Goal: Task Accomplishment & Management: Manage account settings

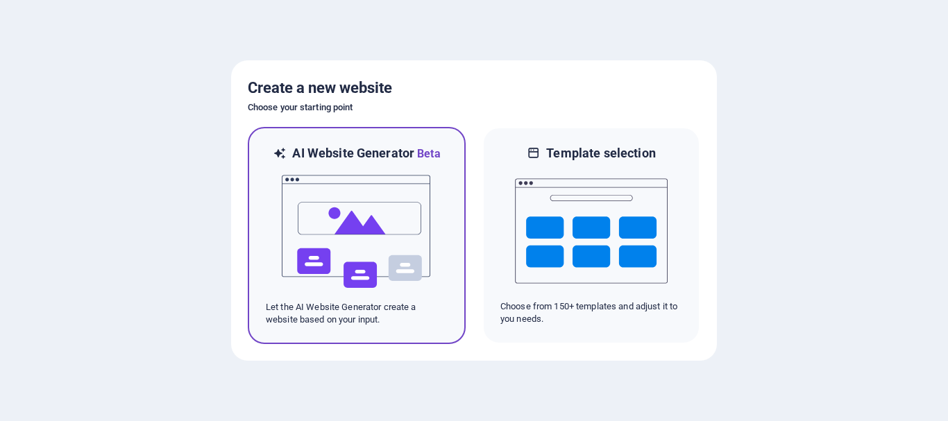
click at [351, 248] on img at bounding box center [356, 231] width 153 height 139
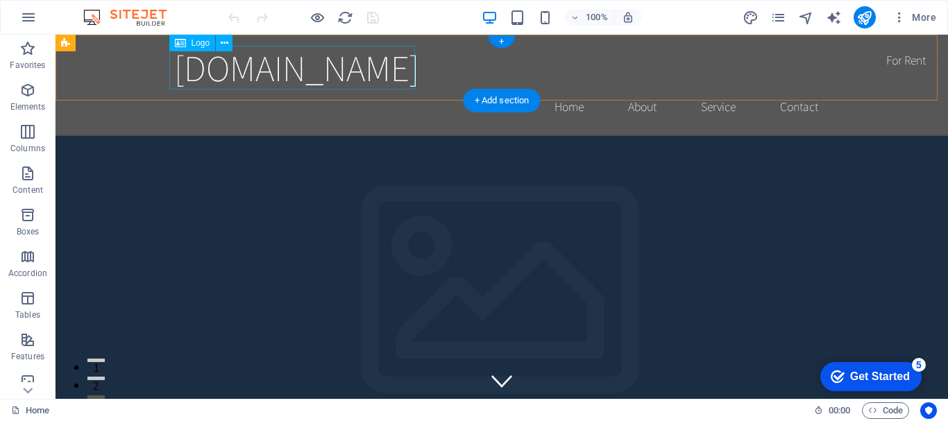
click at [378, 76] on div "[DOMAIN_NAME]" at bounding box center [501, 68] width 655 height 44
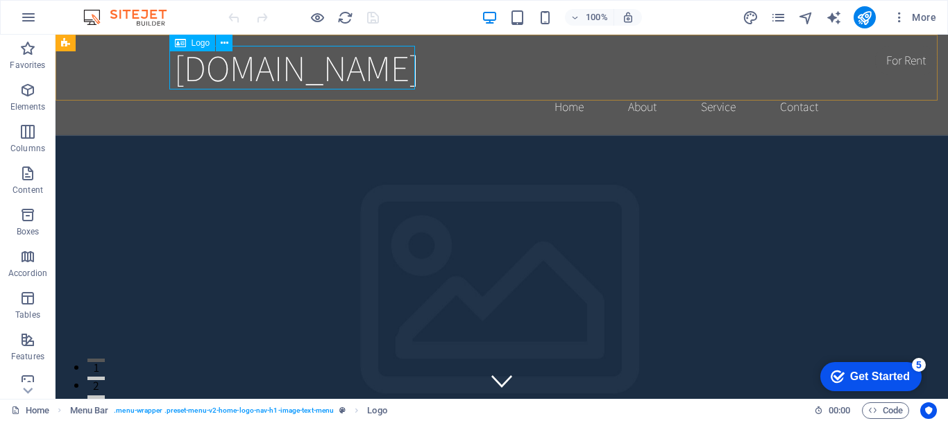
click at [201, 46] on span "Logo" at bounding box center [201, 43] width 19 height 8
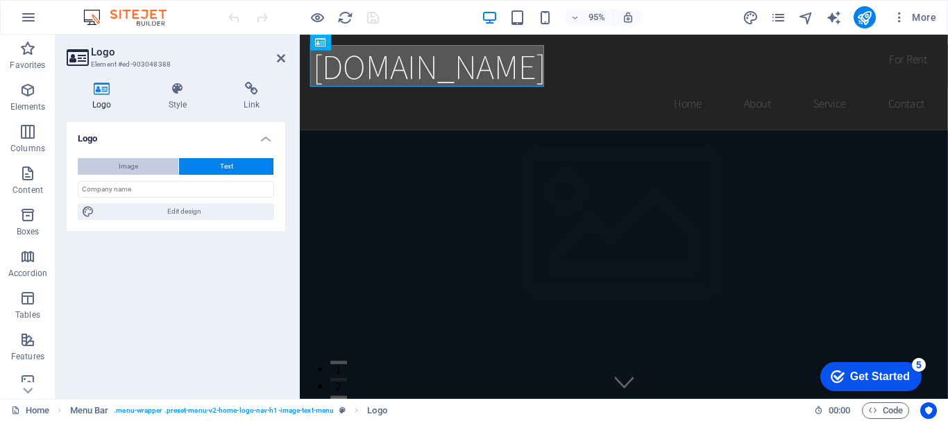
click at [121, 170] on span "Image" at bounding box center [128, 166] width 19 height 17
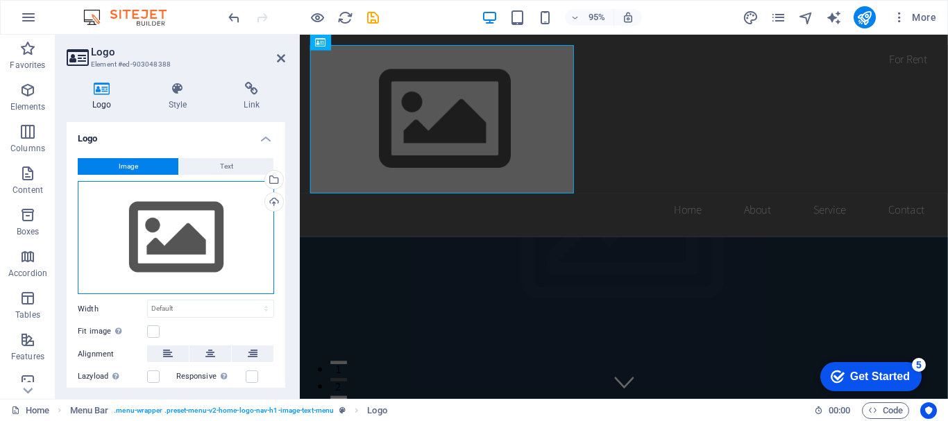
click at [178, 239] on div "Drag files here, click to choose files or select files from Files or our free s…" at bounding box center [176, 238] width 196 height 114
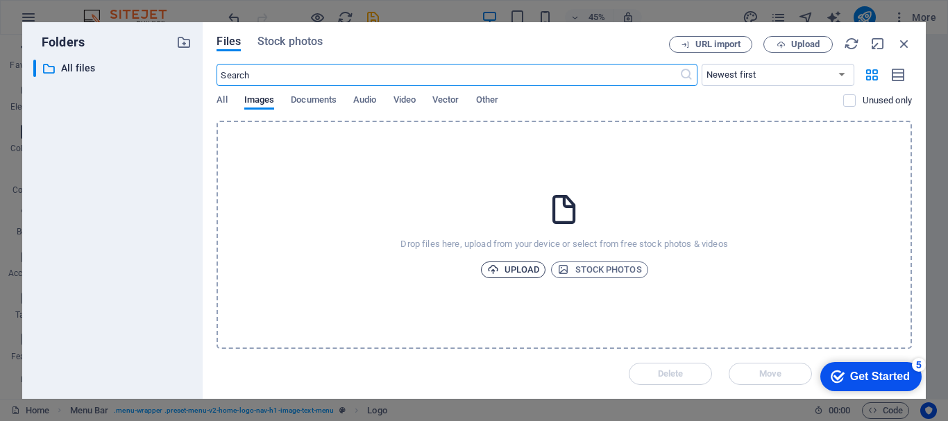
click at [524, 266] on span "Upload" at bounding box center [513, 270] width 53 height 17
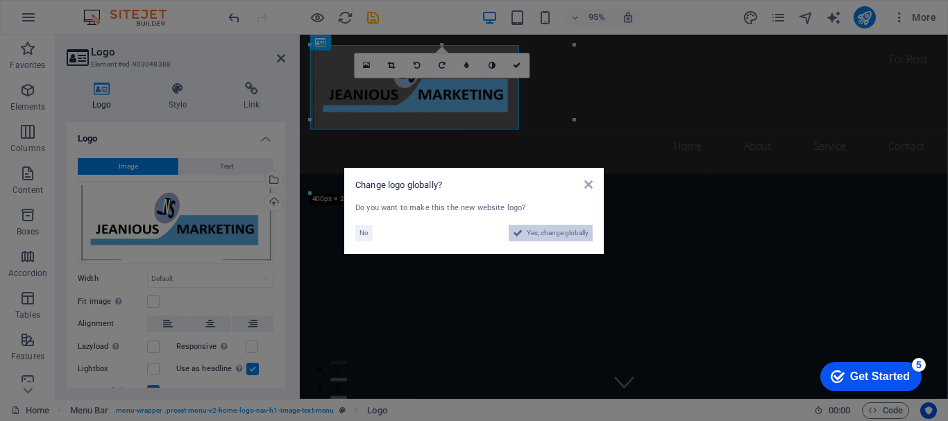
click at [553, 233] on span "Yes, change globally" at bounding box center [558, 233] width 62 height 17
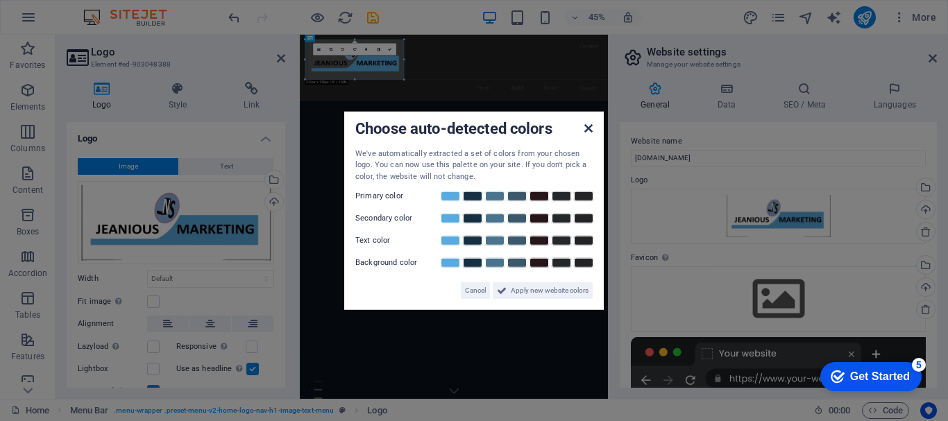
click at [587, 131] on icon at bounding box center [589, 127] width 8 height 11
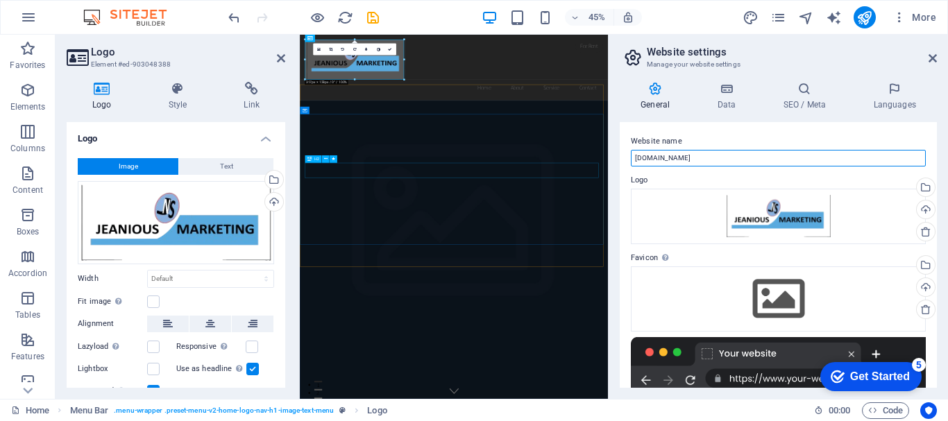
drag, startPoint x: 1018, startPoint y: 195, endPoint x: 936, endPoint y: 320, distance: 149.4
drag, startPoint x: 696, startPoint y: 159, endPoint x: 618, endPoint y: 157, distance: 78.5
click at [618, 157] on div "General Data SEO / Meta Languages Website name jeanious-bd.com Logo Drag files …" at bounding box center [778, 235] width 339 height 328
paste input "Jeanious Marketing"
type input "Jeanious Marketing"
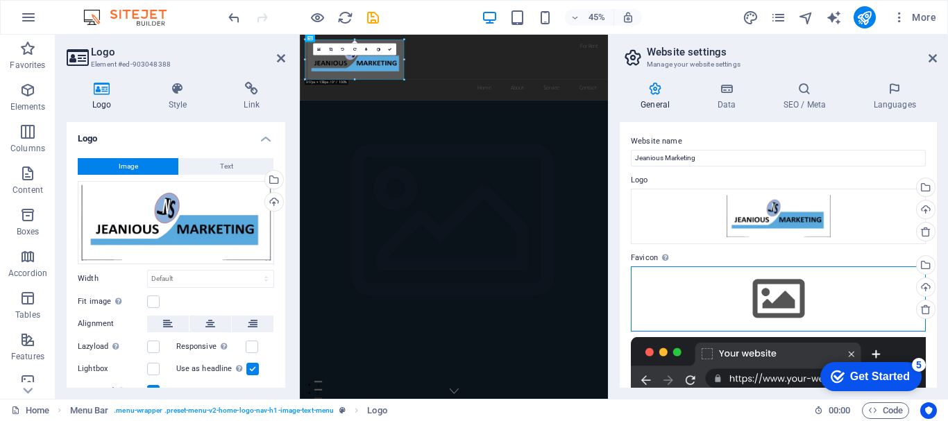
click at [771, 292] on div "Drag files here, click to choose files or select files from Files or our free s…" at bounding box center [778, 299] width 295 height 65
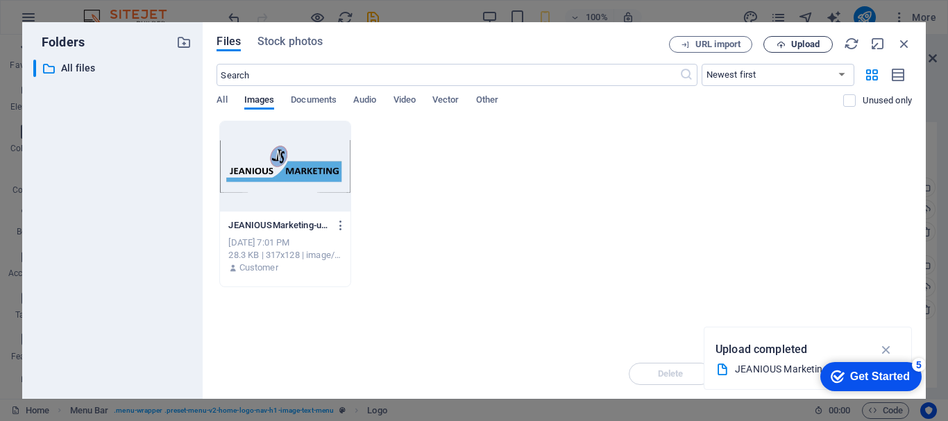
click at [802, 49] on span "Upload" at bounding box center [805, 44] width 28 height 8
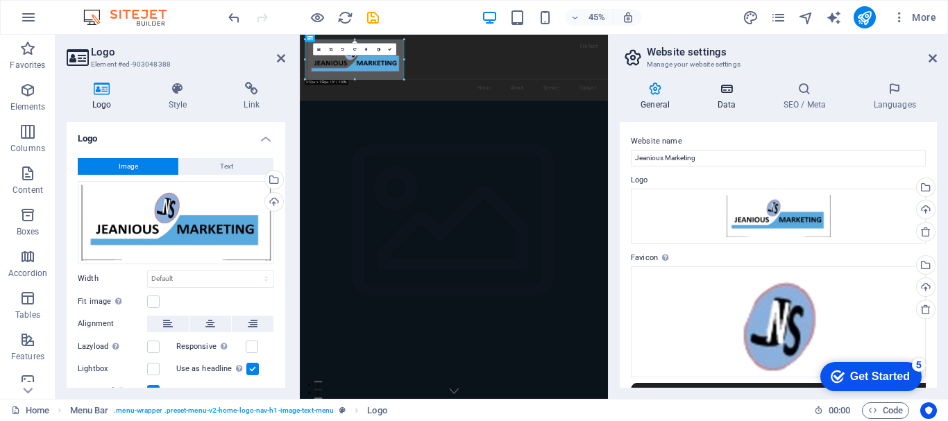
click at [720, 98] on h4 "Data" at bounding box center [729, 96] width 66 height 29
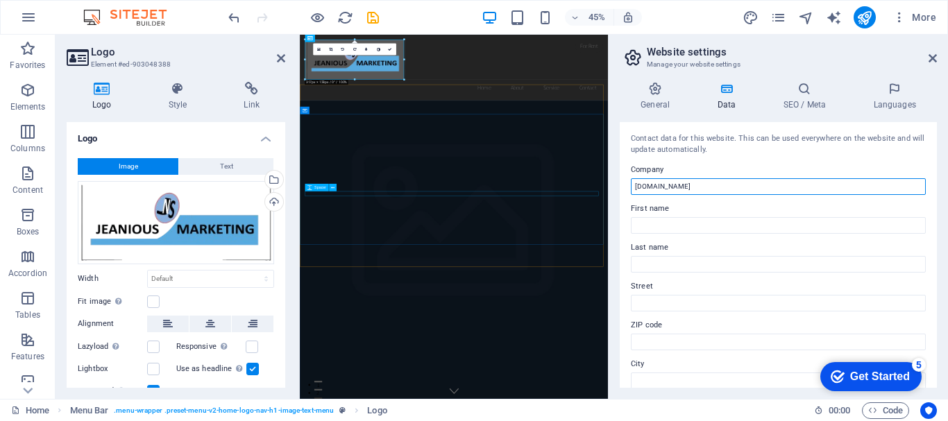
drag, startPoint x: 1001, startPoint y: 222, endPoint x: 799, endPoint y: 394, distance: 265.0
paste input "Jeanious Marketing"
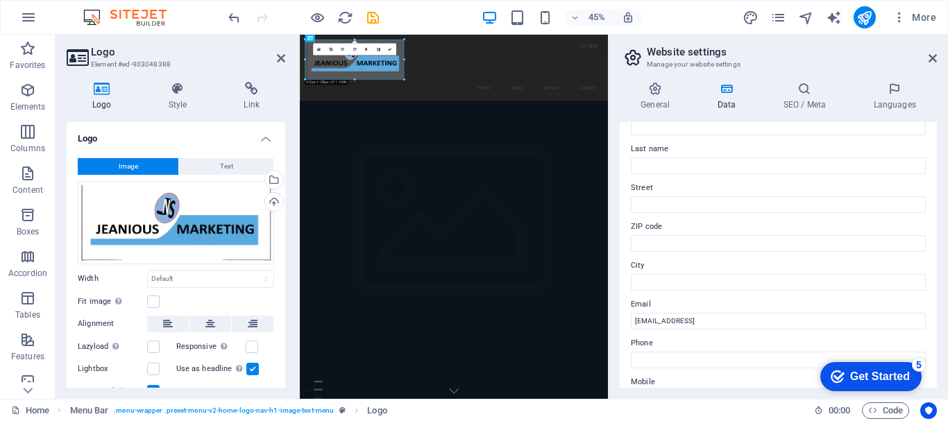
scroll to position [101, 0]
type input "Jeanious Marketing"
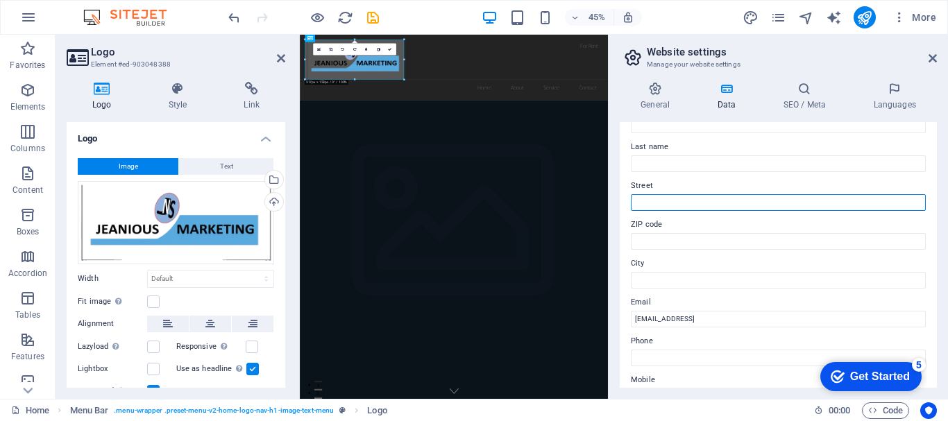
click at [650, 197] on input "Street" at bounding box center [778, 202] width 295 height 17
paste input "House # 489 (Ground Floor), Road # 8, East Side, DOHS Baridhara"
drag, startPoint x: 654, startPoint y: 202, endPoint x: 641, endPoint y: 202, distance: 13.2
click at [641, 202] on input "House # 489 (Ground Floor), Road # 8, East Side, DOHS Baridhara" at bounding box center [778, 202] width 295 height 17
drag, startPoint x: 725, startPoint y: 201, endPoint x: 717, endPoint y: 201, distance: 7.6
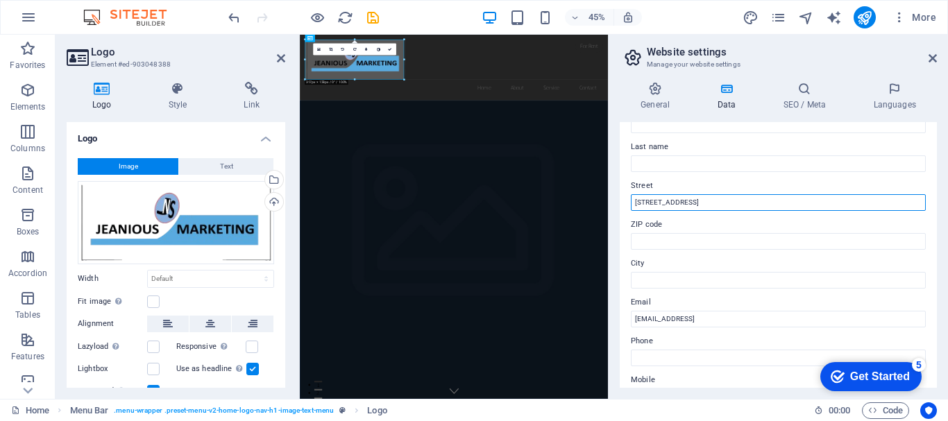
click at [717, 201] on input "Hs # 489 (Ground Floor), Road # 8, East Side, DOHS Baridhara" at bounding box center [778, 202] width 295 height 17
type input "Hs # 489 (Ground Floor), Rd # 8, East Side, DOHS Baridhara"
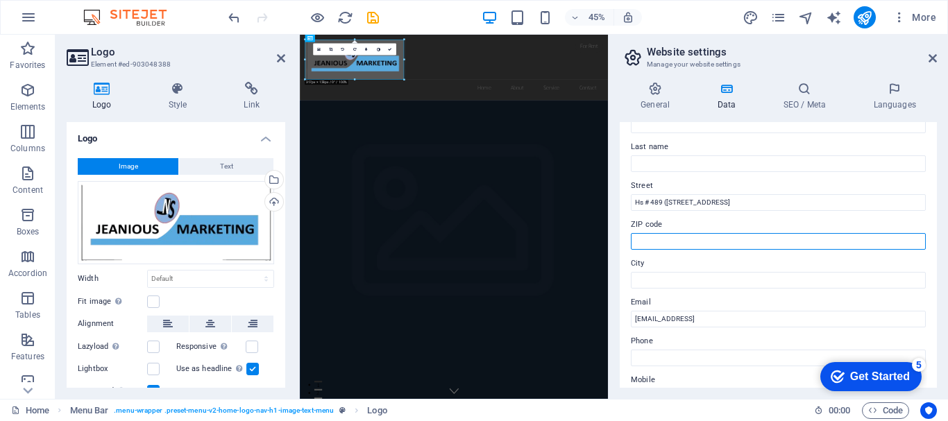
click at [664, 243] on input "ZIP code" at bounding box center [778, 241] width 295 height 17
type input "1206"
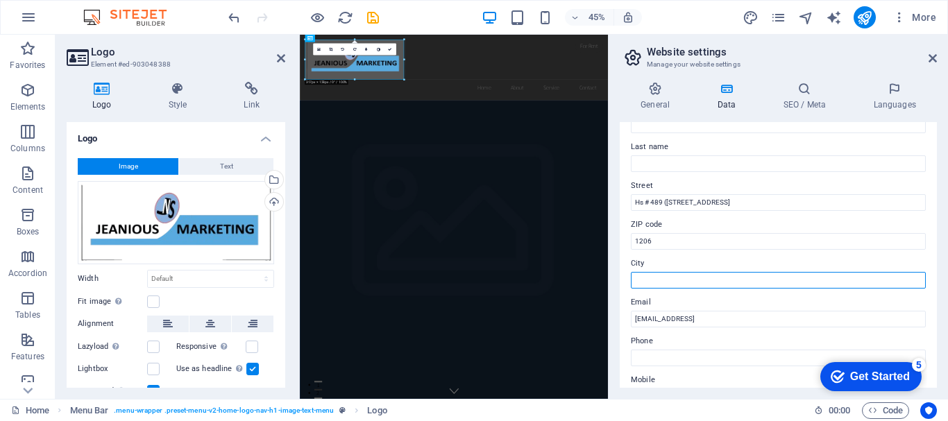
click at [644, 272] on input "City" at bounding box center [778, 280] width 295 height 17
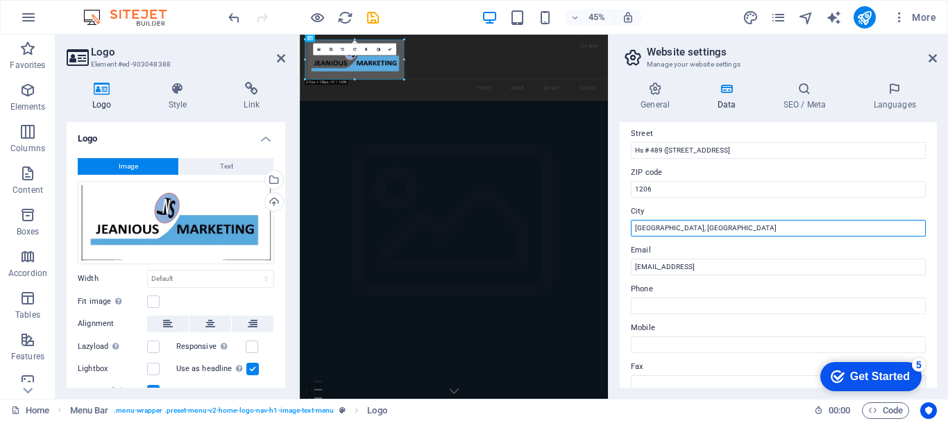
scroll to position [169, 0]
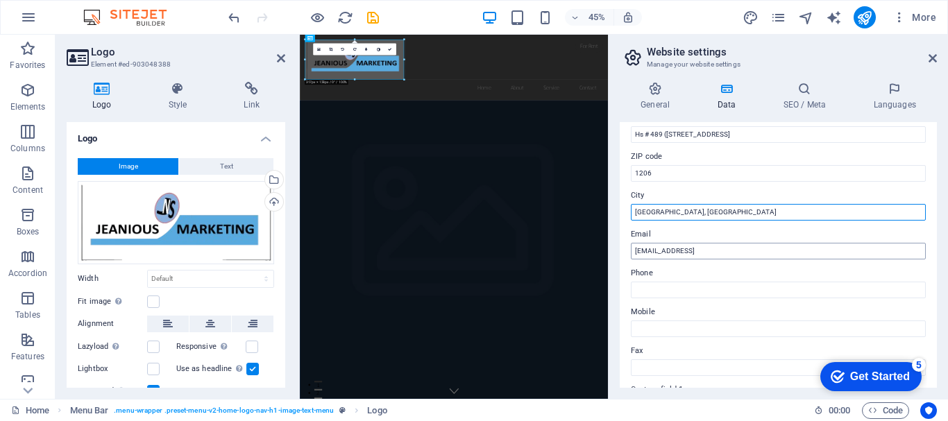
type input "Dhaka, Bangladesh"
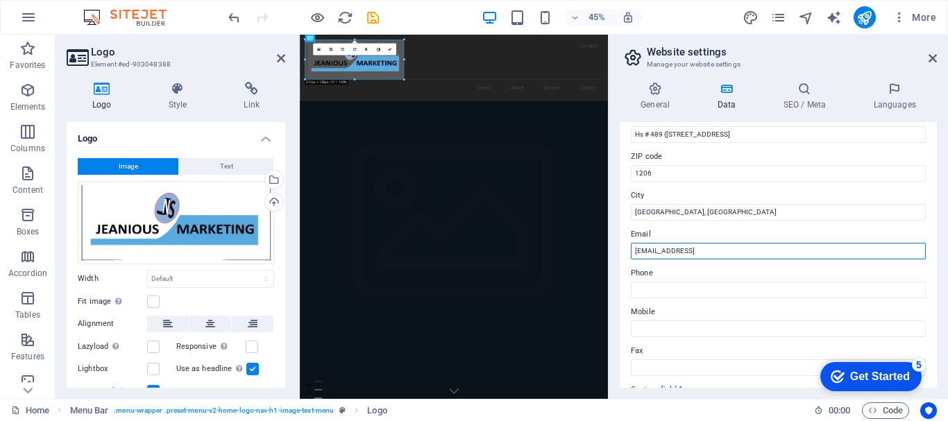
drag, startPoint x: 1104, startPoint y: 291, endPoint x: 948, endPoint y: 520, distance: 277.7
paste input "info@jeanious-bd.com"
type input "info@jeanious-bd.com"
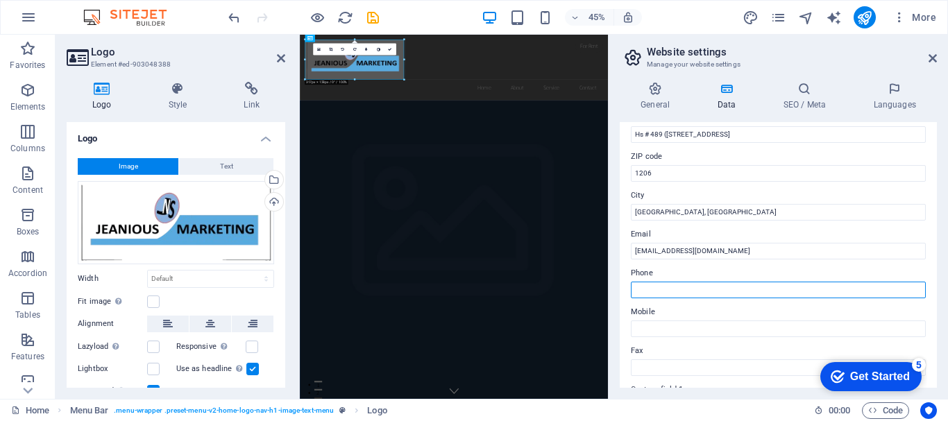
click at [645, 294] on input "Phone" at bounding box center [778, 290] width 295 height 17
paste input "+880-2-8413332, 8413334, 8415865"
type input "+880-2-8413332, 8413334, 8415865"
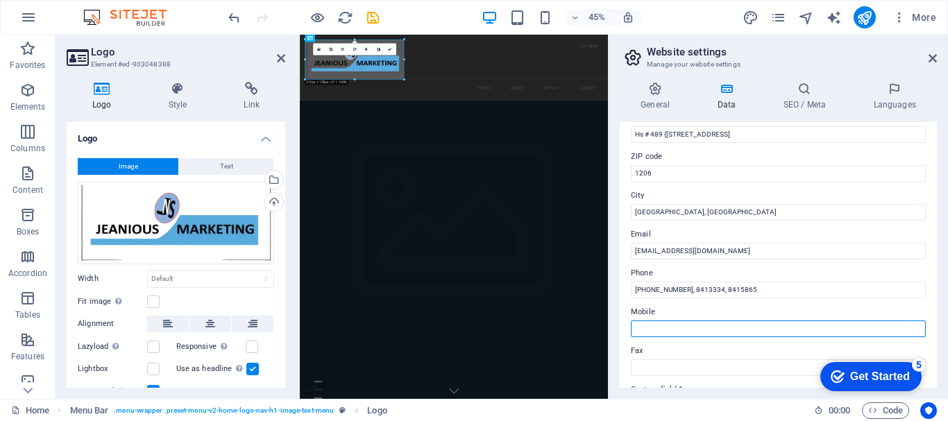
click at [685, 330] on input "Mobile" at bounding box center [778, 329] width 295 height 17
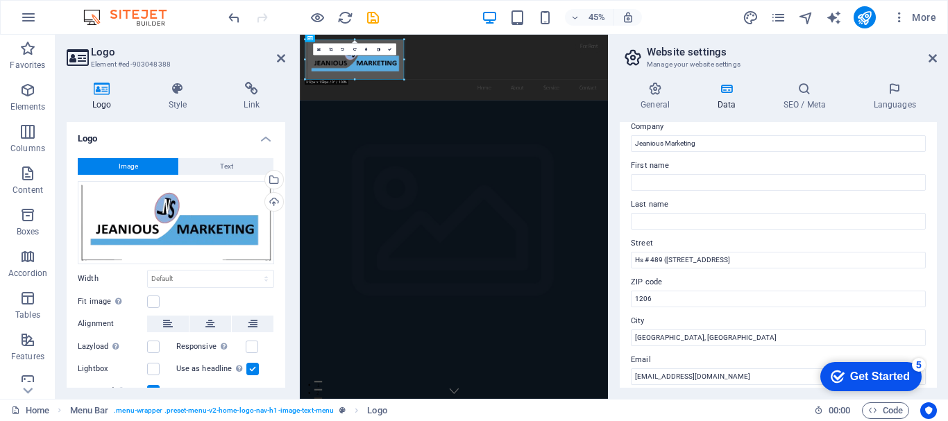
scroll to position [0, 0]
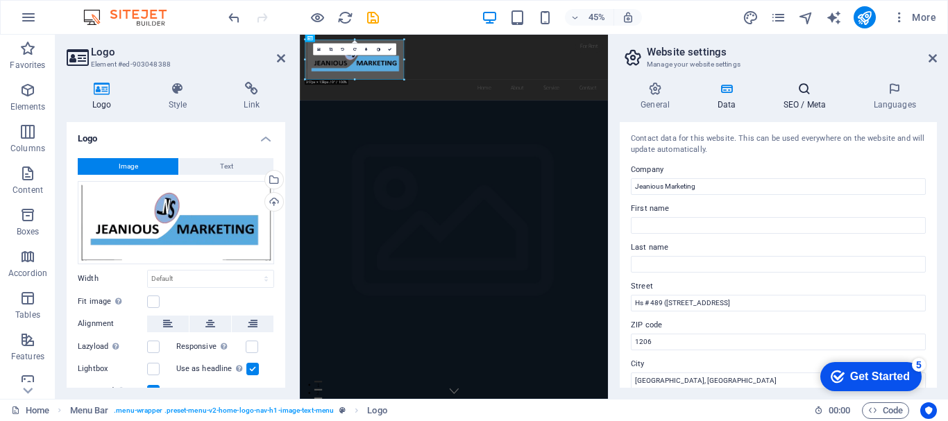
click at [813, 99] on h4 "SEO / Meta" at bounding box center [807, 96] width 90 height 29
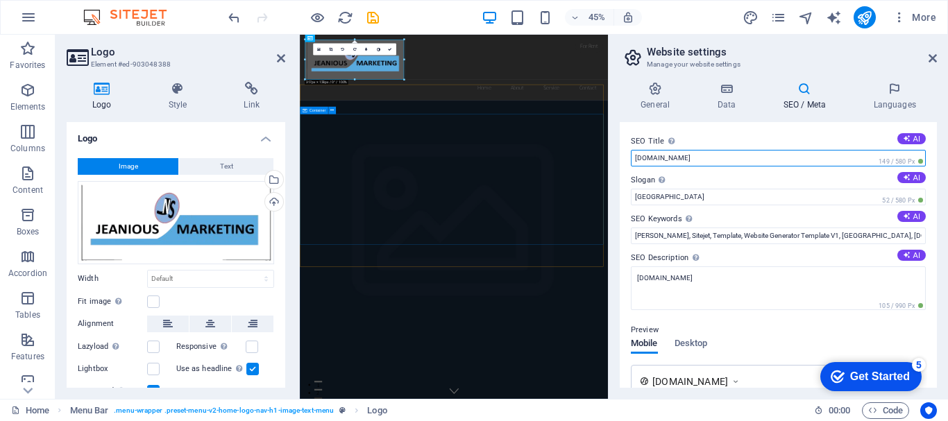
drag, startPoint x: 1002, startPoint y: 192, endPoint x: 781, endPoint y: 295, distance: 244.4
paste input "Jeanious Marketing"
type input "Jeanious Marketing"
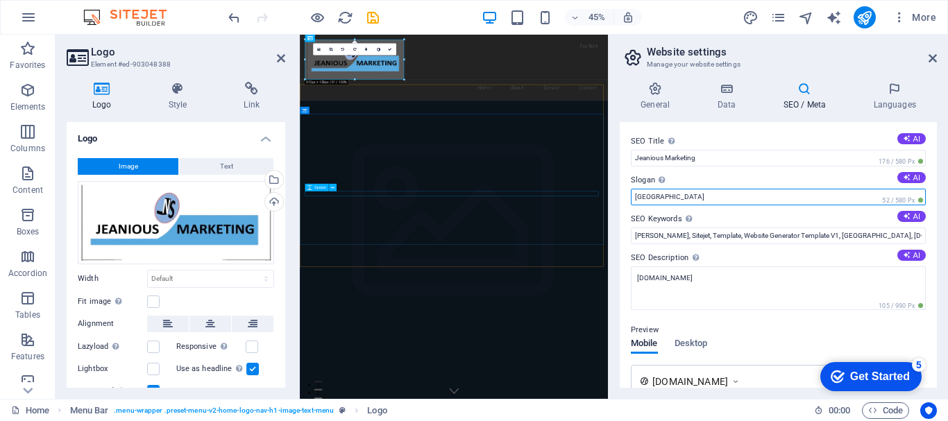
drag, startPoint x: 977, startPoint y: 230, endPoint x: 952, endPoint y: 391, distance: 163.1
paste input "Crafting Comfort, Creating Confidence"
type input "Crafting Comfort, Creating Confidence."
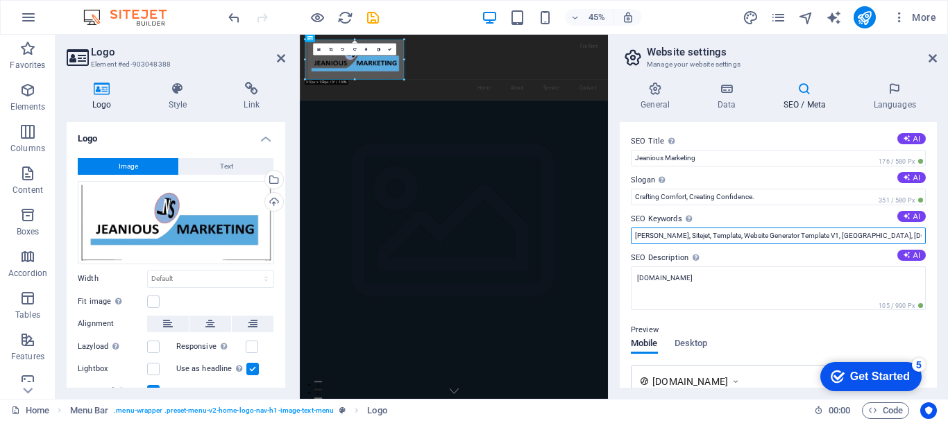
click at [802, 237] on input "Williams, Sitejet, Template, Website Generator Template V1, Berlin, jeanious-bd…" at bounding box center [778, 236] width 295 height 17
drag, startPoint x: 802, startPoint y: 237, endPoint x: 834, endPoint y: 237, distance: 31.2
click at [834, 237] on input "Sweater, garments, shirt, woven, knitwear, swim-shirt, hoddy," at bounding box center [778, 236] width 295 height 17
click at [875, 233] on input "Sweater, garments, shirt, woven, knitwear, swim-shirt, hoddy, sweatshirt" at bounding box center [778, 236] width 295 height 17
type input "Sweater, garments, shirt, woven, knitwear, swim-shirt, hoddy, sweatshirt"
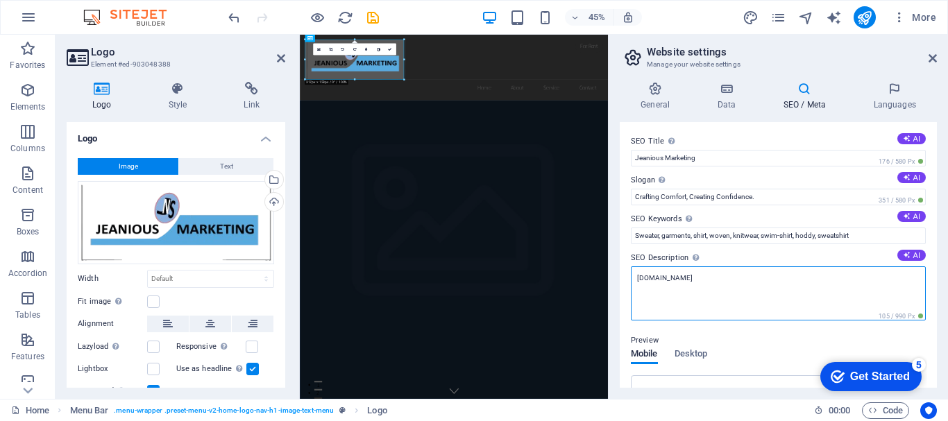
drag, startPoint x: 1019, startPoint y: 312, endPoint x: 884, endPoint y: 565, distance: 286.3
drag, startPoint x: 698, startPoint y: 278, endPoint x: 623, endPoint y: 276, distance: 75.7
click at [623, 276] on div "SEO Title The title of your website - make it something that stands out in sear…" at bounding box center [778, 255] width 317 height 266
paste textarea "100% export oriented readymade garments company"
type textarea "100% export oriented readymade garments company"
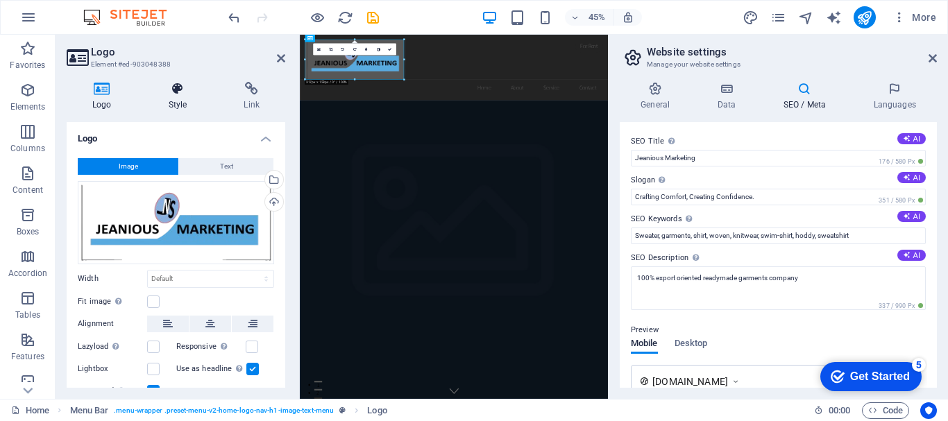
click at [176, 88] on icon at bounding box center [178, 89] width 70 height 14
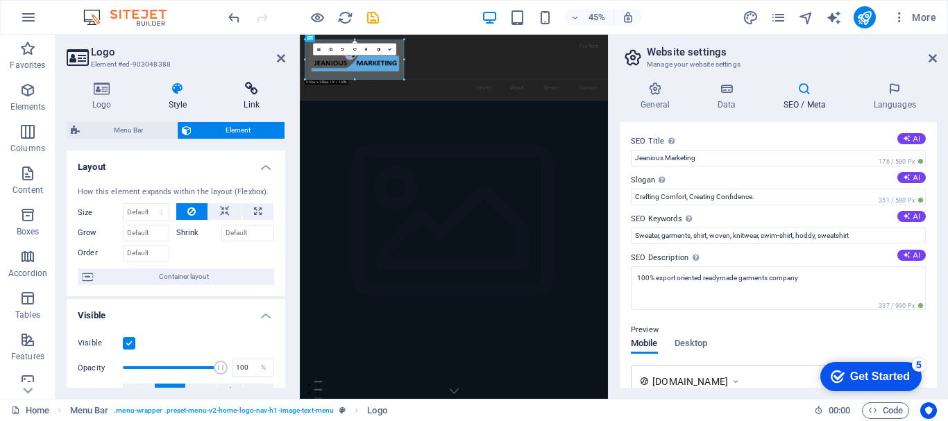
click at [248, 91] on icon at bounding box center [251, 89] width 67 height 14
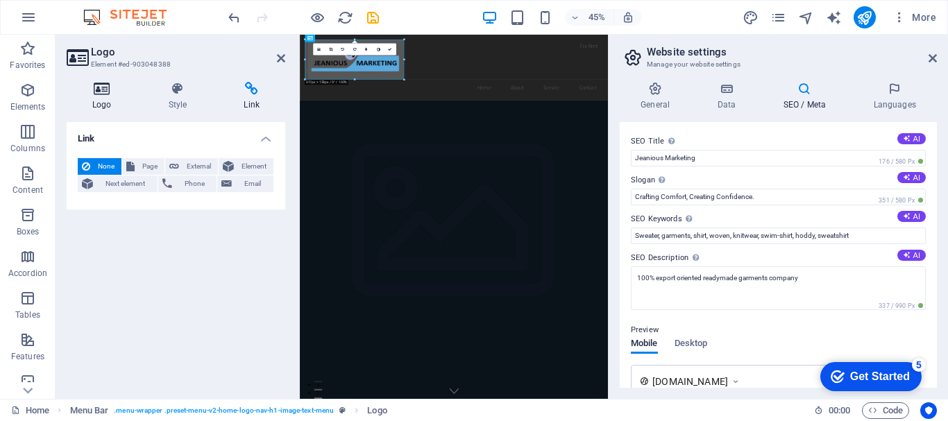
click at [96, 87] on icon at bounding box center [102, 89] width 71 height 14
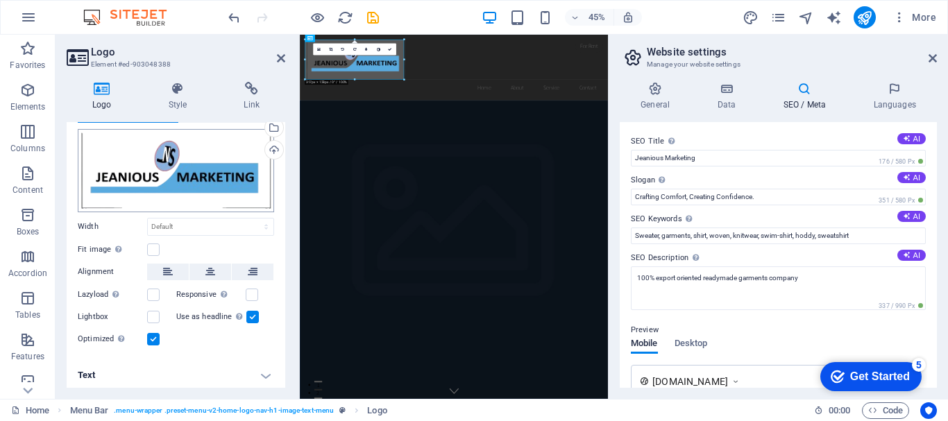
scroll to position [55, 0]
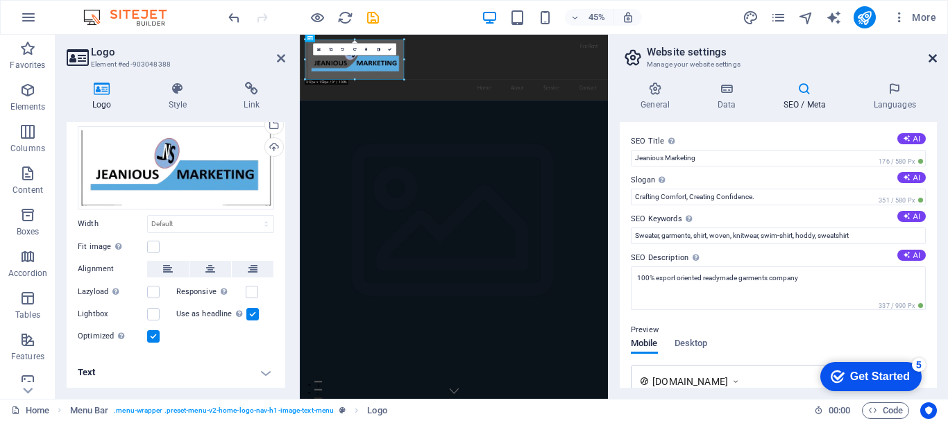
click at [934, 58] on icon at bounding box center [933, 58] width 8 height 11
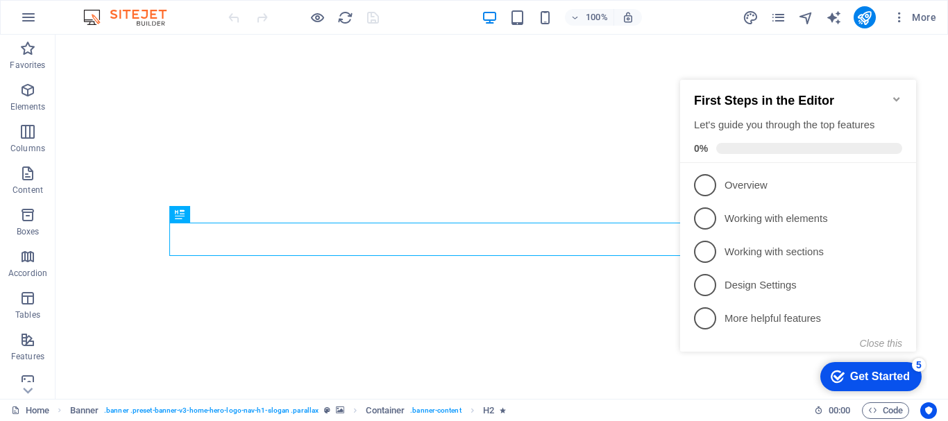
click at [841, 374] on icon "checkmark" at bounding box center [838, 377] width 14 height 14
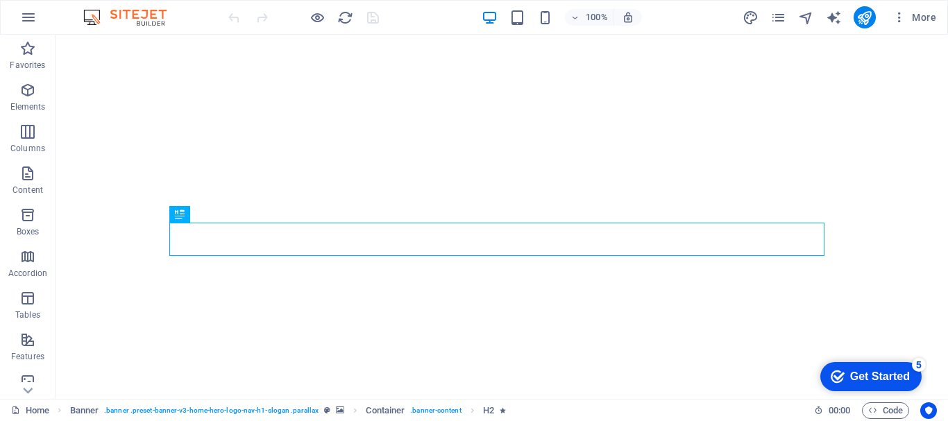
click at [841, 374] on icon "checkmark" at bounding box center [838, 377] width 14 height 14
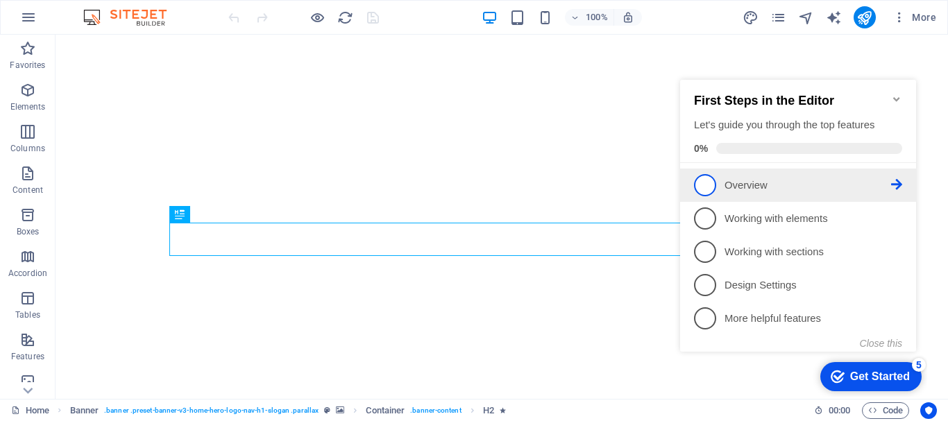
click at [707, 185] on span "1" at bounding box center [705, 185] width 22 height 22
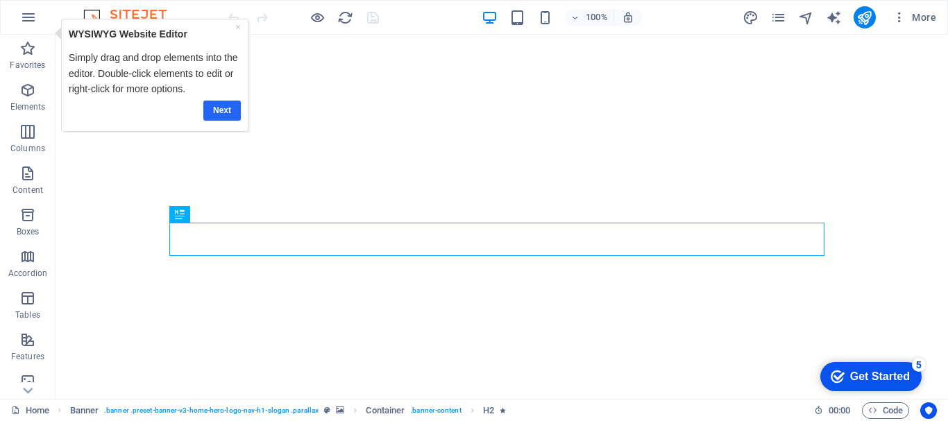
click at [222, 108] on link "Next" at bounding box center [221, 111] width 37 height 20
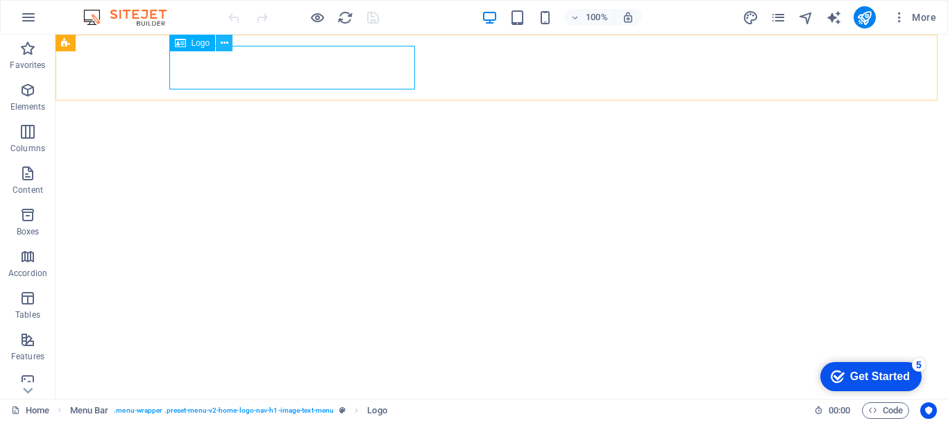
click at [222, 44] on icon at bounding box center [225, 43] width 8 height 15
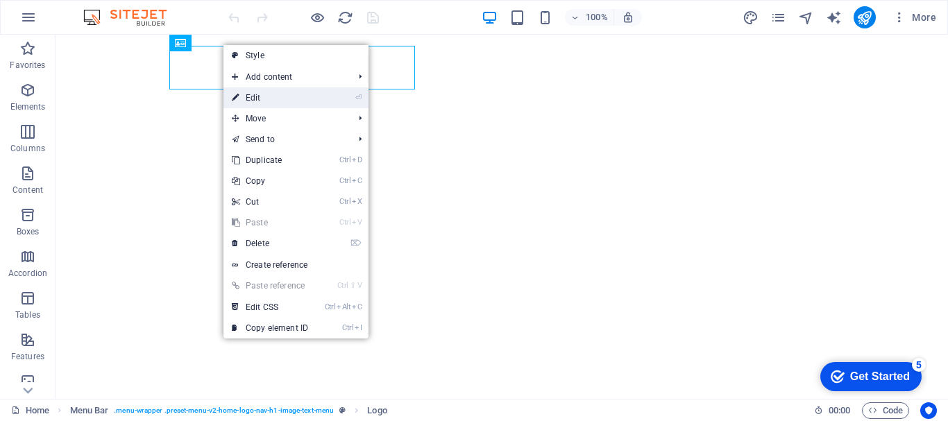
click at [248, 97] on link "⏎ Edit" at bounding box center [270, 97] width 93 height 21
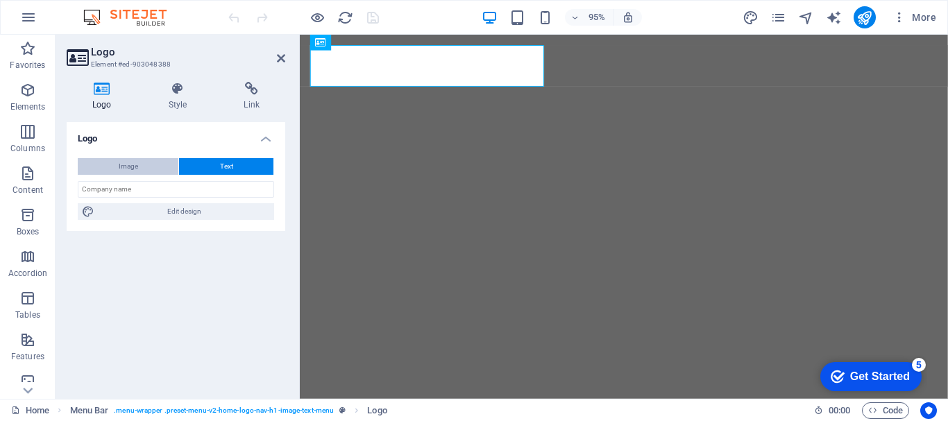
click at [149, 164] on button "Image" at bounding box center [128, 166] width 101 height 17
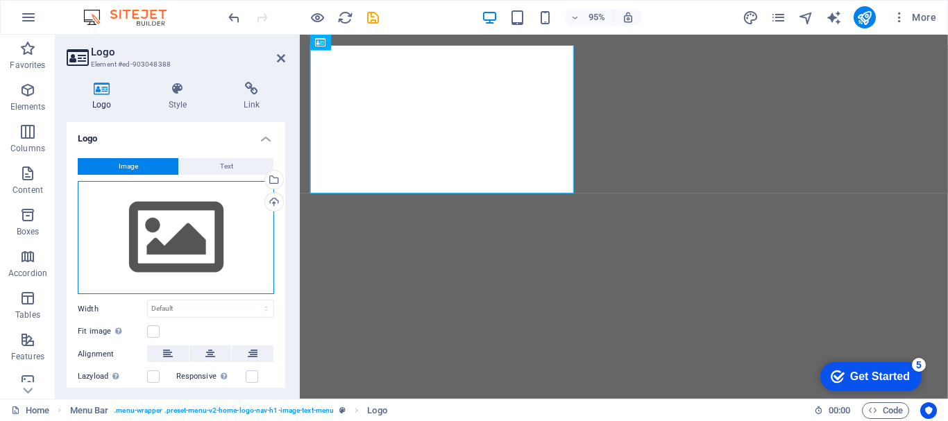
click at [175, 235] on div "Drag files here, click to choose files or select files from Files or our free s…" at bounding box center [176, 238] width 196 height 114
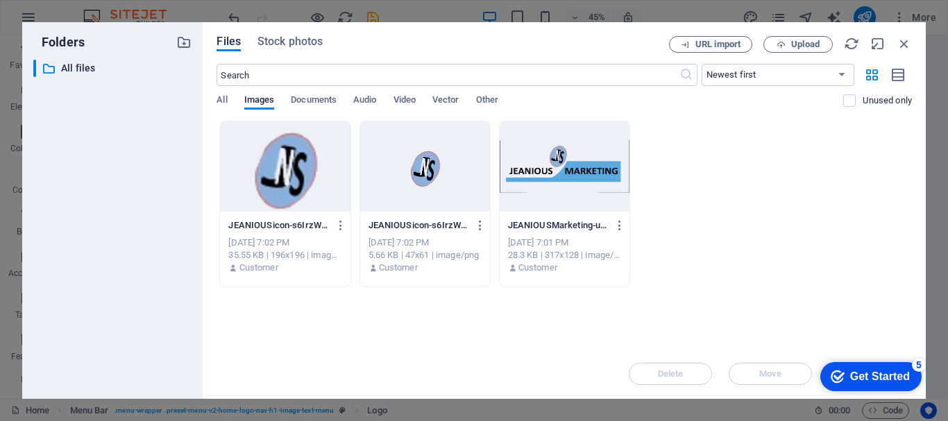
click at [544, 188] on div at bounding box center [565, 166] width 130 height 90
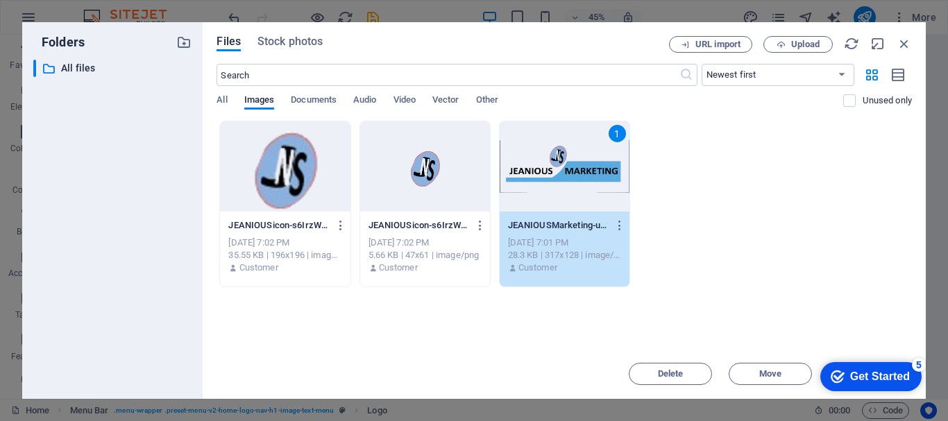
click at [581, 180] on div "1" at bounding box center [565, 166] width 130 height 90
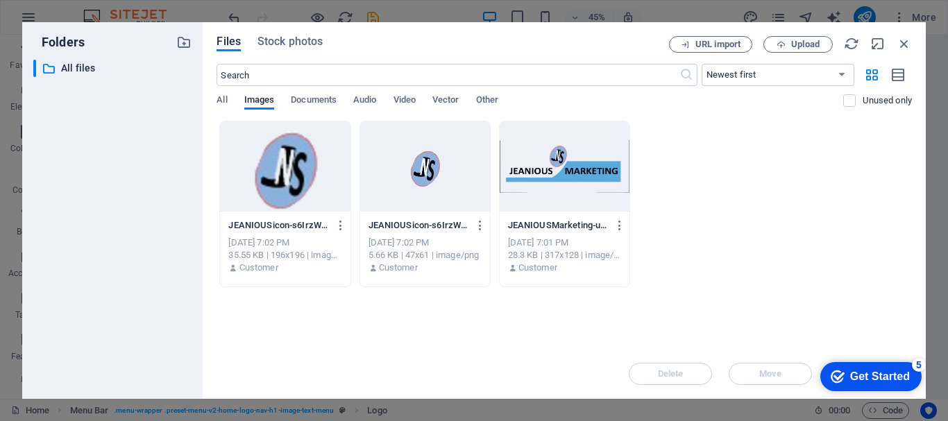
click at [581, 180] on div at bounding box center [565, 166] width 130 height 90
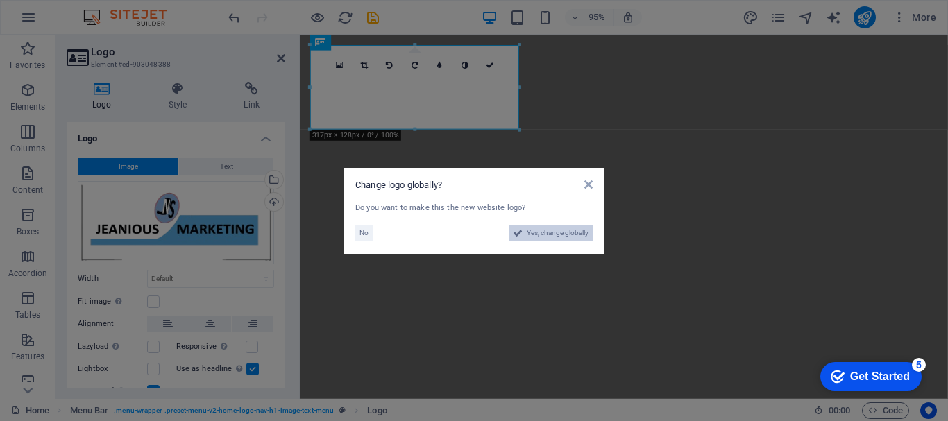
click at [557, 237] on span "Yes, change globally" at bounding box center [558, 233] width 62 height 17
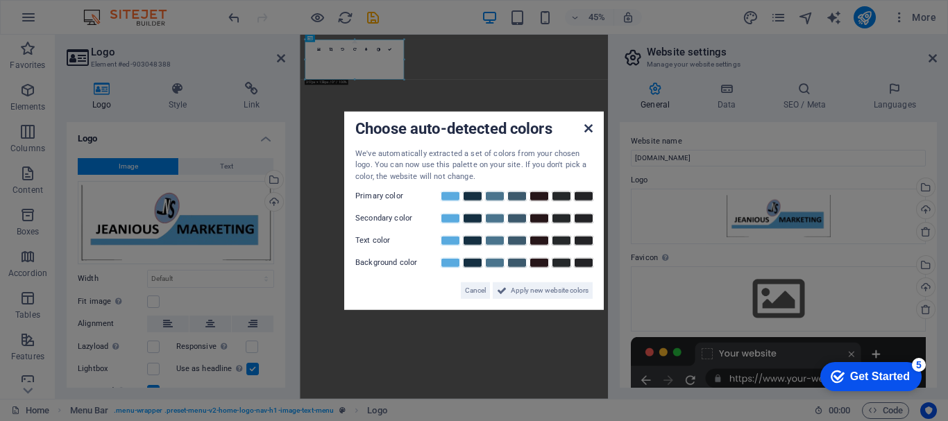
click at [591, 128] on icon at bounding box center [589, 127] width 8 height 11
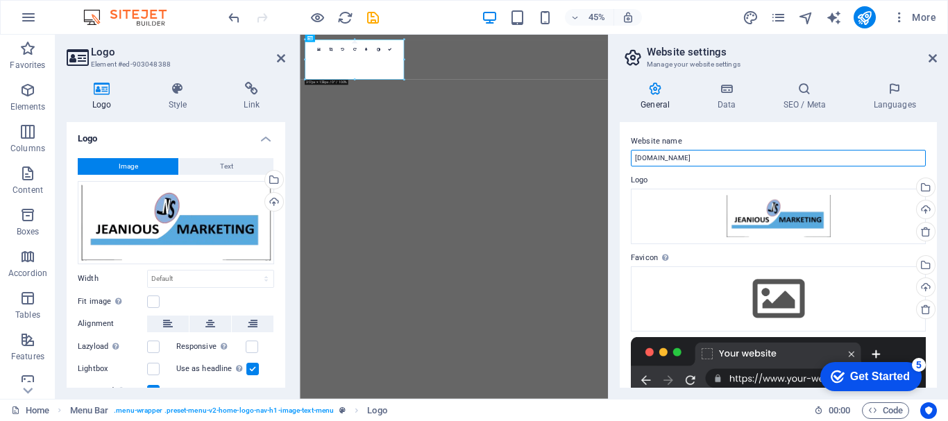
click at [688, 165] on input "[DOMAIN_NAME]" at bounding box center [778, 158] width 295 height 17
paste input "Jeanious Marketing"
type input "Jeanious Marketing"
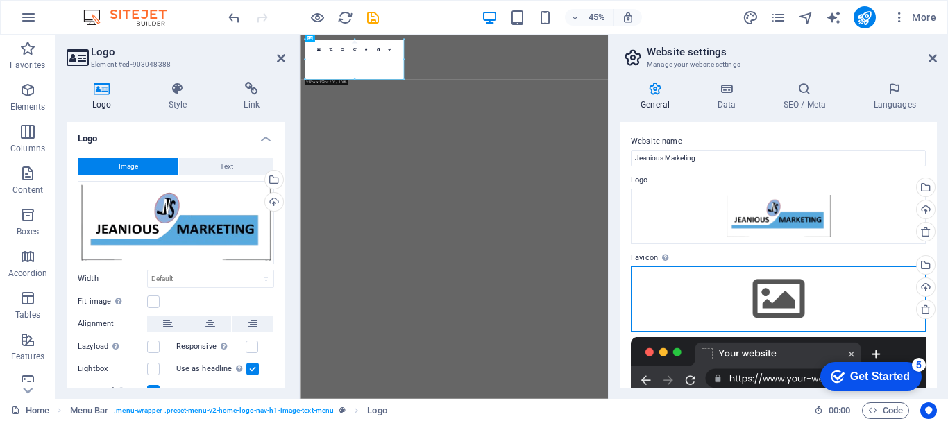
click at [773, 299] on div "Drag files here, click to choose files or select files from Files or our free s…" at bounding box center [778, 299] width 295 height 65
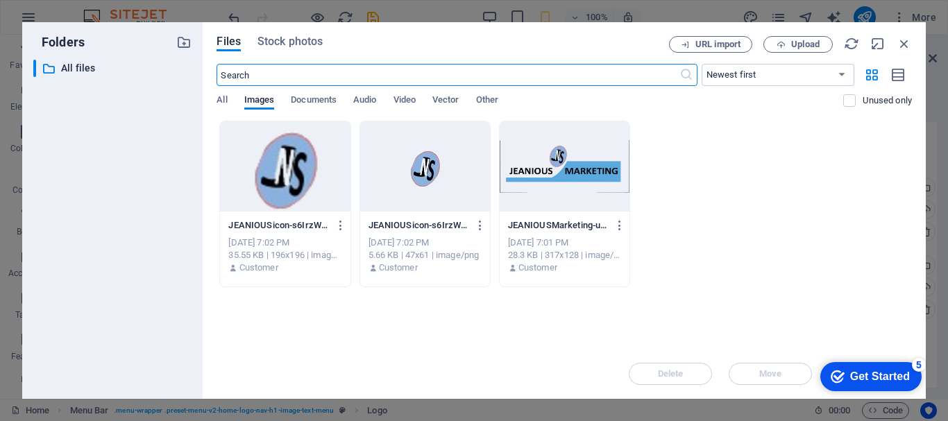
click at [328, 169] on div at bounding box center [285, 166] width 130 height 90
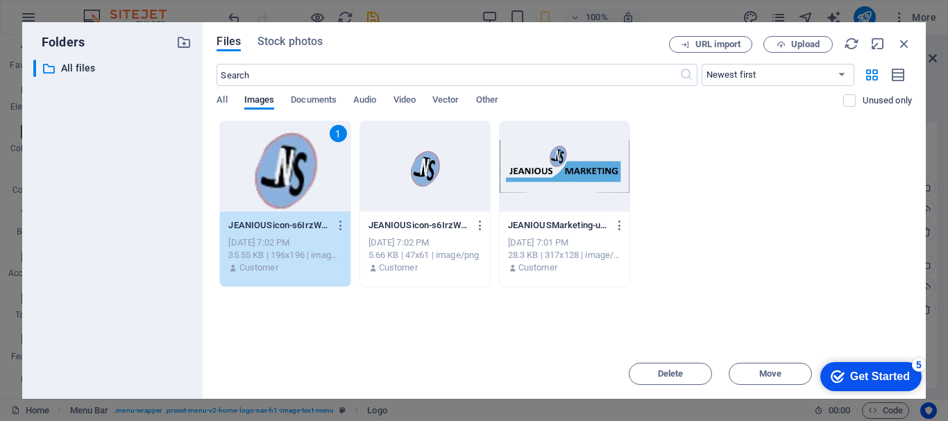
click at [328, 169] on div "1" at bounding box center [285, 166] width 130 height 90
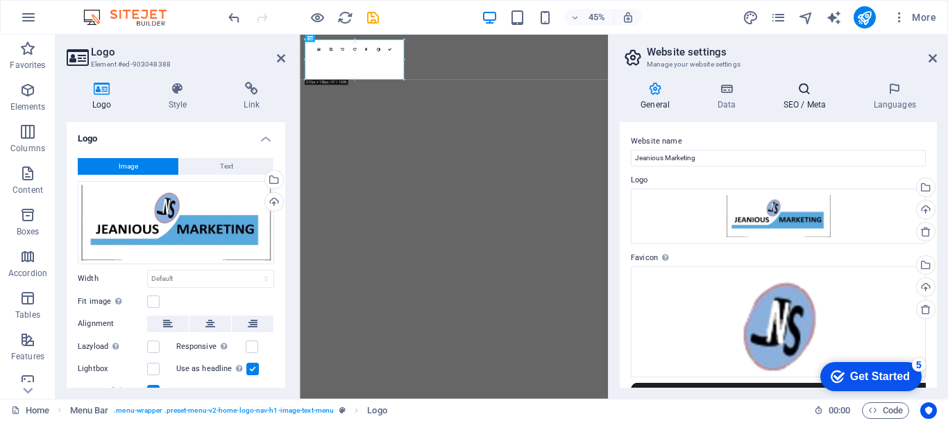
click at [798, 99] on h4 "SEO / Meta" at bounding box center [807, 96] width 90 height 29
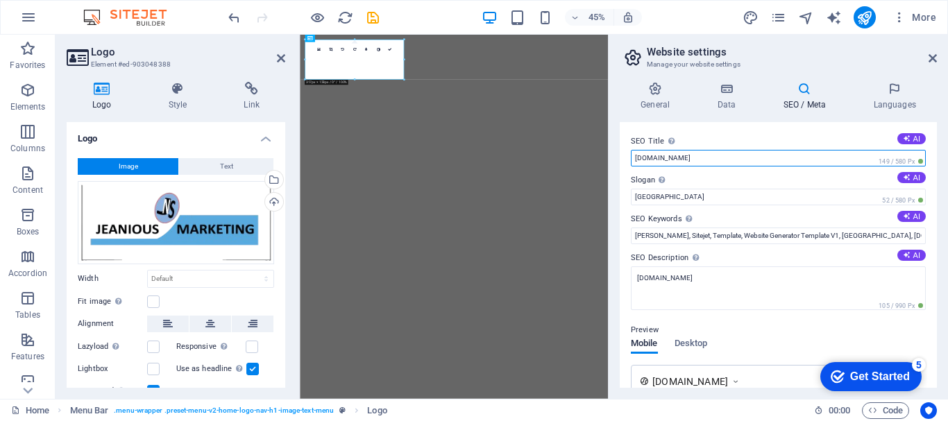
click at [715, 157] on input "[DOMAIN_NAME]" at bounding box center [778, 158] width 295 height 17
paste input "Jeanious Marketing"
type input "Jeanious Marketing - Export Oriented Garments Manufacturer"
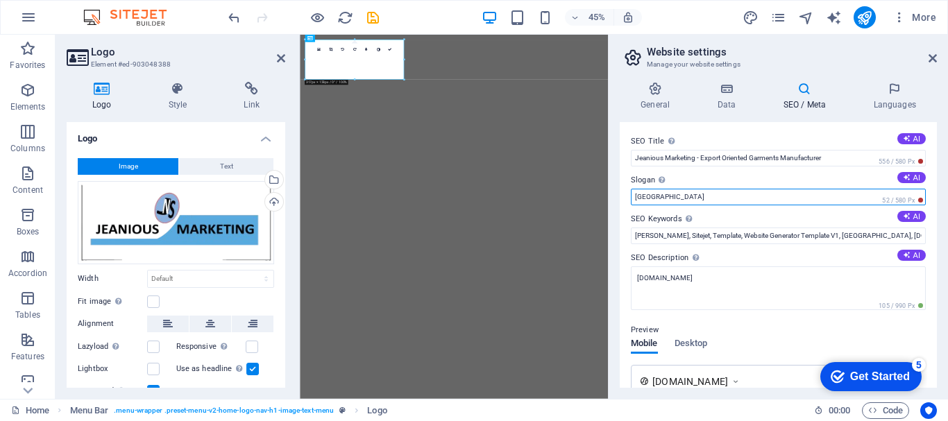
drag, startPoint x: 662, startPoint y: 196, endPoint x: 610, endPoint y: 195, distance: 52.1
click at [610, 195] on aside "Website settings Manage your website settings General Data SEO / Meta Languages…" at bounding box center [778, 217] width 340 height 364
paste input "Crafting Comfort, Creating Confidence"
type input "Crafting Comfort, Creating Confidence."
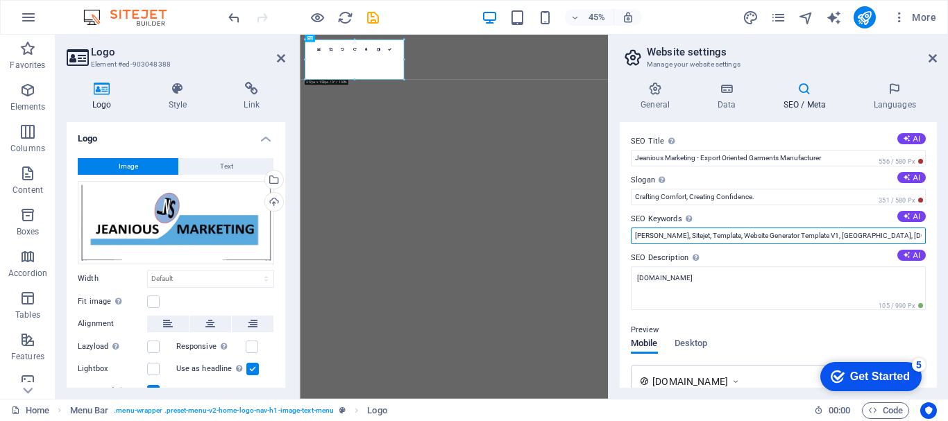
click at [730, 237] on input "Williams, Sitejet, Template, Website Generator Template V1, Berlin, jeanious-bd…" at bounding box center [778, 236] width 295 height 17
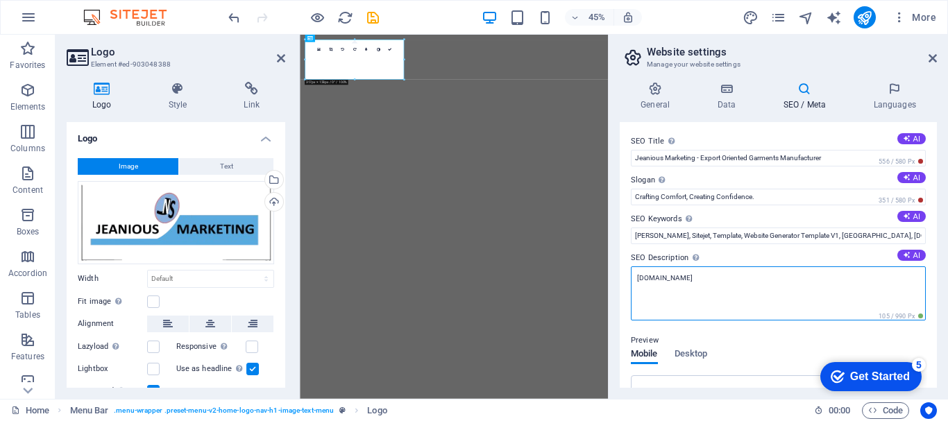
drag, startPoint x: 703, startPoint y: 278, endPoint x: 629, endPoint y: 278, distance: 74.3
click at [629, 278] on div "SEO Title The title of your website - make it something that stands out in sear…" at bounding box center [778, 255] width 317 height 266
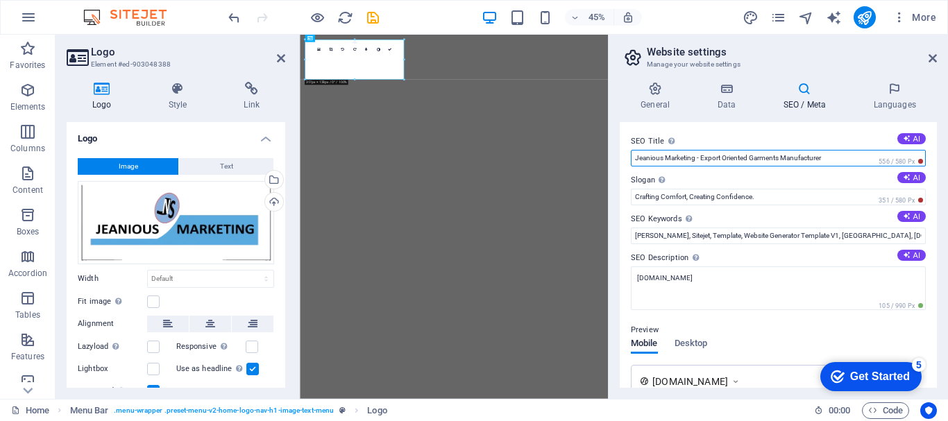
drag, startPoint x: 853, startPoint y: 155, endPoint x: 752, endPoint y: 155, distance: 100.7
click at [752, 155] on input "Jeanious Marketing - Export Oriented Garments Manufacturer" at bounding box center [778, 158] width 295 height 17
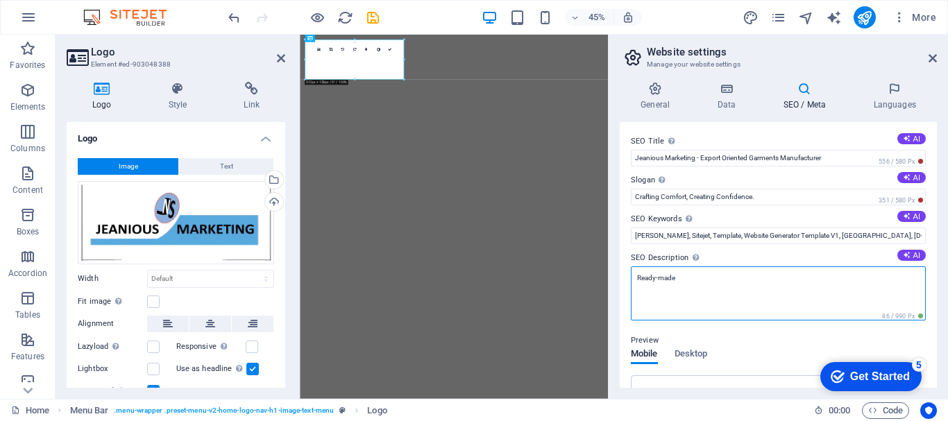
paste textarea "Garments Manufacturer"
type textarea "Ready-made Garments Manufacturer"
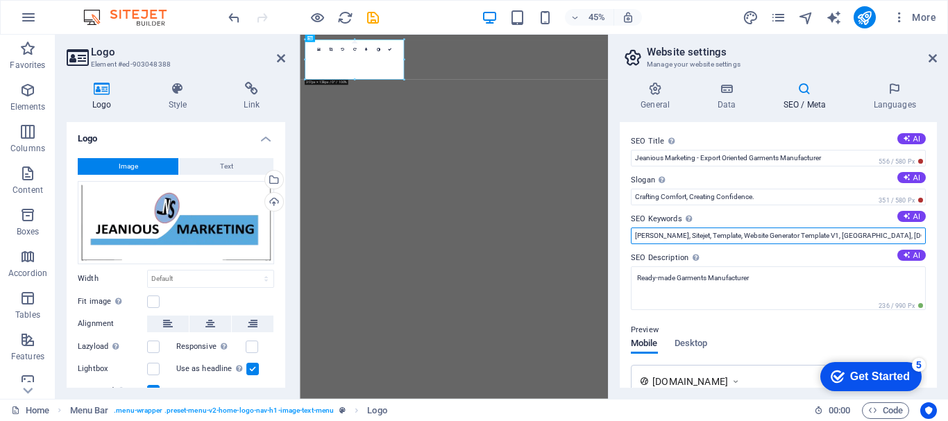
click at [803, 239] on input "Williams, Sitejet, Template, Website Generator Template V1, Berlin, jeanious-bd…" at bounding box center [778, 236] width 295 height 17
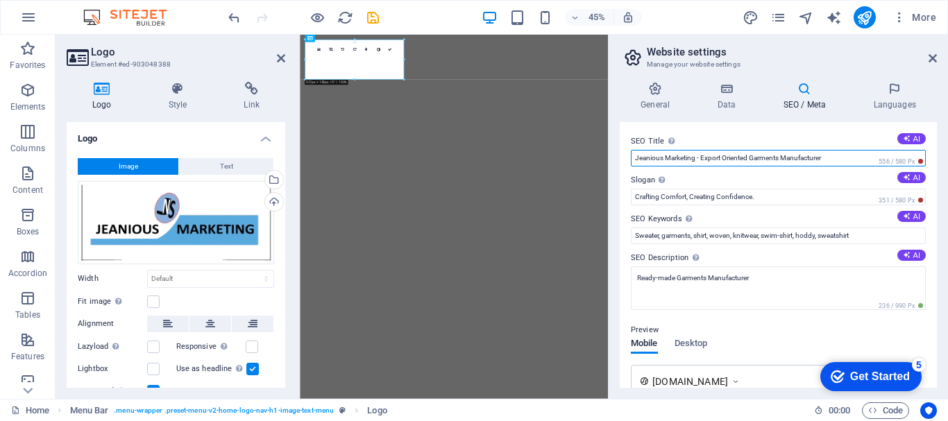
drag, startPoint x: 827, startPoint y: 155, endPoint x: 702, endPoint y: 151, distance: 125.7
click at [702, 151] on input "Jeanious Marketing - Export Oriented Garments Manufacturer" at bounding box center [778, 158] width 295 height 17
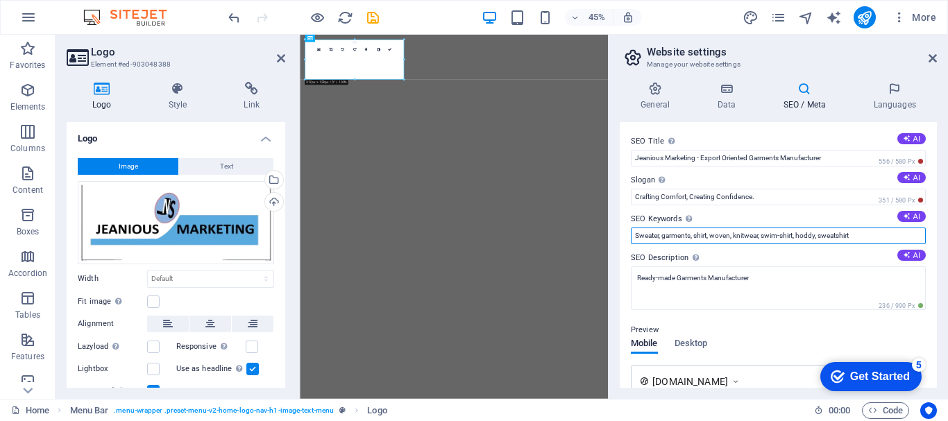
click at [876, 239] on input "Sweater, garments, shirt, woven, knitwear, swim-shirt, hoddy, sweatshirt" at bounding box center [778, 236] width 295 height 17
paste input "Export Oriented Garments Manufacturer"
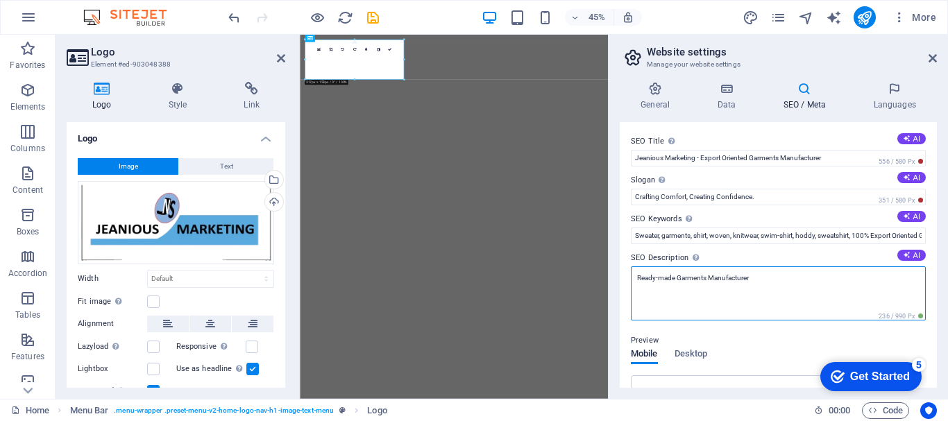
click at [639, 278] on textarea "Ready-made Garments Manufacturer" at bounding box center [778, 294] width 295 height 54
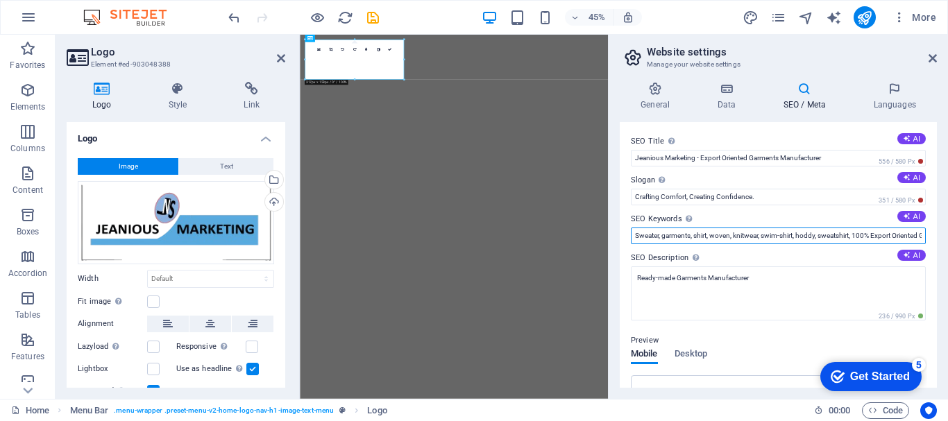
click at [912, 237] on input "Sweater, garments, shirt, woven, knitwear, swim-shirt, hoddy, sweatshirt, 100% …" at bounding box center [778, 236] width 295 height 17
paste input "Ready-made Garments Manufacturer"
click at [919, 237] on input "Sweater, garments, shirt, woven, knitwear, swim-shirt, hoddy, sweatshirt, 100% …" at bounding box center [778, 236] width 295 height 17
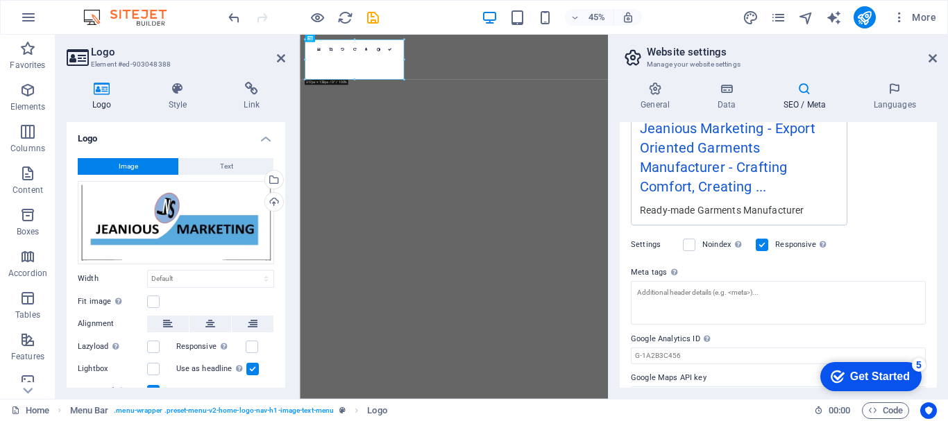
scroll to position [303, 0]
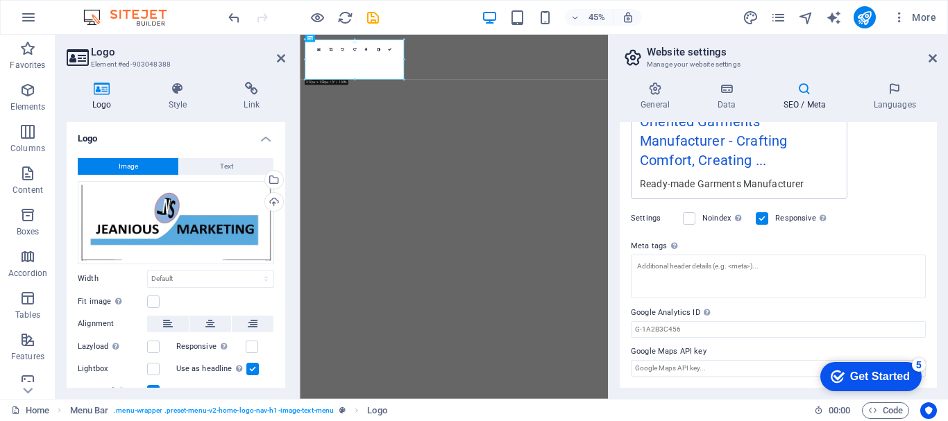
type input "Sweater, garments, shirt, woven, knitwear, swim-shirt, hoddy, sweatshirt, 100% …"
click at [871, 377] on div "Get Started" at bounding box center [880, 377] width 60 height 12
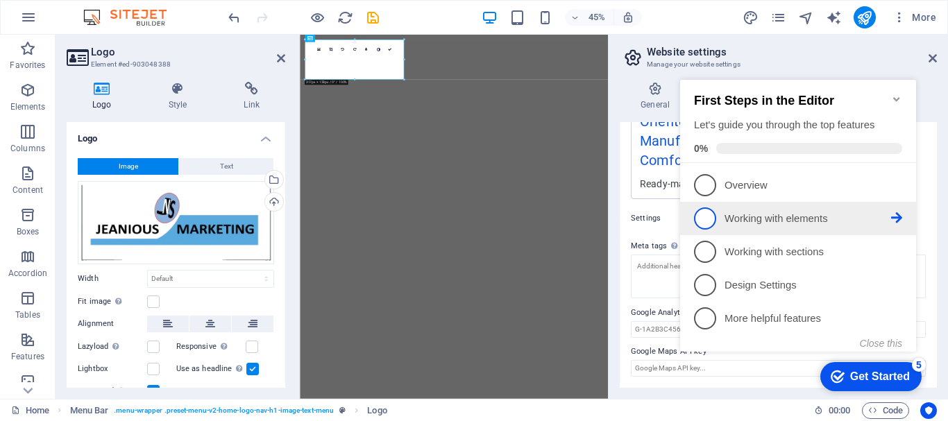
click at [899, 190] on icon at bounding box center [896, 184] width 11 height 11
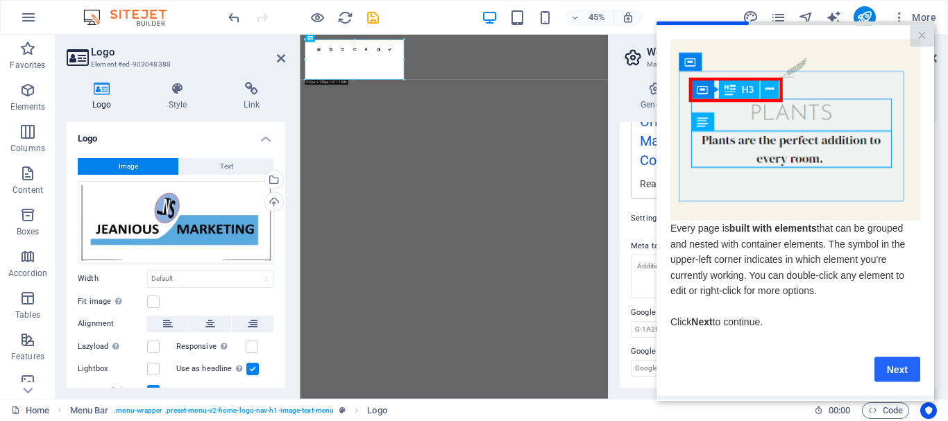
click at [895, 371] on link "Next" at bounding box center [898, 369] width 46 height 25
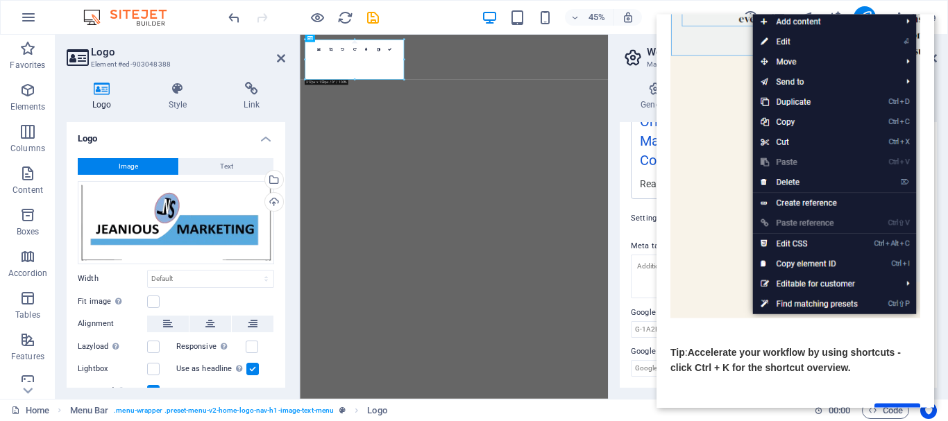
scroll to position [208, 0]
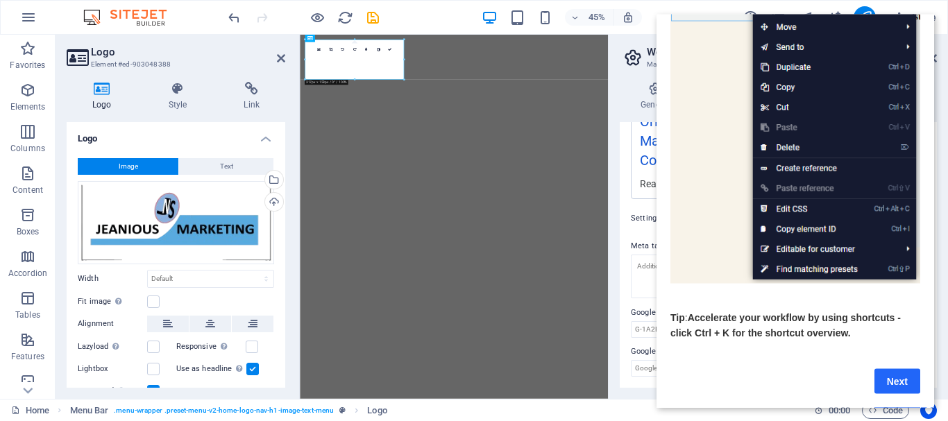
click at [904, 373] on link "Next" at bounding box center [898, 381] width 46 height 25
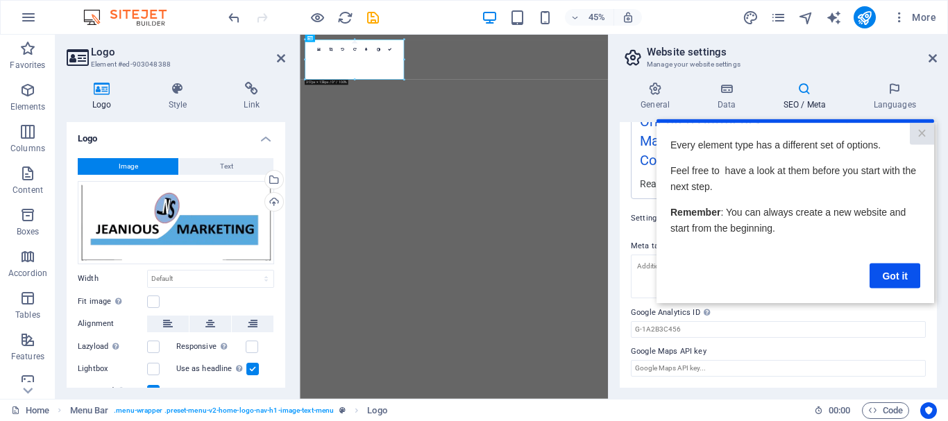
scroll to position [0, 0]
click at [894, 270] on link "Got it" at bounding box center [895, 275] width 51 height 25
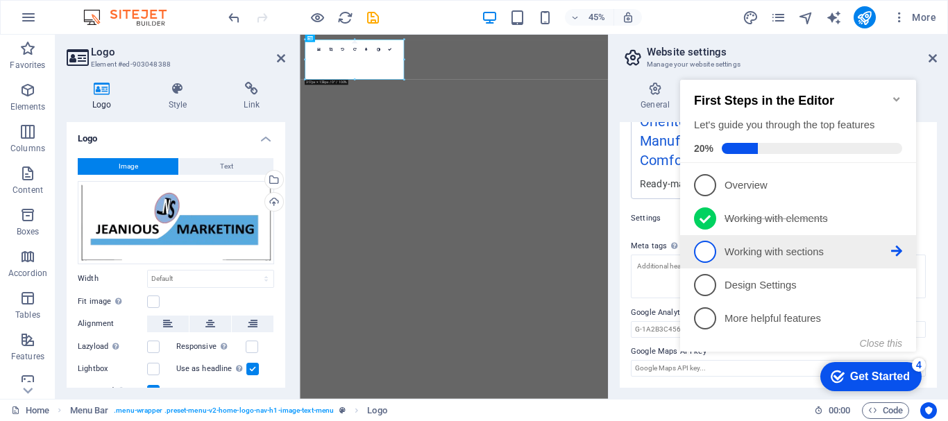
click at [893, 190] on icon at bounding box center [896, 184] width 11 height 11
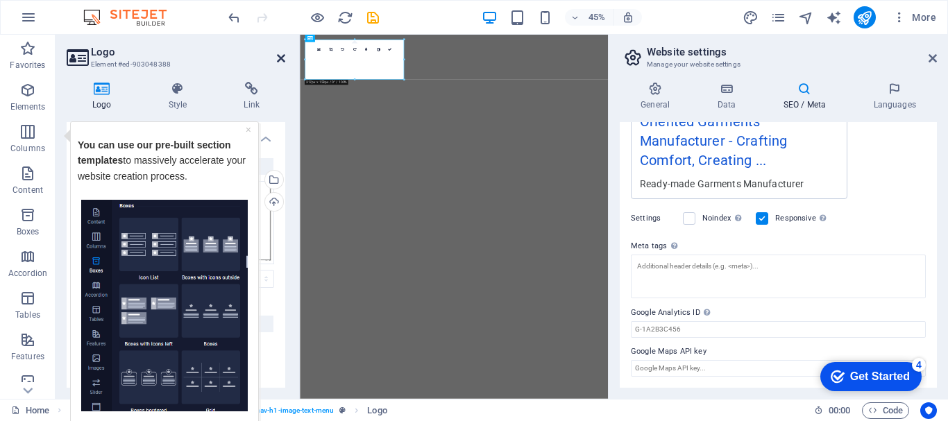
click at [282, 59] on icon at bounding box center [281, 58] width 8 height 11
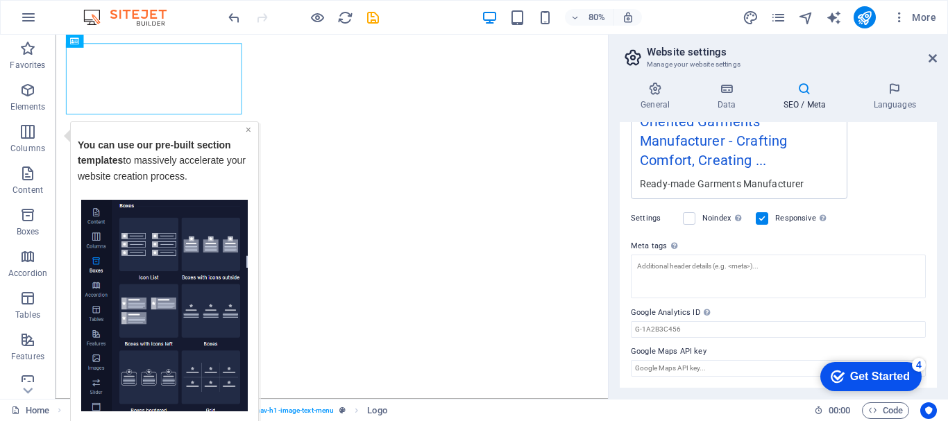
click at [247, 130] on link "×" at bounding box center [249, 129] width 6 height 11
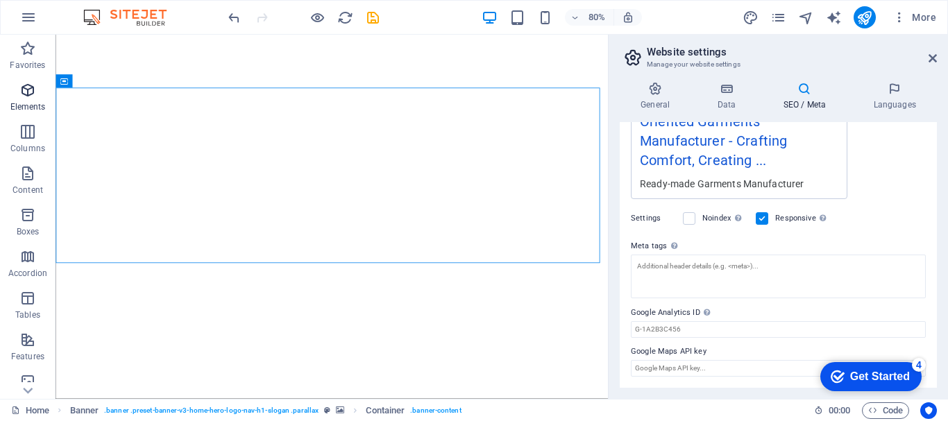
click at [28, 92] on icon "button" at bounding box center [27, 90] width 17 height 17
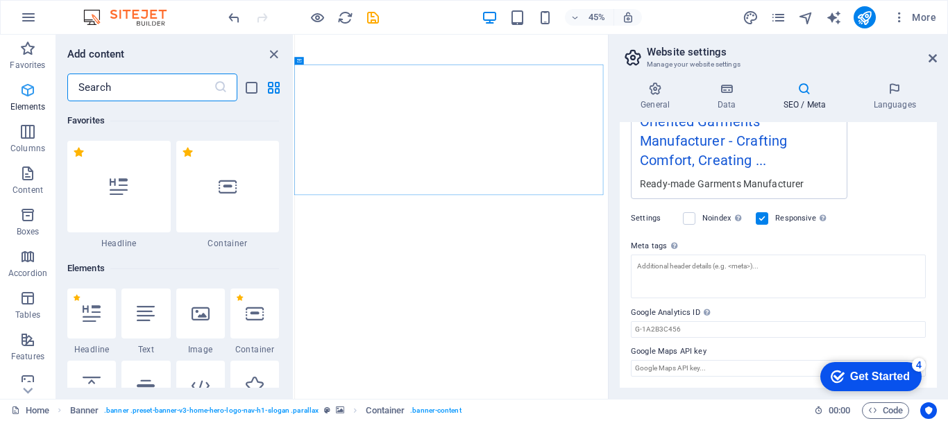
scroll to position [148, 0]
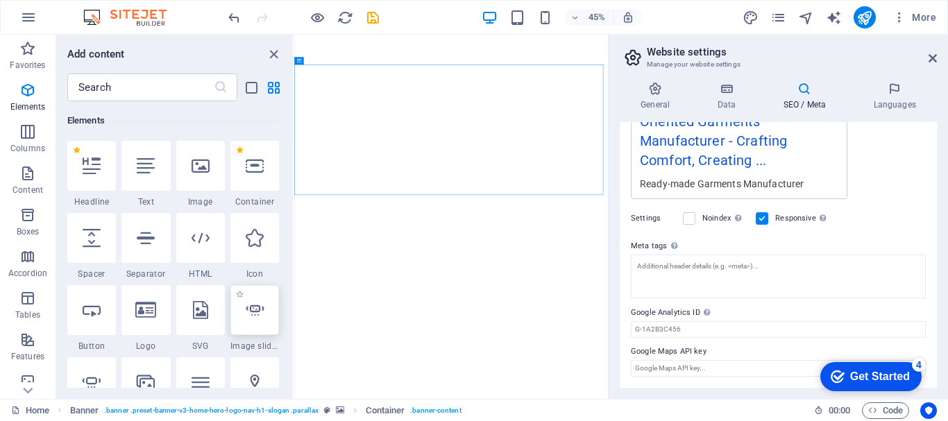
click at [258, 330] on div at bounding box center [254, 310] width 49 height 50
select select "ms"
select select "s"
select select "progressive"
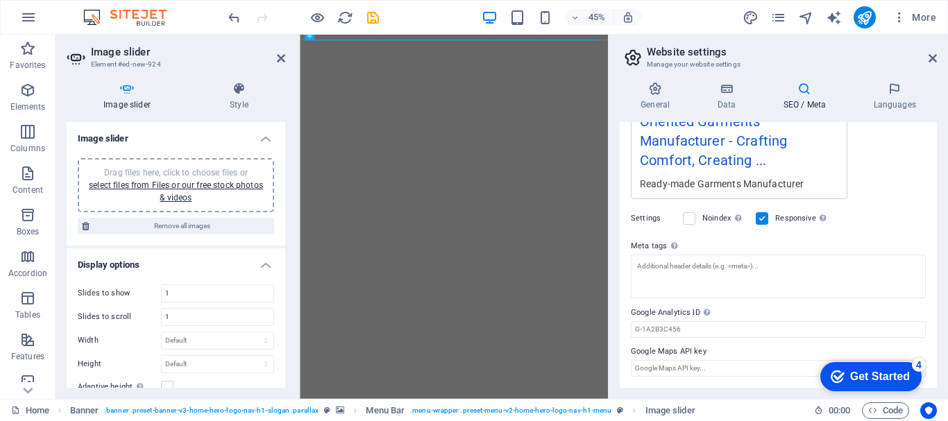
drag, startPoint x: 281, startPoint y: 158, endPoint x: 289, endPoint y: 195, distance: 38.3
click at [289, 195] on div "Image slider Style Image slider Drag files here, click to choose files or selec…" at bounding box center [176, 235] width 241 height 328
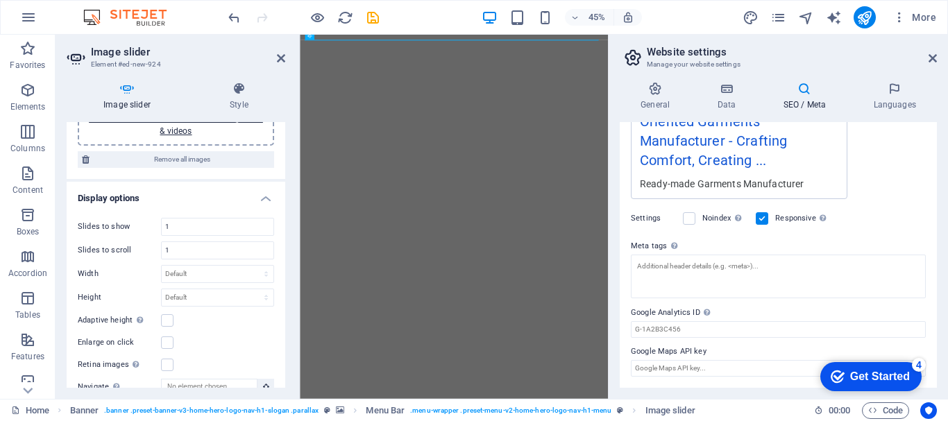
scroll to position [58, 0]
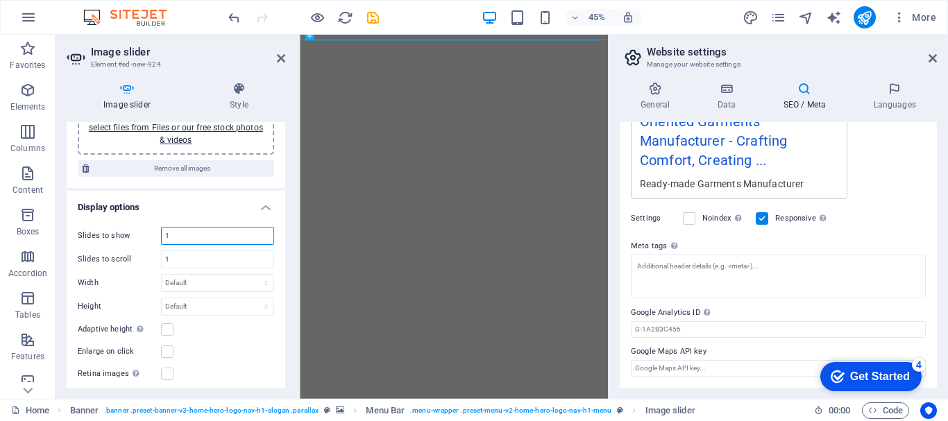
click at [206, 236] on input "1" at bounding box center [218, 236] width 112 height 17
drag, startPoint x: 282, startPoint y: 196, endPoint x: 285, endPoint y: 152, distance: 43.9
click at [285, 152] on div "Image slider Style Image slider Drag files here, click to choose files or selec…" at bounding box center [176, 235] width 241 height 328
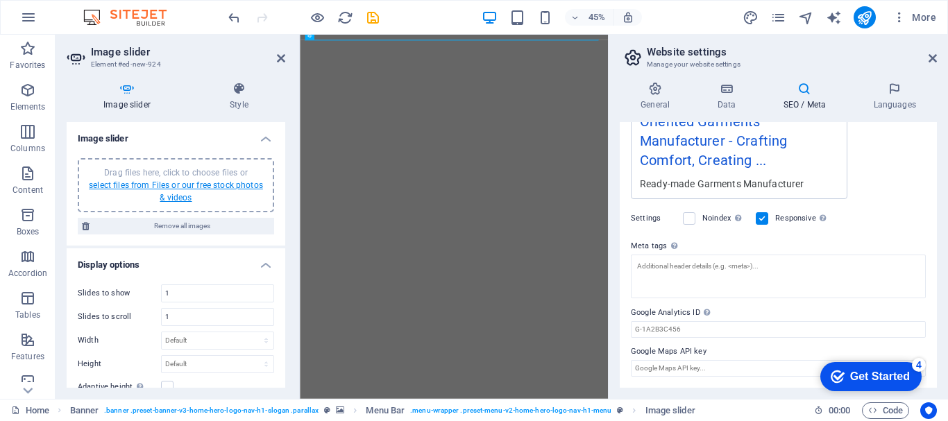
click at [169, 193] on link "select files from Files or our free stock photos & videos" at bounding box center [176, 191] width 174 height 22
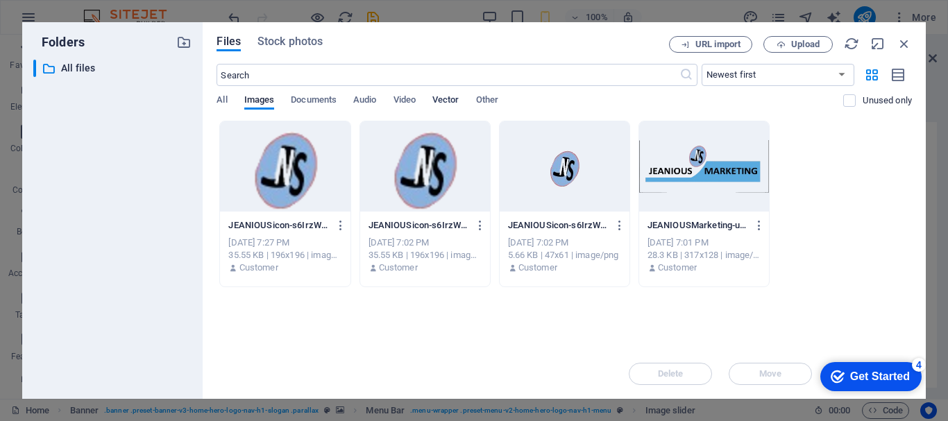
click at [454, 99] on span "Vector" at bounding box center [445, 101] width 27 height 19
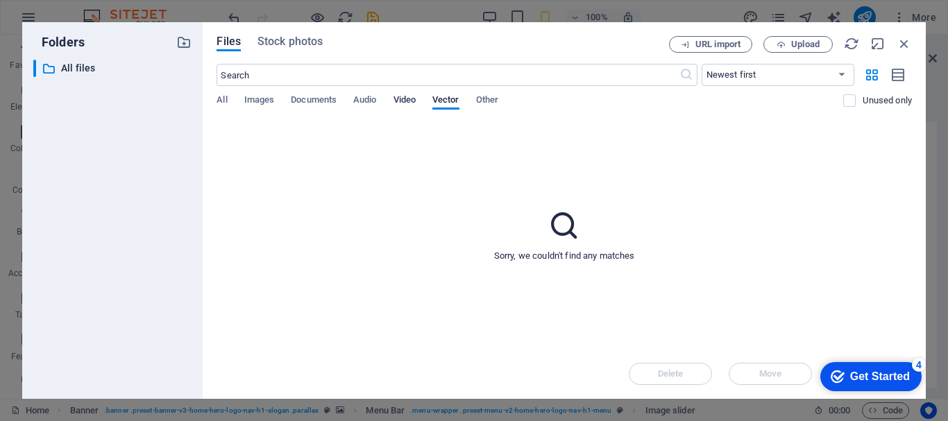
click at [396, 102] on span "Video" at bounding box center [405, 101] width 22 height 19
click at [906, 43] on icon "button" at bounding box center [904, 43] width 15 height 15
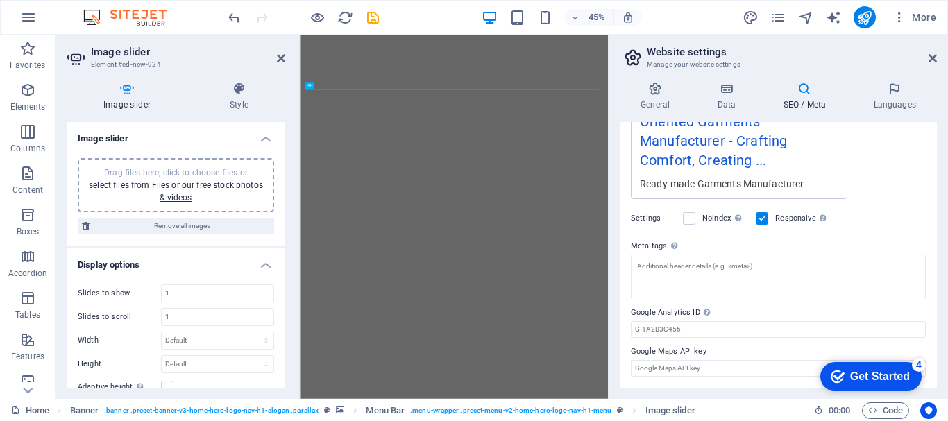
click at [132, 94] on icon at bounding box center [127, 89] width 121 height 14
click at [237, 96] on h4 "Style" at bounding box center [239, 96] width 92 height 29
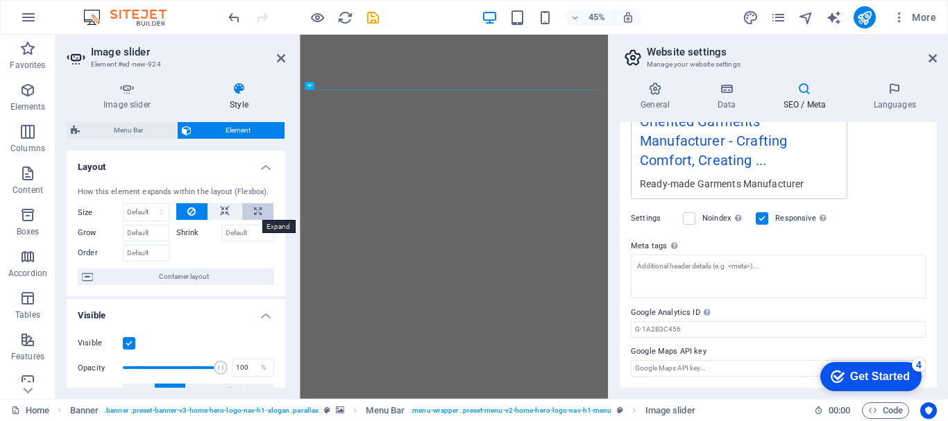
click at [254, 215] on icon at bounding box center [258, 211] width 8 height 17
type input "100"
select select "%"
click at [226, 217] on icon at bounding box center [225, 211] width 10 height 17
select select "DISABLED_OPTION_VALUE"
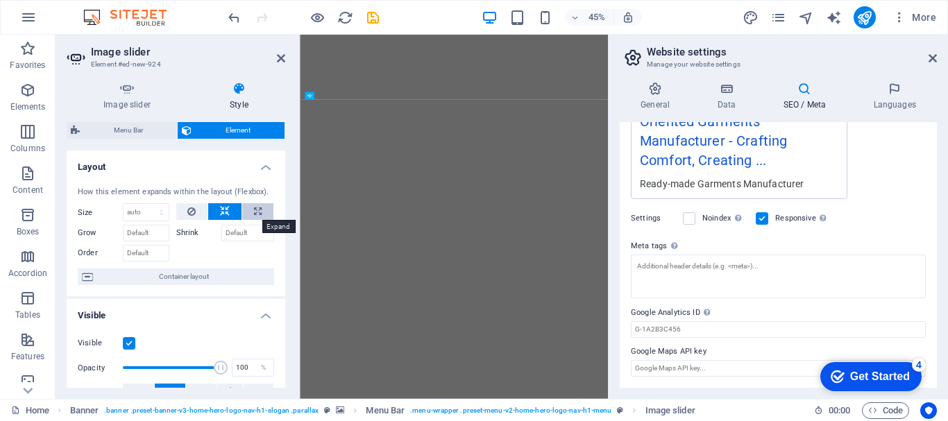
click at [254, 210] on icon at bounding box center [258, 211] width 8 height 17
type input "100"
select select "%"
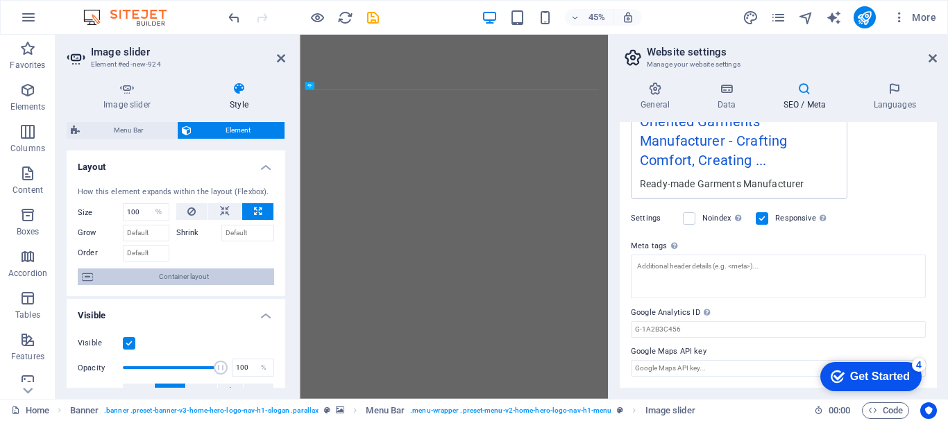
click at [192, 276] on span "Container layout" at bounding box center [183, 277] width 173 height 17
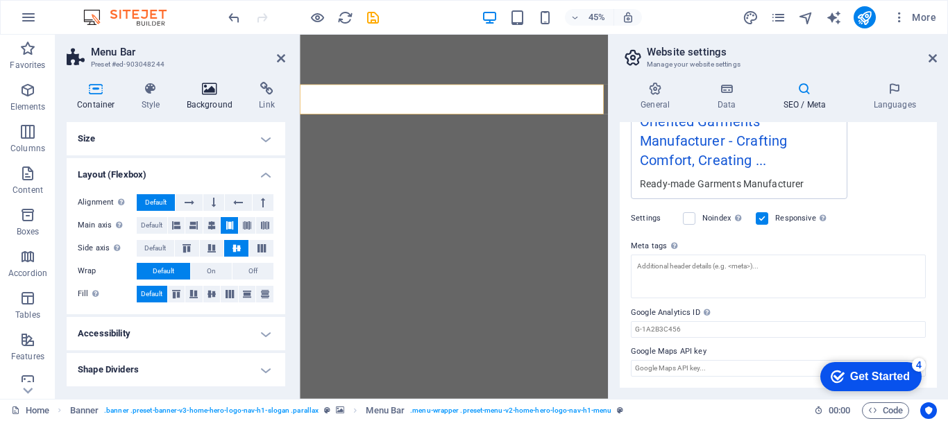
click at [222, 96] on h4 "Background" at bounding box center [212, 96] width 73 height 29
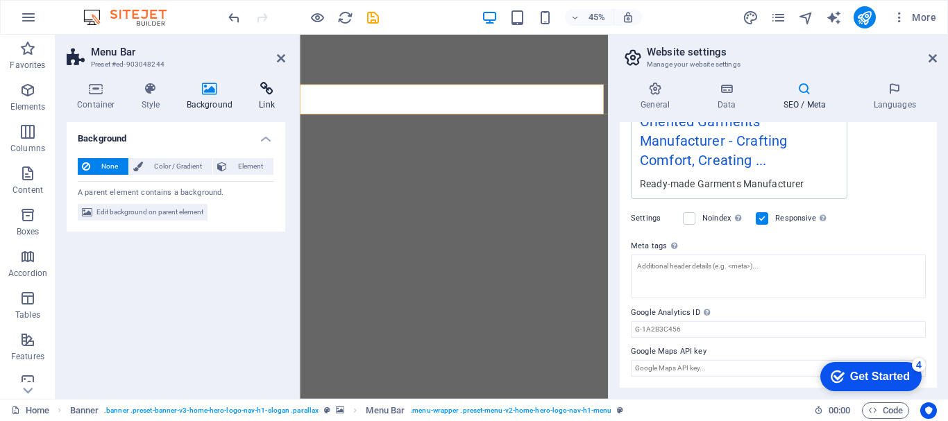
click at [263, 93] on icon at bounding box center [267, 89] width 37 height 14
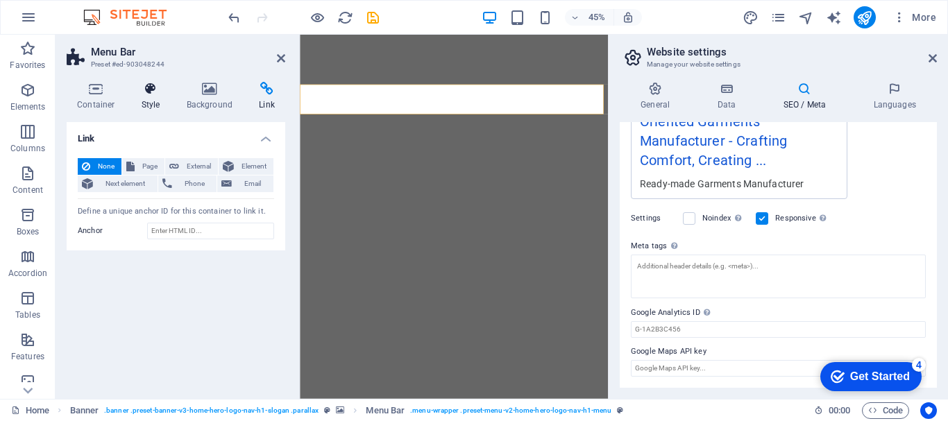
click at [152, 95] on icon at bounding box center [151, 89] width 40 height 14
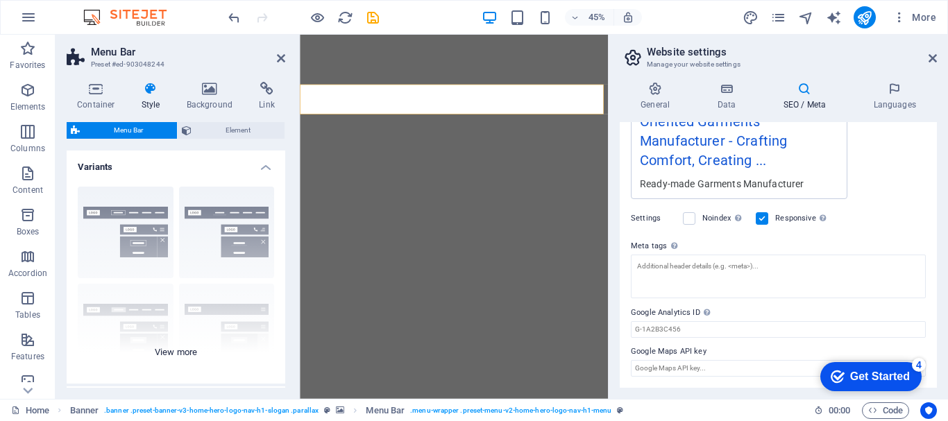
drag, startPoint x: 281, startPoint y: 186, endPoint x: 281, endPoint y: 211, distance: 25.0
click at [281, 211] on div "Border Centered Default Fixed Loki Trigger Wide XXL" at bounding box center [176, 280] width 219 height 208
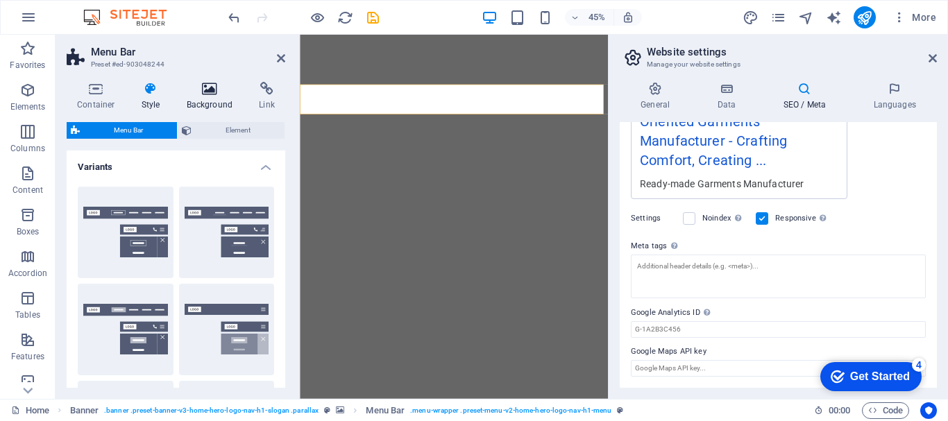
click at [203, 90] on icon at bounding box center [209, 89] width 67 height 14
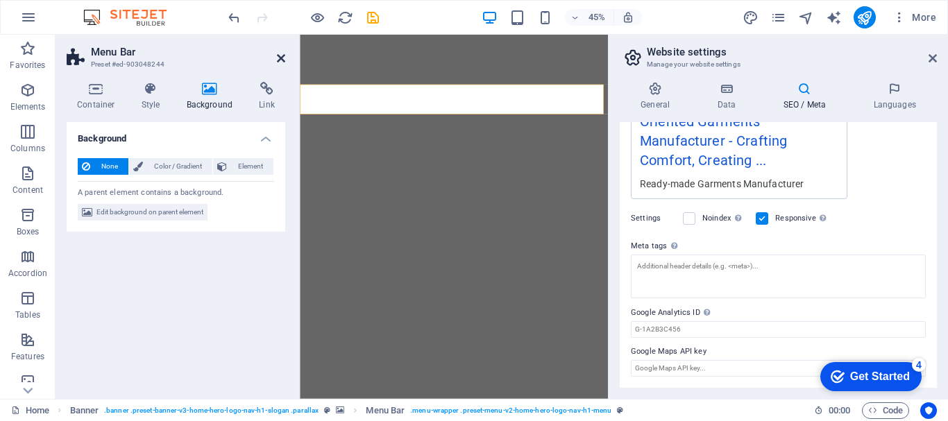
click at [279, 56] on icon at bounding box center [281, 58] width 8 height 11
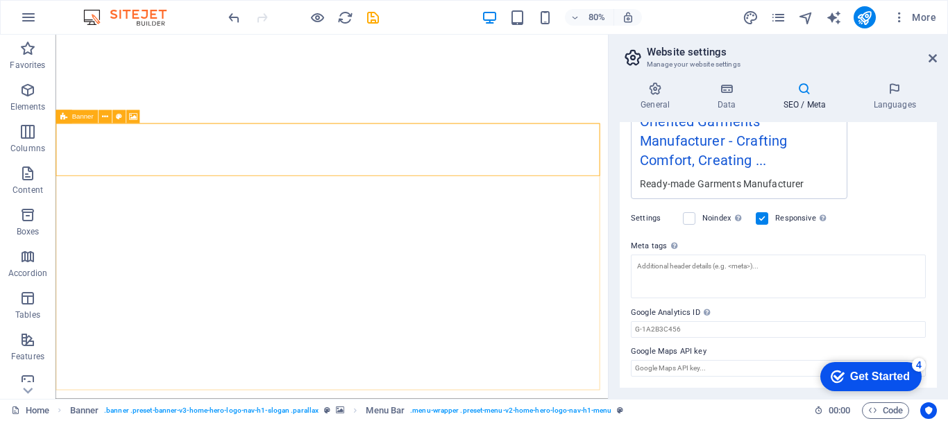
click at [65, 118] on icon at bounding box center [63, 116] width 7 height 13
click at [109, 117] on button at bounding box center [104, 116] width 13 height 13
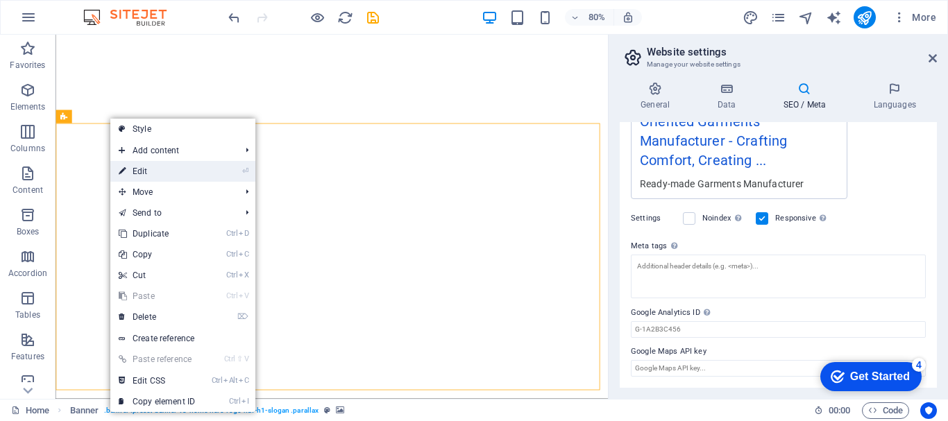
click at [133, 170] on link "⏎ Edit" at bounding box center [156, 171] width 93 height 21
select select "vh"
select select "header"
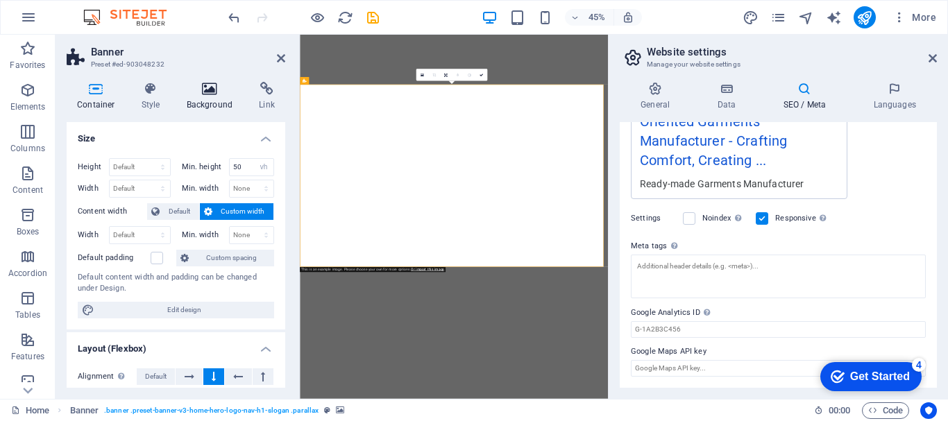
click at [207, 97] on h4 "Background" at bounding box center [212, 96] width 73 height 29
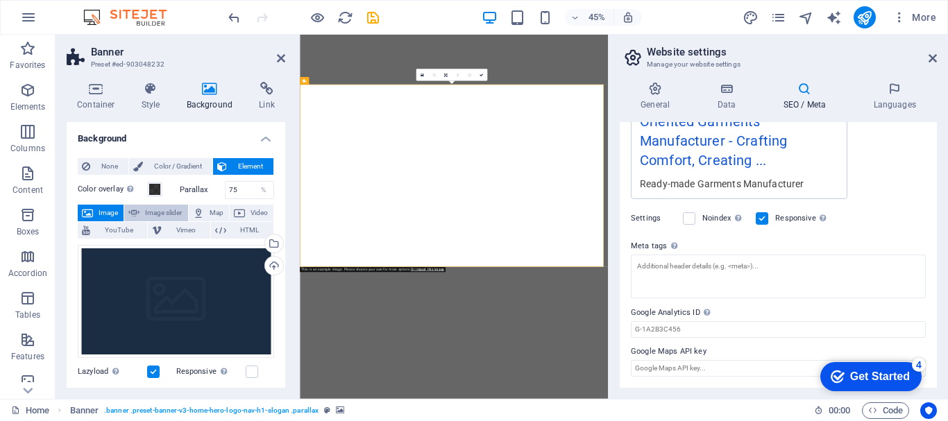
click at [173, 213] on span "Image slider" at bounding box center [164, 213] width 40 height 17
select select "ms"
select select "s"
select select "progressive"
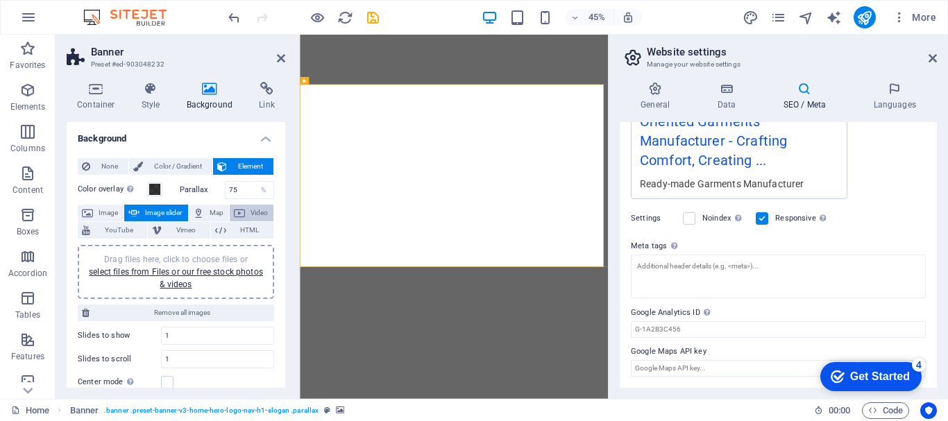
click at [239, 212] on icon at bounding box center [239, 213] width 11 height 17
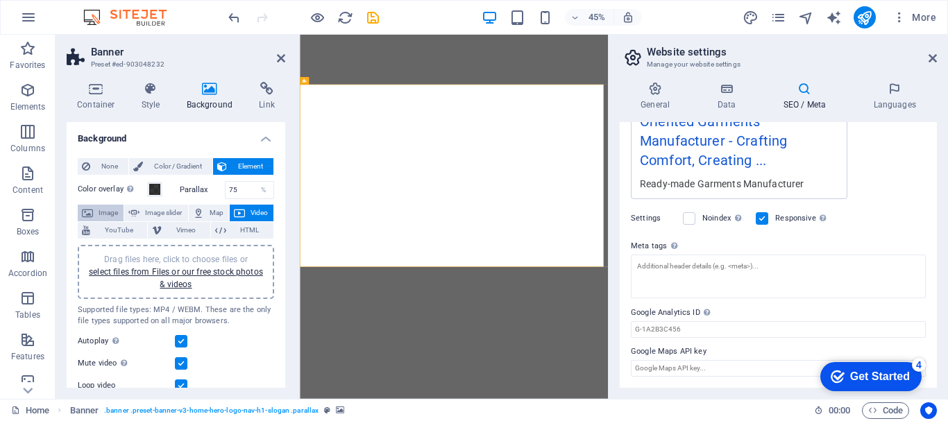
click at [117, 210] on span "Image" at bounding box center [108, 213] width 22 height 17
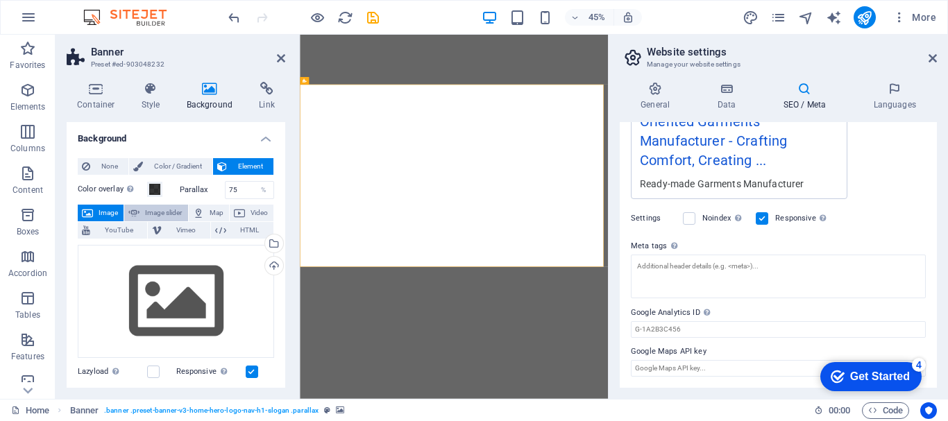
click at [155, 211] on span "Image slider" at bounding box center [164, 213] width 40 height 17
select select "ms"
select select "s"
select select "progressive"
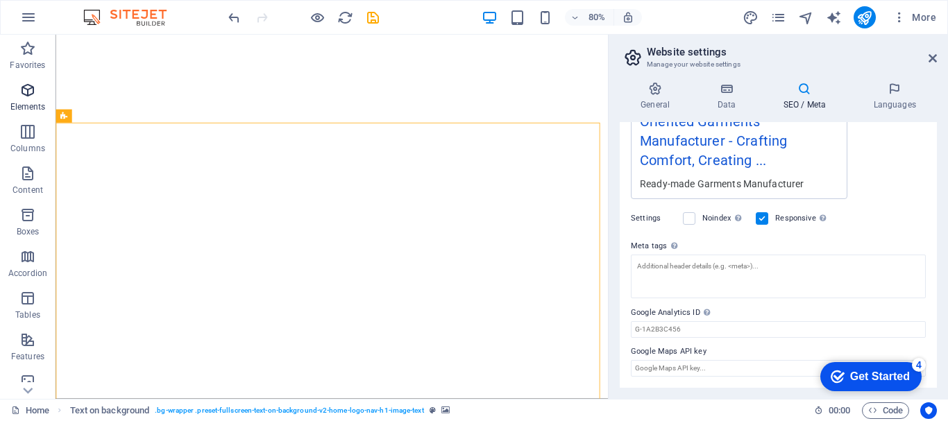
click at [27, 106] on p "Elements" at bounding box center [27, 106] width 35 height 11
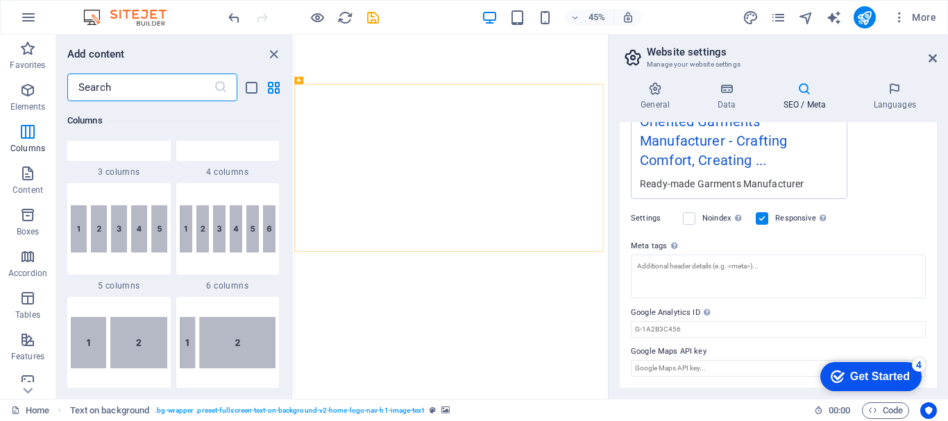
scroll to position [872, 0]
click at [37, 94] on span "Elements" at bounding box center [28, 98] width 56 height 33
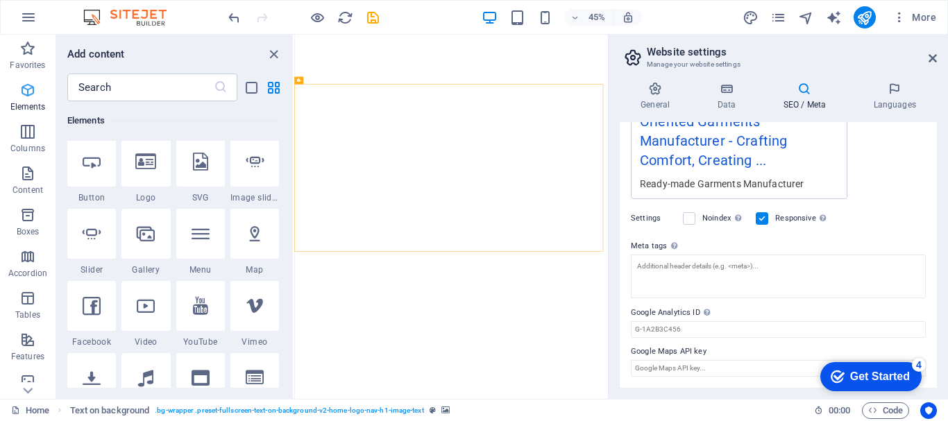
scroll to position [148, 0]
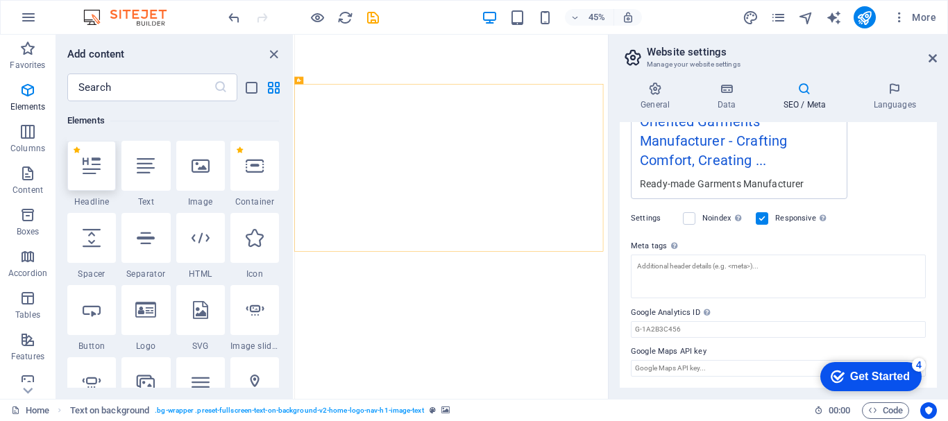
click at [98, 167] on icon at bounding box center [92, 166] width 18 height 18
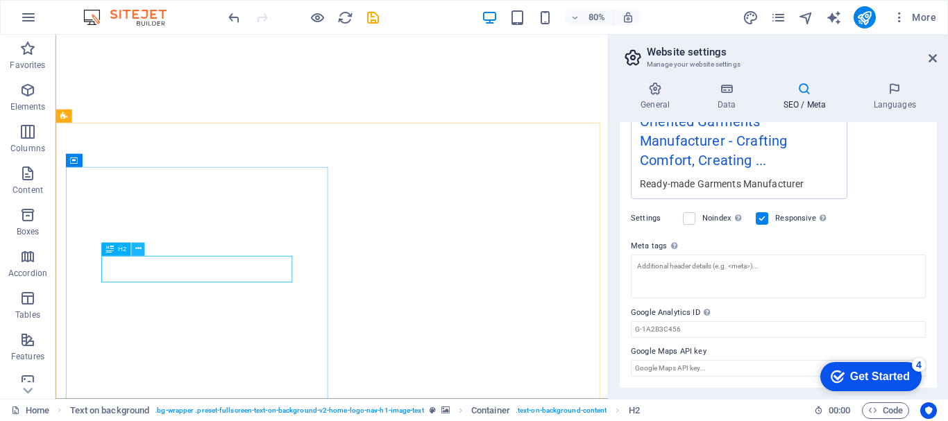
click at [136, 251] on icon at bounding box center [138, 250] width 6 height 12
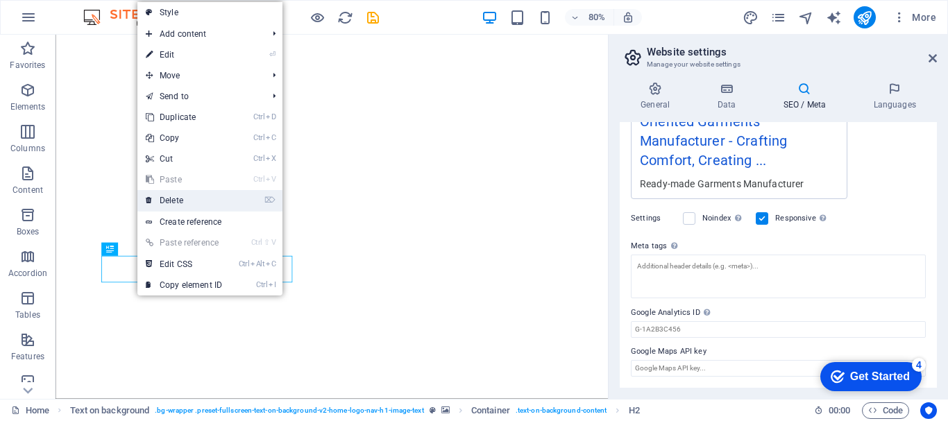
click at [169, 200] on link "⌦ Delete" at bounding box center [183, 200] width 93 height 21
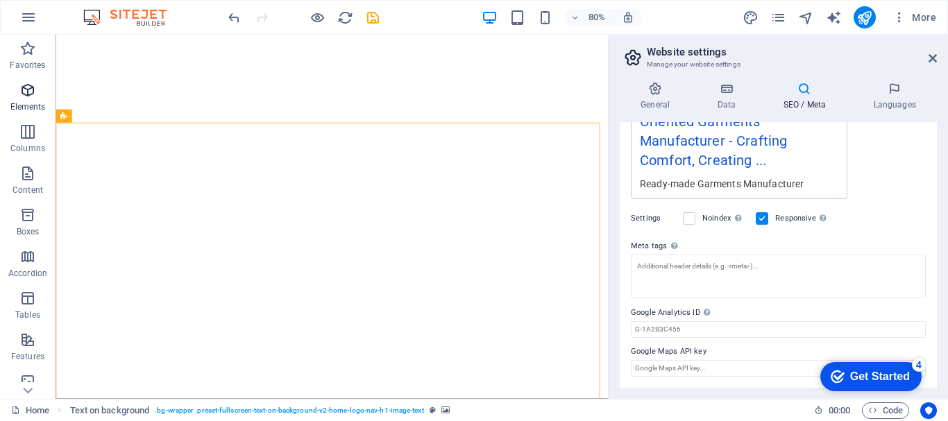
click at [22, 103] on p "Elements" at bounding box center [27, 106] width 35 height 11
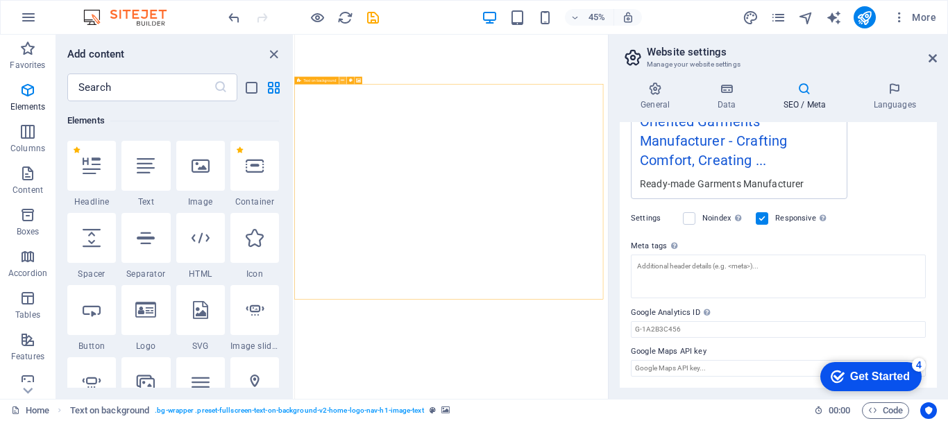
click at [343, 81] on icon at bounding box center [342, 80] width 3 height 6
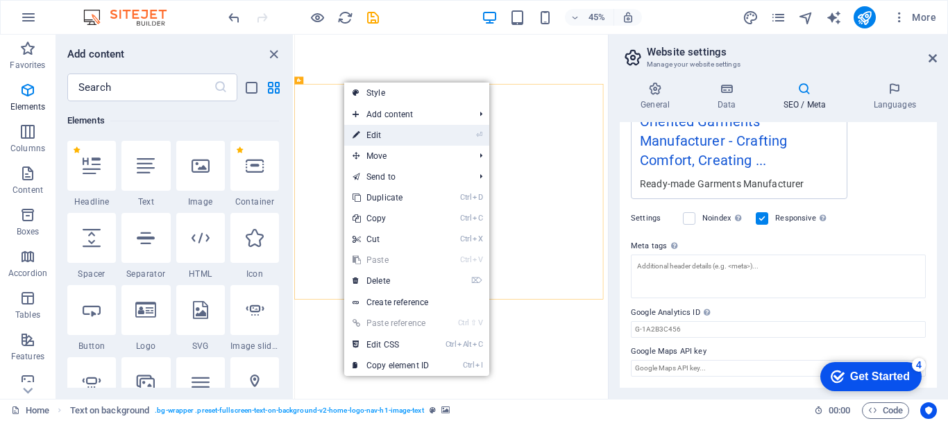
click at [377, 134] on link "⏎ Edit" at bounding box center [390, 135] width 93 height 21
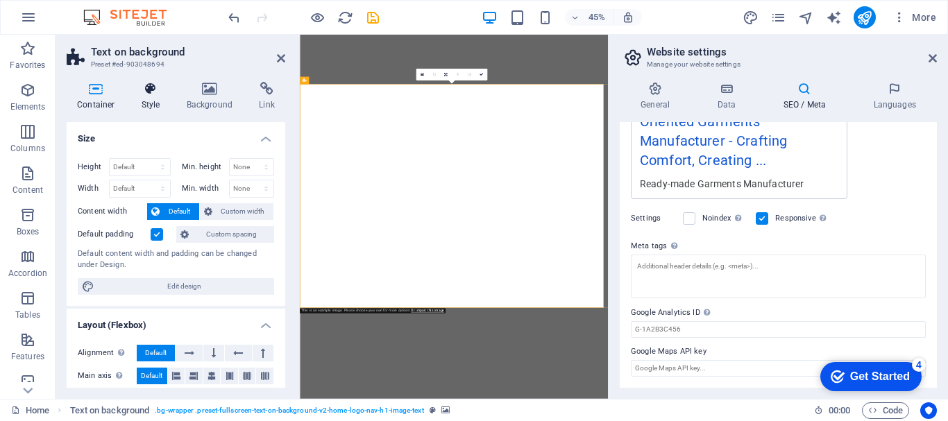
click at [160, 90] on icon at bounding box center [151, 89] width 40 height 14
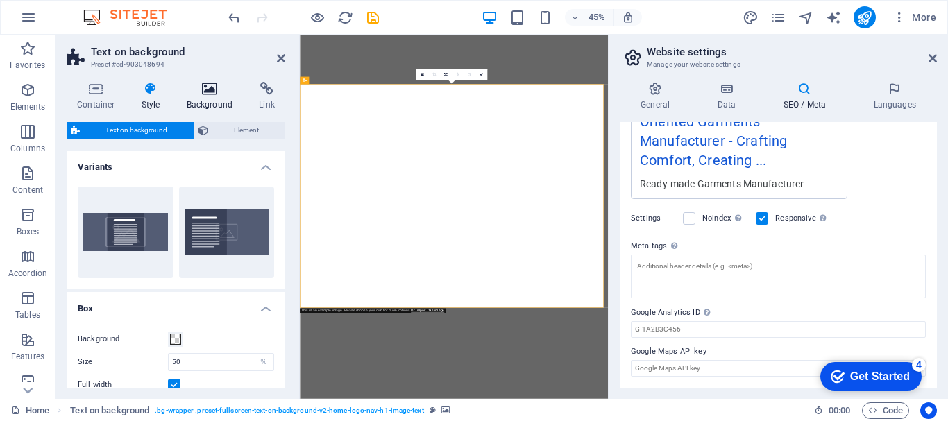
click at [201, 99] on h4 "Background" at bounding box center [212, 96] width 73 height 29
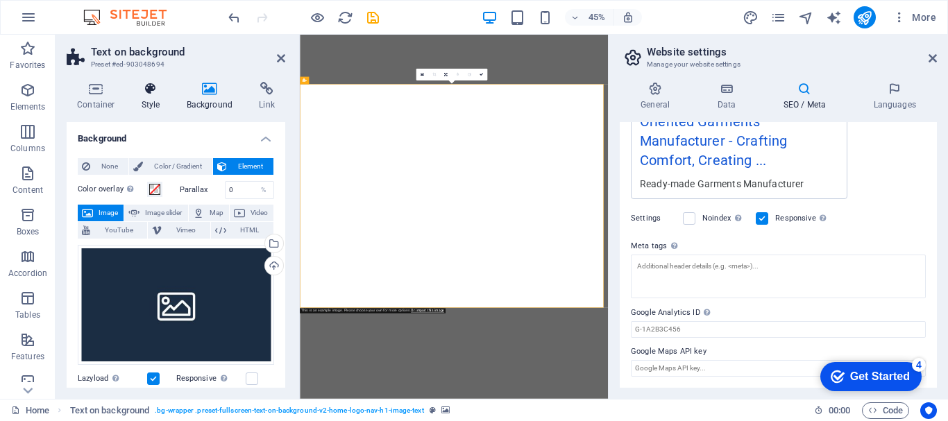
click at [149, 93] on icon at bounding box center [151, 89] width 40 height 14
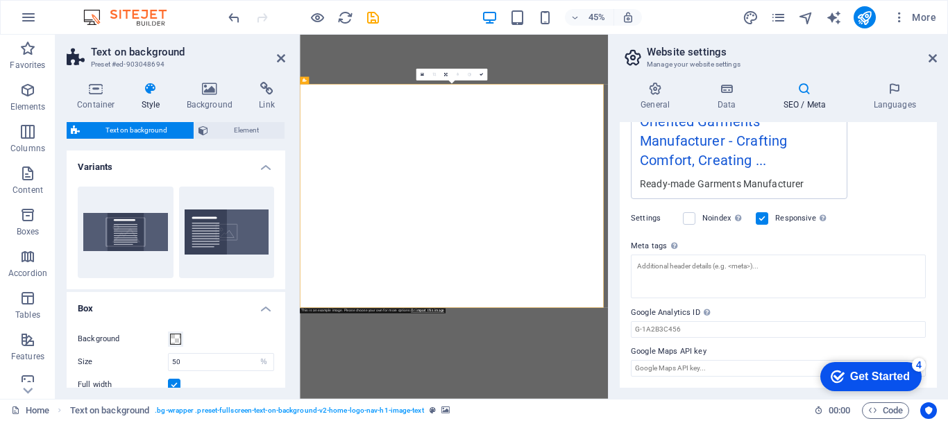
drag, startPoint x: 280, startPoint y: 230, endPoint x: 283, endPoint y: 269, distance: 38.9
click at [283, 269] on div "Variants Centered Default Box Background Size 50 px rem % vh vw Full width Gap …" at bounding box center [176, 269] width 219 height 237
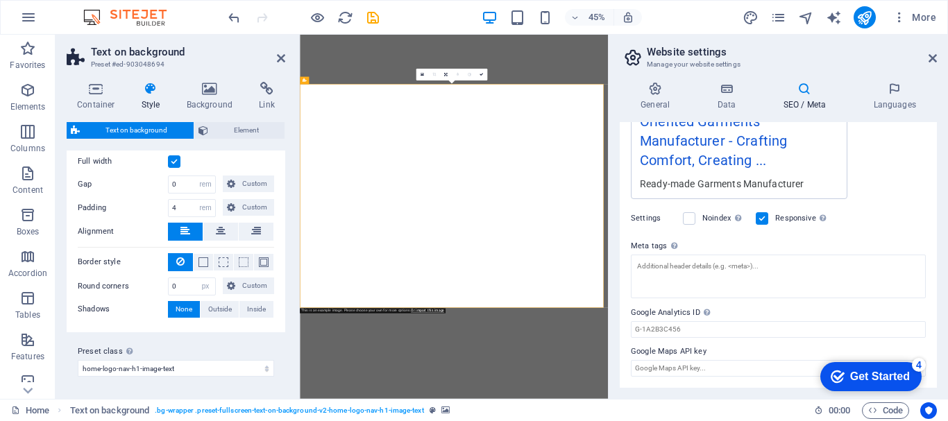
scroll to position [0, 0]
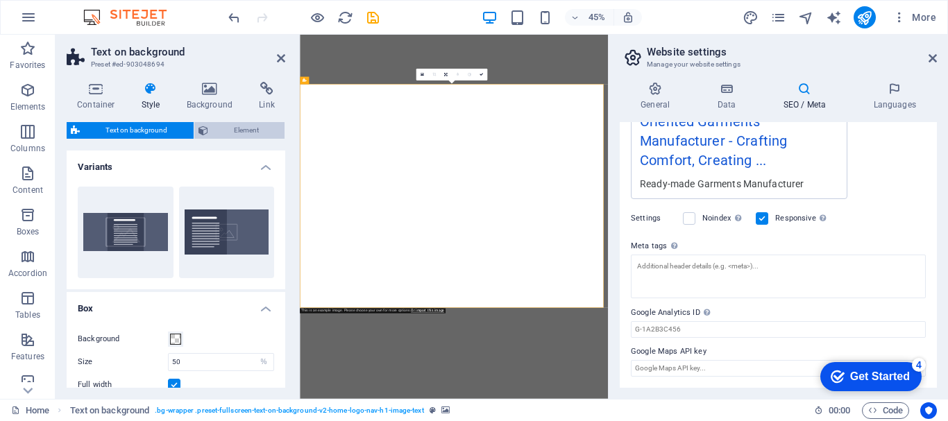
click at [230, 128] on span "Element" at bounding box center [246, 130] width 69 height 17
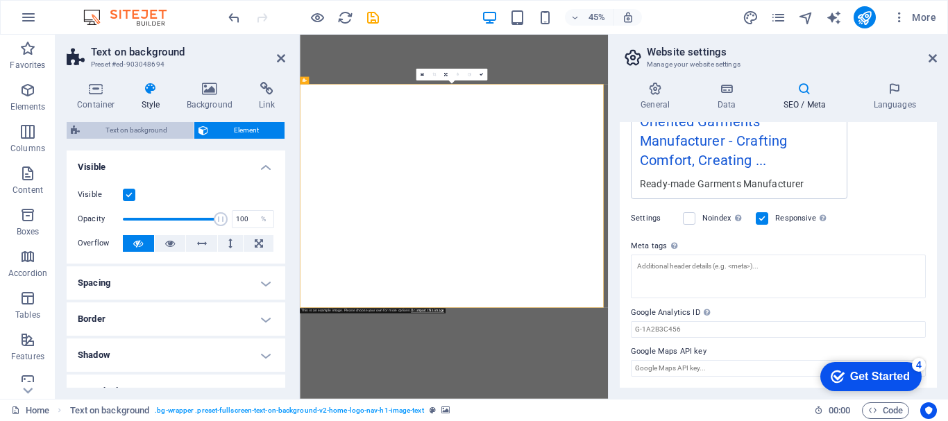
click at [158, 134] on span "Text on background" at bounding box center [137, 130] width 106 height 17
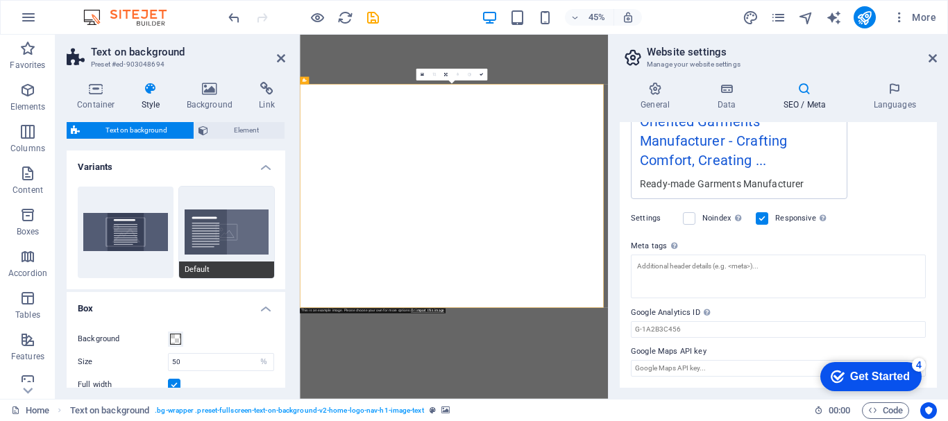
click at [260, 234] on button "Default" at bounding box center [227, 233] width 96 height 92
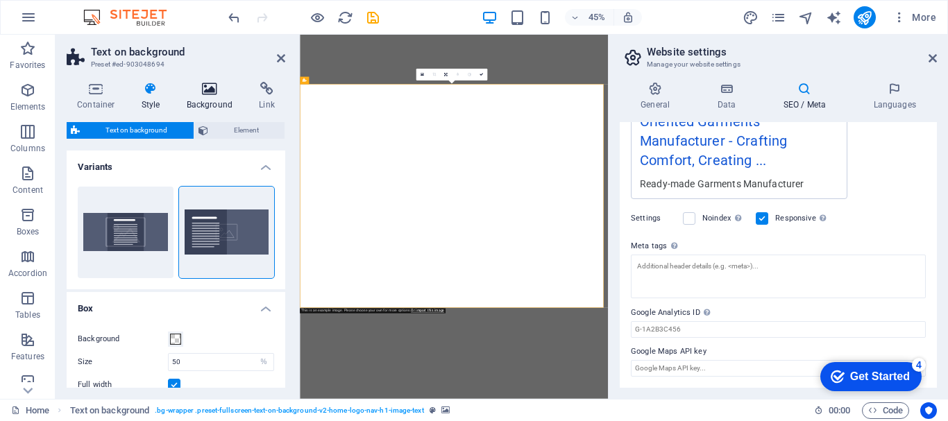
click at [200, 94] on icon at bounding box center [209, 89] width 67 height 14
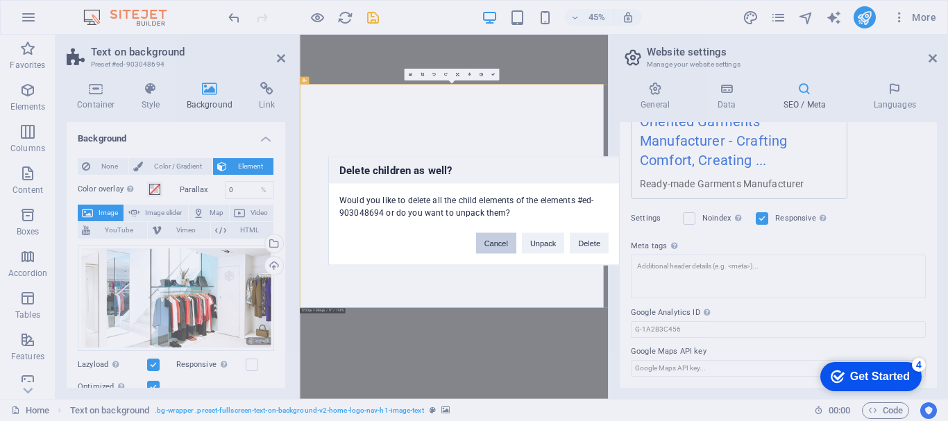
click at [503, 243] on button "Cancel" at bounding box center [496, 243] width 40 height 21
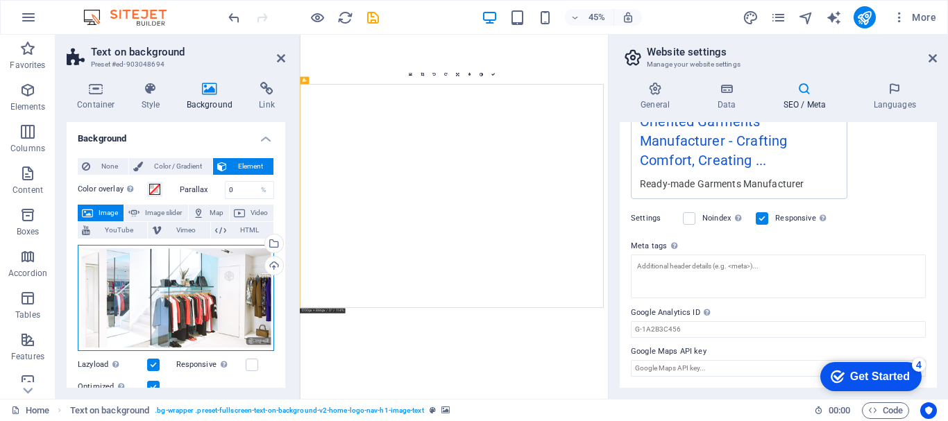
click at [187, 266] on div "Drag files here, click to choose files or select files from Files or our free s…" at bounding box center [176, 298] width 196 height 106
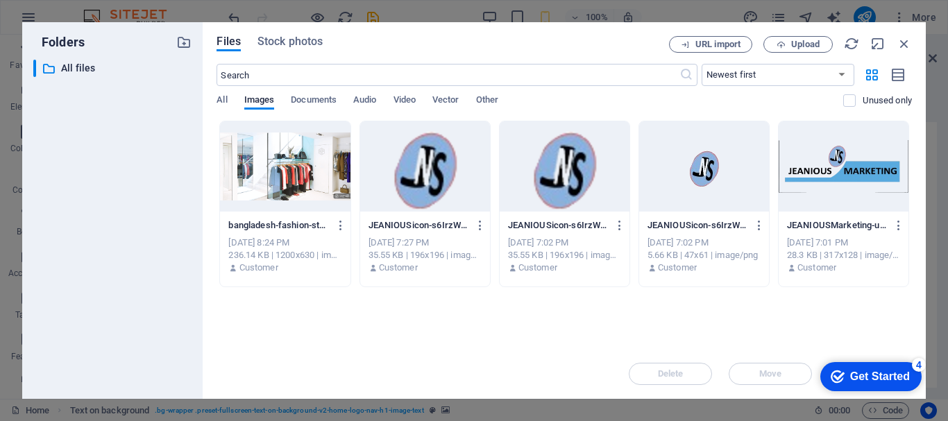
click at [304, 151] on div at bounding box center [285, 166] width 130 height 90
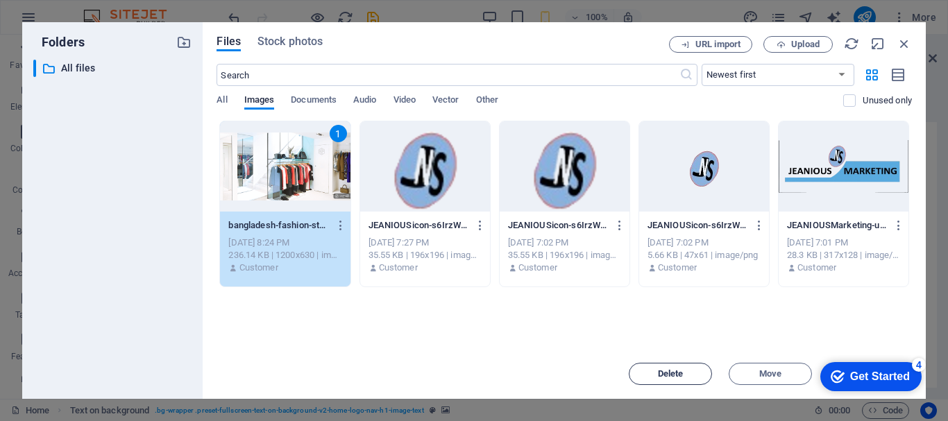
click at [668, 371] on span "Delete" at bounding box center [671, 374] width 26 height 8
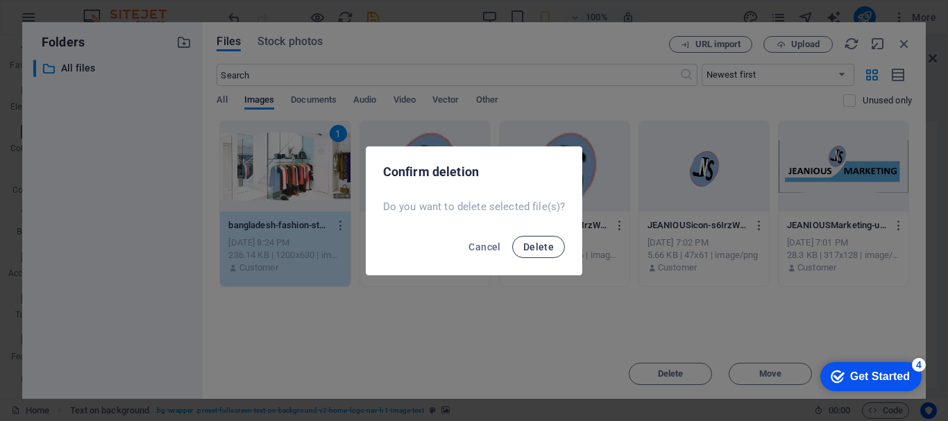
click at [540, 244] on span "Delete" at bounding box center [538, 247] width 31 height 11
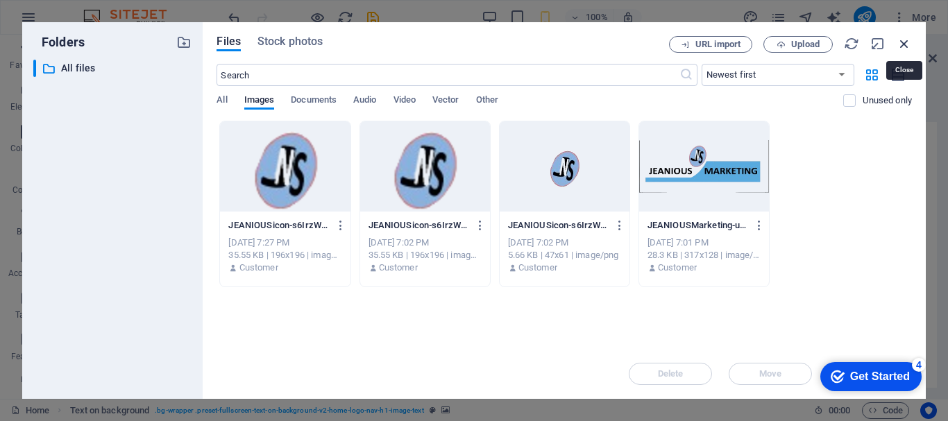
click at [905, 47] on icon "button" at bounding box center [904, 43] width 15 height 15
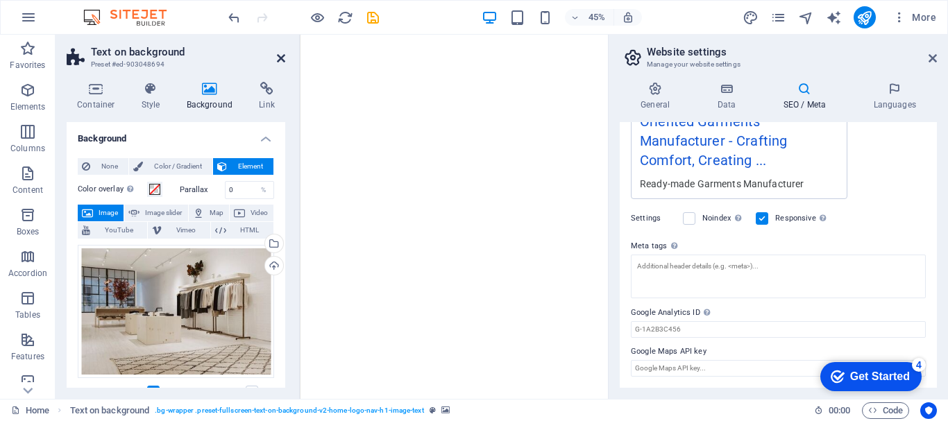
click at [281, 58] on icon at bounding box center [281, 58] width 8 height 11
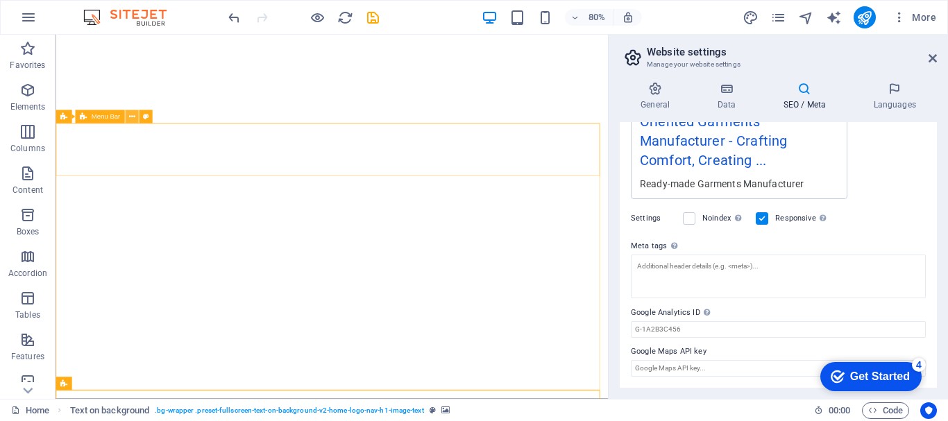
click at [132, 116] on icon at bounding box center [131, 117] width 6 height 12
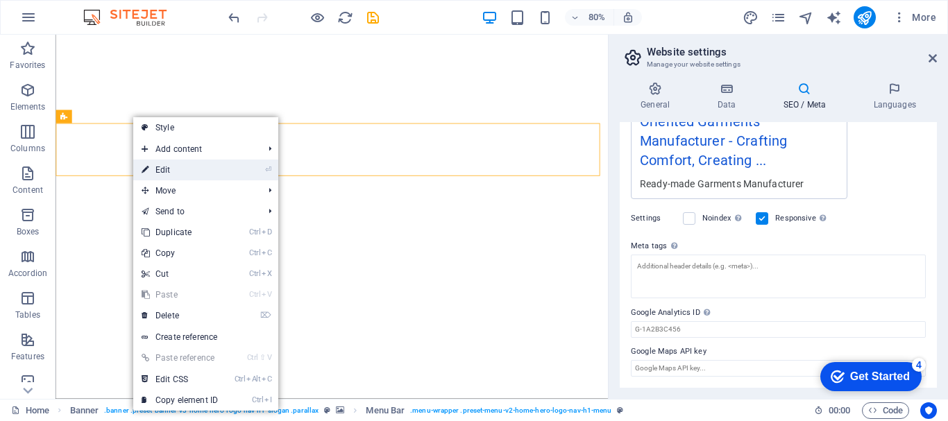
click at [155, 167] on link "⏎ Edit" at bounding box center [179, 170] width 93 height 21
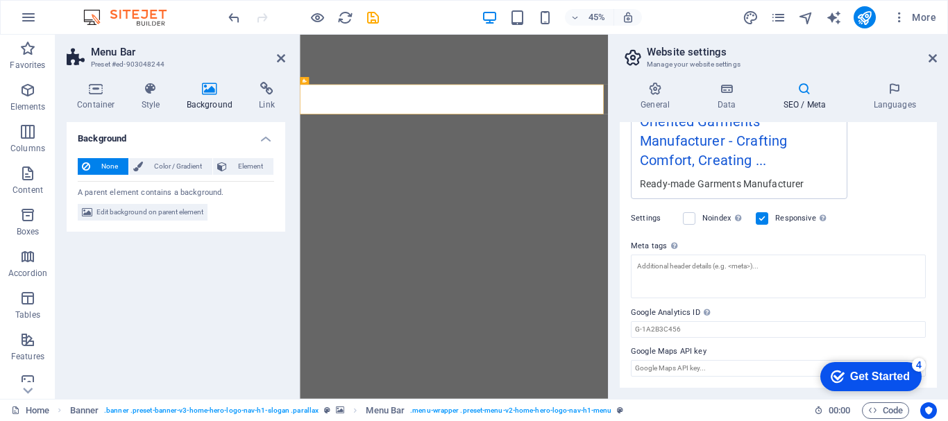
click at [210, 82] on icon at bounding box center [209, 89] width 67 height 14
click at [283, 62] on icon at bounding box center [281, 58] width 8 height 11
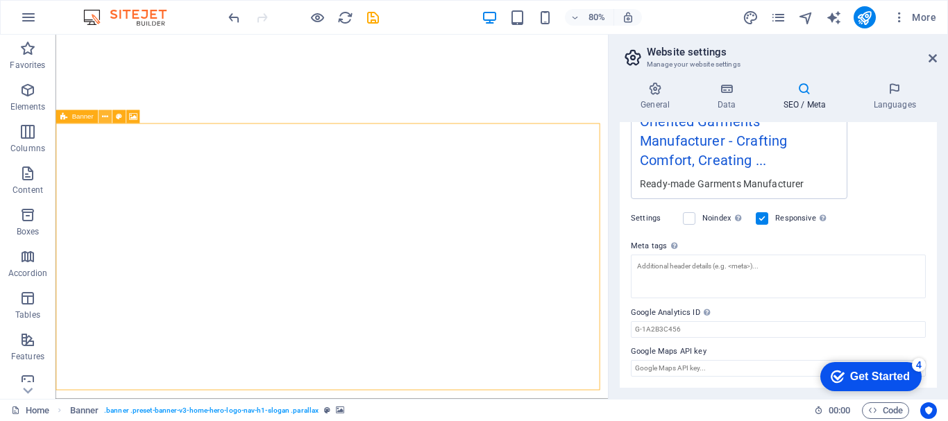
click at [108, 115] on icon at bounding box center [105, 117] width 6 height 12
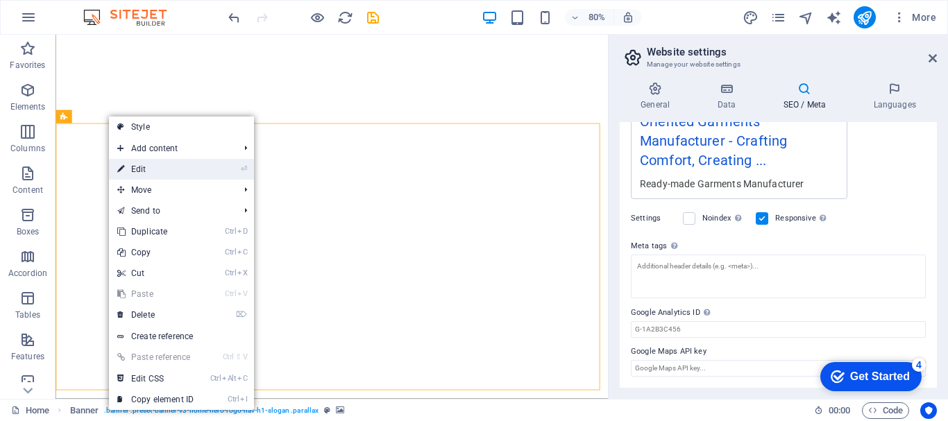
click at [137, 166] on link "⏎ Edit" at bounding box center [155, 169] width 93 height 21
select select "ms"
select select "s"
select select "progressive"
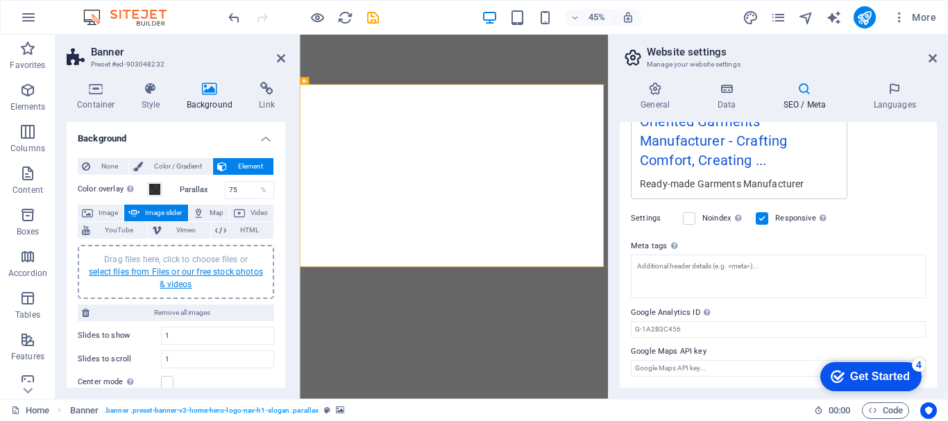
click at [183, 283] on link "select files from Files or our free stock photos & videos" at bounding box center [176, 278] width 174 height 22
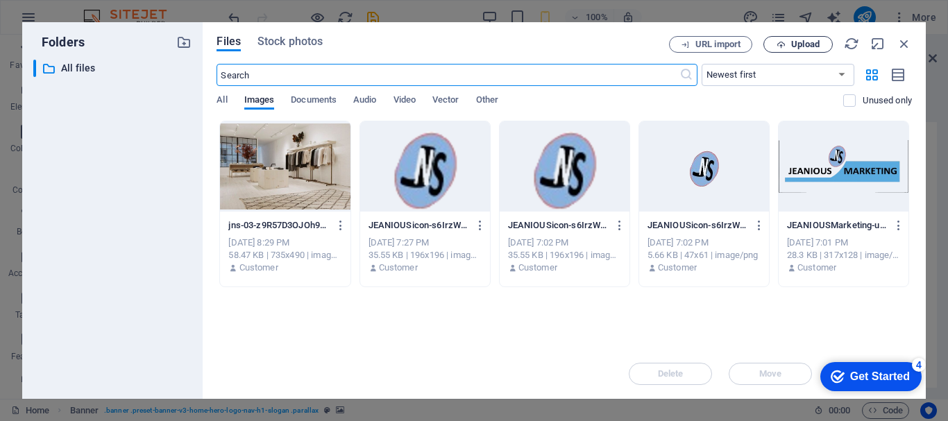
click at [798, 44] on span "Upload" at bounding box center [805, 44] width 28 height 8
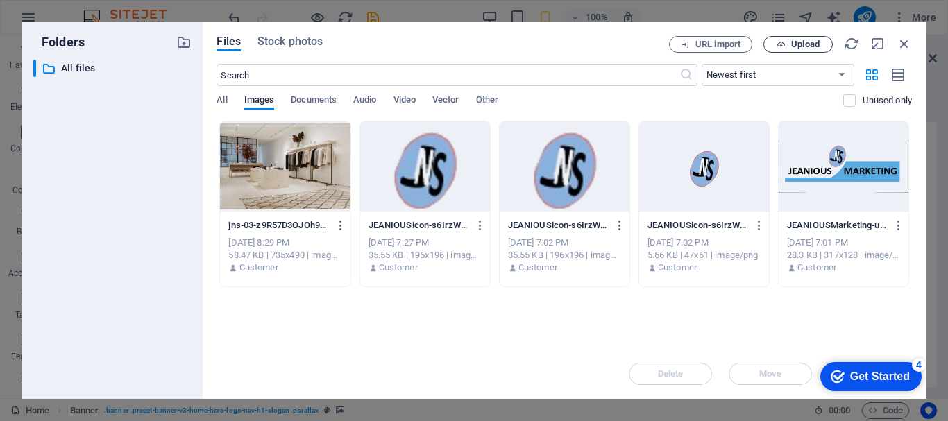
click at [808, 43] on span "Upload" at bounding box center [805, 44] width 28 height 8
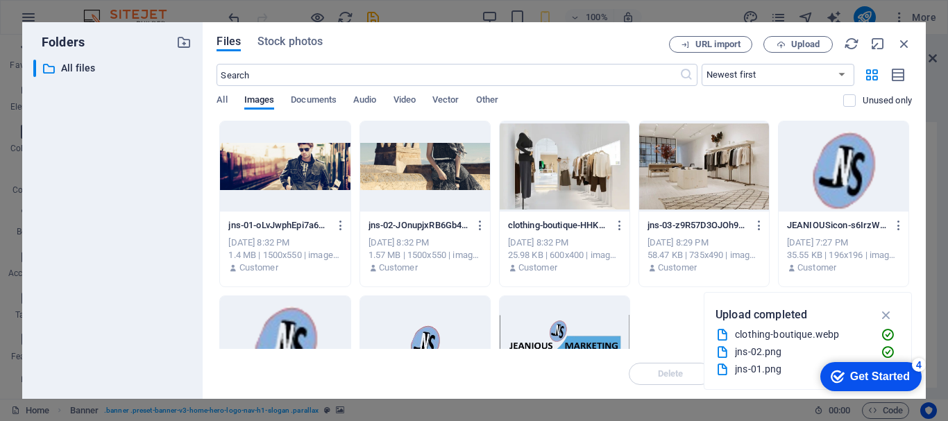
click at [516, 176] on div at bounding box center [565, 166] width 130 height 90
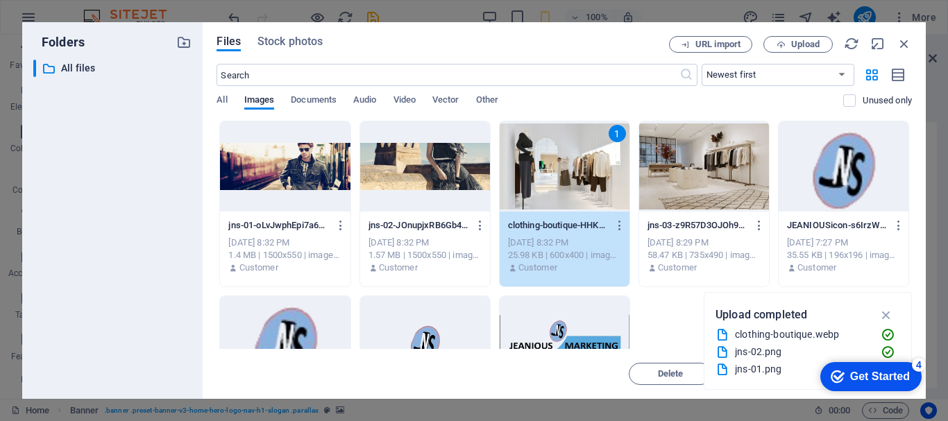
click at [466, 176] on div at bounding box center [425, 166] width 130 height 90
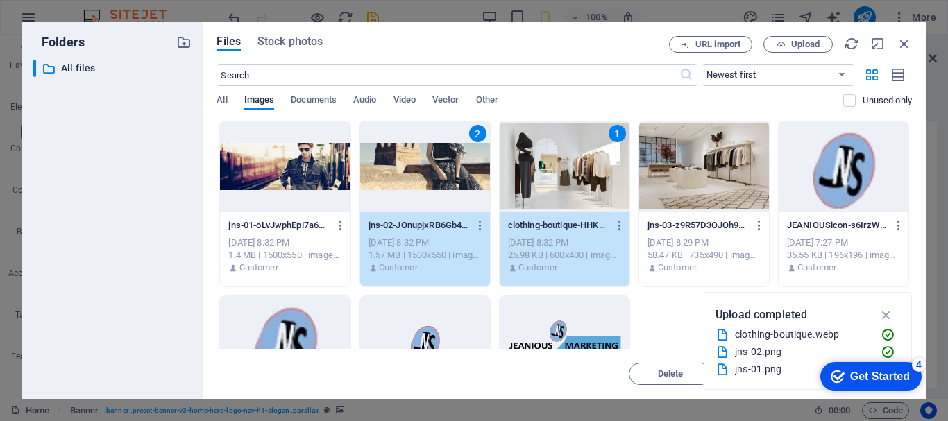
click at [314, 177] on div at bounding box center [285, 166] width 130 height 90
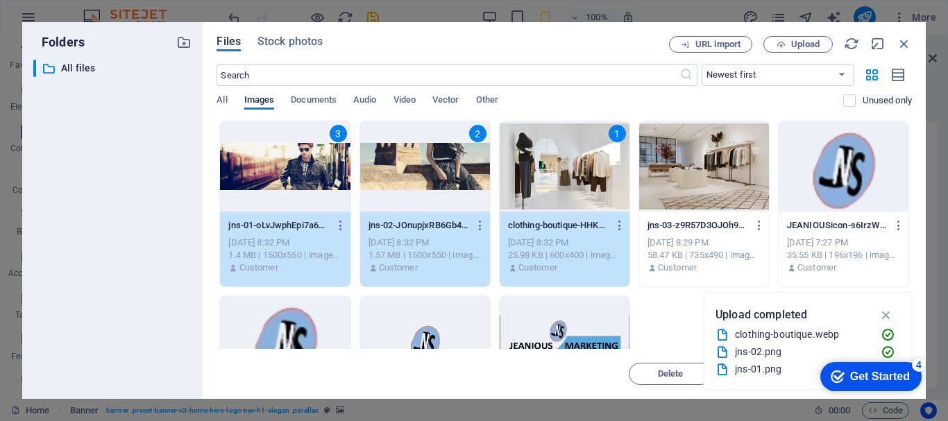
scroll to position [113, 0]
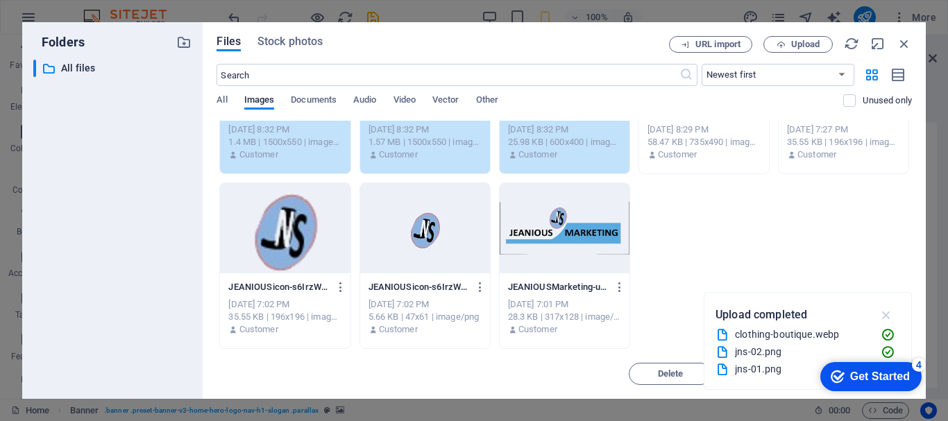
click at [889, 317] on icon "button" at bounding box center [887, 315] width 16 height 15
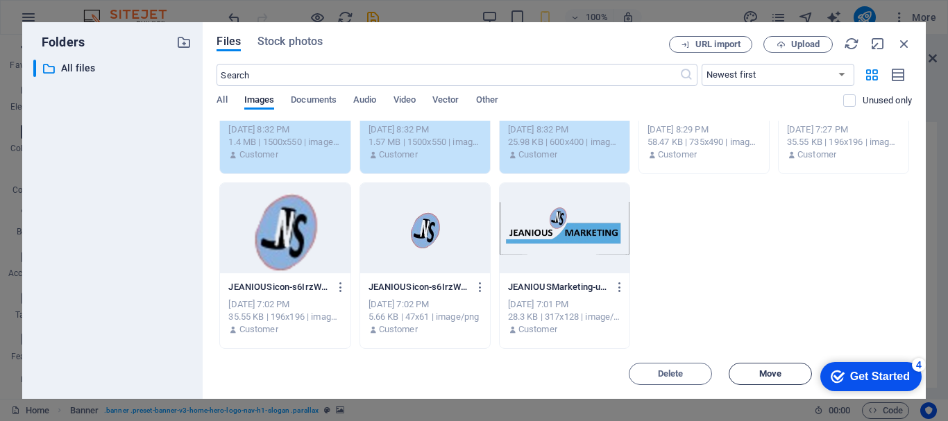
click at [771, 372] on span "Move" at bounding box center [770, 374] width 22 height 8
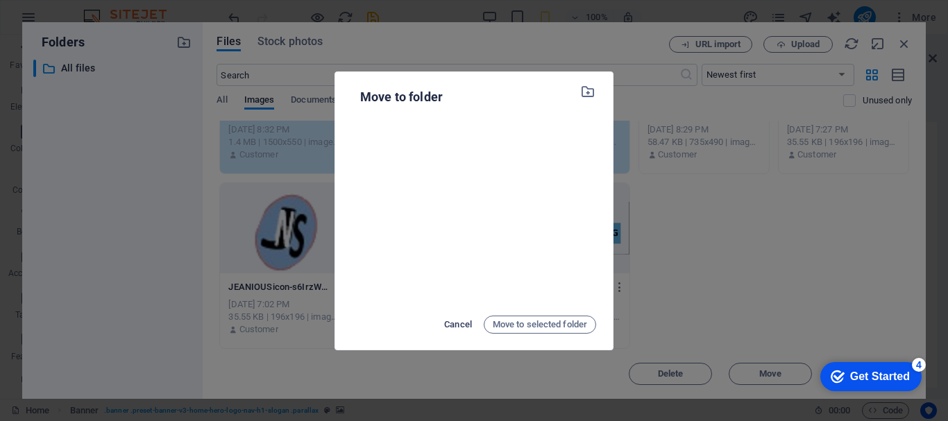
click at [451, 321] on span "Cancel" at bounding box center [458, 325] width 28 height 17
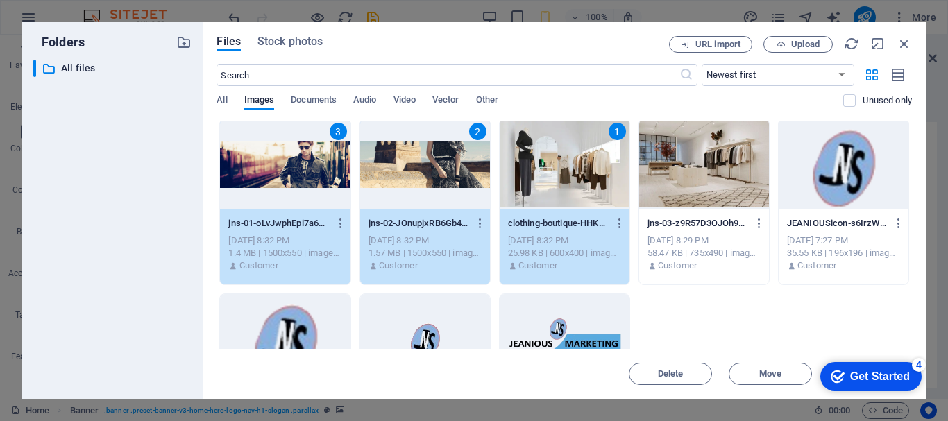
scroll to position [0, 0]
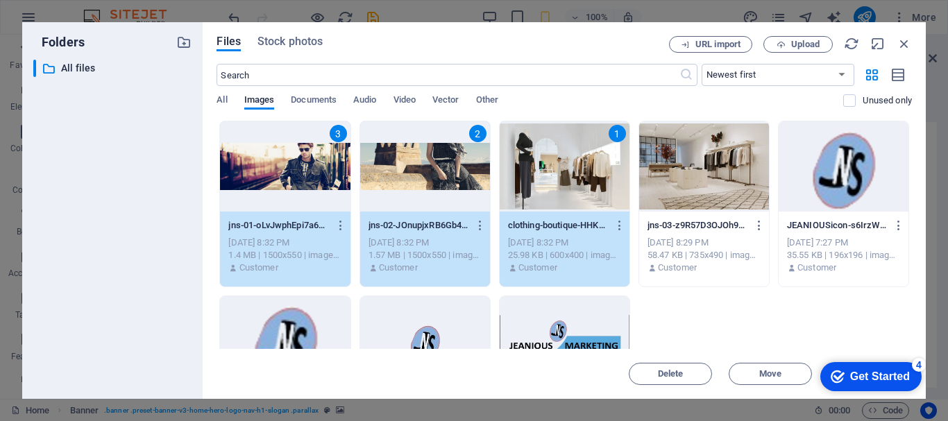
click at [878, 376] on div "Get Started" at bounding box center [880, 377] width 60 height 12
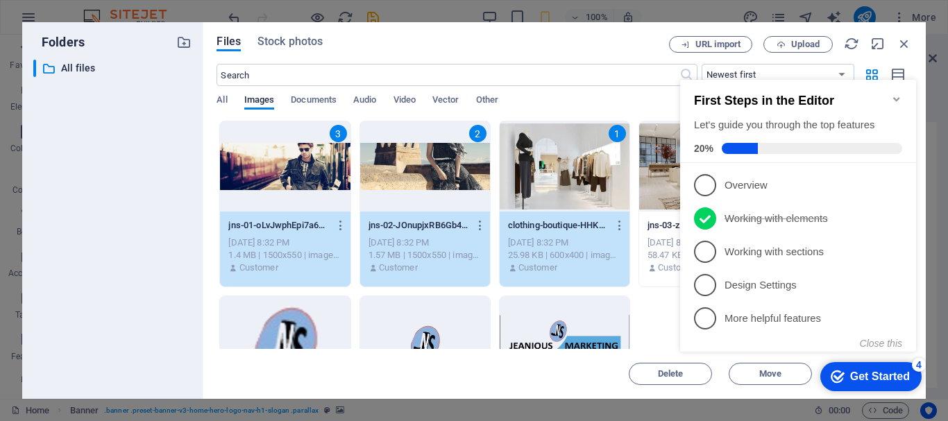
click at [878, 376] on div "Get Started" at bounding box center [880, 377] width 60 height 12
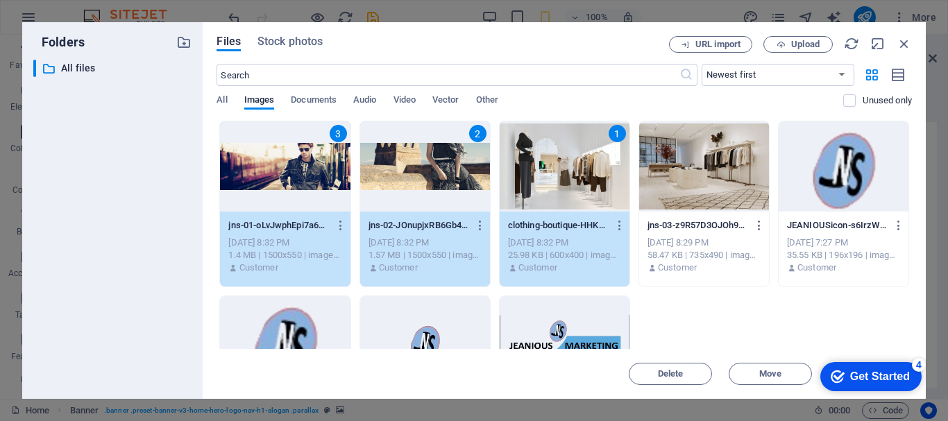
click div "checkmark Get Started 4 First Steps in the Editor Let's guide you through the t…"
click at [825, 352] on div "Delete Move Insert" at bounding box center [565, 367] width 696 height 36
click at [907, 42] on icon "button" at bounding box center [904, 43] width 15 height 15
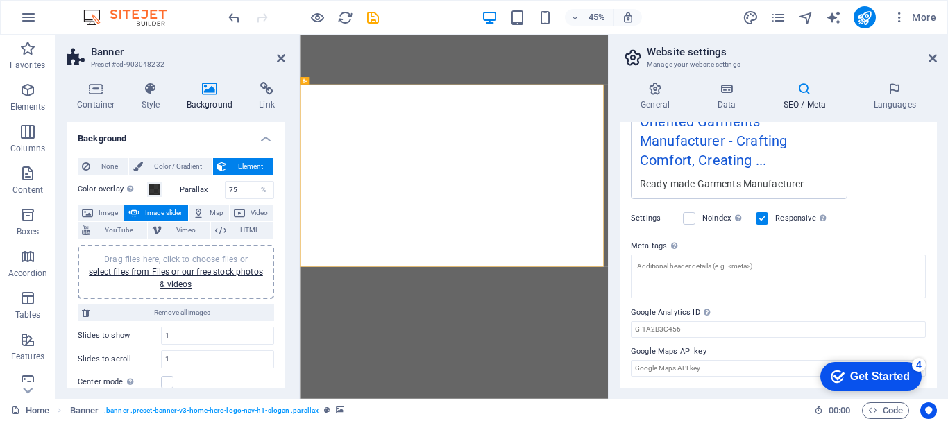
click at [168, 258] on span "Drag files here, click to choose files or select files from Files or our free s…" at bounding box center [176, 272] width 174 height 35
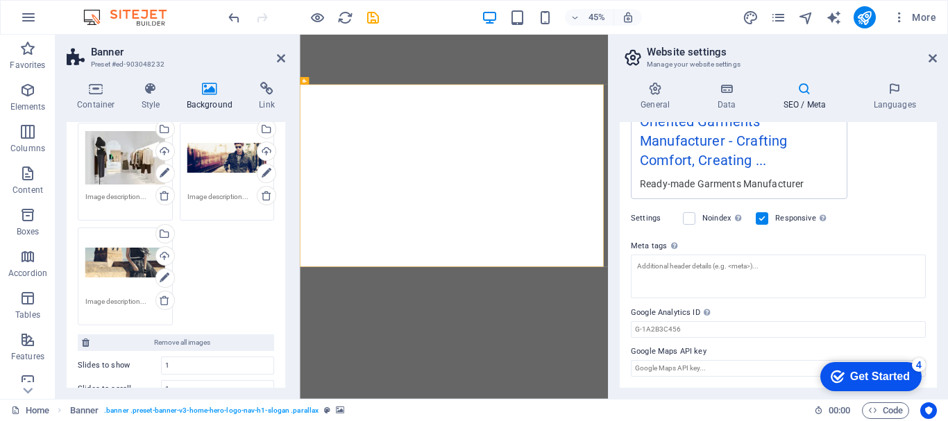
scroll to position [128, 0]
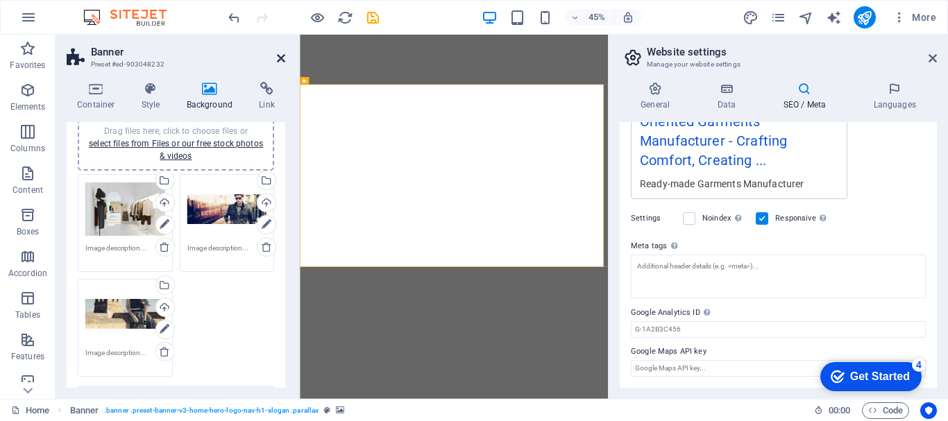
click at [282, 58] on icon at bounding box center [281, 58] width 8 height 11
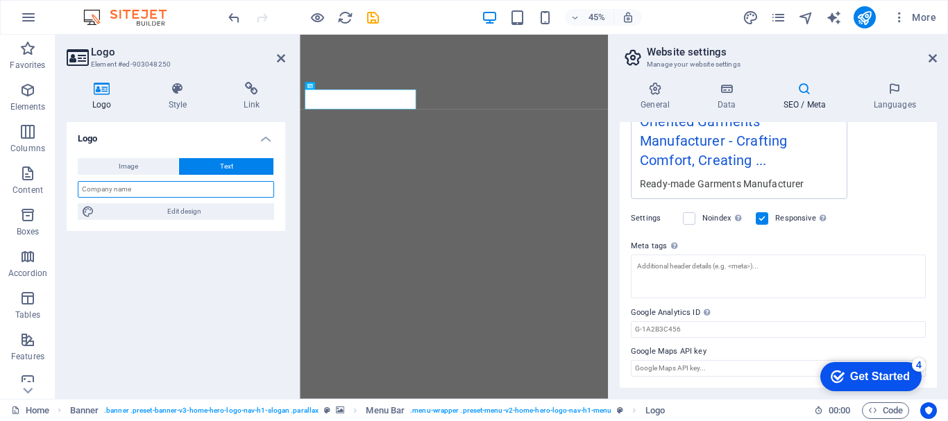
click at [160, 193] on input "text" at bounding box center [176, 189] width 196 height 17
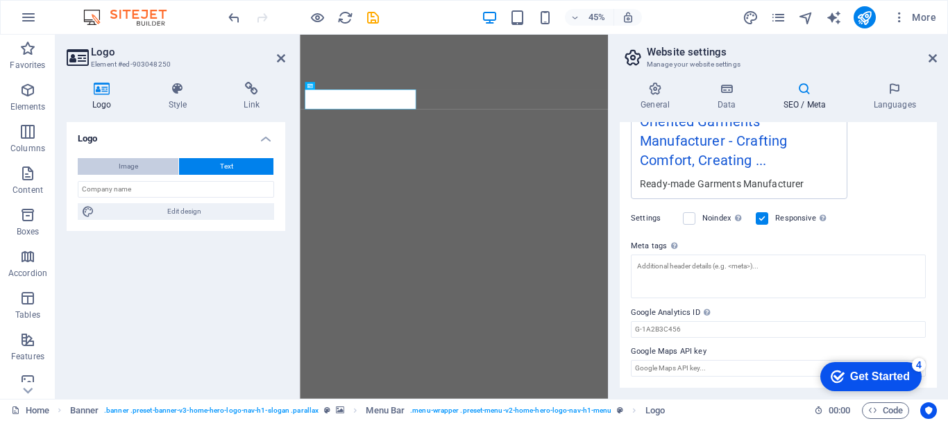
click at [131, 163] on span "Image" at bounding box center [128, 166] width 19 height 17
select select "DISABLED_OPTION_VALUE"
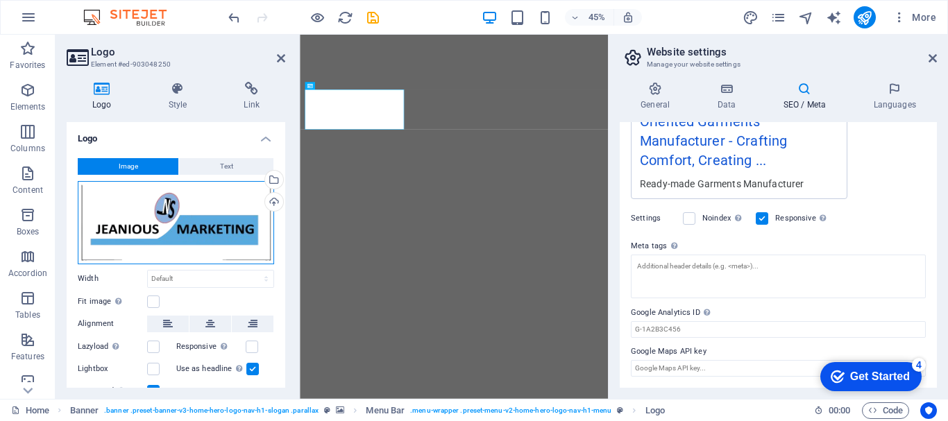
click at [190, 210] on div "Drag files here, click to choose files or select files from Files or our free s…" at bounding box center [176, 222] width 196 height 83
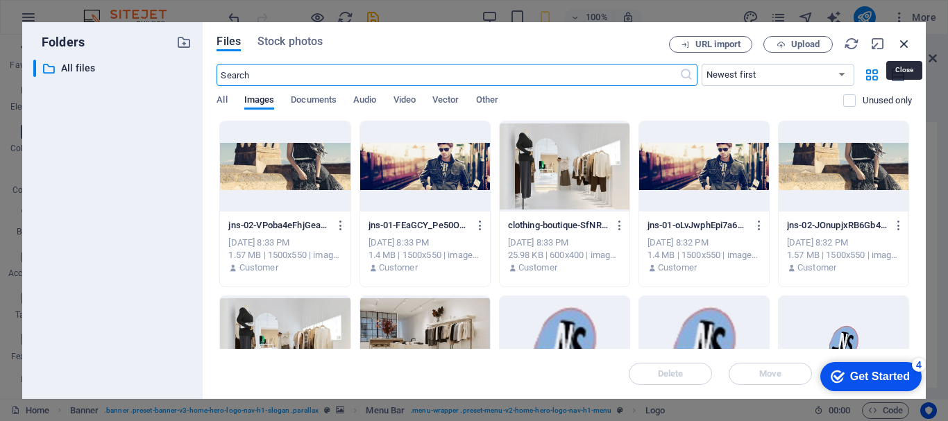
click at [905, 44] on icon "button" at bounding box center [904, 43] width 15 height 15
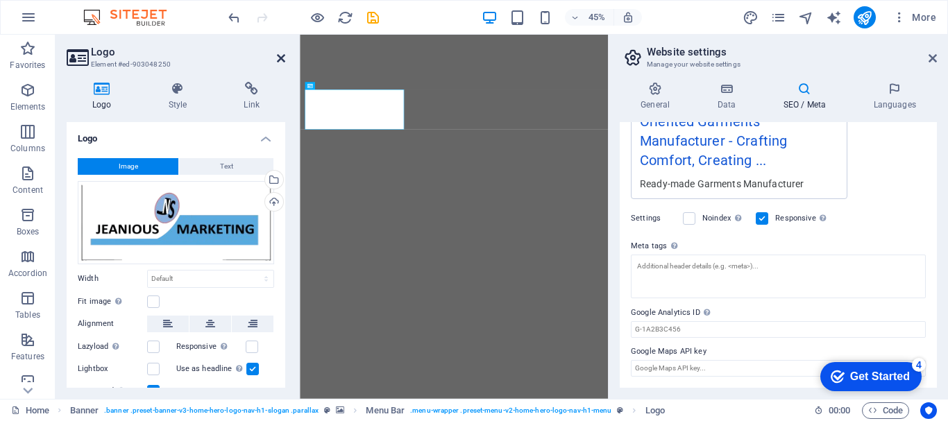
click at [277, 56] on icon at bounding box center [281, 58] width 8 height 11
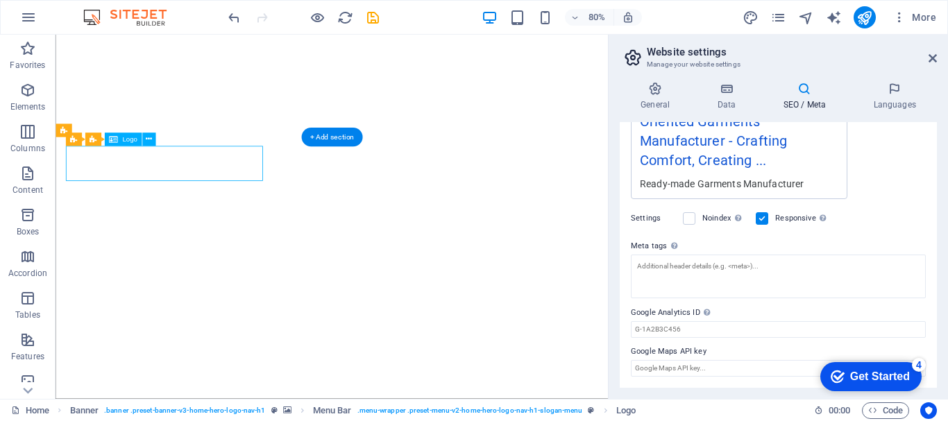
select select "px"
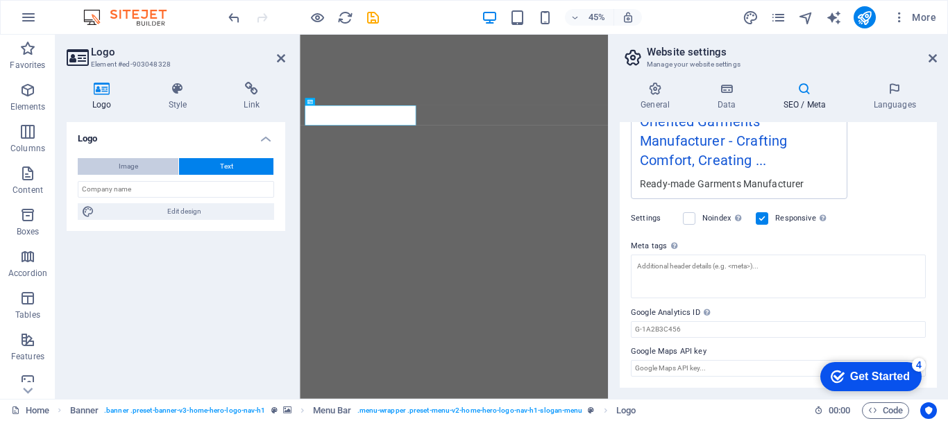
click at [115, 164] on button "Image" at bounding box center [128, 166] width 101 height 17
select select "DISABLED_OPTION_VALUE"
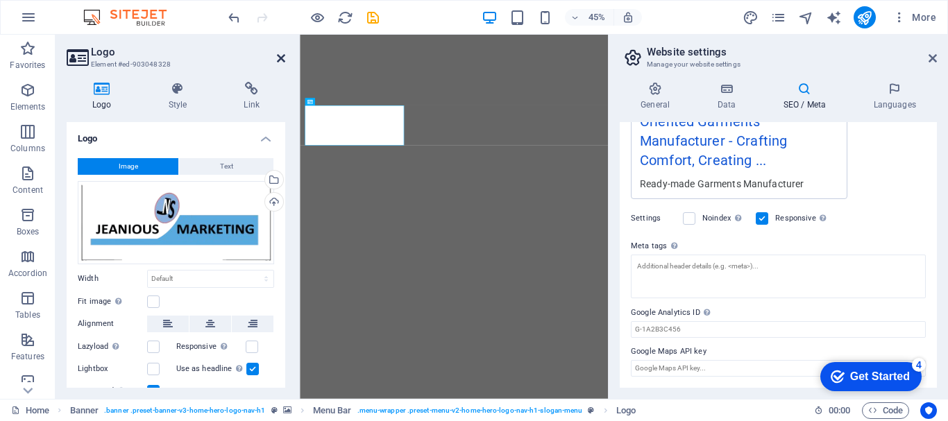
click at [280, 58] on icon at bounding box center [281, 58] width 8 height 11
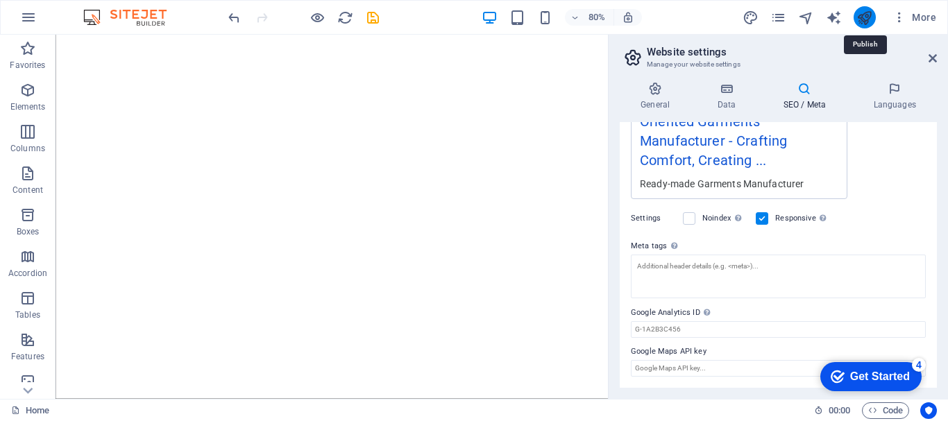
click at [866, 12] on icon "publish" at bounding box center [865, 18] width 16 height 16
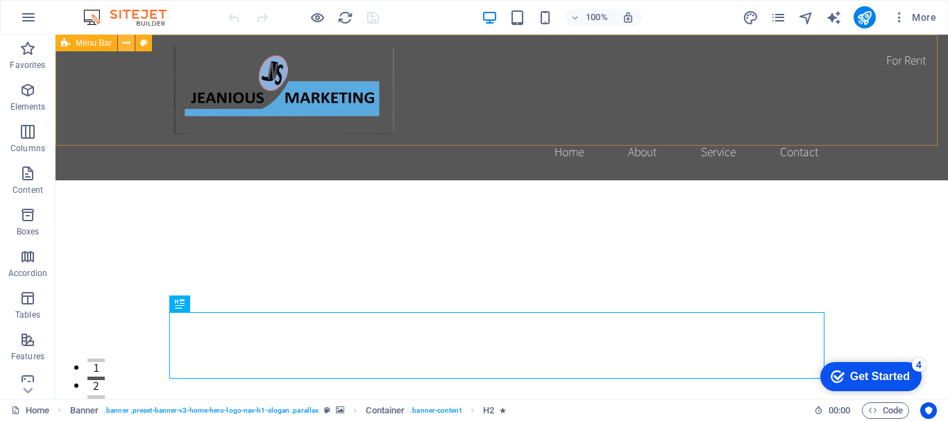
click at [127, 39] on icon at bounding box center [127, 43] width 8 height 15
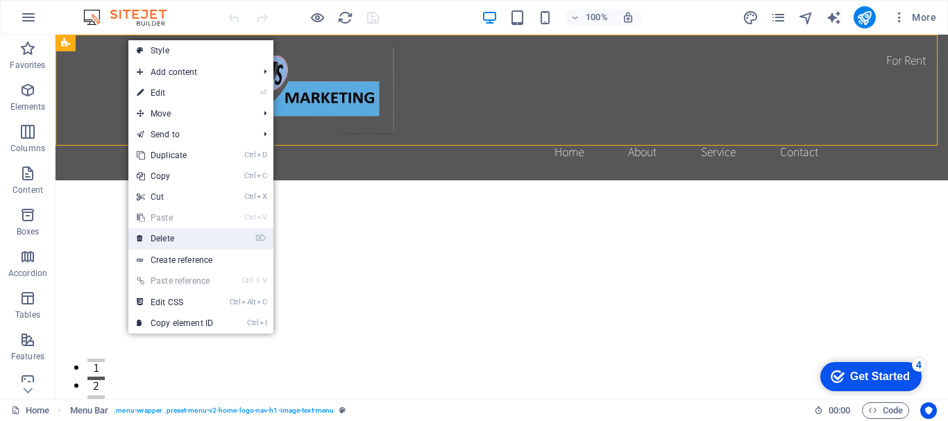
click at [166, 237] on link "⌦ Delete" at bounding box center [174, 238] width 93 height 21
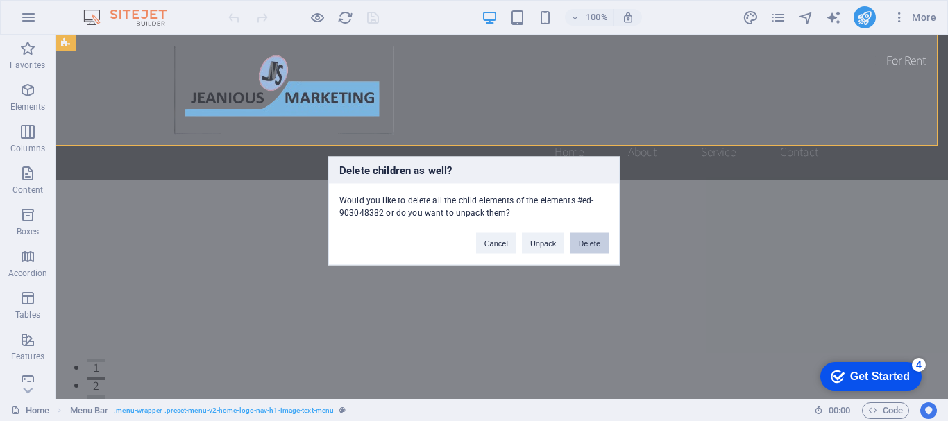
click at [584, 241] on button "Delete" at bounding box center [589, 243] width 39 height 21
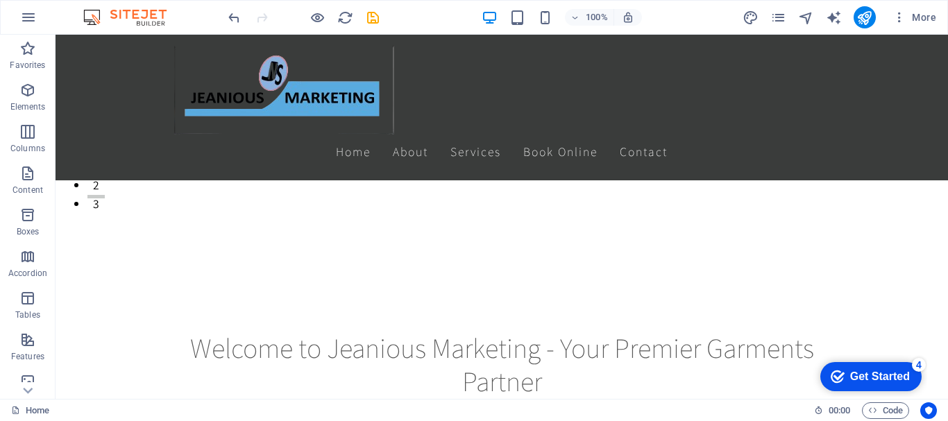
scroll to position [258, 0]
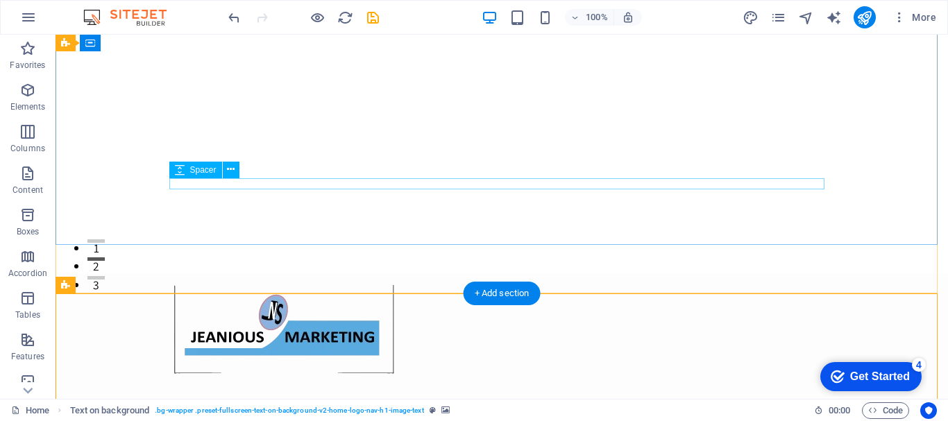
scroll to position [120, 0]
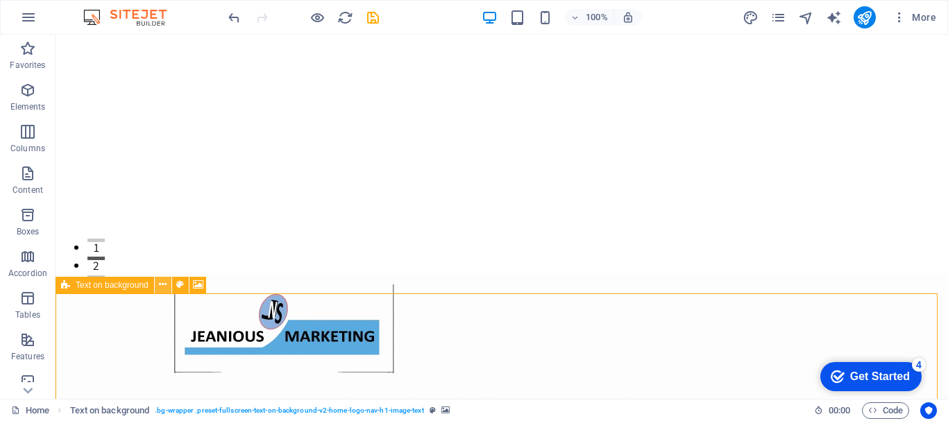
click at [160, 285] on icon at bounding box center [163, 285] width 8 height 15
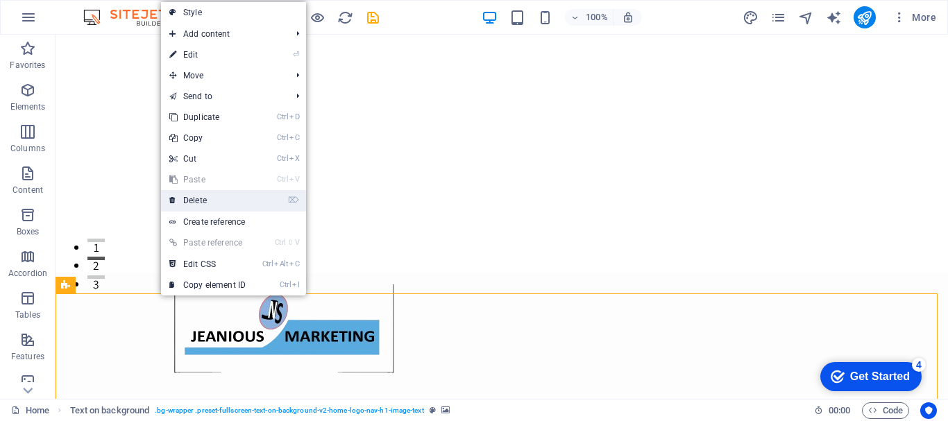
click at [201, 196] on link "⌦ Delete" at bounding box center [207, 200] width 93 height 21
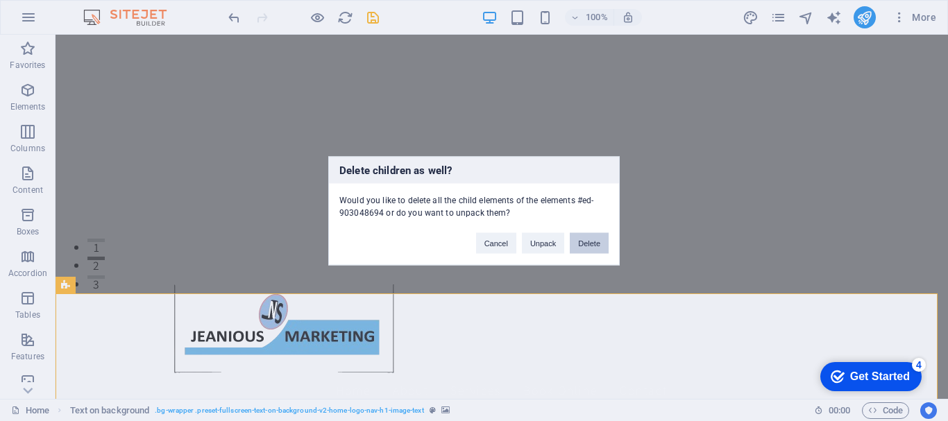
click at [583, 242] on button "Delete" at bounding box center [589, 243] width 39 height 21
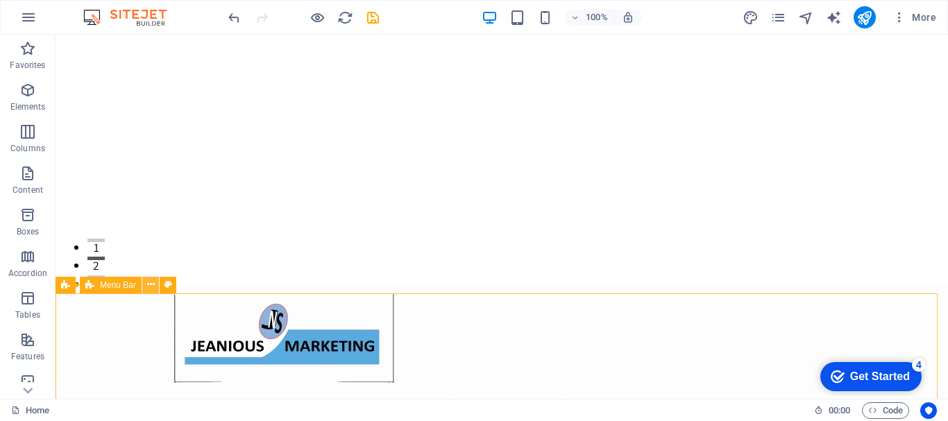
click at [149, 287] on icon at bounding box center [151, 285] width 8 height 15
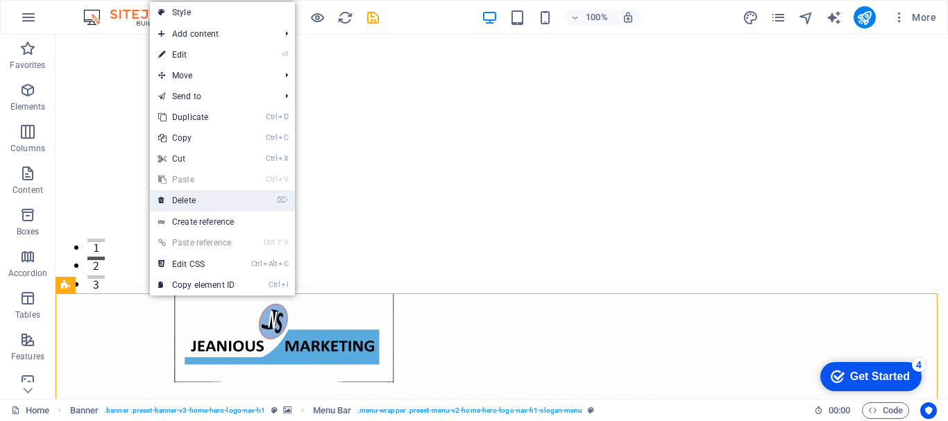
click at [187, 205] on link "⌦ Delete" at bounding box center [196, 200] width 93 height 21
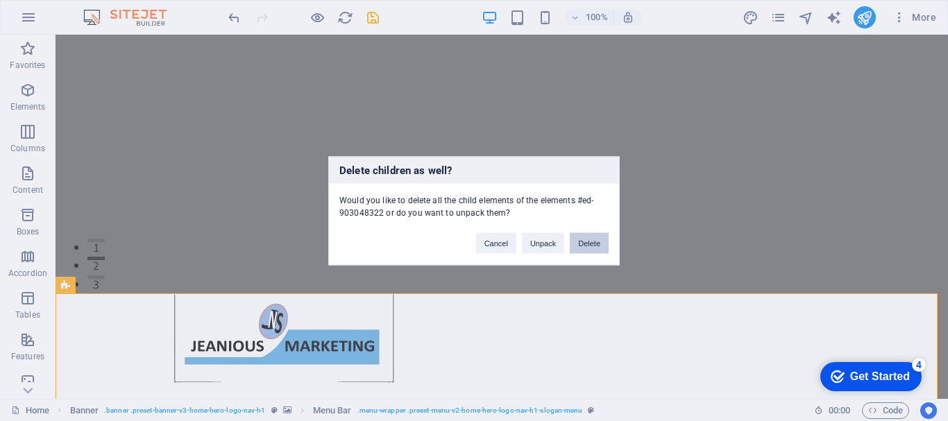
click at [590, 246] on button "Delete" at bounding box center [589, 243] width 39 height 21
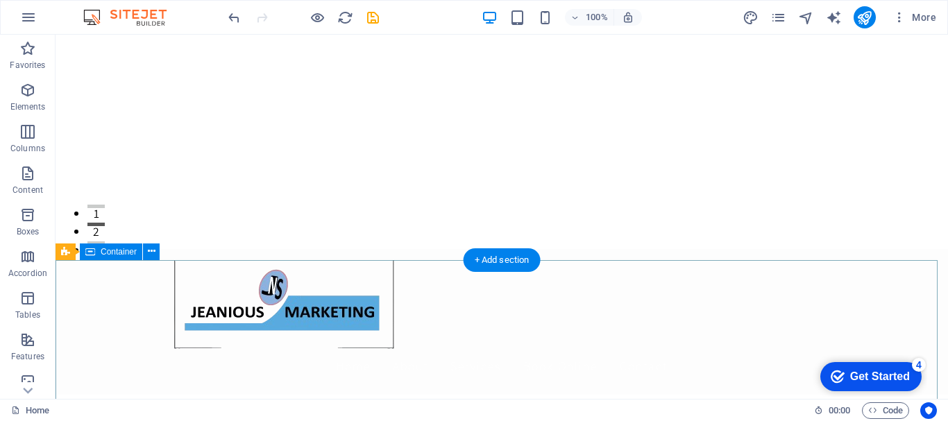
scroll to position [153, 0]
click at [155, 253] on icon at bounding box center [152, 251] width 8 height 15
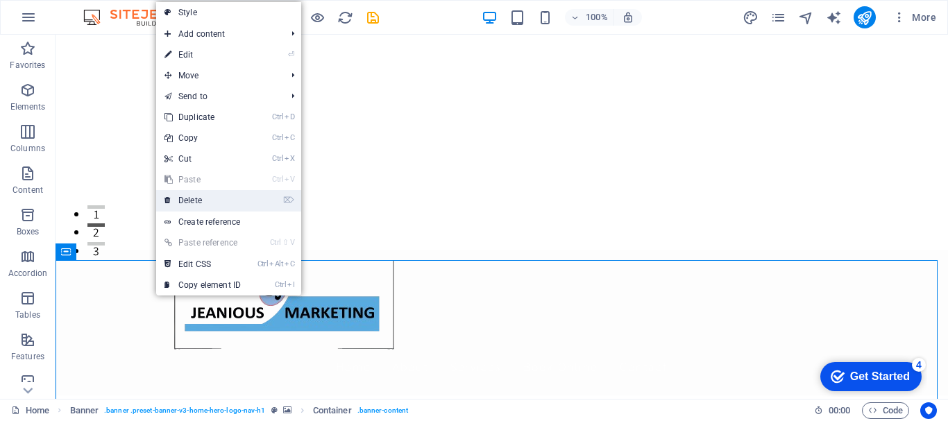
click at [187, 199] on link "⌦ Delete" at bounding box center [202, 200] width 93 height 21
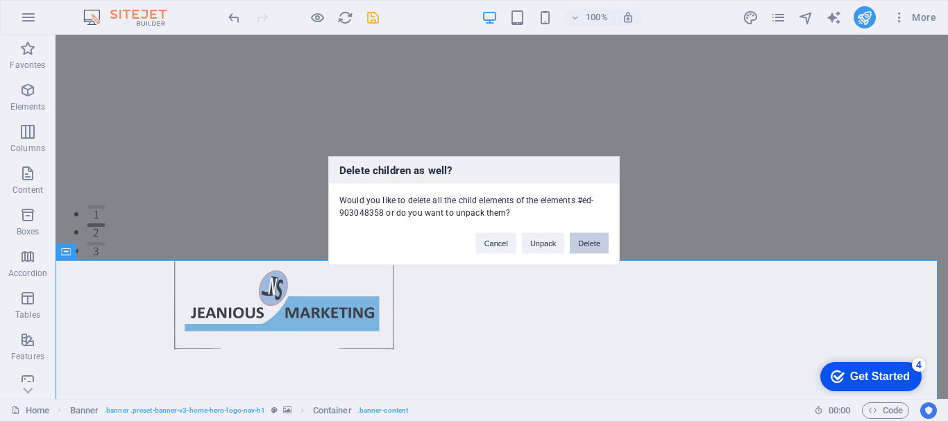
click at [594, 243] on button "Delete" at bounding box center [589, 243] width 39 height 21
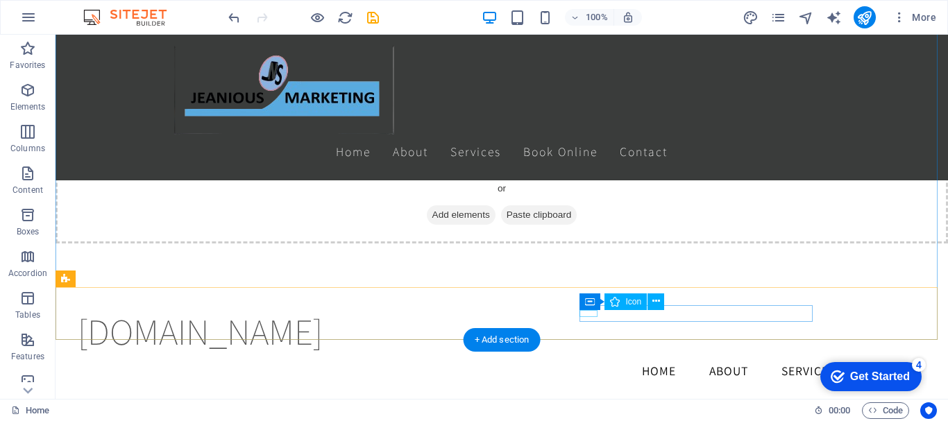
scroll to position [841, 0]
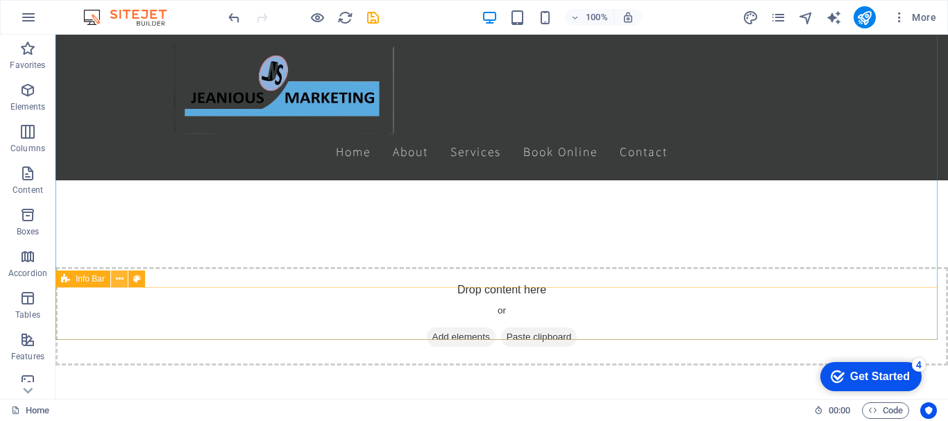
click at [123, 279] on icon at bounding box center [120, 279] width 8 height 15
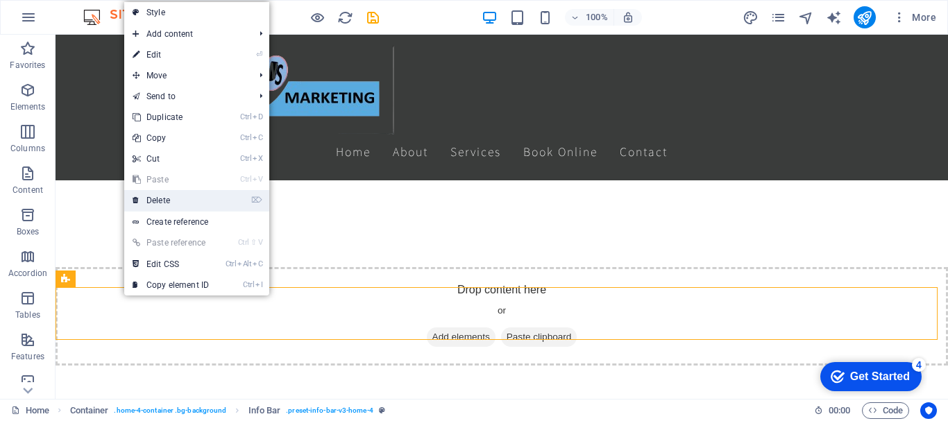
click at [162, 207] on link "⌦ Delete" at bounding box center [170, 200] width 93 height 21
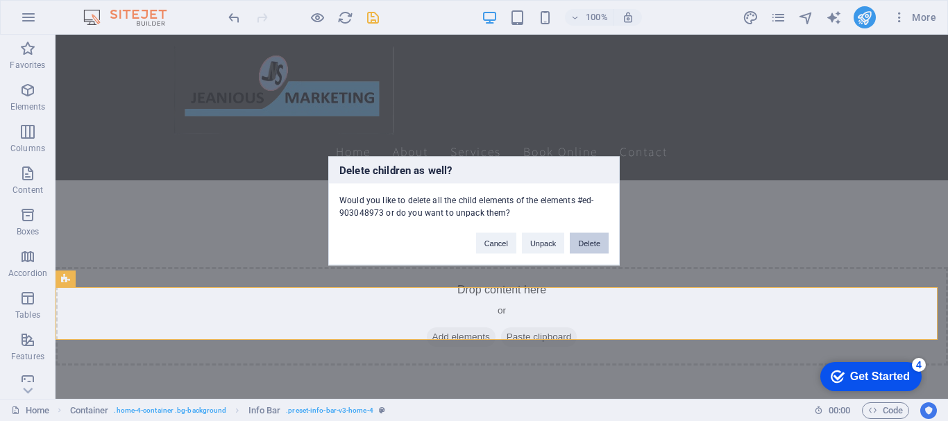
click at [573, 243] on button "Delete" at bounding box center [589, 243] width 39 height 21
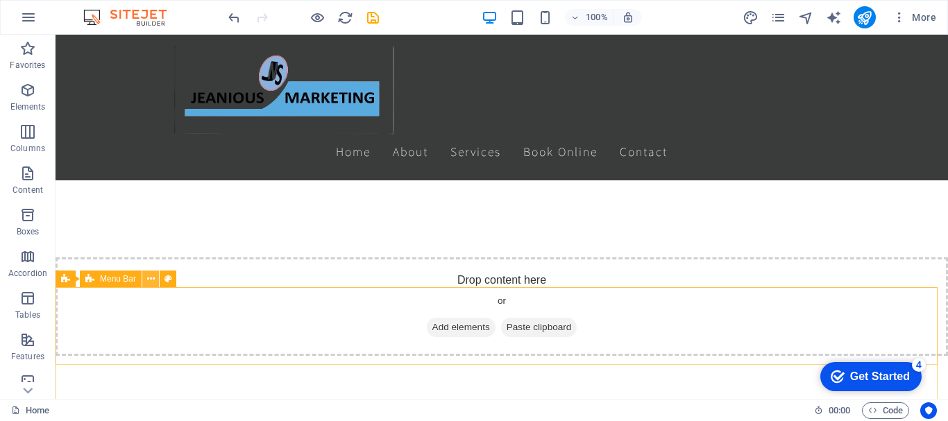
click at [151, 279] on icon at bounding box center [151, 279] width 8 height 15
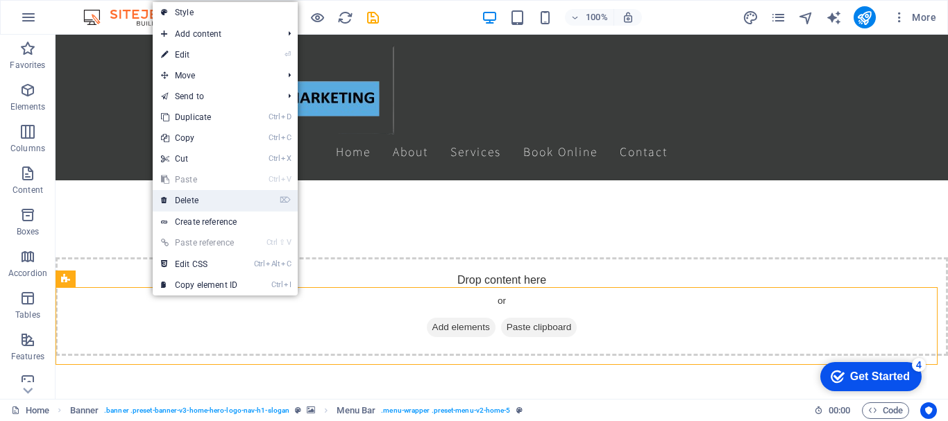
click at [201, 201] on link "⌦ Delete" at bounding box center [199, 200] width 93 height 21
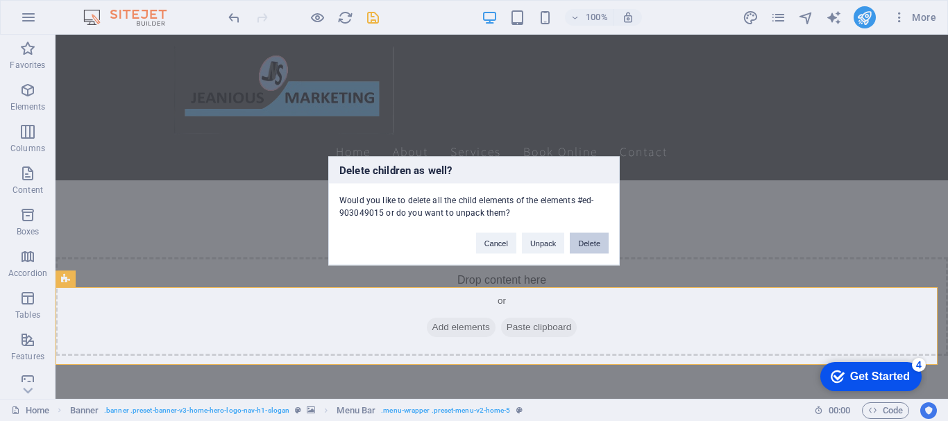
click at [587, 239] on button "Delete" at bounding box center [589, 243] width 39 height 21
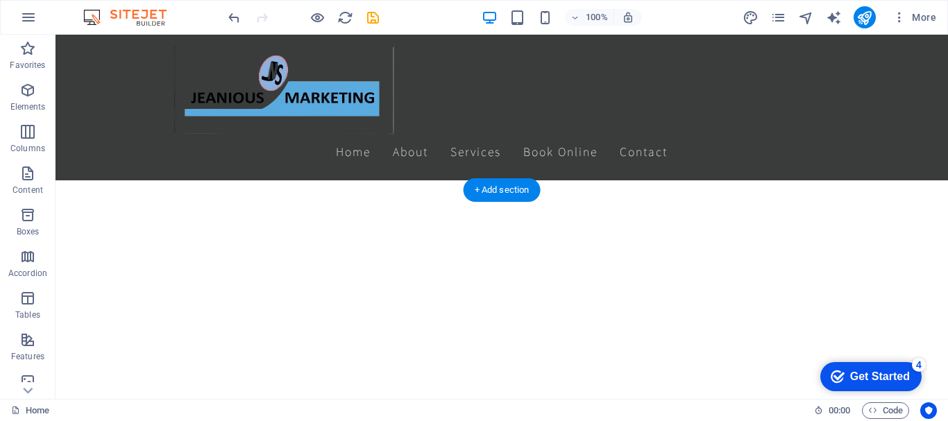
scroll to position [550, 0]
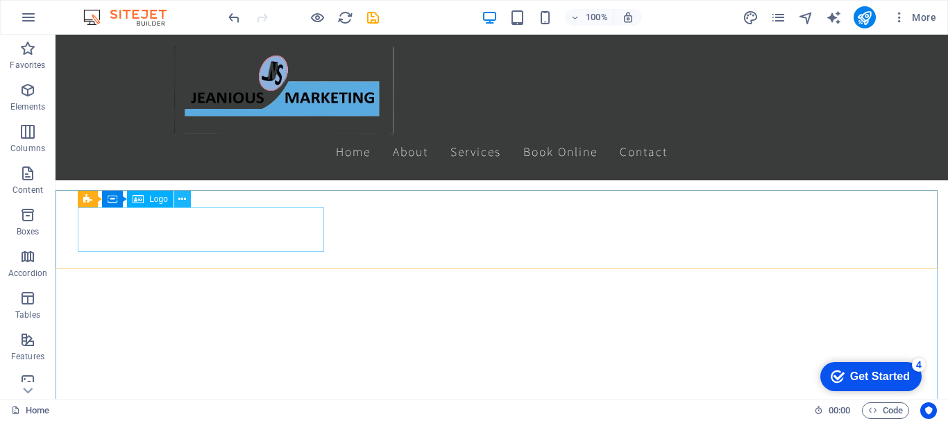
click at [180, 199] on icon at bounding box center [182, 199] width 8 height 15
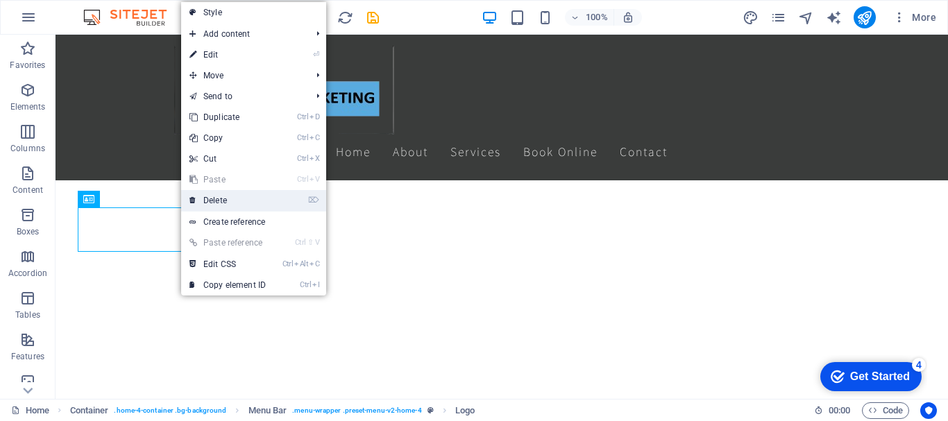
click at [199, 197] on link "⌦ Delete" at bounding box center [227, 200] width 93 height 21
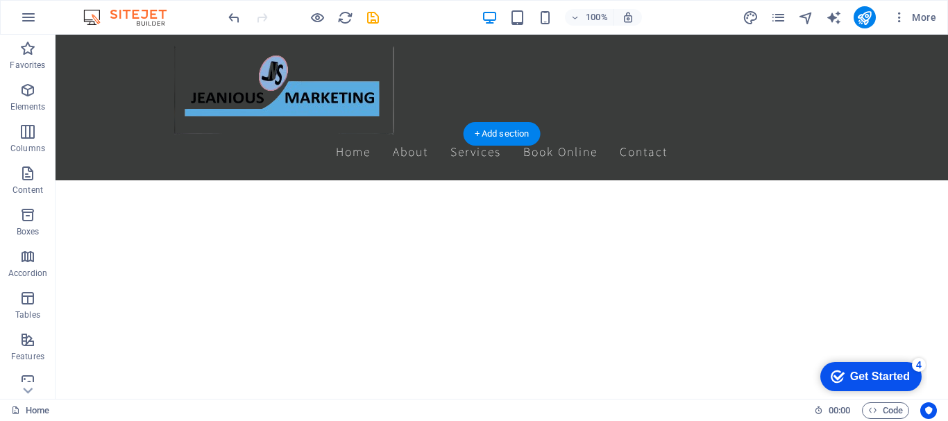
scroll to position [607, 0]
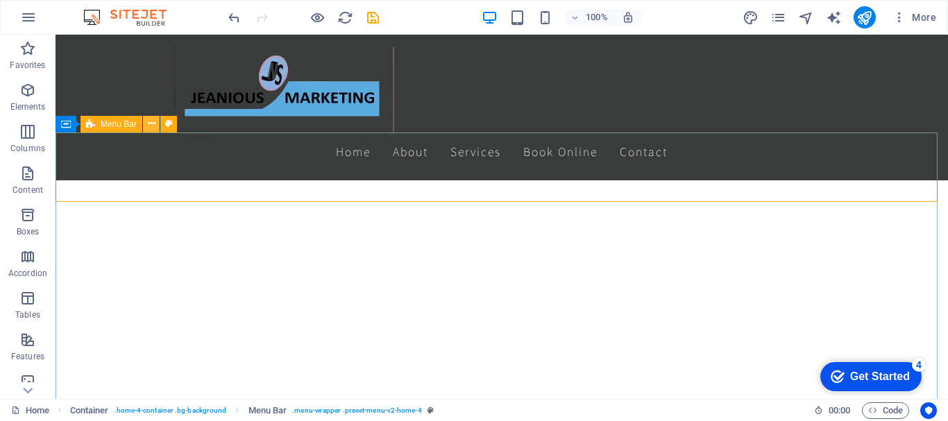
click at [150, 123] on icon at bounding box center [152, 124] width 8 height 15
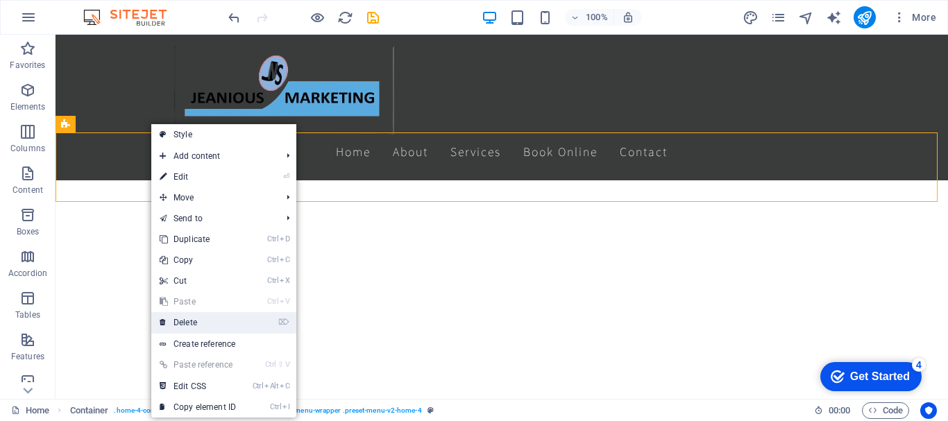
click at [181, 320] on link "⌦ Delete" at bounding box center [197, 322] width 93 height 21
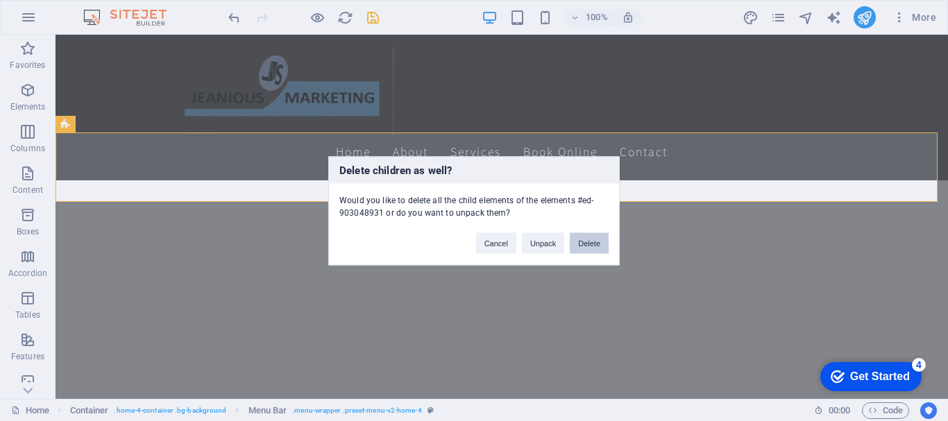
click at [591, 241] on button "Delete" at bounding box center [589, 243] width 39 height 21
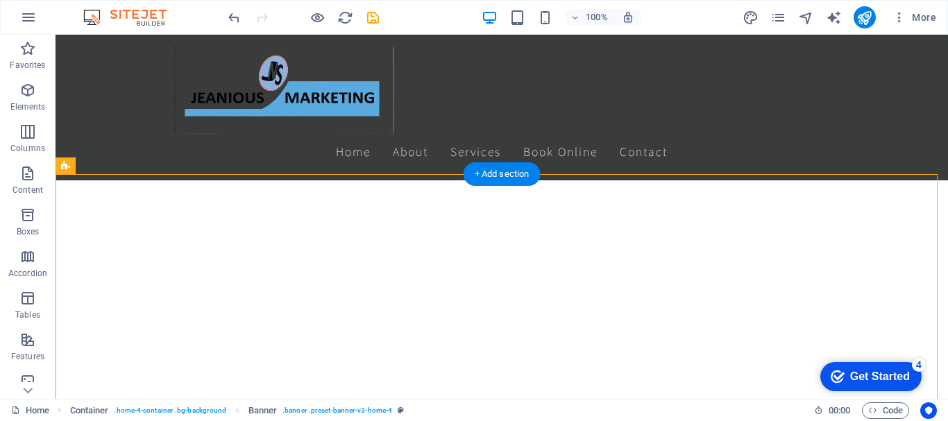
scroll to position [566, 0]
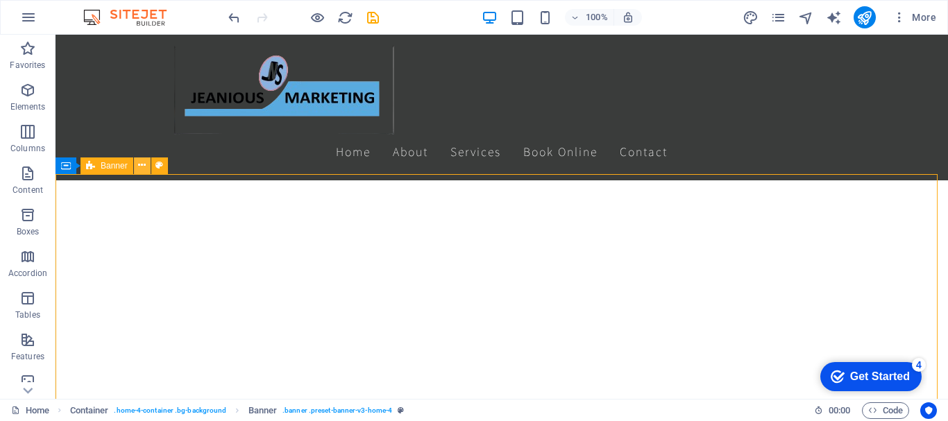
click at [142, 169] on icon at bounding box center [142, 165] width 8 height 15
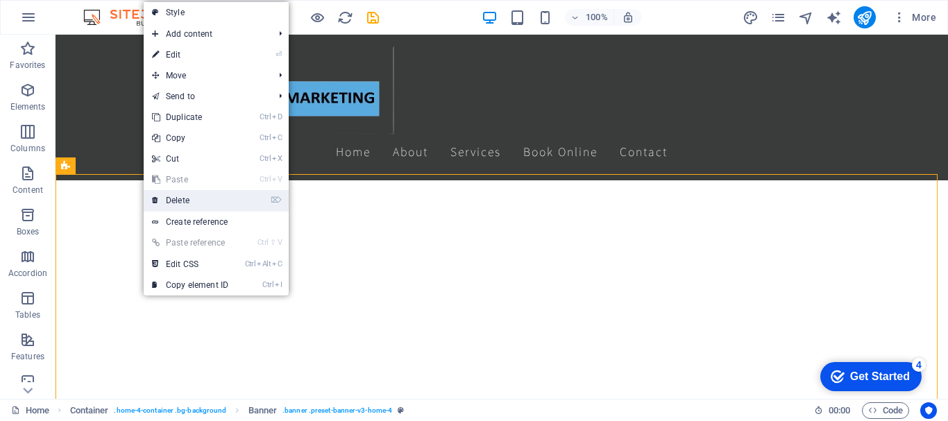
click at [170, 199] on link "⌦ Delete" at bounding box center [190, 200] width 93 height 21
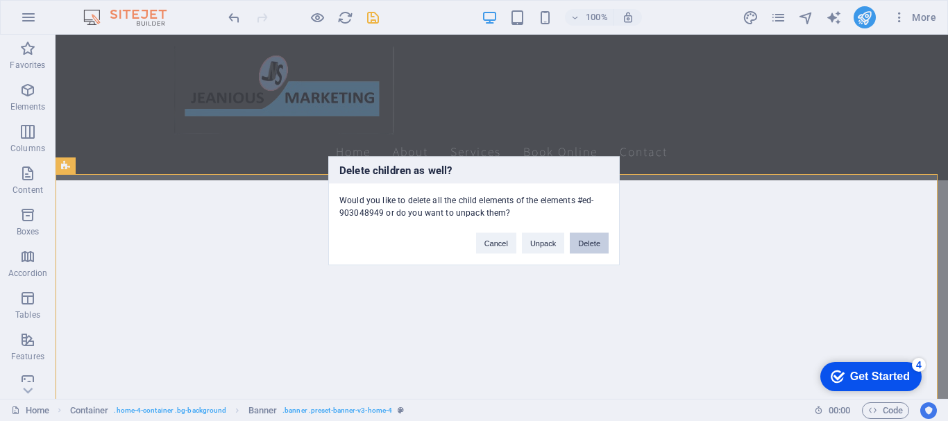
click at [580, 246] on button "Delete" at bounding box center [589, 243] width 39 height 21
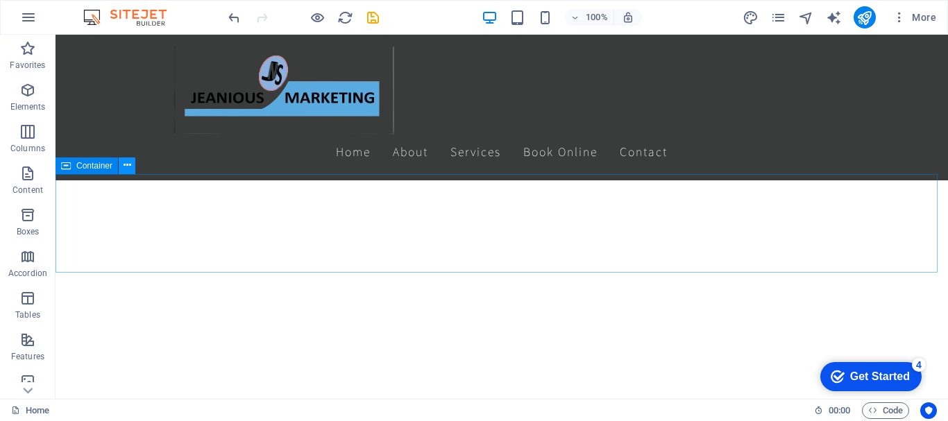
click at [128, 169] on icon at bounding box center [128, 165] width 8 height 15
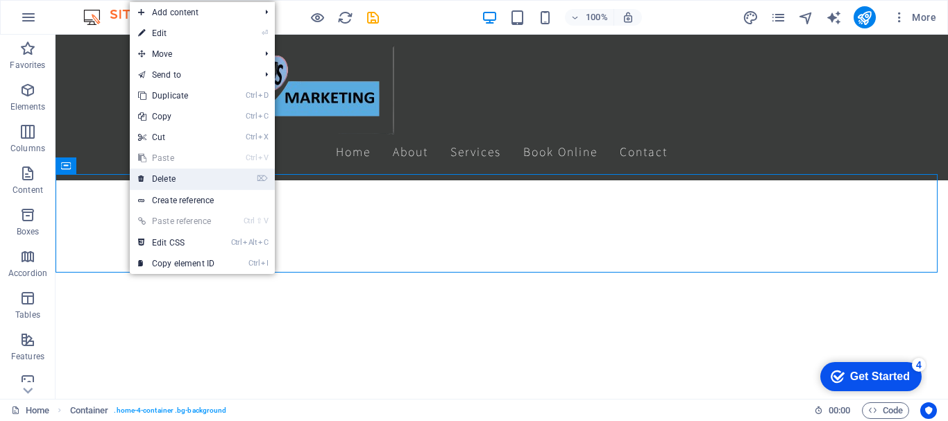
click at [149, 173] on link "⌦ Delete" at bounding box center [176, 179] width 93 height 21
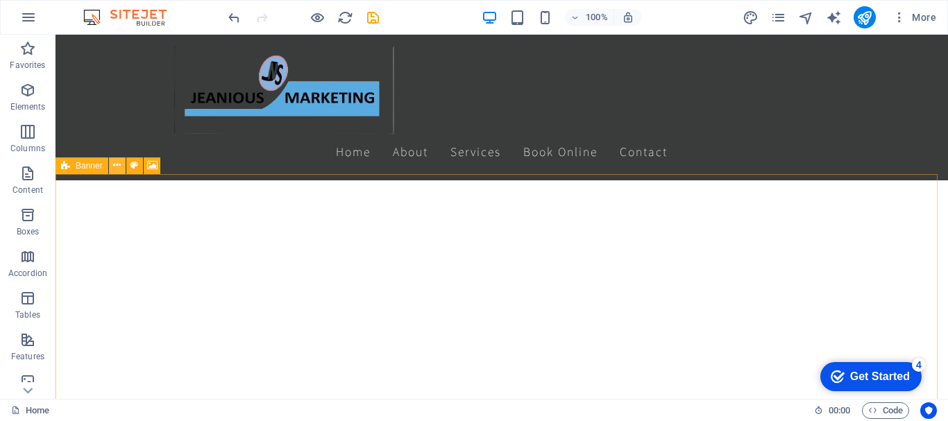
click at [120, 167] on icon at bounding box center [117, 165] width 8 height 15
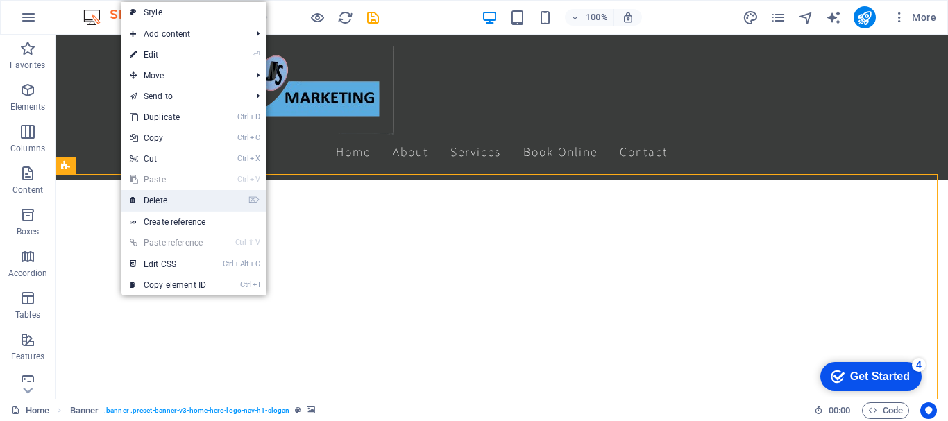
click at [151, 200] on link "⌦ Delete" at bounding box center [167, 200] width 93 height 21
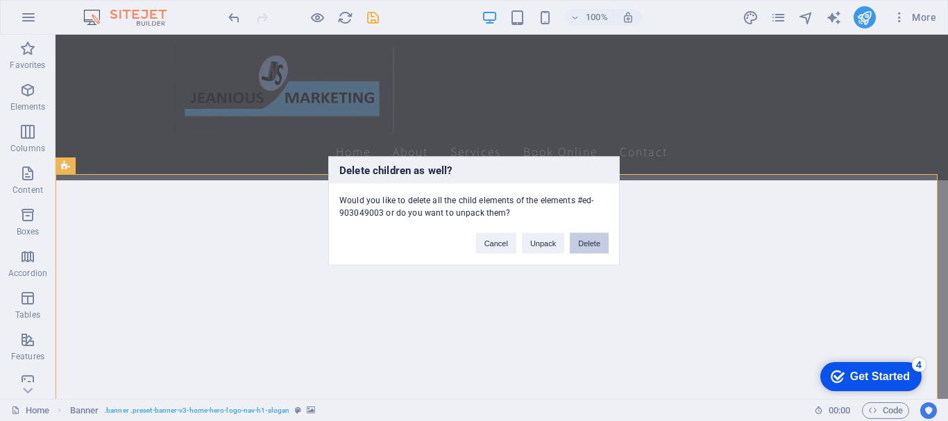
click at [596, 244] on button "Delete" at bounding box center [589, 243] width 39 height 21
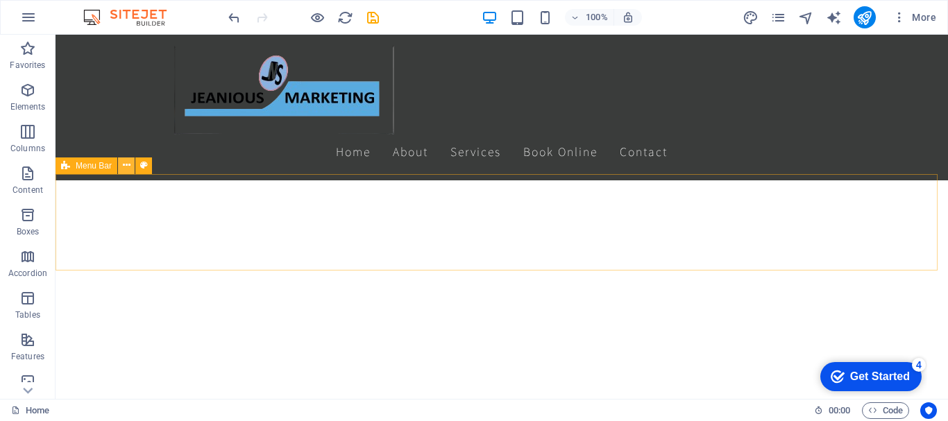
click at [126, 168] on icon at bounding box center [127, 165] width 8 height 15
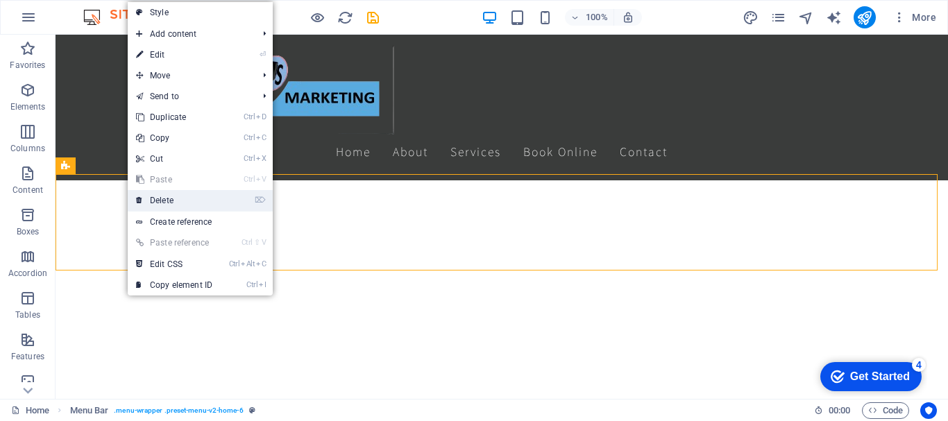
click at [171, 198] on link "⌦ Delete" at bounding box center [174, 200] width 93 height 21
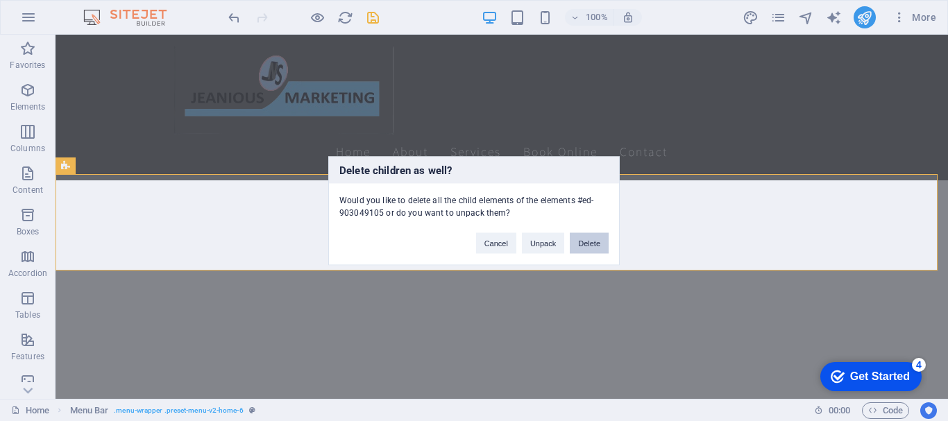
click at [584, 242] on button "Delete" at bounding box center [589, 243] width 39 height 21
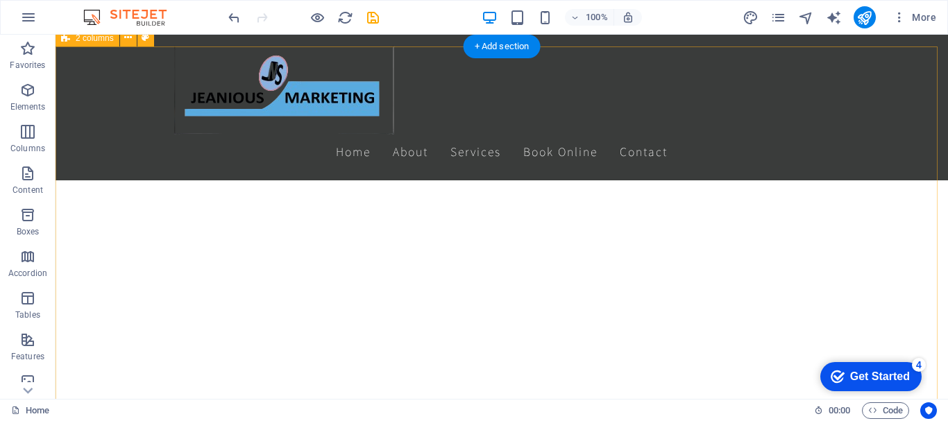
scroll to position [532, 0]
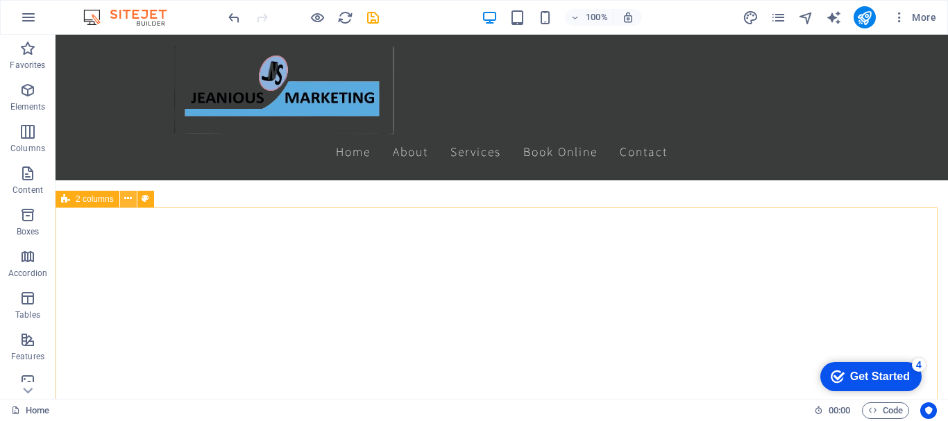
click at [132, 197] on icon at bounding box center [128, 199] width 8 height 15
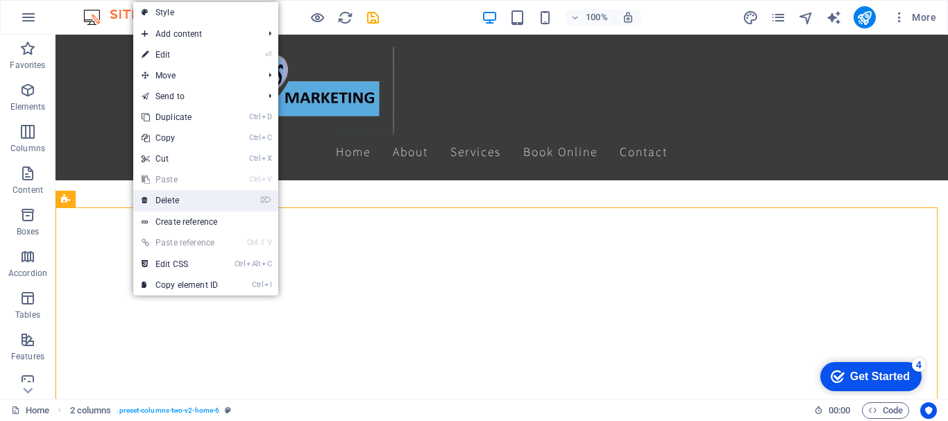
click at [160, 199] on link "⌦ Delete" at bounding box center [179, 200] width 93 height 21
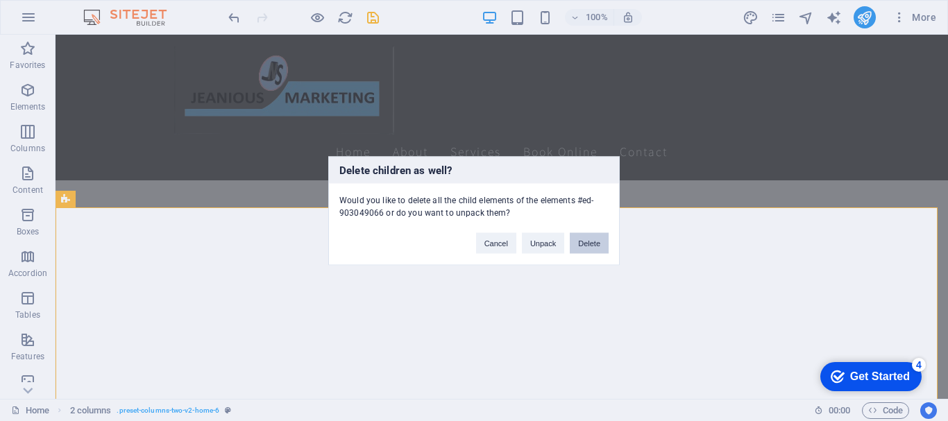
click at [594, 246] on button "Delete" at bounding box center [589, 243] width 39 height 21
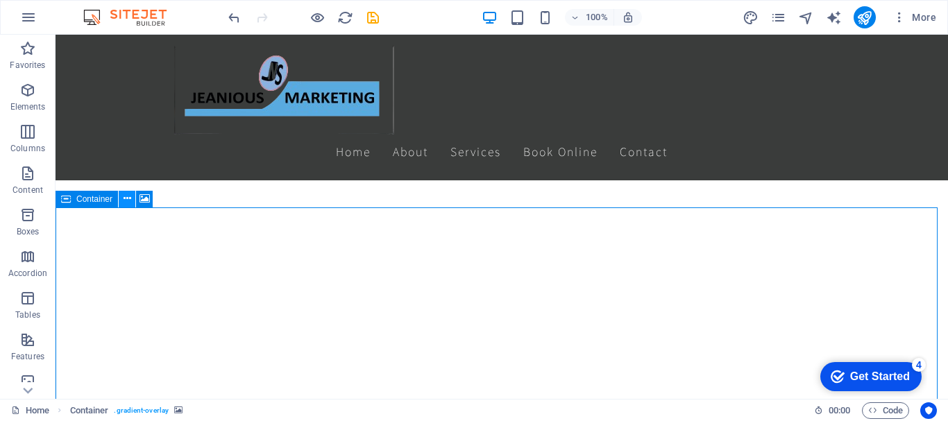
click at [128, 199] on icon at bounding box center [128, 199] width 8 height 15
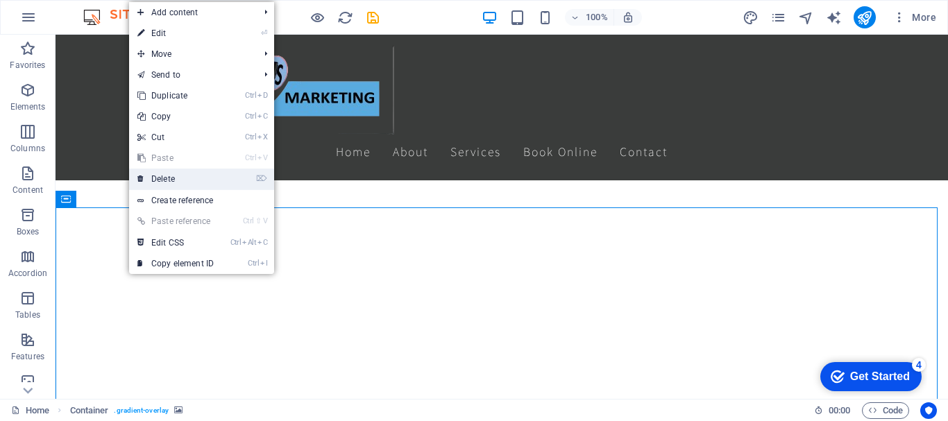
click at [150, 185] on link "⌦ Delete" at bounding box center [175, 179] width 93 height 21
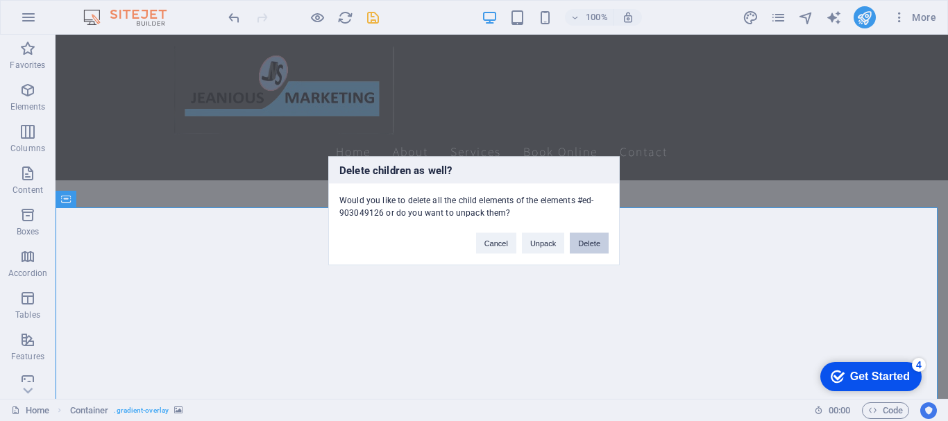
click at [587, 243] on button "Delete" at bounding box center [589, 243] width 39 height 21
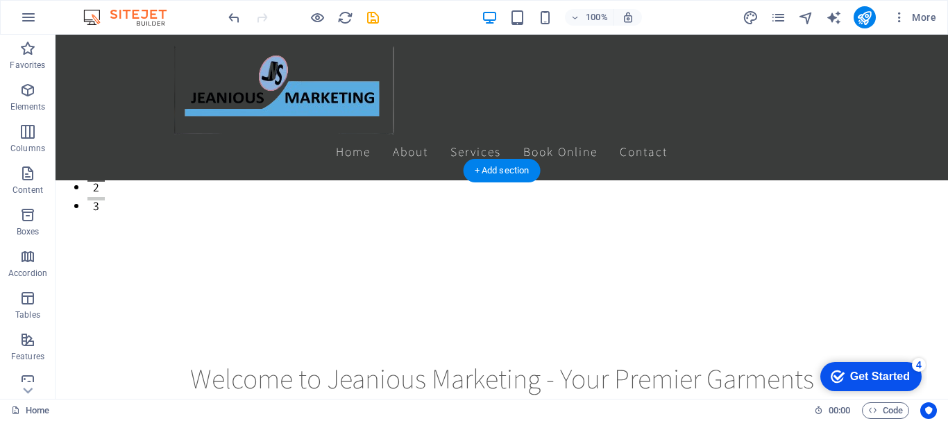
scroll to position [198, 0]
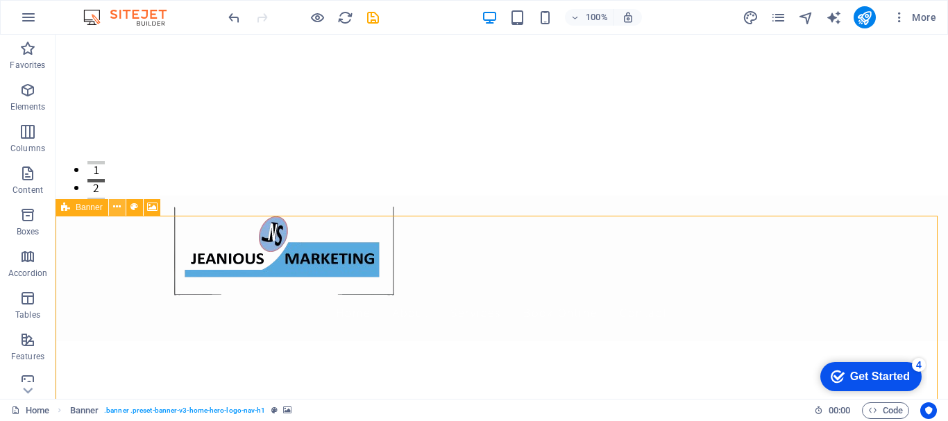
click at [118, 205] on icon at bounding box center [117, 207] width 8 height 15
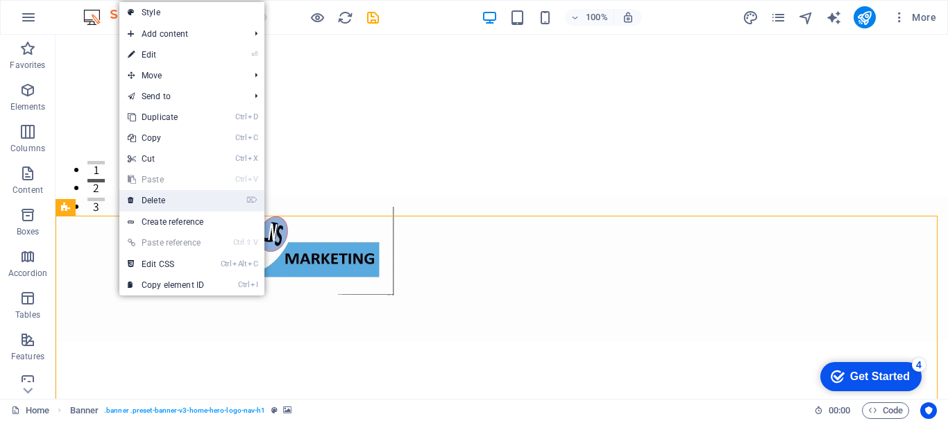
click at [144, 200] on link "⌦ Delete" at bounding box center [165, 200] width 93 height 21
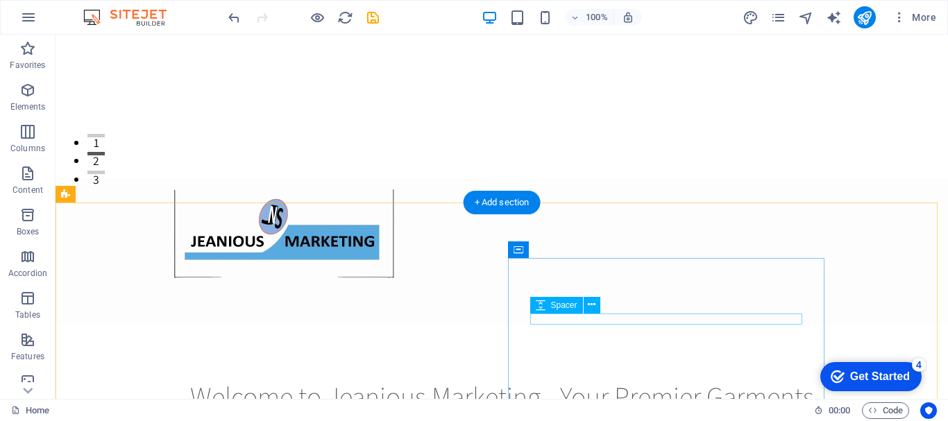
scroll to position [211, 0]
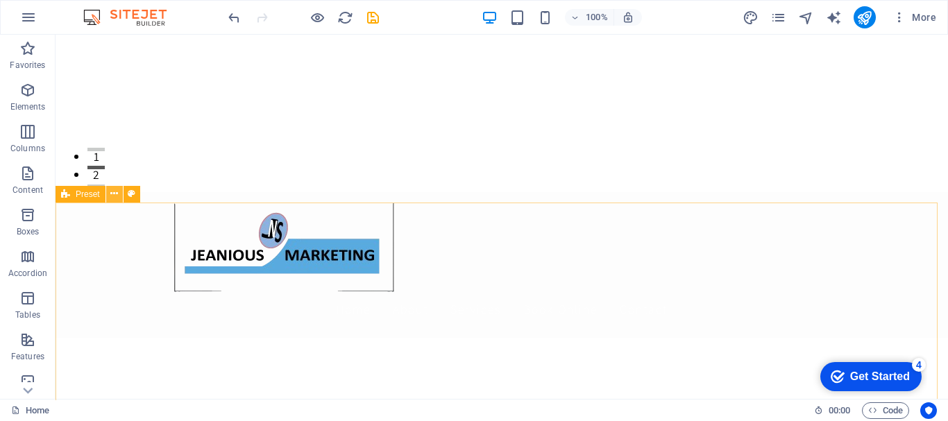
click at [117, 193] on icon at bounding box center [114, 194] width 8 height 15
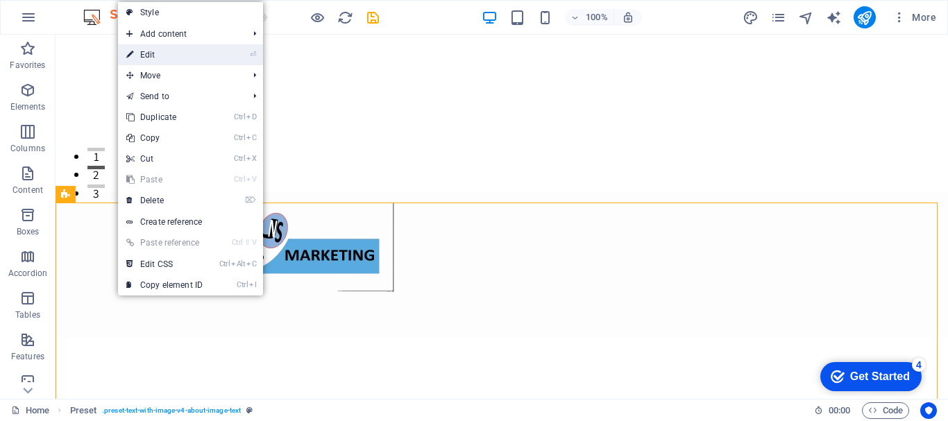
click at [166, 51] on link "⏎ Edit" at bounding box center [164, 54] width 93 height 21
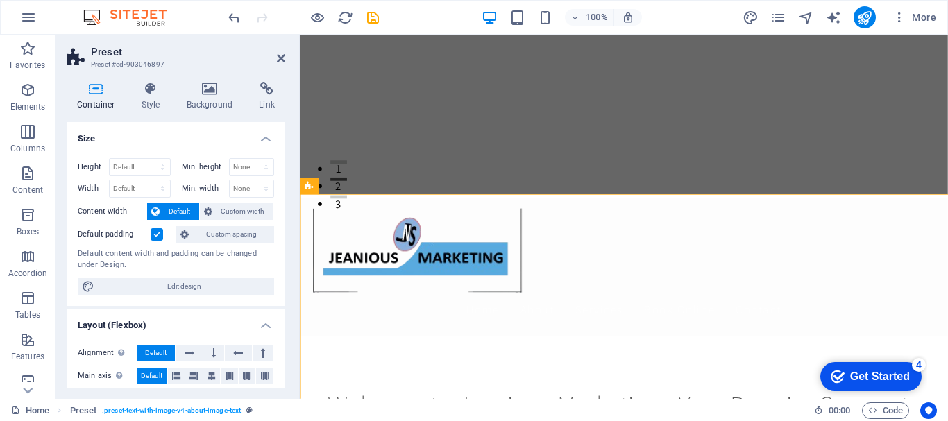
select select "rem"
select select "px"
select select "preset-text-with-image-v4-about-image-text"
click at [155, 96] on h4 "Style" at bounding box center [153, 96] width 45 height 29
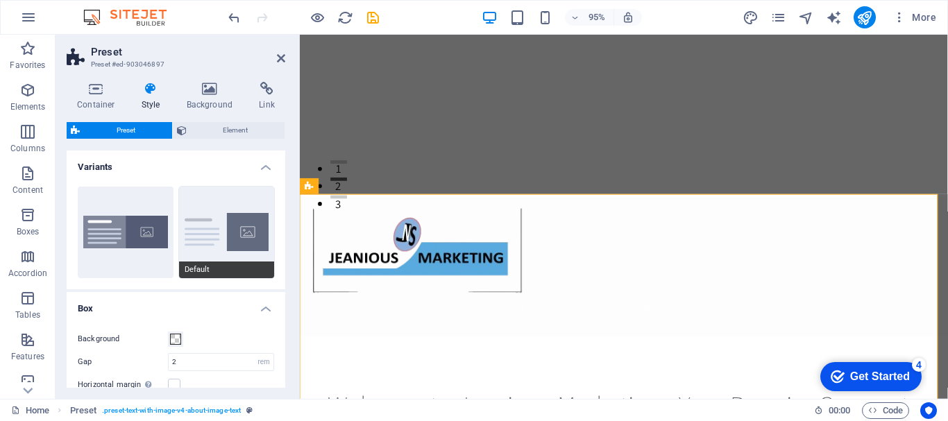
click at [238, 242] on button "Default" at bounding box center [227, 233] width 96 height 92
type input "0"
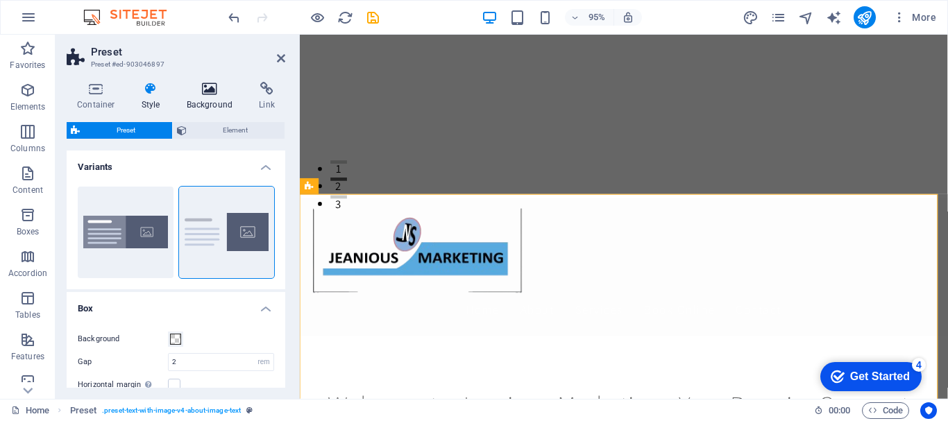
click at [207, 90] on icon at bounding box center [209, 89] width 67 height 14
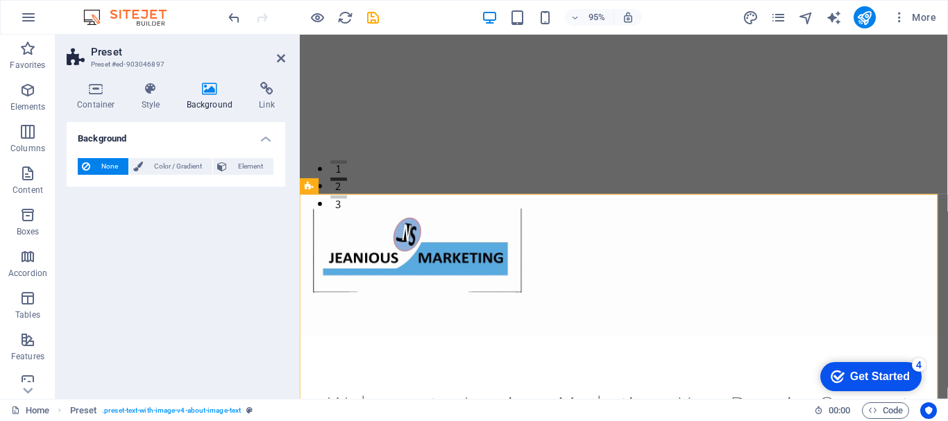
click at [215, 87] on icon at bounding box center [209, 89] width 67 height 14
click at [247, 165] on span "Element" at bounding box center [250, 166] width 38 height 17
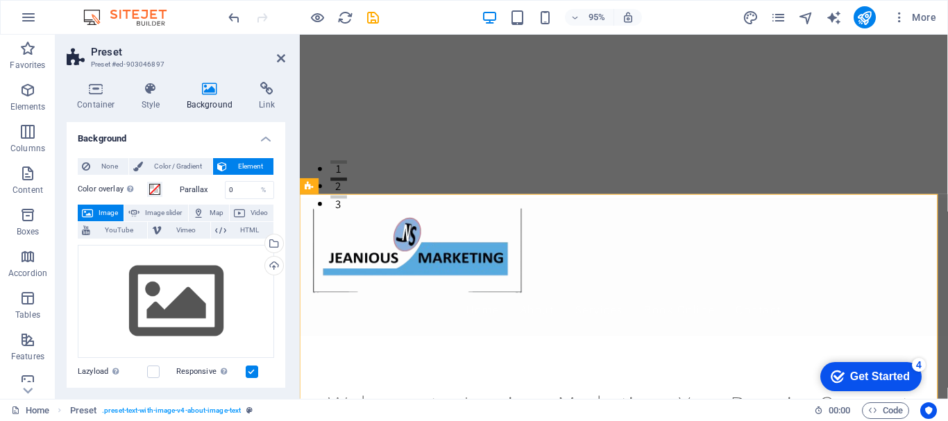
click at [212, 103] on h4 "Background" at bounding box center [212, 96] width 73 height 29
click at [150, 92] on icon at bounding box center [151, 89] width 40 height 14
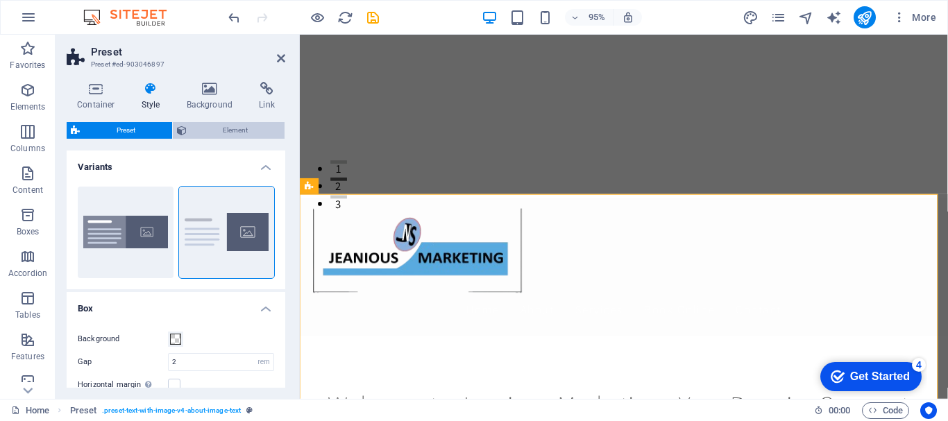
click at [222, 129] on span "Element" at bounding box center [236, 130] width 90 height 17
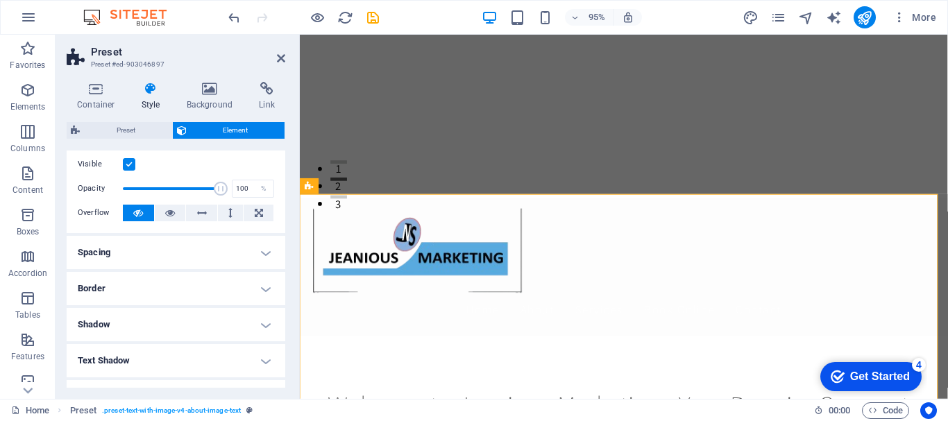
scroll to position [0, 0]
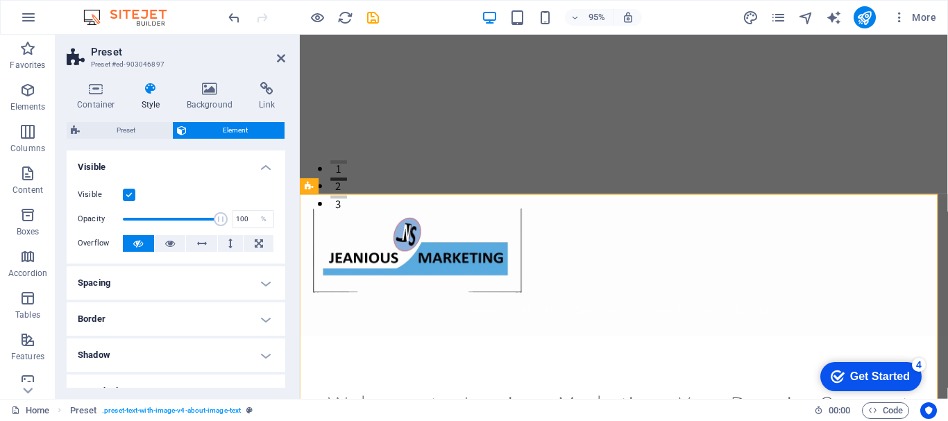
click at [158, 98] on h4 "Style" at bounding box center [153, 96] width 45 height 29
click at [212, 87] on icon at bounding box center [209, 89] width 67 height 14
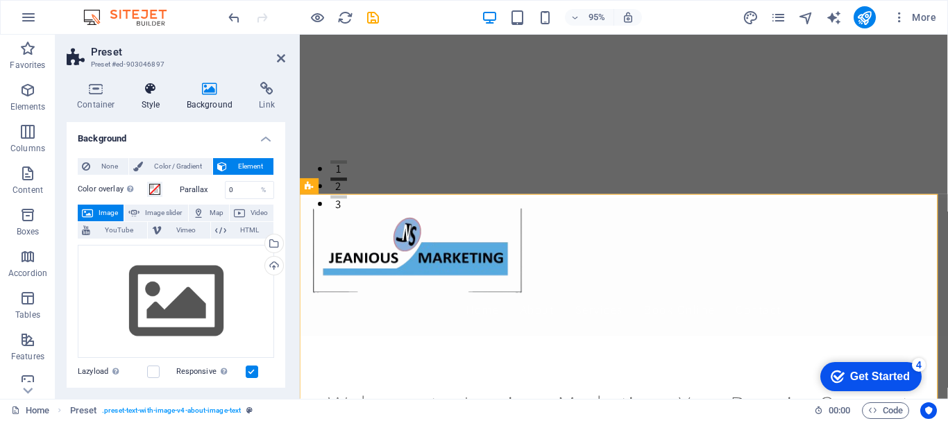
click at [151, 96] on h4 "Style" at bounding box center [153, 96] width 45 height 29
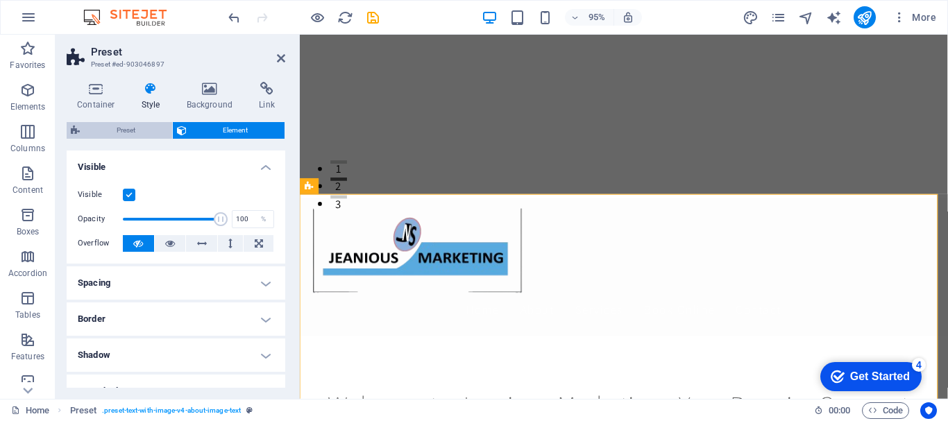
click at [140, 132] on span "Preset" at bounding box center [126, 130] width 84 height 17
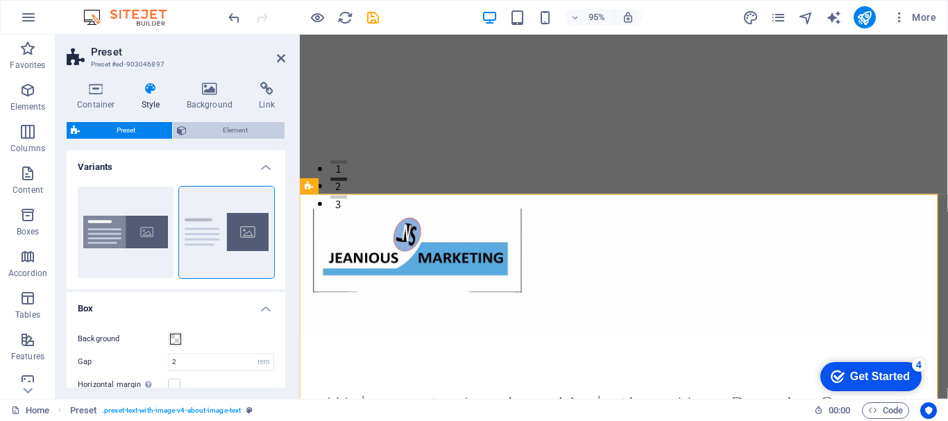
click at [216, 128] on span "Element" at bounding box center [236, 130] width 90 height 17
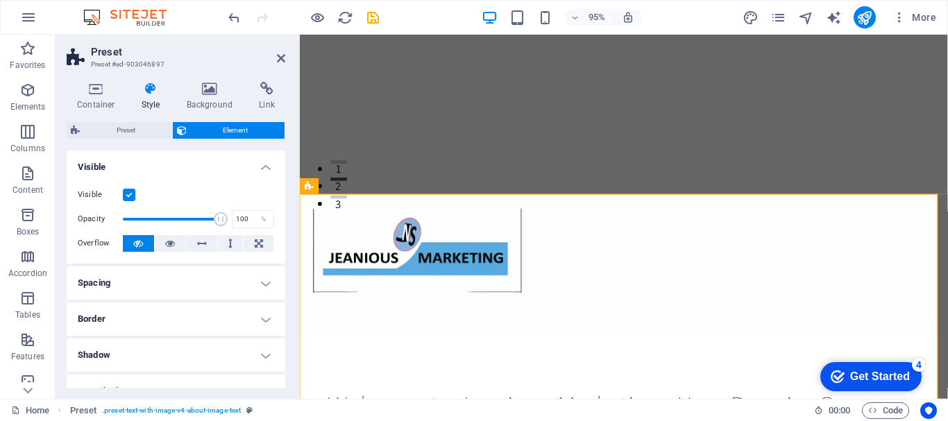
click at [212, 81] on div "Container Style Background Link Size Height Default px rem % vh vw Min. height …" at bounding box center [176, 235] width 241 height 328
click at [210, 89] on icon at bounding box center [209, 89] width 67 height 14
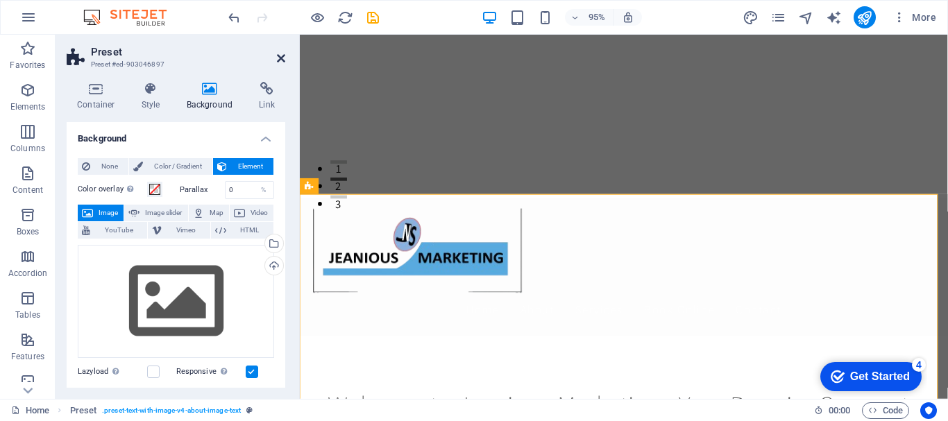
click at [283, 60] on icon at bounding box center [281, 58] width 8 height 11
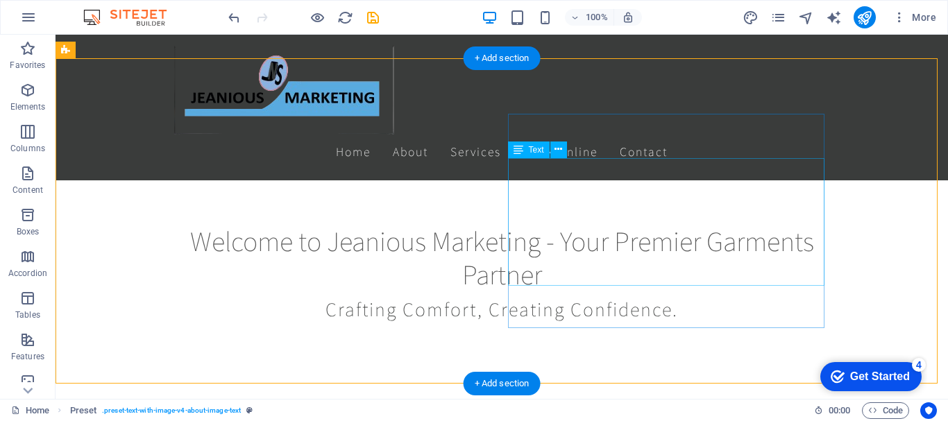
scroll to position [355, 0]
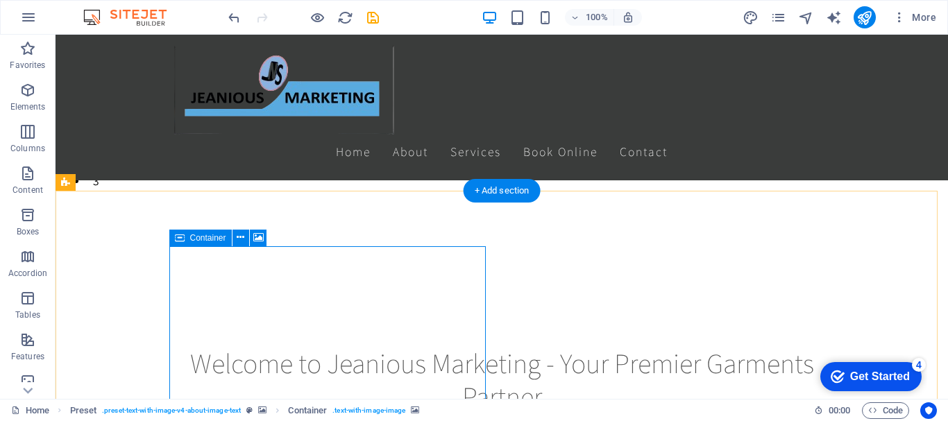
scroll to position [223, 0]
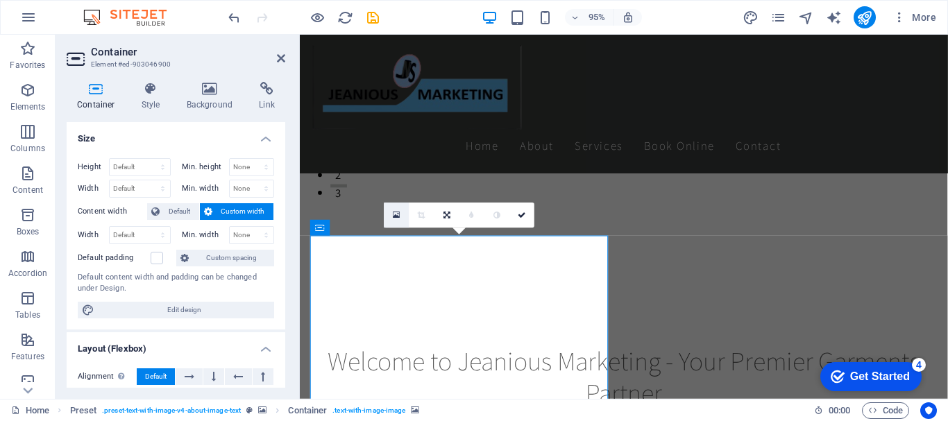
click at [395, 217] on icon at bounding box center [397, 214] width 8 height 9
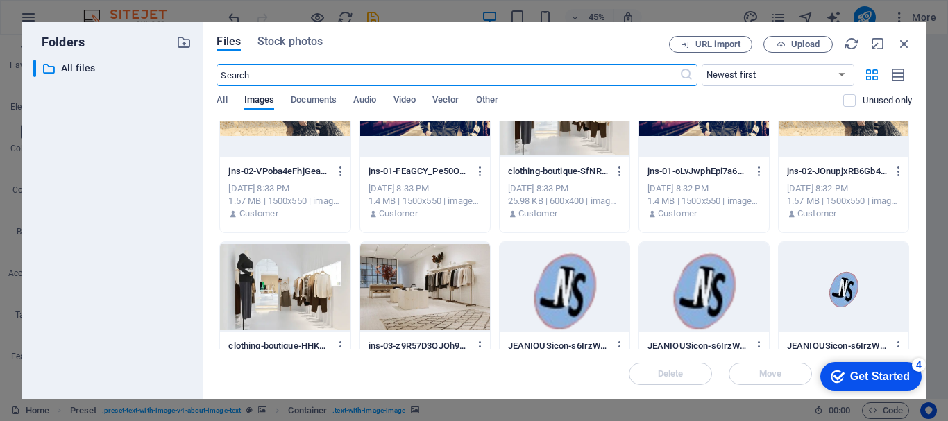
scroll to position [69, 0]
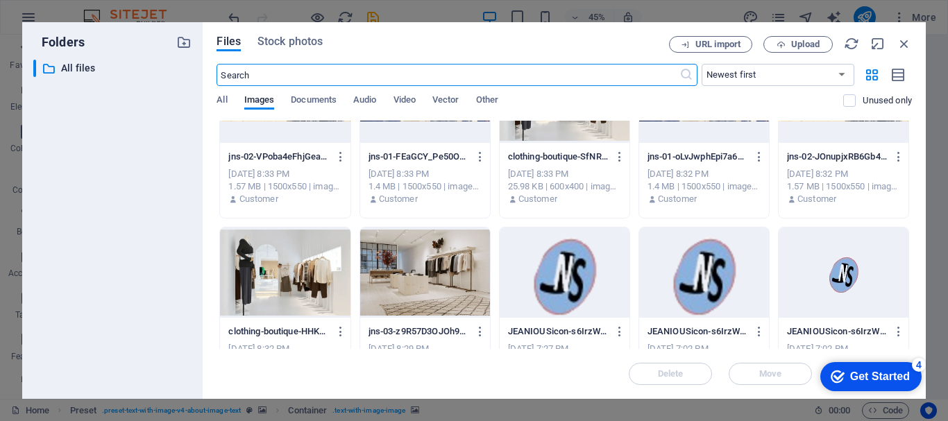
click at [429, 274] on div at bounding box center [425, 273] width 130 height 90
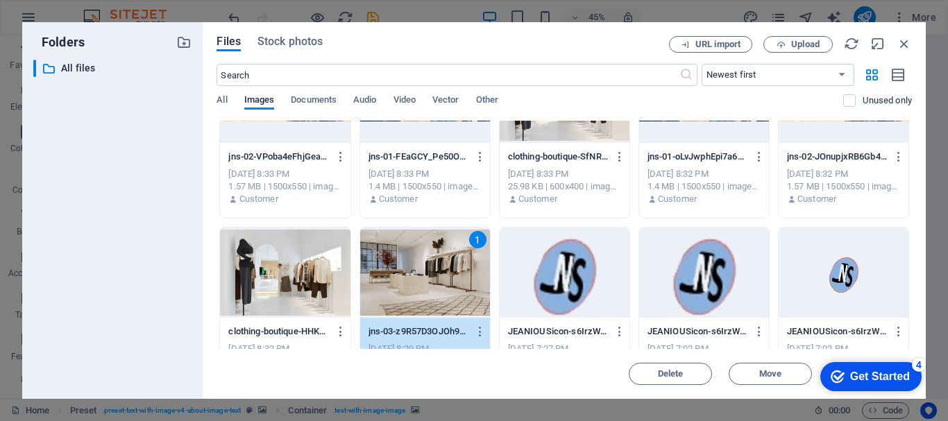
click at [429, 274] on div "1" at bounding box center [425, 273] width 130 height 90
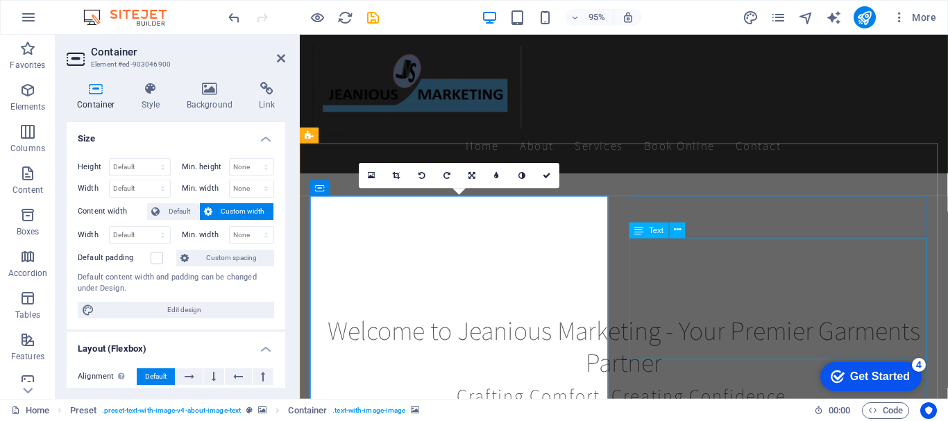
scroll to position [289, 0]
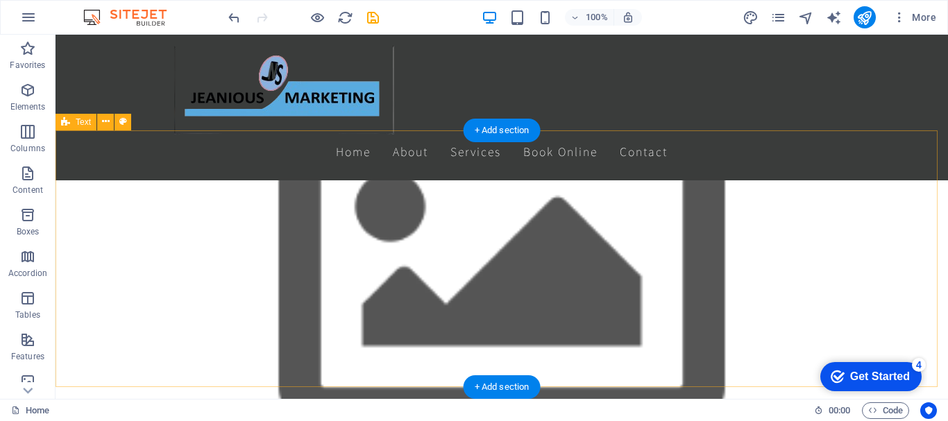
scroll to position [755, 0]
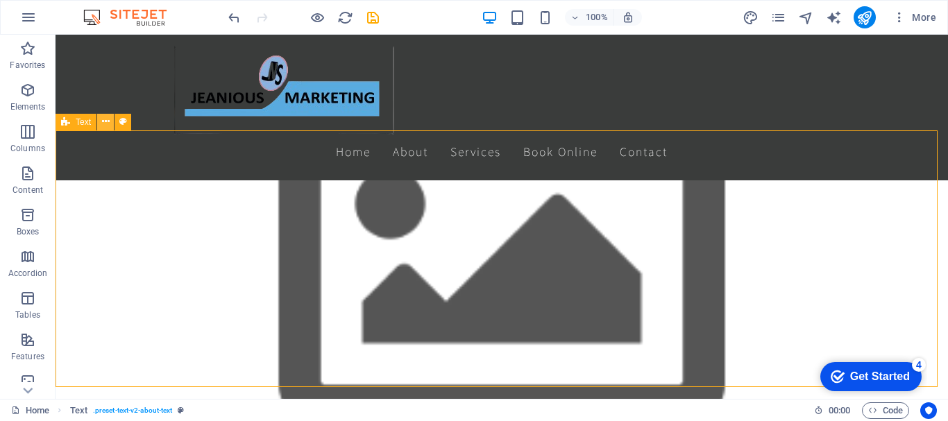
click at [106, 123] on icon at bounding box center [106, 122] width 8 height 15
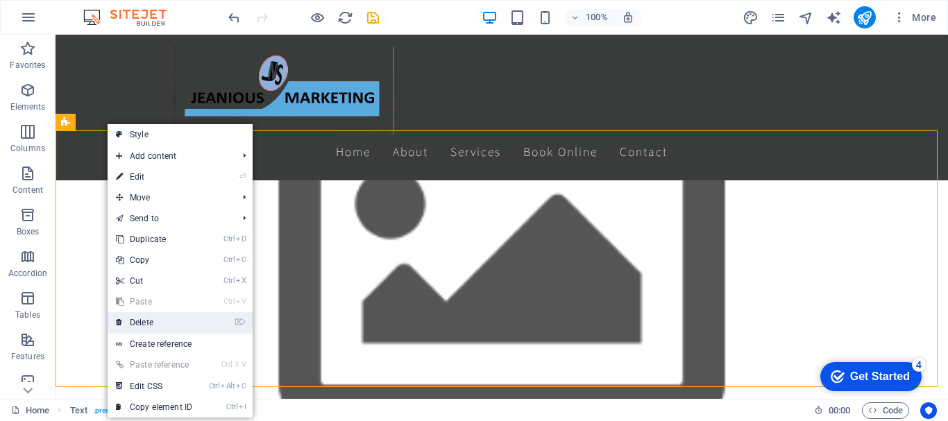
click at [140, 323] on link "⌦ Delete" at bounding box center [154, 322] width 93 height 21
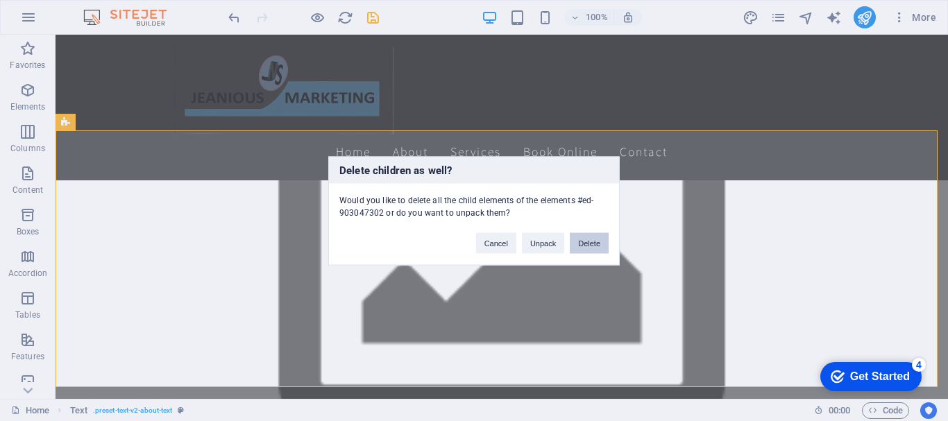
click at [594, 241] on button "Delete" at bounding box center [589, 243] width 39 height 21
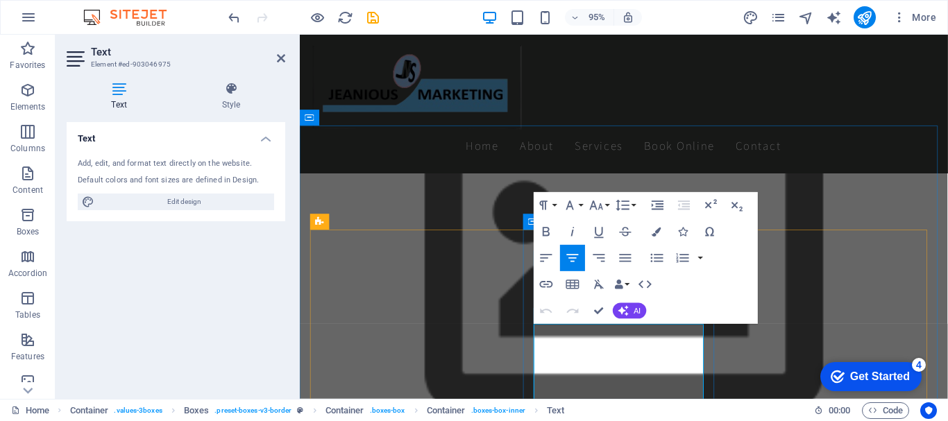
click at [635, 312] on span "AI" at bounding box center [637, 311] width 7 height 8
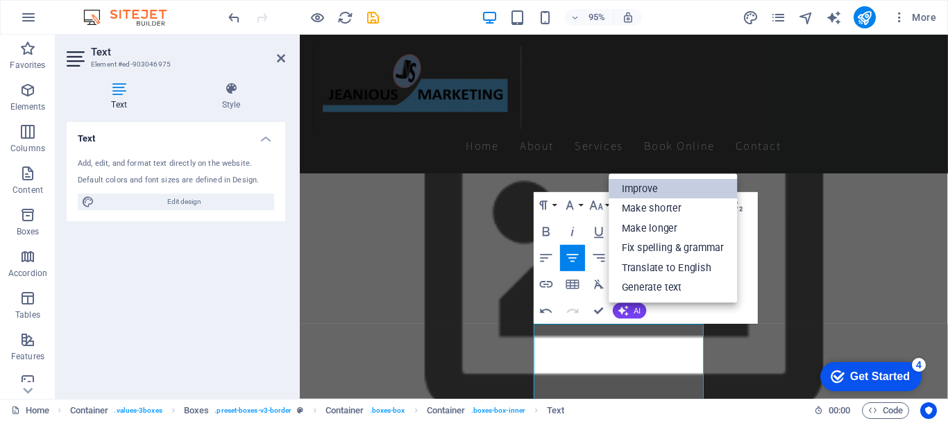
click at [637, 190] on link "Improve" at bounding box center [673, 189] width 128 height 20
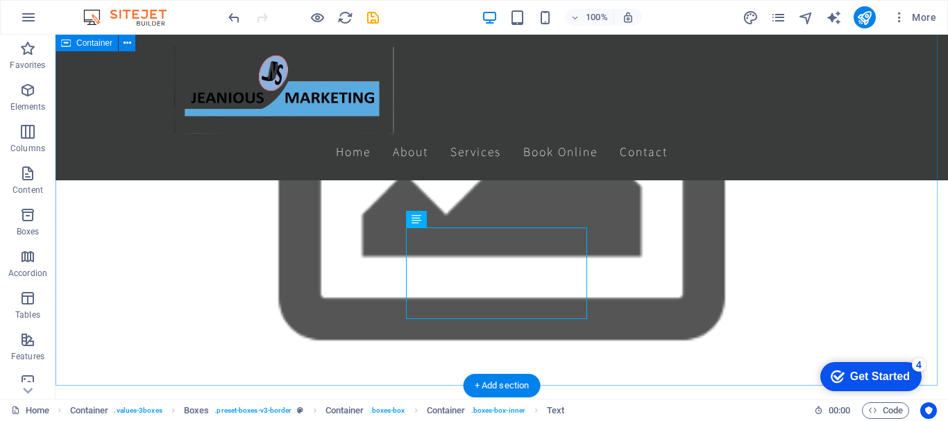
scroll to position [884, 0]
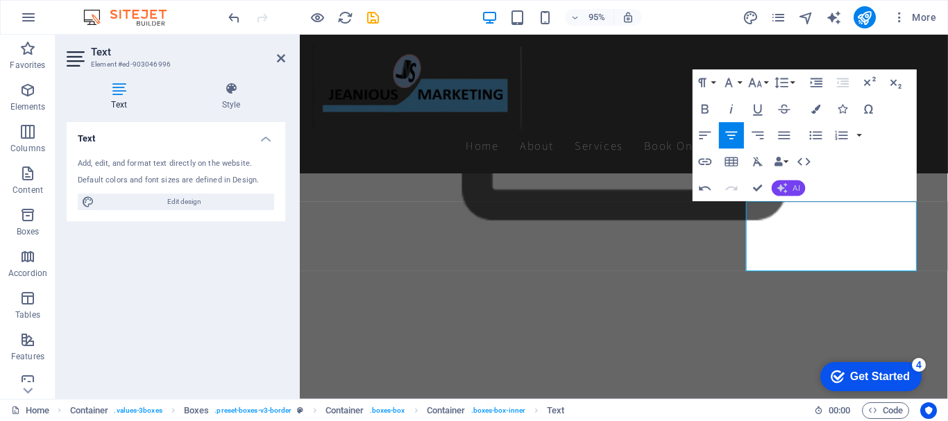
click at [793, 185] on span "AI" at bounding box center [796, 189] width 7 height 8
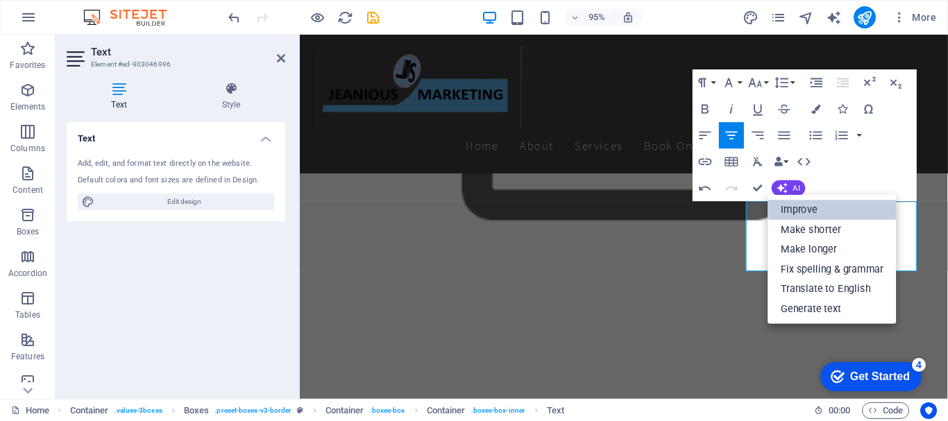
click at [801, 201] on link "Improve" at bounding box center [832, 210] width 128 height 20
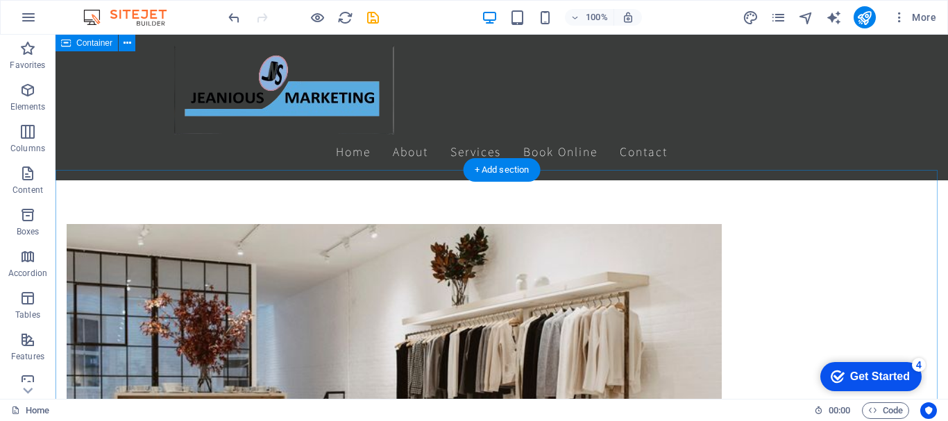
scroll to position [1083, 0]
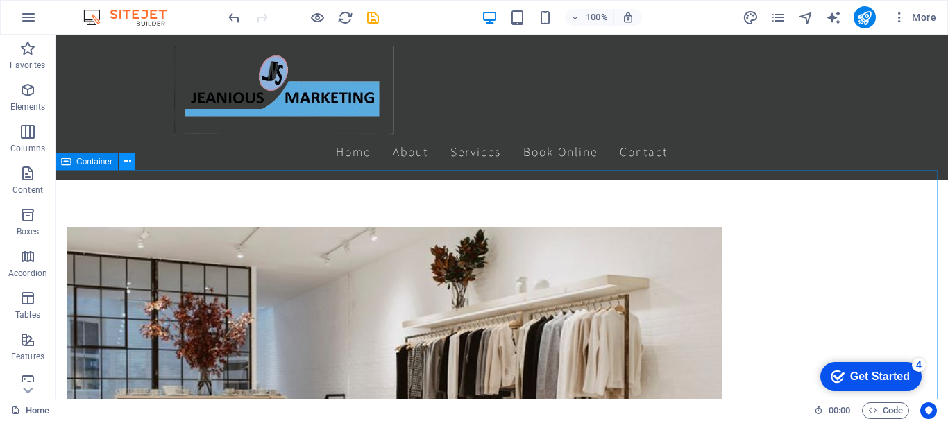
click at [127, 161] on icon at bounding box center [128, 161] width 8 height 15
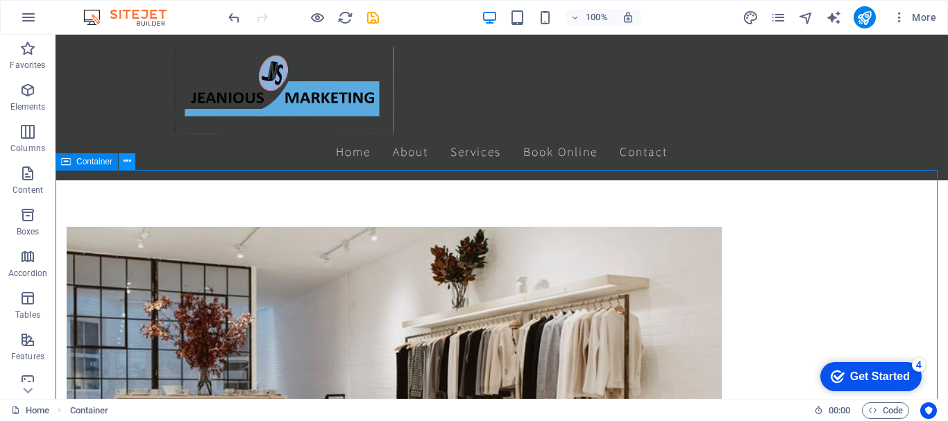
click at [129, 159] on icon at bounding box center [128, 161] width 8 height 15
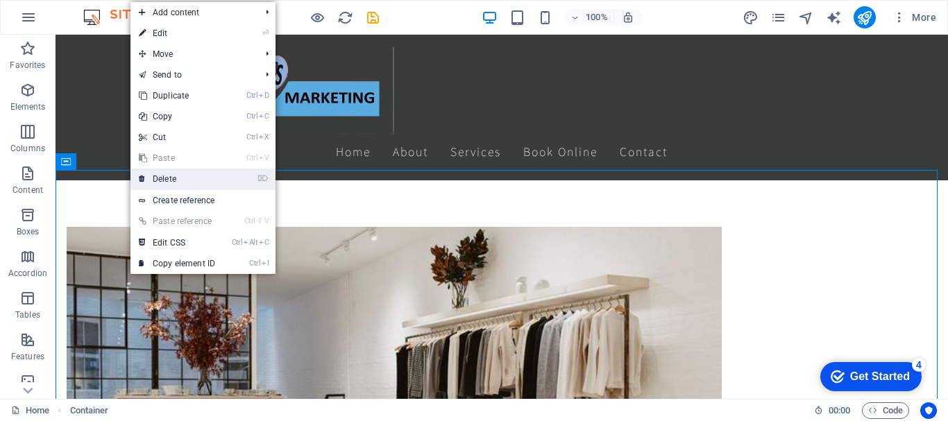
click at [147, 176] on link "⌦ Delete" at bounding box center [177, 179] width 93 height 21
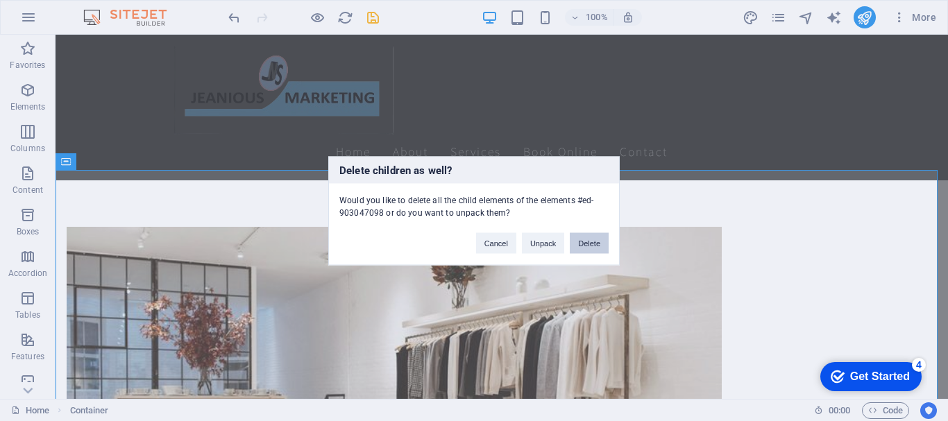
click at [590, 246] on button "Delete" at bounding box center [589, 243] width 39 height 21
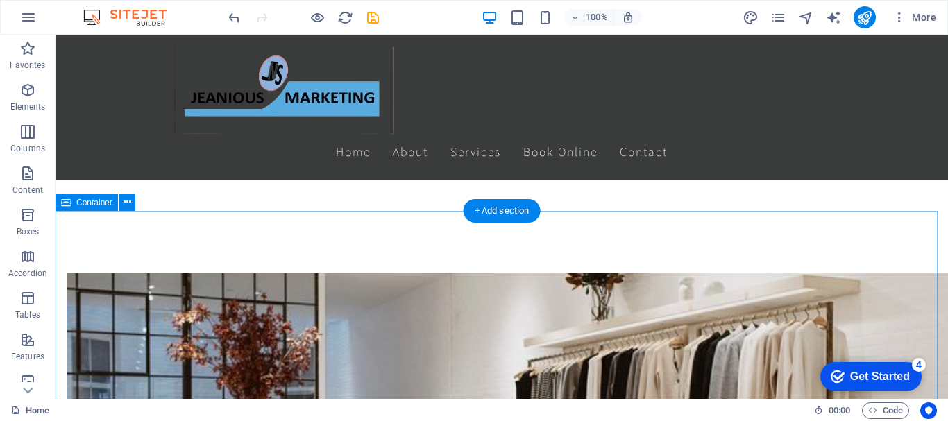
scroll to position [1034, 0]
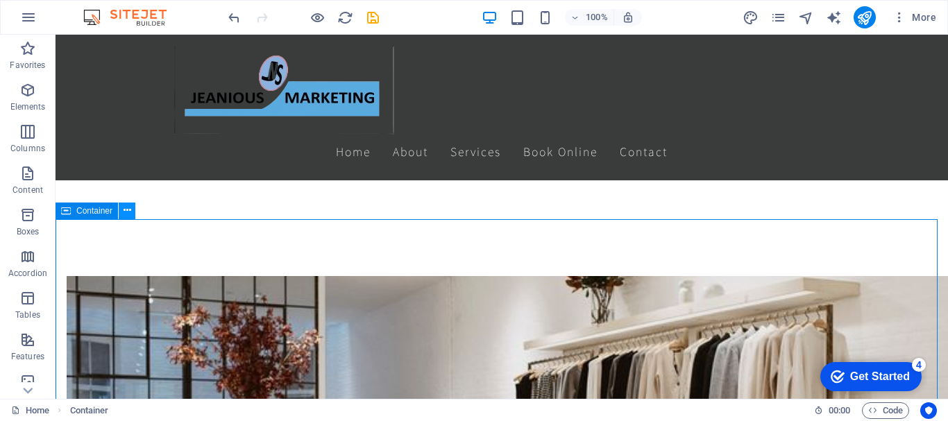
click at [127, 210] on icon at bounding box center [128, 210] width 8 height 15
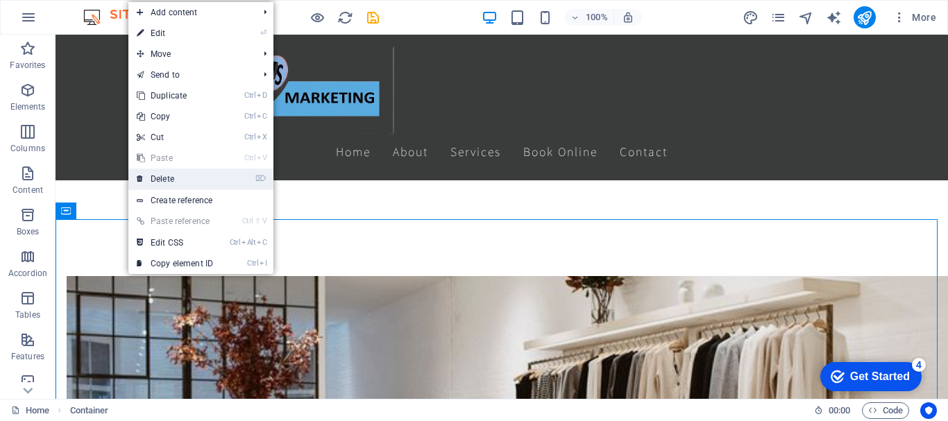
click at [165, 178] on link "⌦ Delete" at bounding box center [174, 179] width 93 height 21
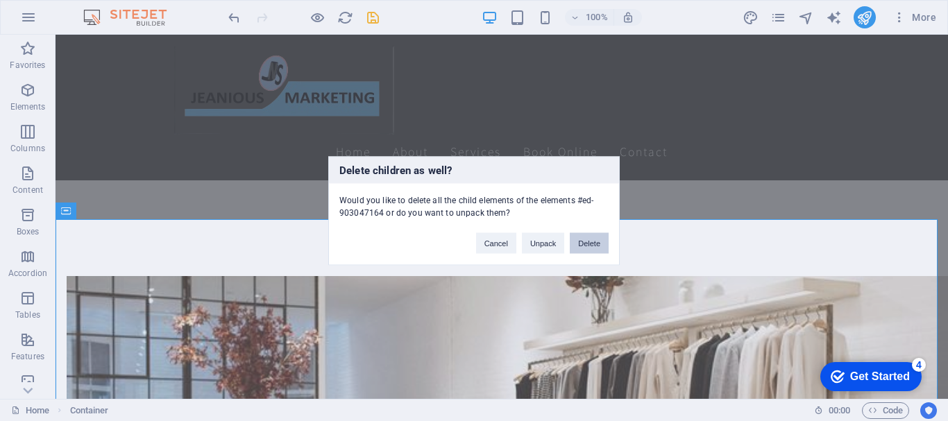
click at [595, 239] on button "Delete" at bounding box center [589, 243] width 39 height 21
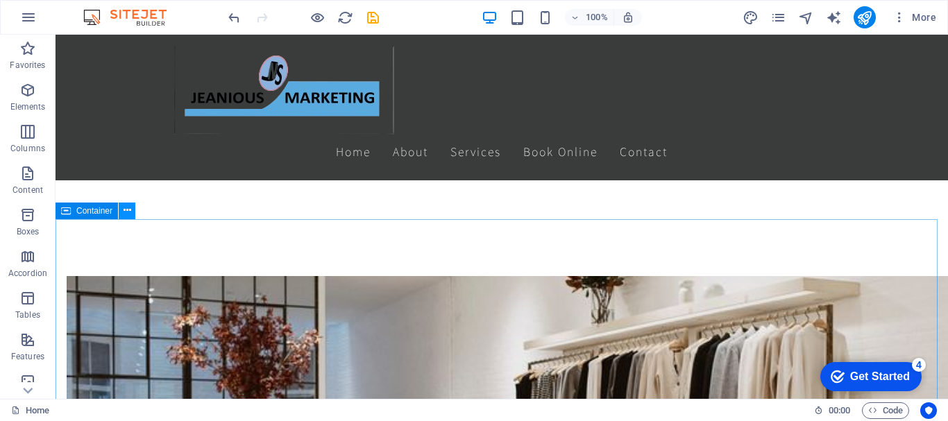
click at [128, 208] on icon at bounding box center [128, 210] width 8 height 15
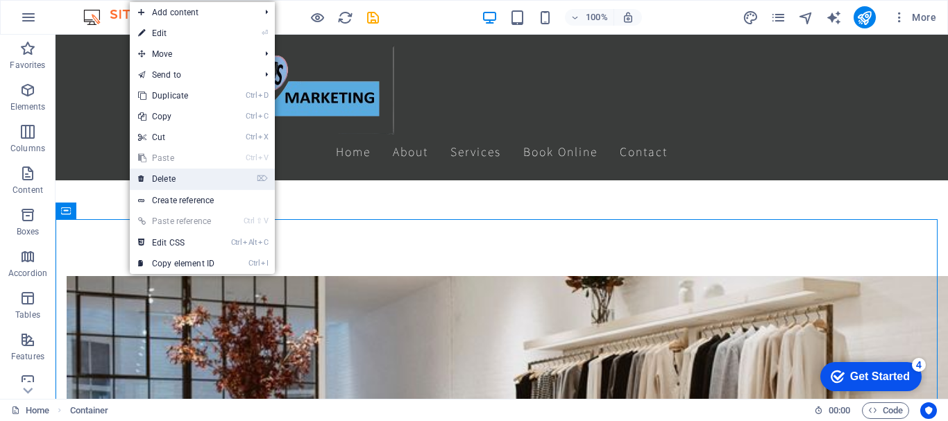
click at [199, 180] on link "⌦ Delete" at bounding box center [176, 179] width 93 height 21
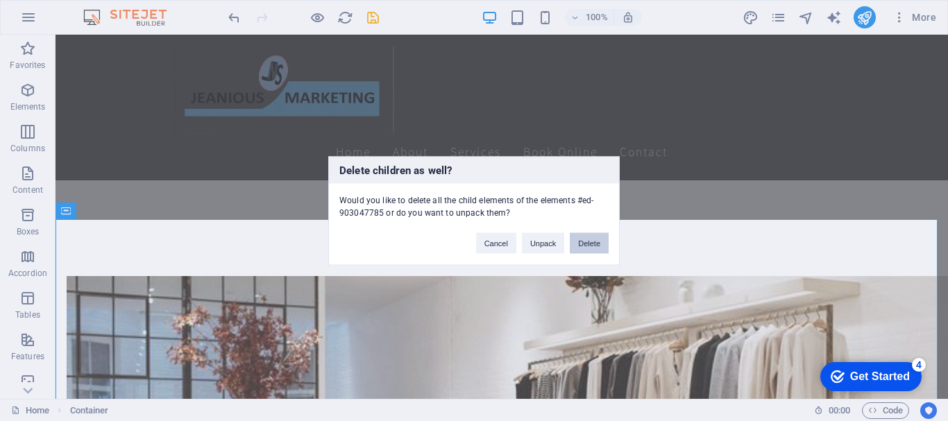
click at [578, 239] on button "Delete" at bounding box center [589, 243] width 39 height 21
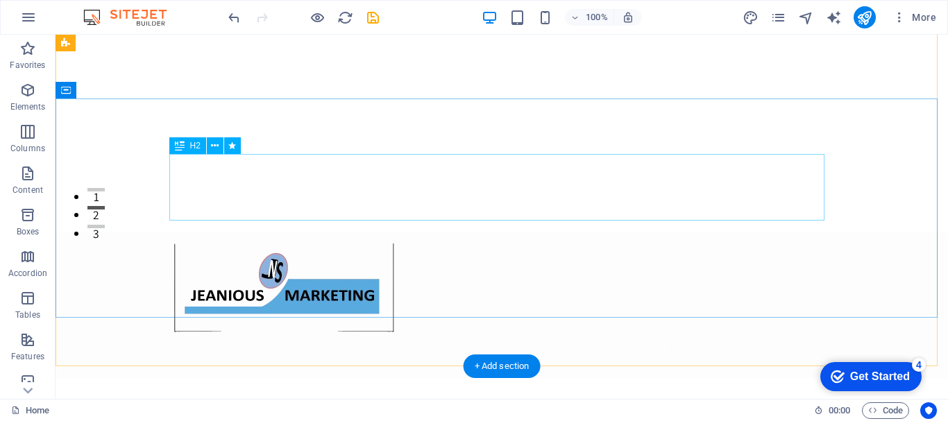
scroll to position [0, 0]
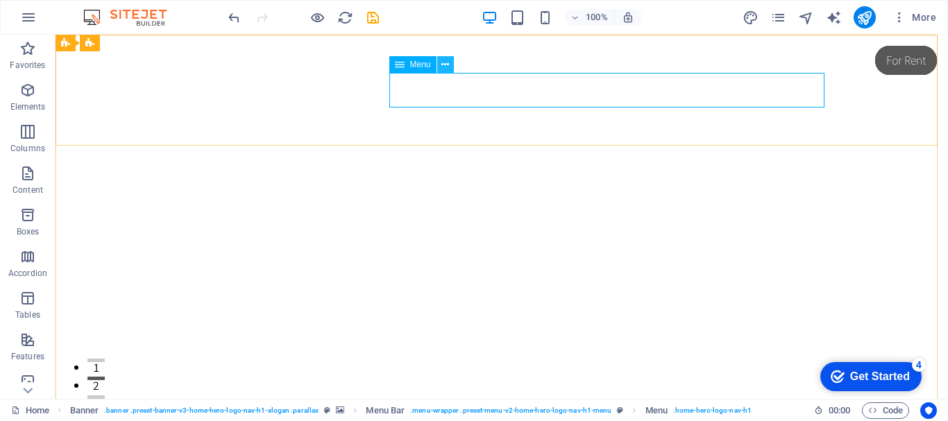
click at [446, 66] on icon at bounding box center [446, 65] width 8 height 15
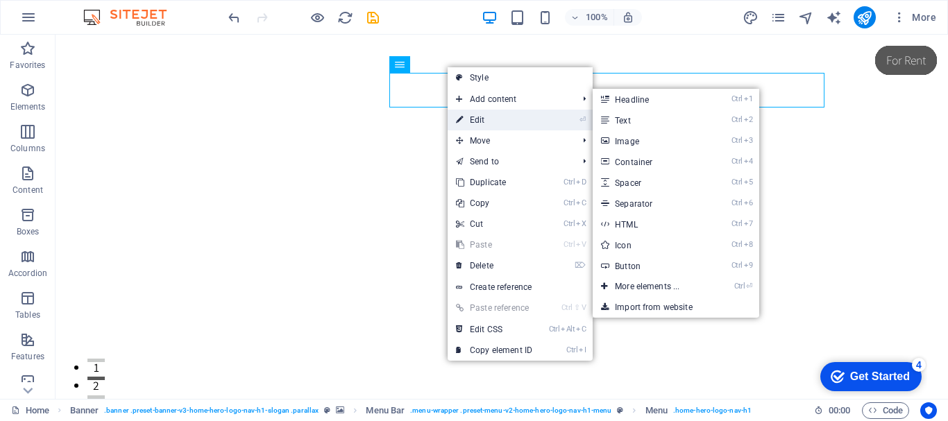
click at [477, 118] on link "⏎ Edit" at bounding box center [494, 120] width 93 height 21
select select
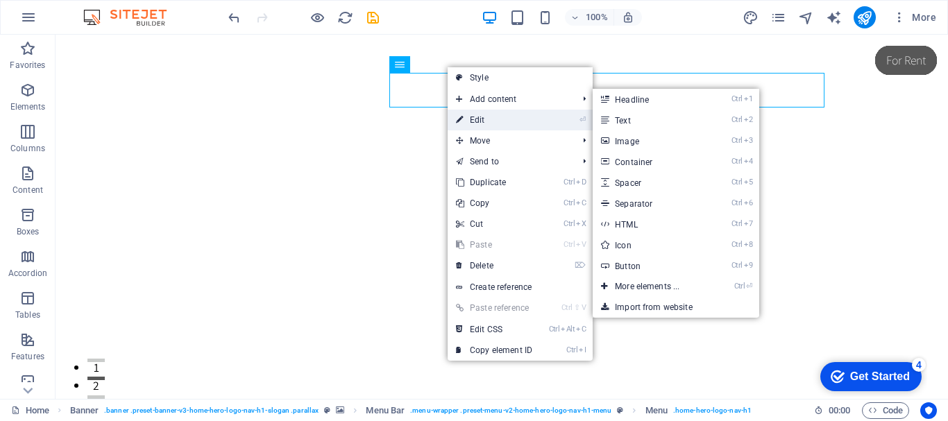
select select
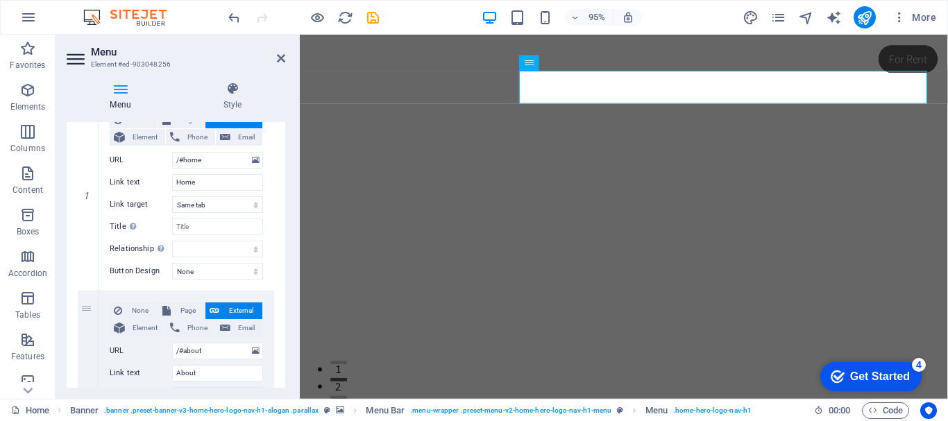
scroll to position [158, 0]
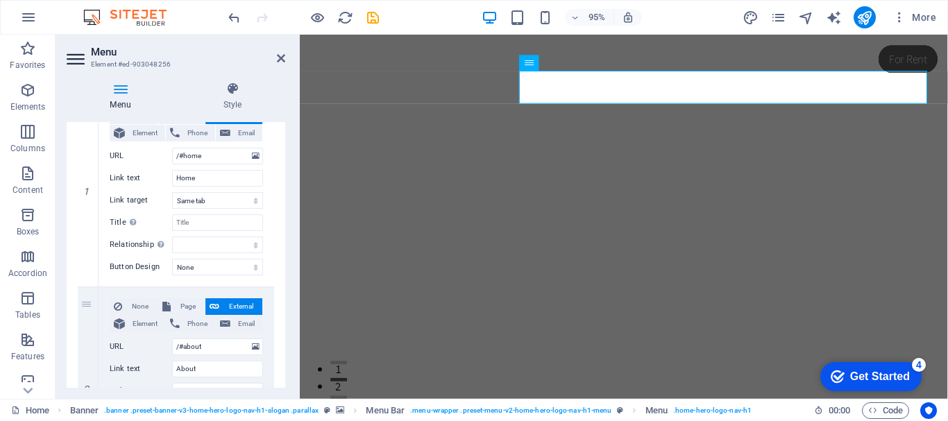
drag, startPoint x: 282, startPoint y: 207, endPoint x: 283, endPoint y: 233, distance: 25.7
click at [283, 233] on div "Menu Auto Custom Create custom menu items for this menu. Recommended for one-pa…" at bounding box center [176, 255] width 219 height 266
drag, startPoint x: 282, startPoint y: 215, endPoint x: 283, endPoint y: 230, distance: 15.3
click at [283, 230] on div "Menu Auto Custom Create custom menu items for this menu. Recommended for one-pa…" at bounding box center [176, 255] width 219 height 266
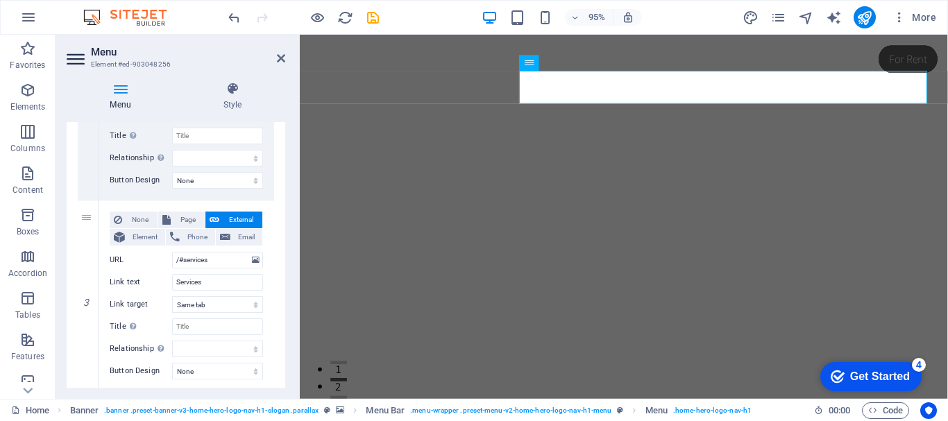
scroll to position [444, 0]
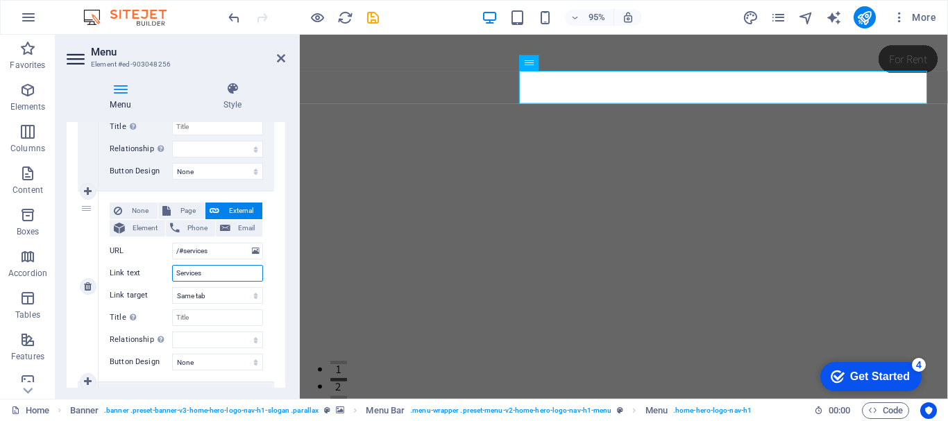
drag, startPoint x: 215, startPoint y: 272, endPoint x: 174, endPoint y: 274, distance: 41.0
click at [174, 274] on input "Services" at bounding box center [217, 273] width 91 height 17
type input "Products"
select select
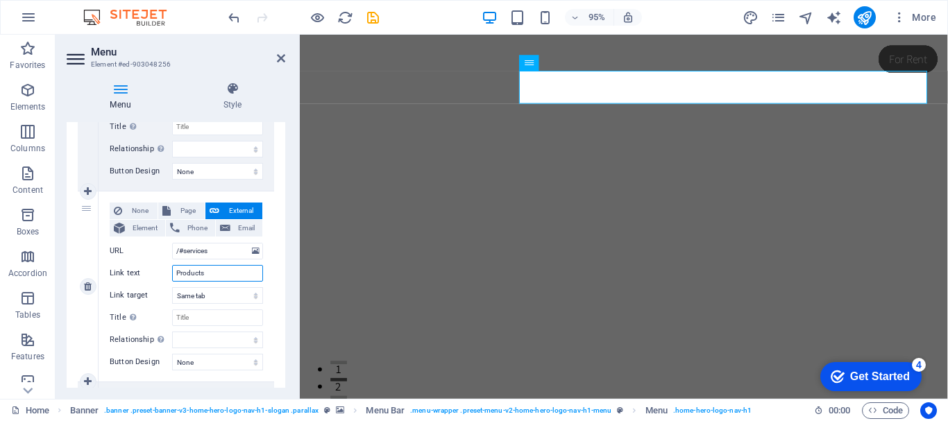
select select
type input "Products"
drag, startPoint x: 209, startPoint y: 251, endPoint x: 184, endPoint y: 251, distance: 25.0
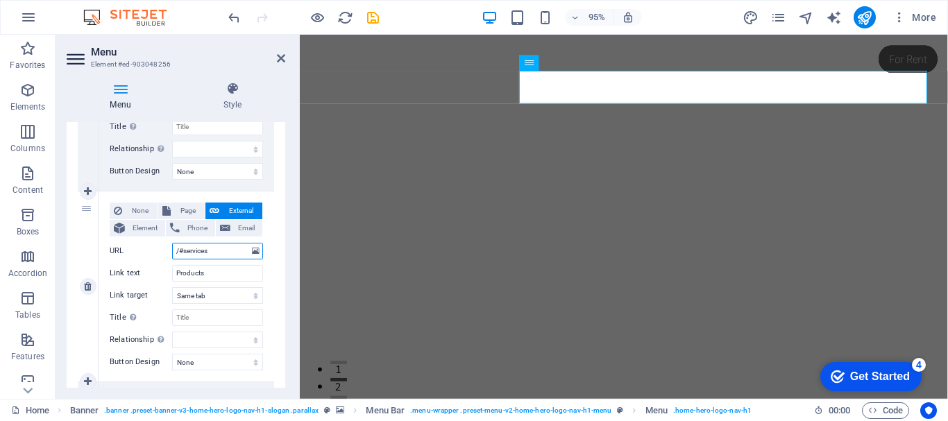
click at [184, 251] on input "/#services" at bounding box center [217, 251] width 91 height 17
type input "/#pr"
select select
type input "/#pro"
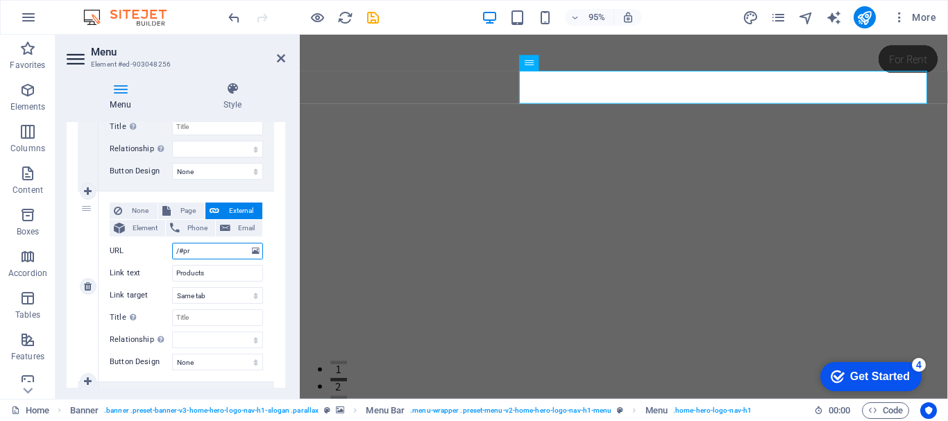
select select
type input "/#prod"
select select
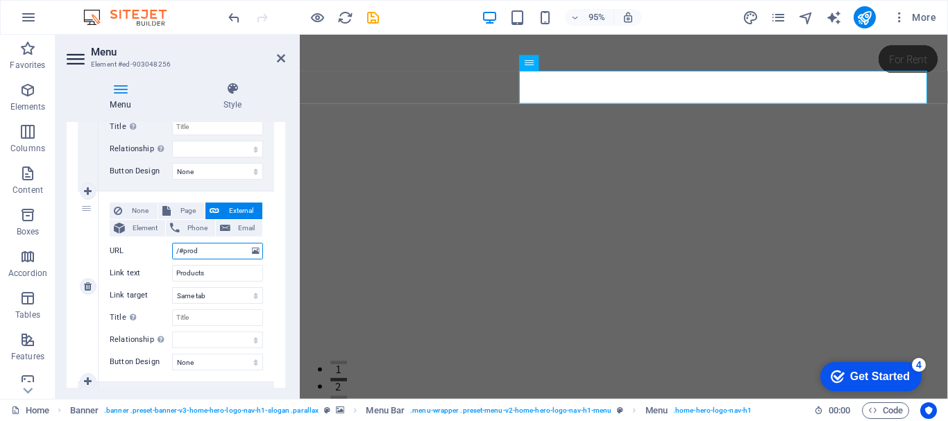
select select
type input "/#produc"
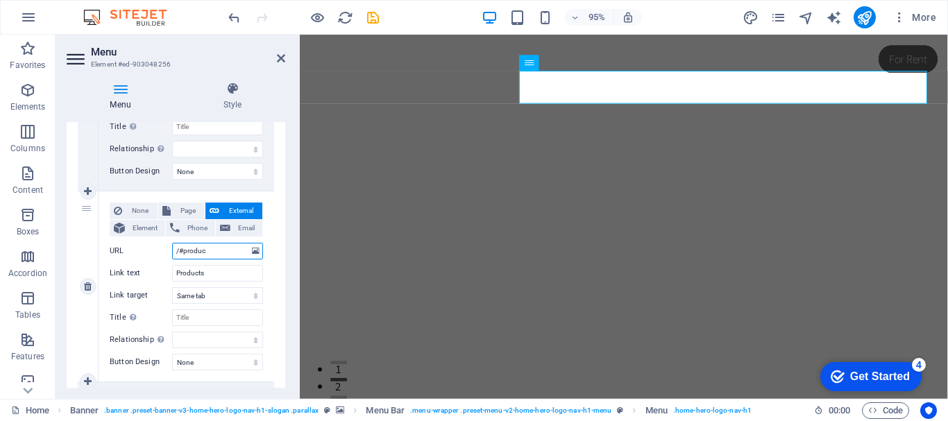
select select
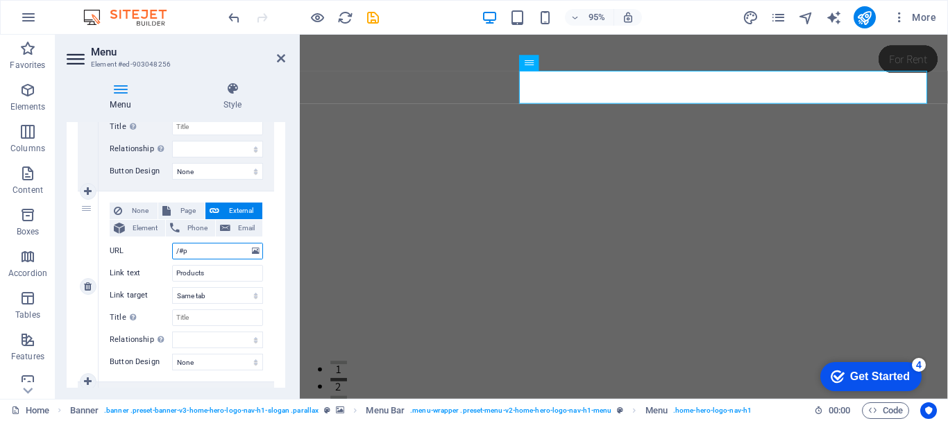
type input "/#"
select select
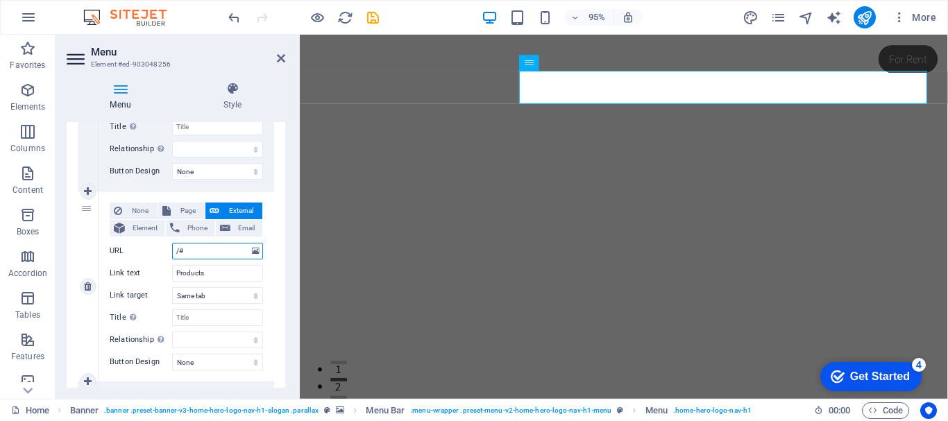
select select
type input "/#S"
select select
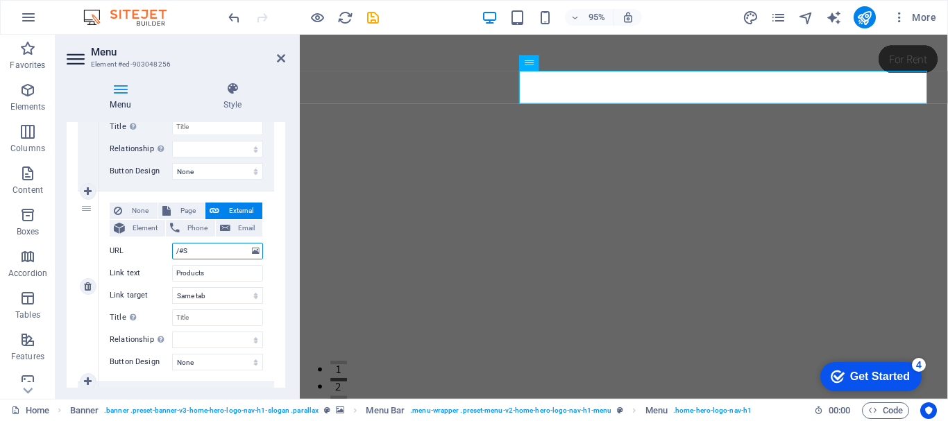
select select
type input "/#services"
select select
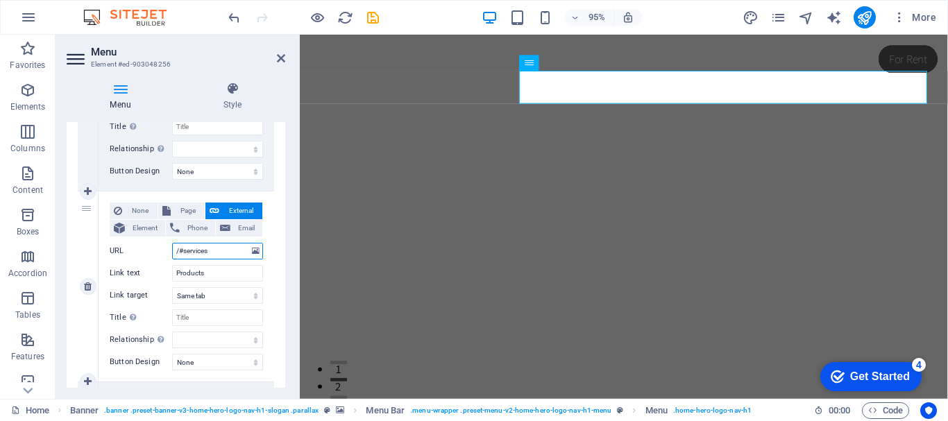
select select
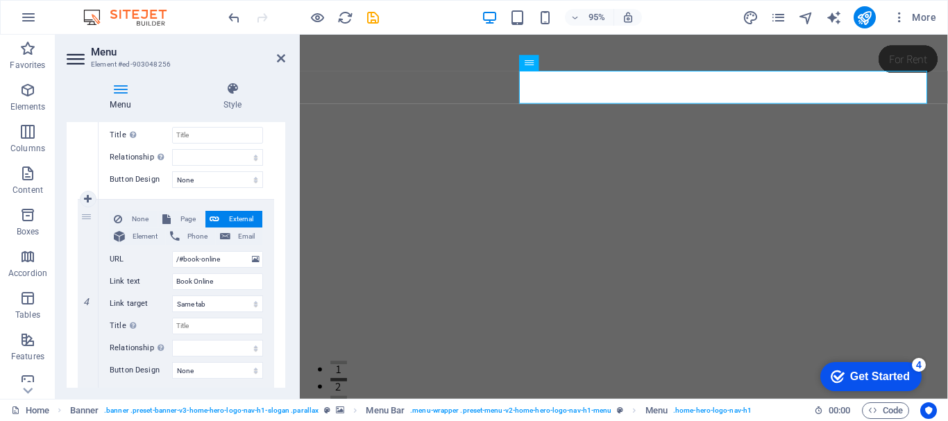
scroll to position [628, 0]
click at [89, 290] on icon at bounding box center [88, 294] width 8 height 10
select select
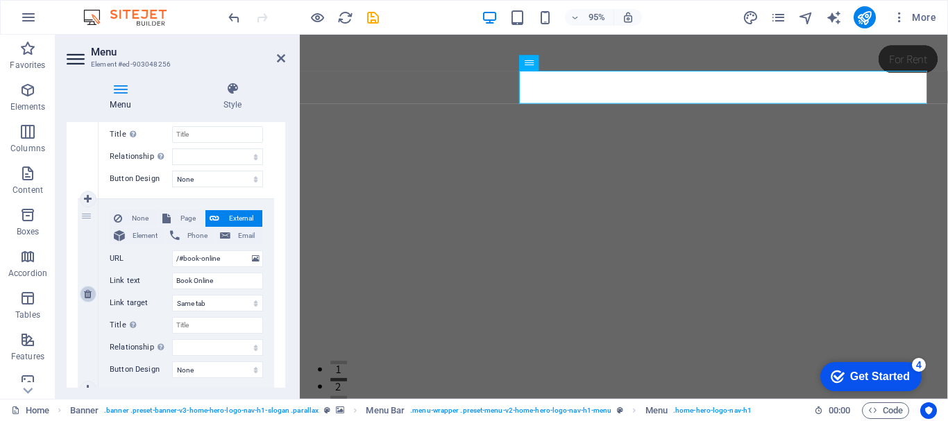
type input "/#contact"
type input "Contact"
select select
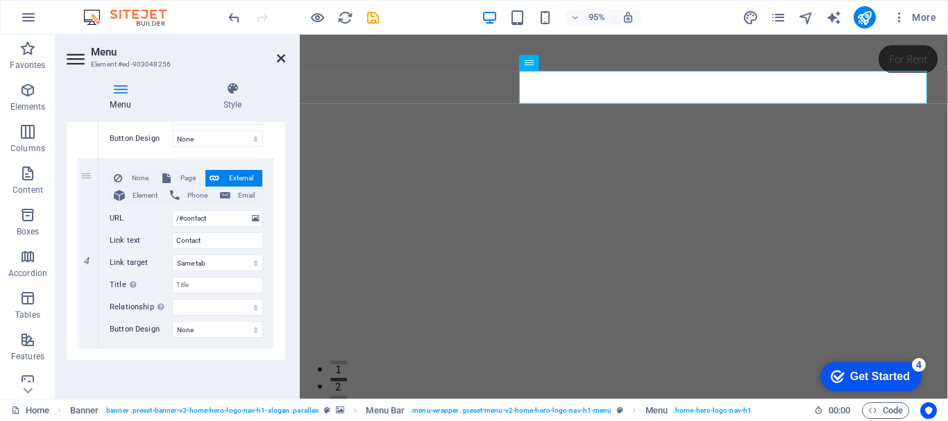
click at [281, 56] on icon at bounding box center [281, 58] width 8 height 11
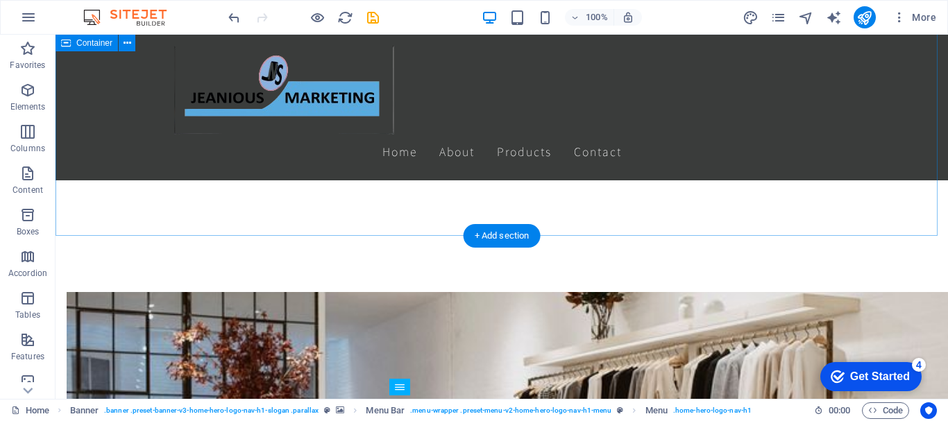
scroll to position [1017, 0]
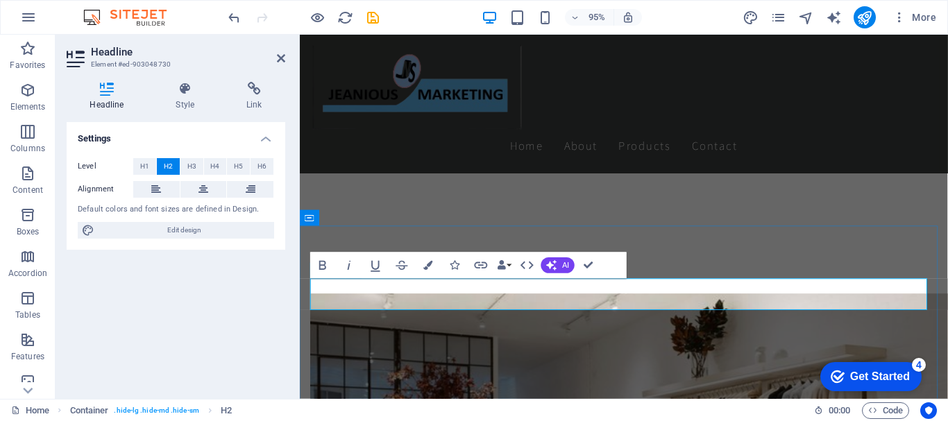
drag, startPoint x: 714, startPoint y: 308, endPoint x: 619, endPoint y: 307, distance: 95.8
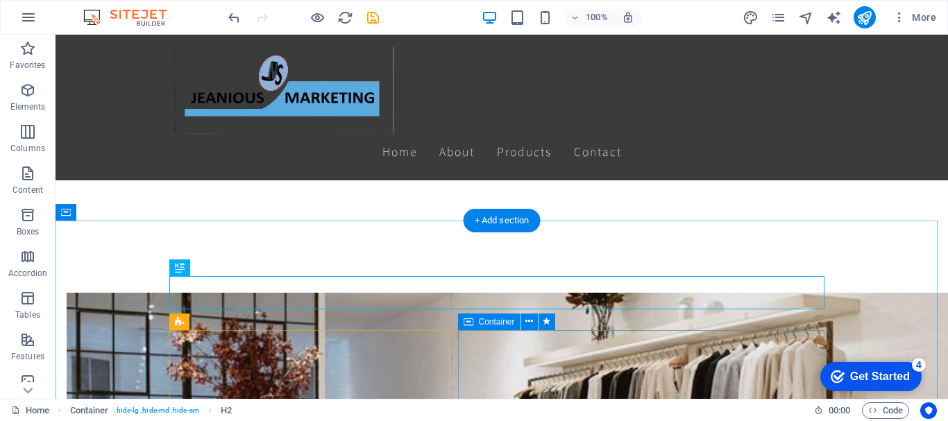
scroll to position [1125, 0]
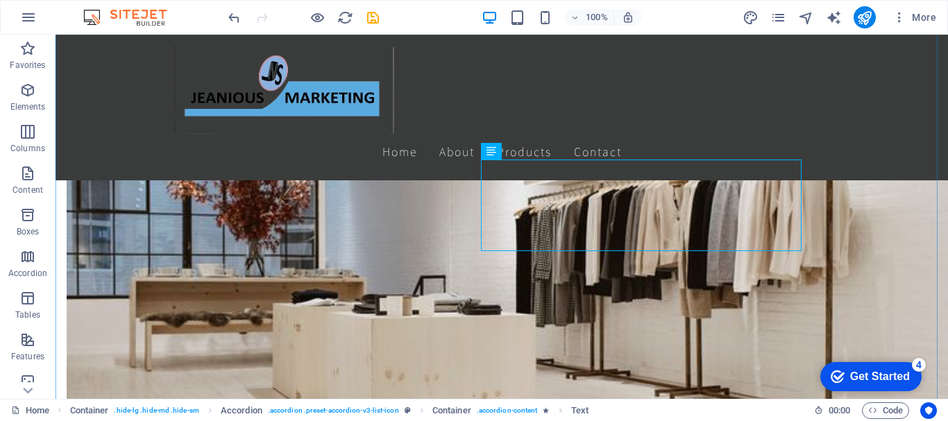
scroll to position [1255, 0]
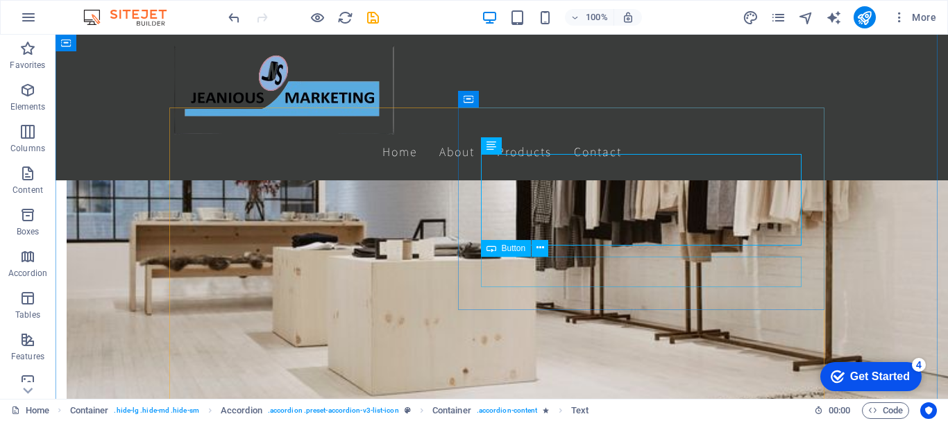
click at [538, 251] on icon at bounding box center [541, 248] width 8 height 15
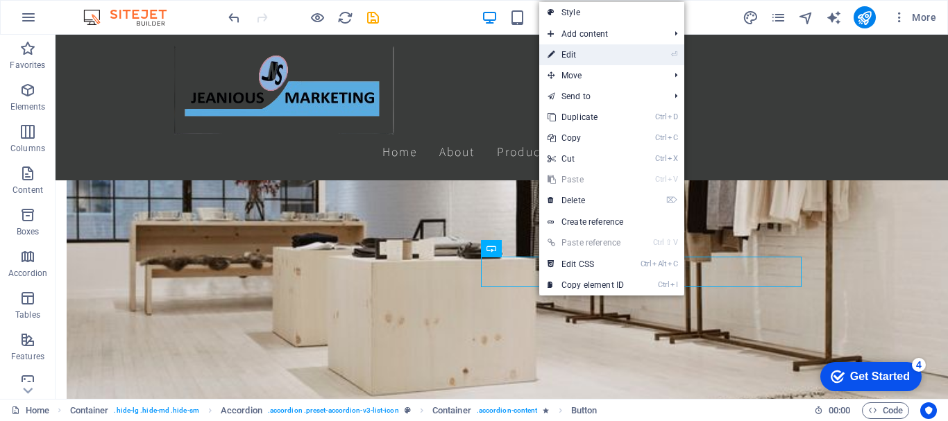
click at [573, 63] on link "⏎ Edit" at bounding box center [585, 54] width 93 height 21
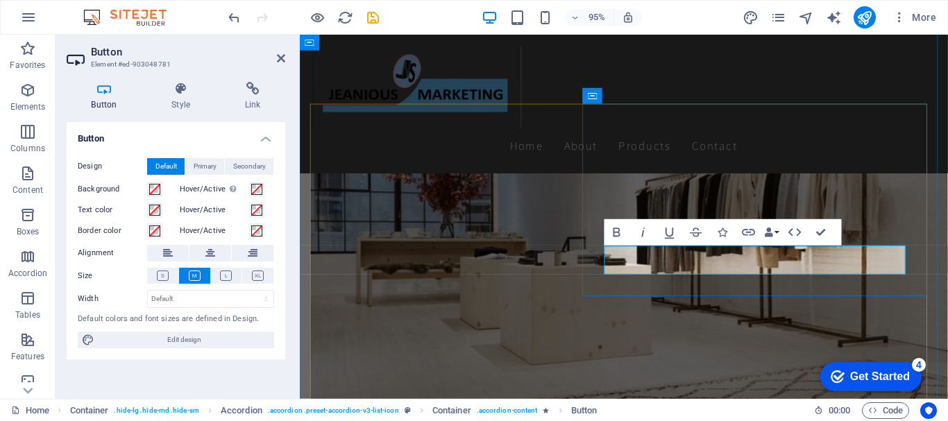
drag, startPoint x: 723, startPoint y: 272, endPoint x: 639, endPoint y: 274, distance: 84.0
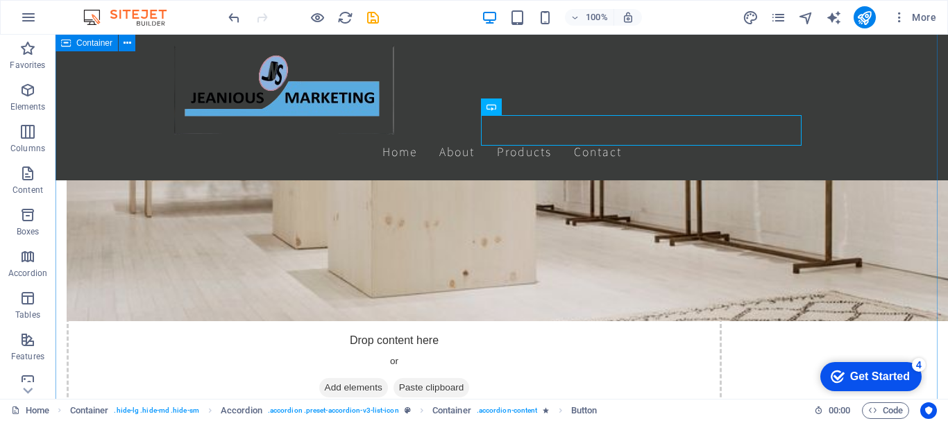
scroll to position [1429, 0]
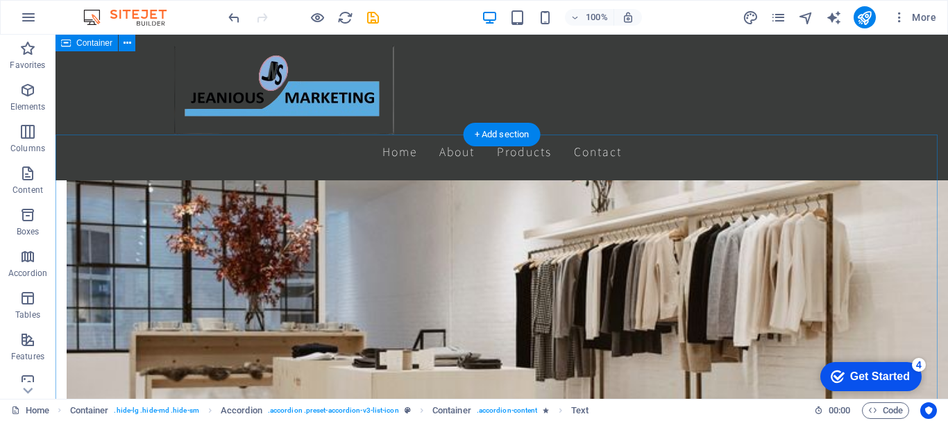
scroll to position [1118, 0]
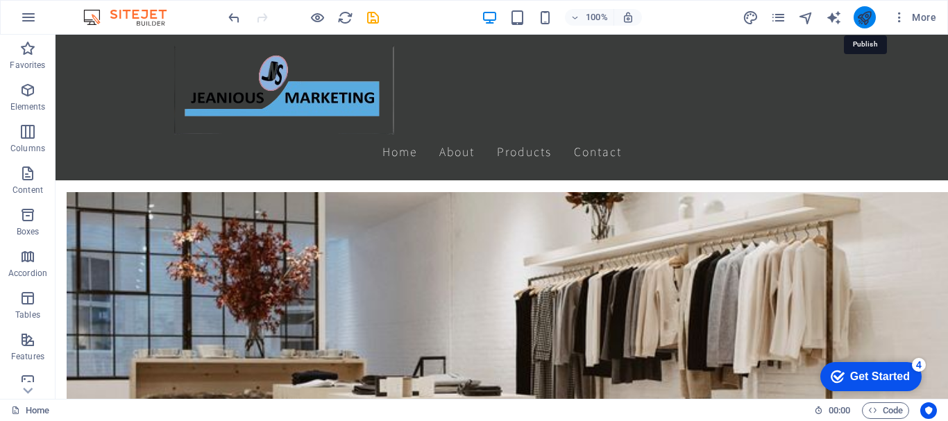
click at [866, 17] on icon "publish" at bounding box center [865, 18] width 16 height 16
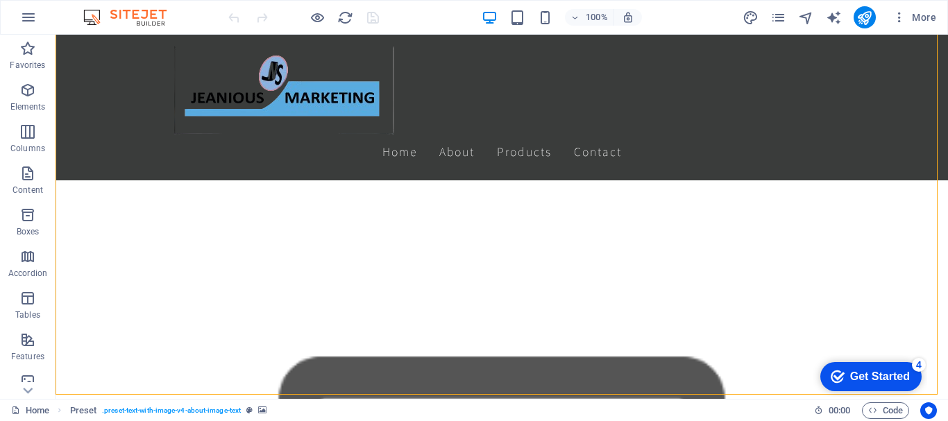
scroll to position [492, 0]
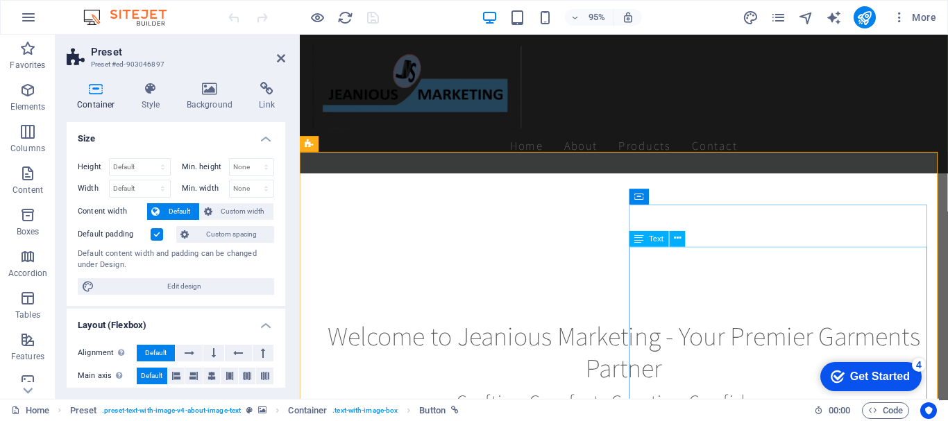
scroll to position [249, 0]
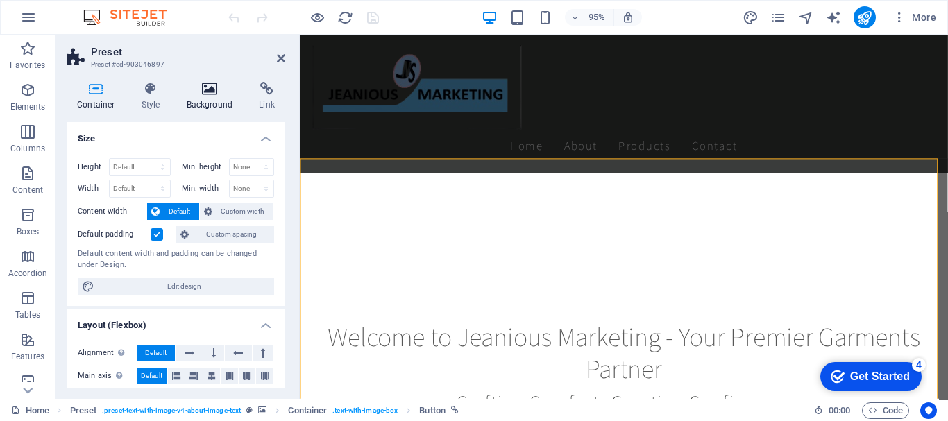
click at [210, 96] on h4 "Background" at bounding box center [212, 96] width 73 height 29
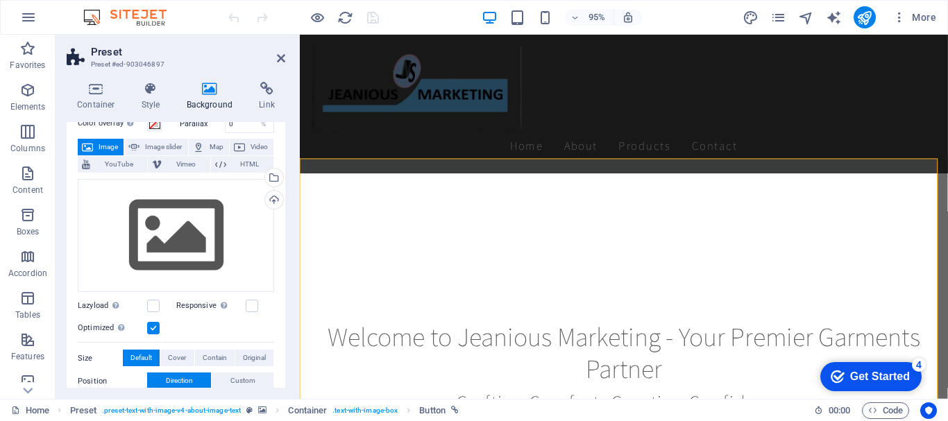
scroll to position [32, 0]
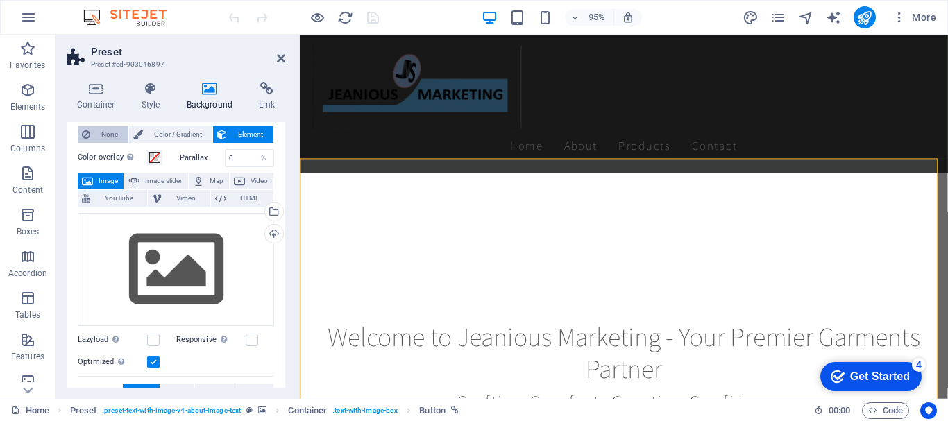
click at [110, 134] on span "None" at bounding box center [109, 134] width 30 height 17
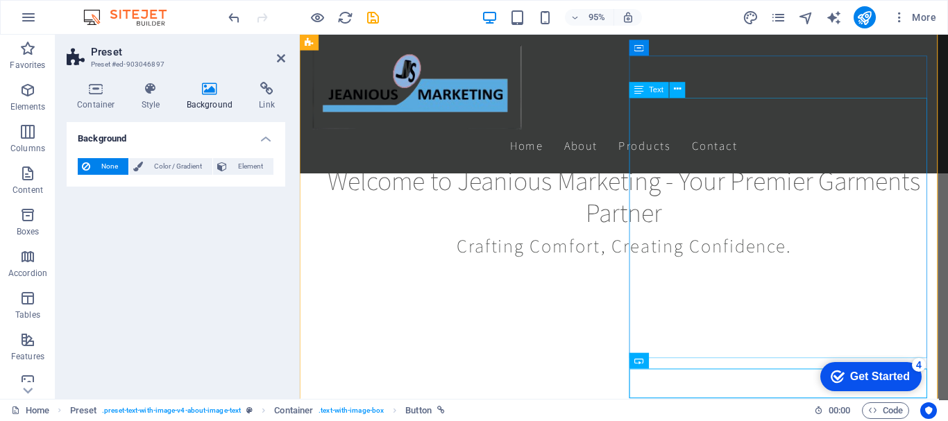
scroll to position [412, 0]
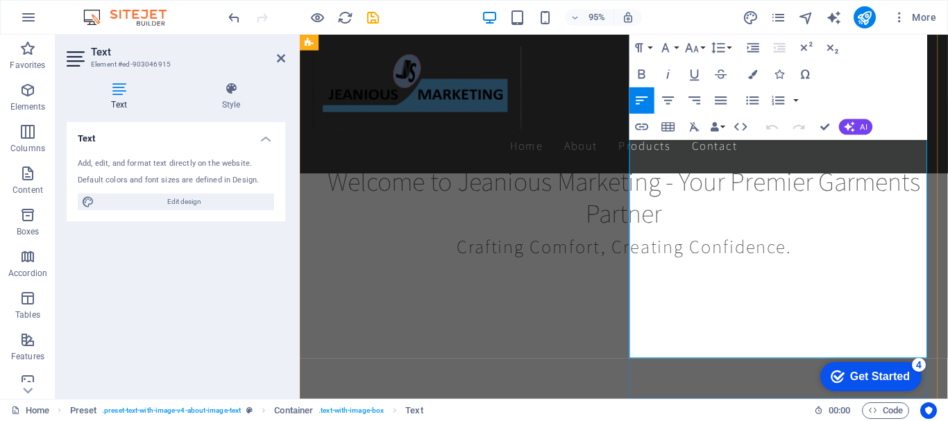
drag, startPoint x: 693, startPoint y: 256, endPoint x: 895, endPoint y: 371, distance: 232.6
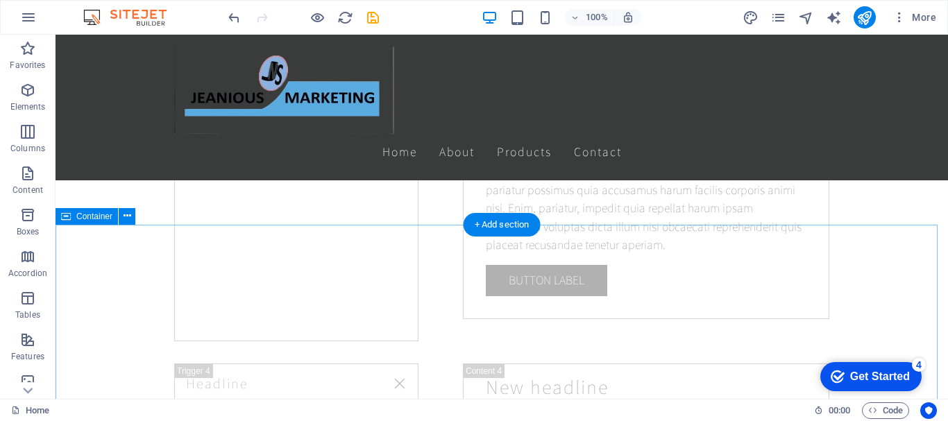
scroll to position [2677, 0]
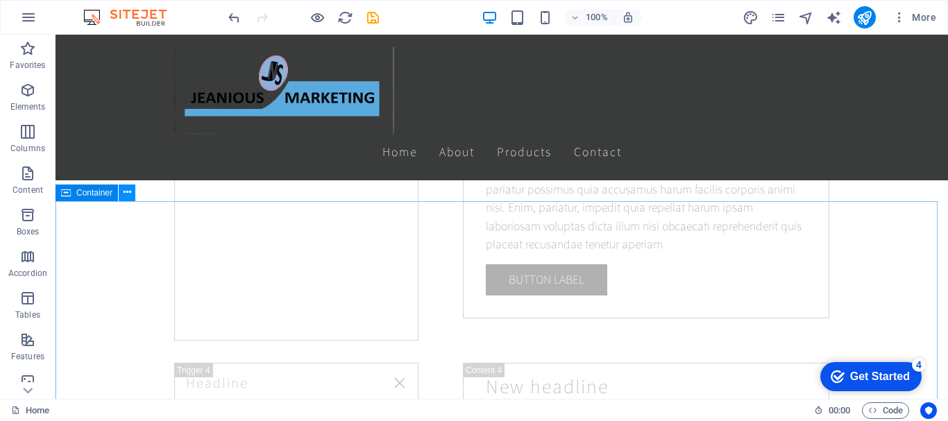
click at [127, 192] on icon at bounding box center [128, 192] width 8 height 15
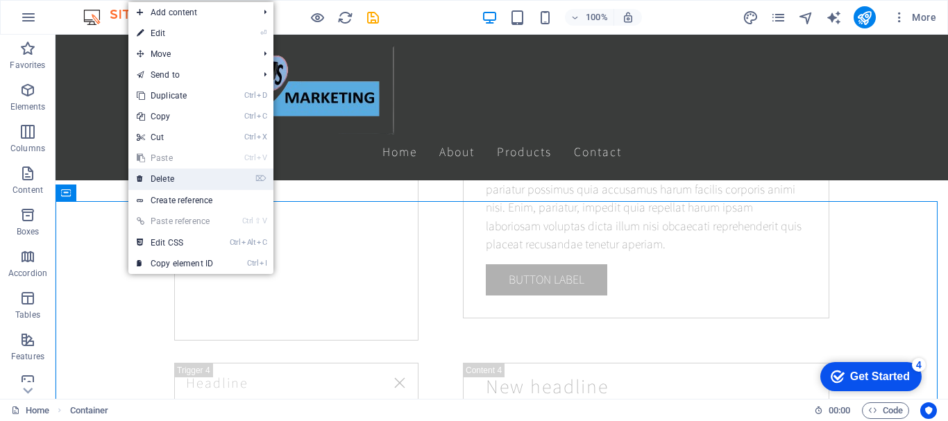
click at [144, 183] on link "⌦ Delete" at bounding box center [174, 179] width 93 height 21
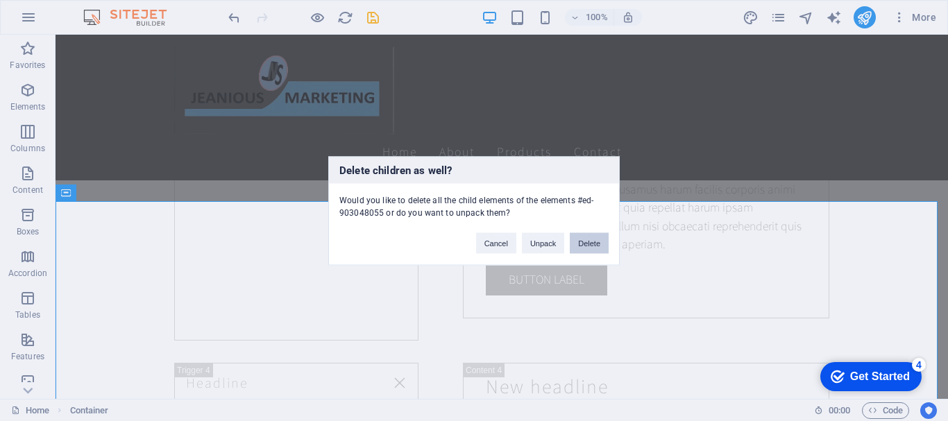
click at [591, 239] on button "Delete" at bounding box center [589, 243] width 39 height 21
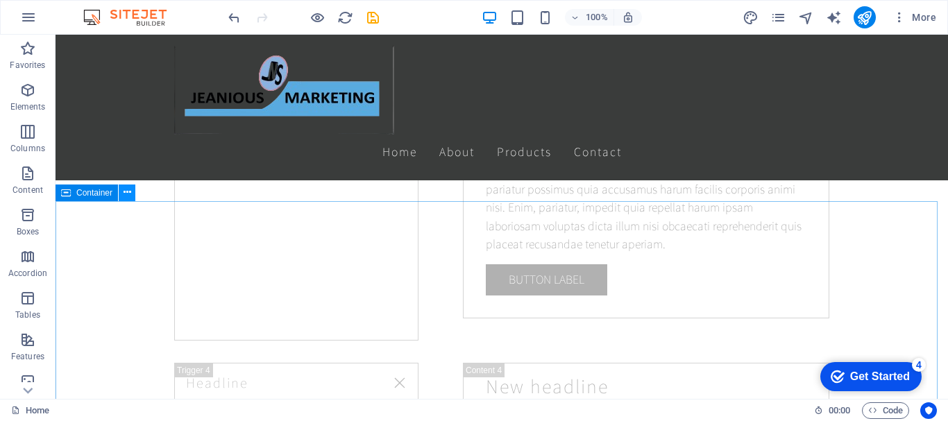
click at [128, 190] on icon at bounding box center [128, 192] width 8 height 15
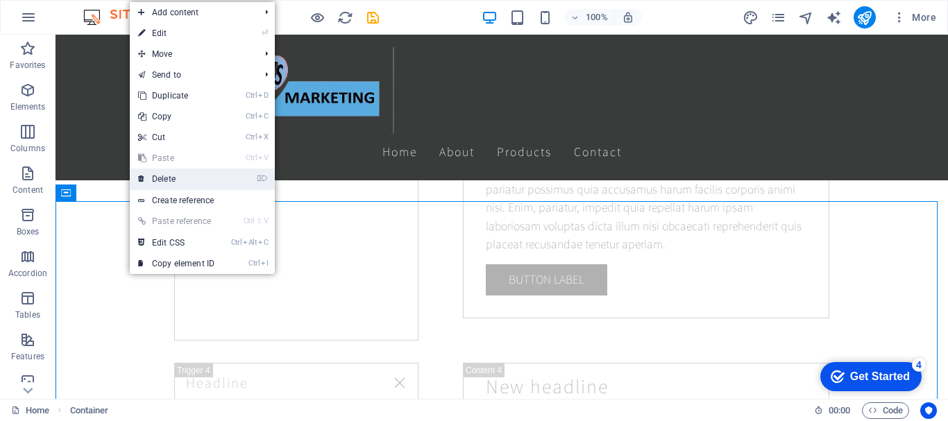
click at [153, 182] on link "⌦ Delete" at bounding box center [176, 179] width 93 height 21
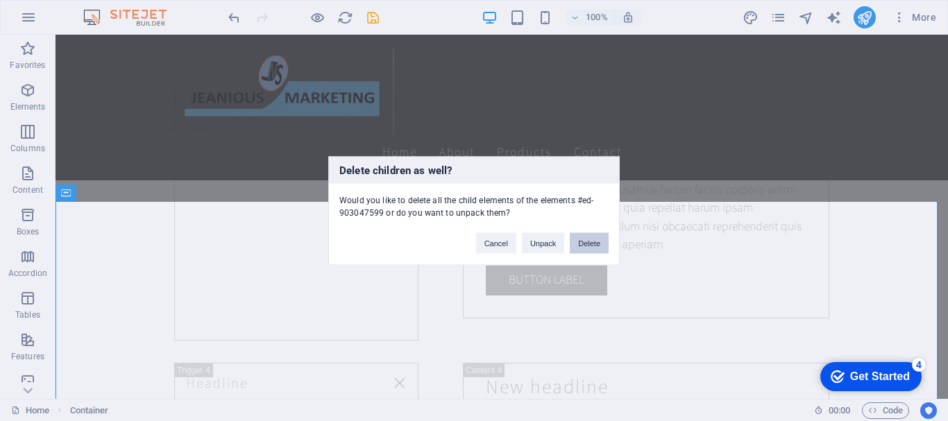
click at [585, 244] on button "Delete" at bounding box center [589, 243] width 39 height 21
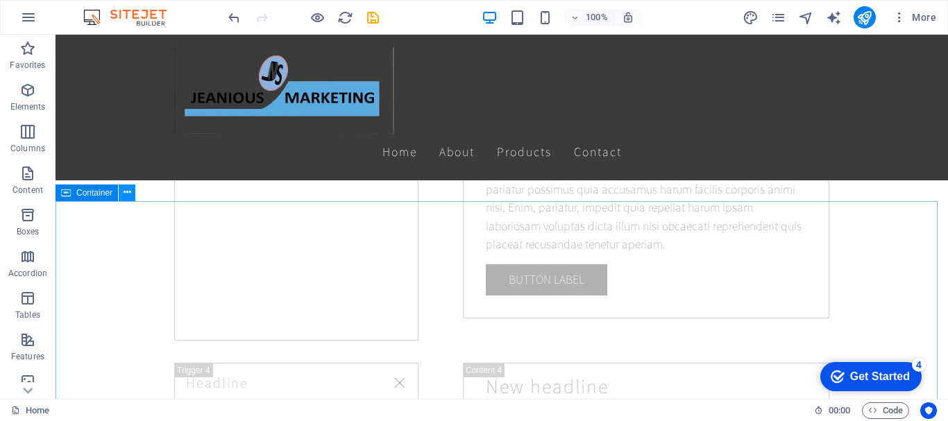
click at [125, 191] on icon at bounding box center [128, 192] width 8 height 15
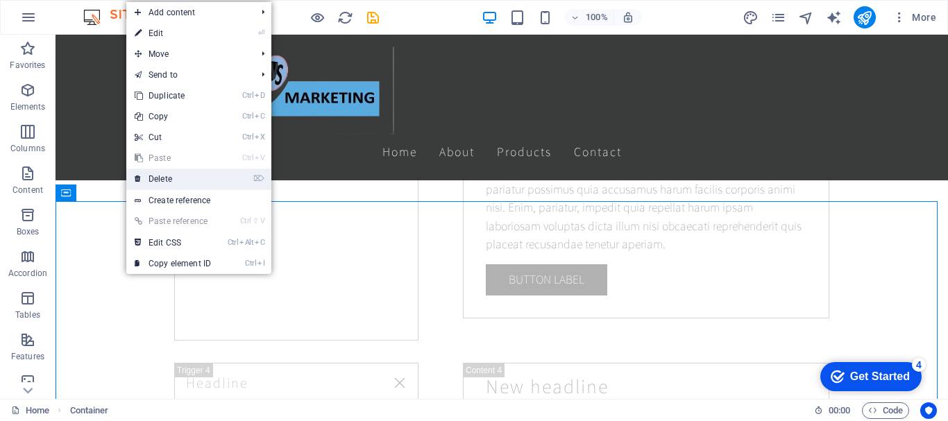
click at [159, 178] on link "⌦ Delete" at bounding box center [172, 179] width 93 height 21
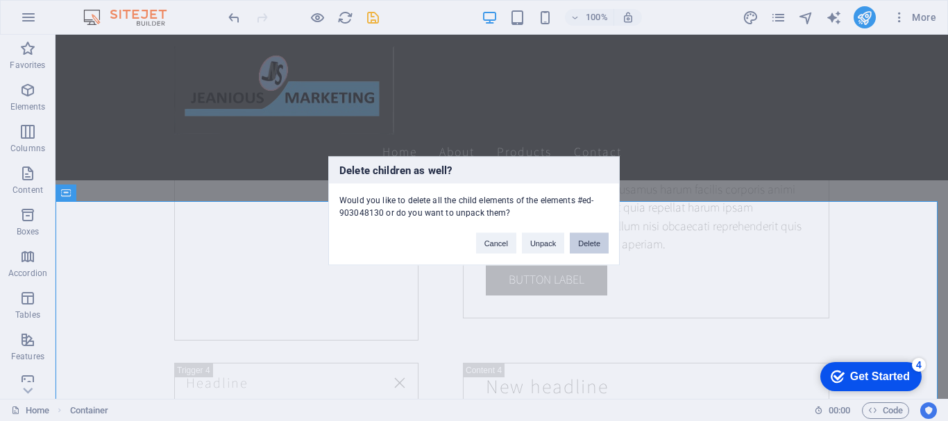
click at [590, 242] on button "Delete" at bounding box center [589, 243] width 39 height 21
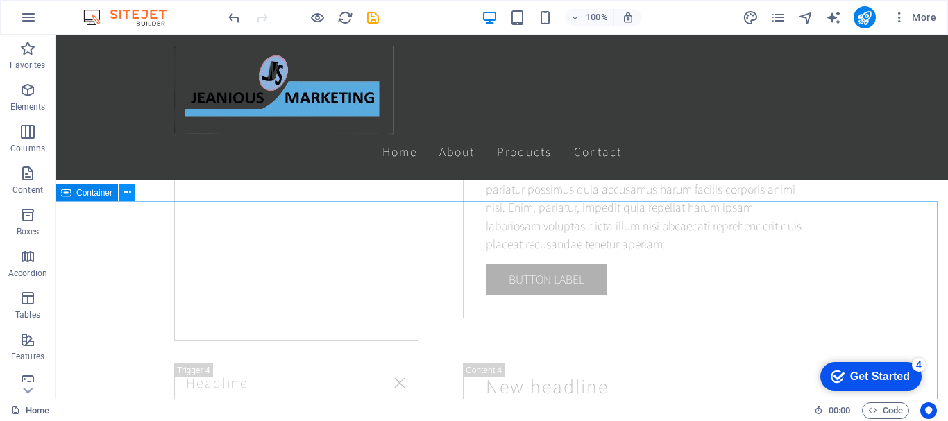
click at [130, 194] on icon at bounding box center [128, 192] width 8 height 15
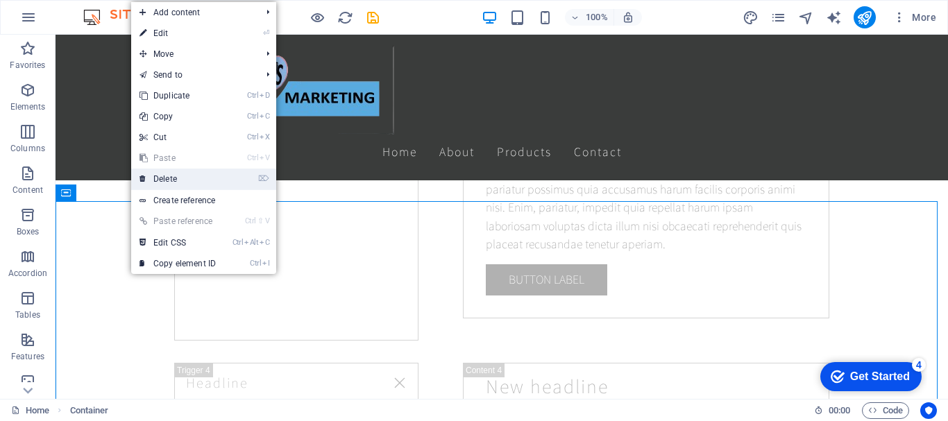
click at [173, 181] on link "⌦ Delete" at bounding box center [177, 179] width 93 height 21
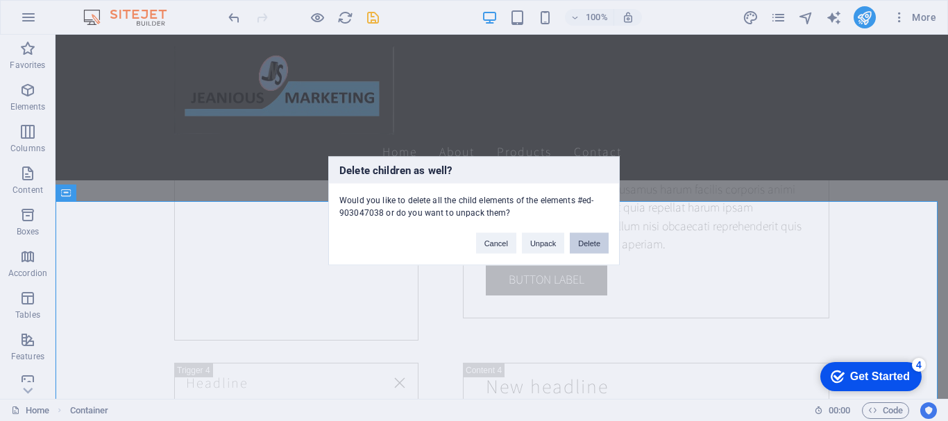
click at [582, 244] on button "Delete" at bounding box center [589, 243] width 39 height 21
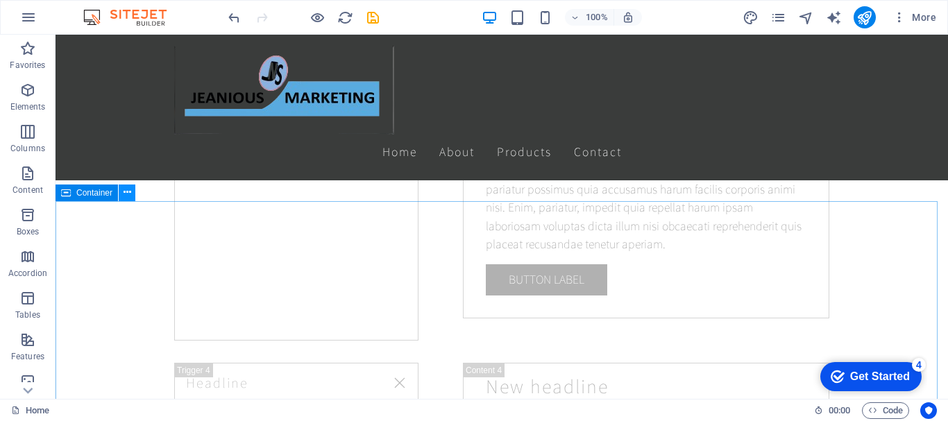
click at [128, 193] on icon at bounding box center [128, 192] width 8 height 15
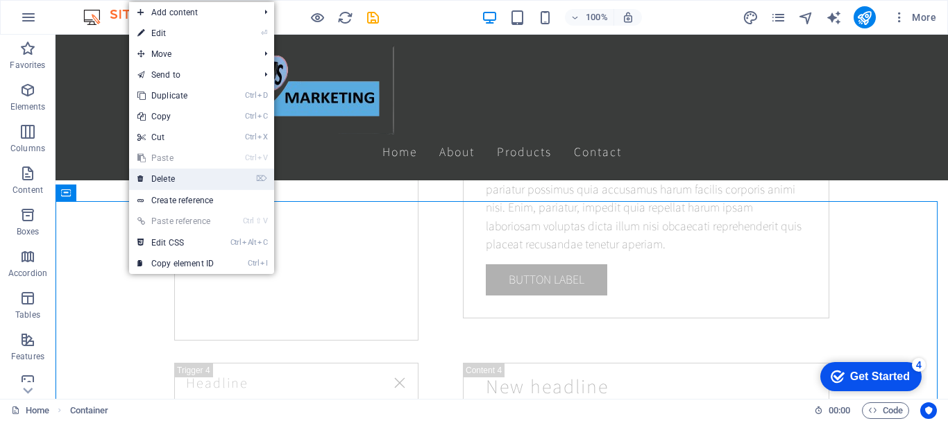
click at [167, 183] on link "⌦ Delete" at bounding box center [175, 179] width 93 height 21
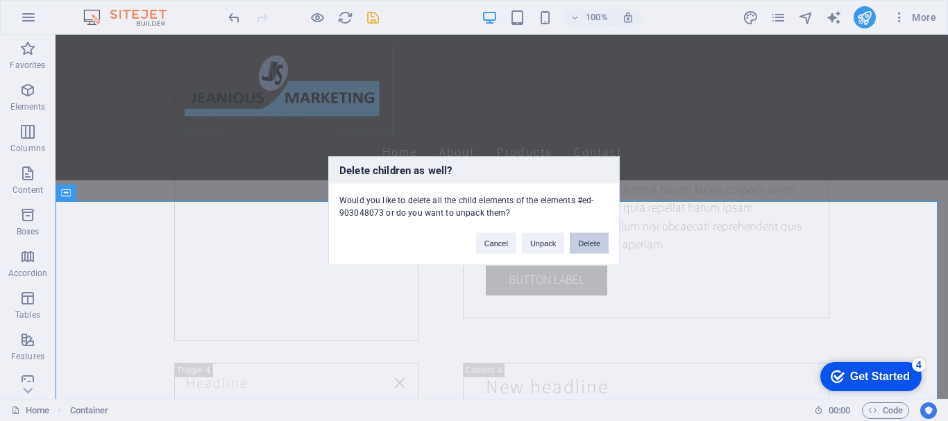
click at [588, 244] on button "Delete" at bounding box center [589, 243] width 39 height 21
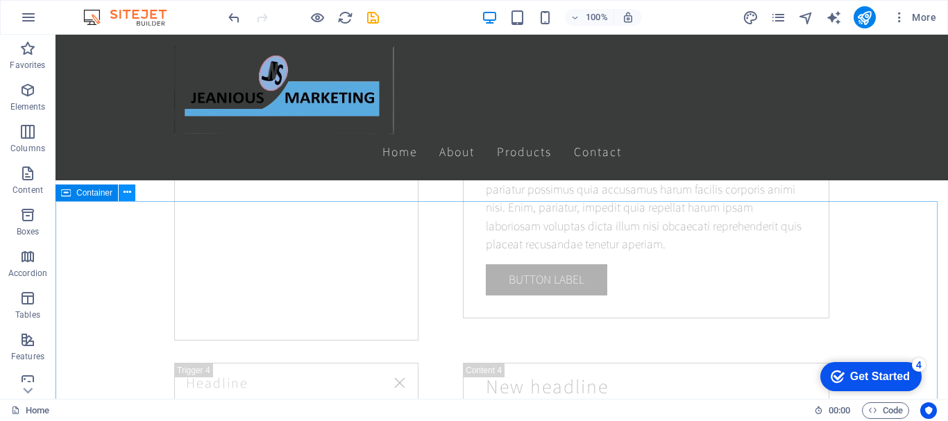
click at [128, 194] on icon at bounding box center [128, 192] width 8 height 15
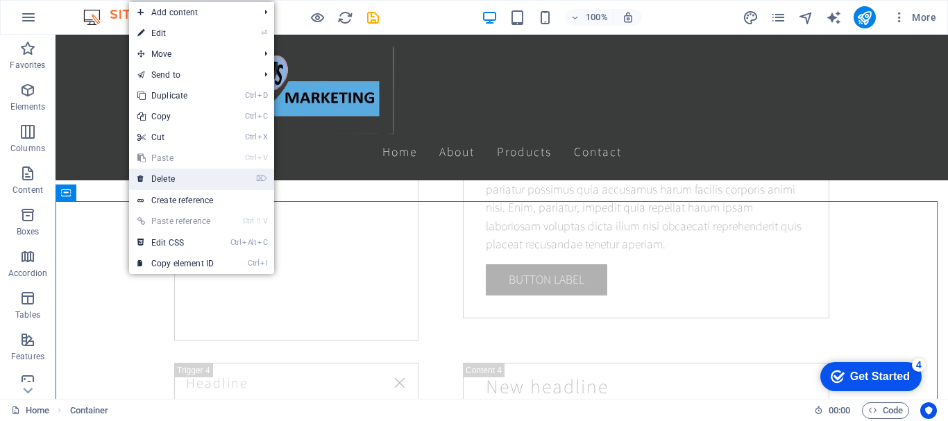
click at [166, 185] on link "⌦ Delete" at bounding box center [175, 179] width 93 height 21
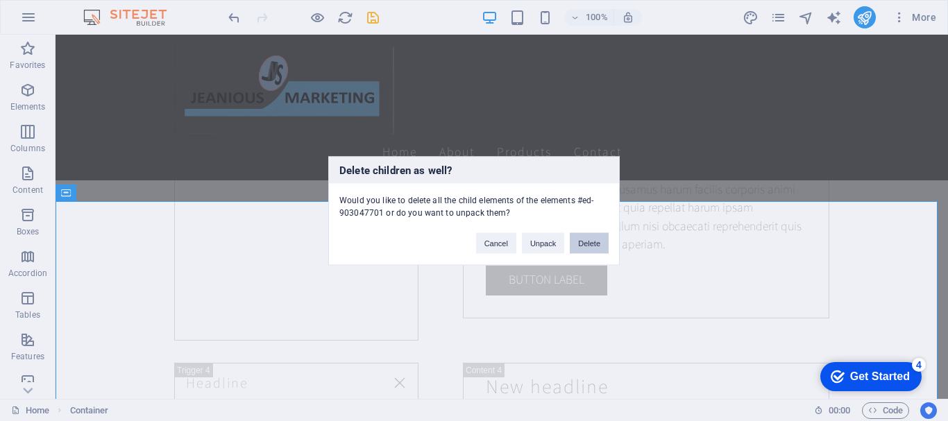
click at [597, 247] on button "Delete" at bounding box center [589, 243] width 39 height 21
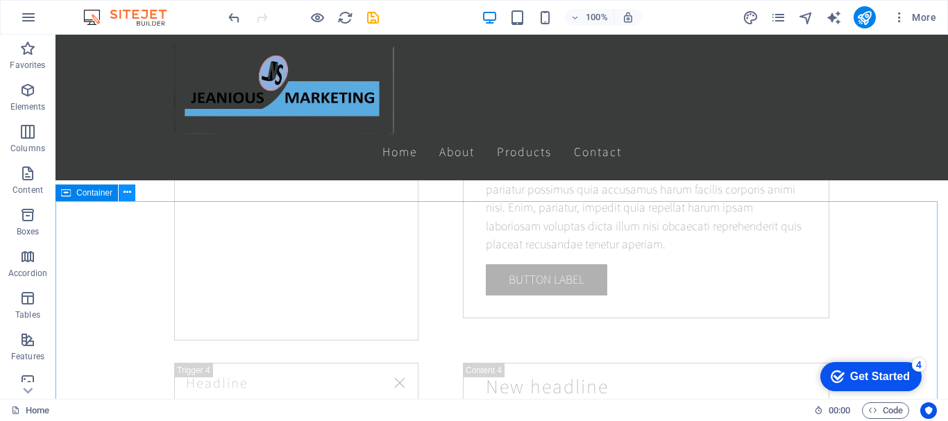
click at [126, 185] on button at bounding box center [127, 193] width 17 height 17
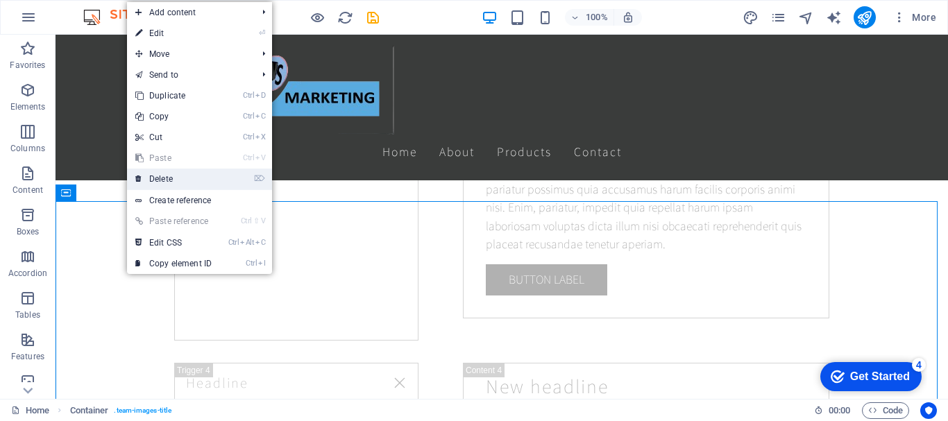
click at [165, 180] on link "⌦ Delete" at bounding box center [173, 179] width 93 height 21
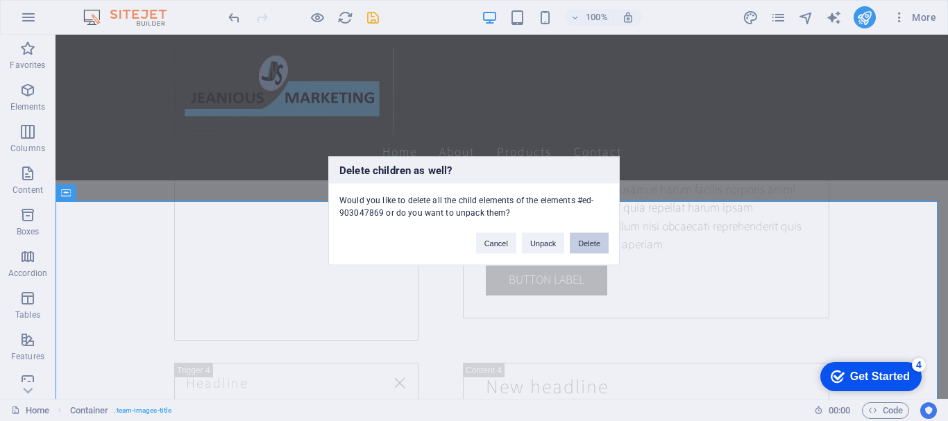
click at [591, 244] on button "Delete" at bounding box center [589, 243] width 39 height 21
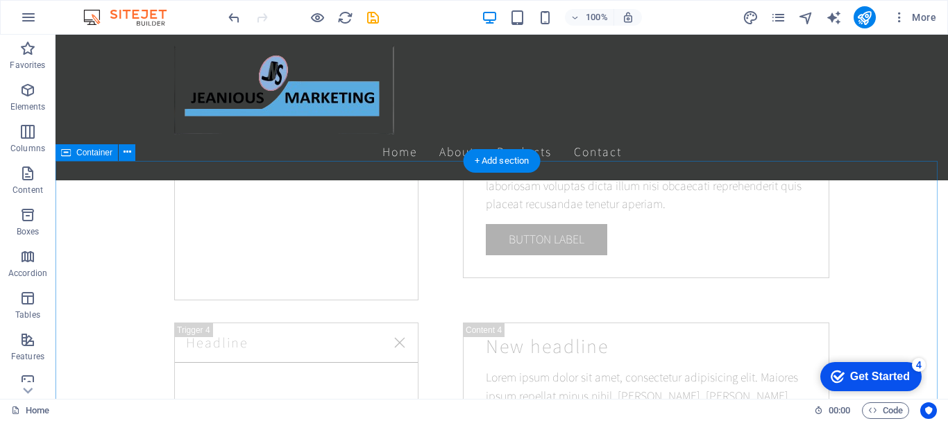
scroll to position [2684, 0]
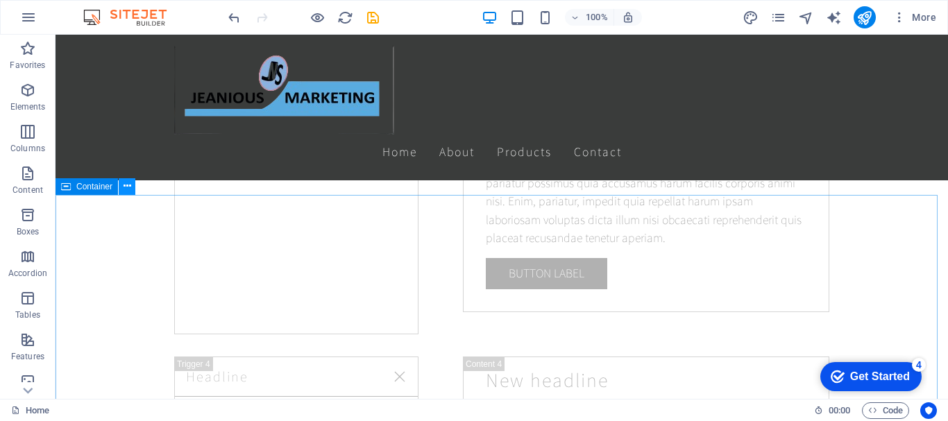
click at [128, 187] on icon at bounding box center [128, 186] width 8 height 15
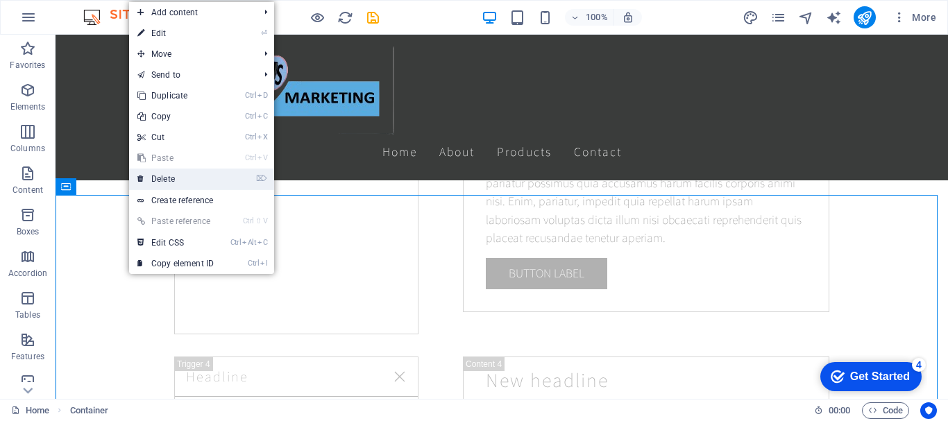
click at [156, 181] on link "⌦ Delete" at bounding box center [175, 179] width 93 height 21
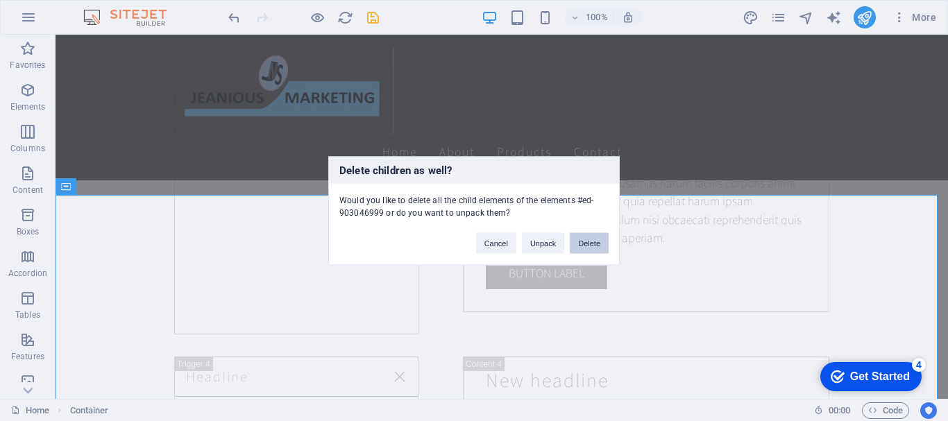
click at [595, 248] on button "Delete" at bounding box center [589, 243] width 39 height 21
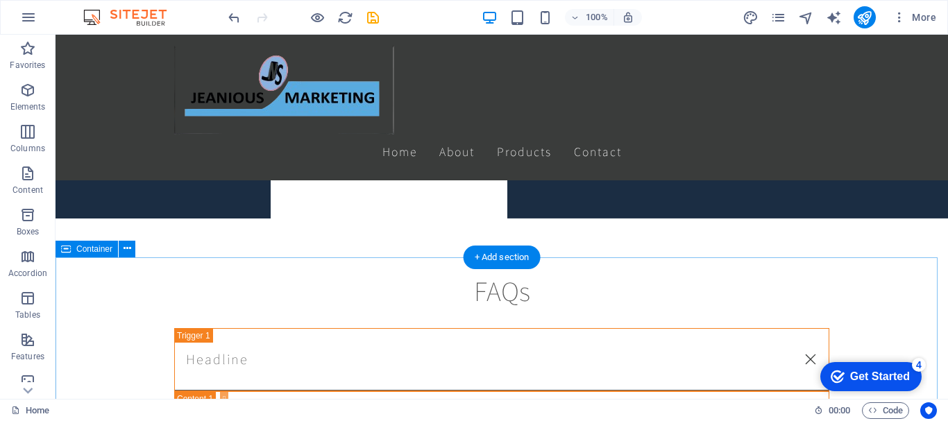
scroll to position [4932, 0]
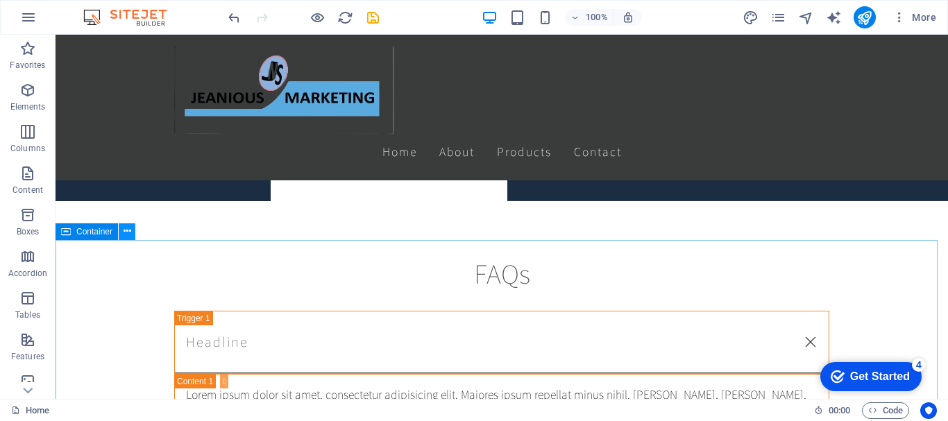
click at [133, 234] on button at bounding box center [127, 232] width 17 height 17
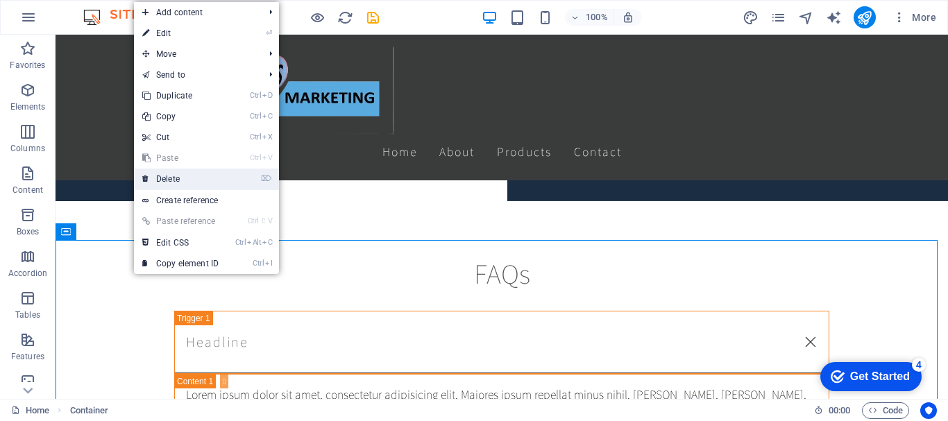
click at [169, 175] on link "⌦ Delete" at bounding box center [180, 179] width 93 height 21
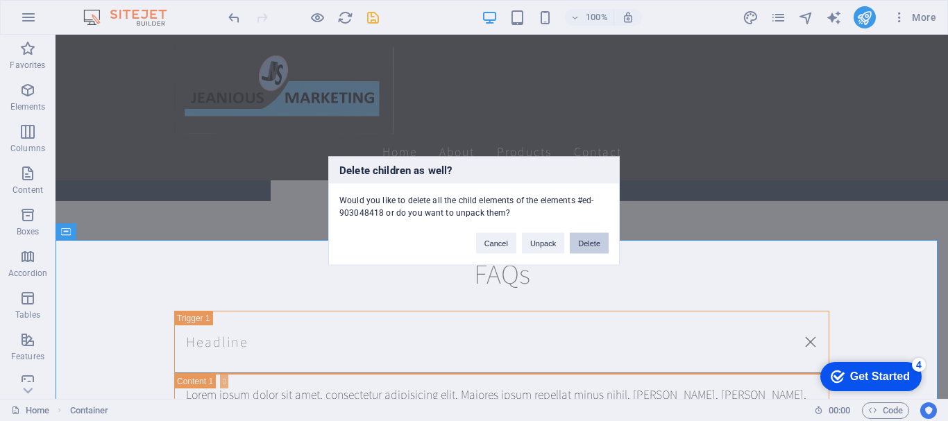
click at [582, 250] on button "Delete" at bounding box center [589, 243] width 39 height 21
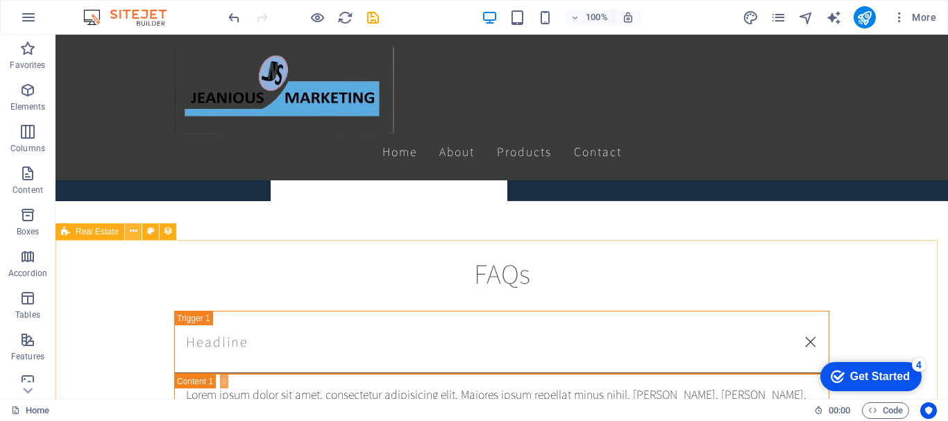
click at [134, 233] on icon at bounding box center [134, 231] width 8 height 15
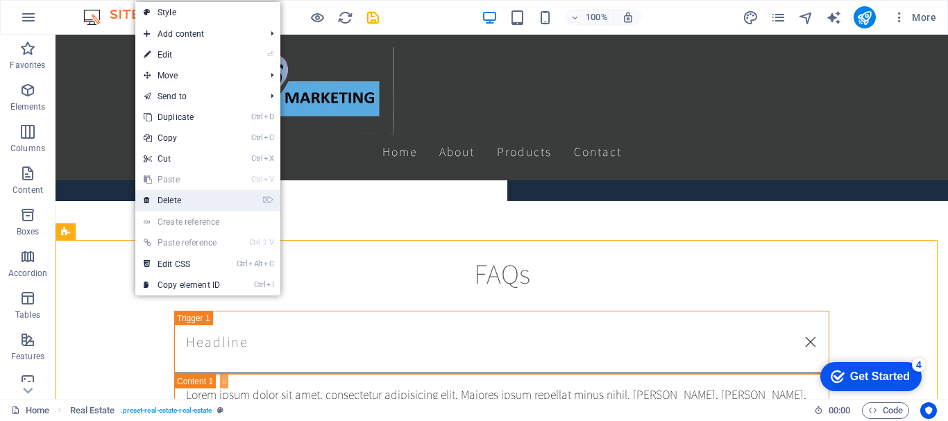
click at [198, 194] on link "⌦ Delete" at bounding box center [181, 200] width 93 height 21
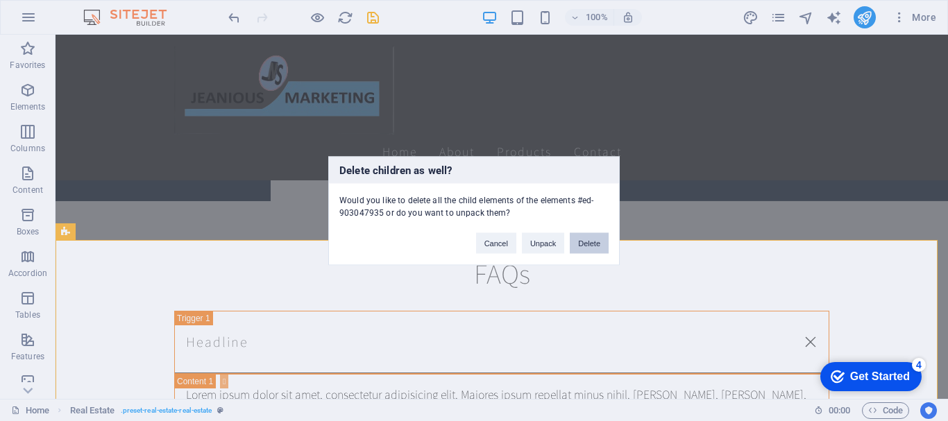
click at [595, 244] on button "Delete" at bounding box center [589, 243] width 39 height 21
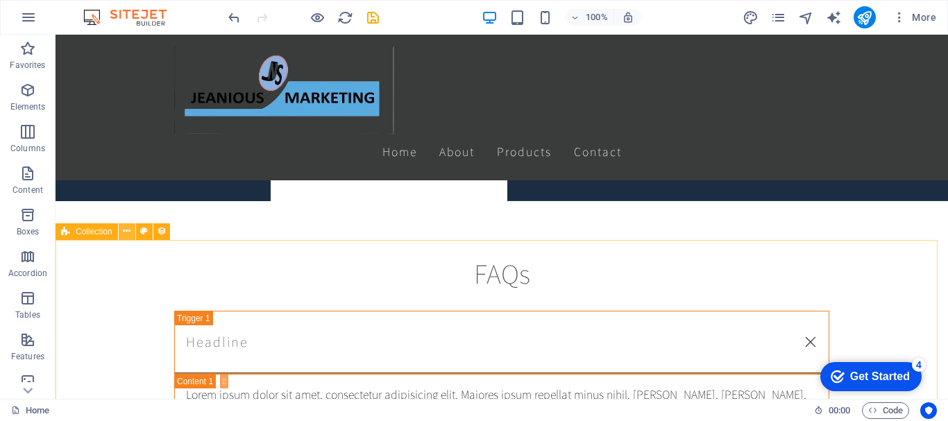
click at [124, 232] on icon at bounding box center [127, 231] width 8 height 15
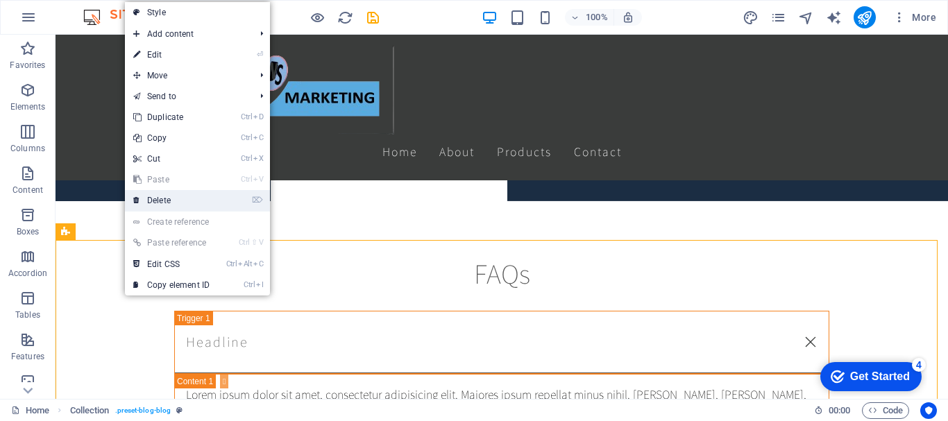
click at [168, 196] on link "⌦ Delete" at bounding box center [171, 200] width 93 height 21
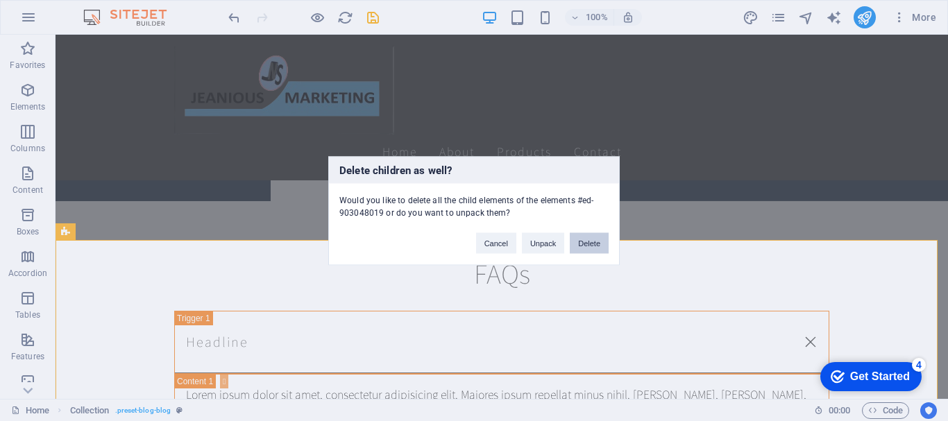
click at [590, 242] on button "Delete" at bounding box center [589, 243] width 39 height 21
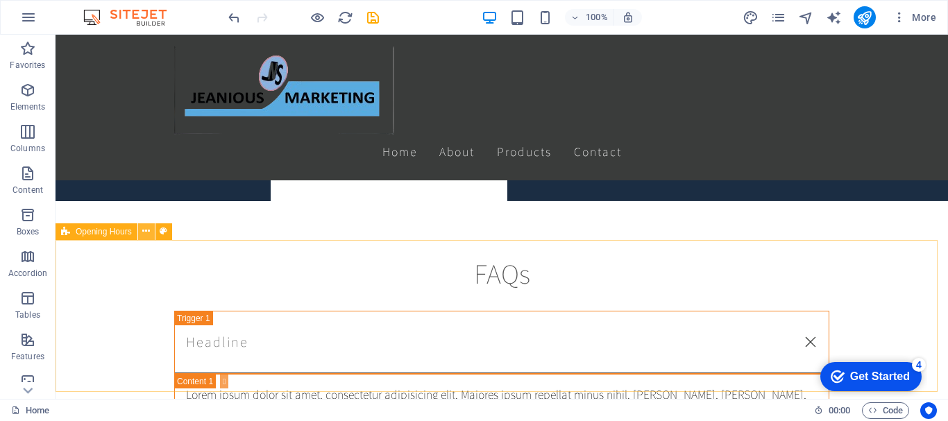
click at [147, 228] on icon at bounding box center [146, 231] width 8 height 15
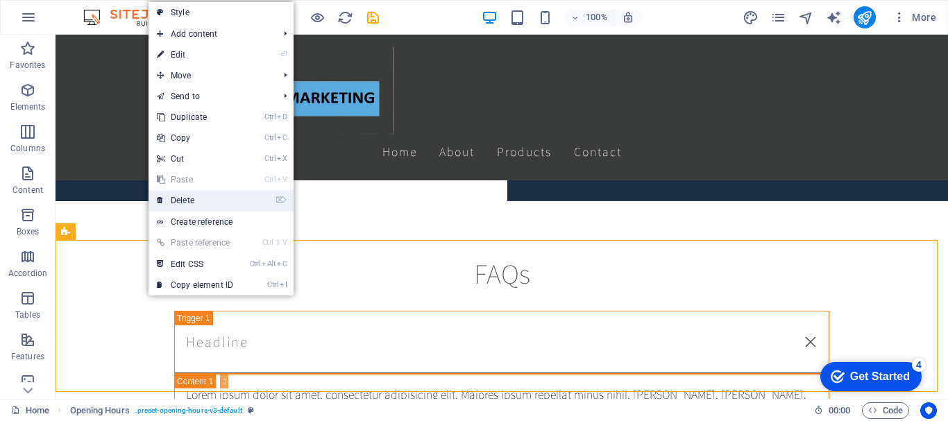
click at [214, 199] on link "⌦ Delete" at bounding box center [195, 200] width 93 height 21
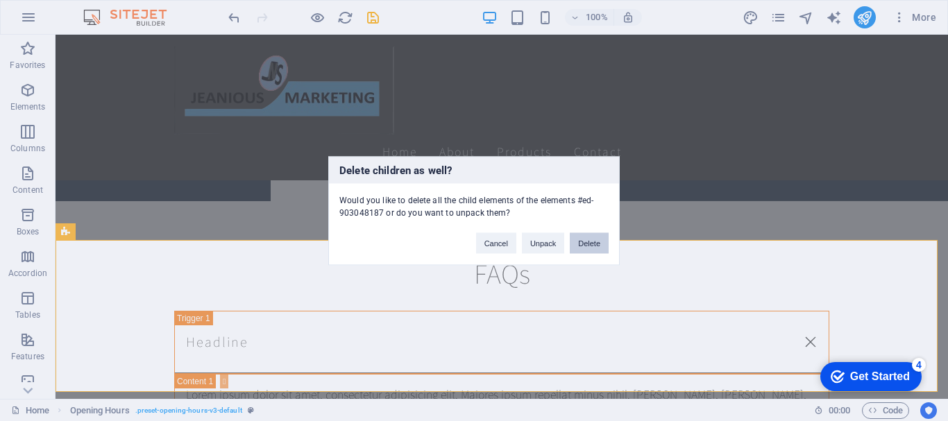
click at [599, 244] on button "Delete" at bounding box center [589, 243] width 39 height 21
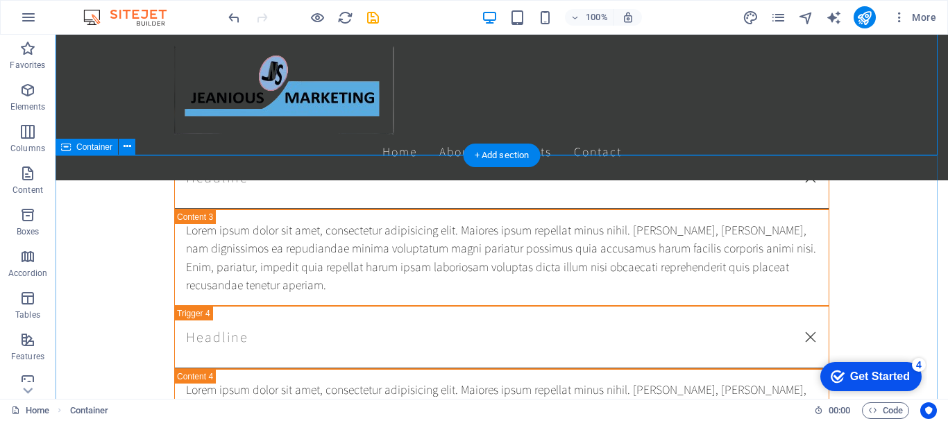
scroll to position [5420, 0]
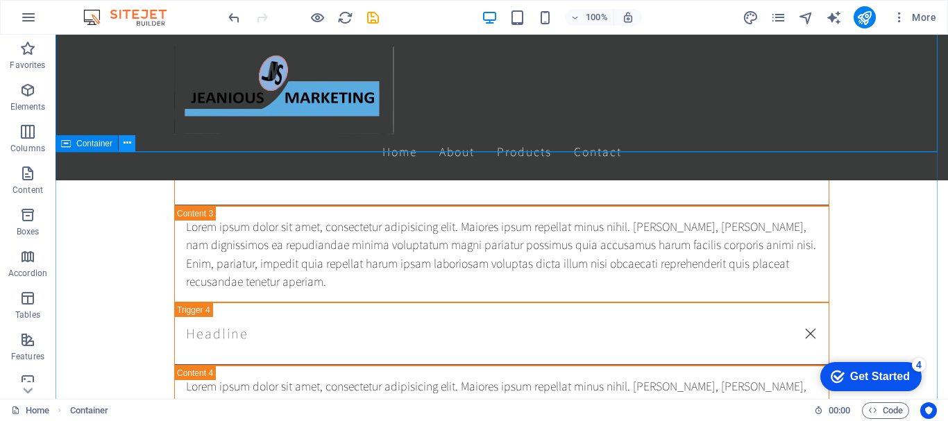
click at [131, 146] on icon at bounding box center [128, 143] width 8 height 15
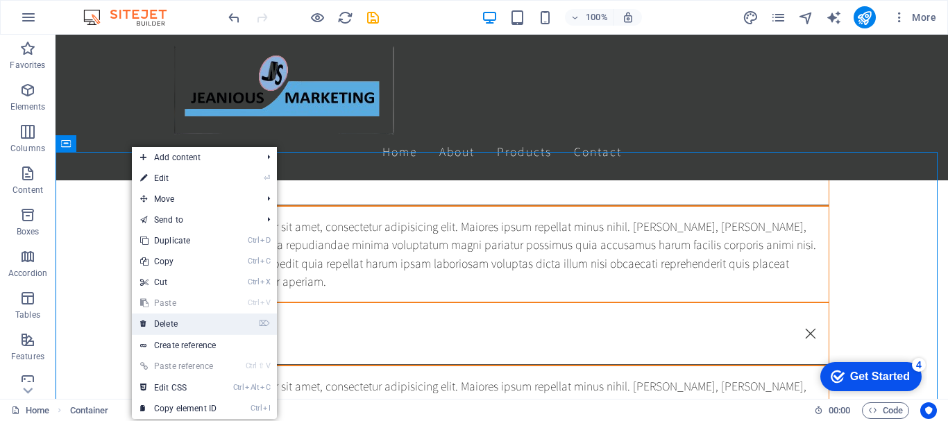
click at [178, 317] on link "⌦ Delete" at bounding box center [178, 324] width 93 height 21
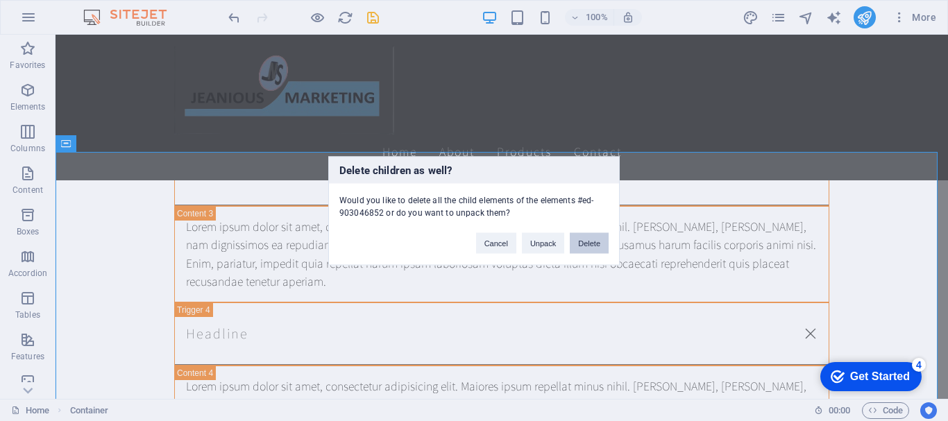
click at [595, 242] on button "Delete" at bounding box center [589, 243] width 39 height 21
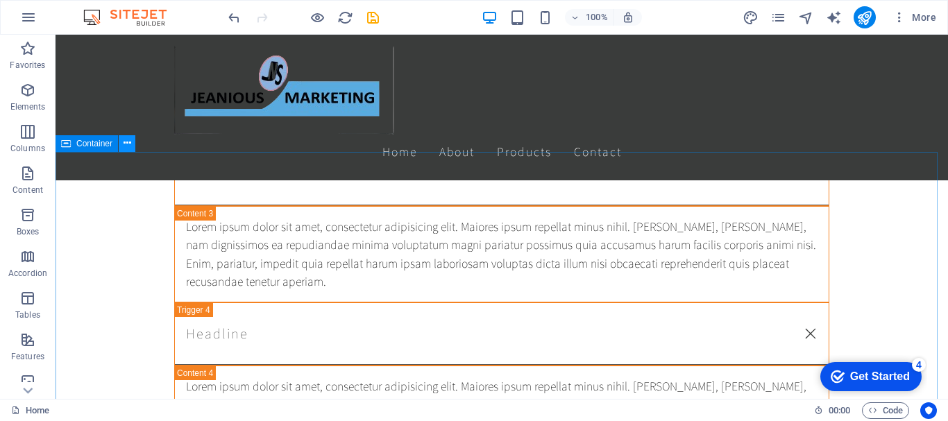
click at [126, 144] on icon at bounding box center [128, 143] width 8 height 15
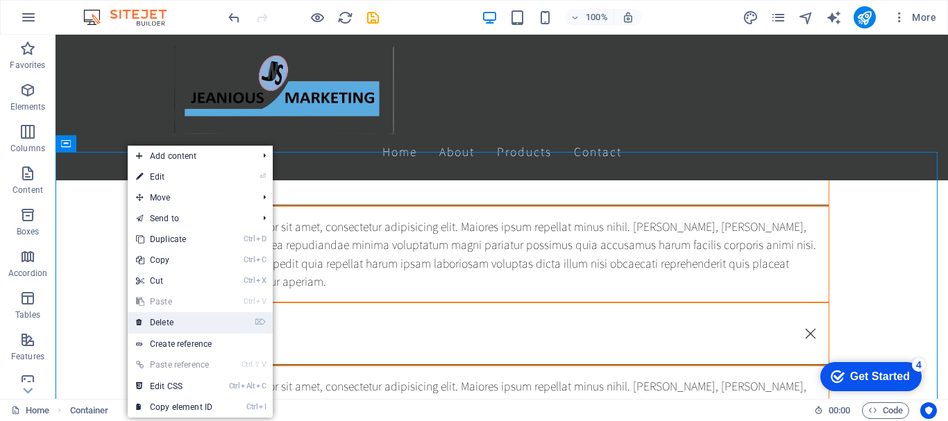
click at [171, 327] on link "⌦ Delete" at bounding box center [174, 322] width 93 height 21
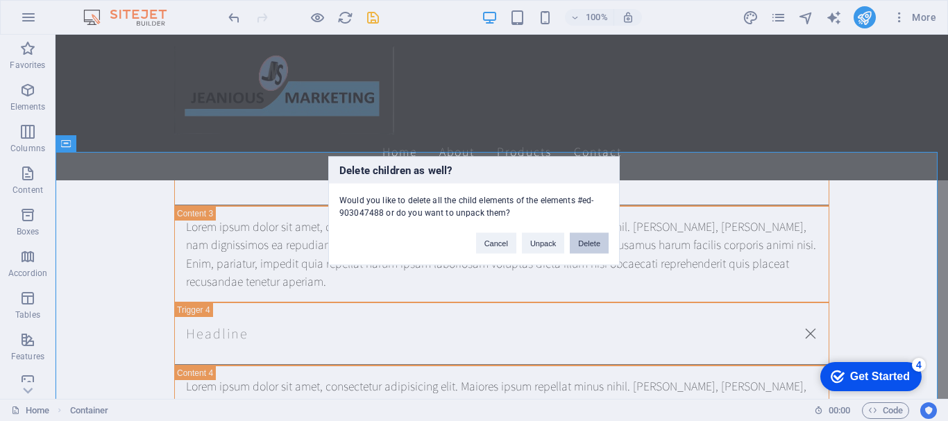
click at [591, 242] on button "Delete" at bounding box center [589, 243] width 39 height 21
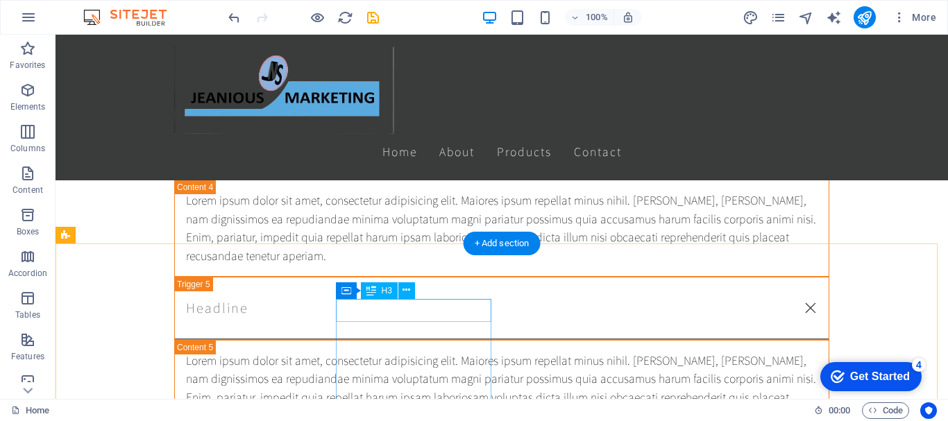
scroll to position [5649, 0]
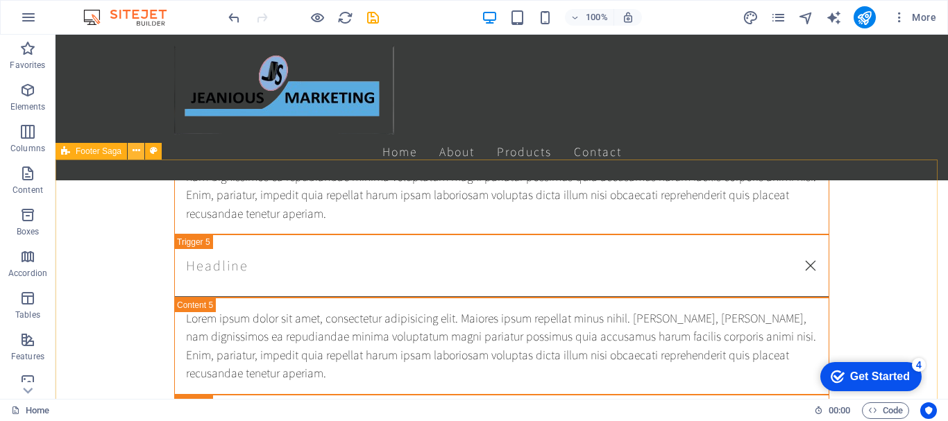
click at [137, 148] on icon at bounding box center [137, 151] width 8 height 15
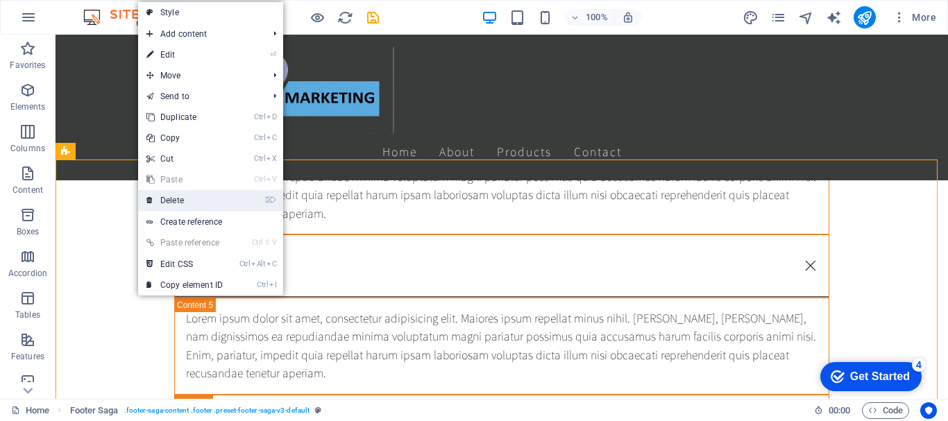
click at [165, 201] on link "⌦ Delete" at bounding box center [184, 200] width 93 height 21
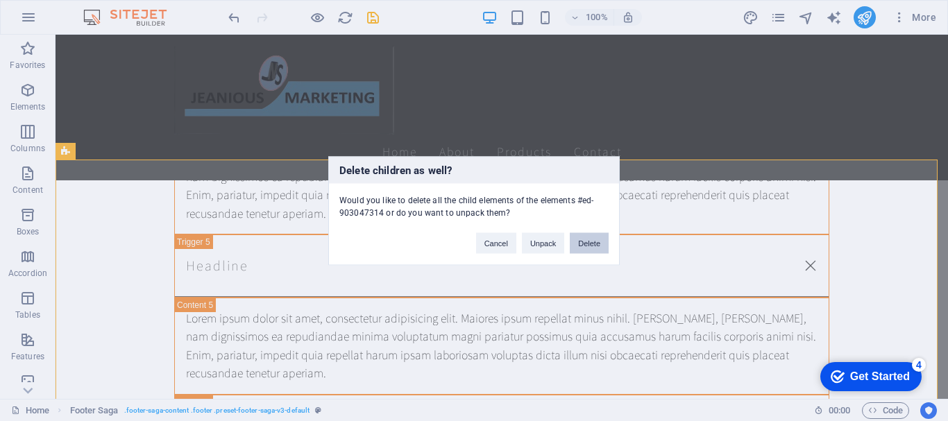
click at [582, 243] on button "Delete" at bounding box center [589, 243] width 39 height 21
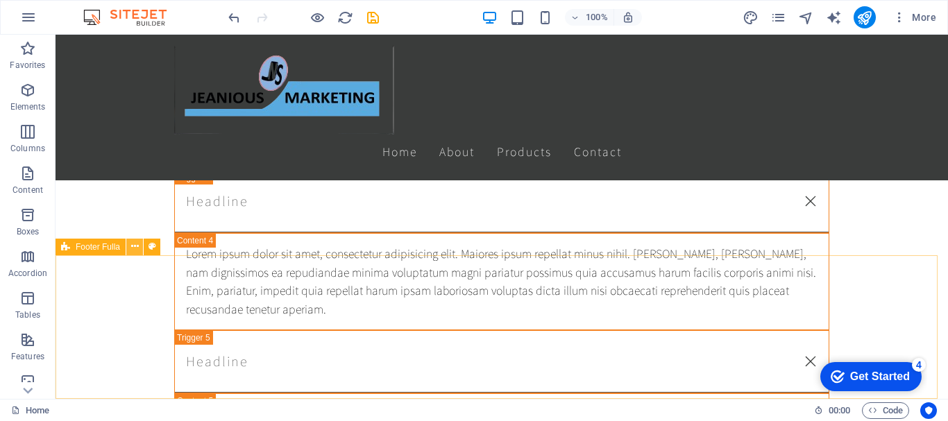
click at [132, 246] on icon at bounding box center [135, 246] width 8 height 15
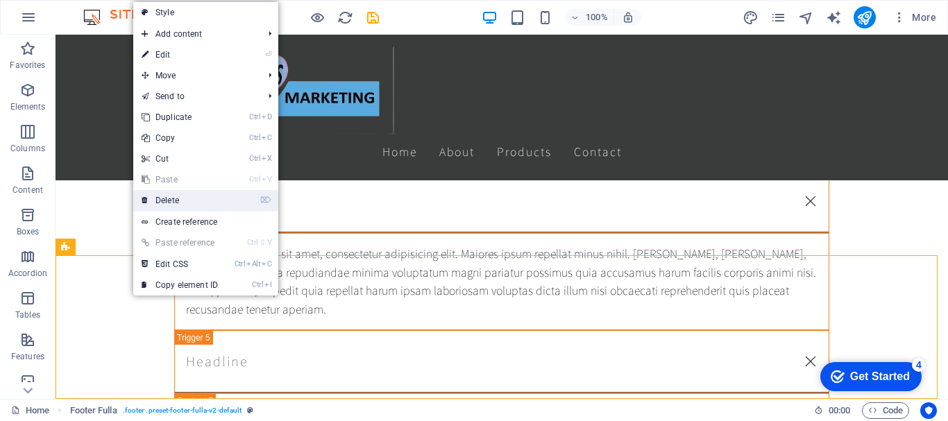
click at [194, 199] on link "⌦ Delete" at bounding box center [179, 200] width 93 height 21
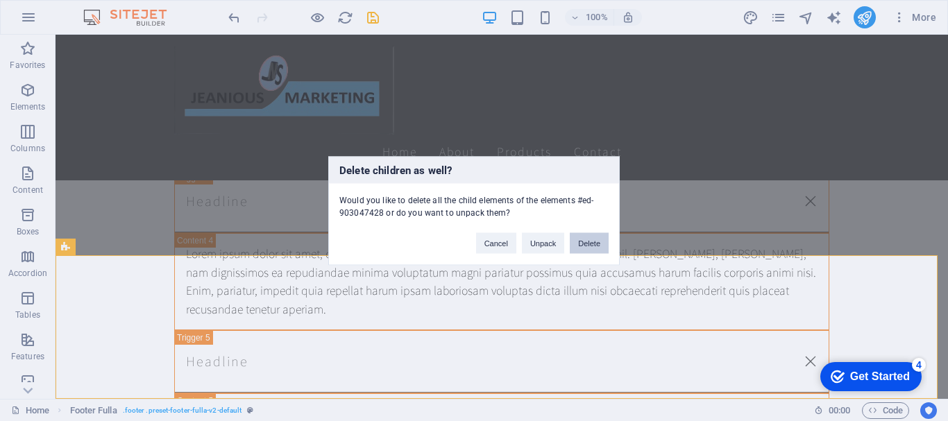
click at [586, 242] on button "Delete" at bounding box center [589, 243] width 39 height 21
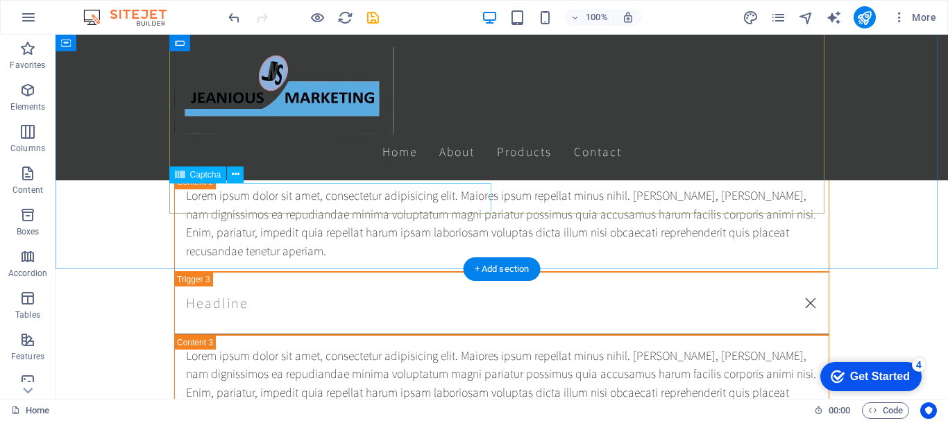
scroll to position [5245, 0]
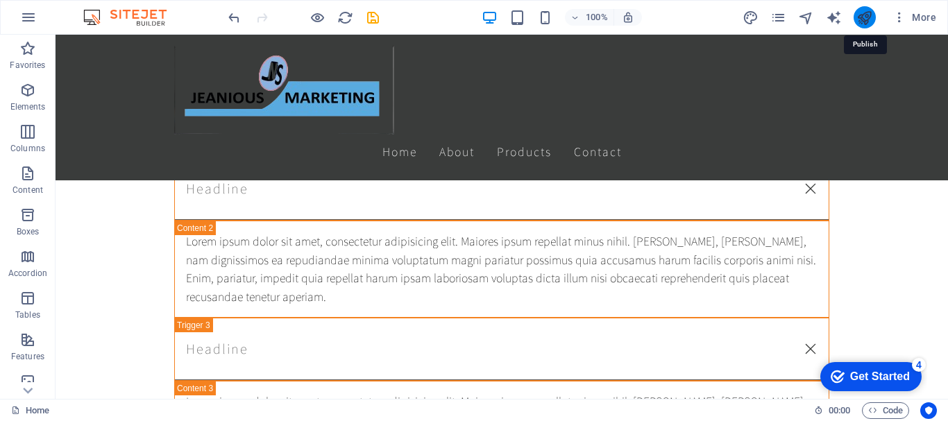
click at [867, 13] on icon "publish" at bounding box center [865, 18] width 16 height 16
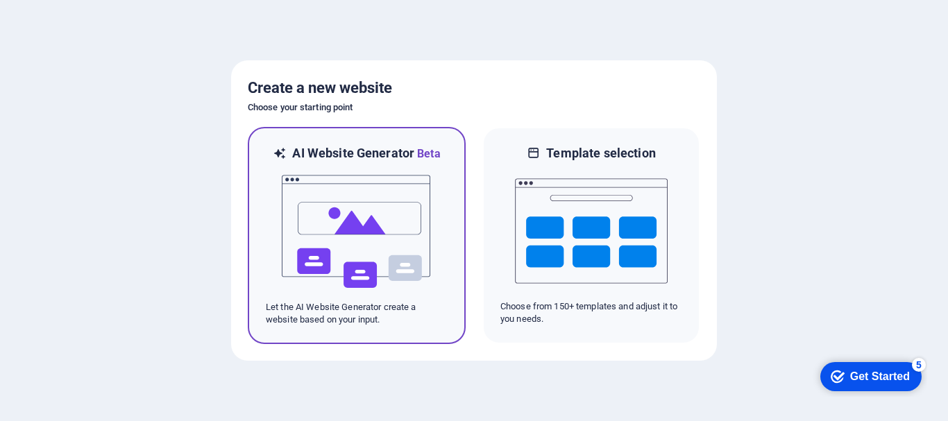
click at [416, 269] on img at bounding box center [356, 231] width 153 height 139
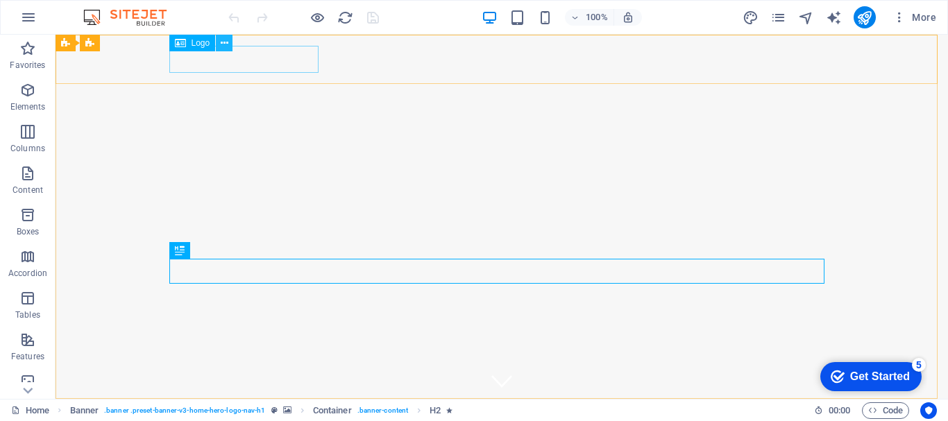
click at [222, 44] on icon at bounding box center [225, 43] width 8 height 15
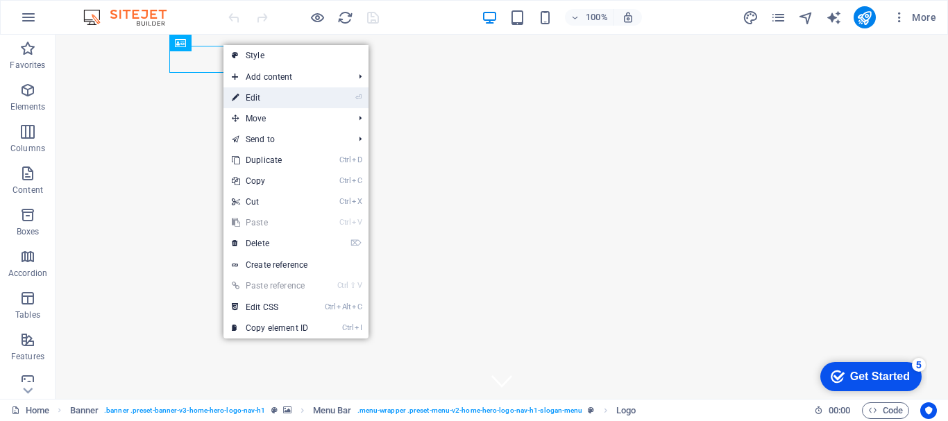
click at [246, 94] on link "⏎ Edit" at bounding box center [270, 97] width 93 height 21
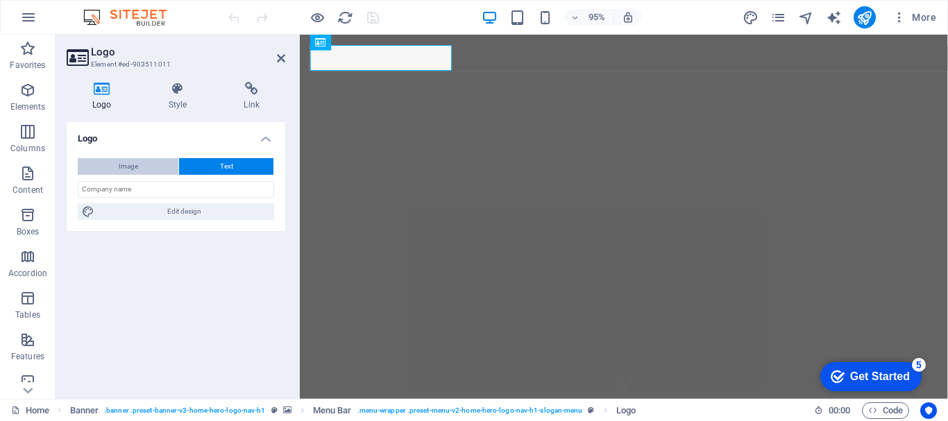
click at [129, 171] on span "Image" at bounding box center [128, 166] width 19 height 17
select select "DISABLED_OPTION_VALUE"
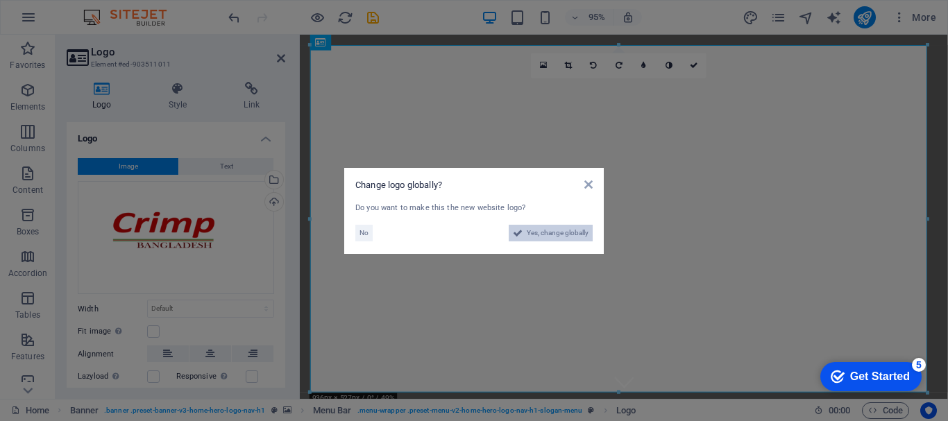
drag, startPoint x: 543, startPoint y: 235, endPoint x: 539, endPoint y: 444, distance: 209.0
click at [543, 235] on span "Yes, change globally" at bounding box center [558, 233] width 62 height 17
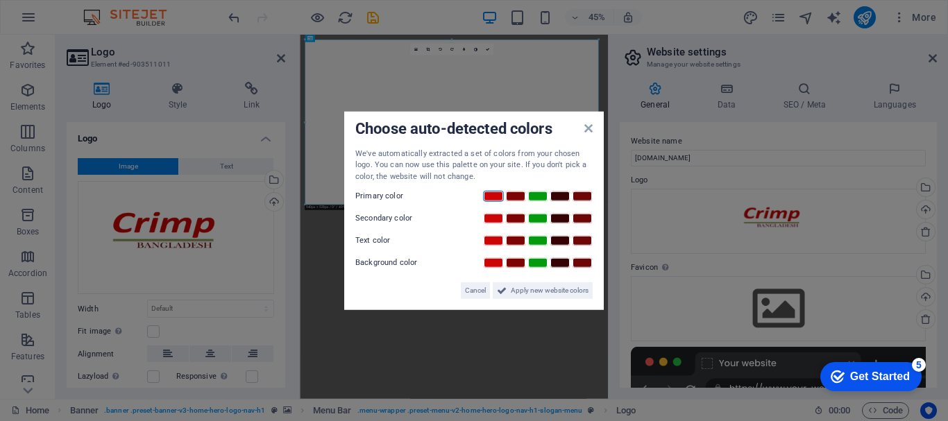
click at [495, 197] on link at bounding box center [493, 196] width 21 height 11
click at [546, 217] on link at bounding box center [538, 218] width 21 height 11
click at [561, 239] on link at bounding box center [560, 240] width 21 height 11
click at [591, 261] on link at bounding box center [582, 263] width 21 height 11
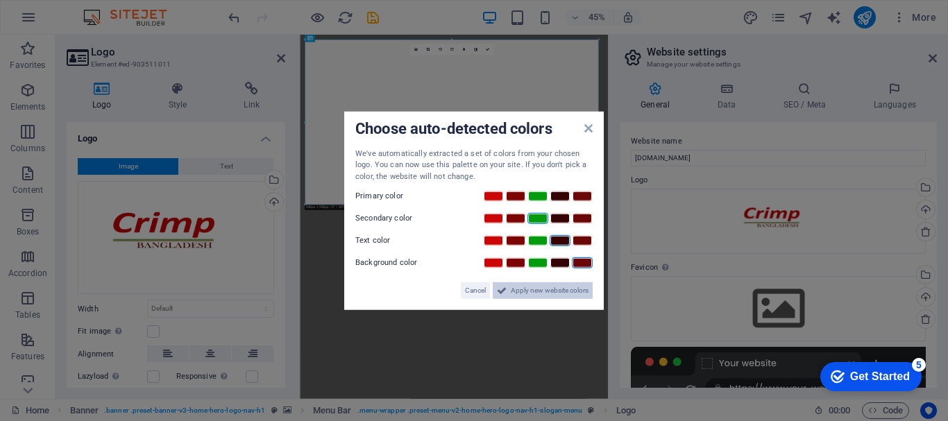
click at [566, 286] on span "Apply new website colors" at bounding box center [550, 291] width 78 height 17
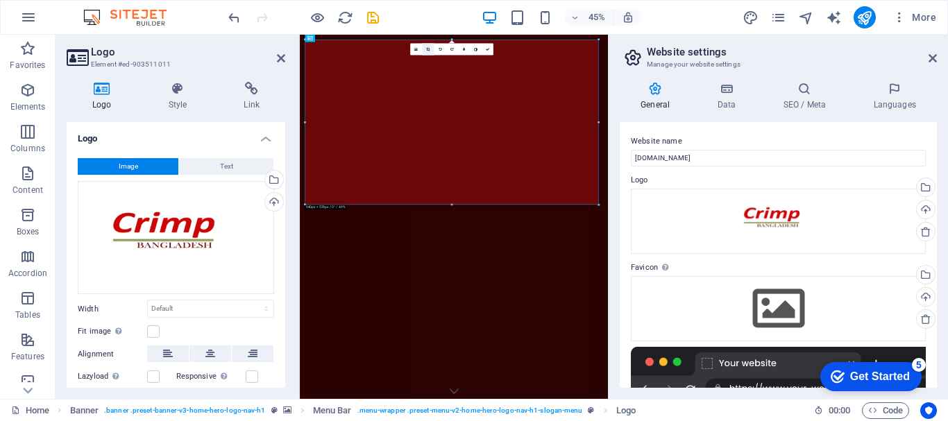
click at [428, 48] on icon at bounding box center [427, 48] width 3 height 3
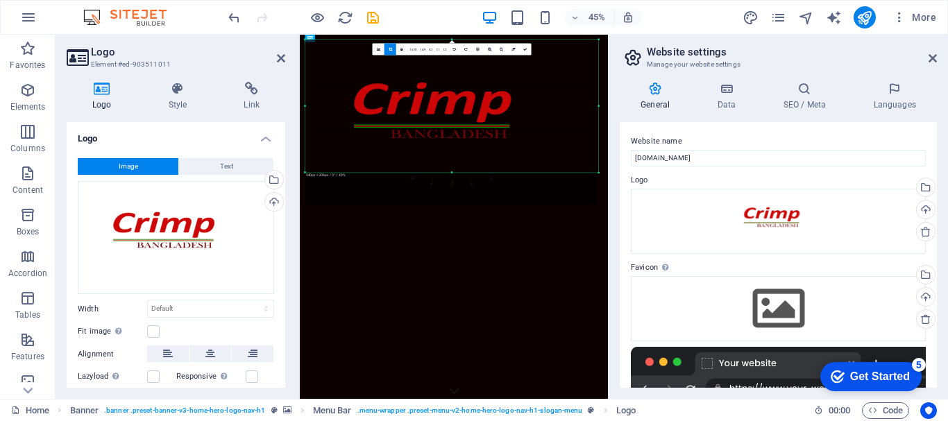
drag, startPoint x: 451, startPoint y: 205, endPoint x: 454, endPoint y: 133, distance: 71.6
click at [454, 133] on div "180 170 160 150 140 130 120 110 100 90 80 70 60 50 40 30 20 10 0 -10 -20 -30 -4…" at bounding box center [452, 106] width 294 height 133
drag, startPoint x: 452, startPoint y: 171, endPoint x: 455, endPoint y: 136, distance: 35.6
click at [455, 136] on div "180 170 160 150 140 130 120 110 100 90 80 70 60 50 40 30 20 10 0 -10 -20 -30 -4…" at bounding box center [452, 98] width 294 height 117
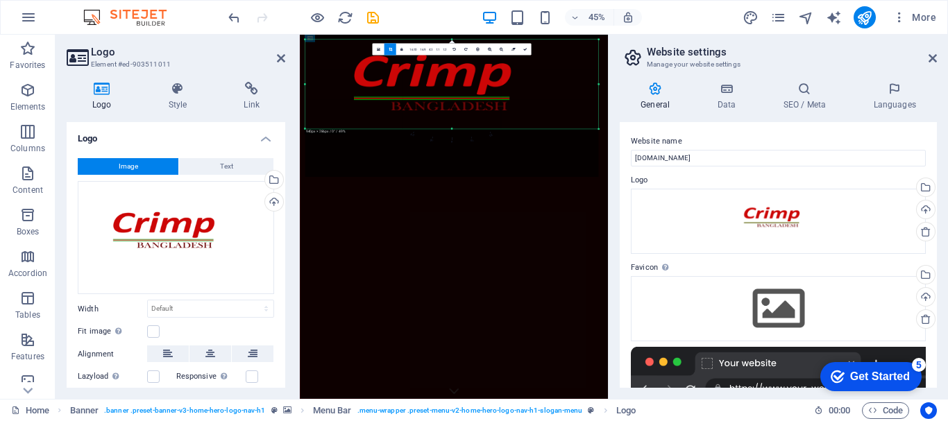
drag, startPoint x: 451, startPoint y: 39, endPoint x: 459, endPoint y: 101, distance: 62.3
click at [459, 101] on div "180 170 160 150 140 130 120 110 100 90 80 70 60 50 40 30 20 10 0 -10 -20 -30 -4…" at bounding box center [452, 85] width 294 height 90
drag, startPoint x: 600, startPoint y: 87, endPoint x: 539, endPoint y: 87, distance: 61.1
click at [539, 87] on div "180 170 160 150 140 130 120 110 100 90 80 70 60 50 40 30 20 10 0 -10 -20 -30 -4…" at bounding box center [438, 85] width 266 height 90
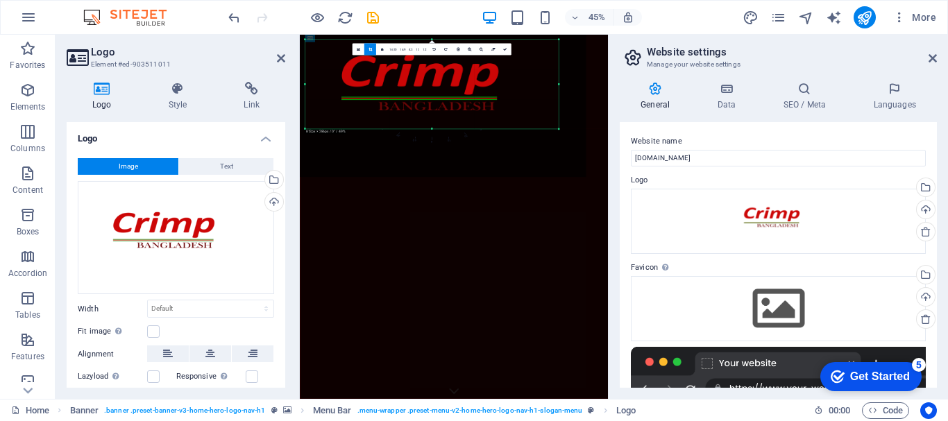
drag, startPoint x: 304, startPoint y: 85, endPoint x: 332, endPoint y: 85, distance: 27.8
click at [332, 85] on div "180 170 160 150 140 130 120 110 100 90 80 70 60 50 40 30 20 10 0 -10 -20 -30 -4…" at bounding box center [431, 85] width 253 height 90
drag, startPoint x: 558, startPoint y: 83, endPoint x: 528, endPoint y: 85, distance: 30.6
click at [528, 85] on div "180 170 160 150 140 130 120 110 100 90 80 70 60 50 40 30 20 10 0 -10 -20 -30 -4…" at bounding box center [425, 85] width 240 height 90
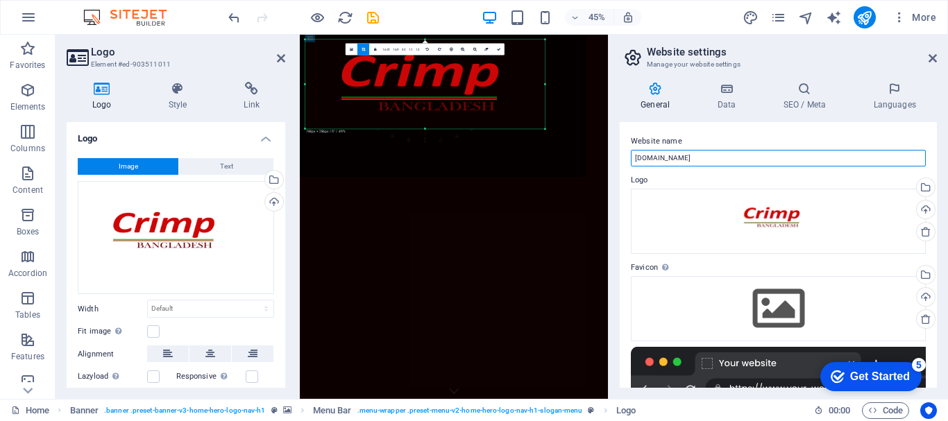
drag, startPoint x: 724, startPoint y: 158, endPoint x: 586, endPoint y: 153, distance: 138.2
click at [586, 153] on div "Home Favorites Elements Columns Content Boxes Accordion Tables Features Images …" at bounding box center [474, 217] width 948 height 364
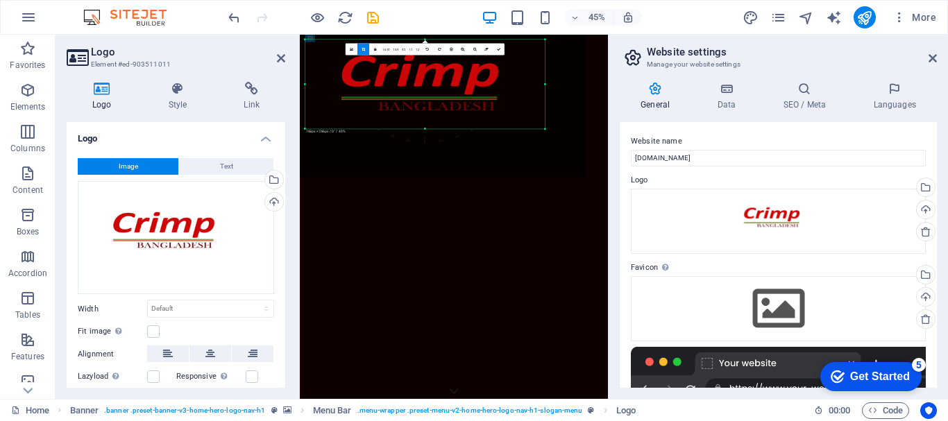
click at [586, 153] on div at bounding box center [439, 94] width 294 height 165
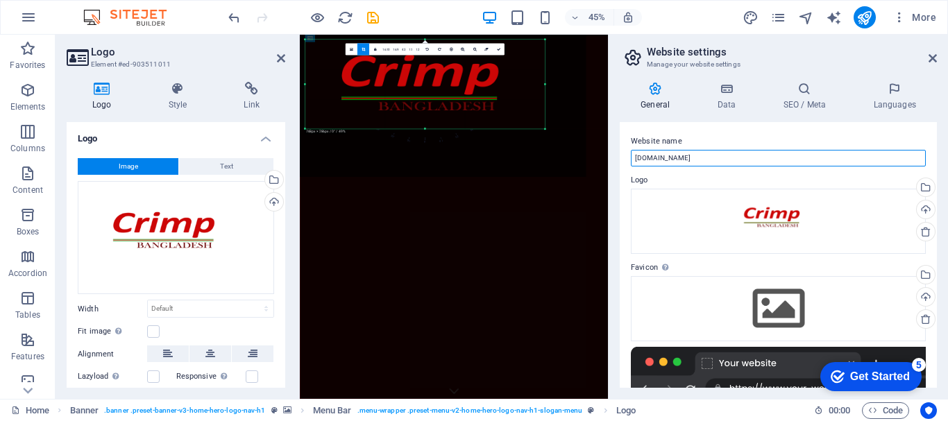
click at [696, 153] on input "[DOMAIN_NAME]" at bounding box center [778, 158] width 295 height 17
paste input "Crimp Leather"
type input "Crimp Leather B"
type input "768"
select select "px"
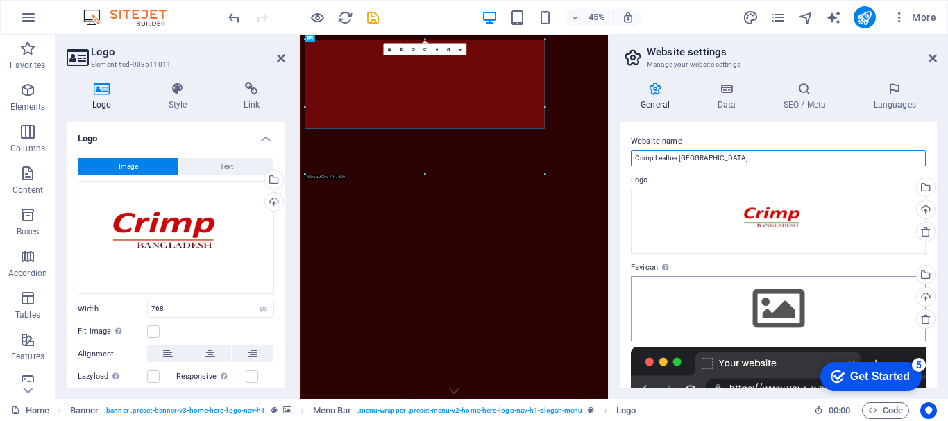
type input "Crimp Leather [GEOGRAPHIC_DATA]"
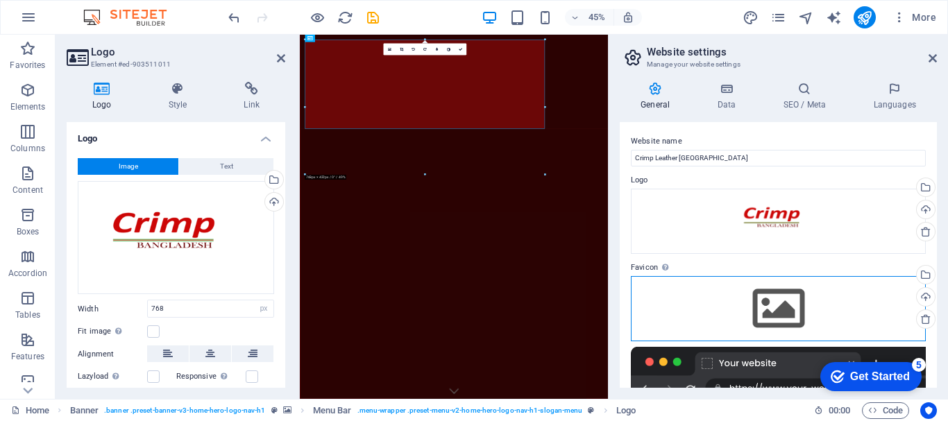
click at [748, 306] on div "Drag files here, click to choose files or select files from Files or our free s…" at bounding box center [778, 308] width 295 height 65
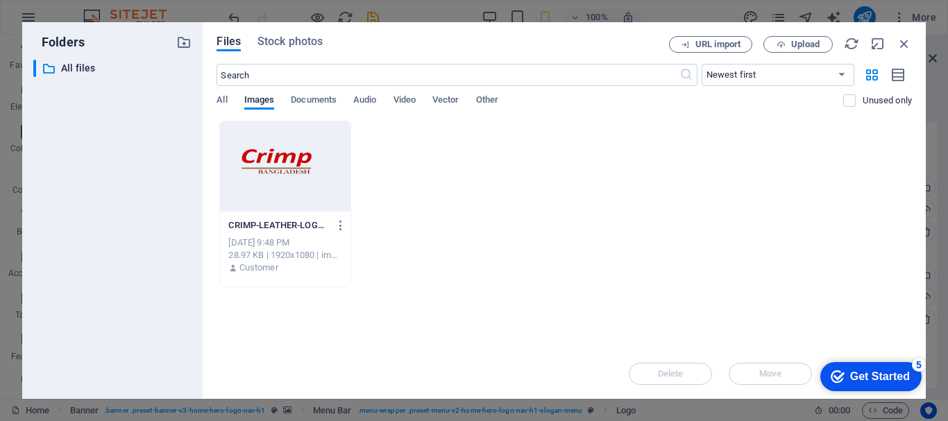
click at [305, 176] on div at bounding box center [285, 166] width 130 height 90
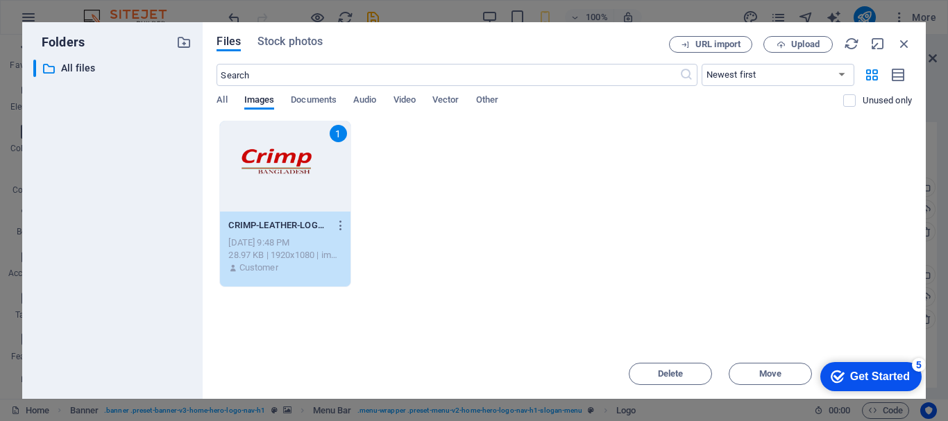
click at [250, 178] on div "1" at bounding box center [285, 166] width 130 height 90
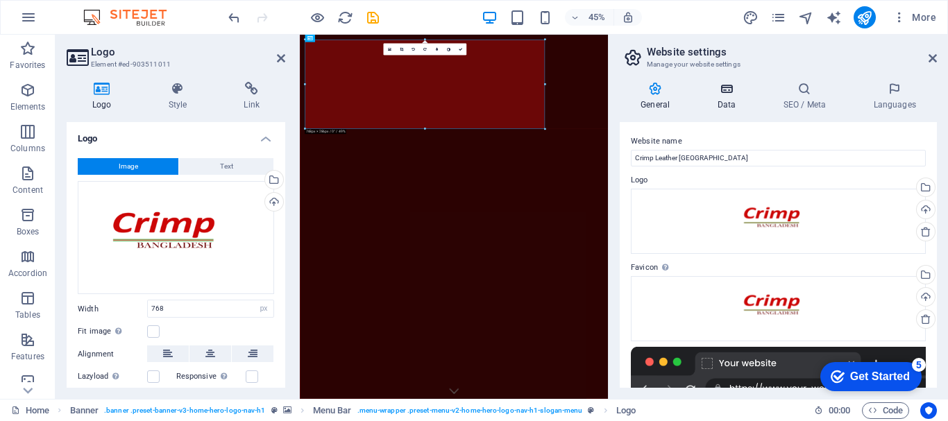
click at [729, 92] on icon at bounding box center [726, 89] width 60 height 14
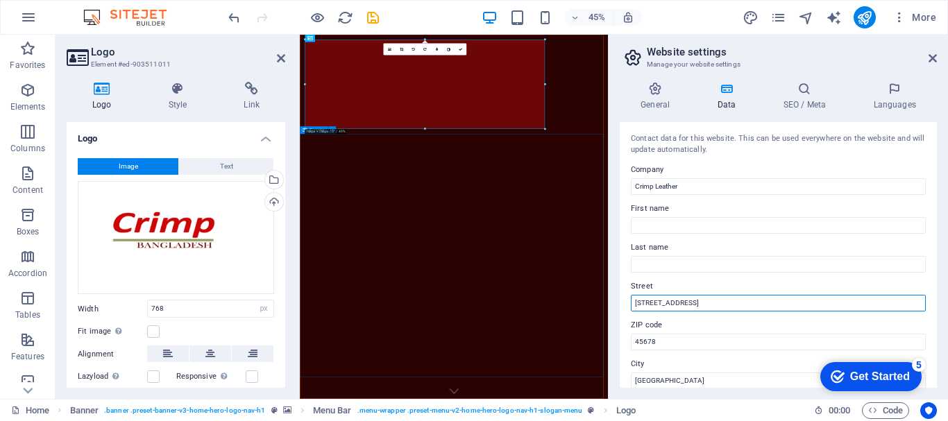
drag, startPoint x: 1005, startPoint y: 341, endPoint x: 948, endPoint y: 636, distance: 300.6
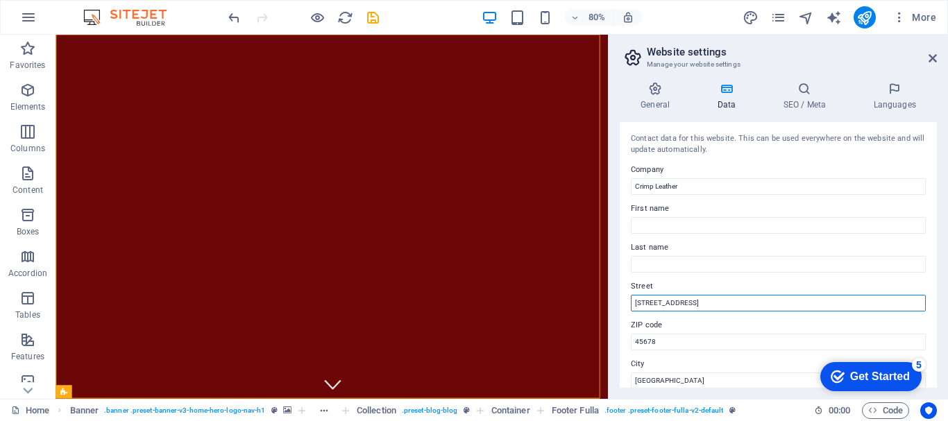
click at [786, 297] on input "123 Leather Lane" at bounding box center [778, 303] width 295 height 17
paste input "ZIGATOLA, [PERSON_NAME]"
type input "ZIGATOLA, [PERSON_NAME]"
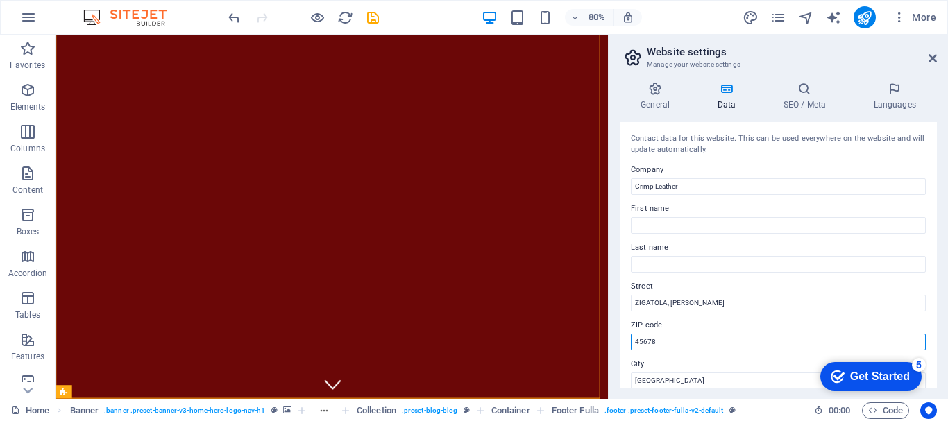
drag, startPoint x: 666, startPoint y: 341, endPoint x: 625, endPoint y: 340, distance: 40.3
click at [625, 340] on div "Contact data for this website. This can be used everywhere on the website and w…" at bounding box center [778, 255] width 317 height 266
type input "1205"
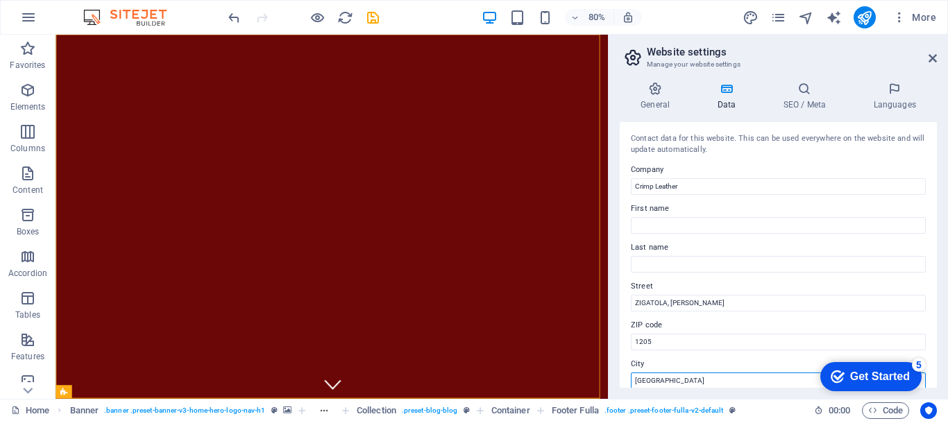
click at [685, 380] on input "Craftsville" at bounding box center [778, 381] width 295 height 17
click at [684, 380] on input "Craftsville" at bounding box center [778, 381] width 295 height 17
type input "[GEOGRAPHIC_DATA], [GEOGRAPHIC_DATA]"
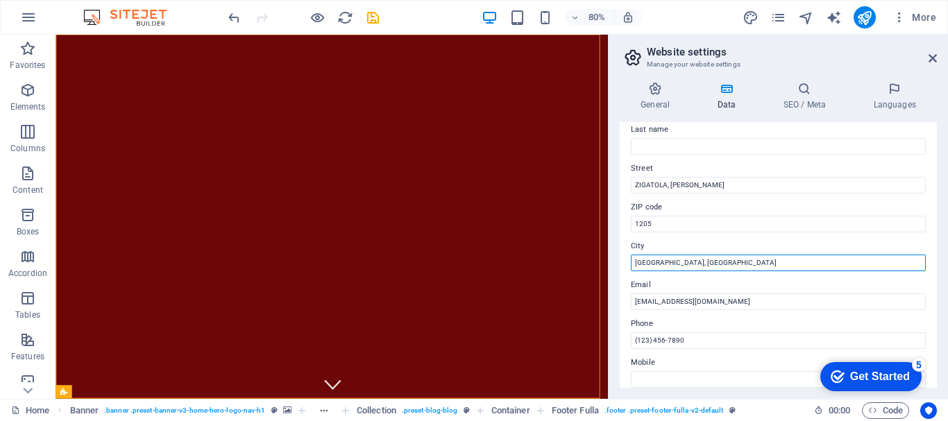
scroll to position [124, 0]
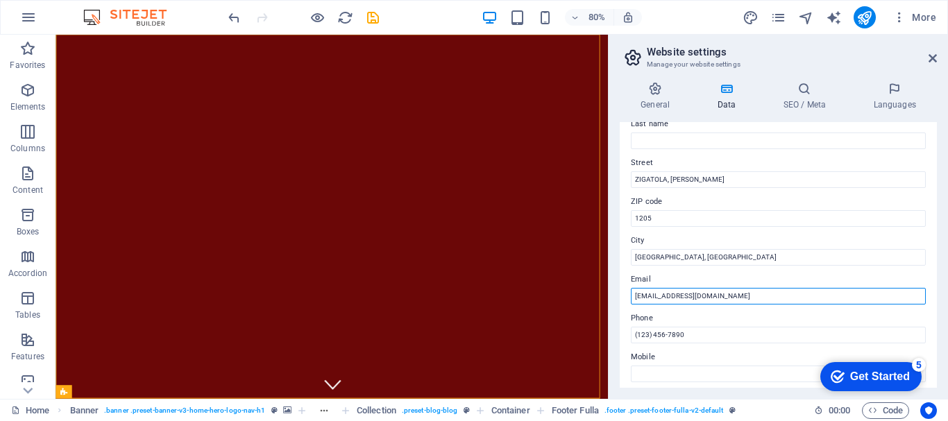
click at [727, 292] on input "[EMAIL_ADDRESS][DOMAIN_NAME]" at bounding box center [778, 296] width 295 height 17
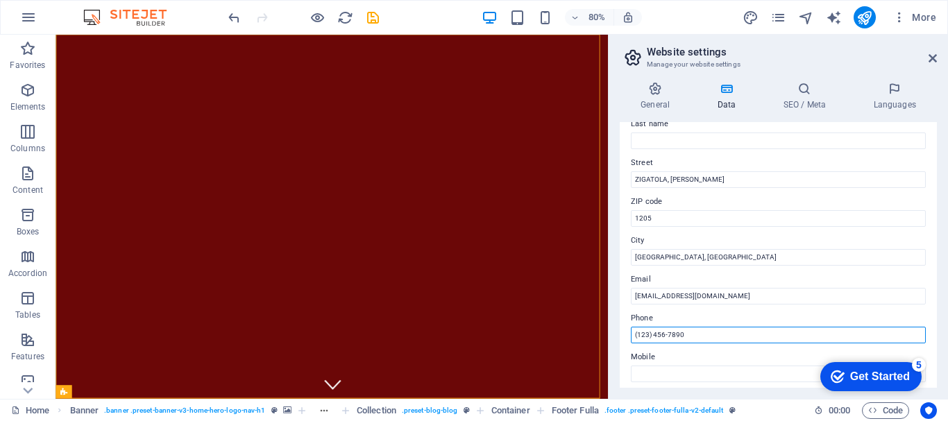
click at [712, 337] on input "(123) 456-7890" at bounding box center [778, 335] width 295 height 17
paste input "+88 01923087802"
click at [652, 334] on input "+88 01923087802" at bounding box center [778, 335] width 295 height 17
type input "[PHONE_NUMBER]"
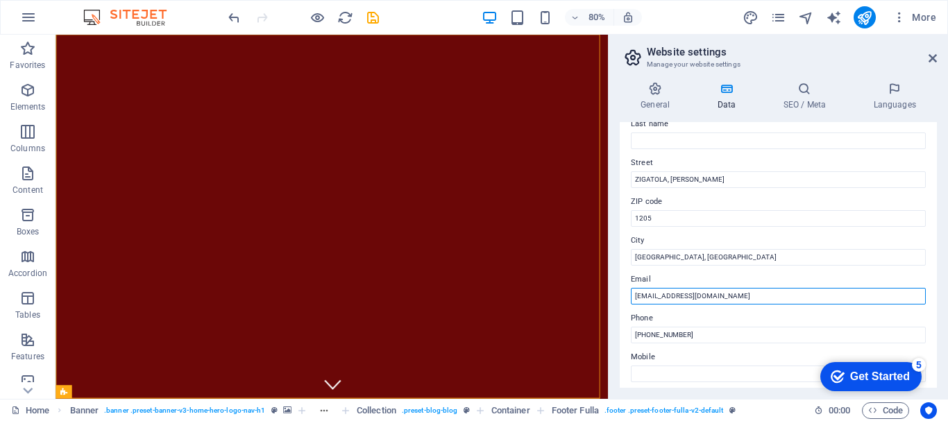
click at [708, 295] on input "[EMAIL_ADDRESS][DOMAIN_NAME]" at bounding box center [778, 296] width 295 height 17
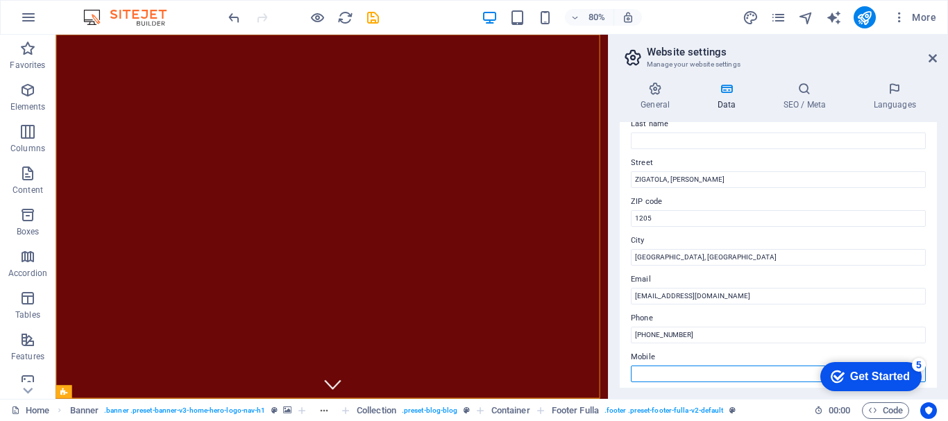
click at [646, 371] on input "Mobile" at bounding box center [778, 374] width 295 height 17
paste input "+88 01785662038"
click at [652, 373] on input "+88 01785662038" at bounding box center [778, 374] width 295 height 17
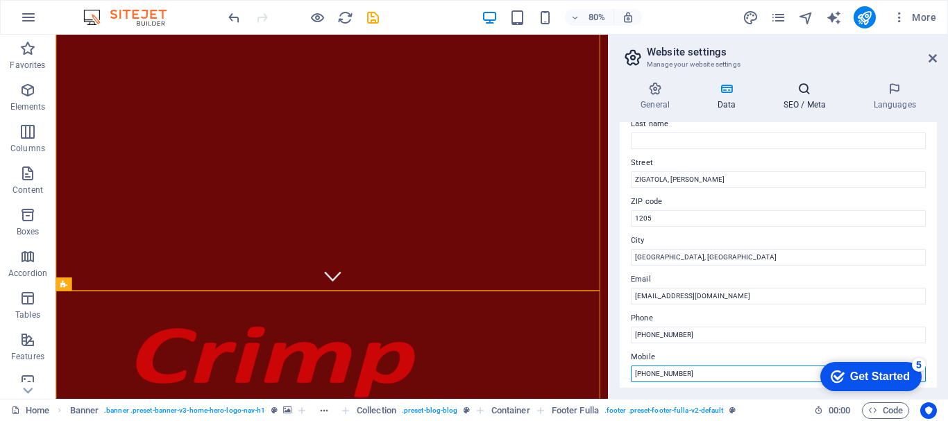
type input "[PHONE_NUMBER]"
click at [807, 102] on h4 "SEO / Meta" at bounding box center [807, 96] width 90 height 29
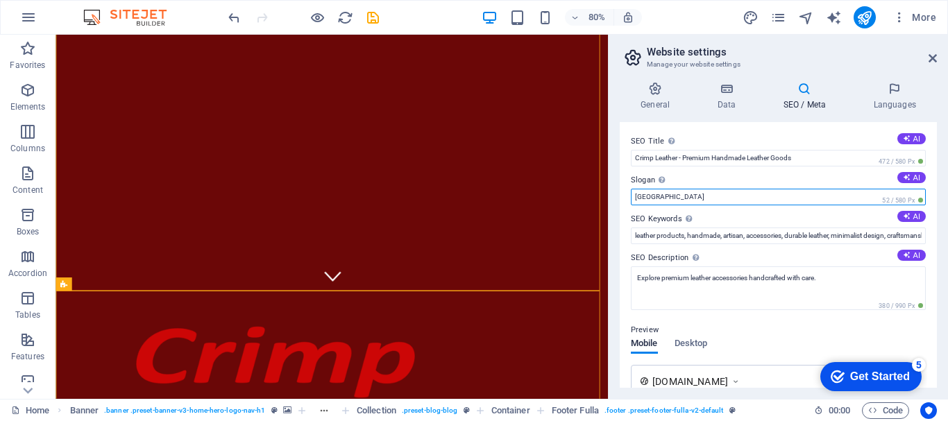
drag, startPoint x: 675, startPoint y: 196, endPoint x: 634, endPoint y: 197, distance: 41.0
click at [634, 197] on input "Berlin" at bounding box center [778, 197] width 295 height 17
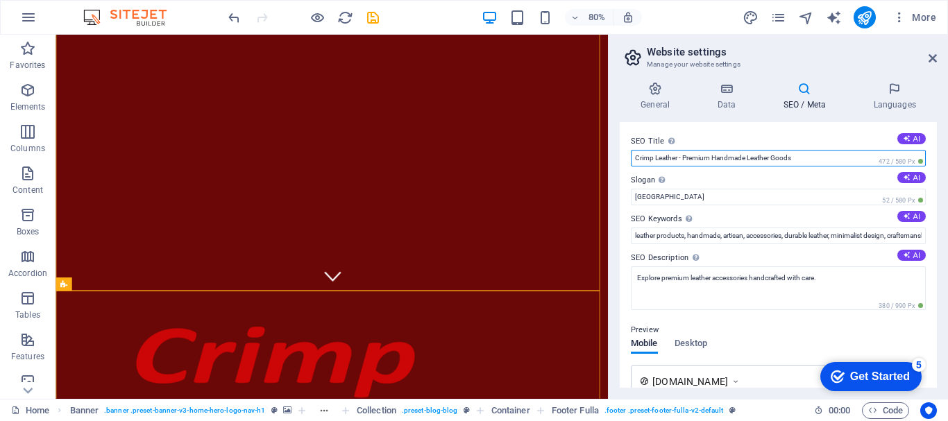
drag, startPoint x: 798, startPoint y: 158, endPoint x: 686, endPoint y: 160, distance: 111.8
click at [686, 160] on input "Crimp Leather - Premium Handmade Leather Goods" at bounding box center [778, 158] width 295 height 17
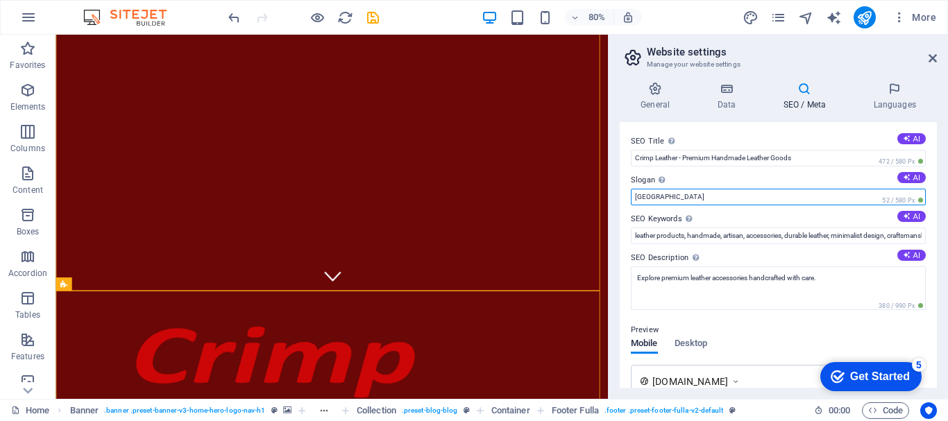
drag, startPoint x: 657, startPoint y: 196, endPoint x: 635, endPoint y: 197, distance: 22.3
click at [635, 197] on input "Berlin" at bounding box center [778, 197] width 295 height 17
paste input "Premium Handmade Leather Goods"
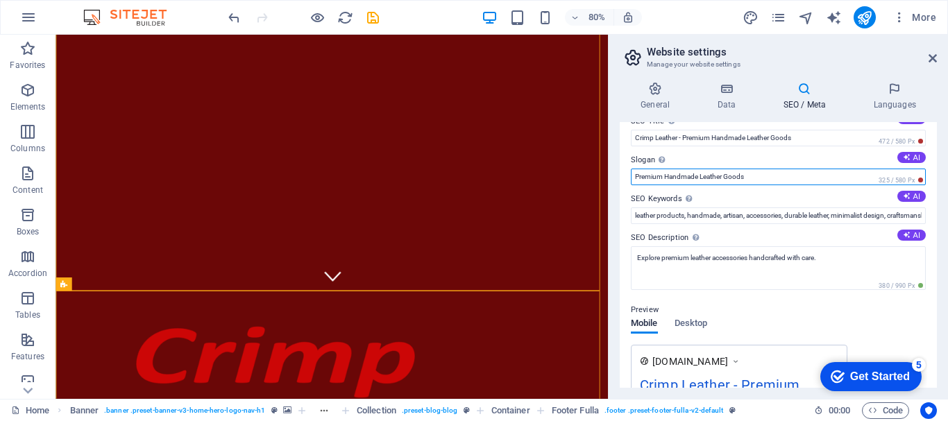
scroll to position [19, 0]
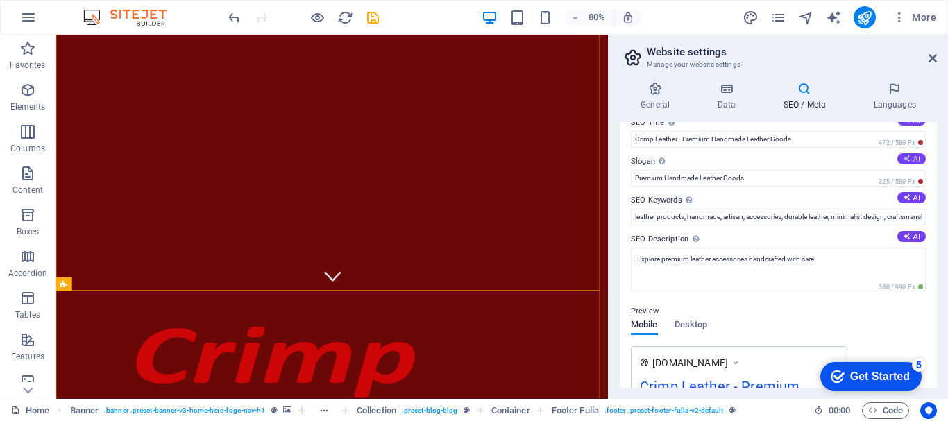
click at [918, 155] on button "AI" at bounding box center [912, 158] width 28 height 11
type input "Craftsmanship & Style in Every Leather Detail"
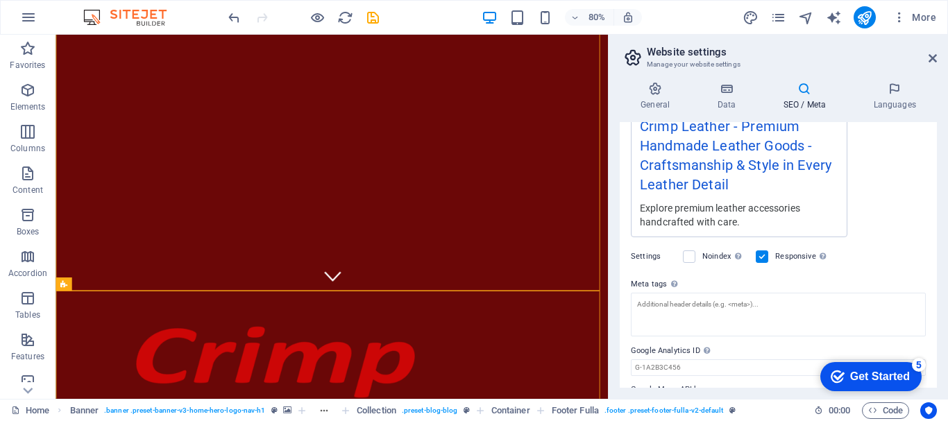
scroll to position [317, 0]
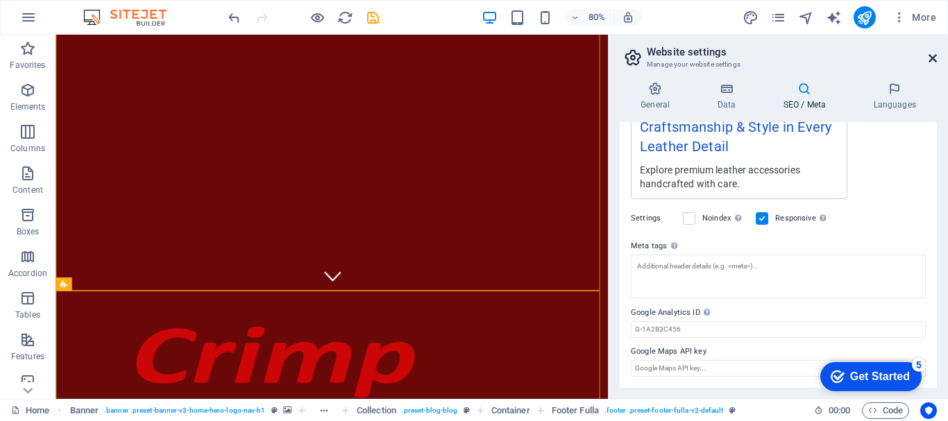
click at [935, 61] on icon at bounding box center [933, 58] width 8 height 11
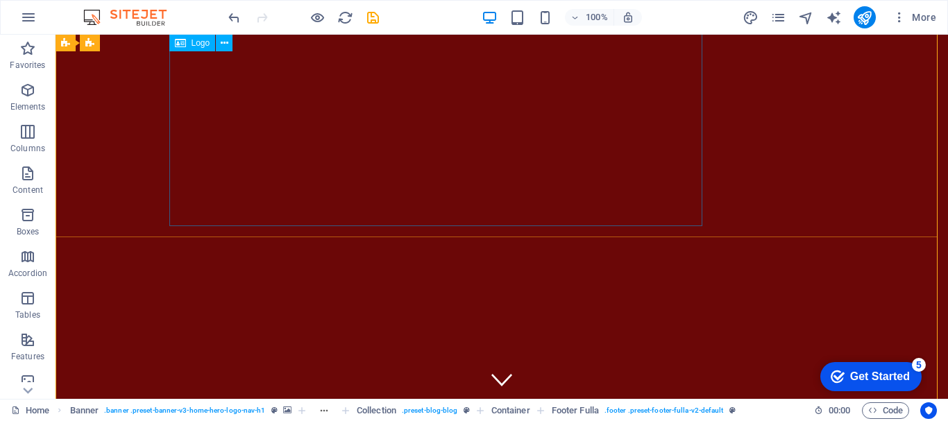
scroll to position [0, 0]
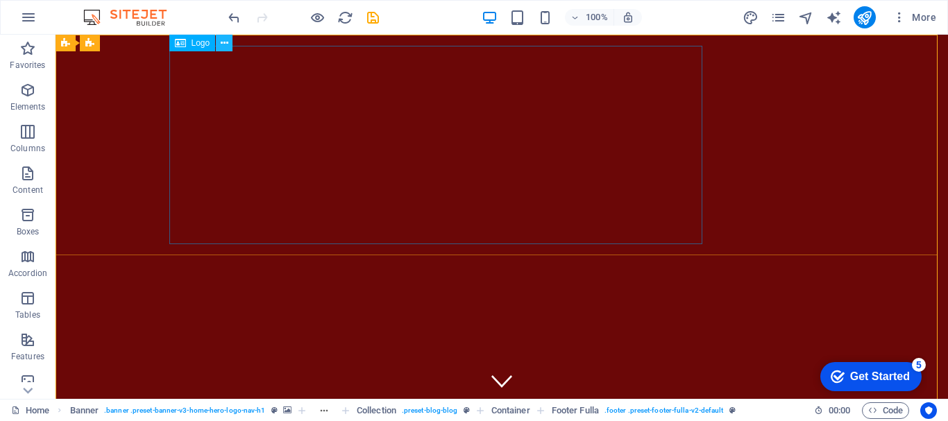
click at [224, 41] on icon at bounding box center [225, 43] width 8 height 15
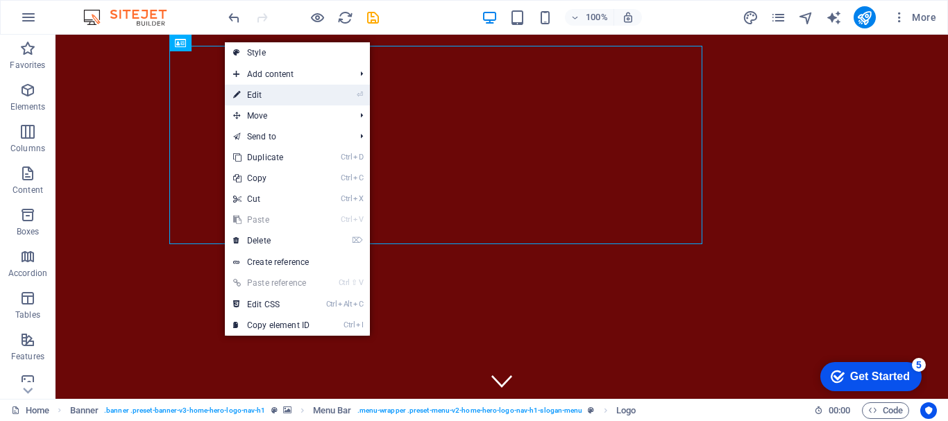
click at [253, 94] on link "⏎ Edit" at bounding box center [271, 95] width 93 height 21
select select "px"
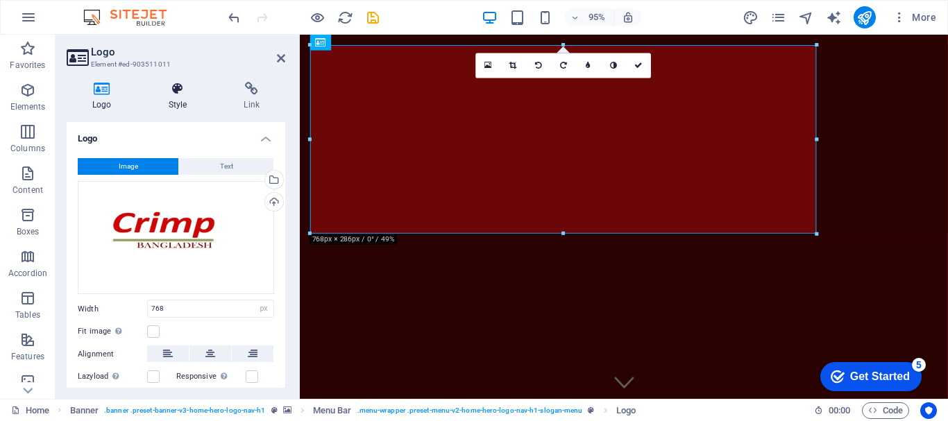
click at [180, 87] on icon at bounding box center [178, 89] width 70 height 14
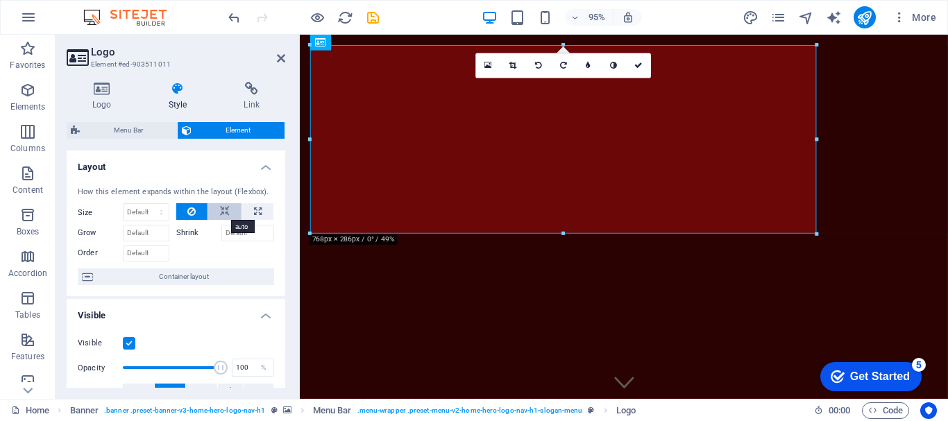
click at [221, 208] on icon at bounding box center [225, 211] width 10 height 17
click at [220, 215] on icon at bounding box center [225, 211] width 10 height 17
click at [157, 215] on select "Default auto px % 1/1 1/2 1/3 1/4 1/5 1/6 1/7 1/8 1/9 1/10" at bounding box center [146, 212] width 45 height 17
select select "1/4"
click at [147, 204] on select "Default auto px % 1/1 1/2 1/3 1/4 1/5 1/6 1/7 1/8 1/9 1/10" at bounding box center [146, 212] width 45 height 17
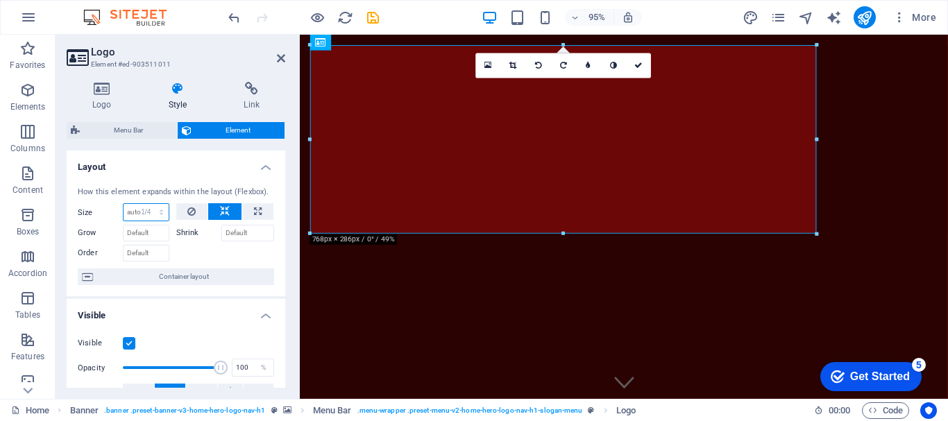
type input "25"
select select "%"
click at [141, 210] on input "25" at bounding box center [146, 212] width 45 height 17
drag, startPoint x: 135, startPoint y: 212, endPoint x: 121, endPoint y: 212, distance: 13.2
click at [121, 212] on div "Size 25 Default auto px % 1/1 1/2 1/3 1/4 1/5 1/6 1/7 1/8 1/9 1/10" at bounding box center [124, 212] width 92 height 18
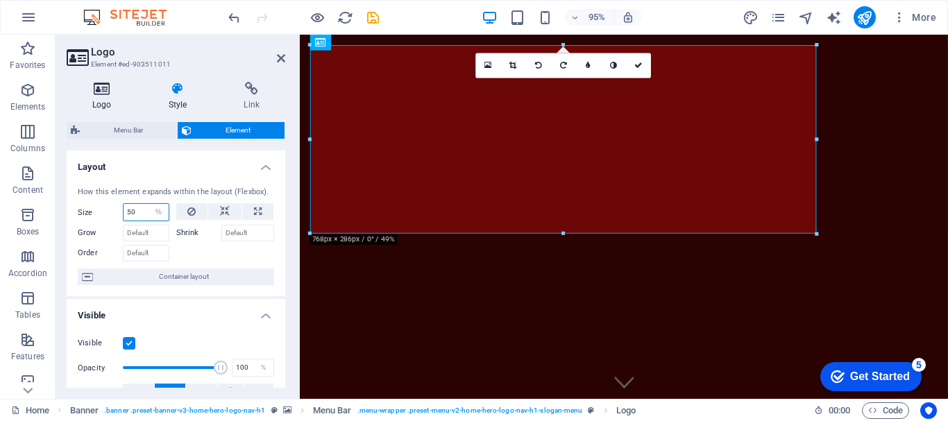
type input "50"
click at [114, 96] on h4 "Logo" at bounding box center [105, 96] width 76 height 29
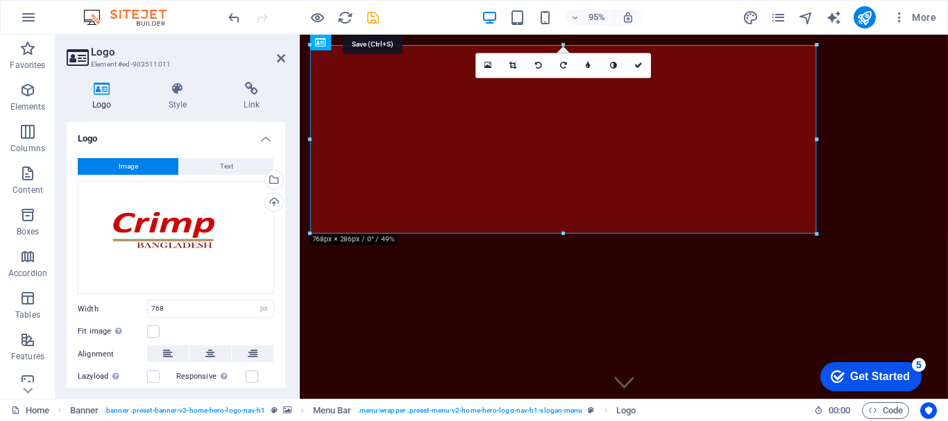
click at [375, 16] on icon "save" at bounding box center [373, 18] width 16 height 16
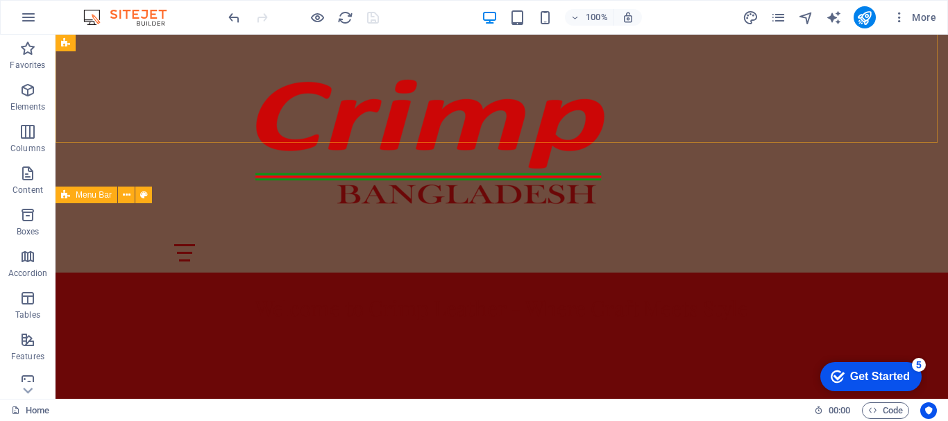
click at [783, 226] on div "Home About Values Gallery Contact" at bounding box center [502, 154] width 893 height 238
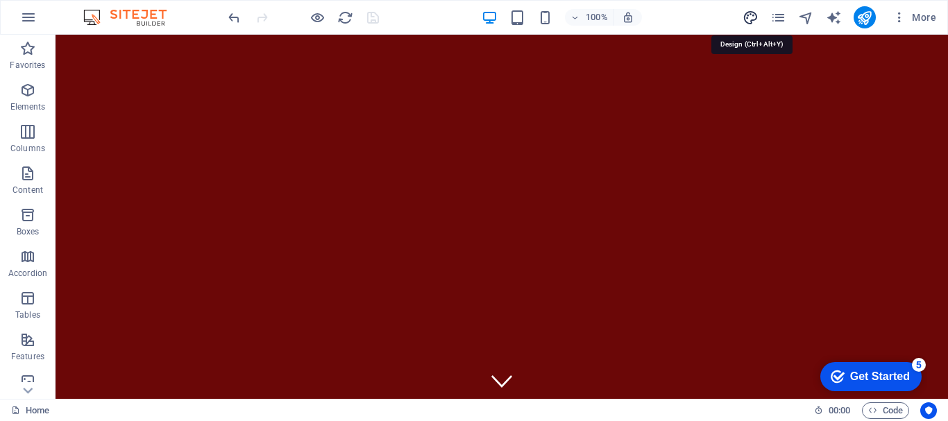
click at [744, 21] on icon "design" at bounding box center [751, 18] width 16 height 16
select select "px"
select select "200"
select select "px"
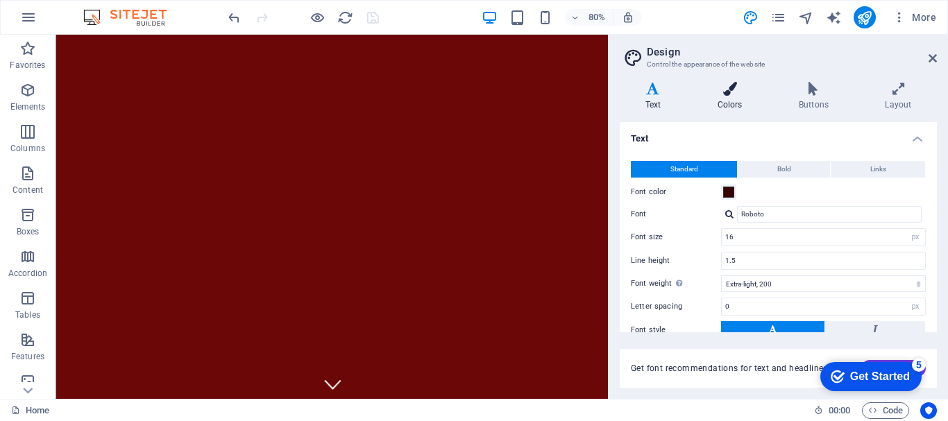
click at [740, 102] on h4 "Colors" at bounding box center [732, 96] width 81 height 29
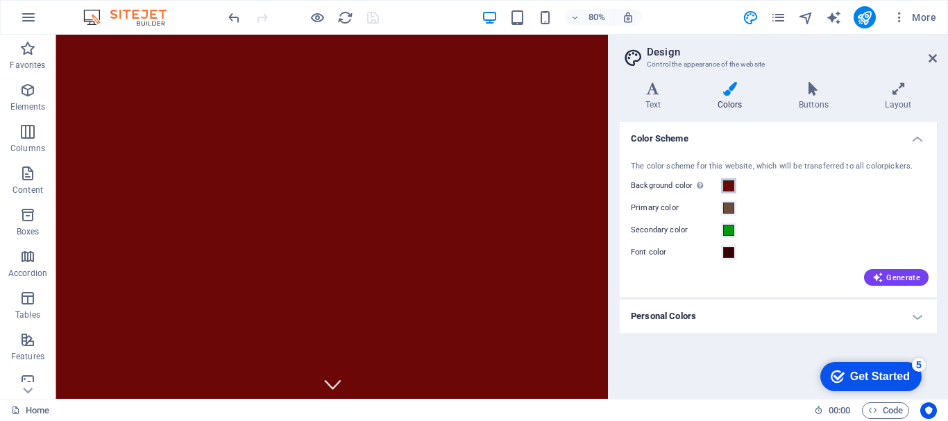
click at [728, 187] on span at bounding box center [728, 185] width 11 height 11
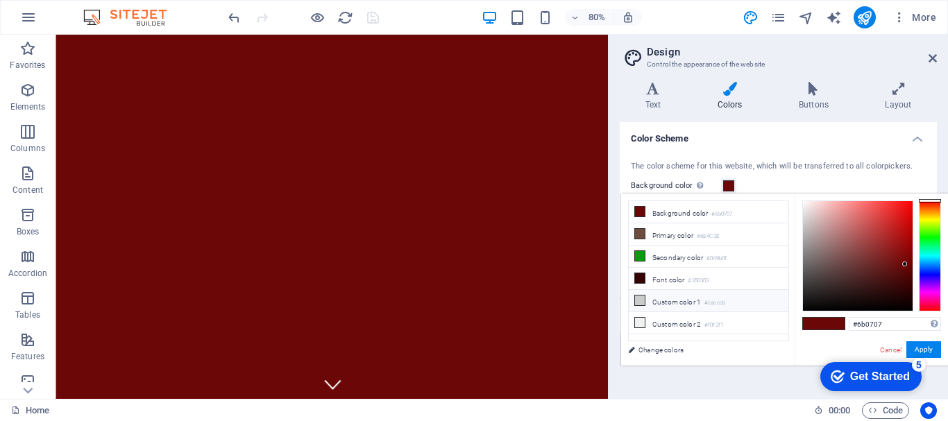
click at [637, 298] on icon at bounding box center [640, 301] width 10 height 10
type input "#cacccb"
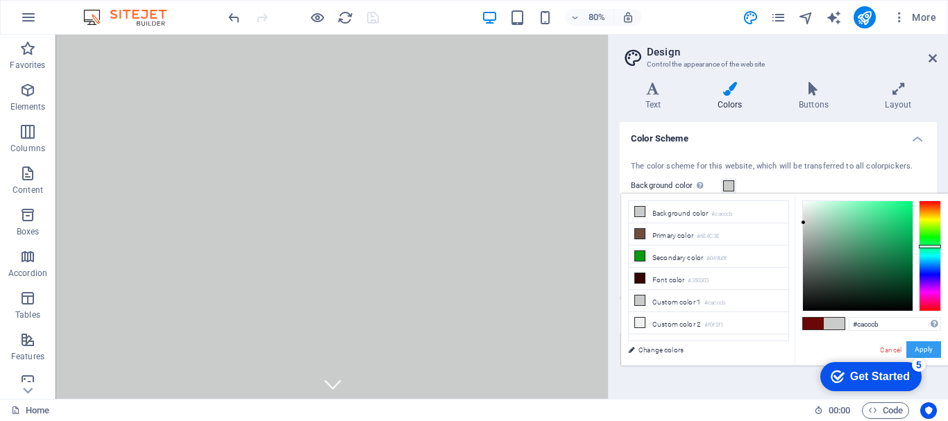
click at [920, 347] on button "Apply" at bounding box center [924, 350] width 35 height 17
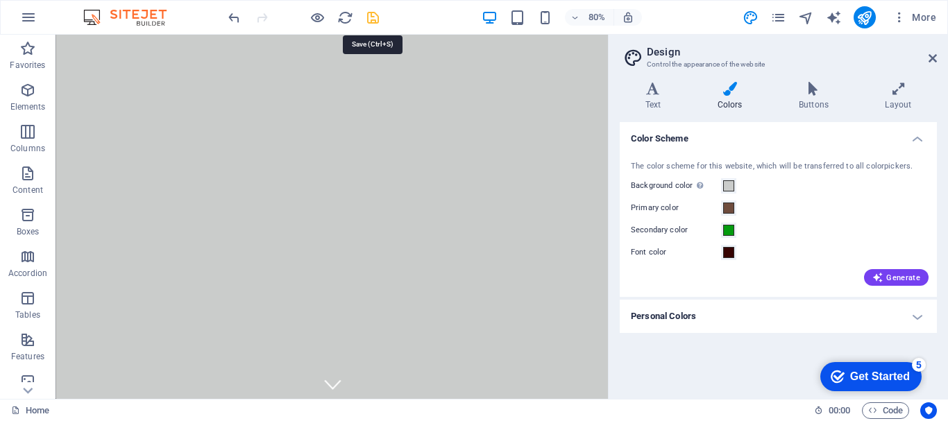
click at [370, 22] on icon "save" at bounding box center [373, 18] width 16 height 16
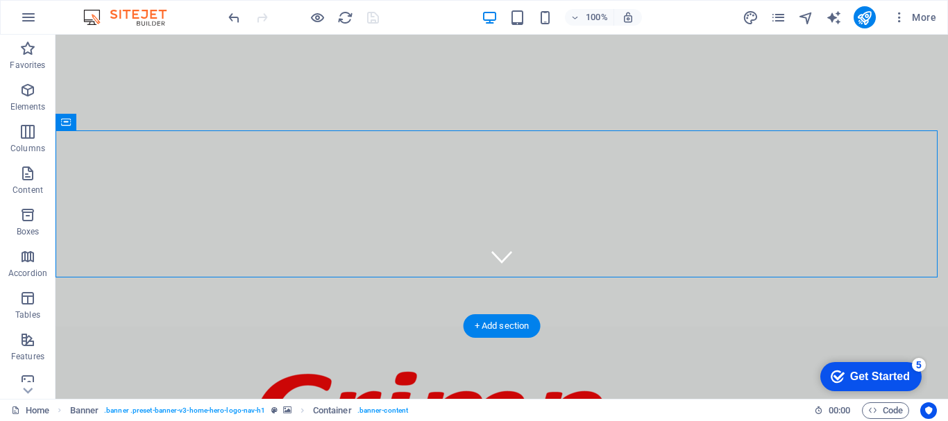
scroll to position [125, 0]
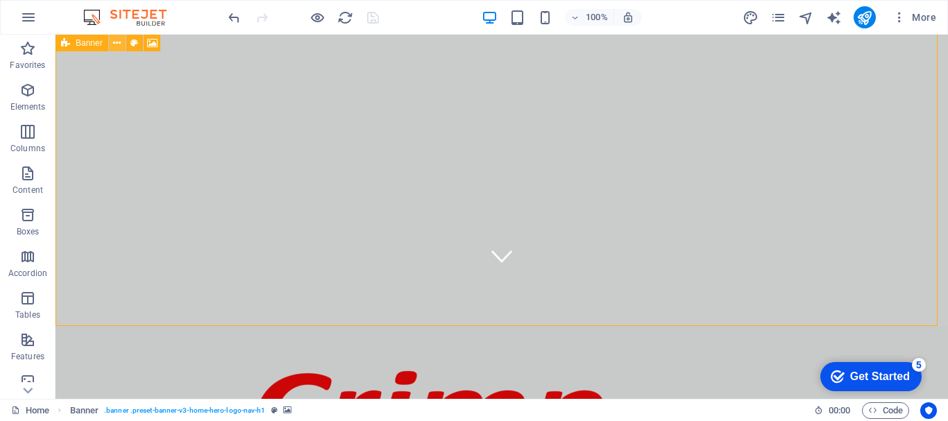
click at [121, 42] on icon at bounding box center [117, 43] width 8 height 15
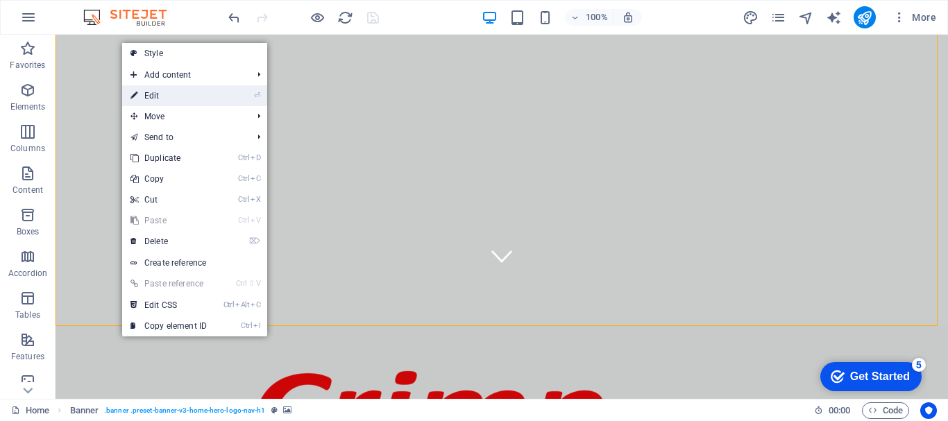
click at [148, 101] on link "⏎ Edit" at bounding box center [168, 95] width 93 height 21
select select "vh"
select select "header"
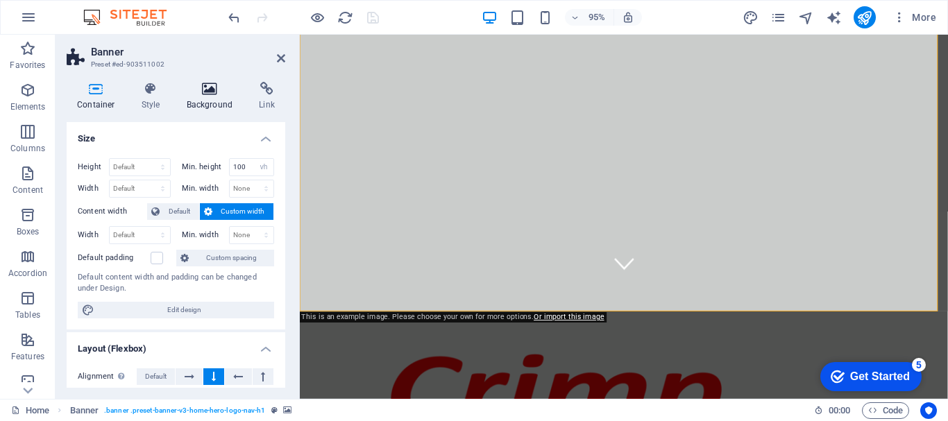
click at [205, 103] on h4 "Background" at bounding box center [212, 96] width 73 height 29
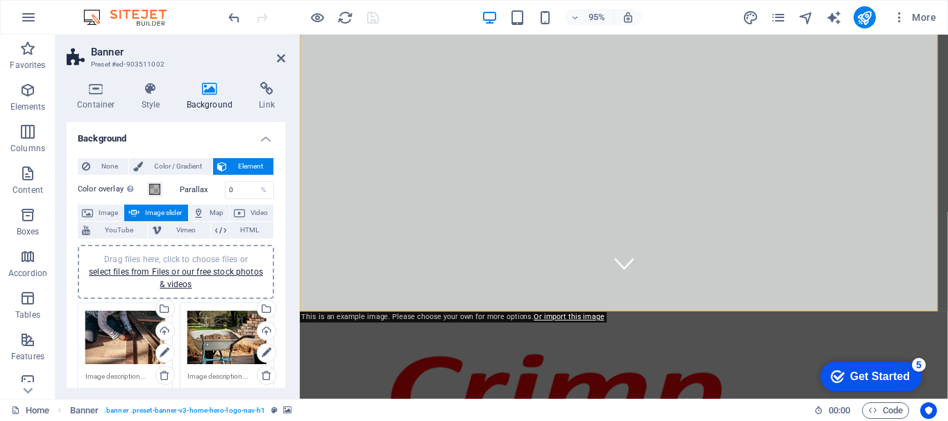
drag, startPoint x: 281, startPoint y: 175, endPoint x: 281, endPoint y: 200, distance: 25.0
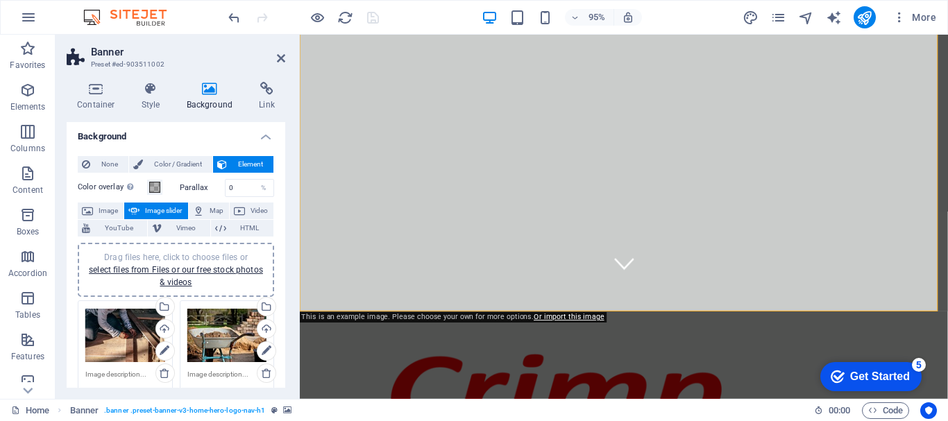
drag, startPoint x: 281, startPoint y: 204, endPoint x: 285, endPoint y: 220, distance: 16.5
click at [285, 220] on div "Container Style Background Link Size Height Default px rem % vh vw Min. height …" at bounding box center [176, 235] width 241 height 328
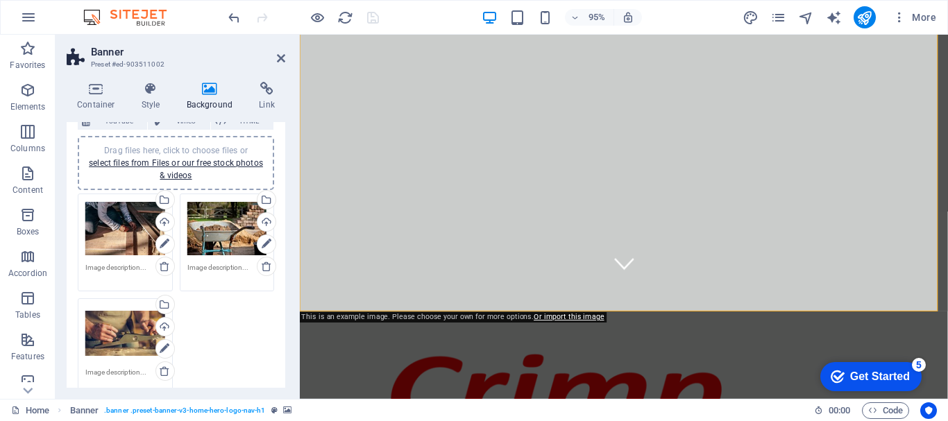
scroll to position [121, 0]
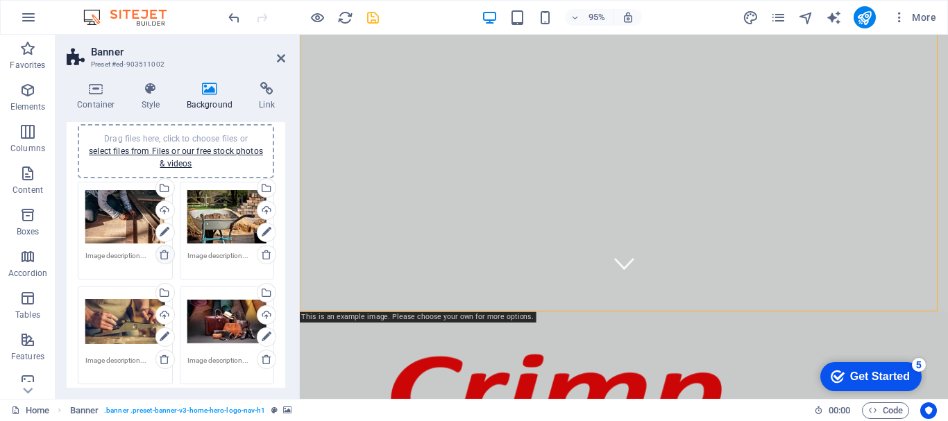
click at [163, 253] on icon at bounding box center [164, 254] width 11 height 11
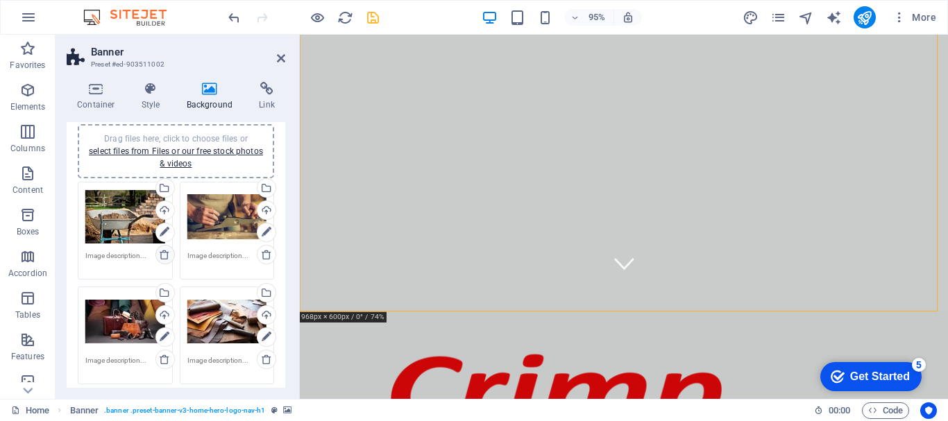
click at [165, 254] on icon at bounding box center [164, 254] width 11 height 11
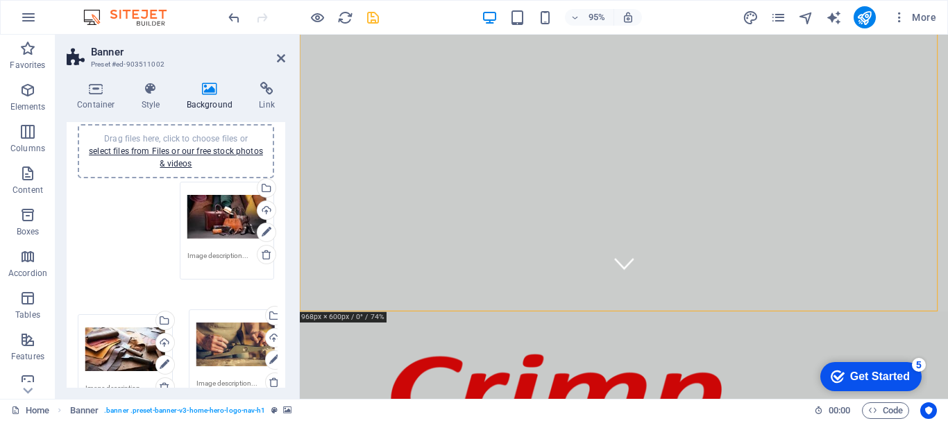
drag, startPoint x: 115, startPoint y: 217, endPoint x: 226, endPoint y: 224, distance: 111.3
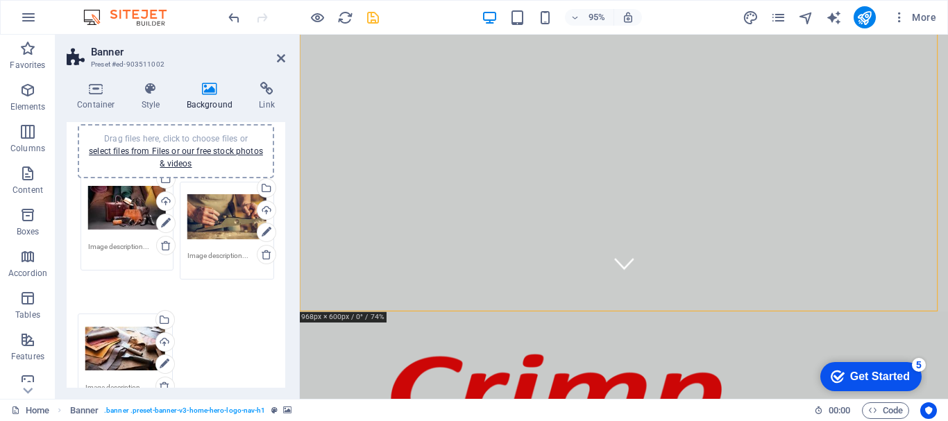
drag, startPoint x: 210, startPoint y: 228, endPoint x: 112, endPoint y: 219, distance: 98.3
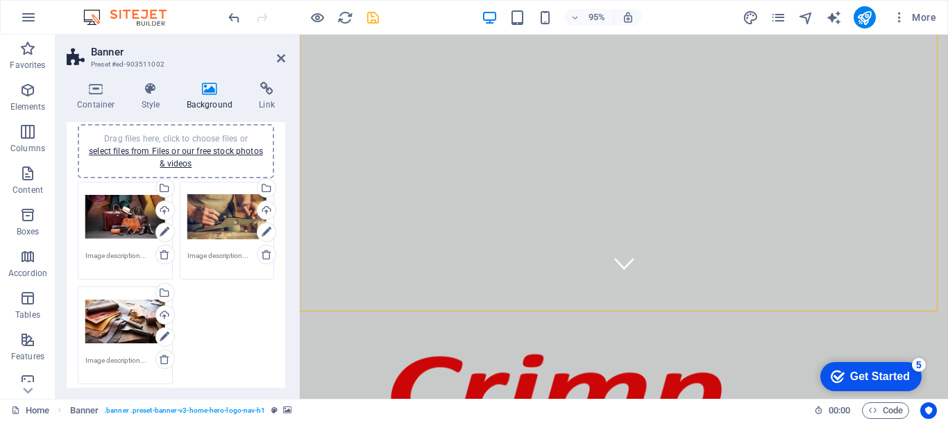
click at [219, 222] on div "Drag files here, click to choose files or select files from Files or our free s…" at bounding box center [227, 218] width 80 height 56
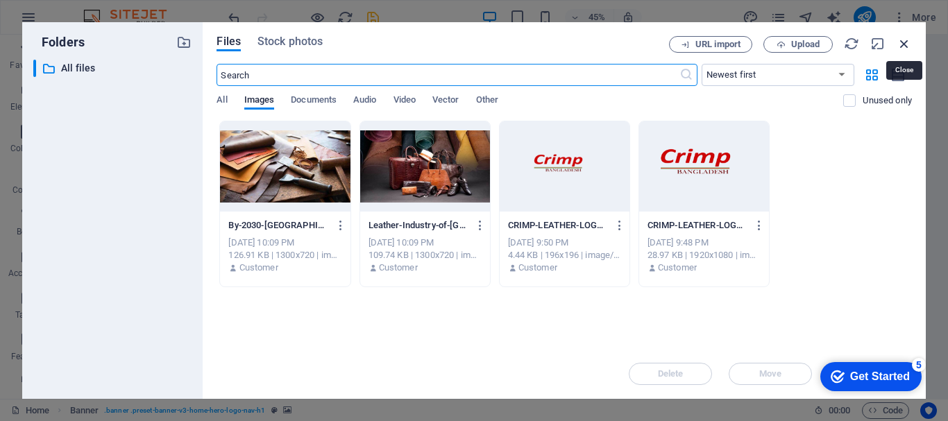
click at [900, 44] on icon "button" at bounding box center [904, 43] width 15 height 15
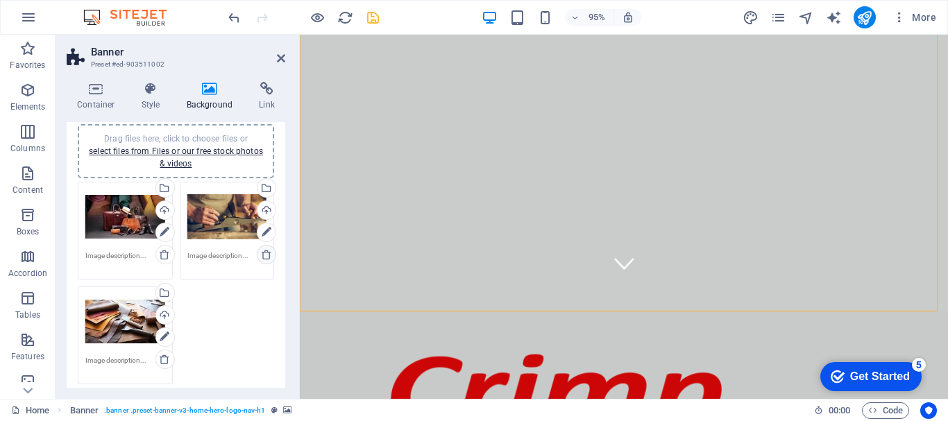
click at [267, 254] on icon at bounding box center [266, 254] width 11 height 11
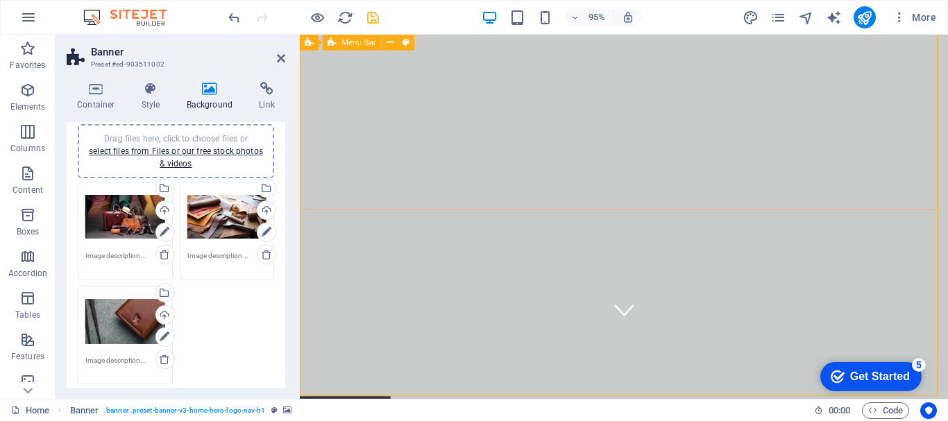
scroll to position [0, 0]
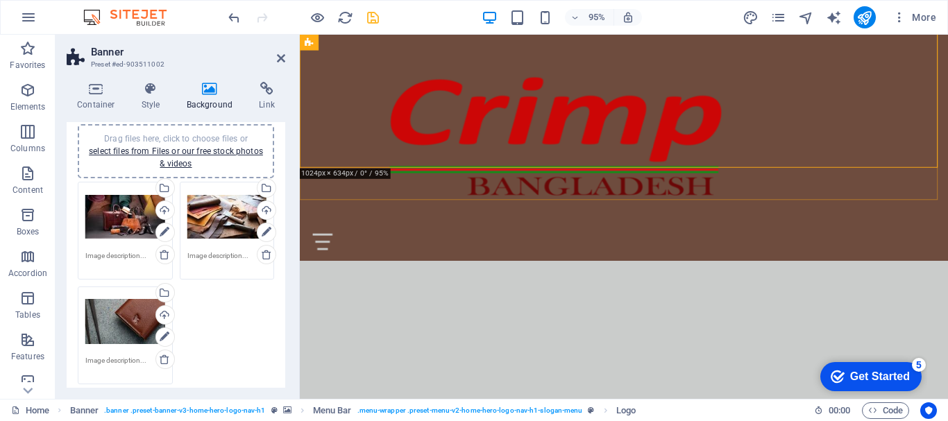
scroll to position [287, 0]
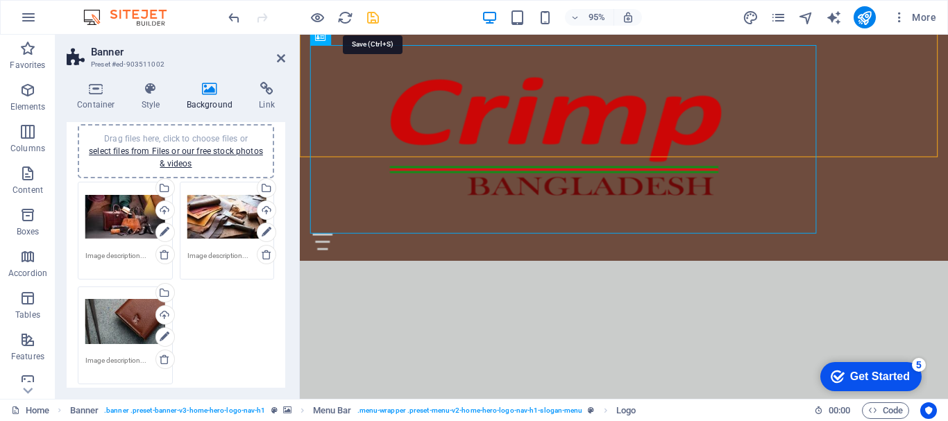
click at [371, 17] on icon "save" at bounding box center [373, 18] width 16 height 16
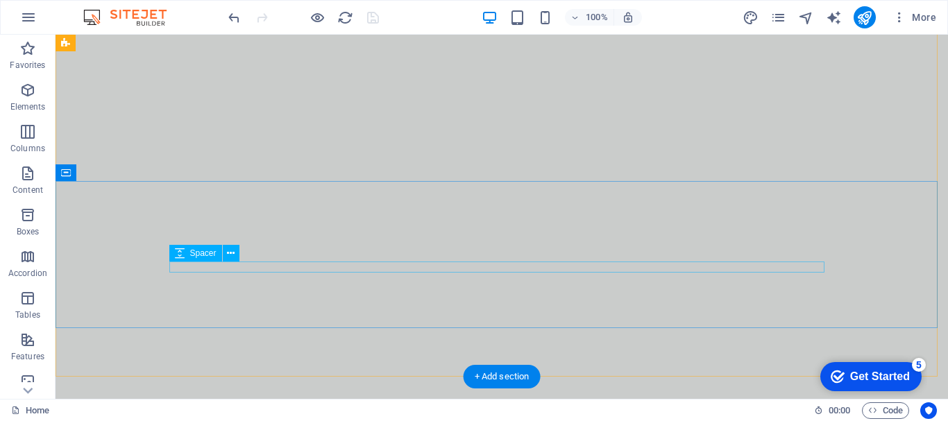
scroll to position [0, 0]
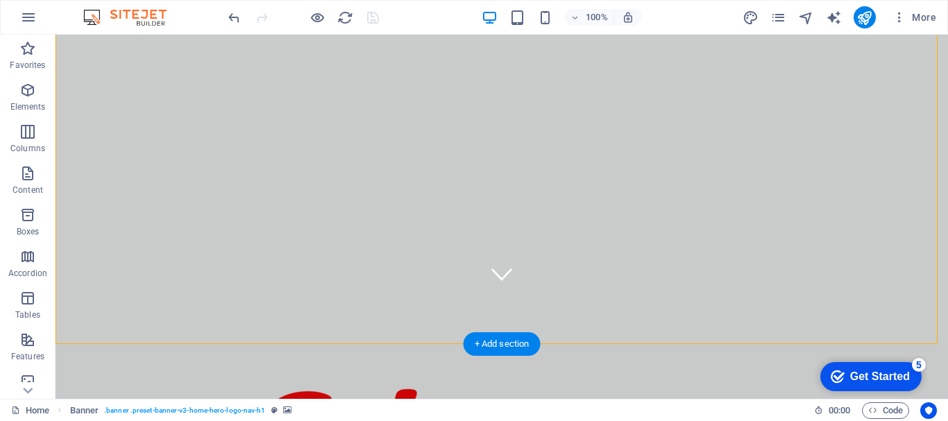
scroll to position [135, 0]
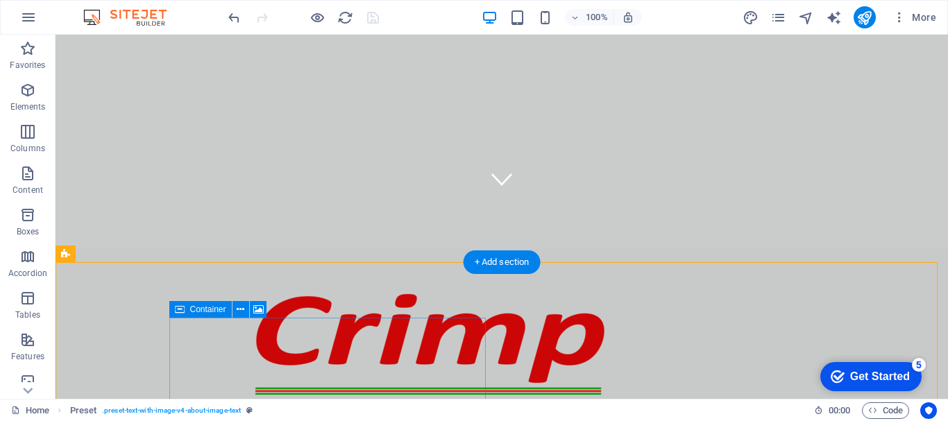
scroll to position [208, 0]
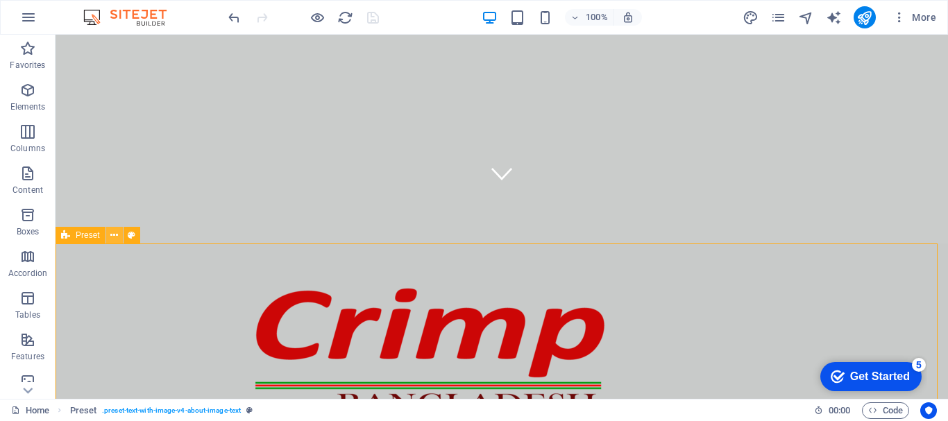
click at [116, 236] on icon at bounding box center [114, 235] width 8 height 15
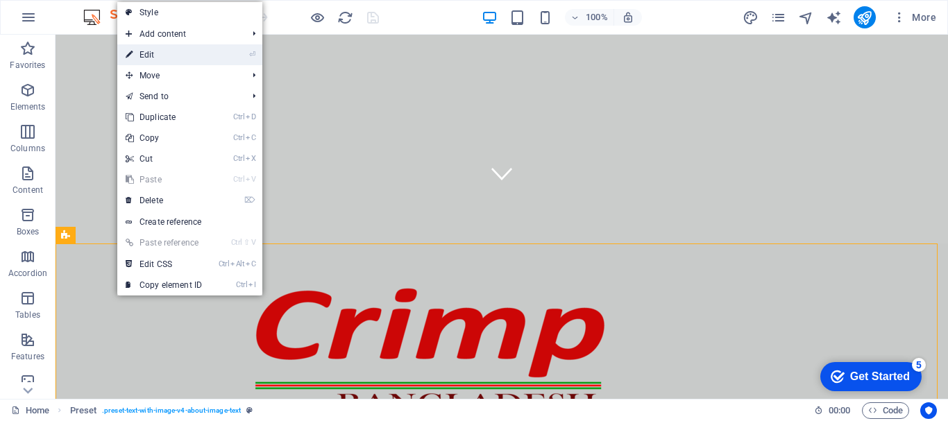
click at [150, 58] on link "⏎ Edit" at bounding box center [163, 54] width 93 height 21
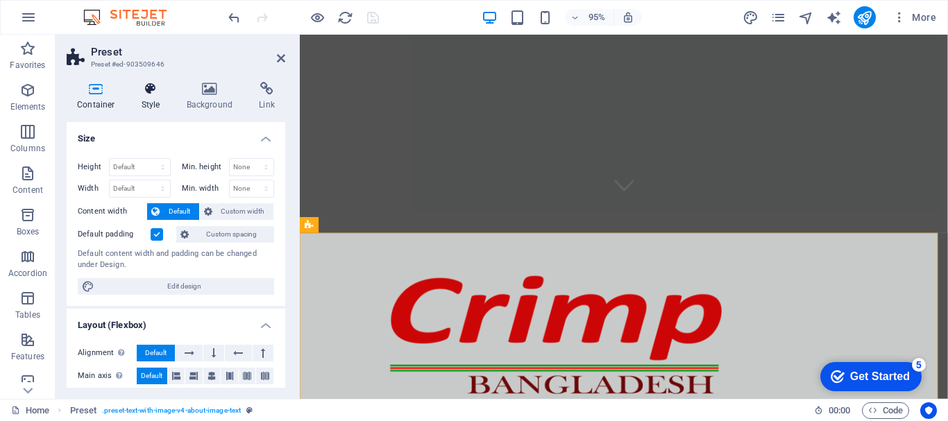
click at [153, 92] on icon at bounding box center [151, 89] width 40 height 14
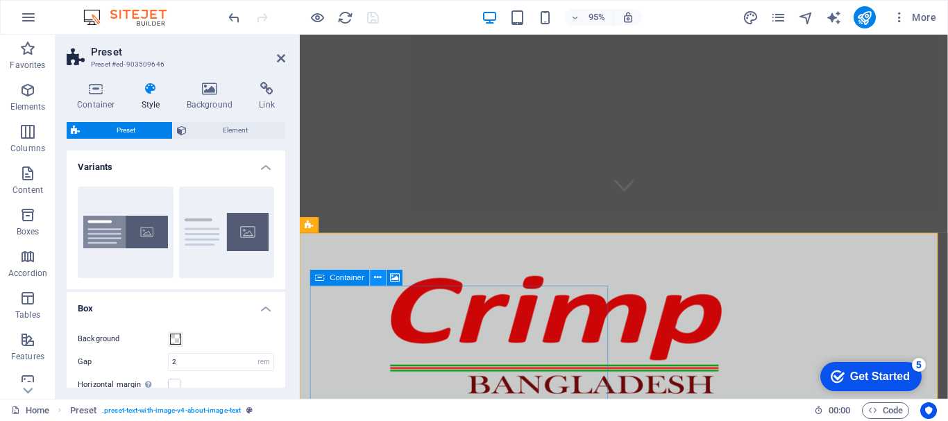
click at [380, 278] on icon at bounding box center [378, 278] width 7 height 14
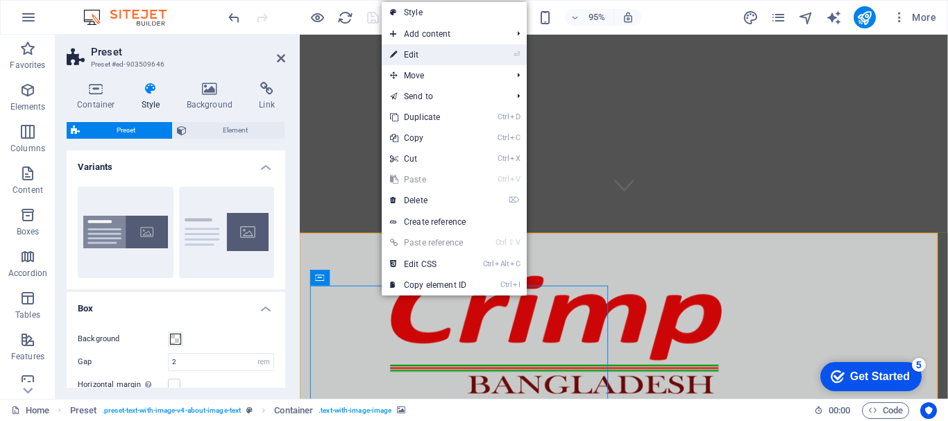
click at [419, 60] on link "⏎ Edit" at bounding box center [428, 54] width 93 height 21
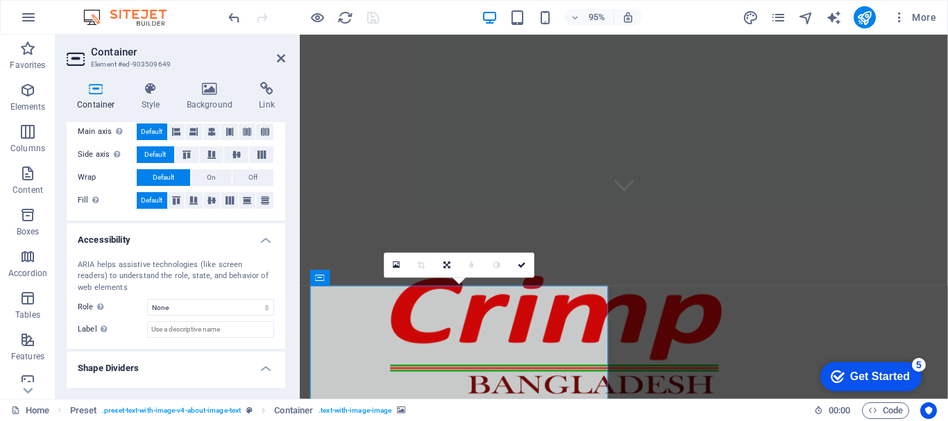
scroll to position [296, 0]
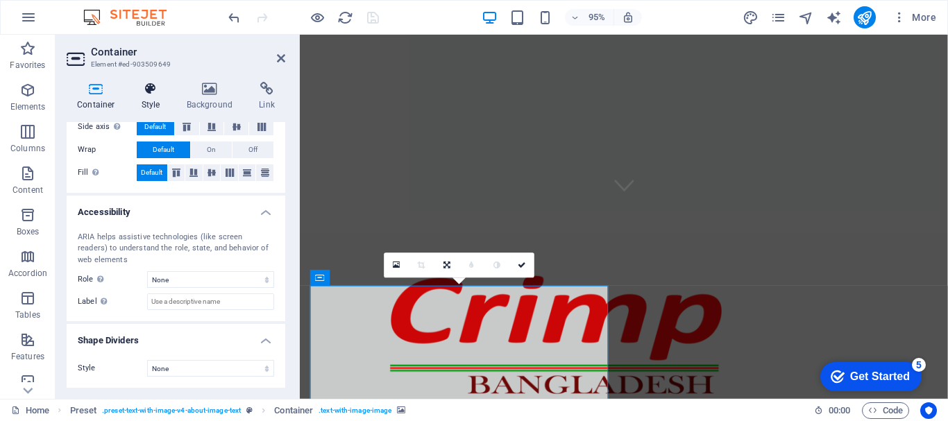
click at [154, 90] on icon at bounding box center [151, 89] width 40 height 14
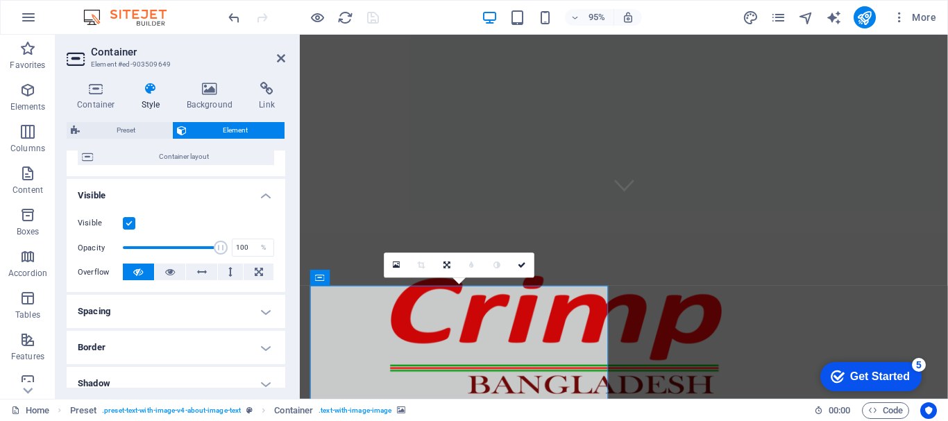
scroll to position [0, 0]
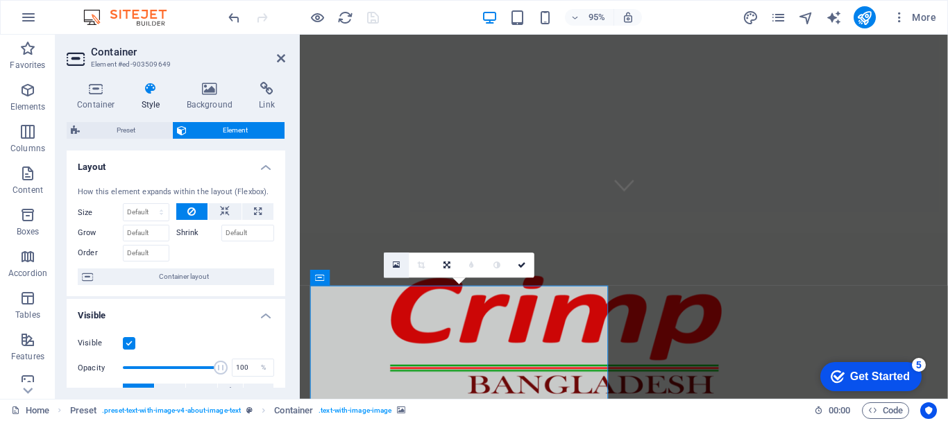
click at [396, 268] on icon at bounding box center [397, 265] width 8 height 9
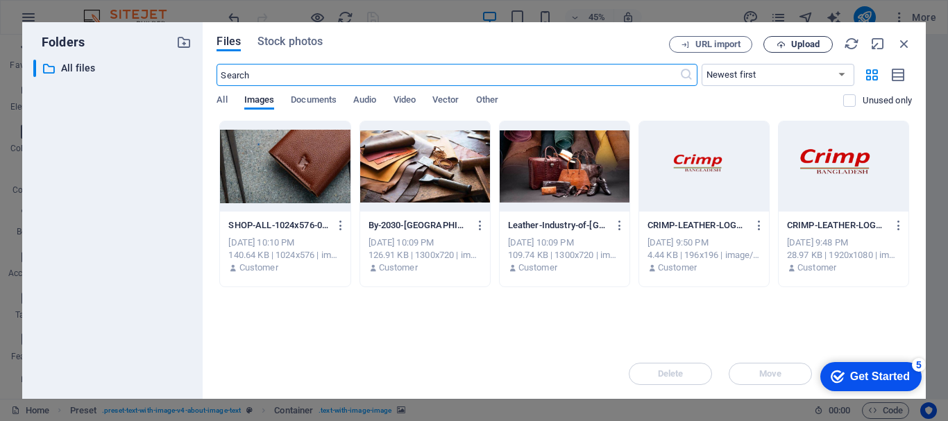
click at [792, 42] on span "Upload" at bounding box center [805, 44] width 28 height 8
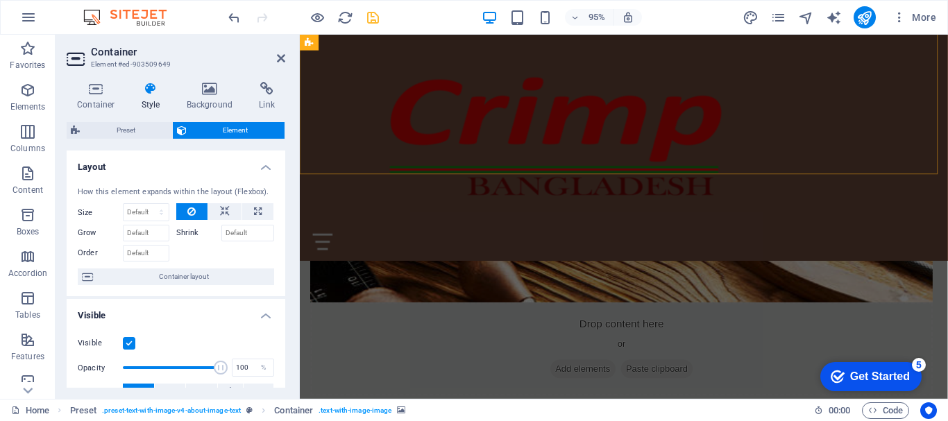
scroll to position [877, 0]
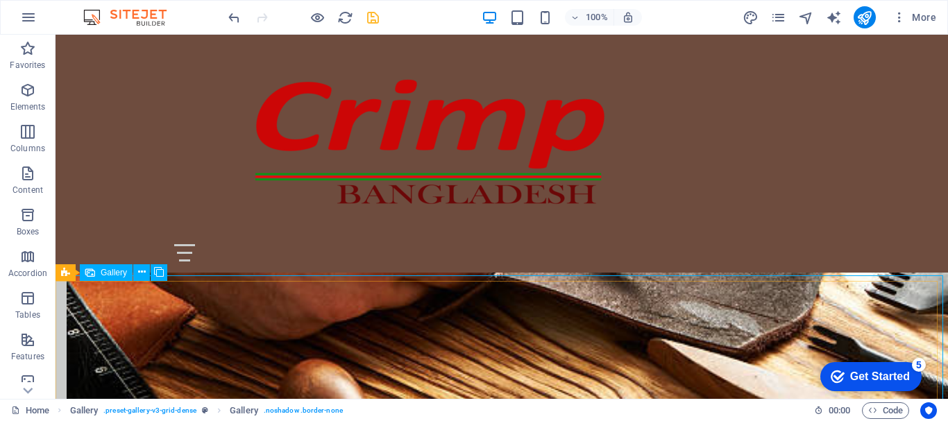
scroll to position [828, 0]
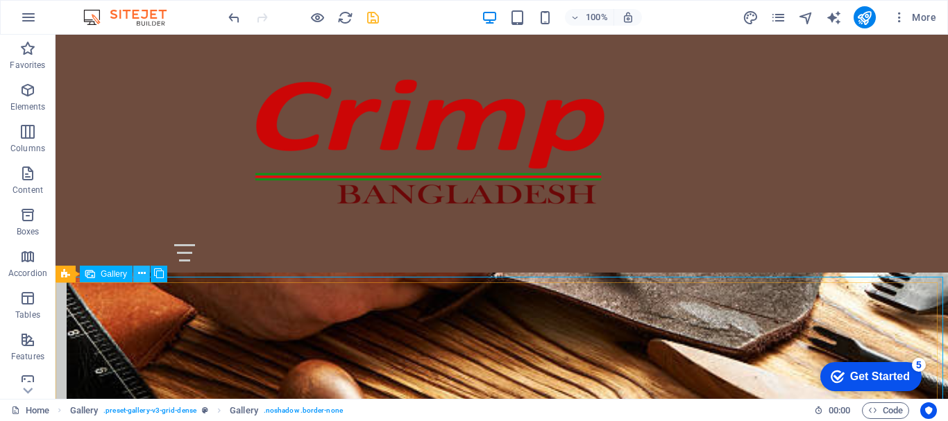
click at [138, 273] on icon at bounding box center [142, 274] width 8 height 15
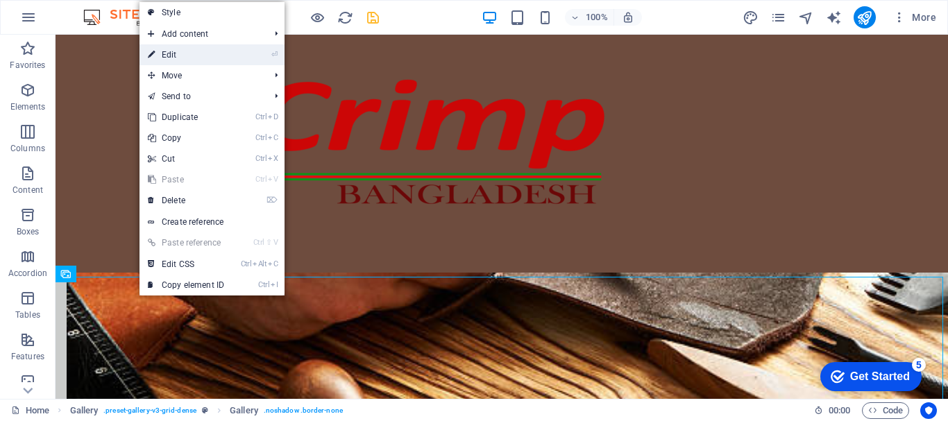
click at [169, 51] on link "⏎ Edit" at bounding box center [186, 54] width 93 height 21
select select "px"
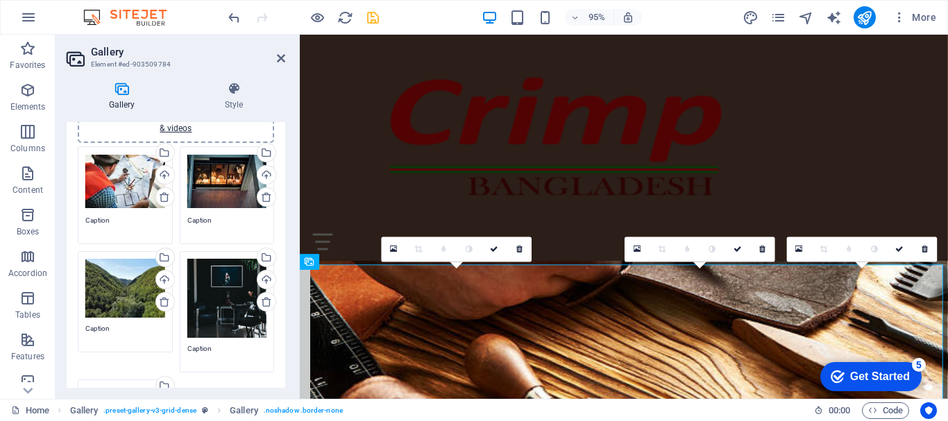
scroll to position [0, 0]
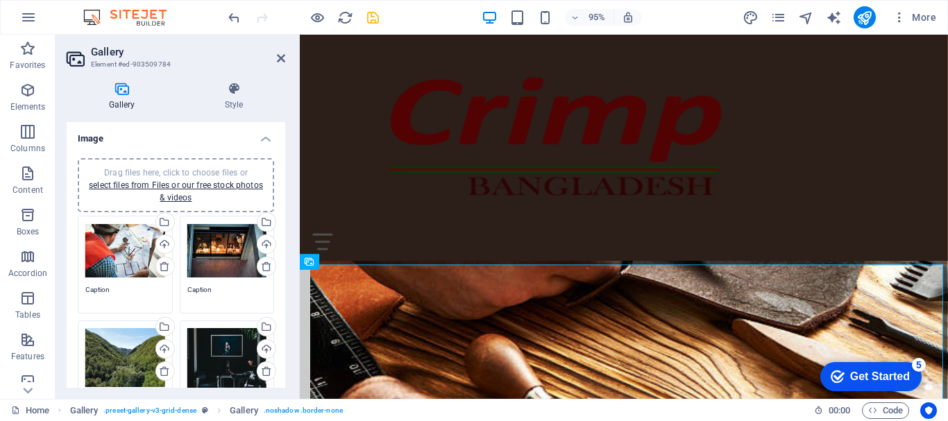
click at [135, 247] on div "Drag files here, click to choose files or select files from Files or our free s…" at bounding box center [125, 252] width 80 height 56
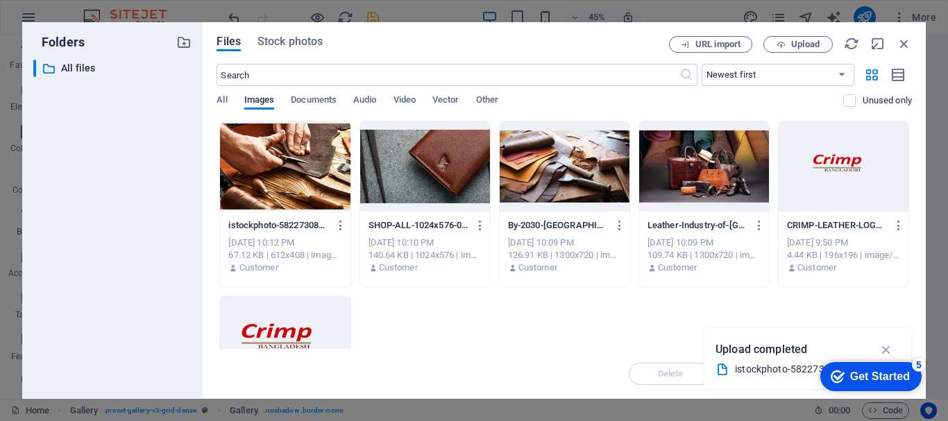
click at [707, 167] on div at bounding box center [704, 166] width 130 height 90
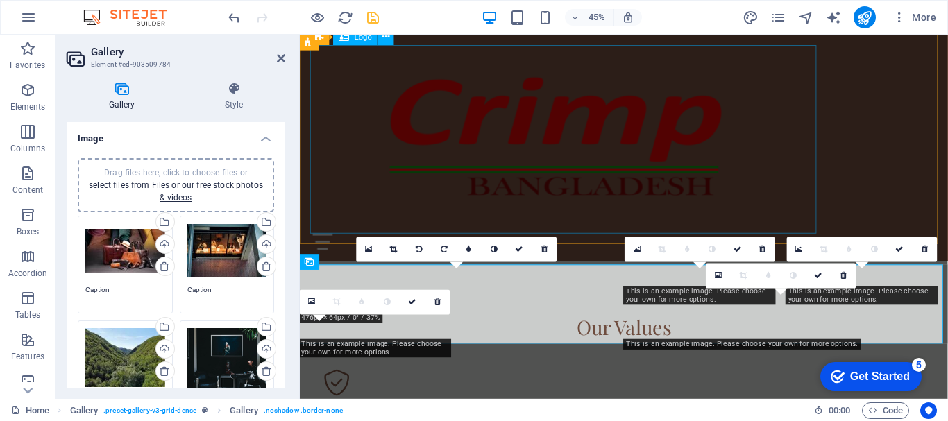
scroll to position [828, 0]
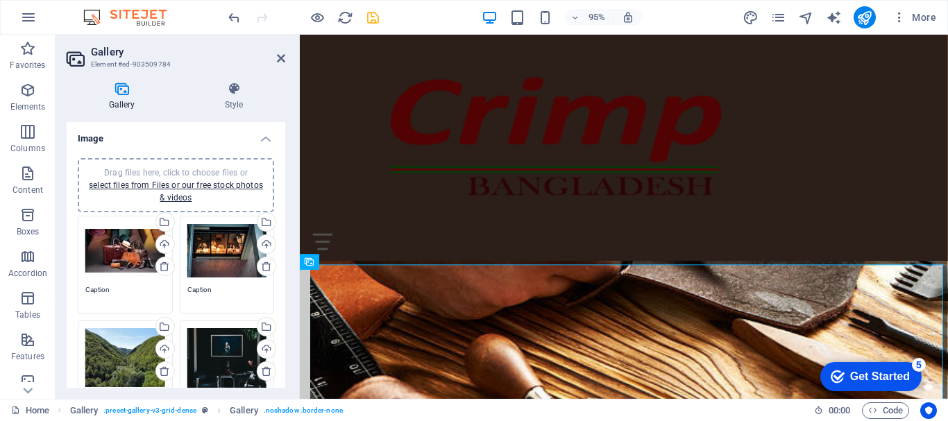
click at [226, 258] on div "Drag files here, click to choose files or select files from Files or our free s…" at bounding box center [227, 252] width 80 height 56
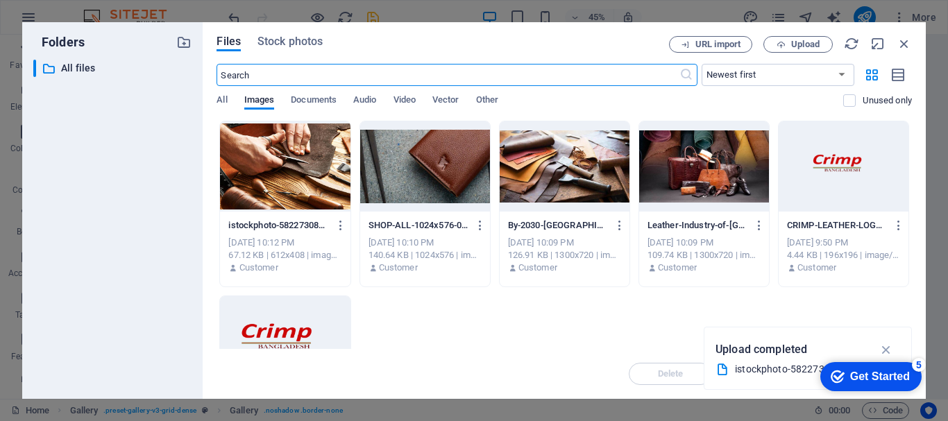
scroll to position [1222, 0]
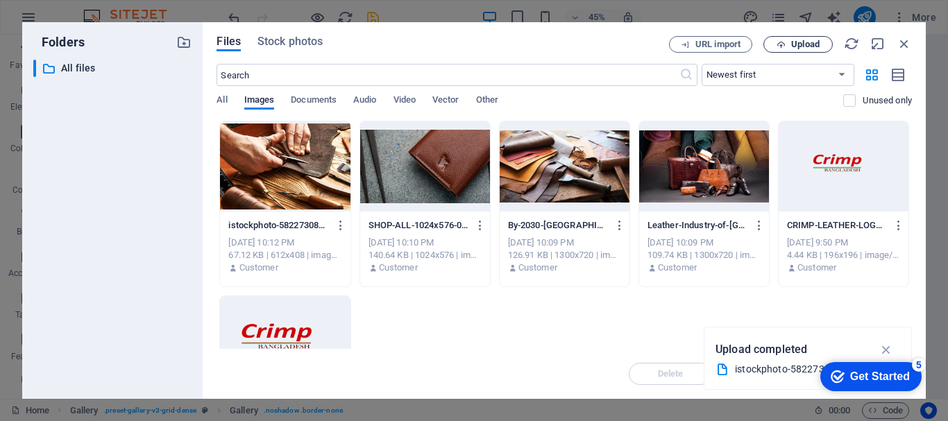
click at [792, 41] on span "Upload" at bounding box center [805, 44] width 28 height 8
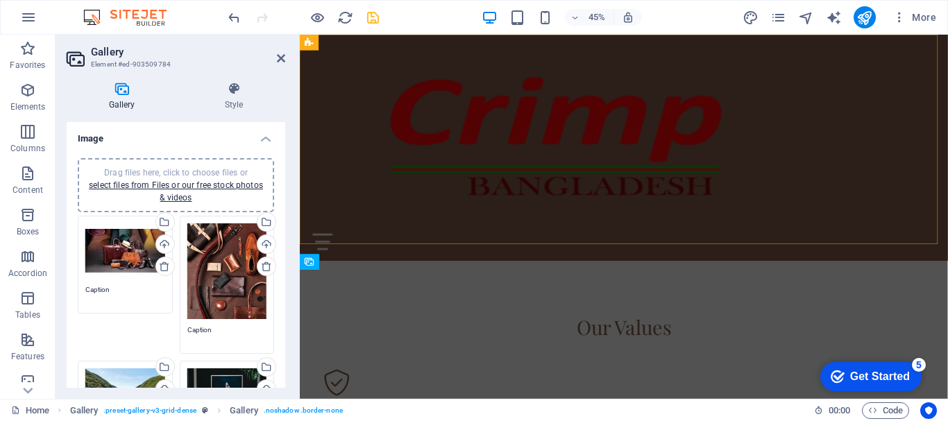
scroll to position [828, 0]
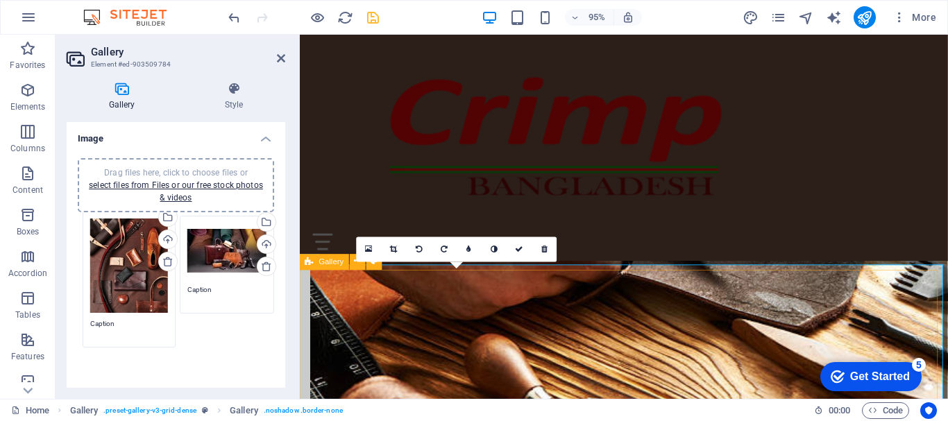
drag, startPoint x: 215, startPoint y: 268, endPoint x: 119, endPoint y: 263, distance: 95.9
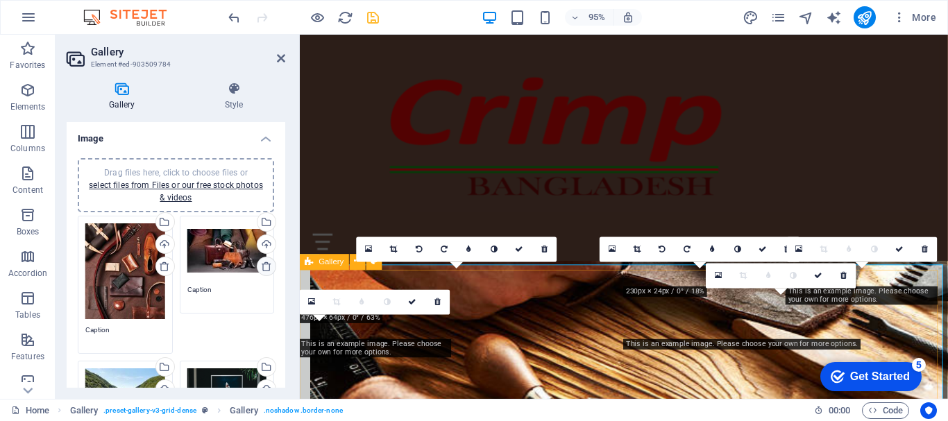
click at [265, 266] on icon at bounding box center [266, 266] width 11 height 11
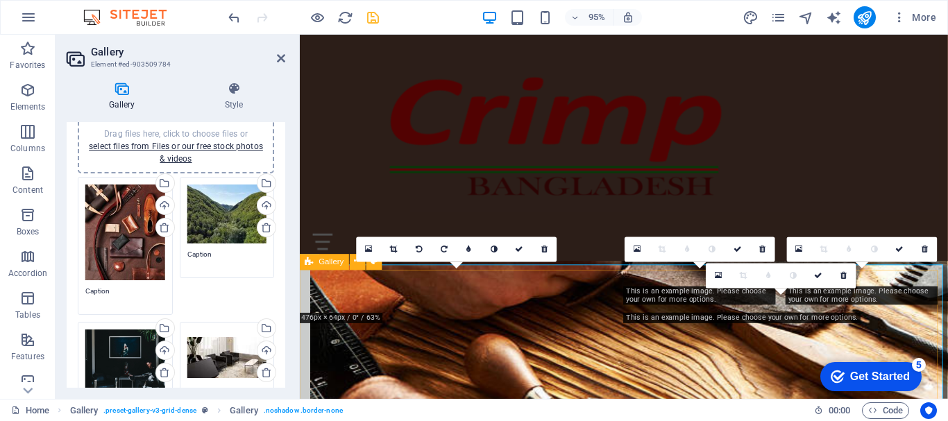
scroll to position [31, 0]
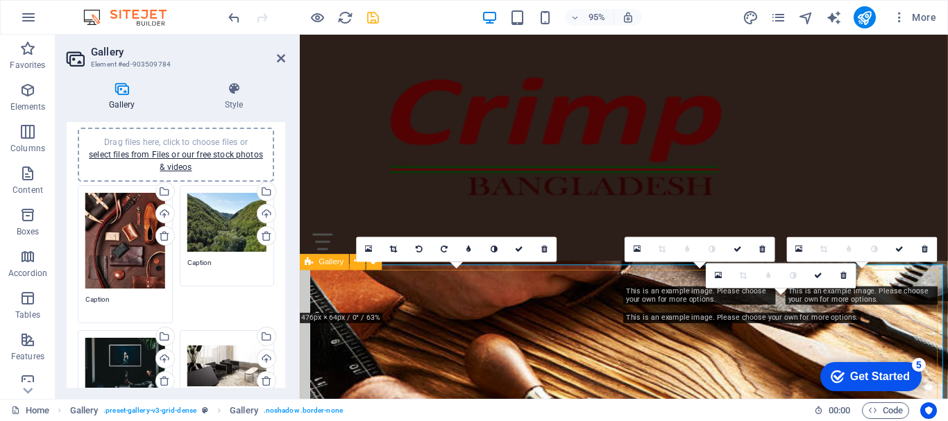
click at [221, 239] on div "Drag files here, click to choose files or select files from Files or our free s…" at bounding box center [227, 223] width 80 height 60
click at [221, 239] on body "Crimp Leather Home Favorites Elements Columns Content Boxes Accordion Tables Fe…" at bounding box center [474, 210] width 948 height 421
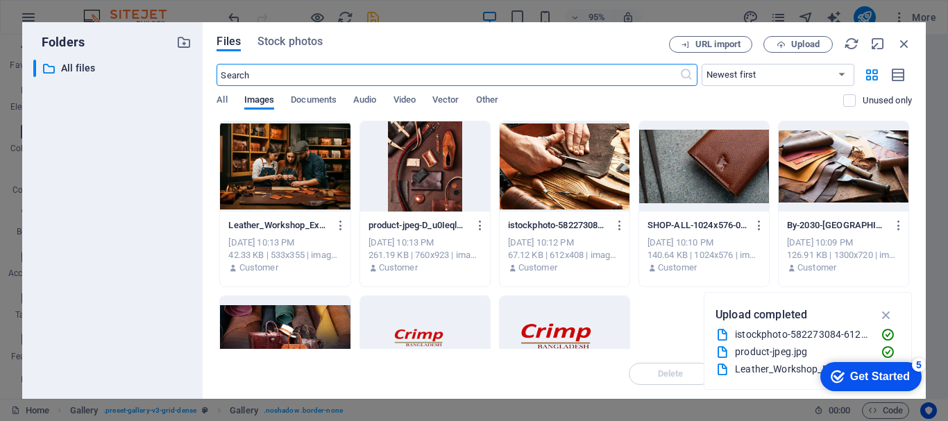
scroll to position [1222, 0]
click at [319, 328] on div at bounding box center [285, 341] width 130 height 90
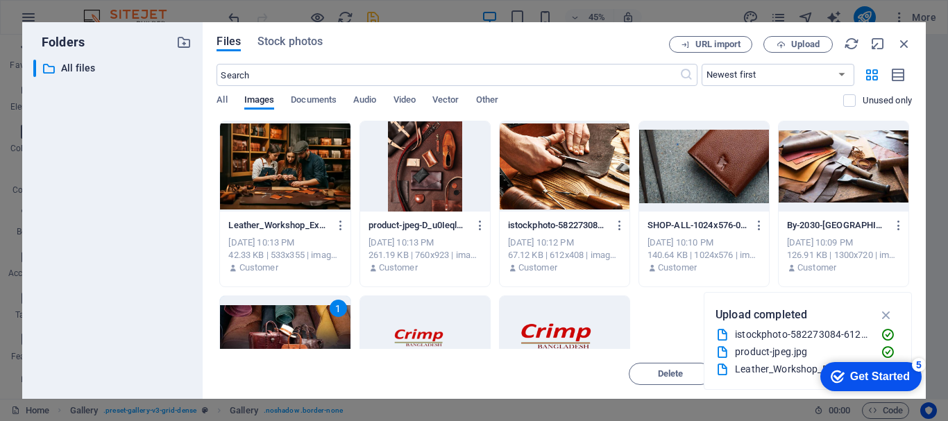
click at [319, 328] on div "1" at bounding box center [285, 341] width 130 height 90
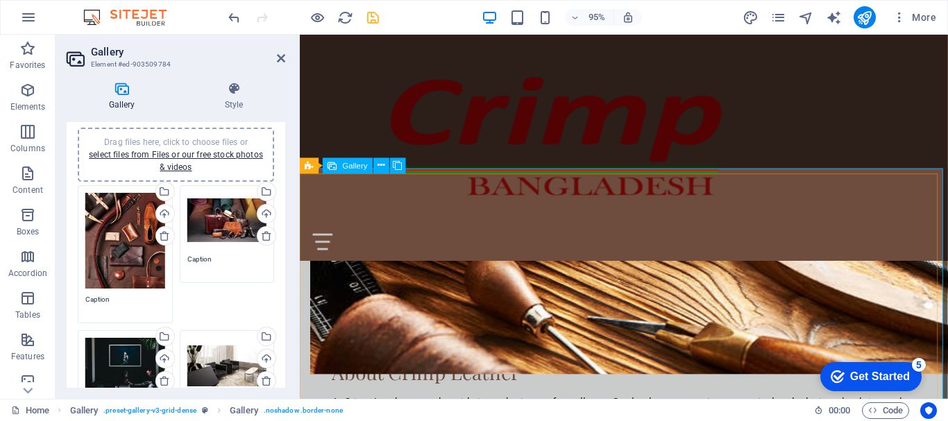
scroll to position [914, 0]
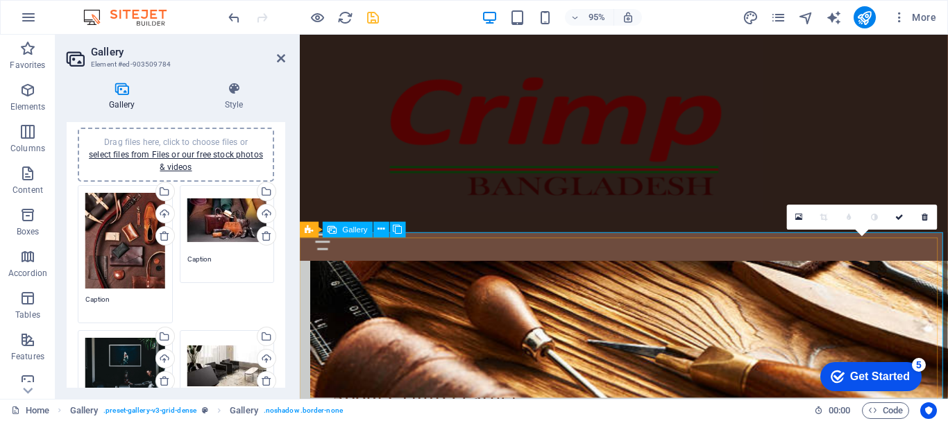
scroll to position [855, 0]
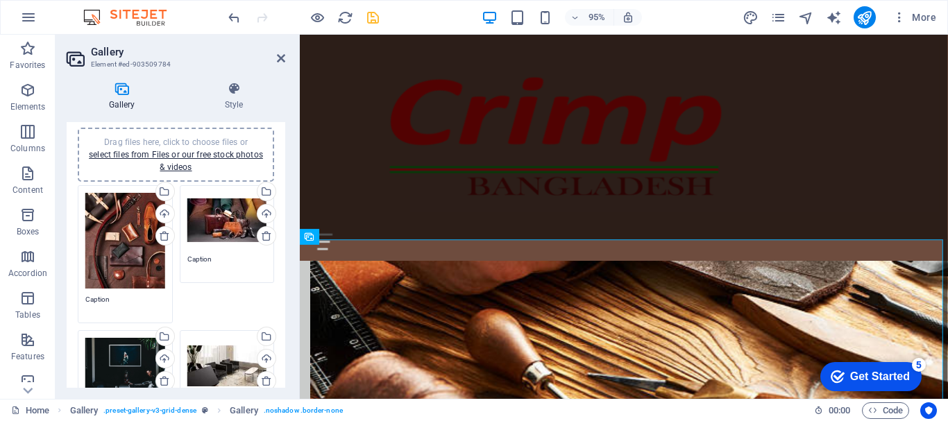
click at [135, 355] on div "Drag files here, click to choose files or select files from Files or our free s…" at bounding box center [125, 378] width 80 height 80
click at [135, 355] on body "Crimp Leather Home Favorites Elements Columns Content Boxes Accordion Tables Fe…" at bounding box center [474, 210] width 948 height 421
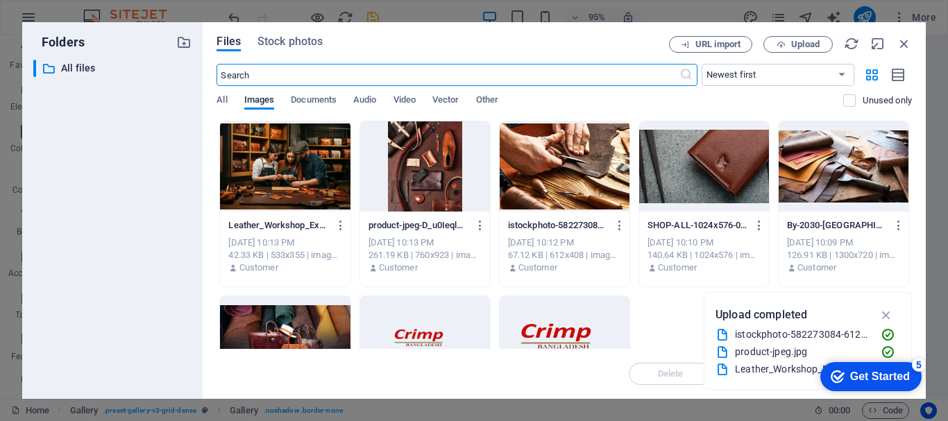
scroll to position [1248, 0]
click at [811, 172] on div at bounding box center [844, 166] width 130 height 90
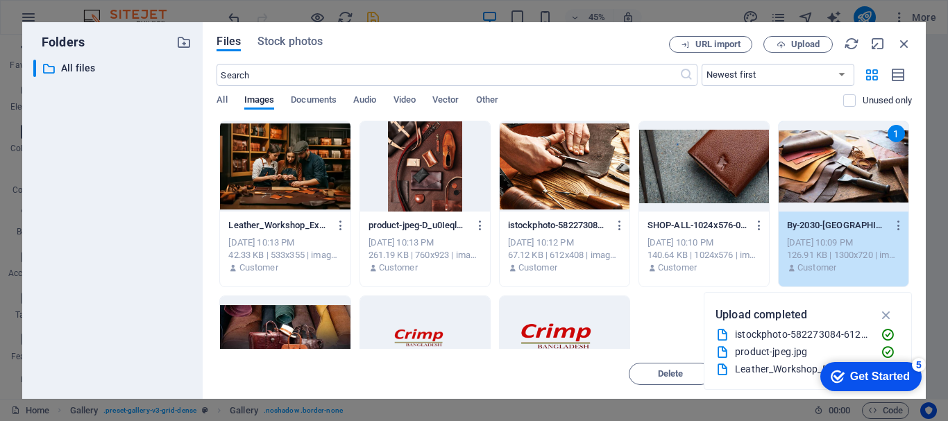
click at [811, 172] on div "1" at bounding box center [844, 166] width 130 height 90
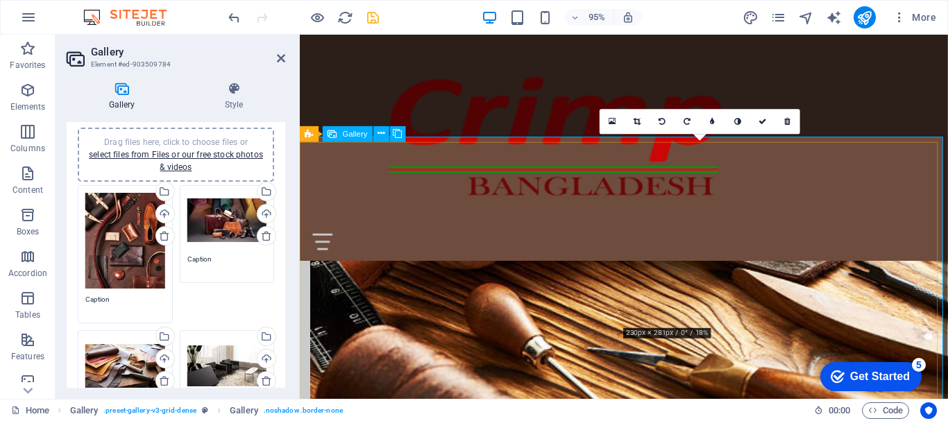
scroll to position [980, 0]
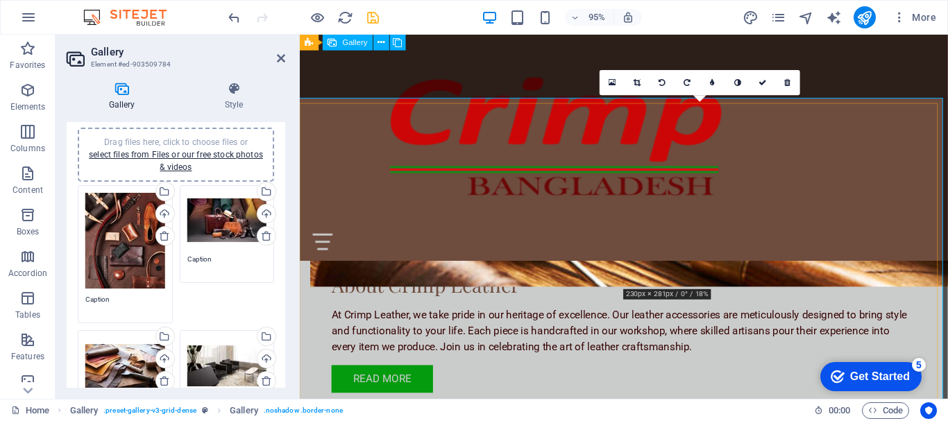
scroll to position [998, 0]
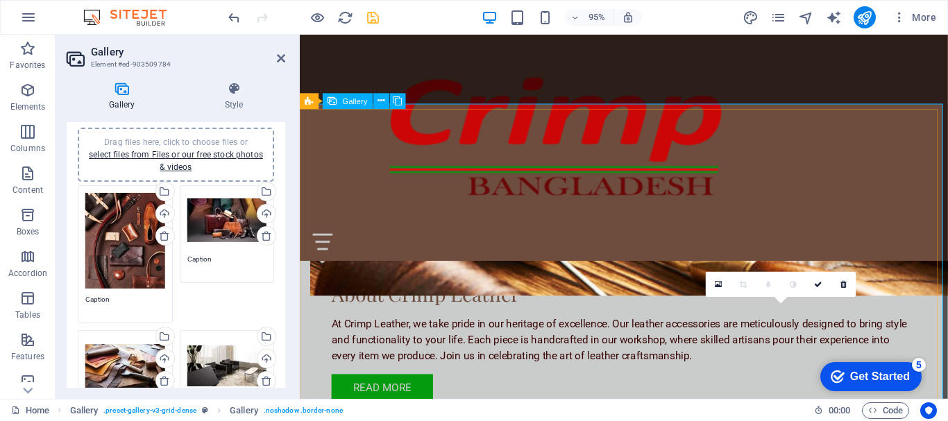
click at [718, 283] on icon at bounding box center [719, 284] width 8 height 9
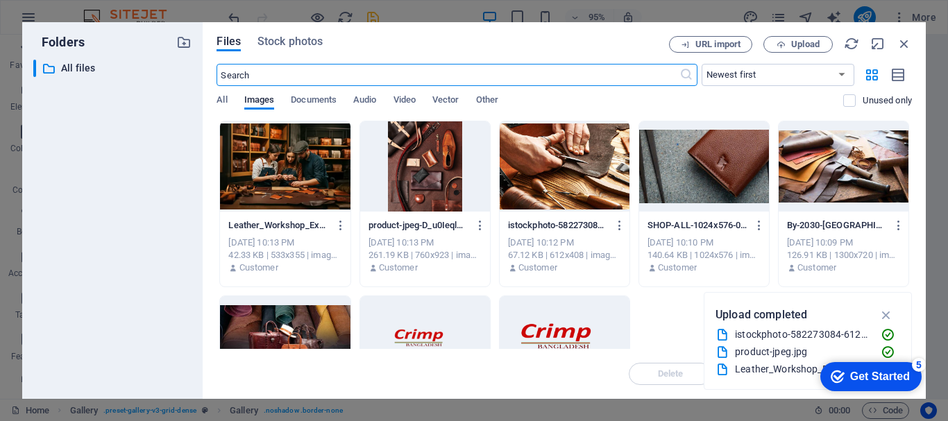
scroll to position [1391, 0]
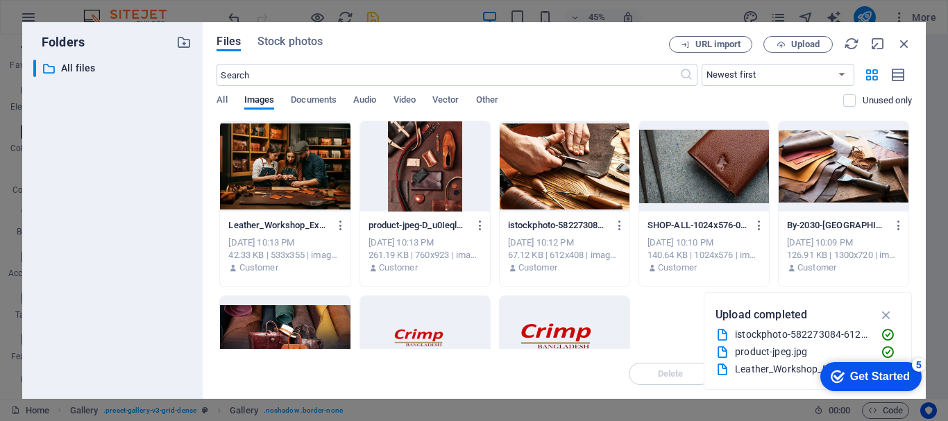
click at [278, 180] on div at bounding box center [285, 166] width 130 height 90
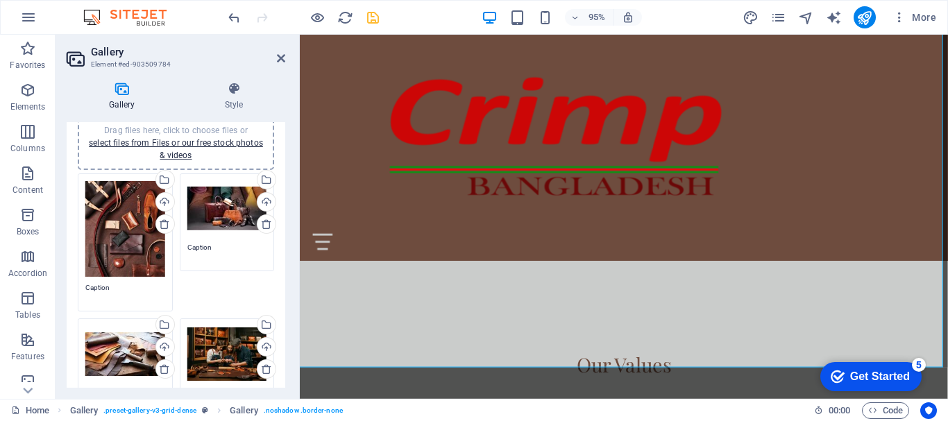
scroll to position [0, 0]
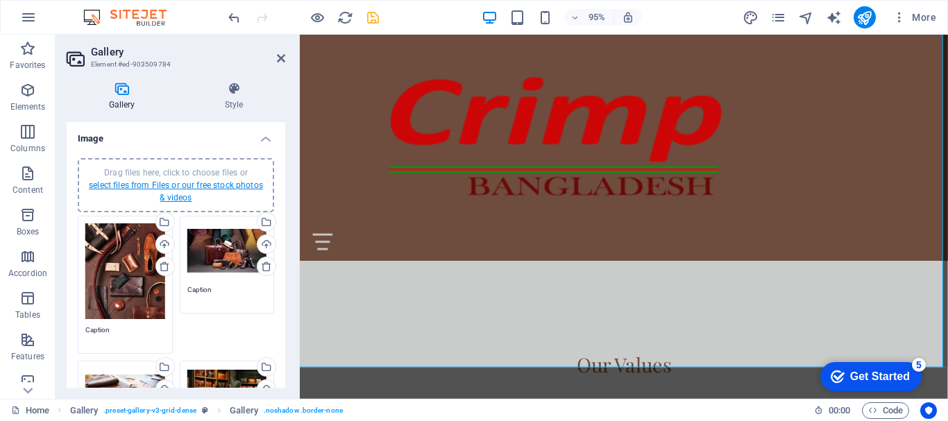
click at [195, 186] on link "select files from Files or our free stock photos & videos" at bounding box center [176, 191] width 174 height 22
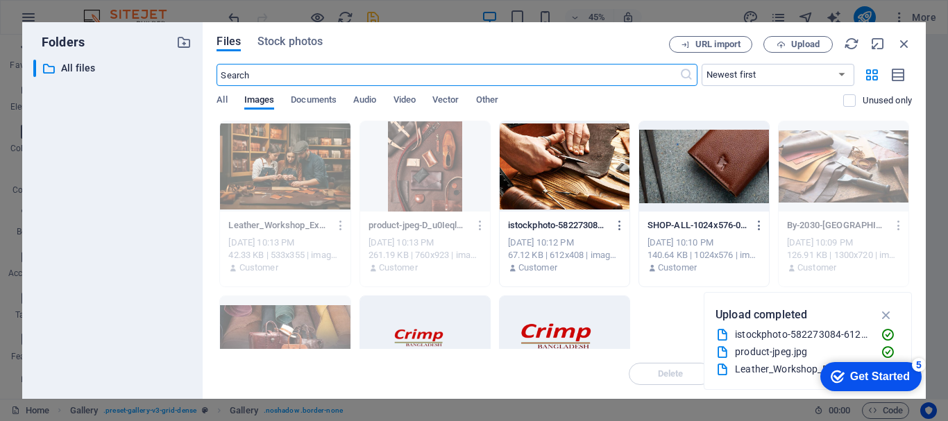
scroll to position [1576, 0]
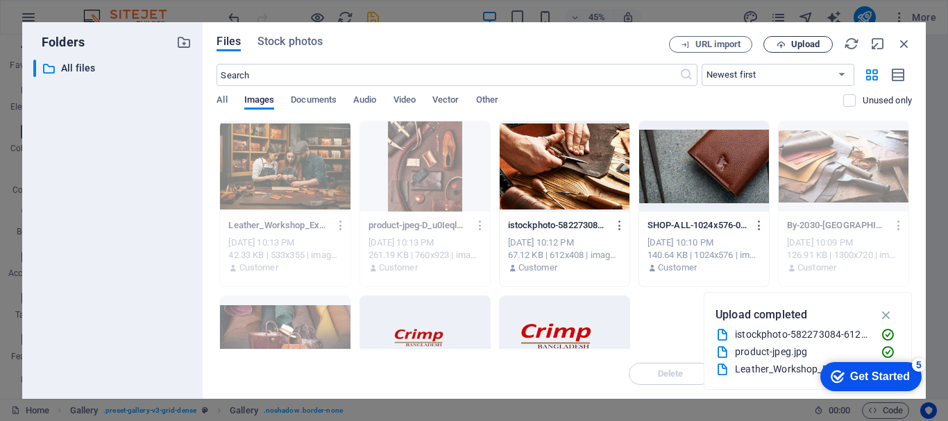
click at [792, 47] on span "Upload" at bounding box center [805, 44] width 28 height 8
click at [905, 45] on icon "button" at bounding box center [904, 43] width 15 height 15
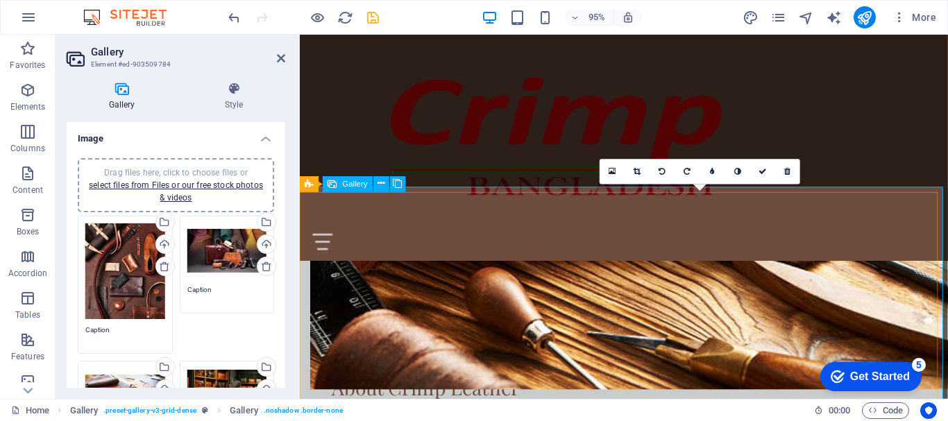
scroll to position [863, 0]
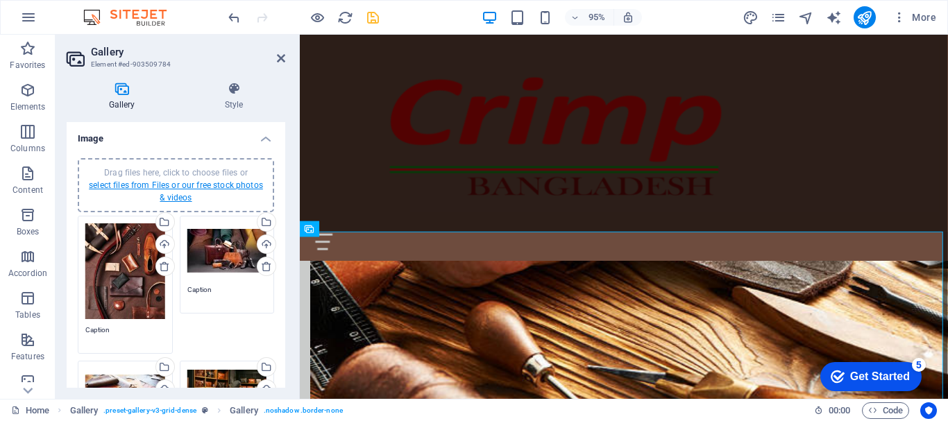
click at [208, 183] on link "select files from Files or our free stock photos & videos" at bounding box center [176, 191] width 174 height 22
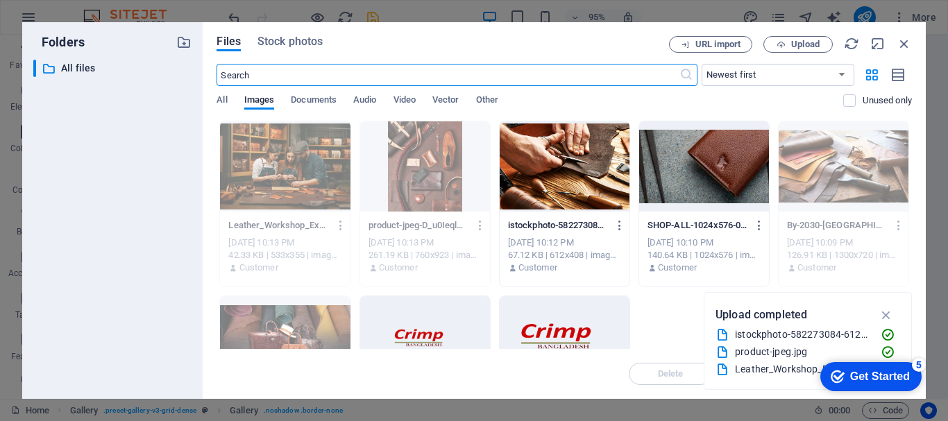
scroll to position [1256, 0]
click at [811, 44] on span "Upload" at bounding box center [805, 44] width 28 height 8
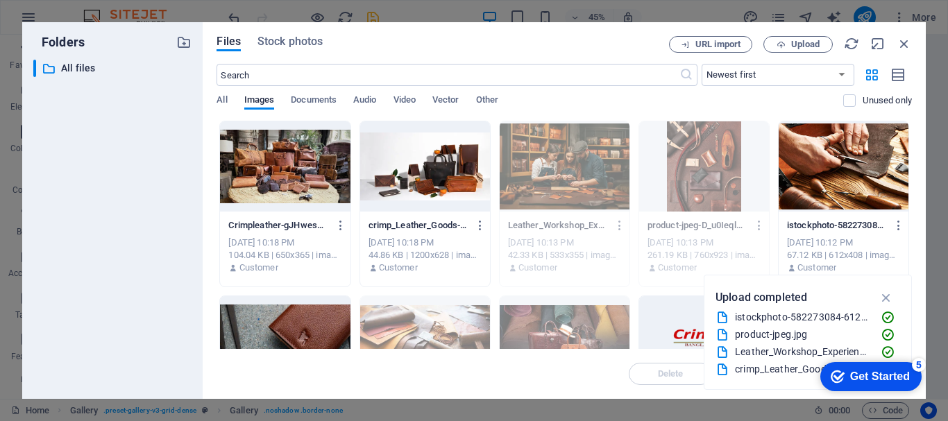
click at [328, 177] on div at bounding box center [285, 166] width 130 height 90
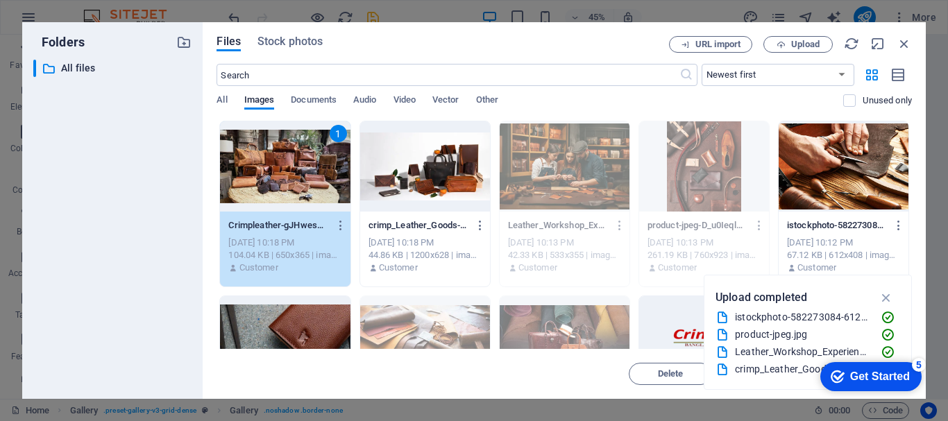
click at [328, 177] on div "1" at bounding box center [285, 166] width 130 height 90
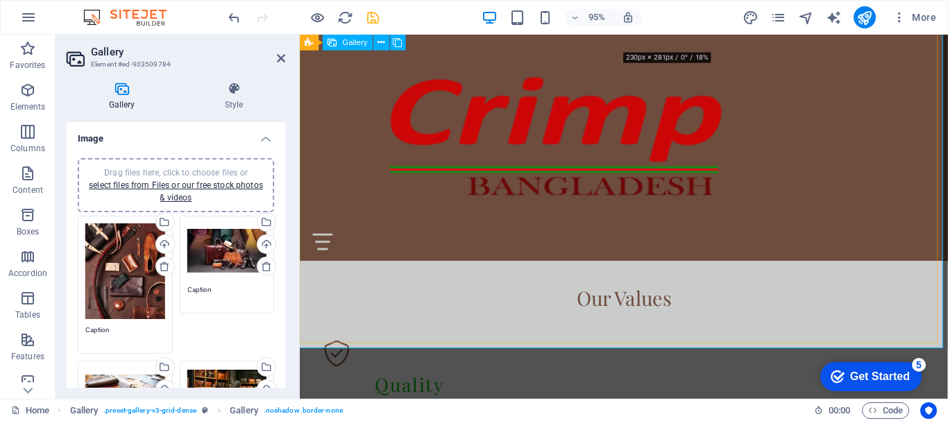
scroll to position [1253, 0]
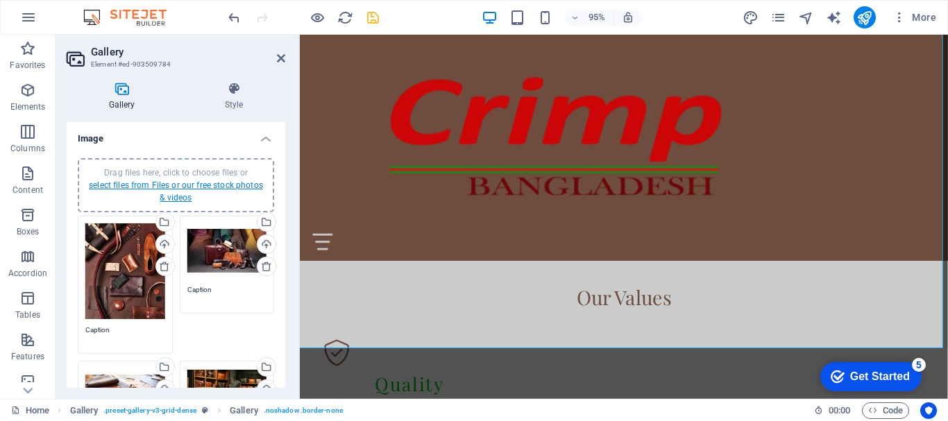
click at [218, 188] on link "select files from Files or our free stock photos & videos" at bounding box center [176, 191] width 174 height 22
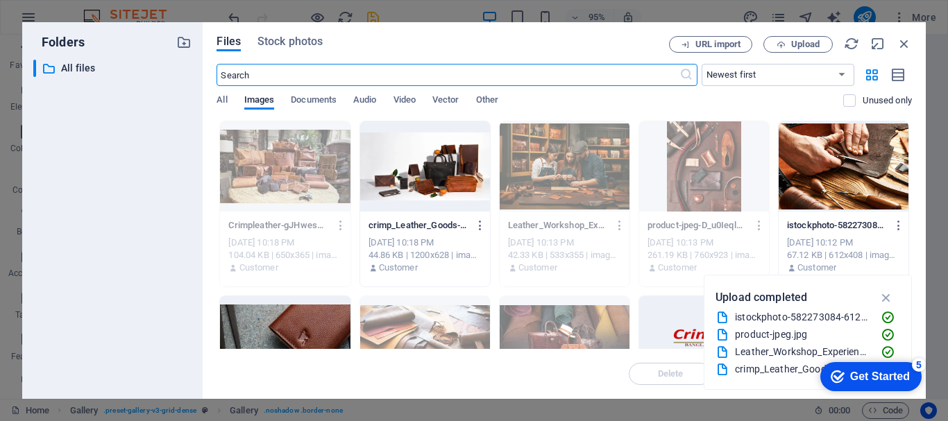
scroll to position [1647, 0]
click at [460, 178] on div at bounding box center [425, 166] width 130 height 90
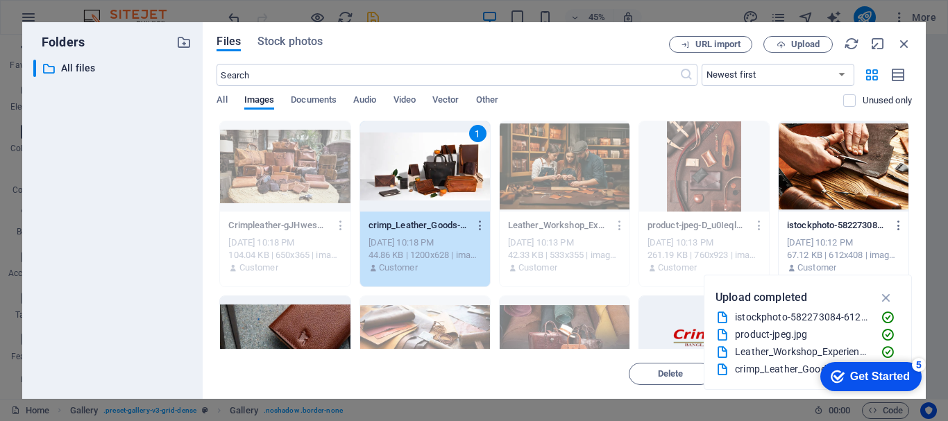
click at [460, 178] on div "1" at bounding box center [425, 166] width 130 height 90
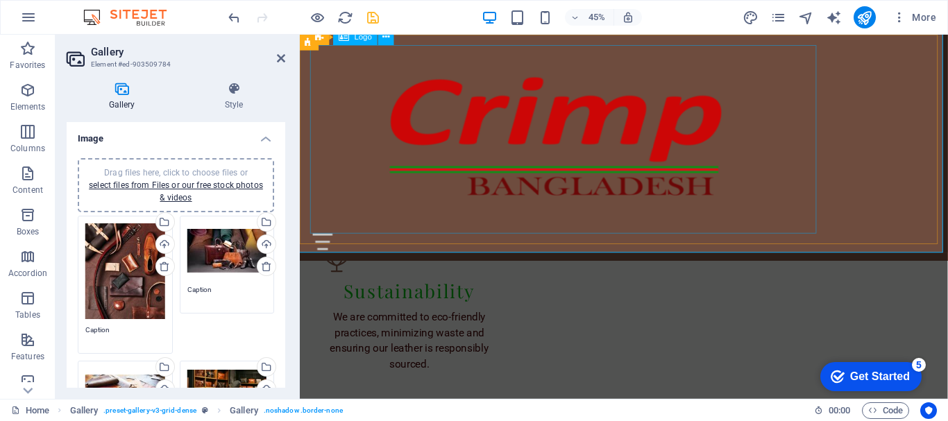
scroll to position [1354, 0]
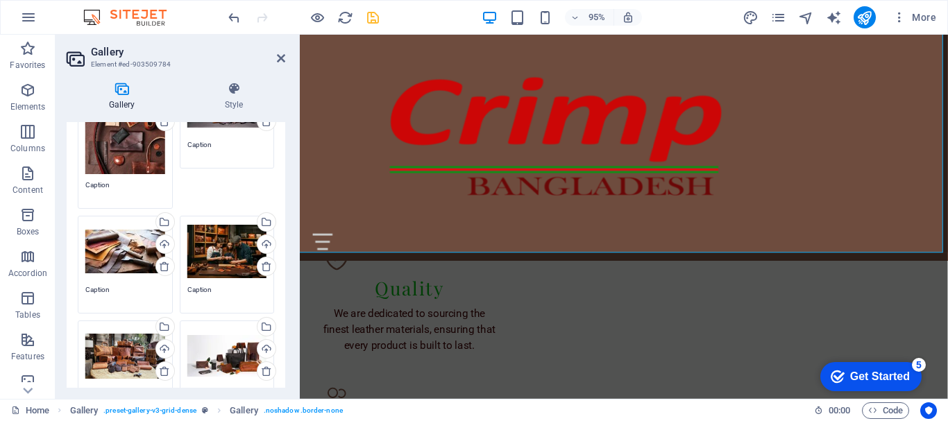
click at [179, 347] on div "Drag files here, click to choose files or select files from Files or our free s…" at bounding box center [227, 369] width 102 height 105
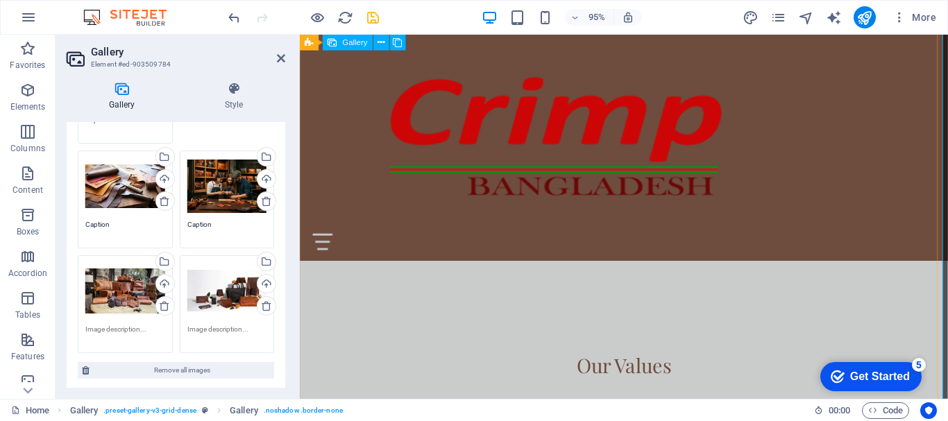
scroll to position [1181, 0]
click at [376, 17] on icon "save" at bounding box center [373, 18] width 16 height 16
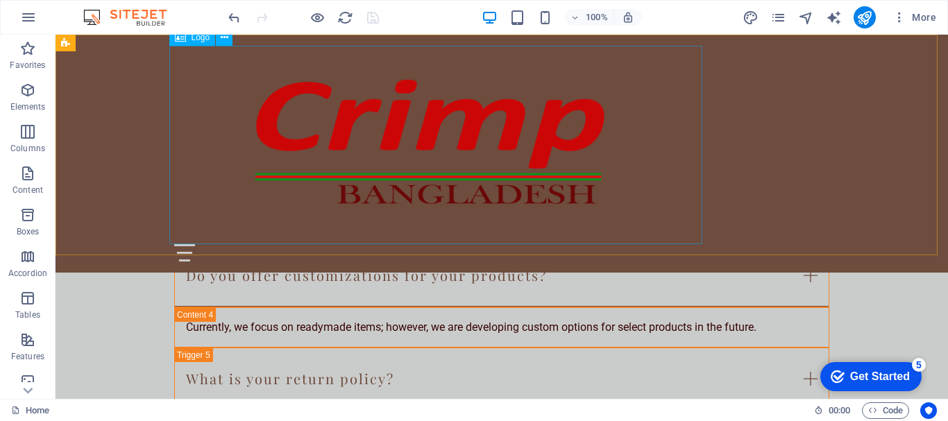
scroll to position [2936, 0]
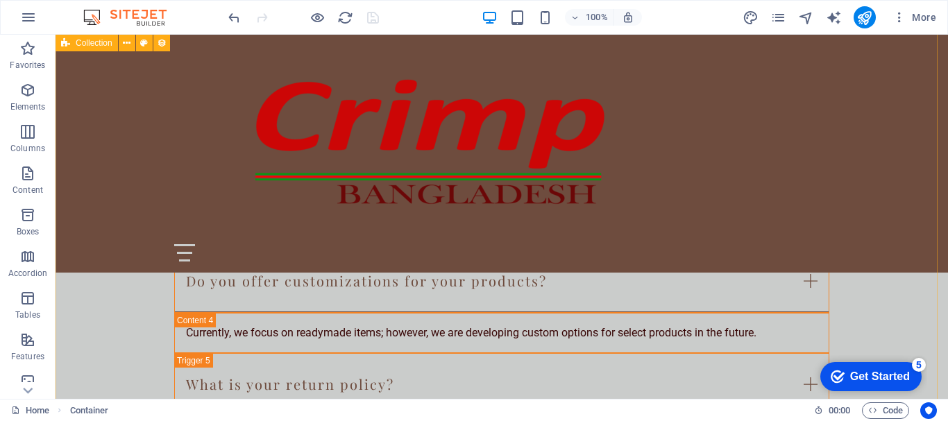
scroll to position [2916, 0]
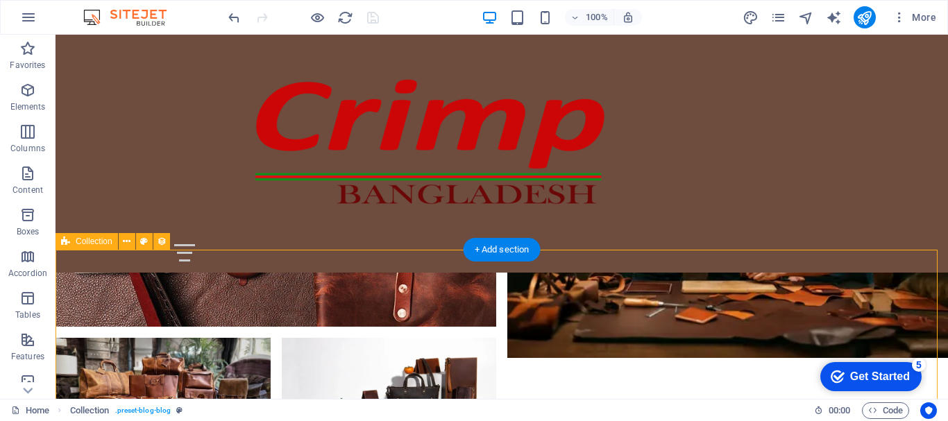
scroll to position [2292, 0]
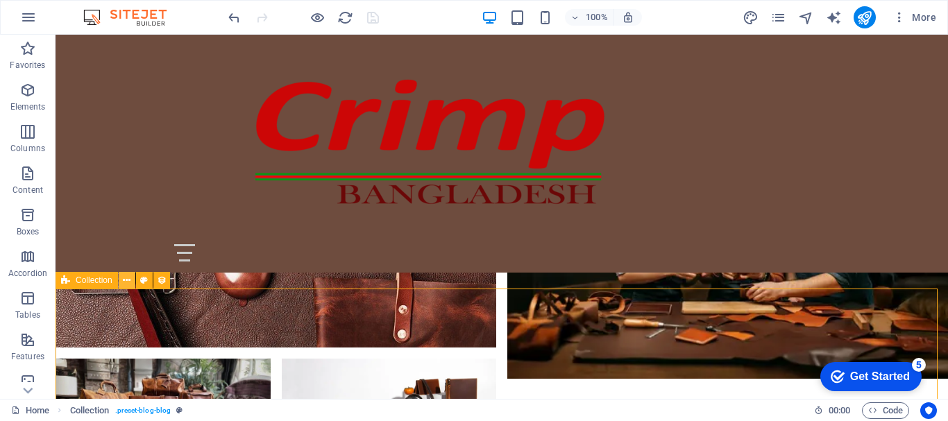
click at [128, 279] on icon at bounding box center [127, 281] width 8 height 15
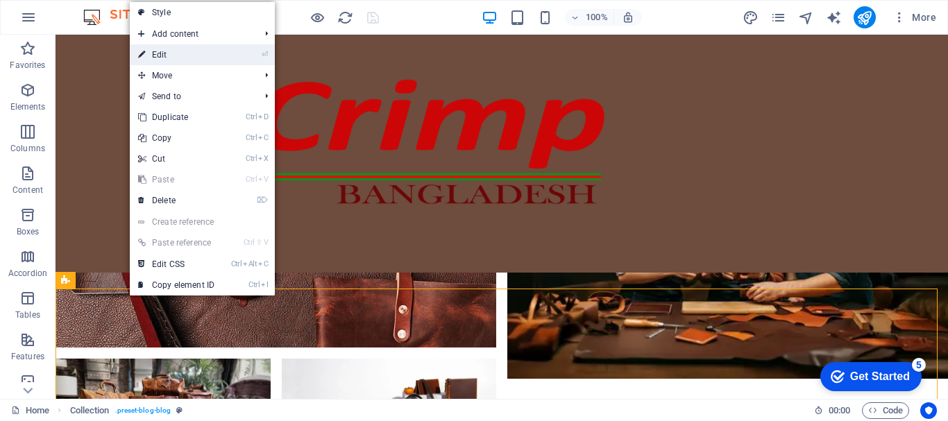
click at [167, 57] on link "⏎ Edit" at bounding box center [176, 54] width 93 height 21
select select "columns.publishing_date_DESC"
select select "columns.status"
select select "columns.publishing_date"
select select "past"
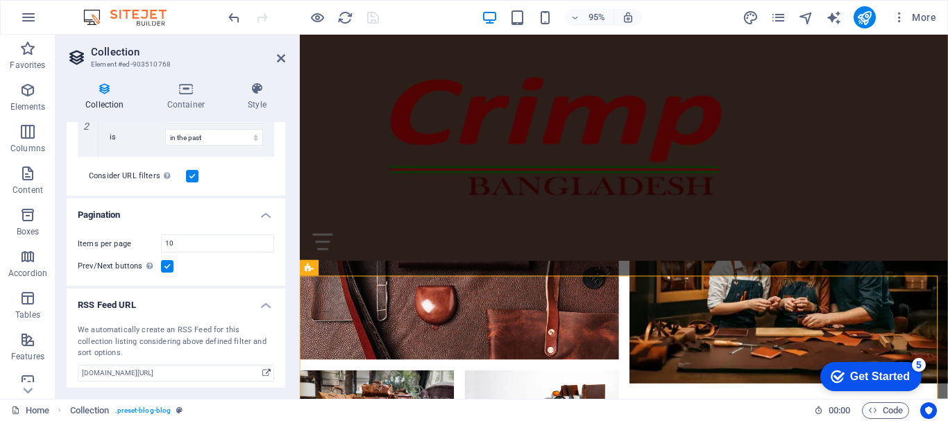
scroll to position [457, 0]
click at [283, 58] on icon at bounding box center [281, 58] width 8 height 11
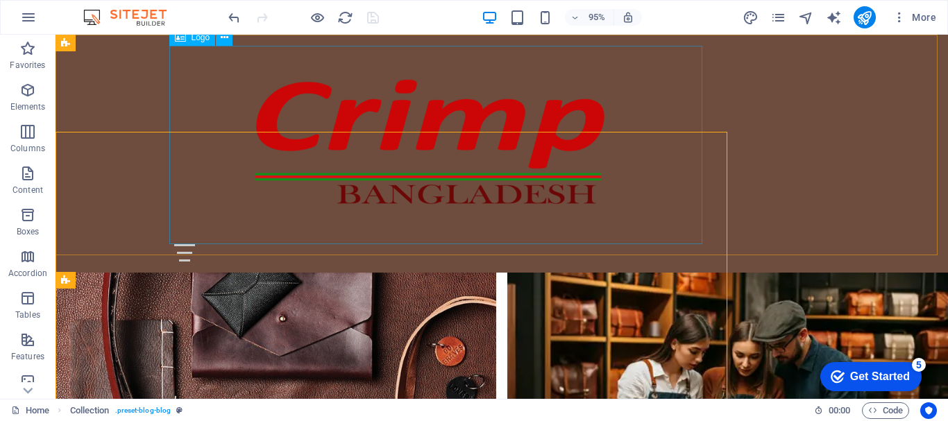
scroll to position [2292, 0]
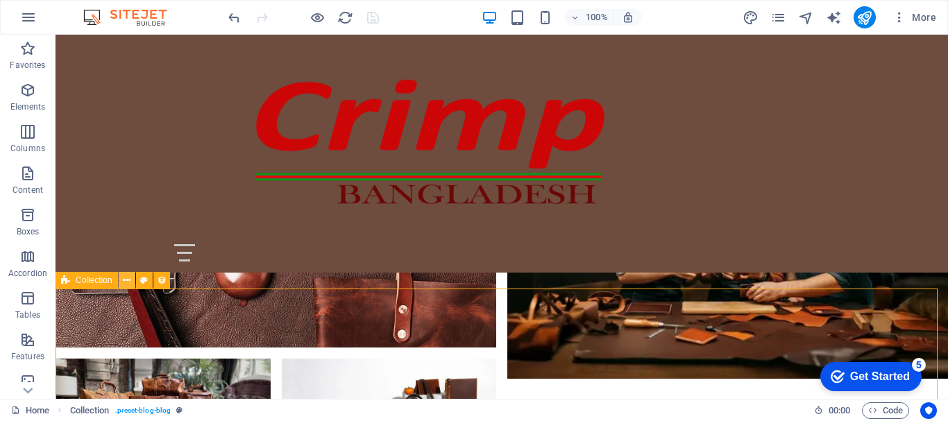
click at [127, 283] on icon at bounding box center [127, 281] width 8 height 15
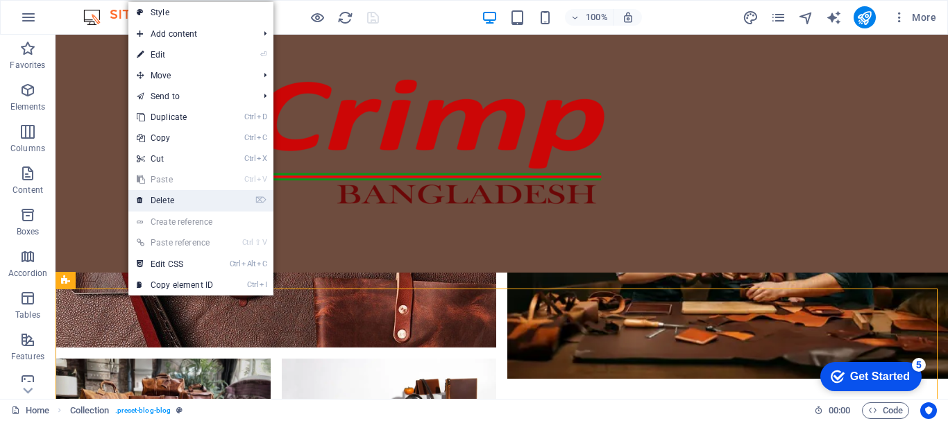
click at [167, 206] on link "⌦ Delete" at bounding box center [174, 200] width 93 height 21
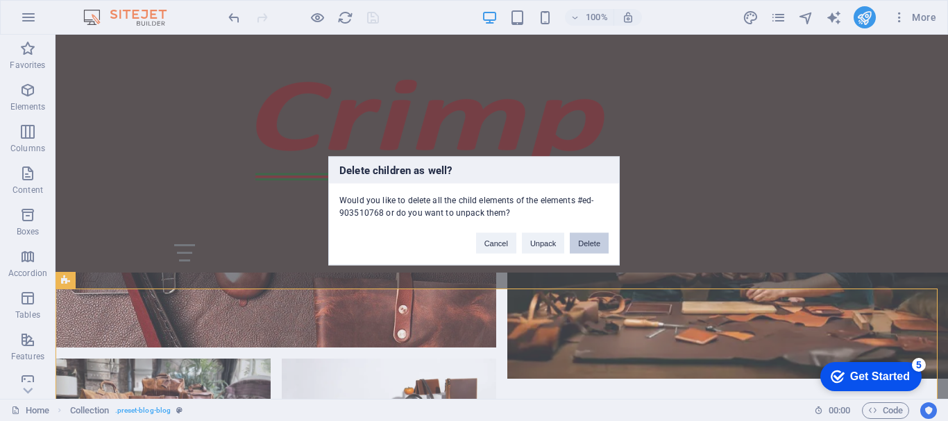
click at [600, 238] on button "Delete" at bounding box center [589, 243] width 39 height 21
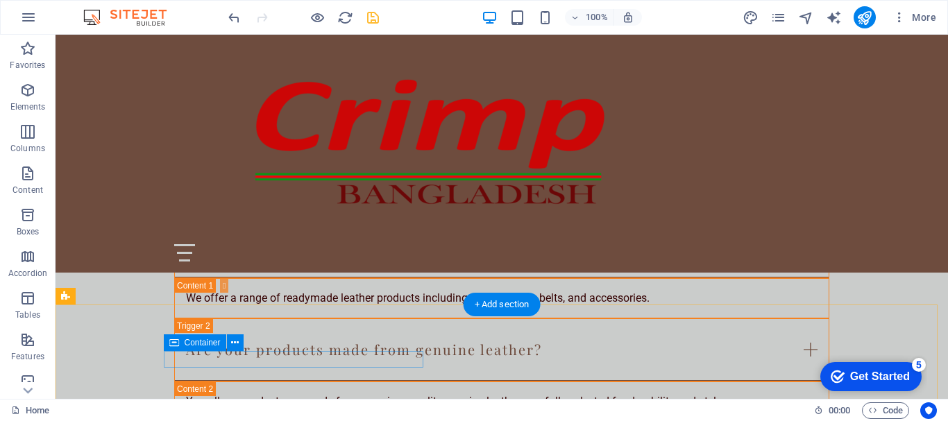
scroll to position [2673, 0]
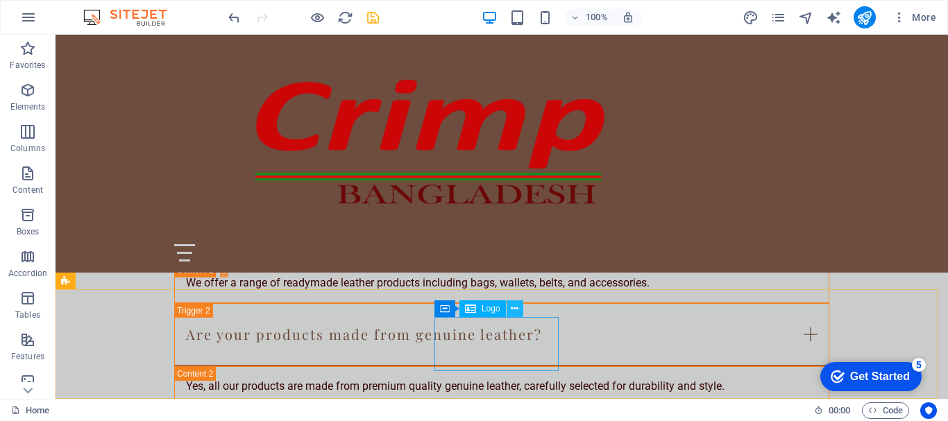
click at [515, 310] on icon at bounding box center [515, 309] width 8 height 15
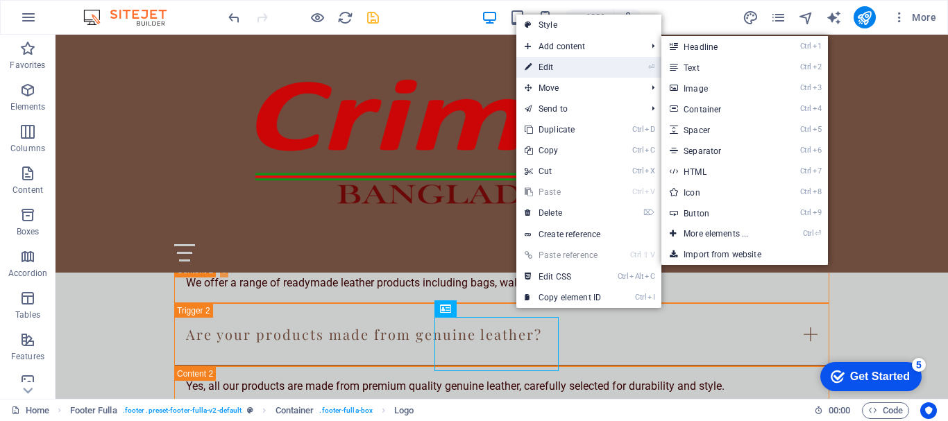
click at [553, 69] on link "⏎ Edit" at bounding box center [562, 67] width 93 height 21
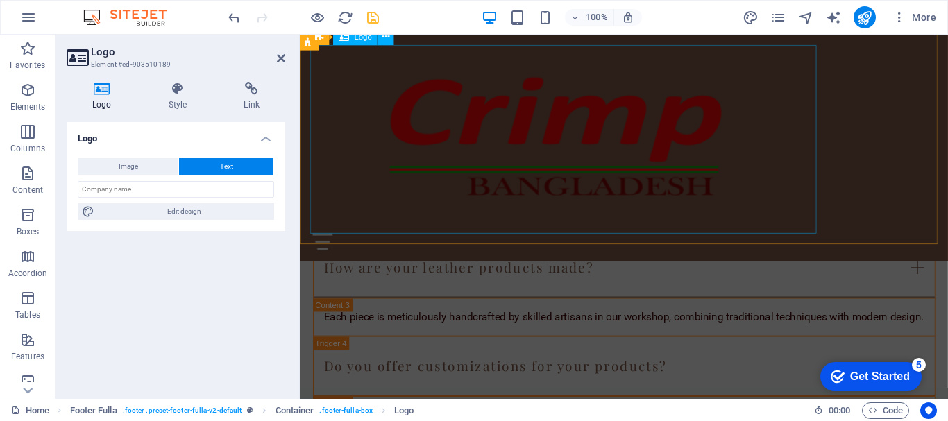
scroll to position [2496, 0]
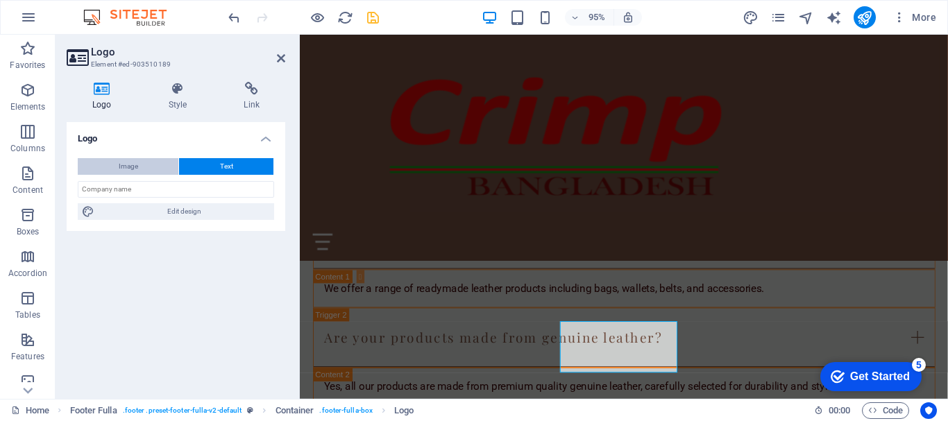
click at [122, 167] on span "Image" at bounding box center [128, 166] width 19 height 17
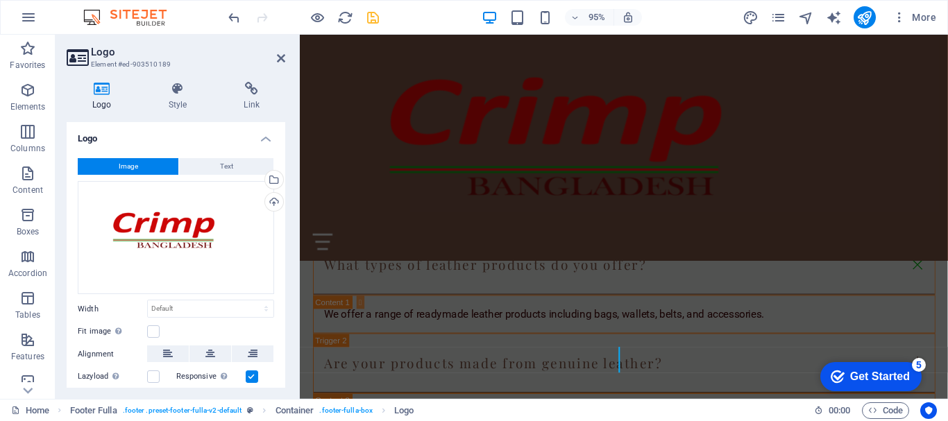
scroll to position [2512, 0]
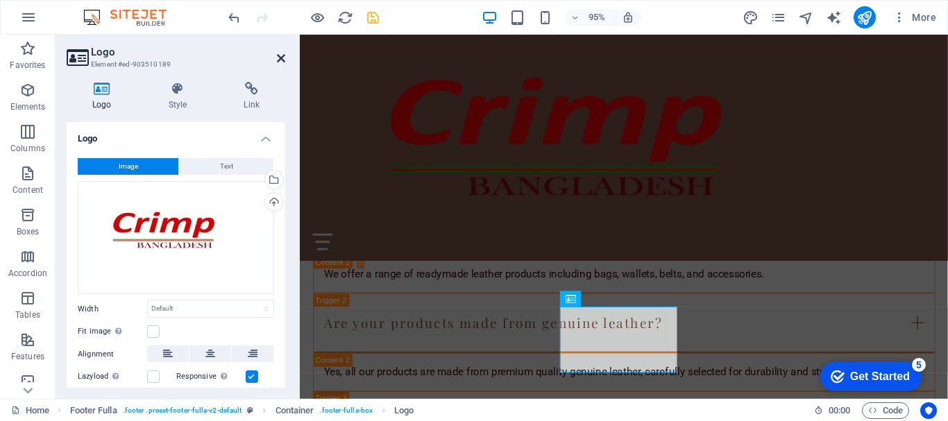
click at [279, 60] on icon at bounding box center [281, 58] width 8 height 11
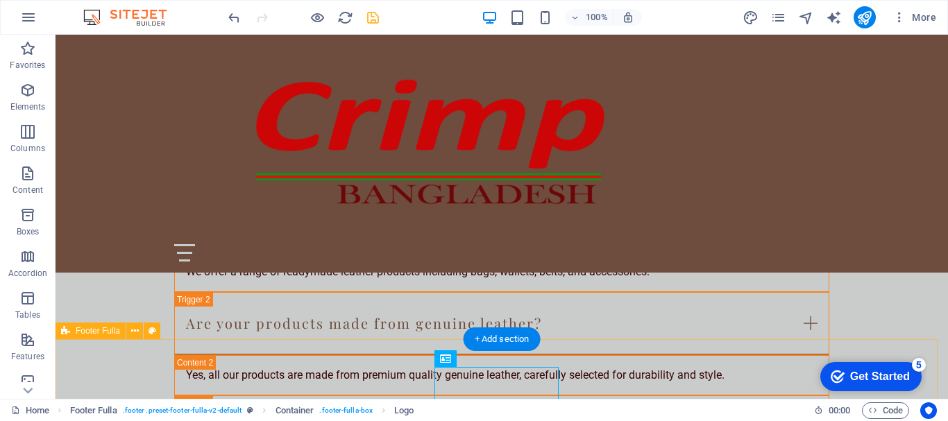
scroll to position [2689, 0]
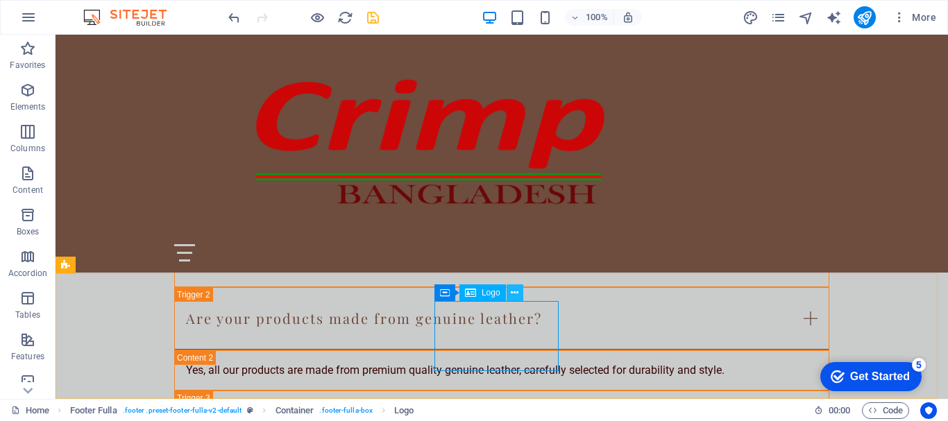
click at [512, 292] on icon at bounding box center [515, 293] width 8 height 15
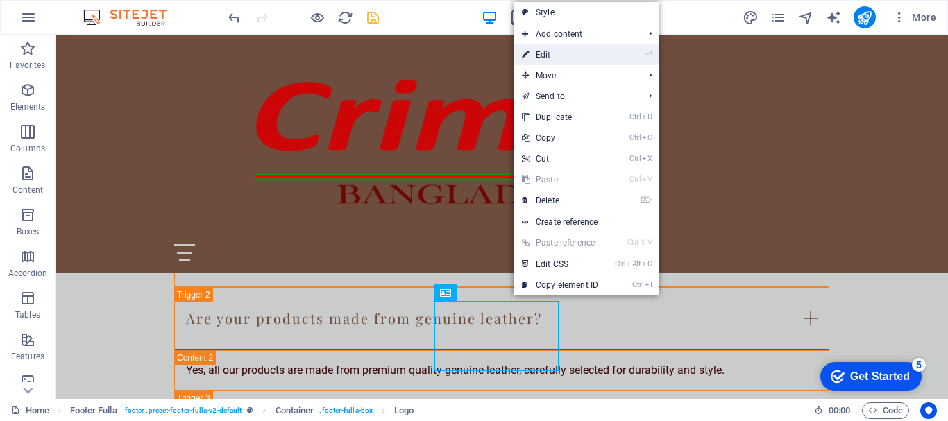
click at [553, 60] on link "⏎ Edit" at bounding box center [560, 54] width 93 height 21
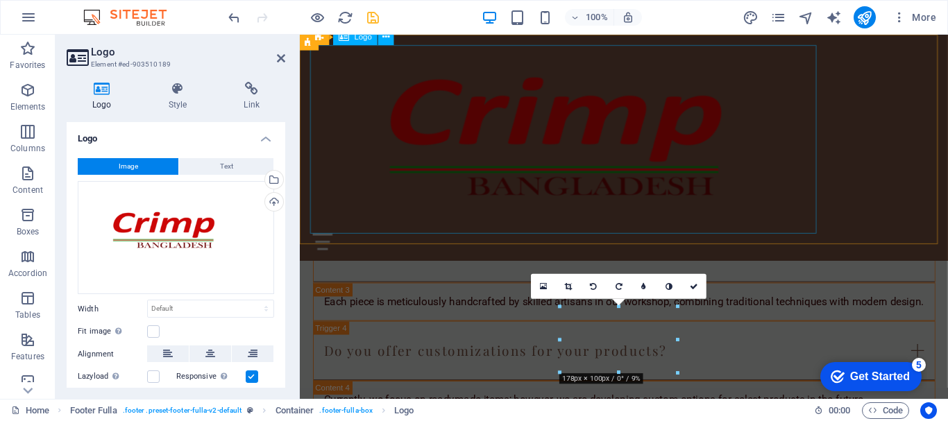
scroll to position [2512, 0]
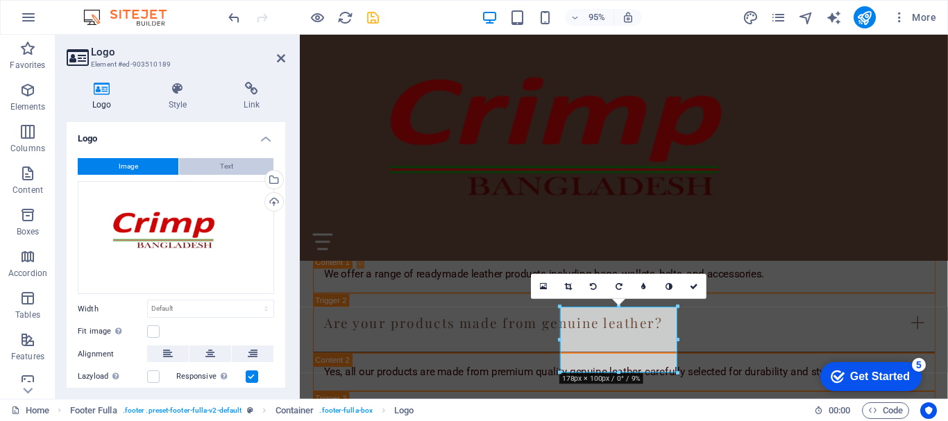
click at [208, 164] on button "Text" at bounding box center [226, 166] width 94 height 17
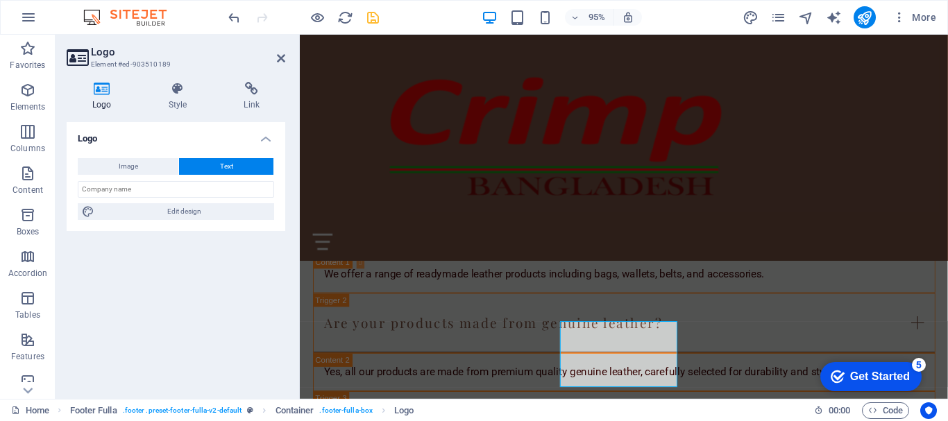
scroll to position [2496, 0]
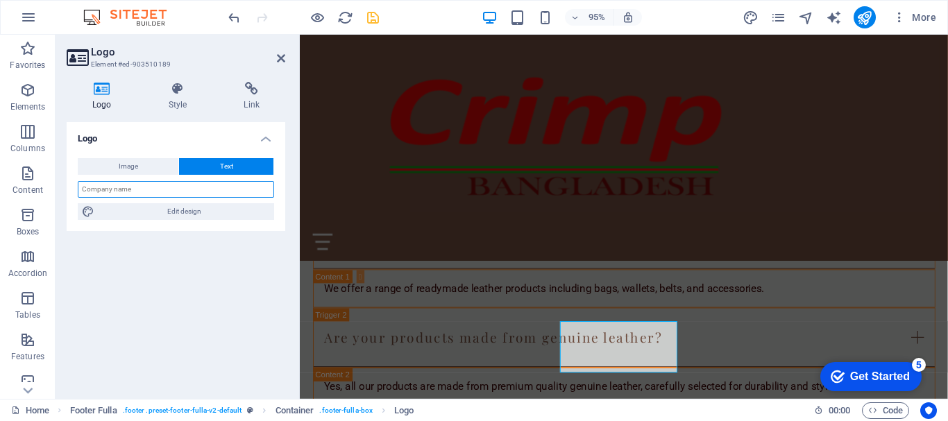
click at [170, 187] on input "text" at bounding box center [176, 189] width 196 height 17
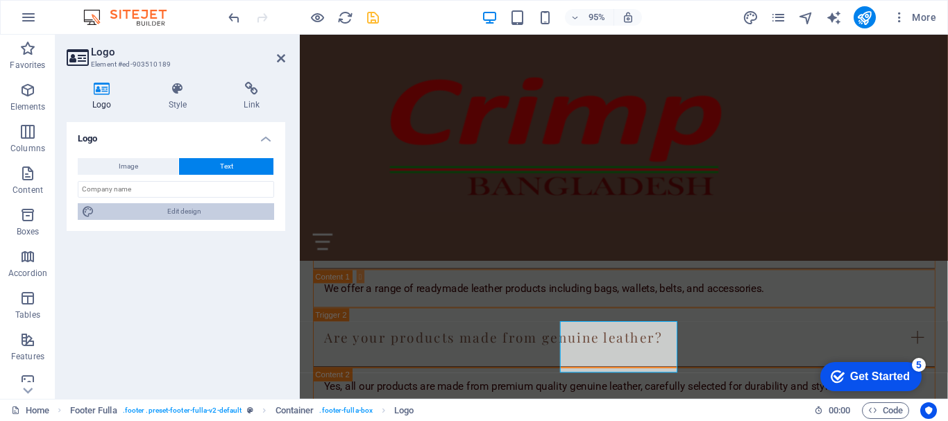
click at [171, 208] on span "Edit design" at bounding box center [184, 211] width 171 height 17
select select "px"
select select "200"
select select "px"
select select "rem"
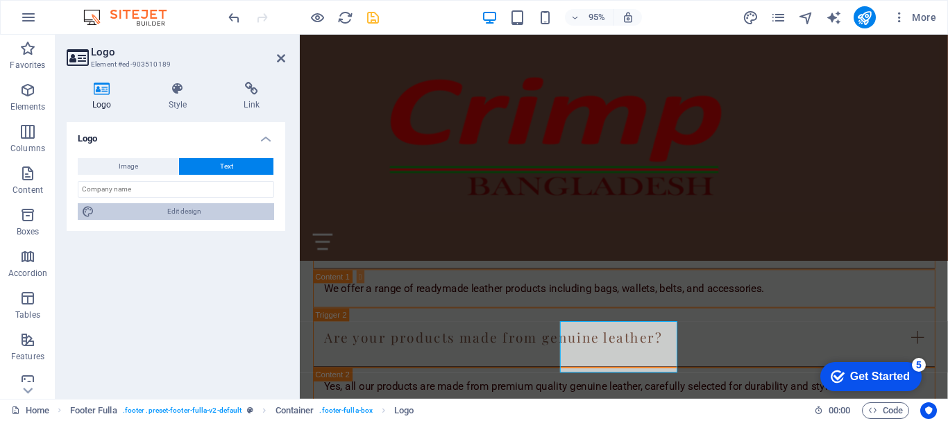
select select "200"
select select "px"
select select "rem"
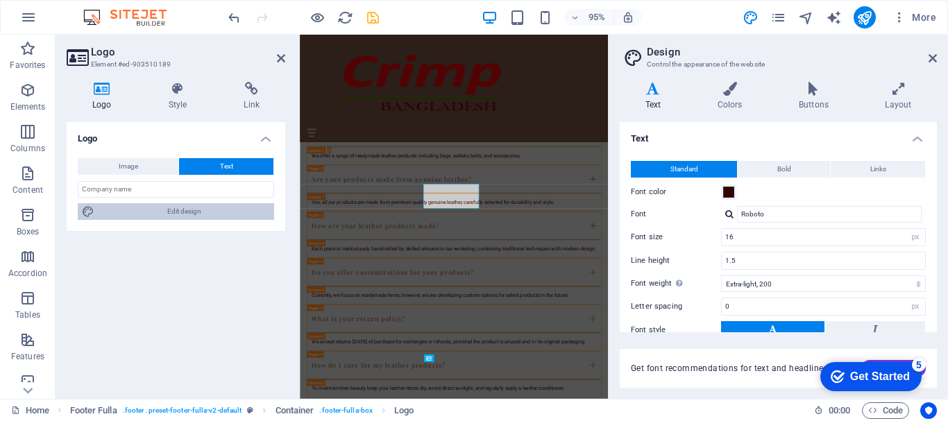
scroll to position [2466, 0]
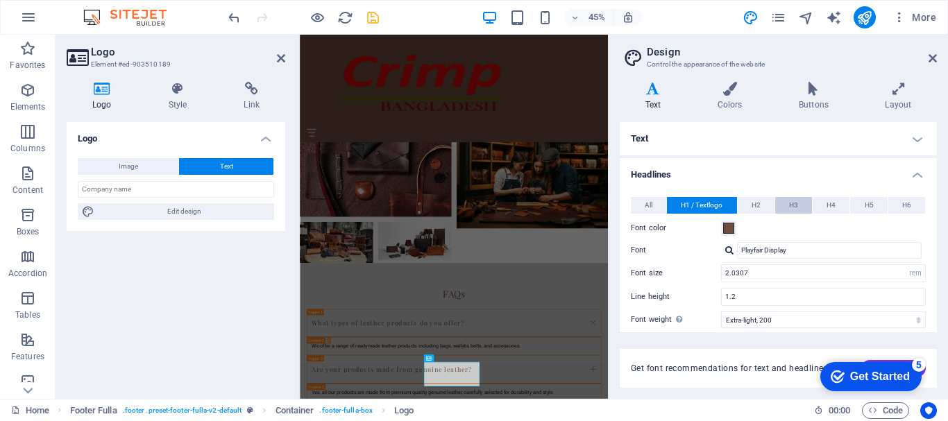
click at [798, 205] on button "H3" at bounding box center [793, 205] width 37 height 17
click at [830, 206] on span "H4" at bounding box center [831, 205] width 9 height 17
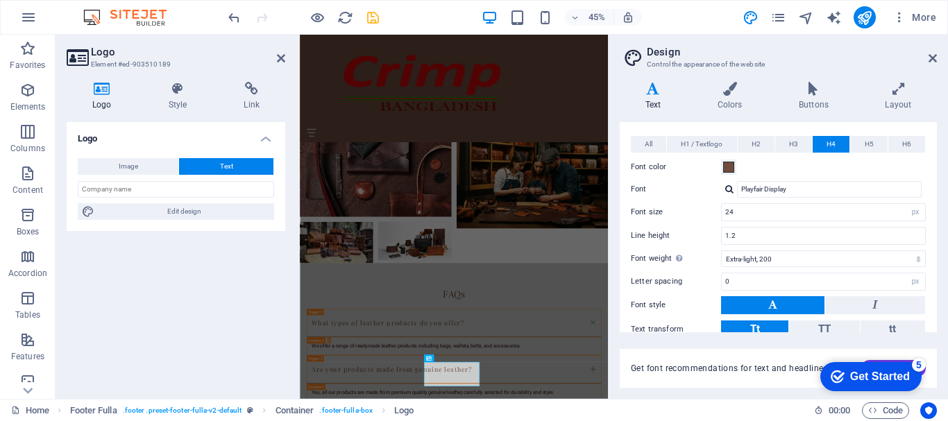
scroll to position [0, 0]
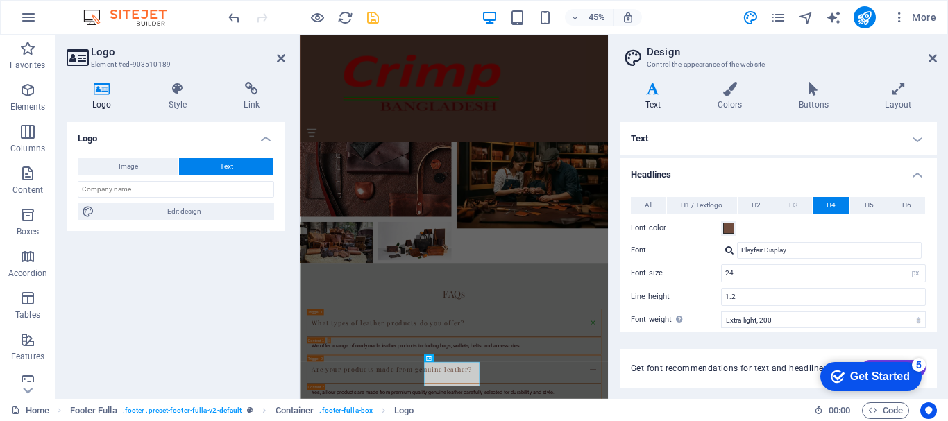
click at [913, 140] on h4 "Text" at bounding box center [778, 138] width 317 height 33
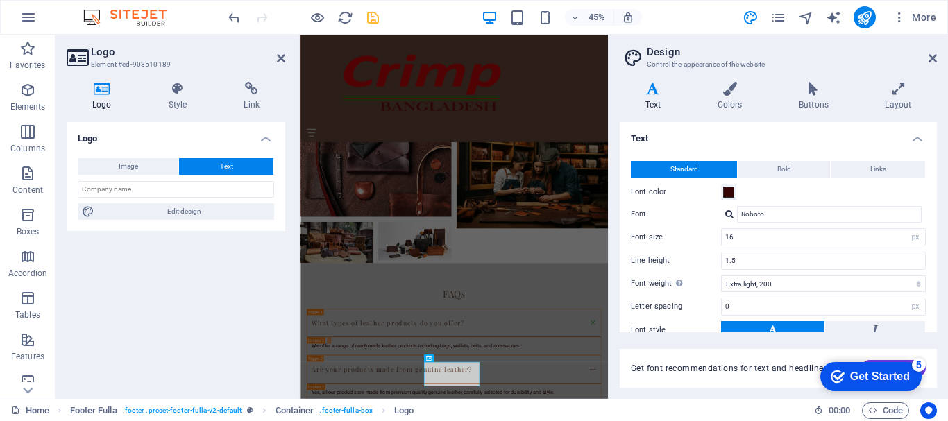
click at [913, 140] on h4 "Text" at bounding box center [778, 134] width 317 height 25
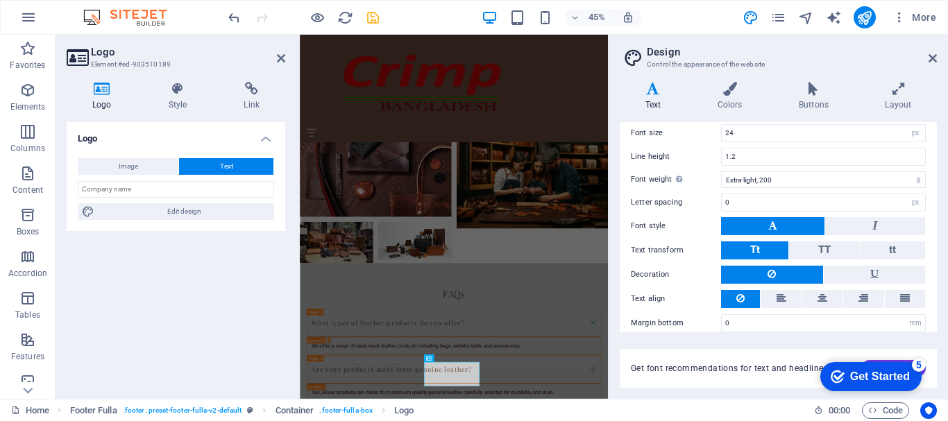
scroll to position [154, 0]
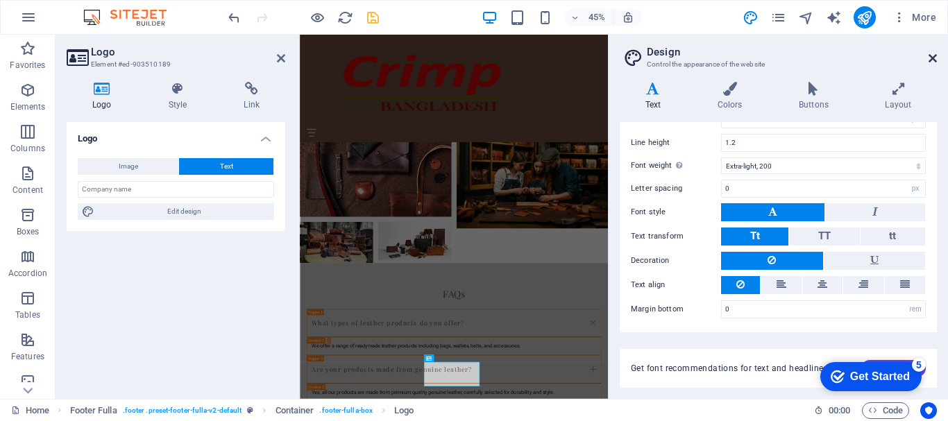
click at [933, 60] on icon at bounding box center [933, 58] width 8 height 11
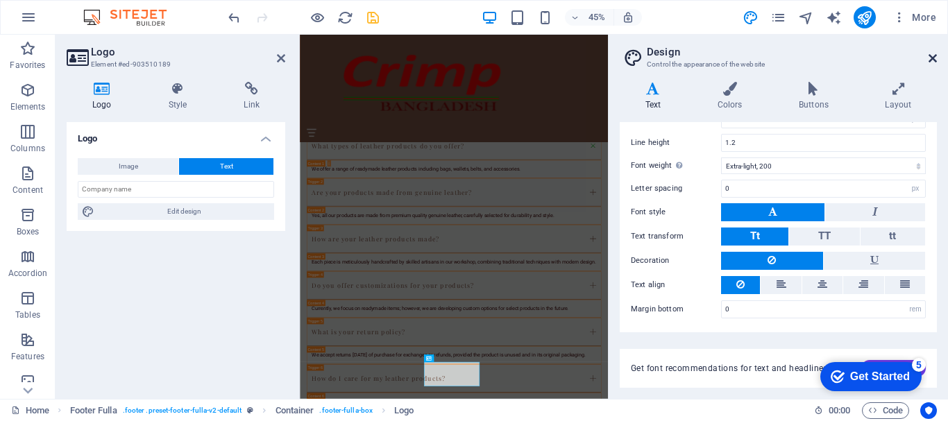
scroll to position [2496, 0]
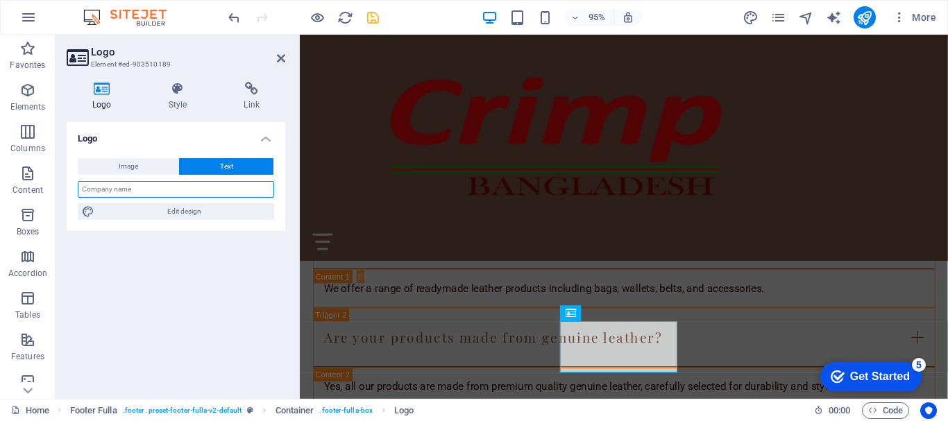
click at [174, 185] on input "text" at bounding box center [176, 189] width 196 height 17
drag, startPoint x: 142, startPoint y: 190, endPoint x: 38, endPoint y: 189, distance: 103.4
click at [38, 189] on section "Favorites Elements Columns Content Boxes Accordion Tables Features Images Slide…" at bounding box center [474, 217] width 948 height 364
paste input "© 2021 ABM Leather"
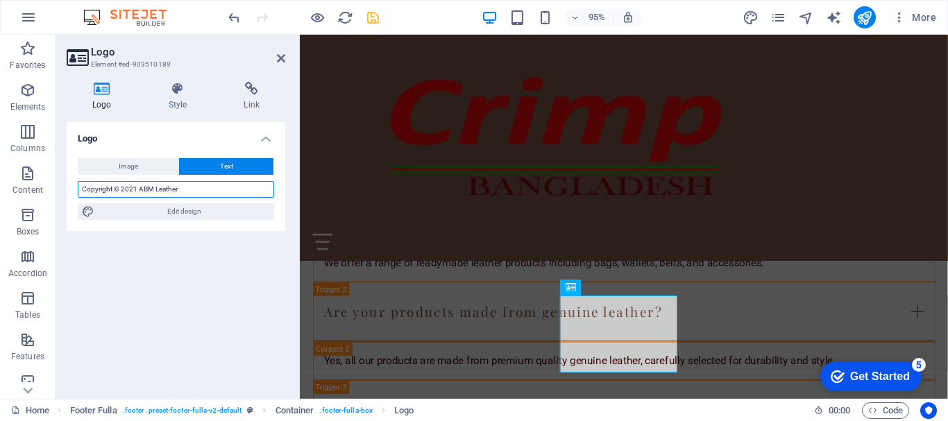
click at [133, 191] on input "Copyright © 2021 ABM Leather" at bounding box center [176, 189] width 196 height 17
drag, startPoint x: 153, startPoint y: 190, endPoint x: 138, endPoint y: 188, distance: 14.6
click at [138, 188] on input "Copyright © 2025 ABM Leather" at bounding box center [176, 189] width 196 height 17
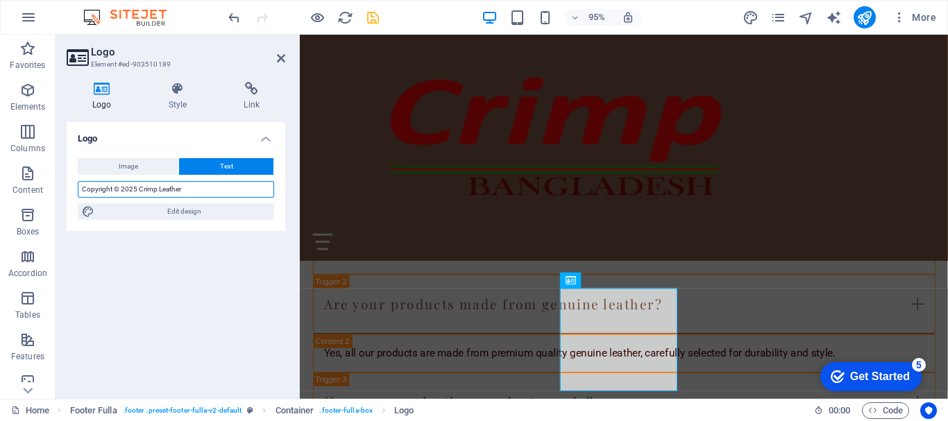
click at [190, 190] on input "Copyright © 2025 Crimp Leather" at bounding box center [176, 189] width 196 height 17
type input "Copyright © 2025 Crimp Leather"
click at [179, 100] on h4 "Style" at bounding box center [181, 96] width 76 height 29
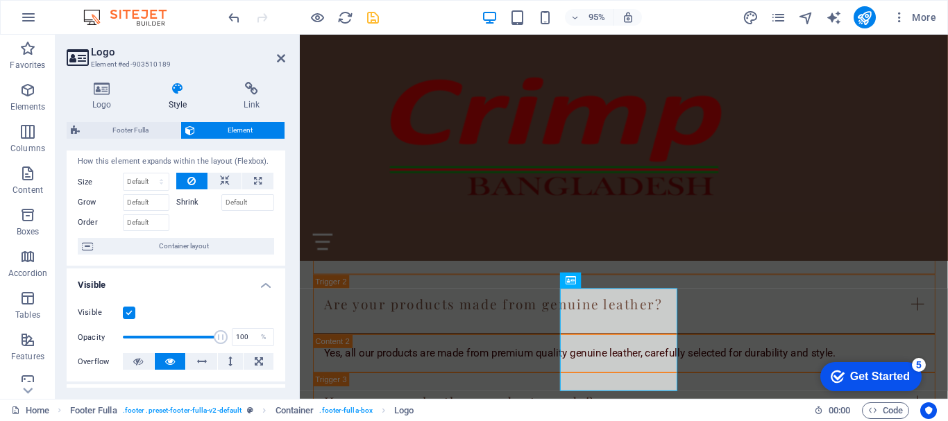
scroll to position [0, 0]
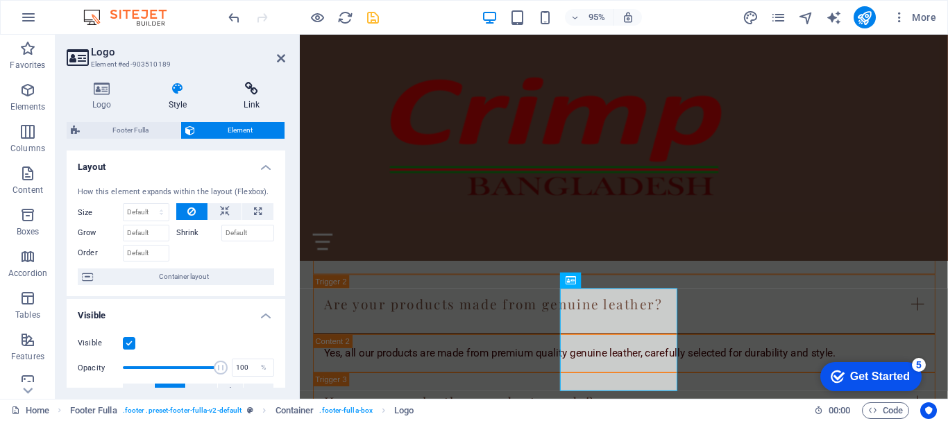
click at [255, 89] on icon at bounding box center [251, 89] width 67 height 14
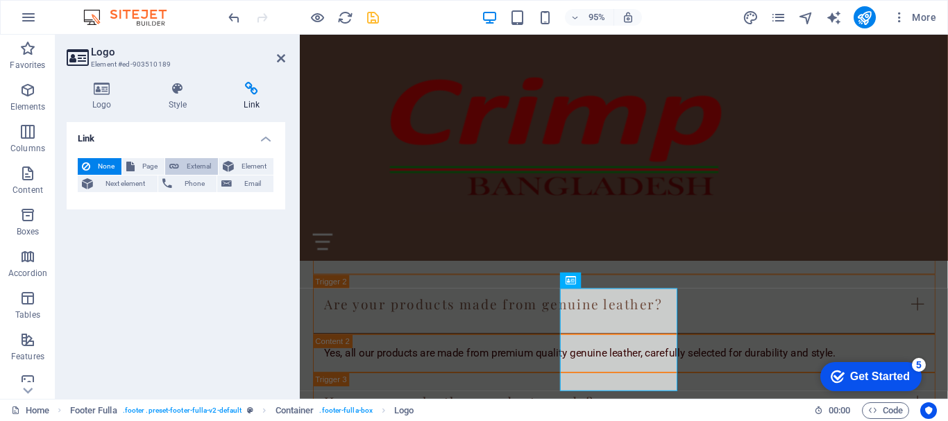
click at [188, 168] on span "External" at bounding box center [198, 166] width 31 height 17
select select "blank"
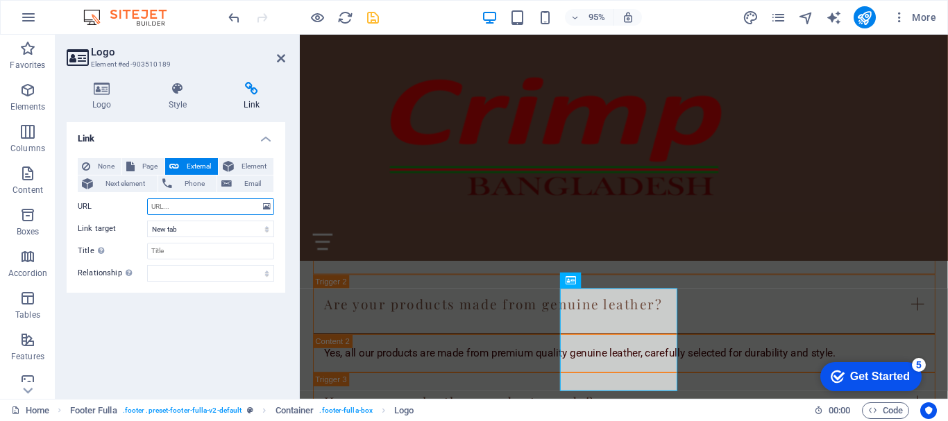
click at [194, 212] on input "URL" at bounding box center [210, 207] width 127 height 17
paste input "https://ritsoft.net/en/"
type input "https://ritsoft.net/"
click at [252, 231] on select "New tab Same tab Overlay" at bounding box center [210, 229] width 127 height 17
click at [147, 221] on select "New tab Same tab Overlay" at bounding box center [210, 229] width 127 height 17
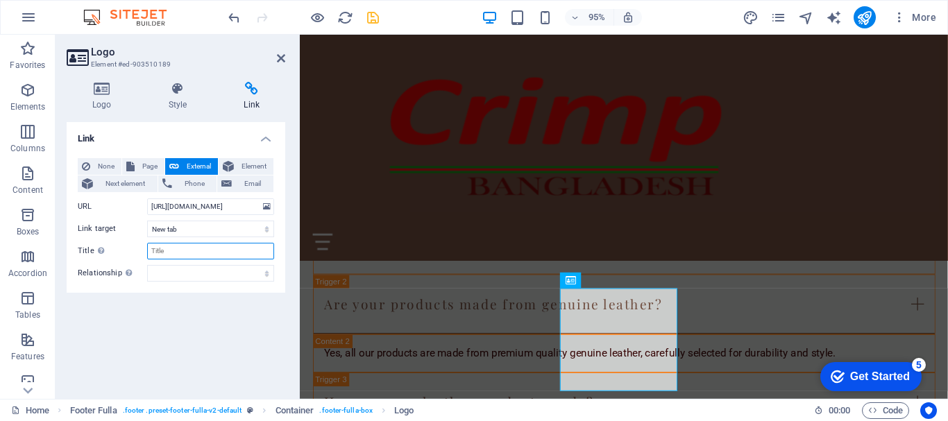
click at [229, 255] on input "Title Additional link description, should not be the same as the link text. The…" at bounding box center [210, 251] width 127 height 17
type input "Rahman IT"
click at [224, 276] on select "alternate author bookmark external help license next nofollow noreferrer noopen…" at bounding box center [210, 273] width 127 height 17
select select "external"
click at [147, 265] on select "alternate author bookmark external help license next nofollow noreferrer noopen…" at bounding box center [210, 273] width 127 height 17
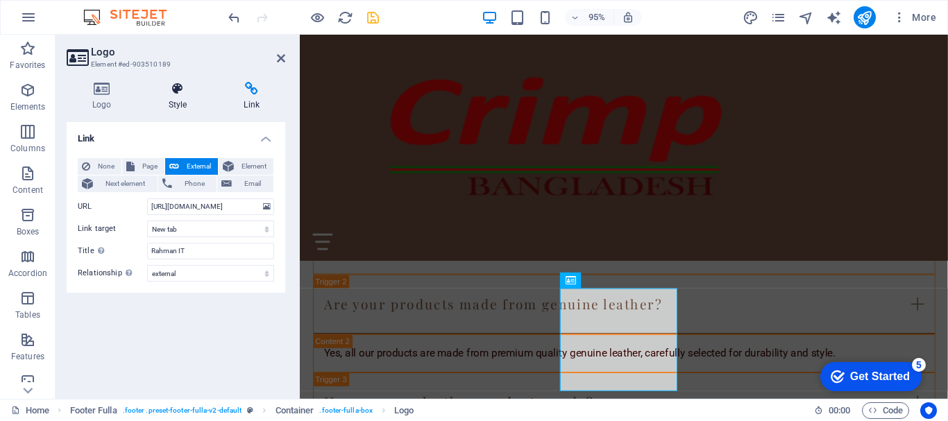
click at [171, 99] on h4 "Style" at bounding box center [181, 96] width 76 height 29
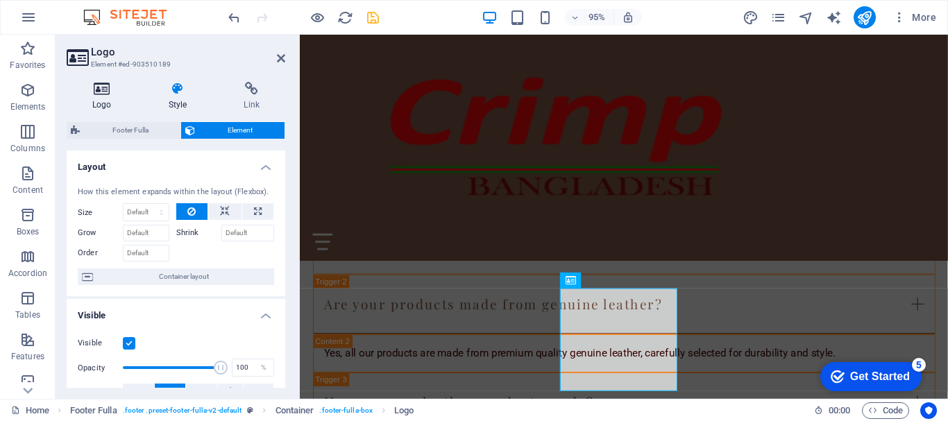
click at [99, 89] on icon at bounding box center [102, 89] width 71 height 14
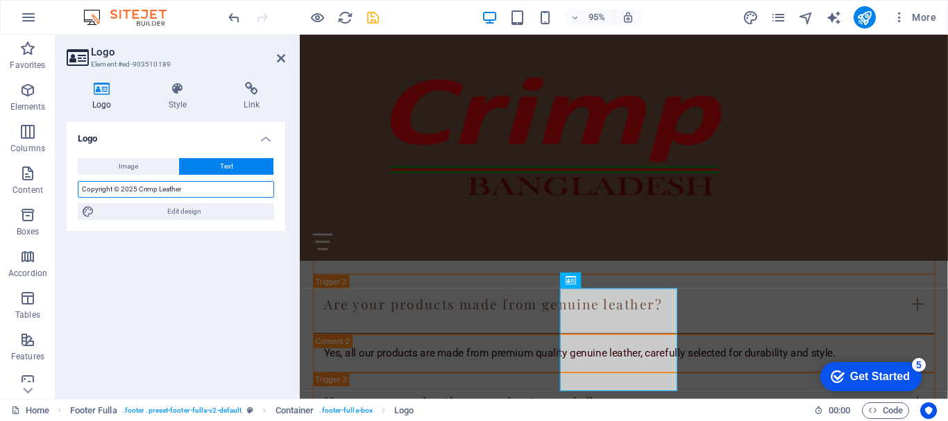
click at [190, 189] on input "Copyright © 2025 Crimp Leather" at bounding box center [176, 189] width 196 height 17
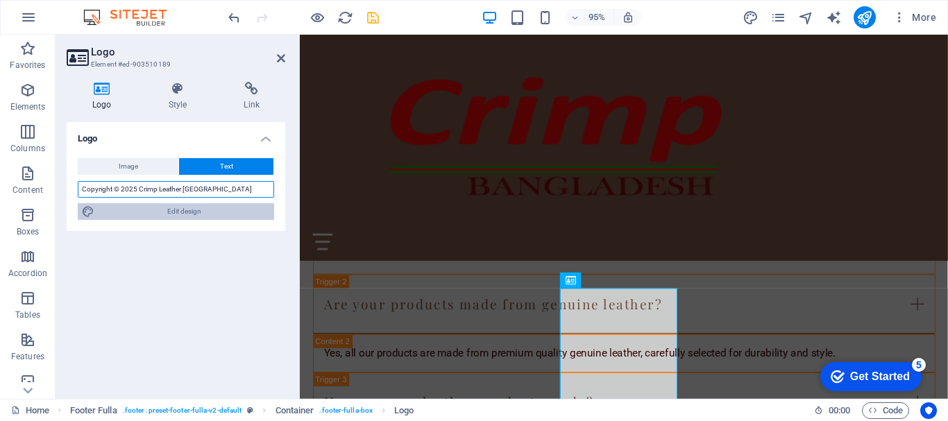
type input "Copyright © 2025 Crimp Leather [GEOGRAPHIC_DATA]"
click at [176, 209] on span "Edit design" at bounding box center [184, 211] width 171 height 17
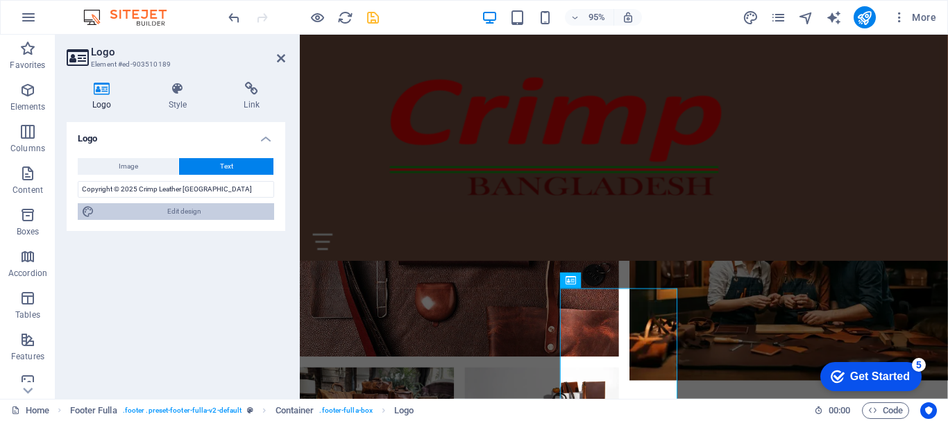
select select "rem"
select select "200"
select select "px"
select select "rem"
select select "px"
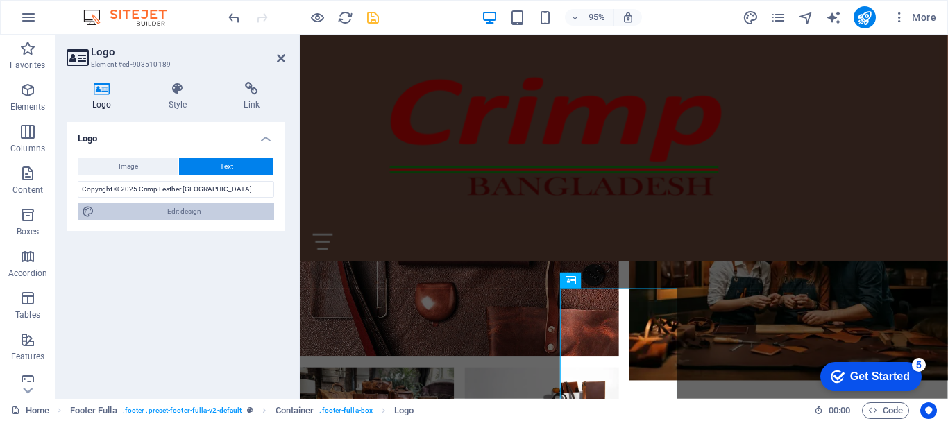
select select "200"
select select "px"
select select "rem"
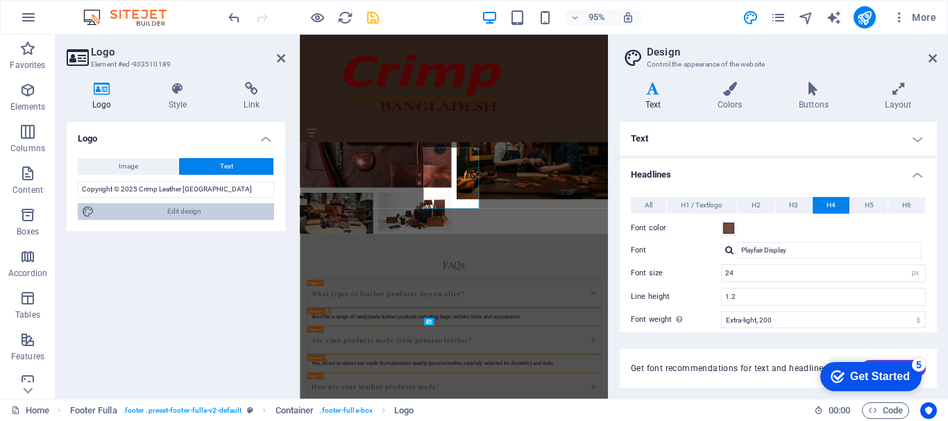
scroll to position [2547, 0]
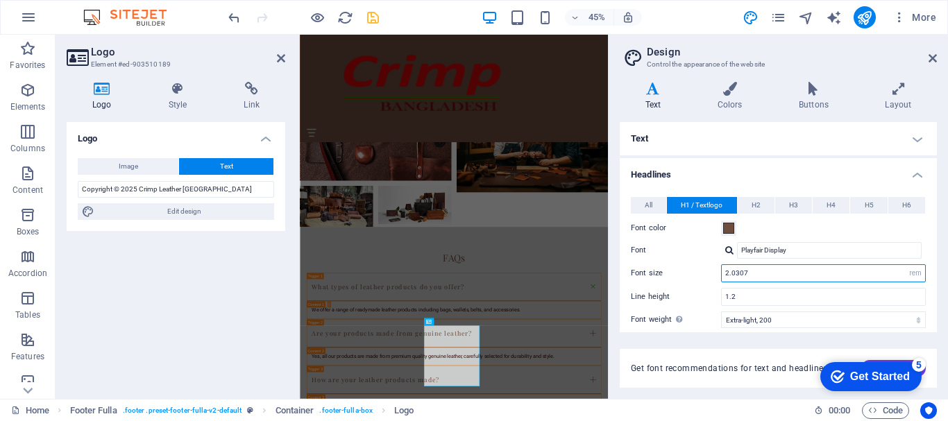
click at [798, 272] on input "2.0307" at bounding box center [823, 273] width 203 height 17
type input "2"
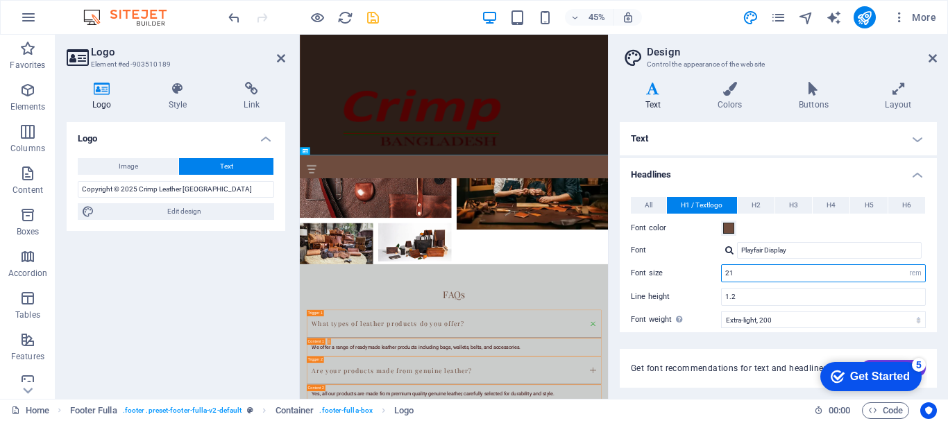
scroll to position [2927, 0]
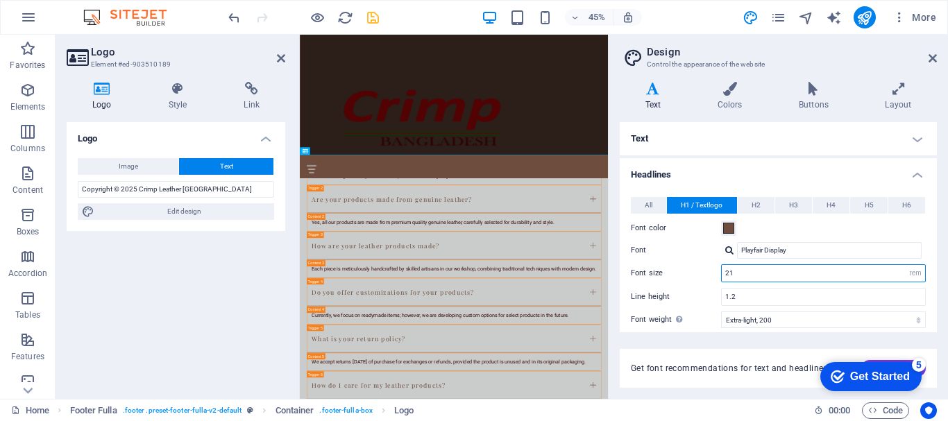
type input "2"
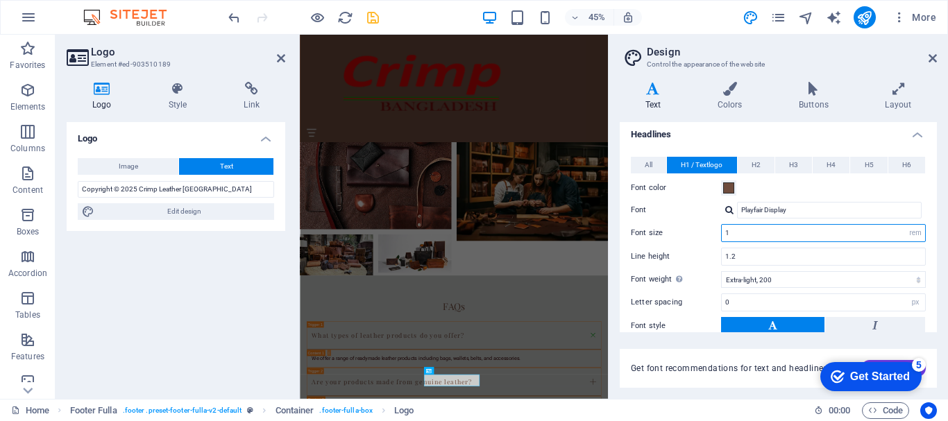
scroll to position [34, 0]
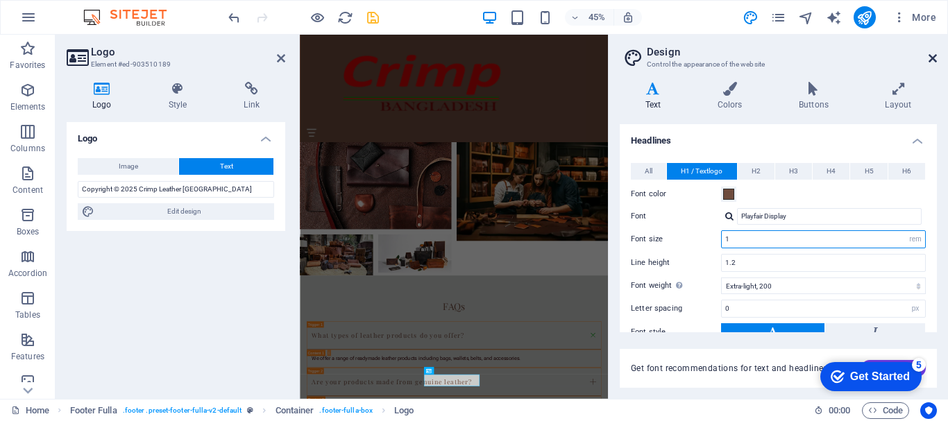
type input "1"
click at [932, 58] on icon at bounding box center [933, 58] width 8 height 11
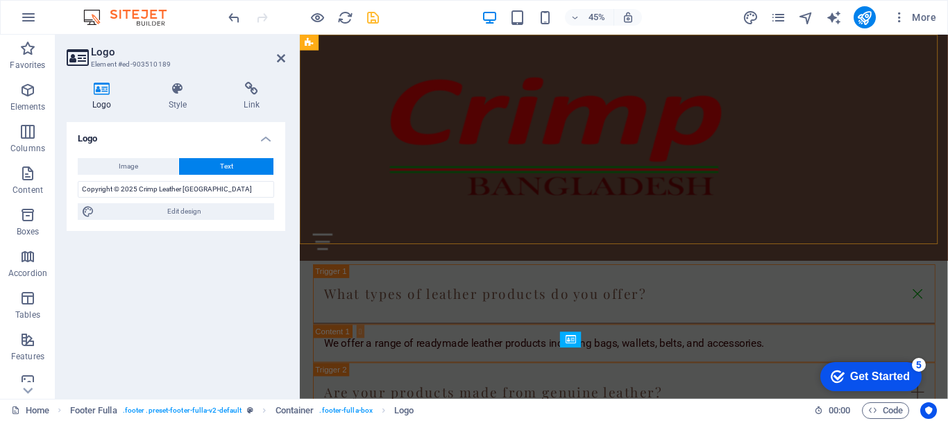
scroll to position [2469, 0]
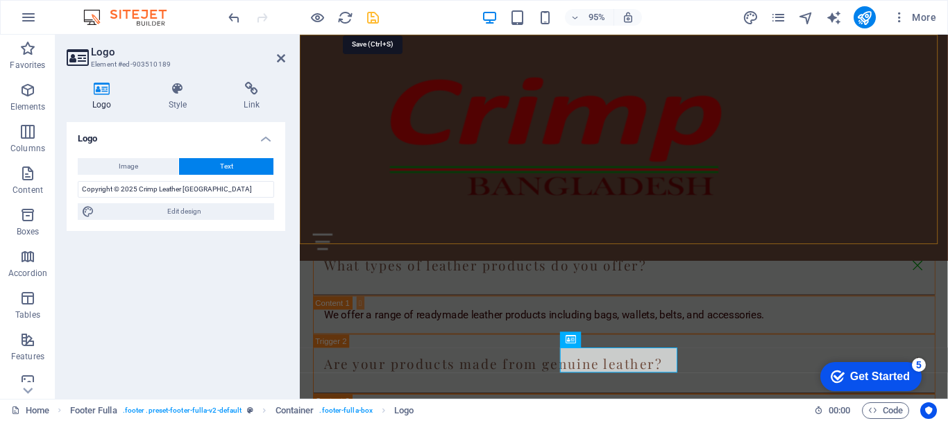
click at [369, 16] on icon "save" at bounding box center [373, 18] width 16 height 16
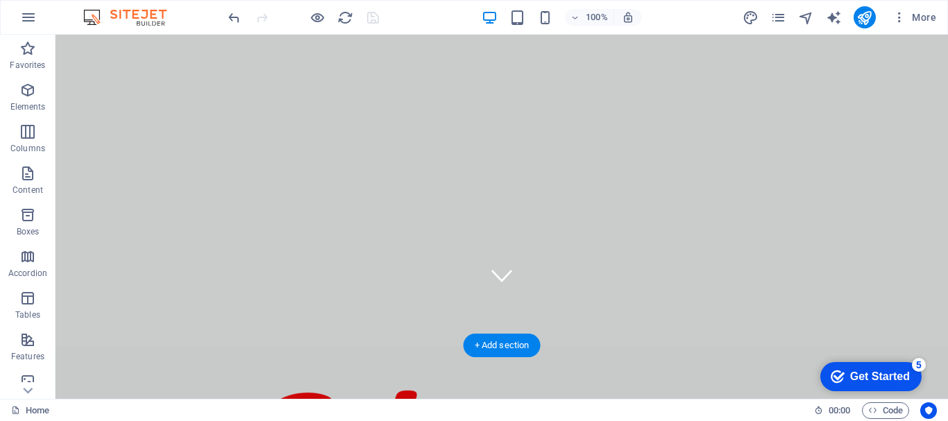
scroll to position [0, 0]
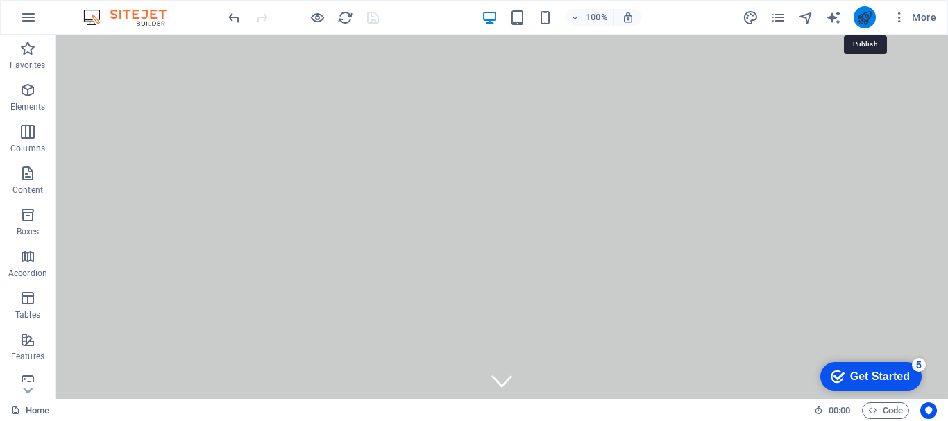
click at [865, 15] on icon "publish" at bounding box center [865, 18] width 16 height 16
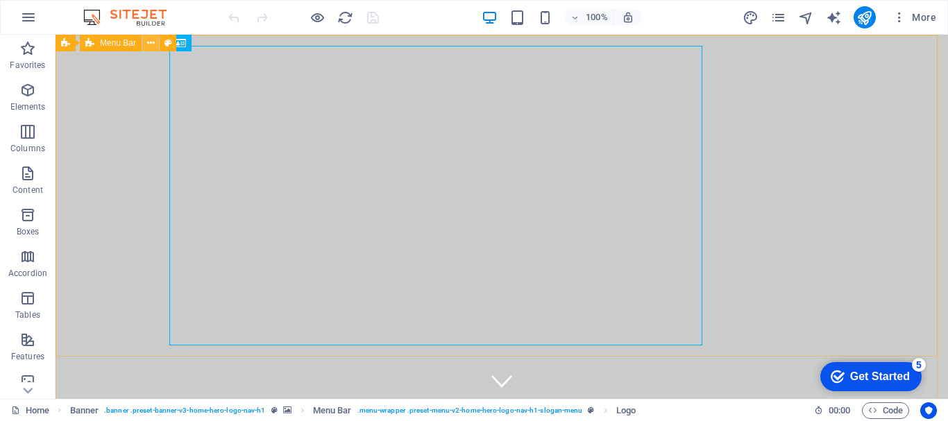
click at [147, 42] on icon at bounding box center [151, 43] width 8 height 15
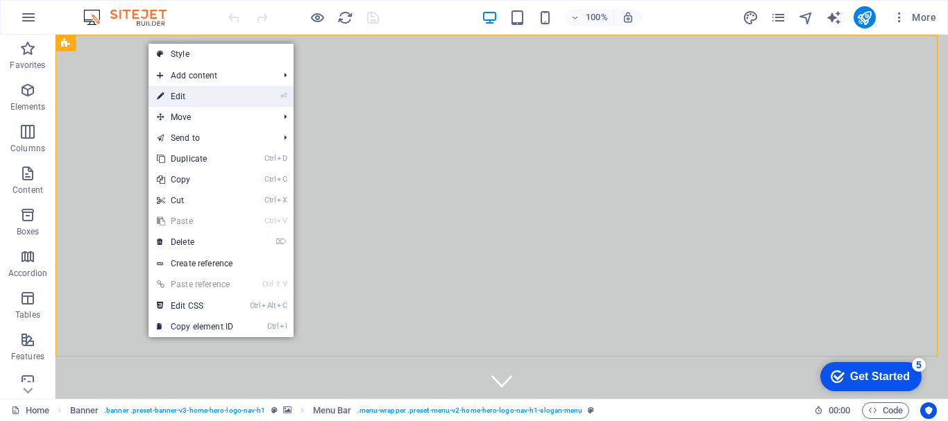
click at [173, 93] on link "⏎ Edit" at bounding box center [195, 96] width 93 height 21
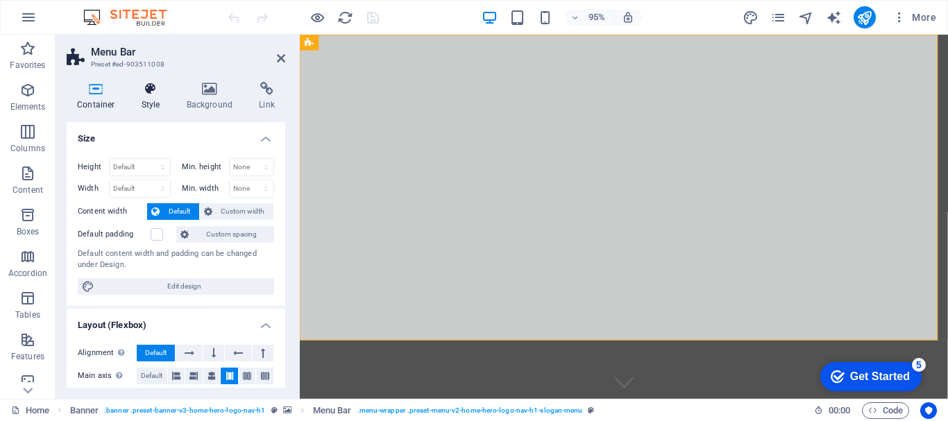
click at [154, 101] on h4 "Style" at bounding box center [153, 96] width 45 height 29
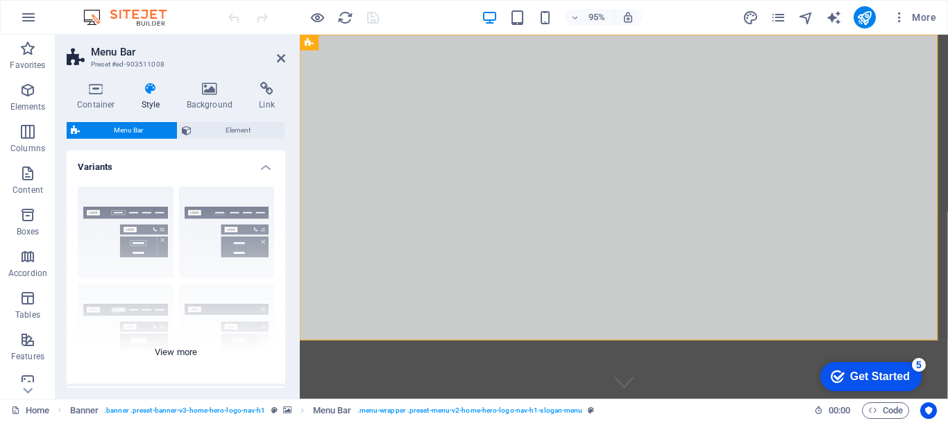
click at [169, 353] on div "Border Centered Default Fixed Loki Trigger Wide XXL" at bounding box center [176, 280] width 219 height 208
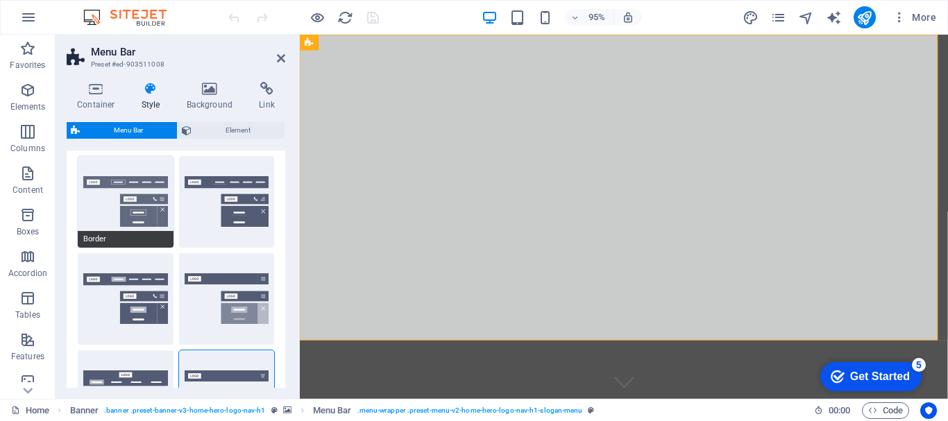
scroll to position [16, 0]
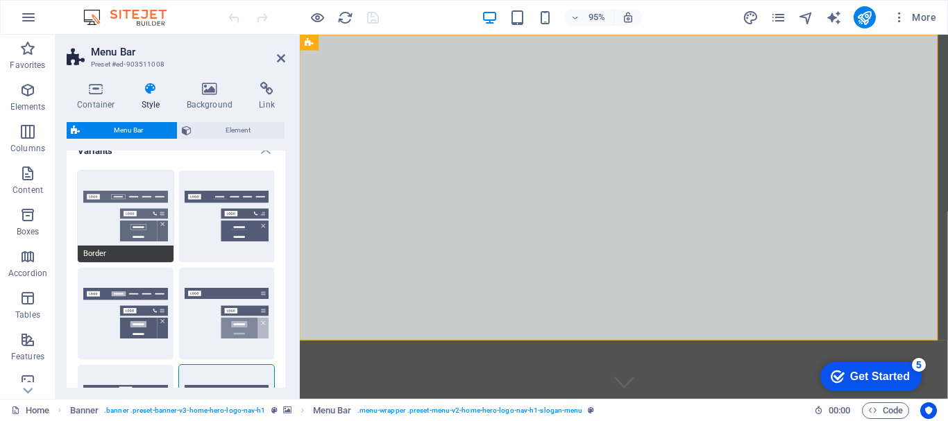
click at [127, 221] on button "Border" at bounding box center [126, 217] width 96 height 92
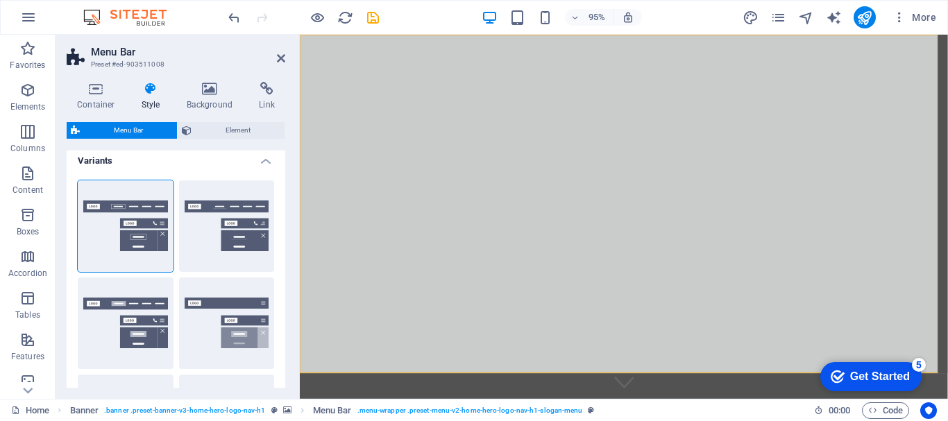
scroll to position [0, 0]
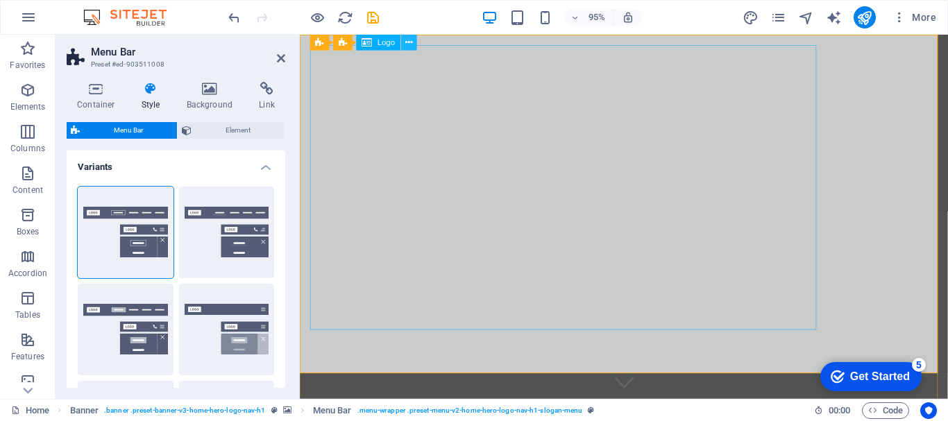
click at [410, 44] on icon at bounding box center [408, 42] width 7 height 14
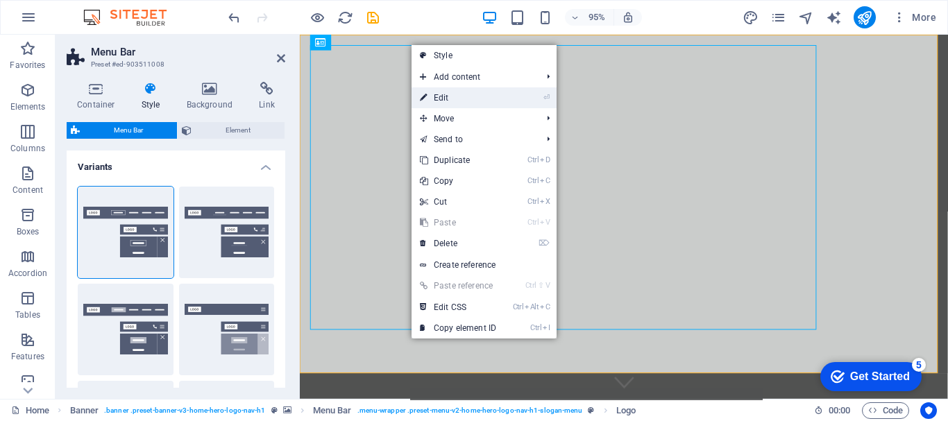
click at [435, 99] on link "⏎ Edit" at bounding box center [458, 97] width 93 height 21
select select "px"
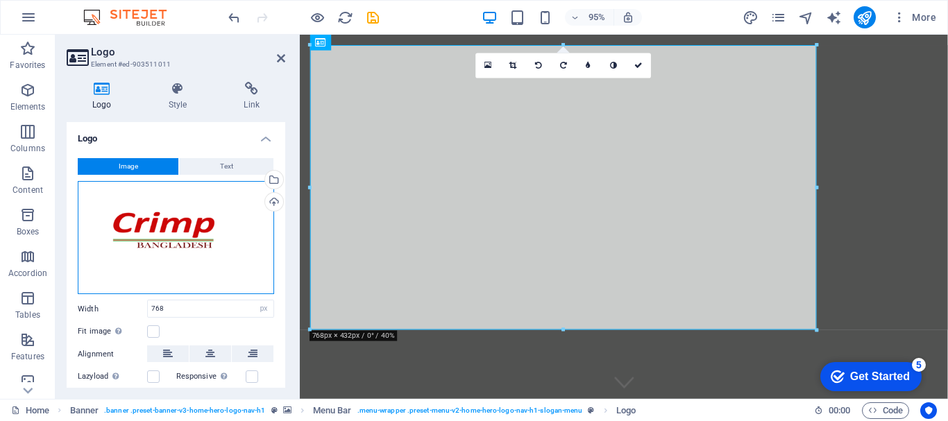
click at [188, 238] on div "Drag files here, click to choose files or select files from Files or our free s…" at bounding box center [176, 238] width 196 height 114
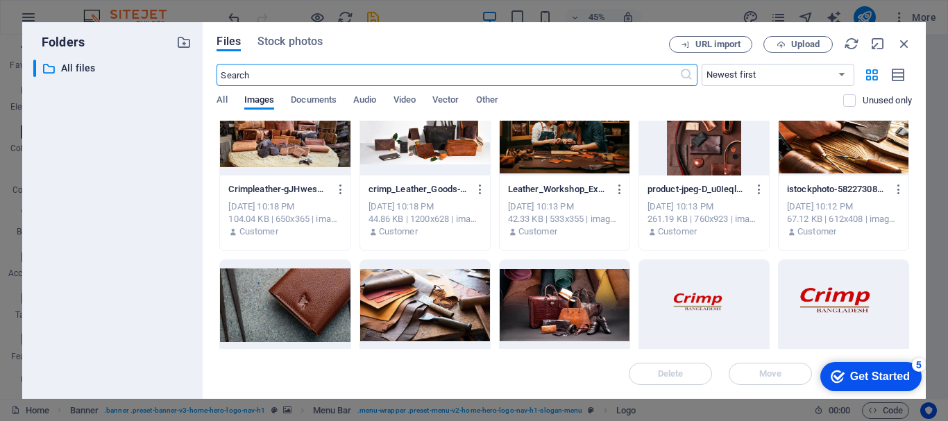
scroll to position [38, 0]
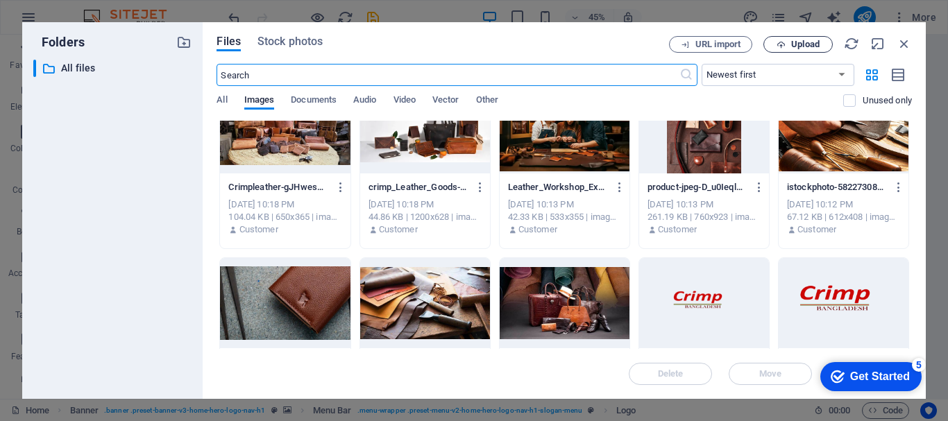
click at [806, 45] on span "Upload" at bounding box center [805, 44] width 28 height 8
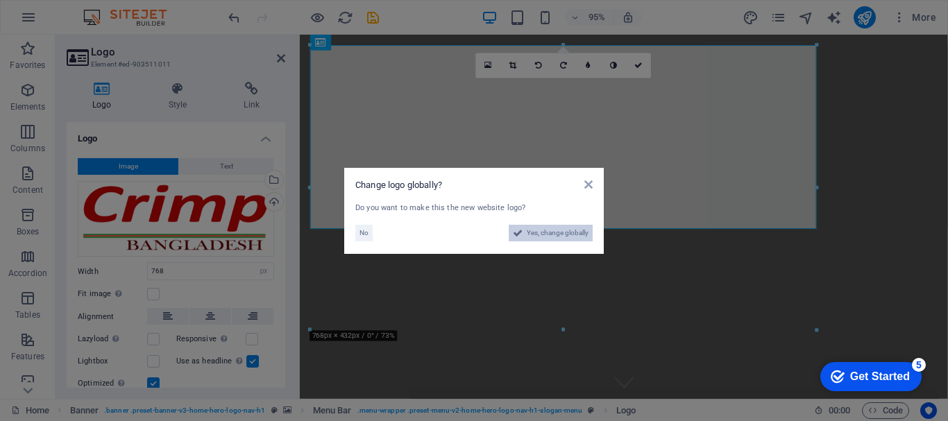
click at [538, 232] on span "Yes, change globally" at bounding box center [558, 233] width 62 height 17
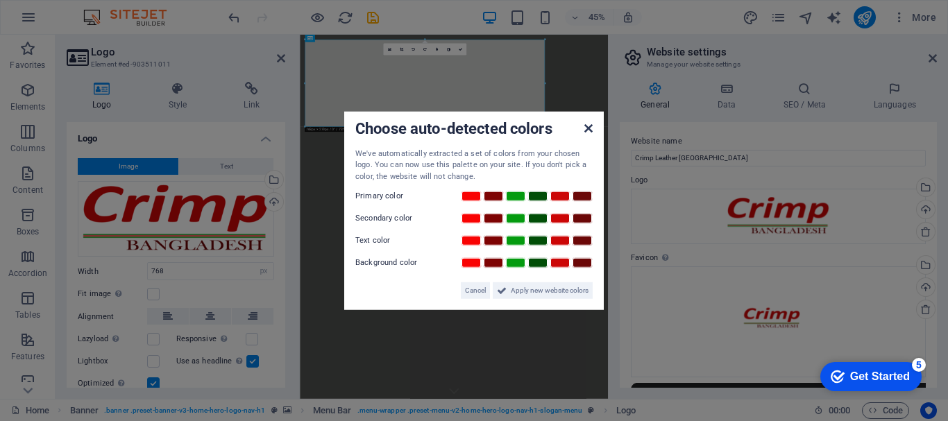
click at [590, 126] on icon at bounding box center [589, 127] width 8 height 11
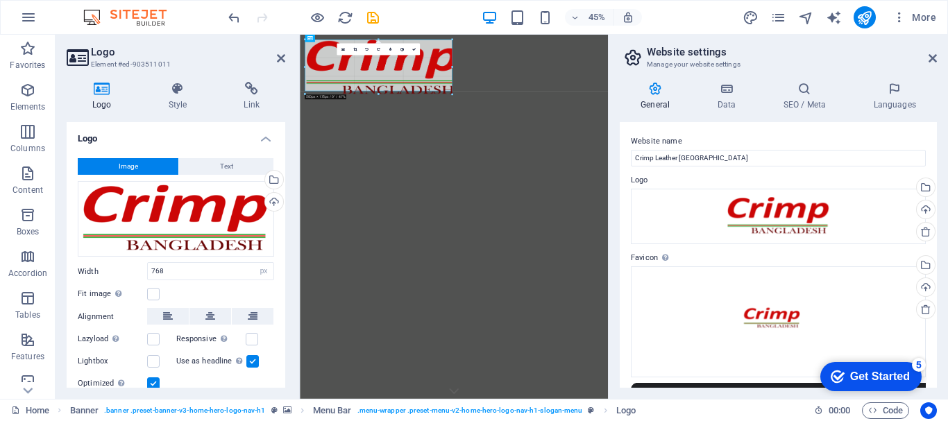
drag, startPoint x: 546, startPoint y: 127, endPoint x: 294, endPoint y: 48, distance: 264.1
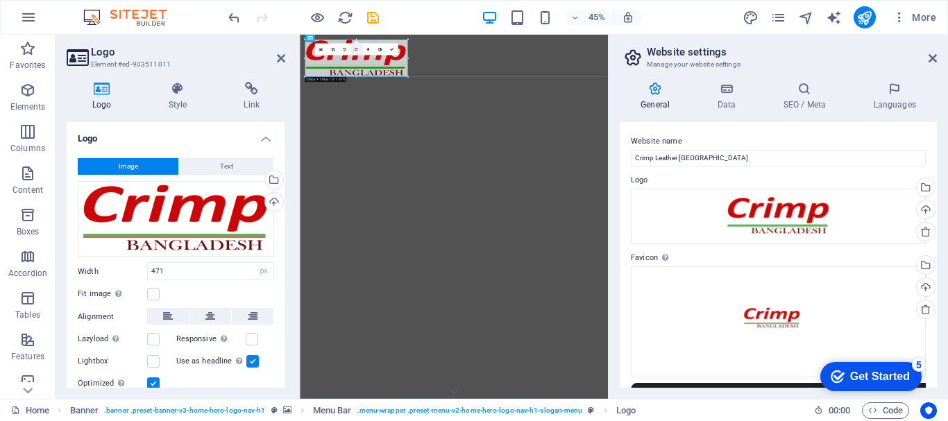
drag, startPoint x: 453, startPoint y: 93, endPoint x: 352, endPoint y: 45, distance: 112.1
type input "329"
click at [373, 22] on icon "save" at bounding box center [373, 18] width 16 height 16
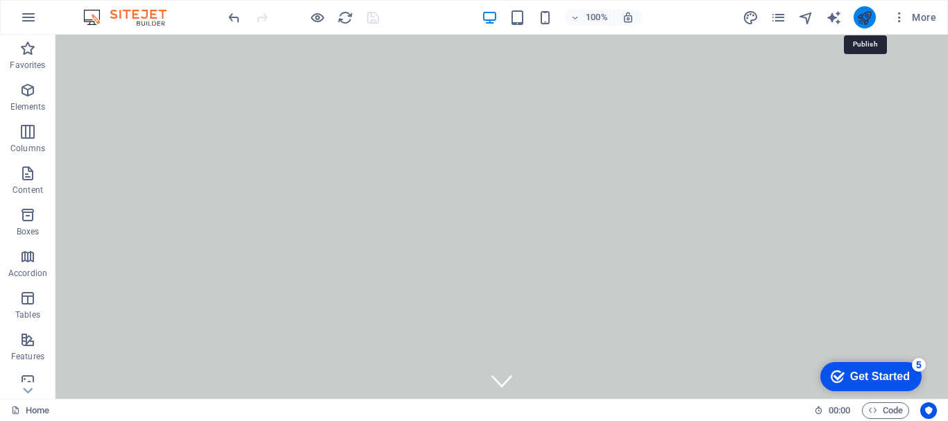
click at [868, 12] on icon "publish" at bounding box center [865, 18] width 16 height 16
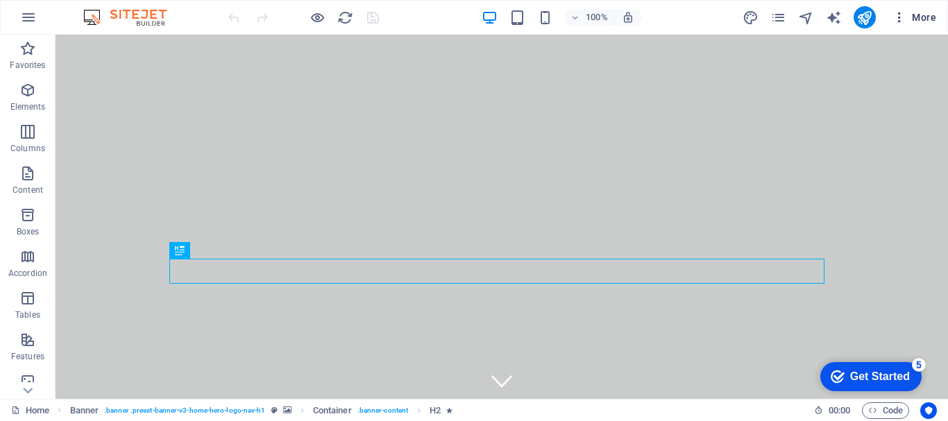
click at [898, 16] on icon "button" at bounding box center [900, 17] width 14 height 14
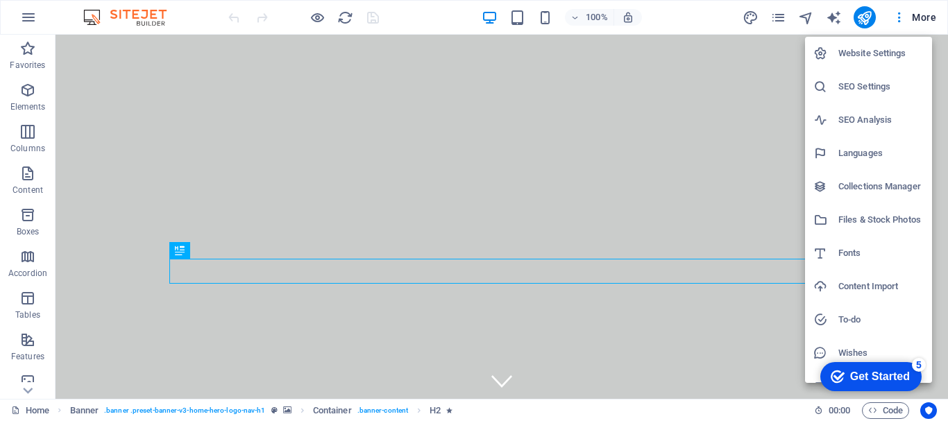
click at [870, 48] on h6 "Website Settings" at bounding box center [881, 53] width 85 height 17
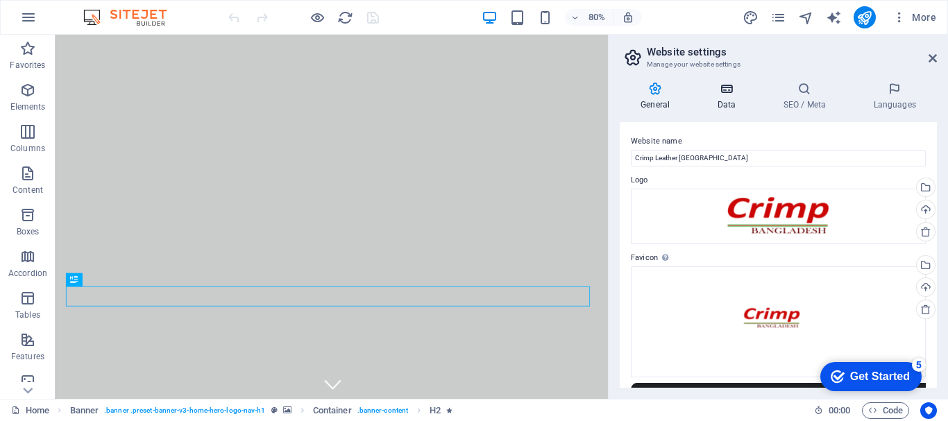
click at [726, 105] on h4 "Data" at bounding box center [729, 96] width 66 height 29
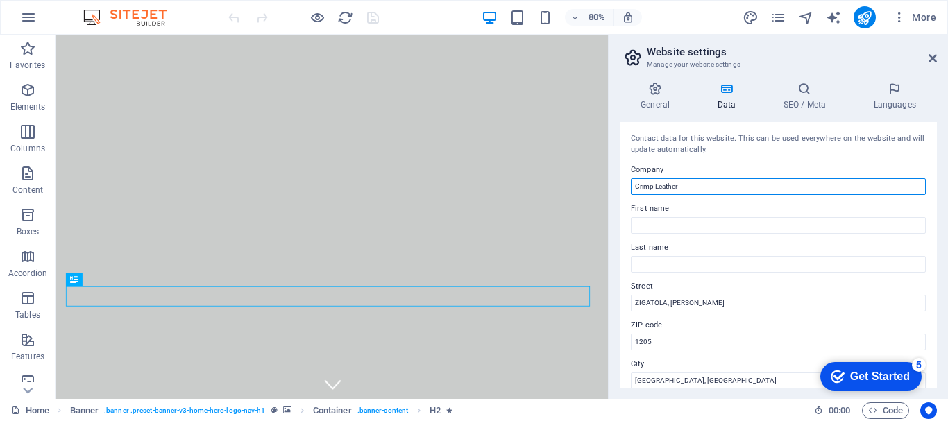
click at [687, 184] on input "Crimp Leather" at bounding box center [778, 186] width 295 height 17
drag, startPoint x: 687, startPoint y: 185, endPoint x: 655, endPoint y: 186, distance: 31.2
click at [655, 186] on input "Crimp Leather" at bounding box center [778, 186] width 295 height 17
type input "Crimp Leather"
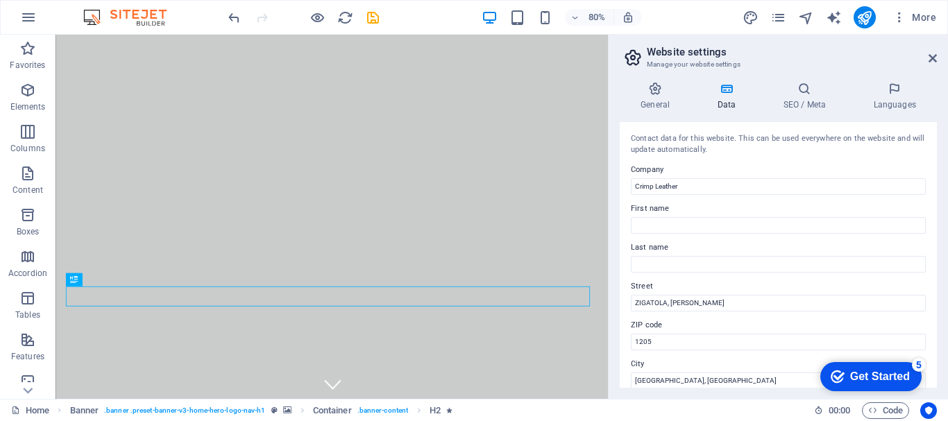
click at [727, 99] on h4 "Data" at bounding box center [729, 96] width 66 height 29
click at [806, 96] on h4 "SEO / Meta" at bounding box center [807, 96] width 90 height 29
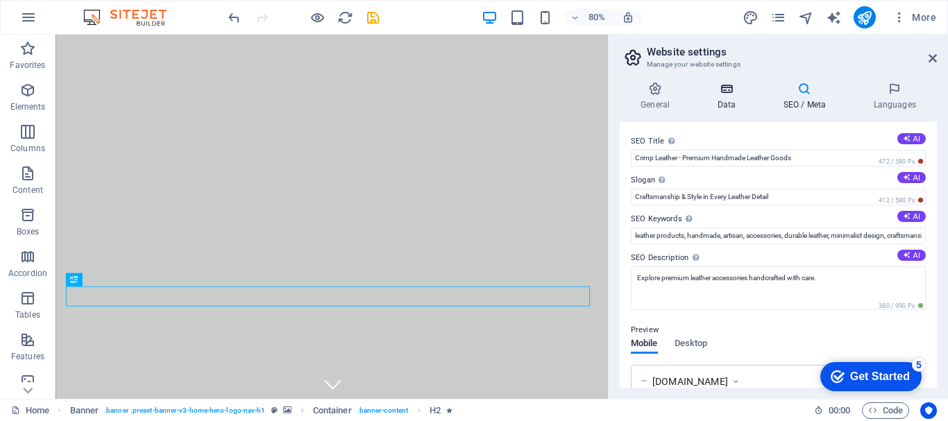
click at [721, 97] on h4 "Data" at bounding box center [729, 96] width 66 height 29
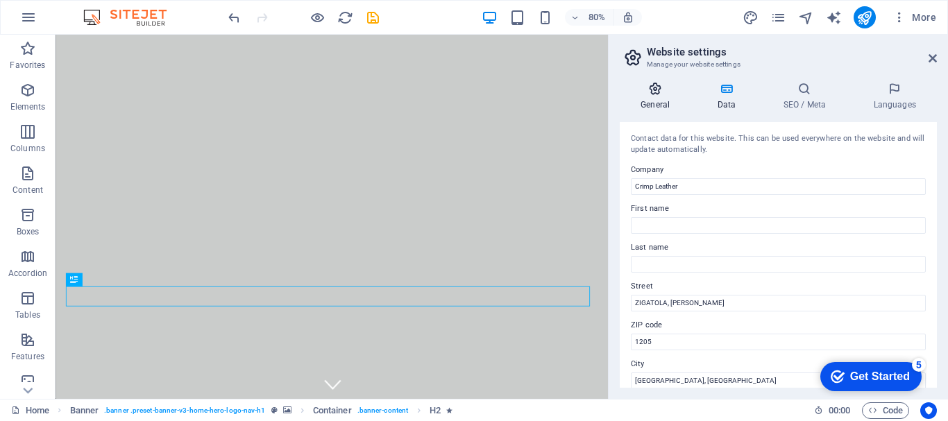
click at [664, 97] on h4 "General" at bounding box center [658, 96] width 76 height 29
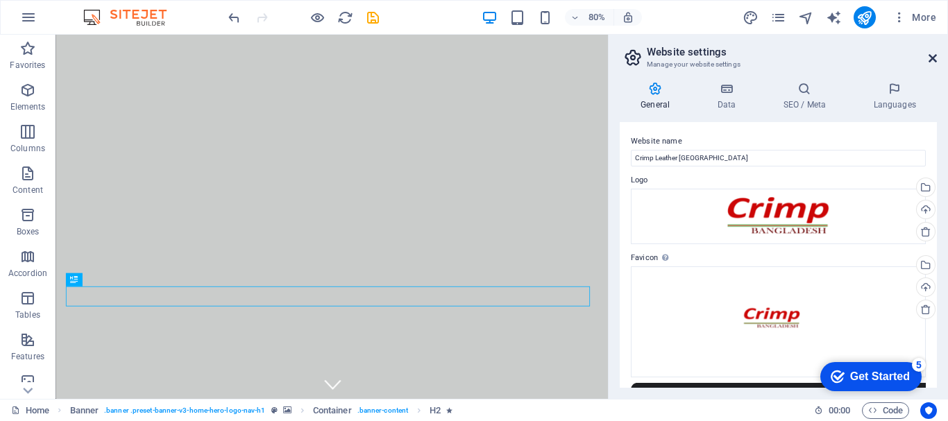
click at [934, 56] on icon at bounding box center [933, 58] width 8 height 11
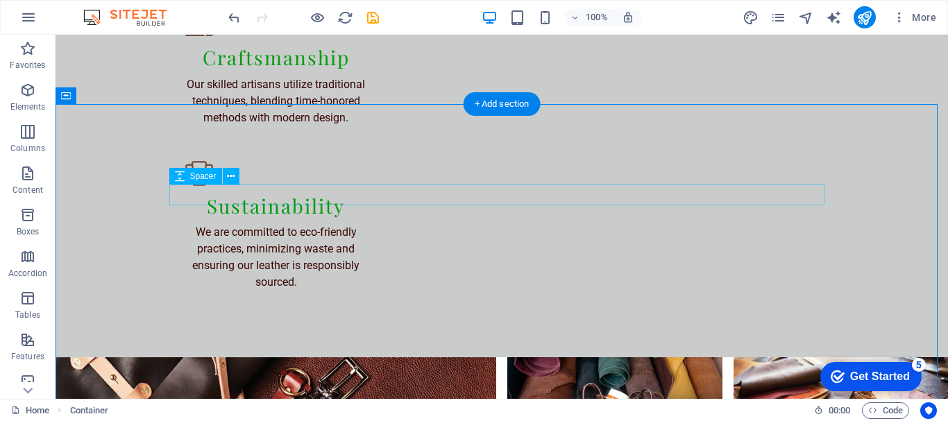
scroll to position [1649, 0]
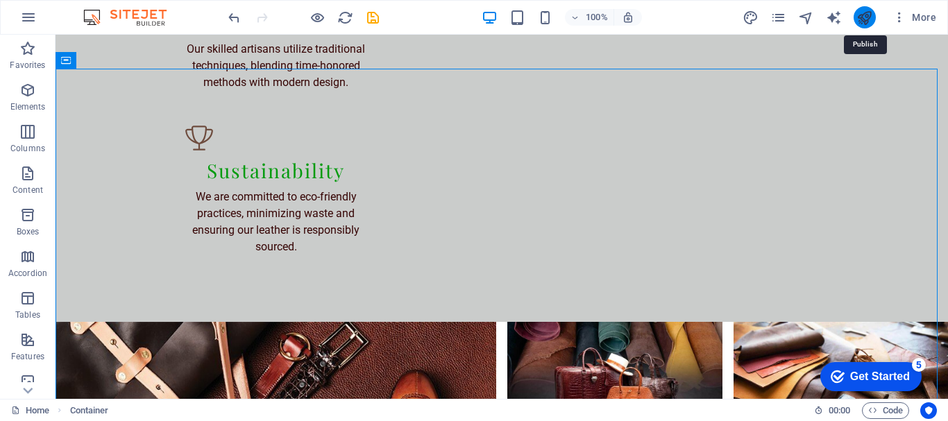
click at [873, 17] on icon "publish" at bounding box center [865, 18] width 16 height 16
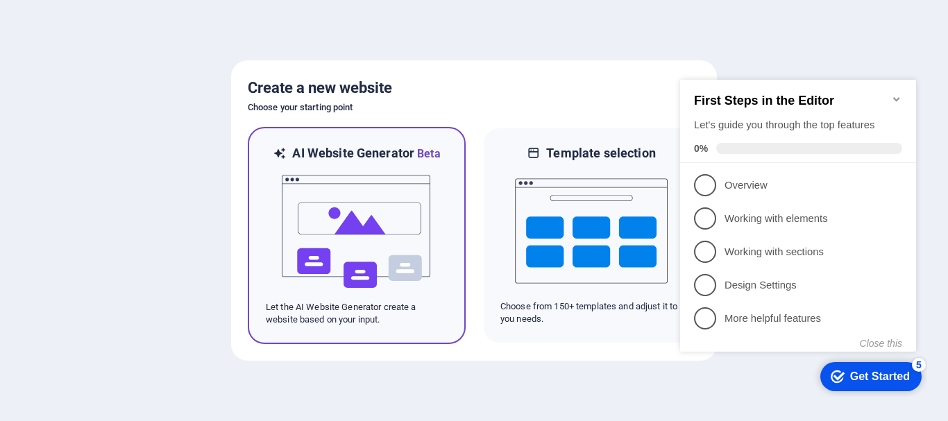
click at [377, 224] on img at bounding box center [356, 231] width 153 height 139
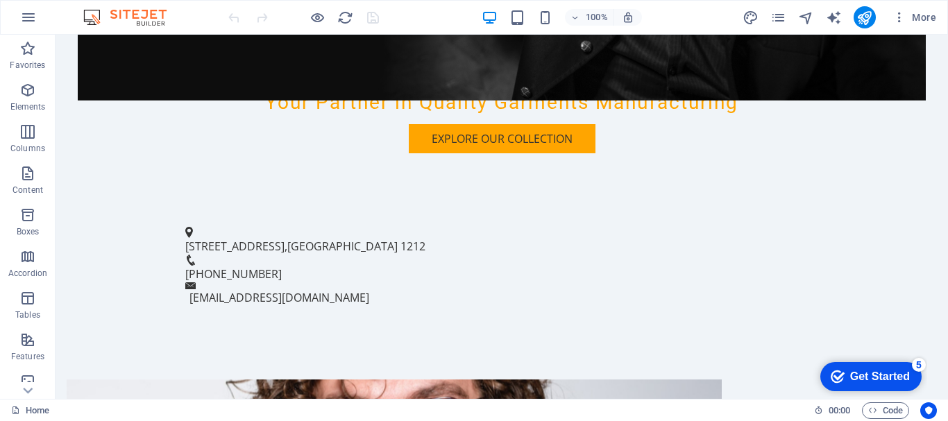
scroll to position [466, 0]
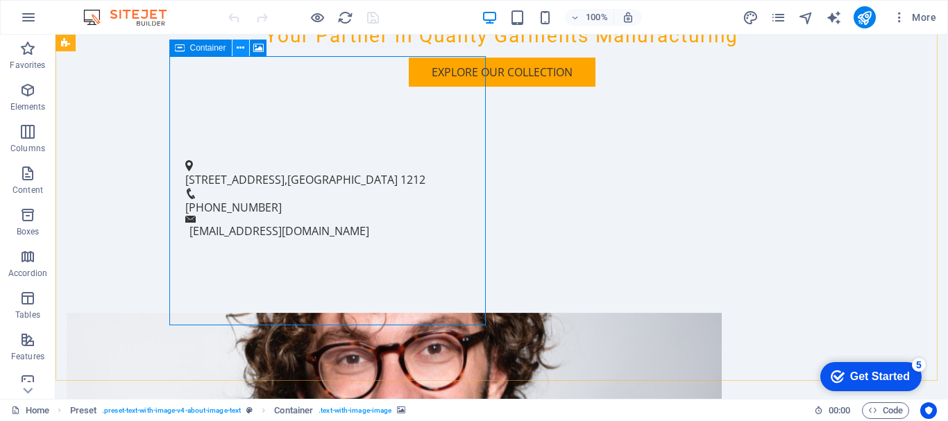
click at [242, 44] on icon at bounding box center [241, 48] width 8 height 15
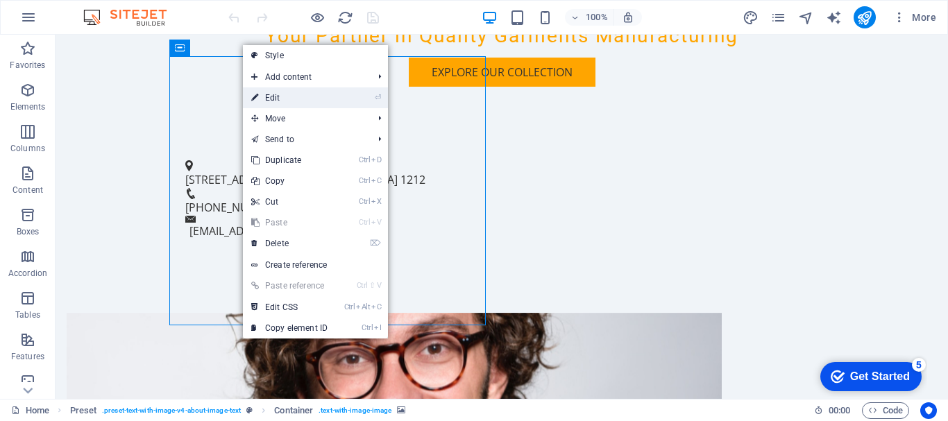
click at [267, 92] on link "⏎ Edit" at bounding box center [289, 97] width 93 height 21
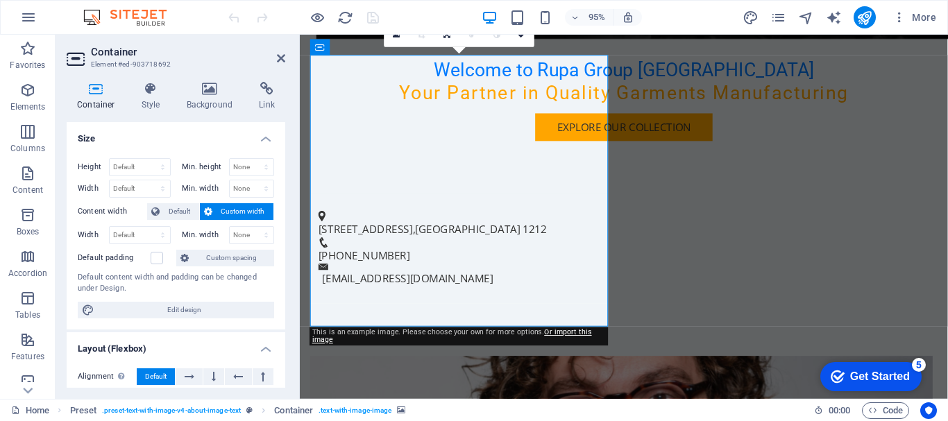
scroll to position [482, 0]
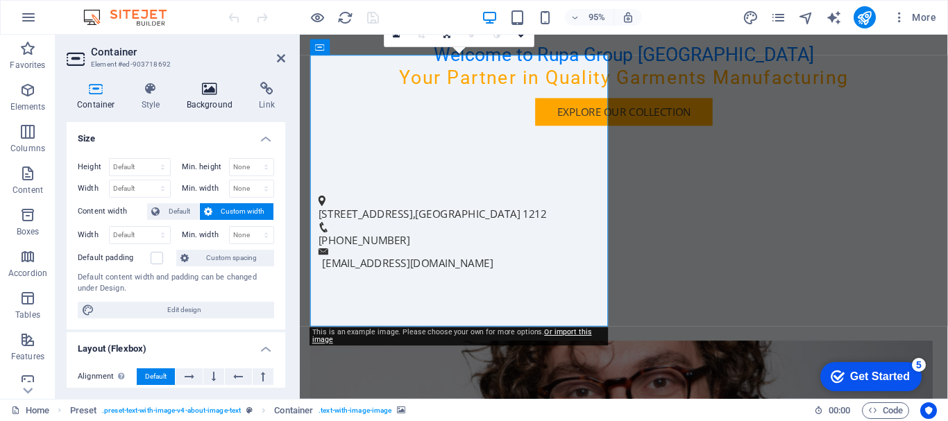
click at [228, 95] on icon at bounding box center [209, 89] width 67 height 14
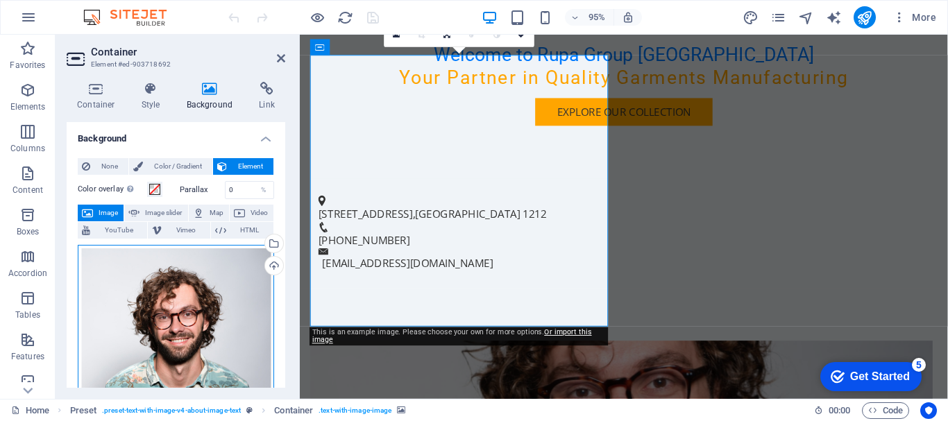
click at [178, 278] on div "Drag files here, click to choose files or select files from Files or our free s…" at bounding box center [176, 343] width 196 height 196
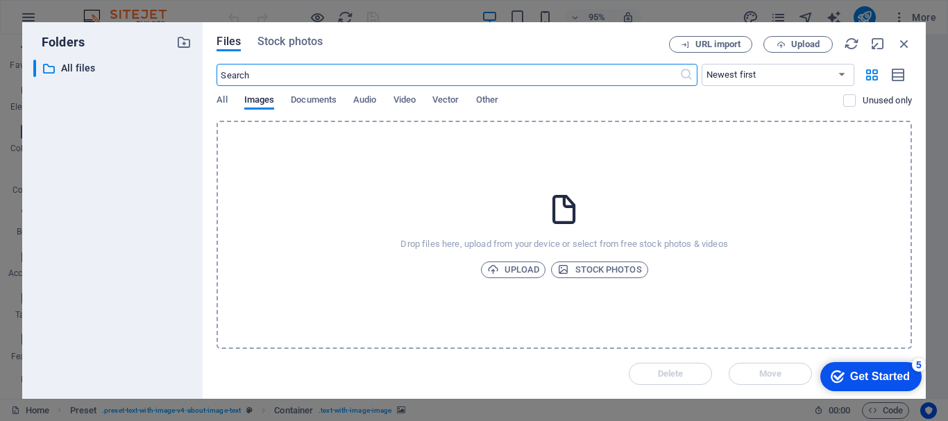
scroll to position [845, 0]
click at [810, 46] on span "Upload" at bounding box center [805, 44] width 28 height 8
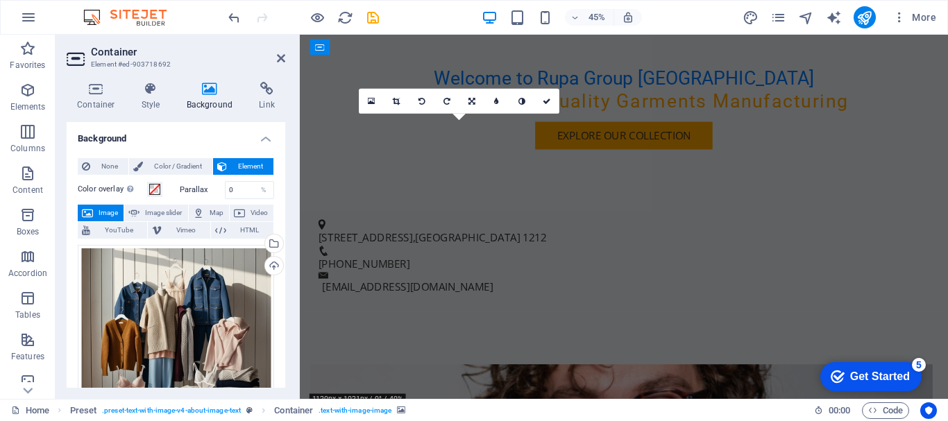
scroll to position [482, 0]
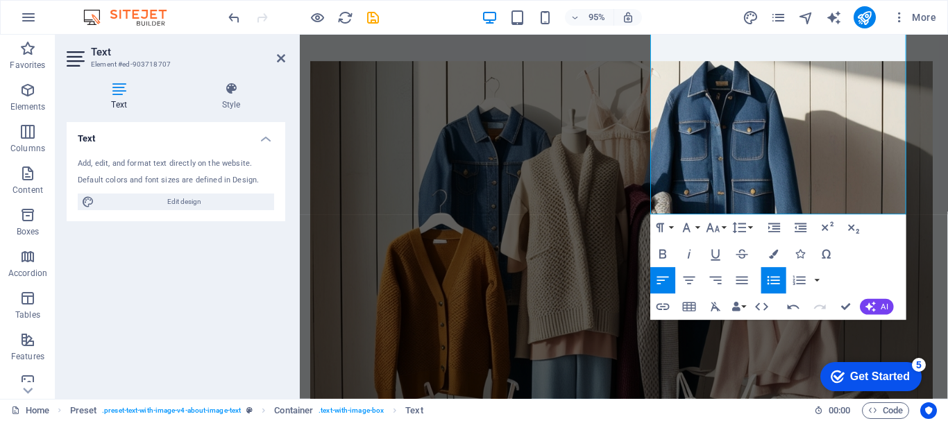
scroll to position [795, 0]
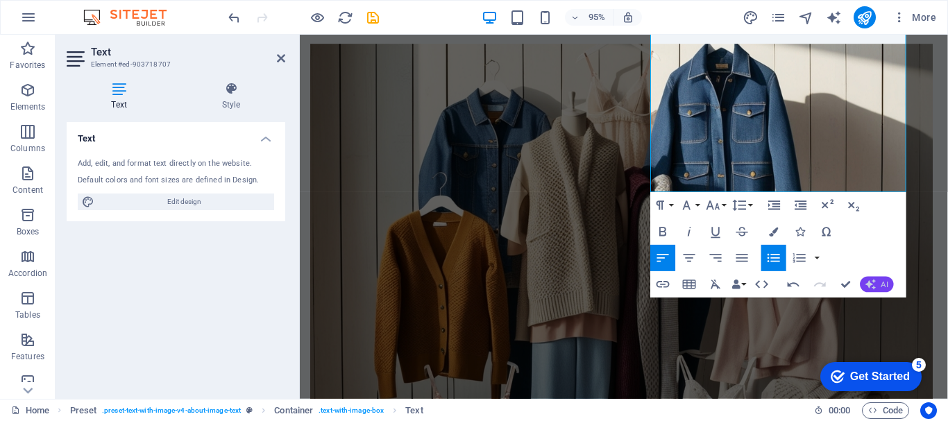
click at [884, 284] on span "AI" at bounding box center [885, 284] width 7 height 8
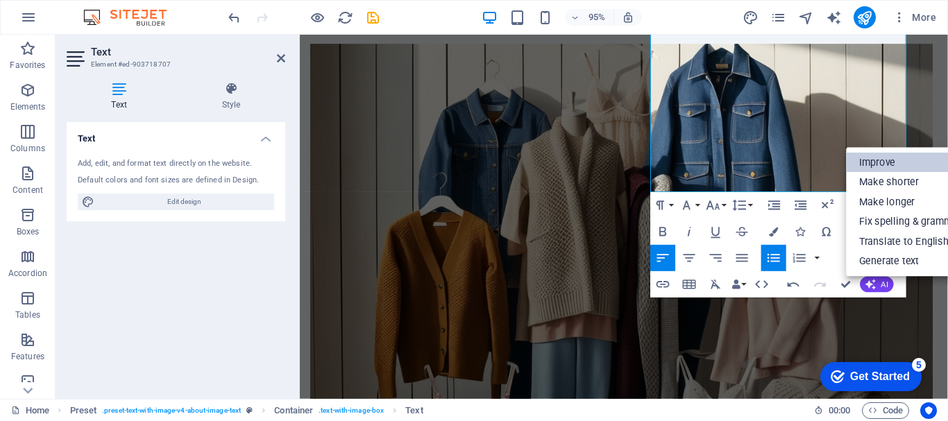
click at [884, 163] on link "Improve" at bounding box center [910, 163] width 128 height 20
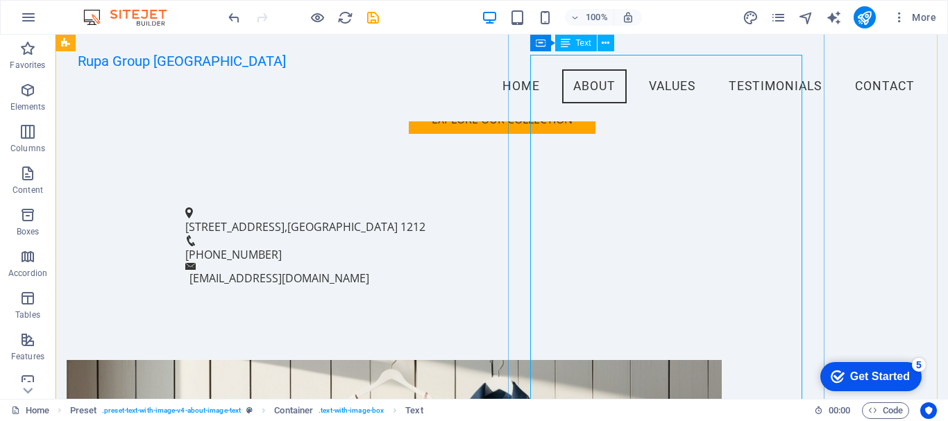
scroll to position [441, 0]
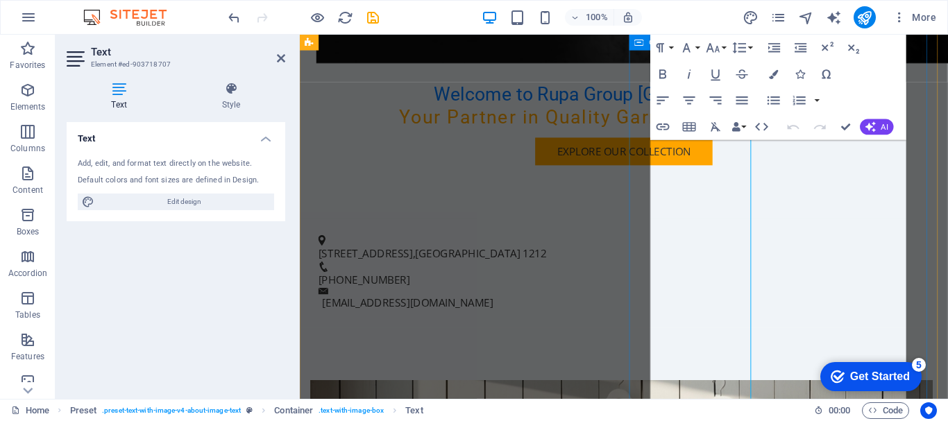
scroll to position [511, 0]
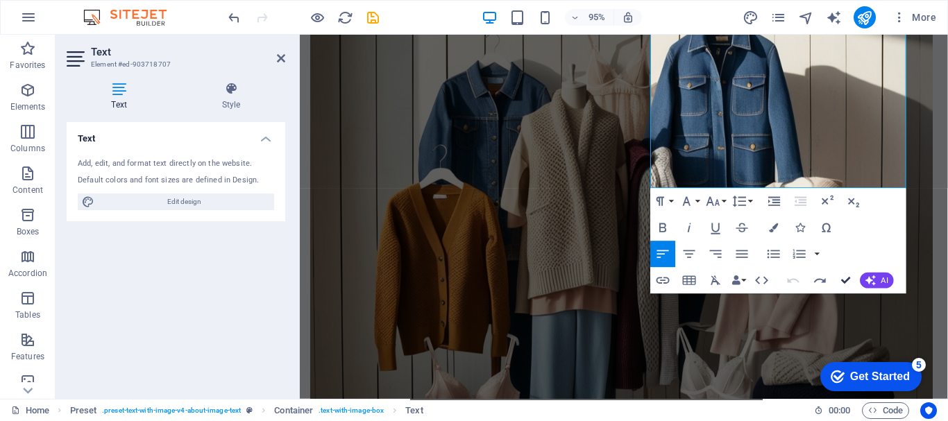
scroll to position [902, 0]
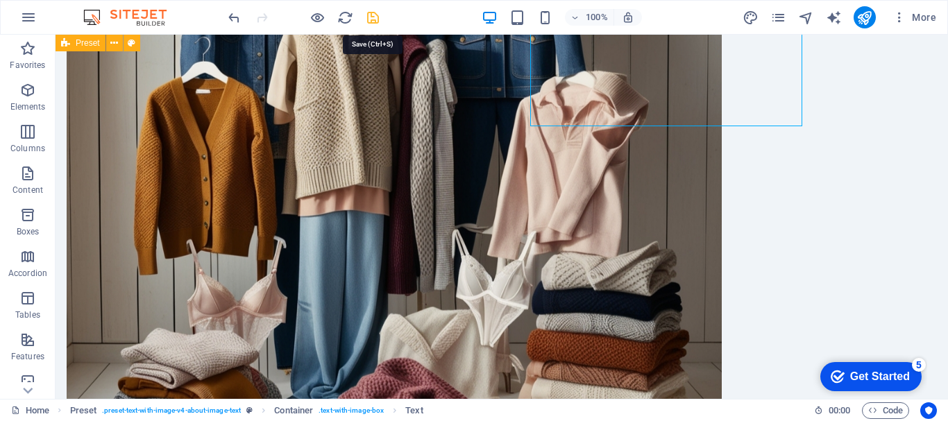
click at [374, 15] on icon "save" at bounding box center [373, 18] width 16 height 16
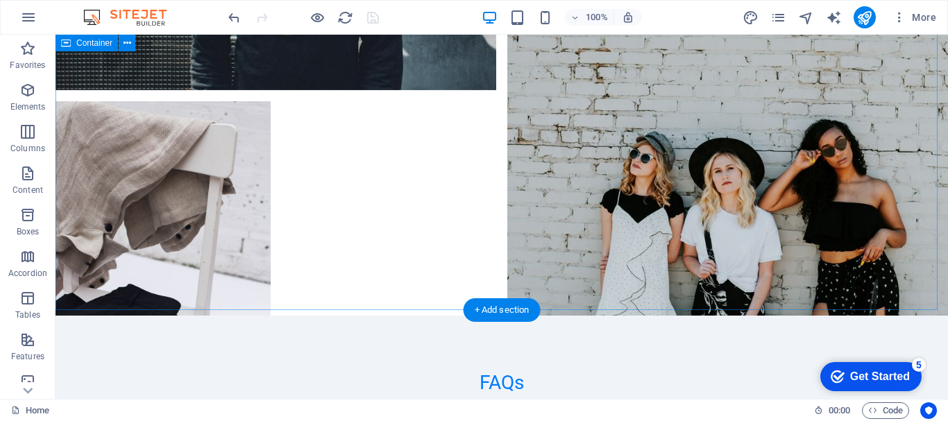
scroll to position [3221, 0]
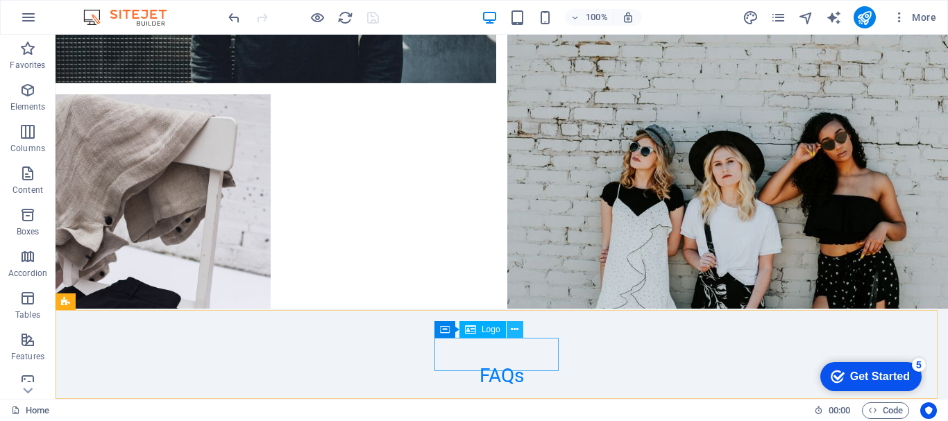
click at [514, 332] on icon at bounding box center [515, 330] width 8 height 15
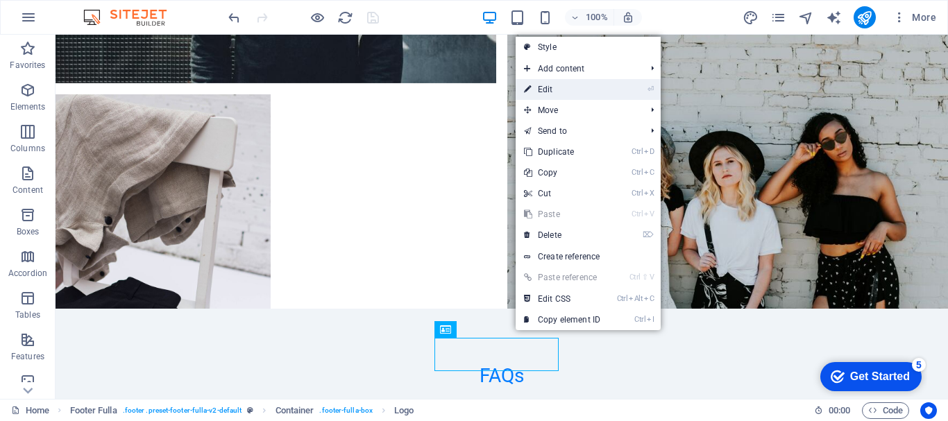
click at [562, 92] on link "⏎ Edit" at bounding box center [562, 89] width 93 height 21
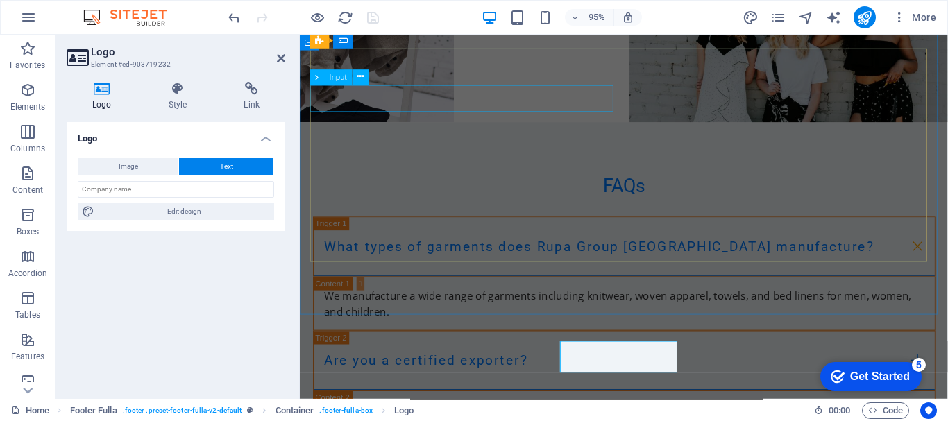
scroll to position [3061, 0]
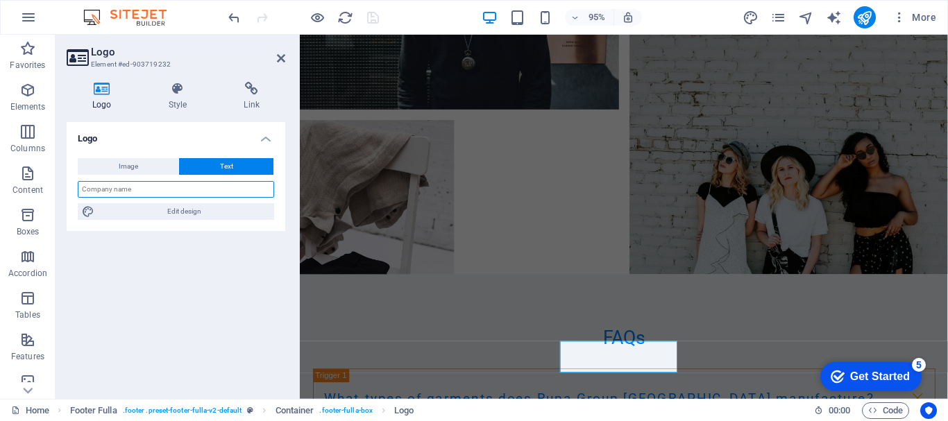
click at [153, 186] on input "text" at bounding box center [176, 189] width 196 height 17
paste input "Copyright © RASA Fashion All rights reserved"
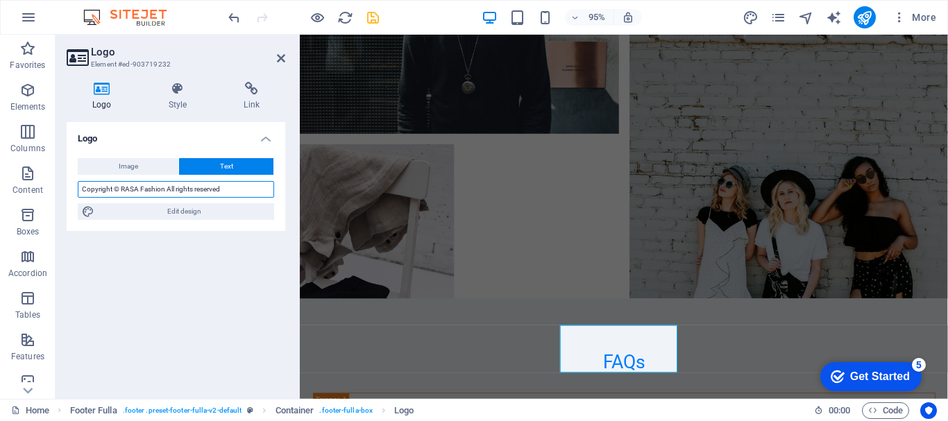
drag, startPoint x: 121, startPoint y: 187, endPoint x: 163, endPoint y: 189, distance: 42.4
click at [163, 189] on input "Copyright © RASA Fashion All rights reserved" at bounding box center [176, 189] width 196 height 17
type input "Copyright © Rupa Group Bangladesh All rights reserved"
click at [255, 98] on h4 "Link" at bounding box center [251, 96] width 67 height 29
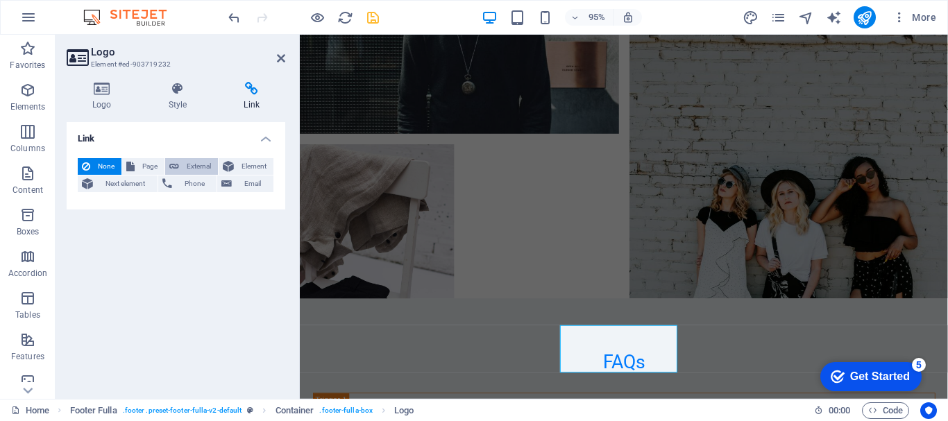
click at [205, 169] on span "External" at bounding box center [198, 166] width 31 height 17
select select "blank"
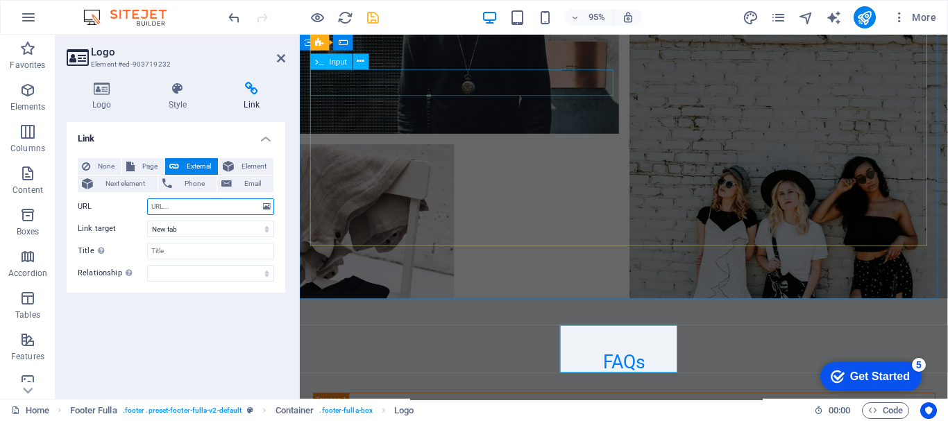
paste input "[URL][DOMAIN_NAME]"
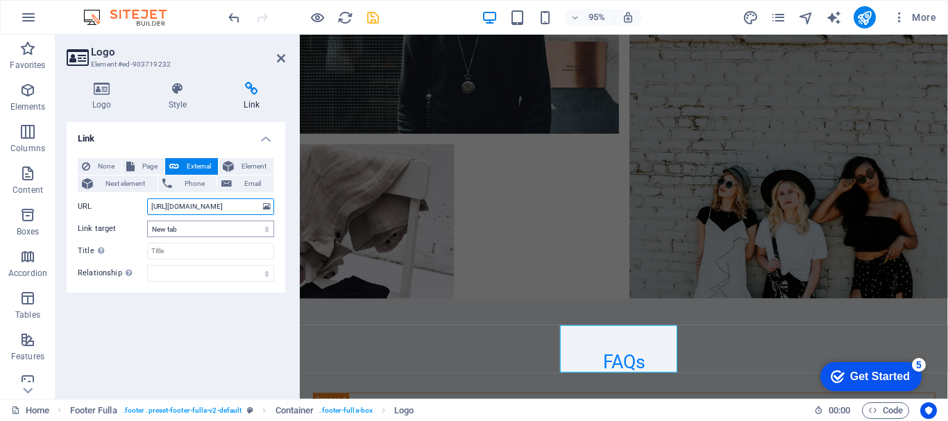
type input "[URL][DOMAIN_NAME]"
click at [208, 230] on select "New tab Same tab Overlay" at bounding box center [210, 229] width 127 height 17
click at [147, 221] on select "New tab Same tab Overlay" at bounding box center [210, 229] width 127 height 17
click at [195, 252] on input "Title Additional link description, should not be the same as the link text. The…" at bounding box center [210, 251] width 127 height 17
type input "Rahman IT"
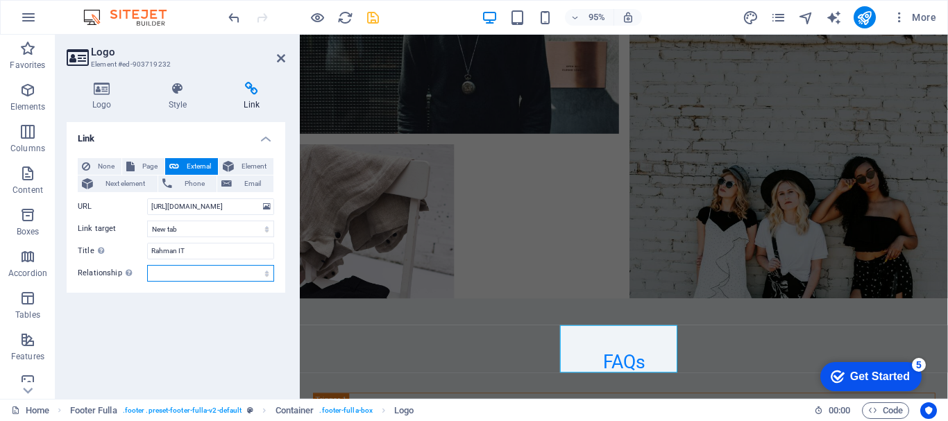
click at [185, 273] on select "alternate author bookmark external help license next nofollow noreferrer noopen…" at bounding box center [210, 273] width 127 height 17
click at [147, 265] on select "alternate author bookmark external help license next nofollow noreferrer noopen…" at bounding box center [210, 273] width 127 height 17
click at [256, 271] on select "alternate author bookmark external help license next nofollow noreferrer noopen…" at bounding box center [210, 273] width 127 height 17
select select "alternate"
click at [147, 265] on select "alternate author bookmark external help license next nofollow noreferrer noopen…" at bounding box center [210, 273] width 127 height 17
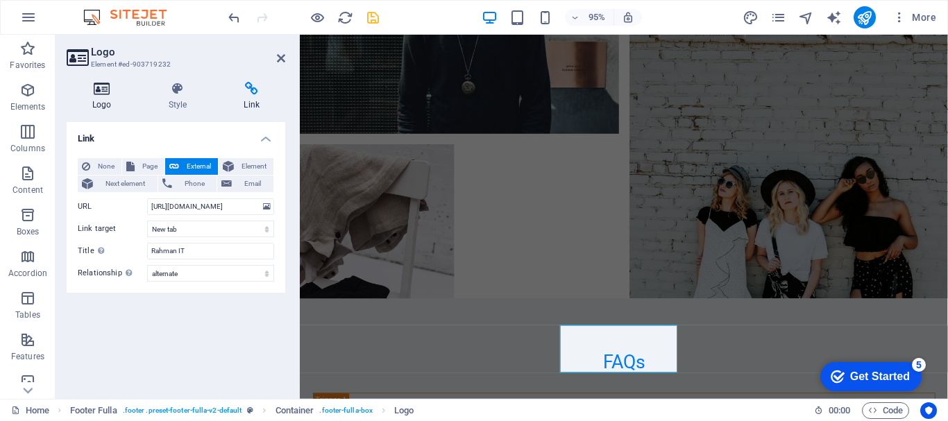
click at [106, 107] on h4 "Logo" at bounding box center [105, 96] width 76 height 29
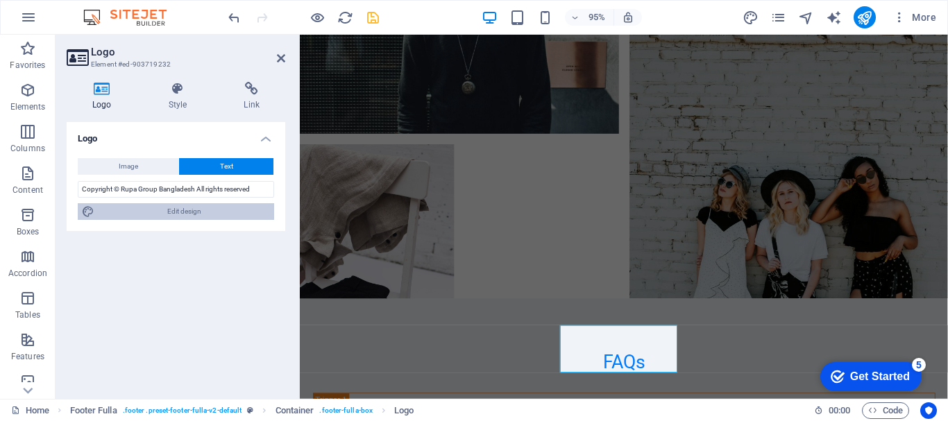
click at [199, 214] on span "Edit design" at bounding box center [184, 211] width 171 height 17
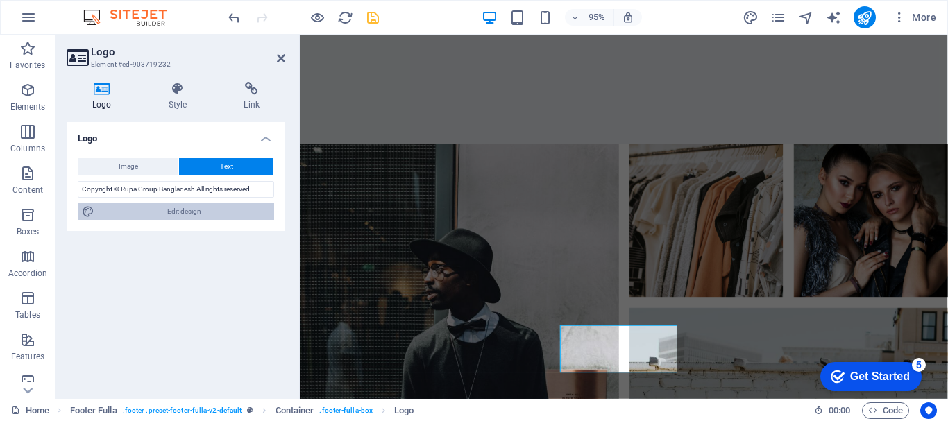
select select "rem"
select select "200"
select select "px"
select select "rem"
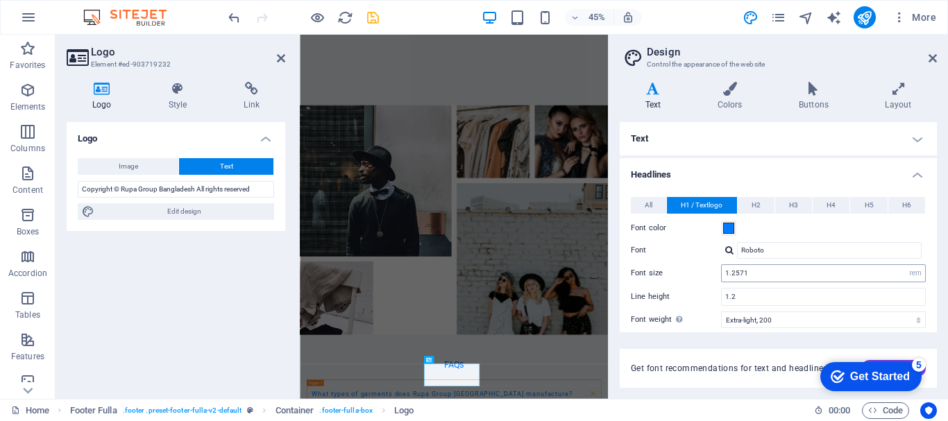
scroll to position [3016, 0]
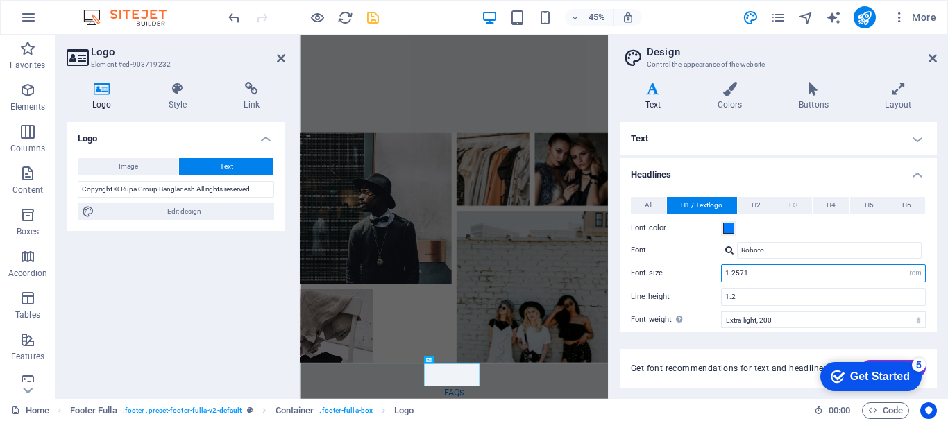
click at [766, 271] on input "1.2571" at bounding box center [823, 273] width 203 height 17
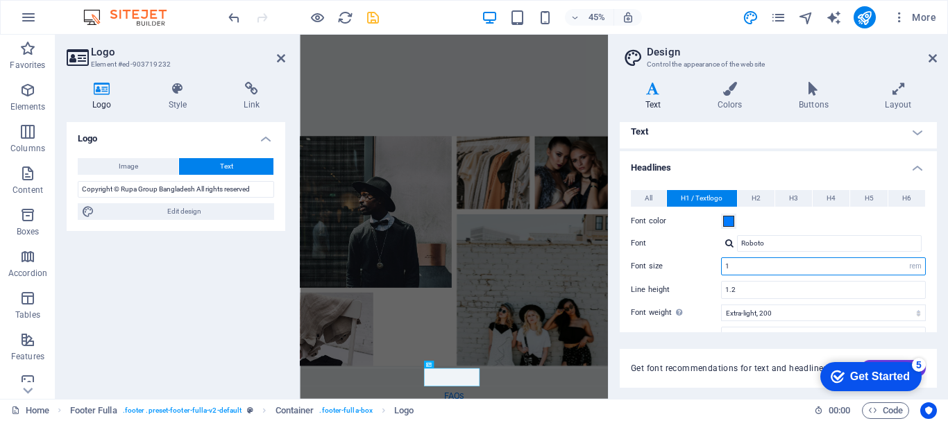
scroll to position [0, 0]
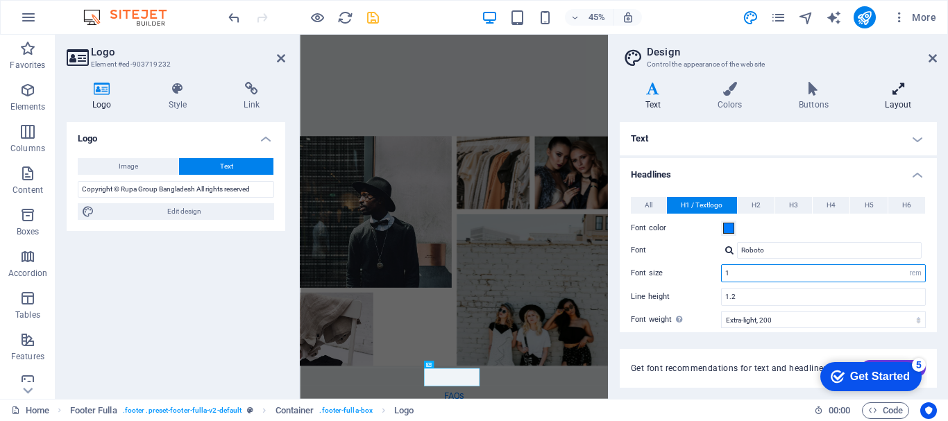
type input "1"
click at [892, 100] on h4 "Layout" at bounding box center [898, 96] width 77 height 29
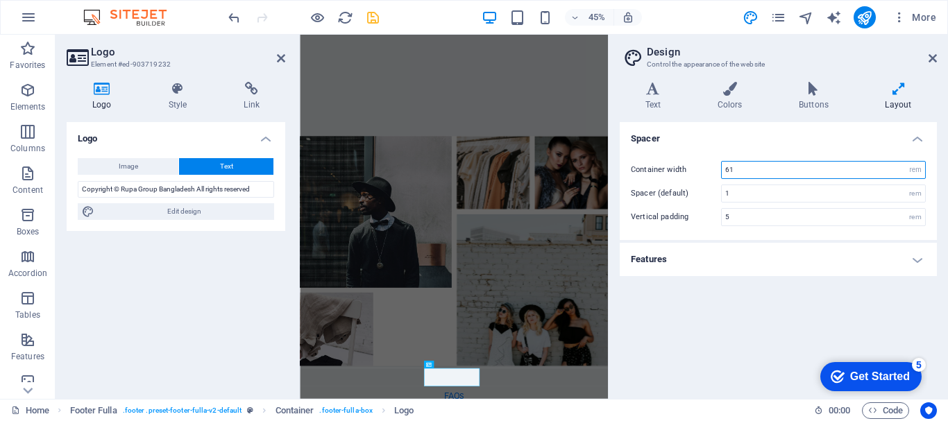
click at [743, 169] on input "61" at bounding box center [823, 170] width 203 height 17
type input "6"
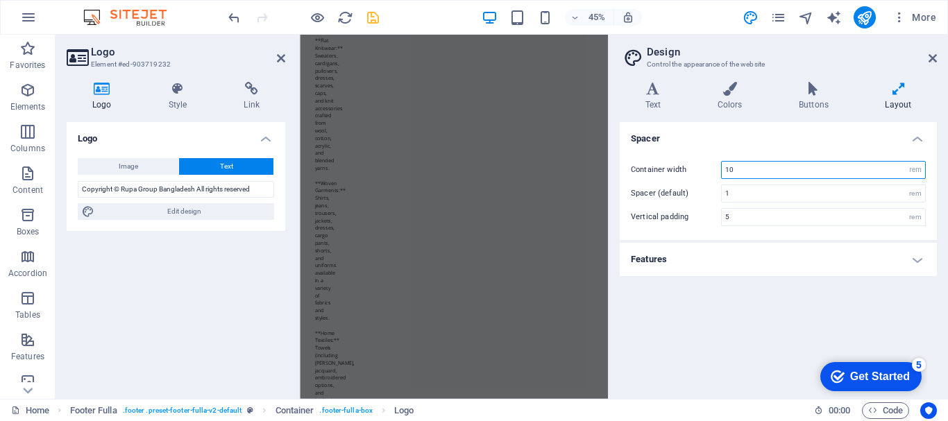
type input "1"
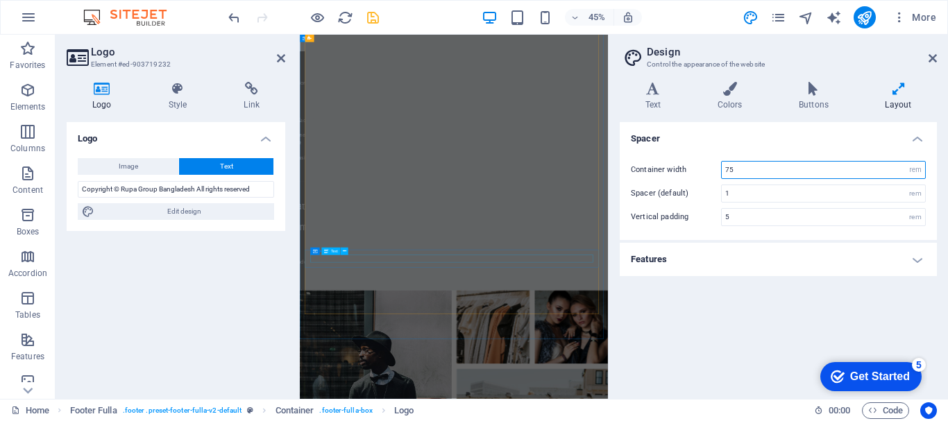
type input "75"
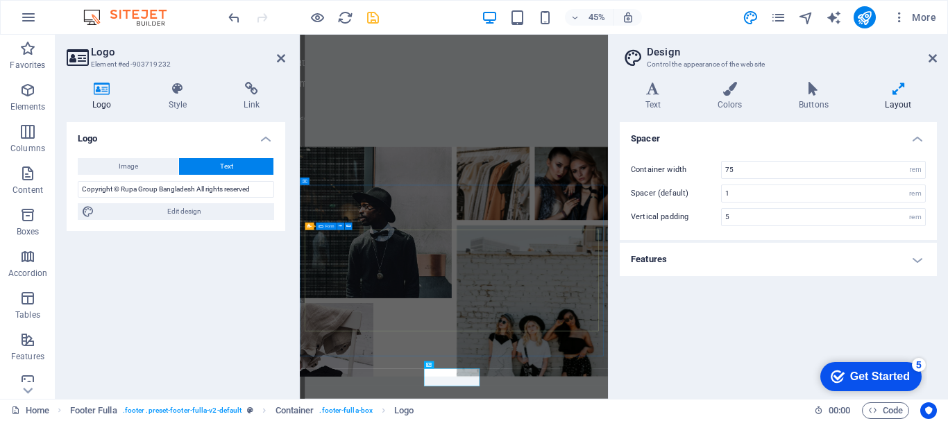
scroll to position [3348, 0]
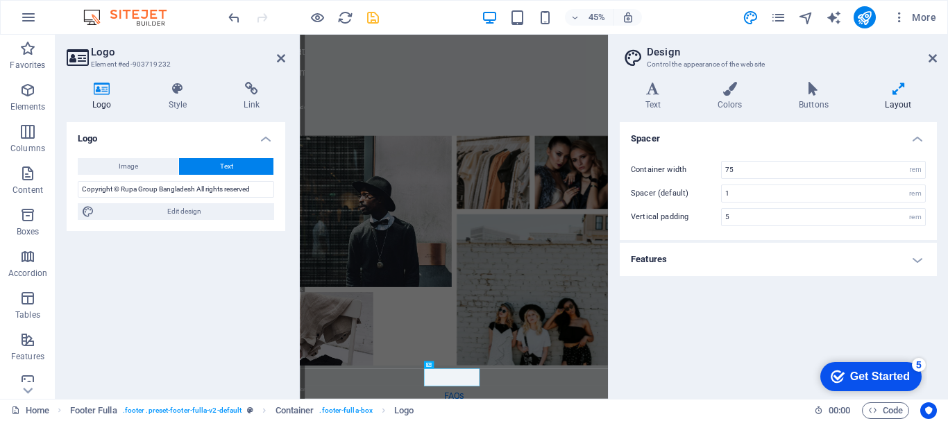
click at [905, 262] on h4 "Features" at bounding box center [778, 259] width 317 height 33
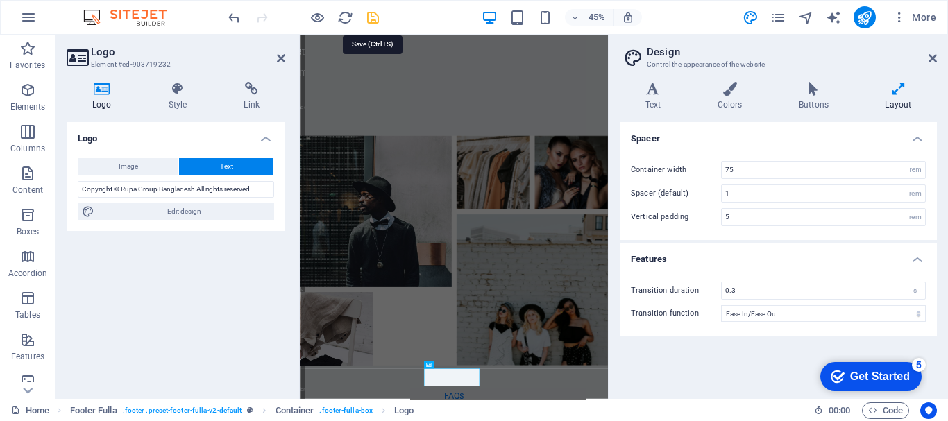
click at [373, 17] on icon "save" at bounding box center [373, 18] width 16 height 16
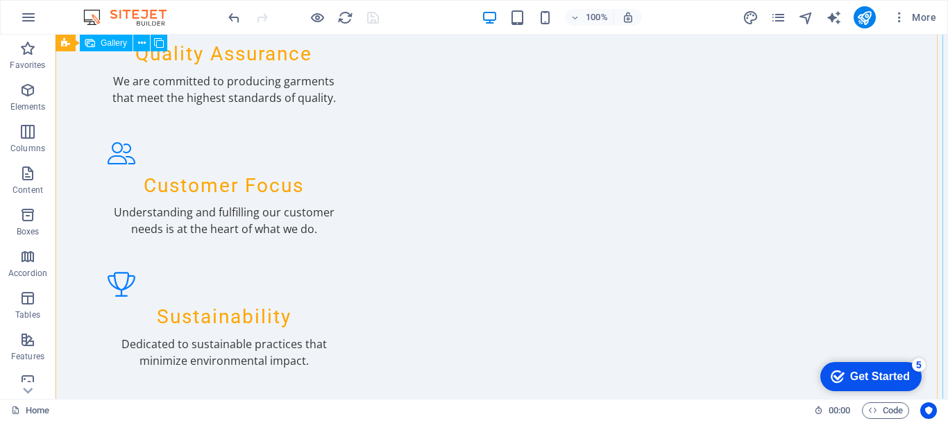
scroll to position [1922, 0]
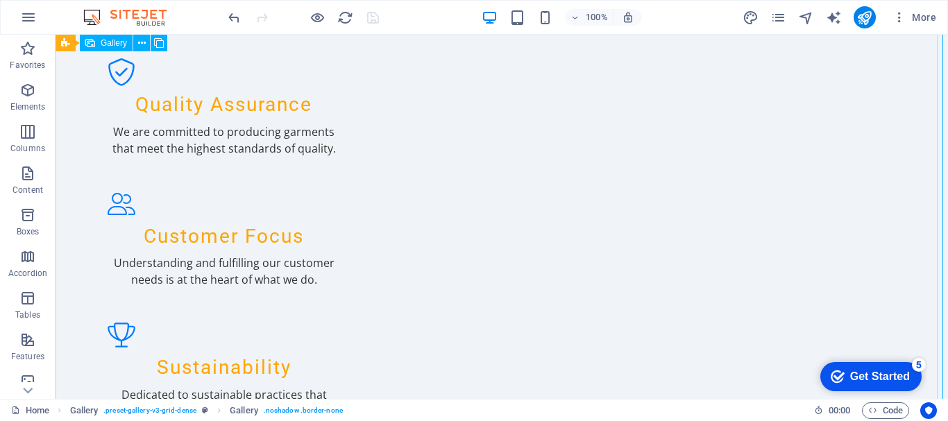
scroll to position [1873, 0]
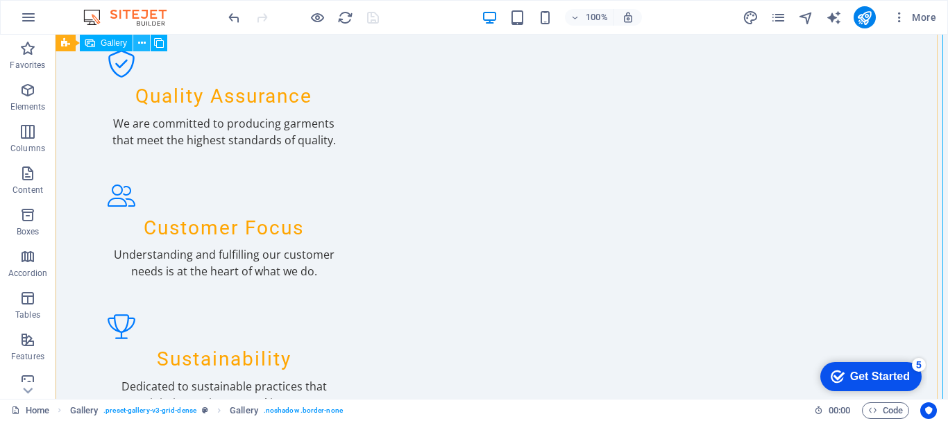
click at [144, 42] on icon at bounding box center [142, 43] width 8 height 15
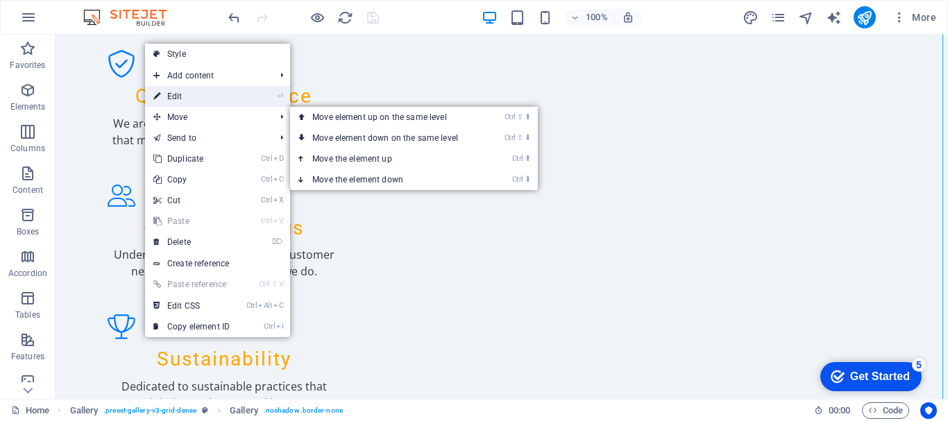
click at [172, 101] on link "⏎ Edit" at bounding box center [191, 96] width 93 height 21
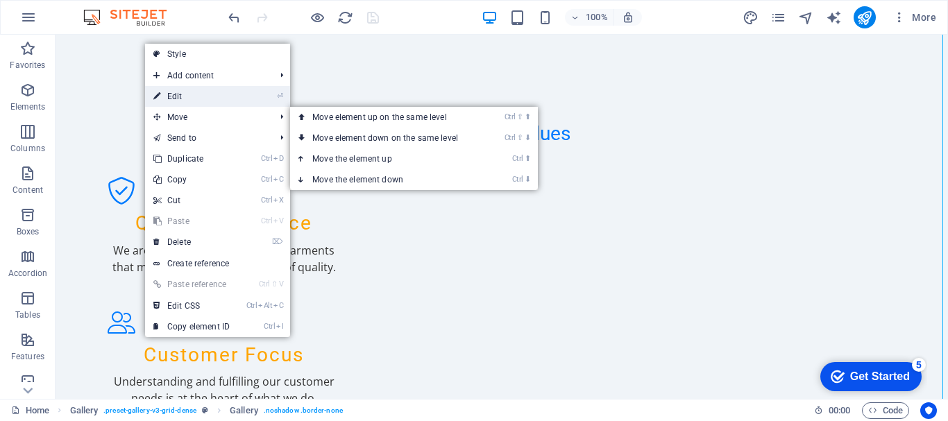
select select "px"
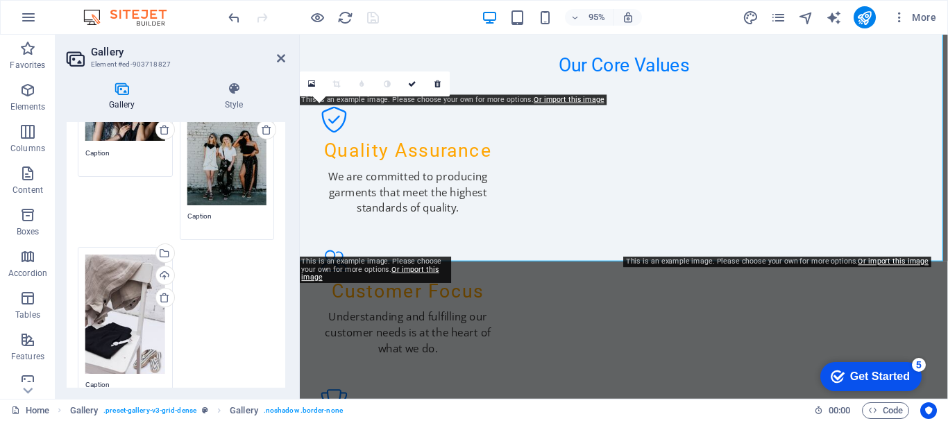
scroll to position [241, 0]
click at [220, 305] on div "Drag files here, click to choose files or select files from Files or our free s…" at bounding box center [175, 193] width 203 height 442
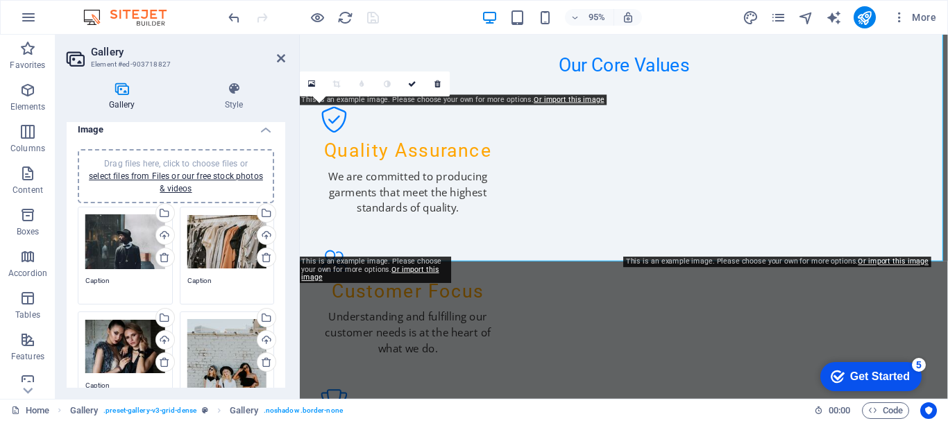
scroll to position [0, 0]
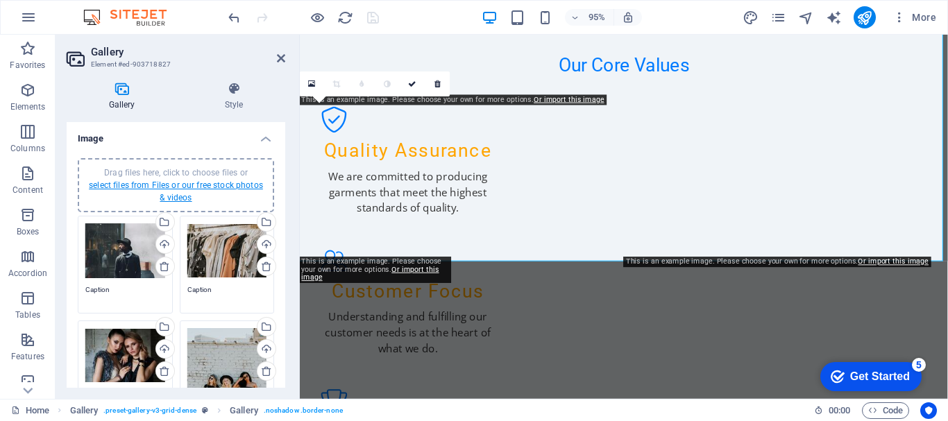
click at [205, 184] on link "select files from Files or our free stock photos & videos" at bounding box center [176, 191] width 174 height 22
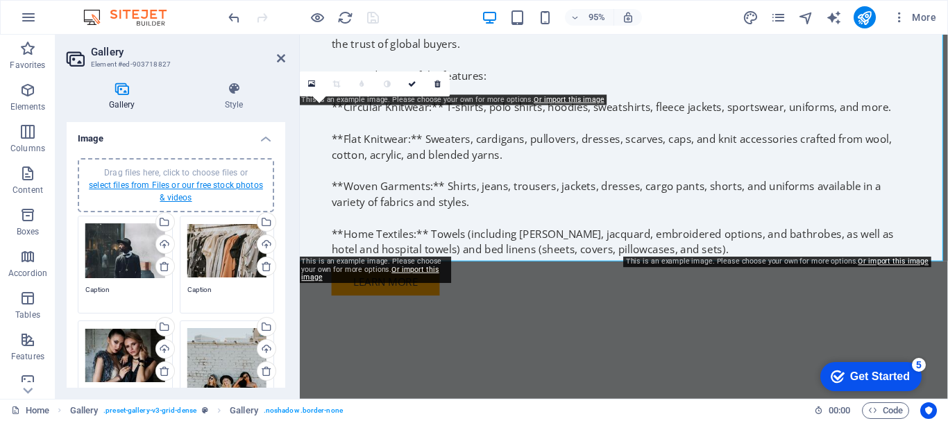
scroll to position [2335, 0]
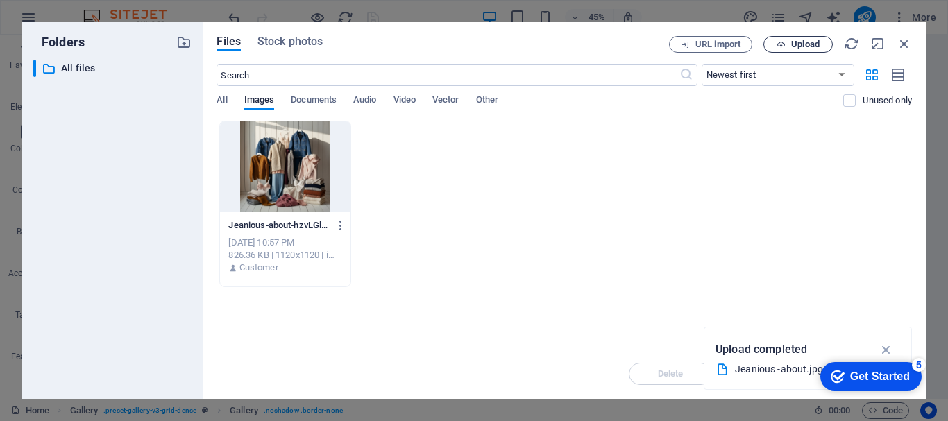
click at [798, 43] on span "Upload" at bounding box center [805, 44] width 28 height 8
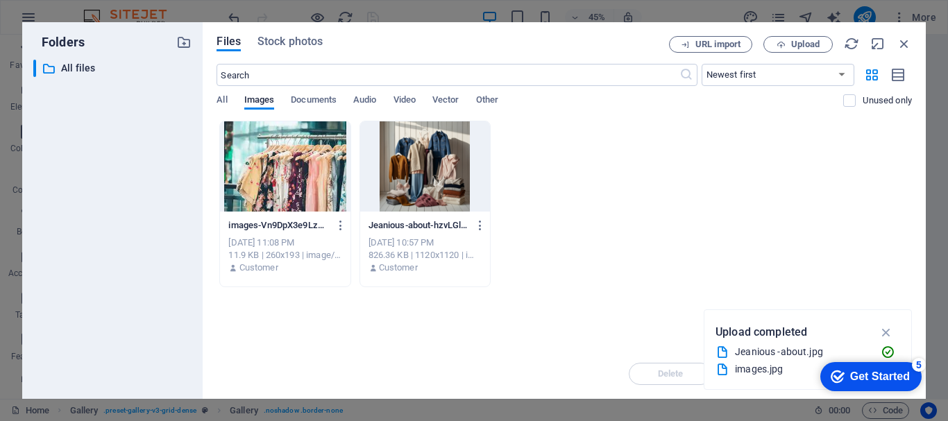
click at [340, 171] on div at bounding box center [285, 166] width 130 height 90
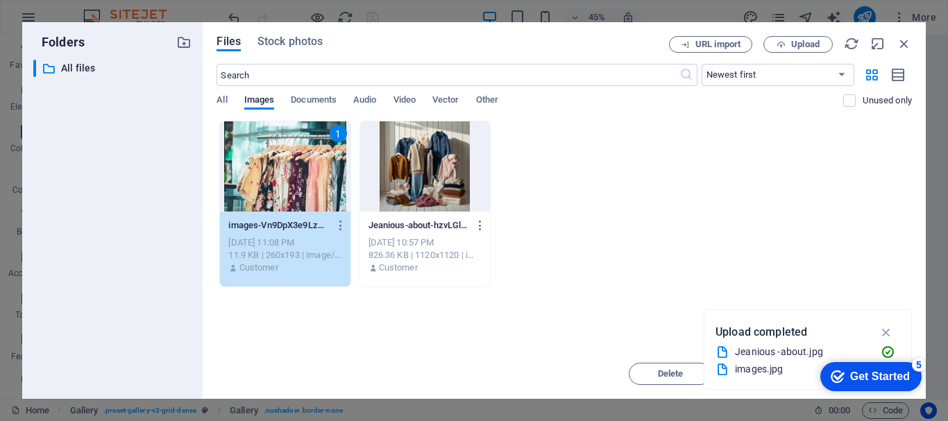
click at [340, 171] on div "1" at bounding box center [285, 166] width 130 height 90
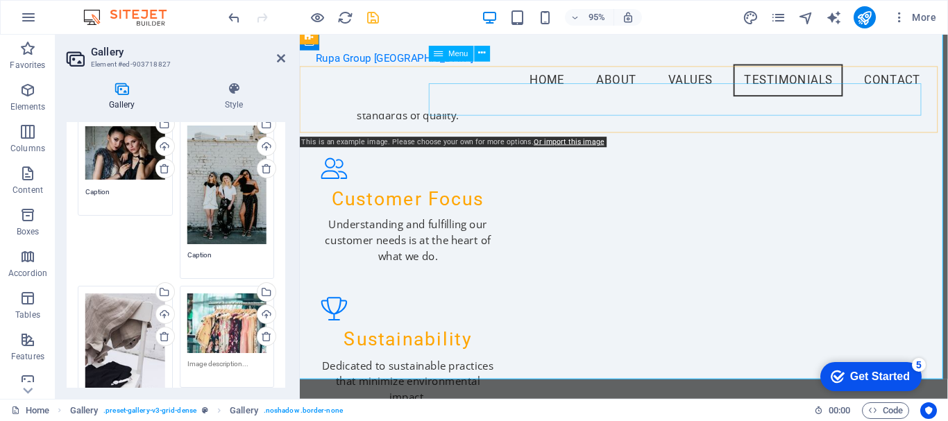
scroll to position [2072, 0]
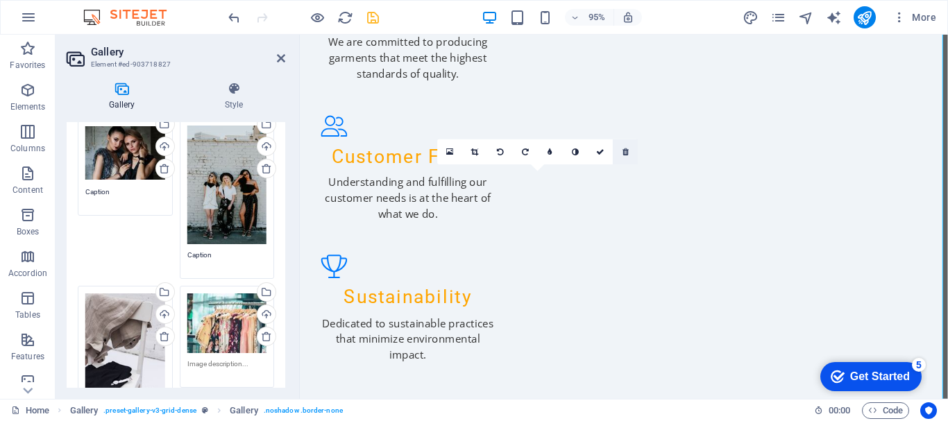
click at [628, 150] on icon at bounding box center [626, 152] width 6 height 8
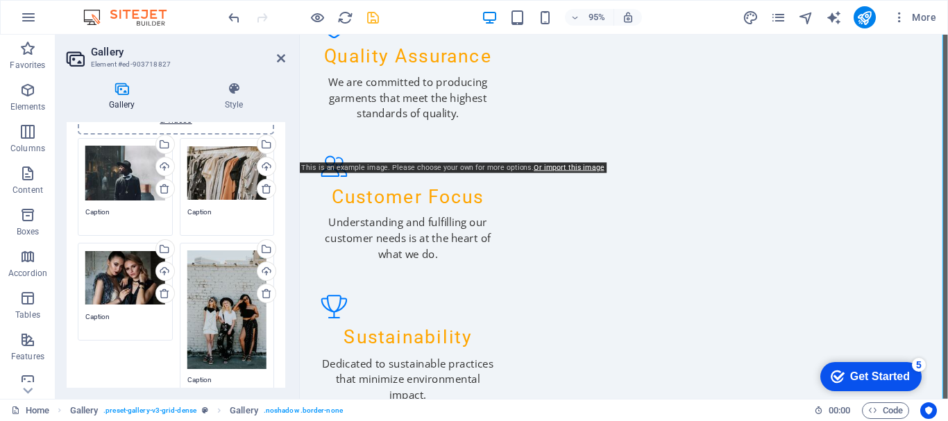
click at [135, 187] on div "Drag files here, click to choose files or select files from Files or our free s…" at bounding box center [125, 174] width 80 height 56
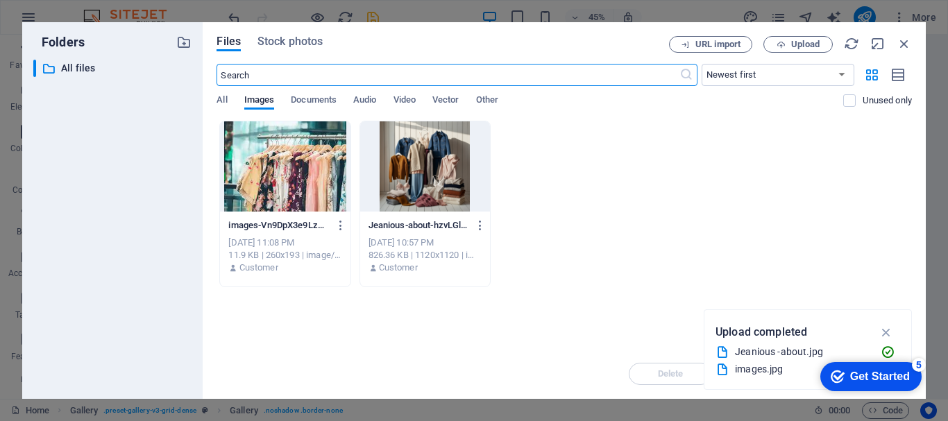
scroll to position [2435, 0]
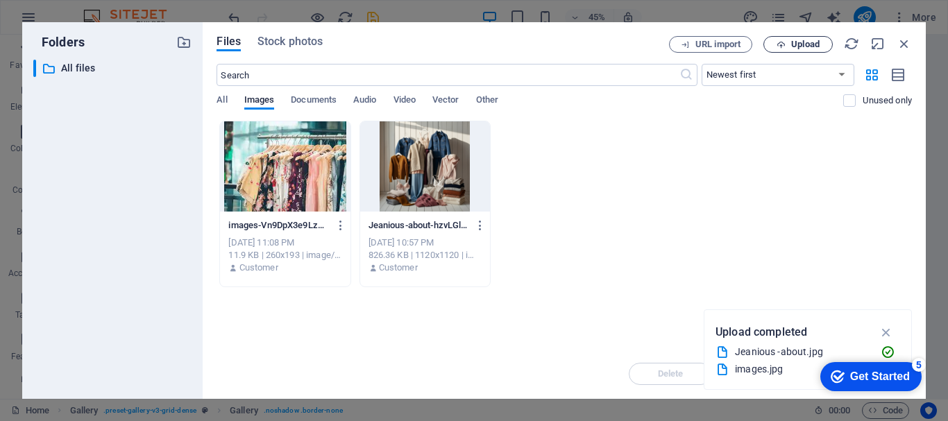
click at [795, 41] on span "Upload" at bounding box center [805, 44] width 28 height 8
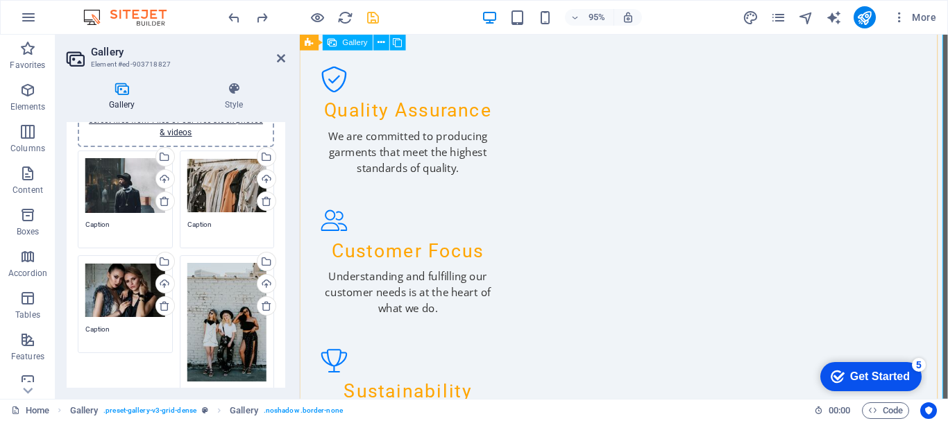
scroll to position [1979, 0]
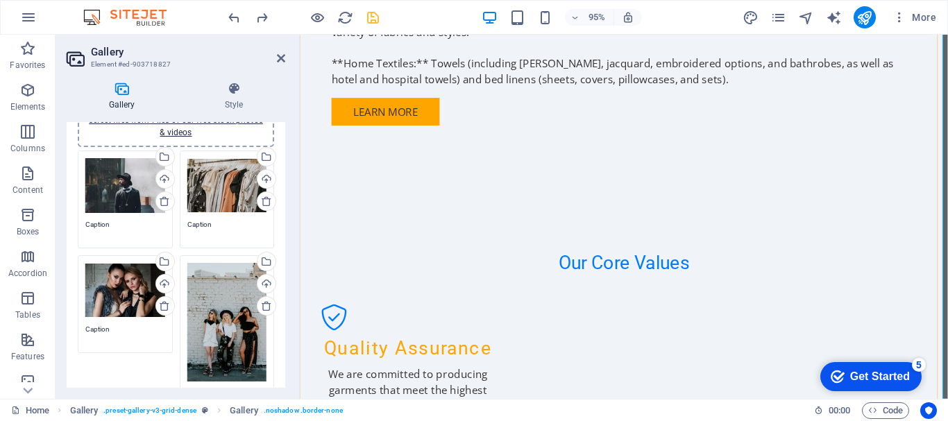
scroll to position [1790, 0]
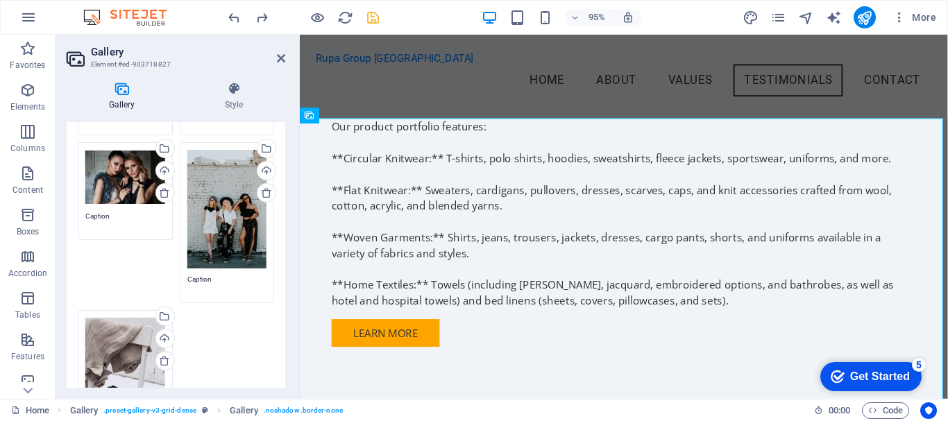
scroll to position [213, 0]
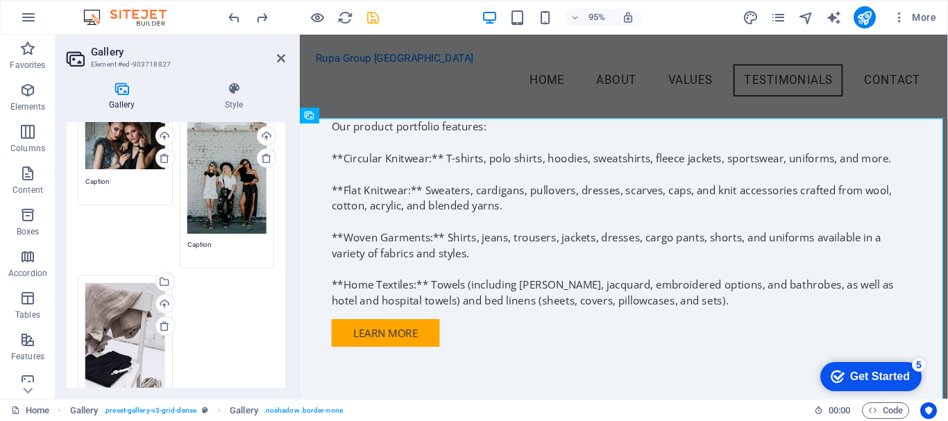
click at [207, 324] on div "Drag files here, click to choose files or select files from Files or our free s…" at bounding box center [175, 220] width 203 height 442
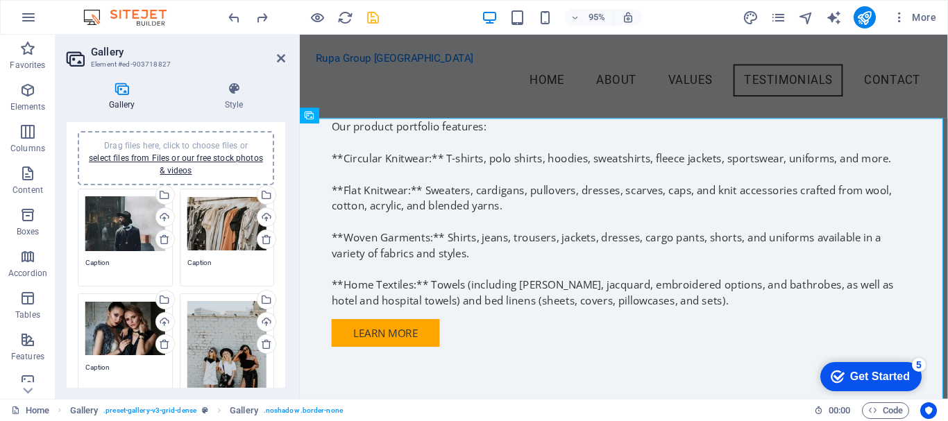
scroll to position [22, 0]
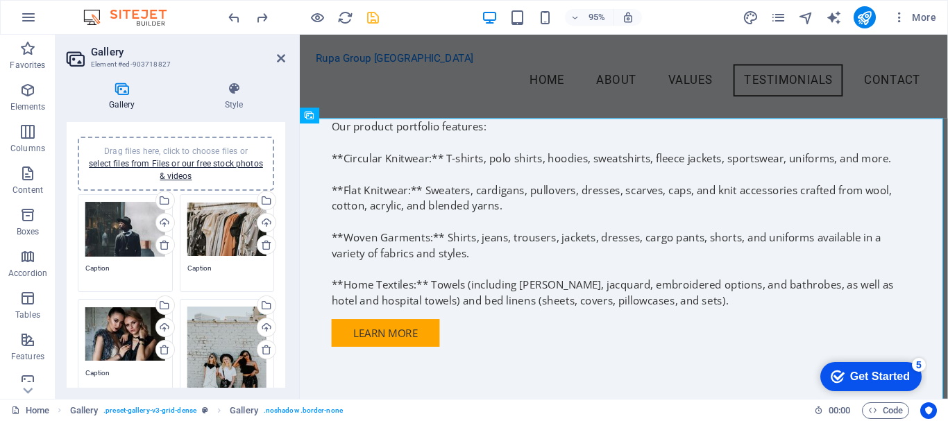
click at [207, 324] on div "Drag files here, click to choose files or select files from Files or our free s…" at bounding box center [227, 366] width 80 height 119
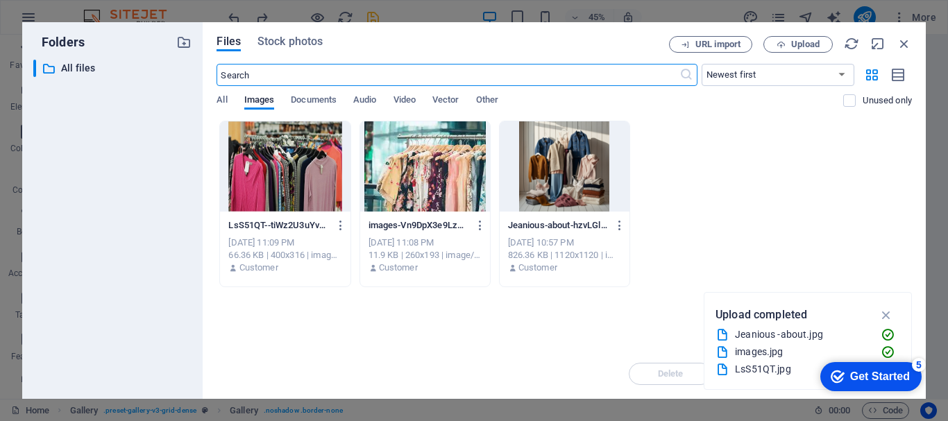
scroll to position [1588, 0]
click at [909, 40] on icon "button" at bounding box center [904, 43] width 15 height 15
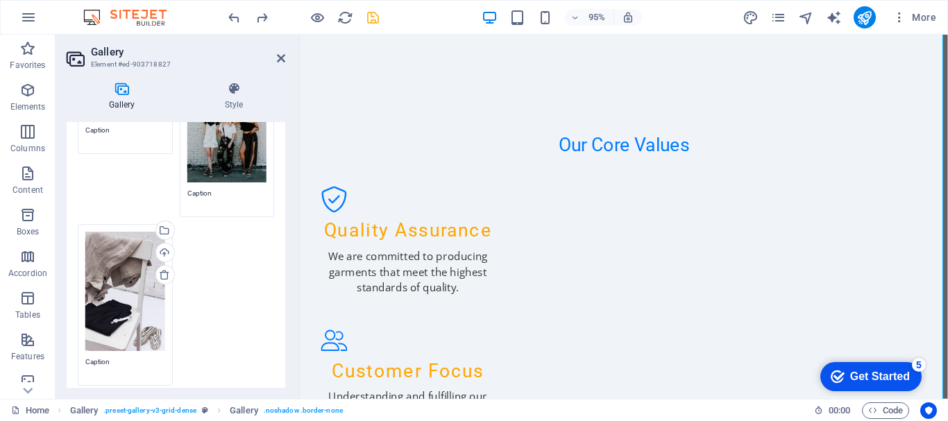
scroll to position [296, 0]
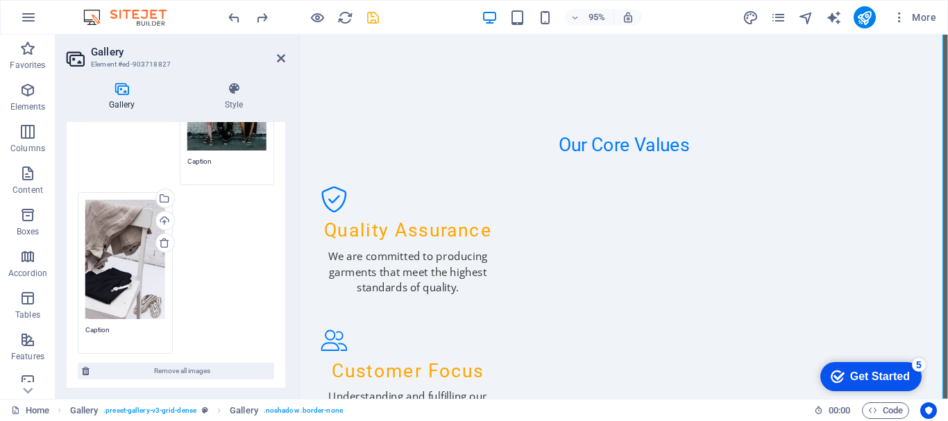
click at [237, 281] on div "Drag files here, click to choose files or select files from Files or our free s…" at bounding box center [175, 137] width 203 height 442
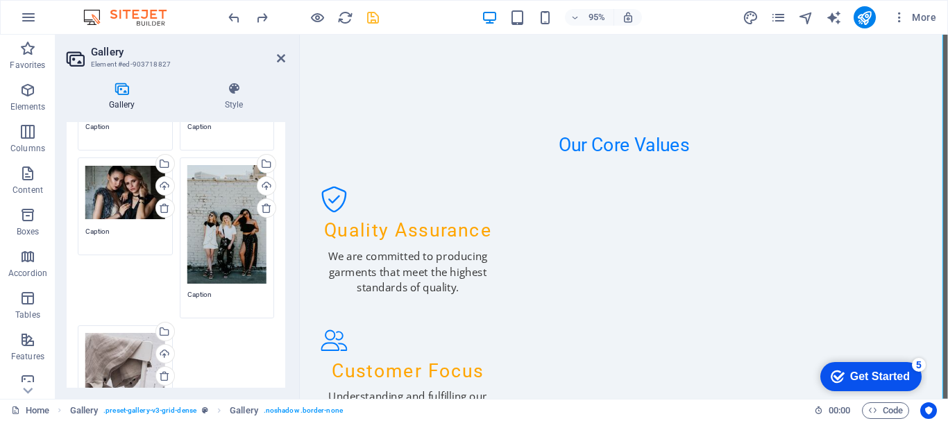
scroll to position [0, 0]
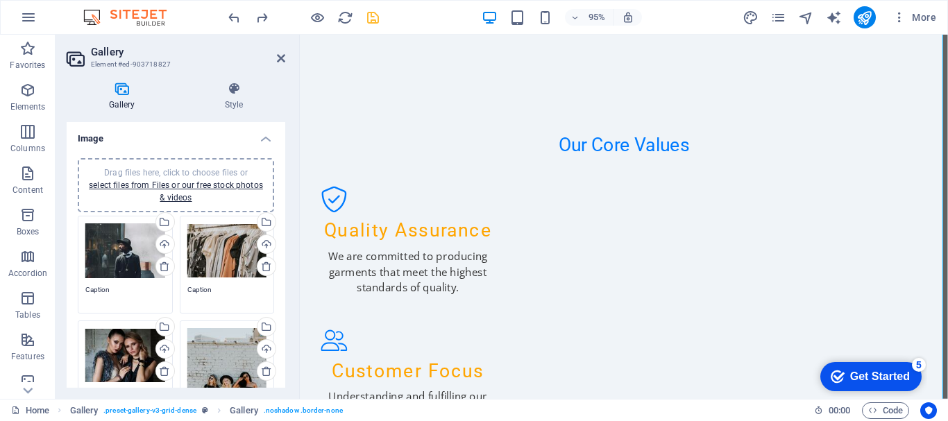
click at [226, 171] on span "Drag files here, click to choose files or select files from Files or our free s…" at bounding box center [176, 185] width 174 height 35
click at [156, 187] on link "select files from Files or our free stock photos & videos" at bounding box center [176, 191] width 174 height 22
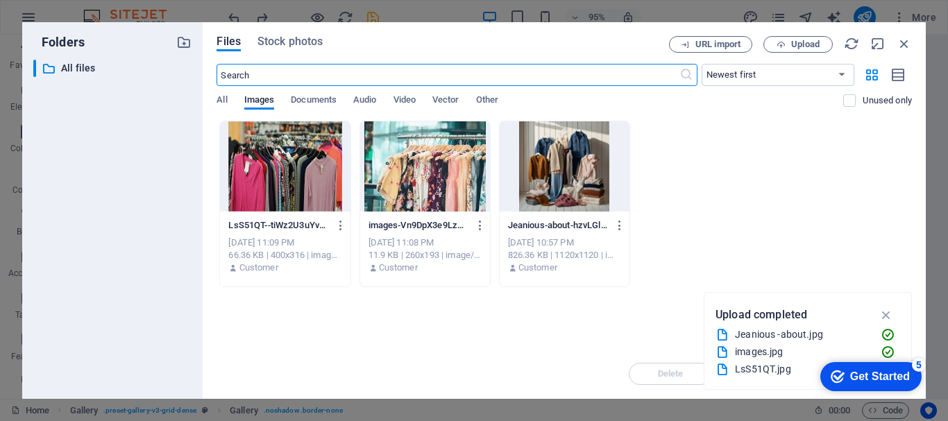
scroll to position [2251, 0]
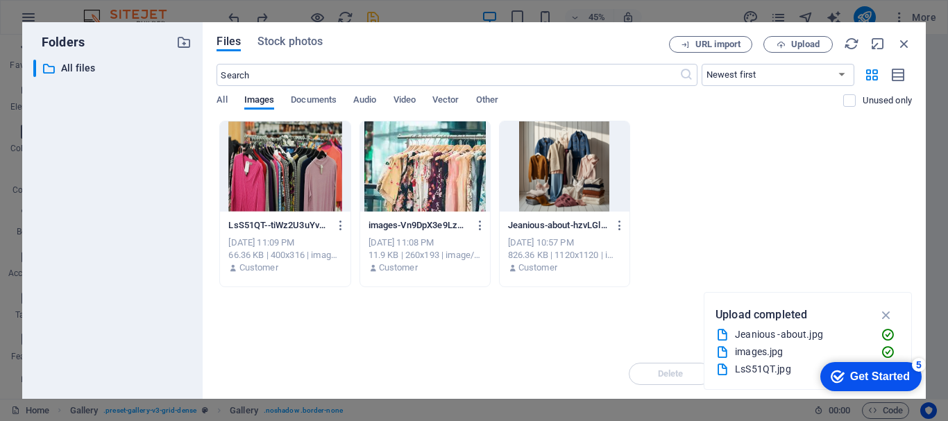
click at [280, 178] on div at bounding box center [285, 166] width 130 height 90
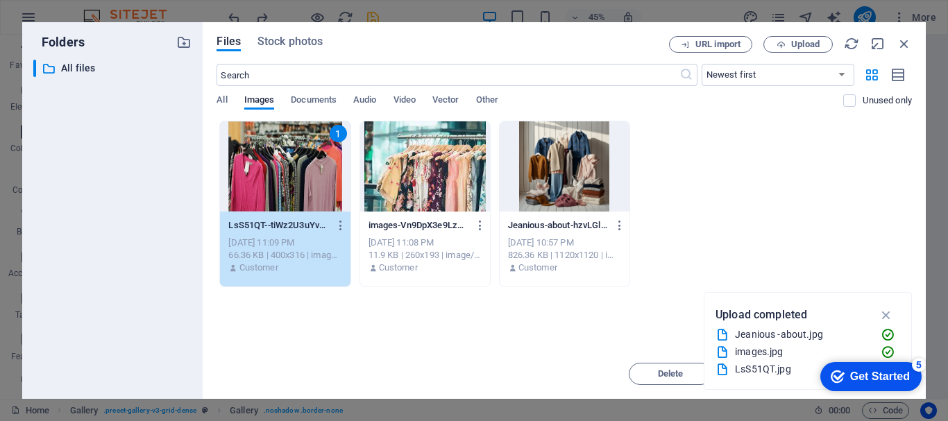
click at [312, 183] on div "1" at bounding box center [285, 166] width 130 height 90
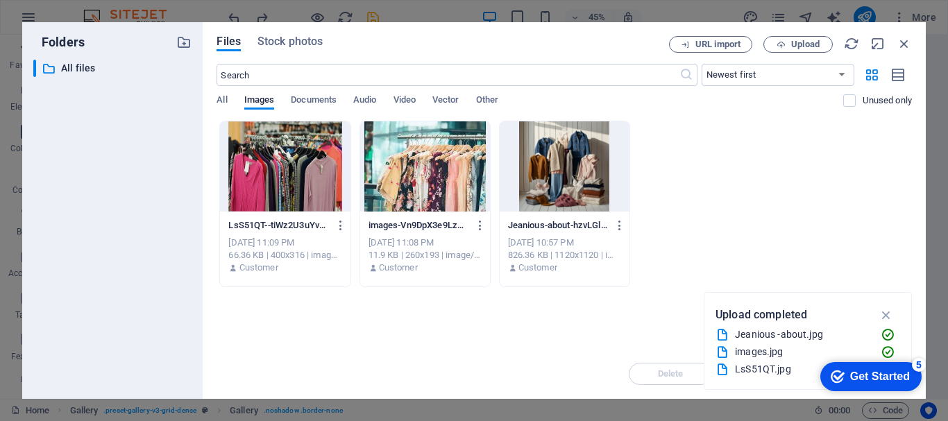
click at [312, 183] on div at bounding box center [285, 166] width 130 height 90
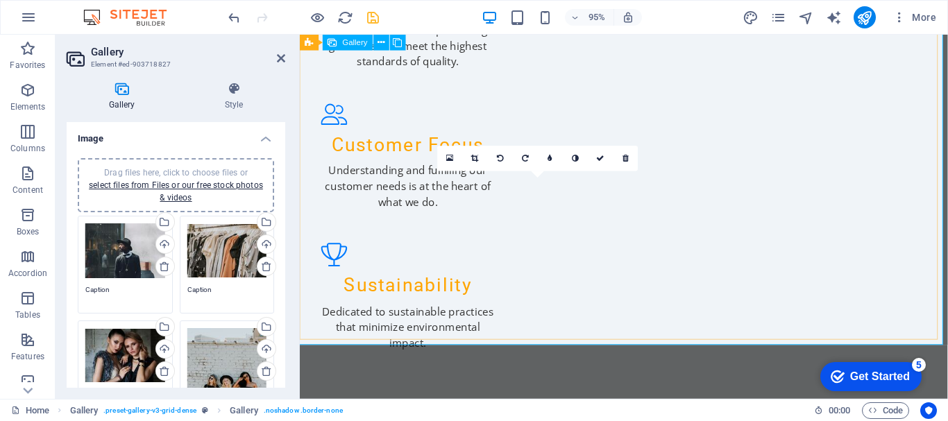
scroll to position [2149, 0]
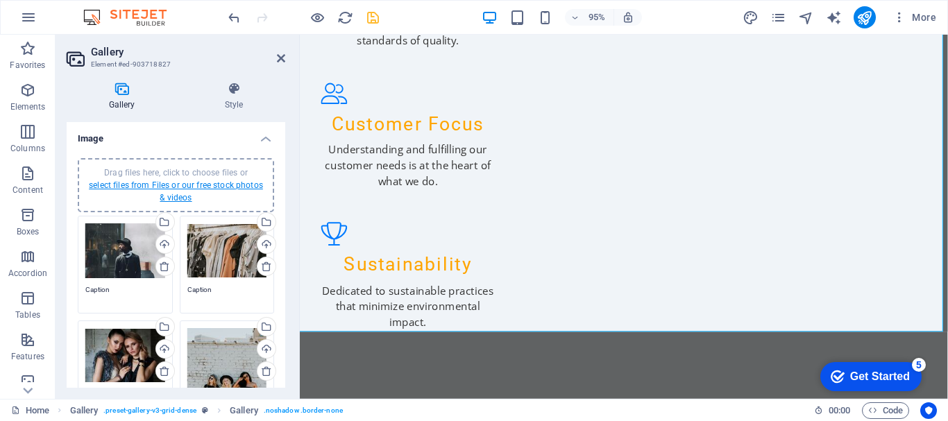
click at [216, 186] on link "select files from Files or our free stock photos & videos" at bounding box center [176, 191] width 174 height 22
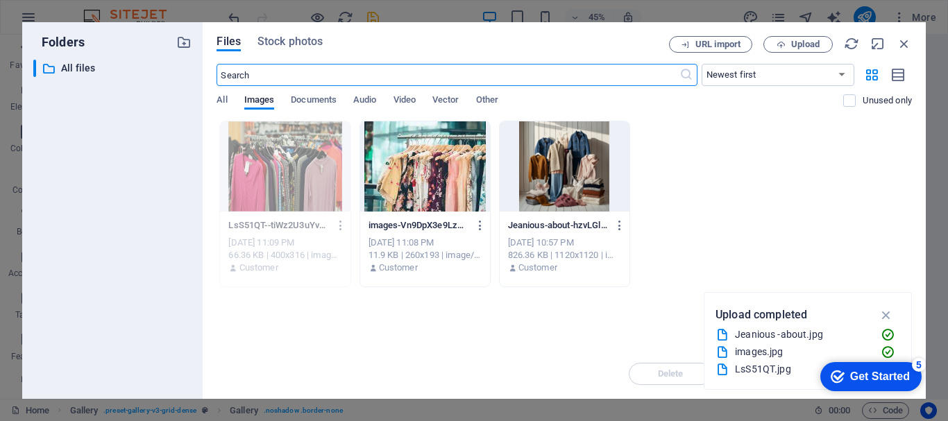
scroll to position [2512, 0]
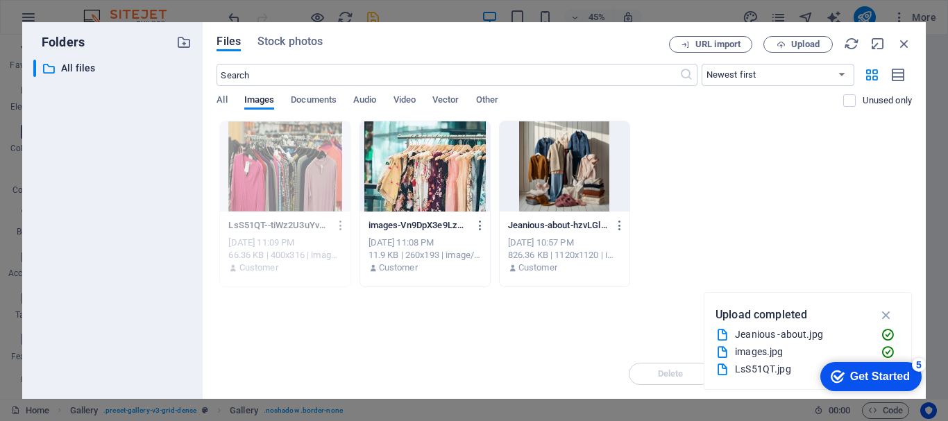
click at [469, 177] on div at bounding box center [425, 166] width 130 height 90
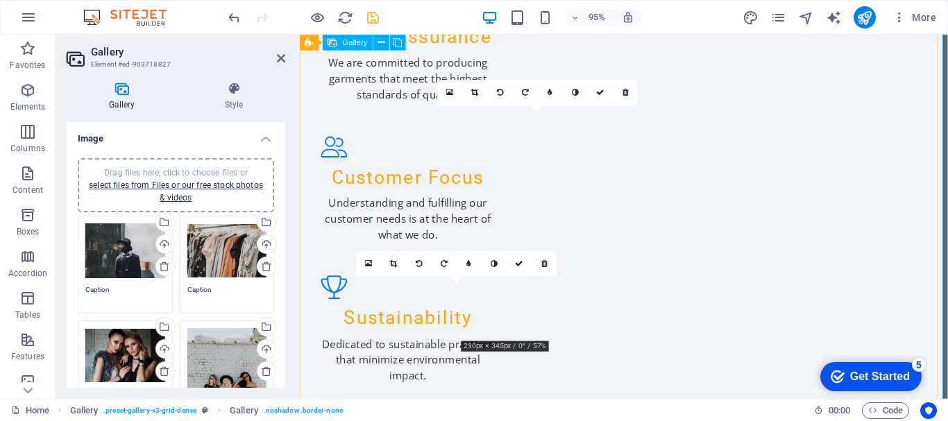
scroll to position [2135, 0]
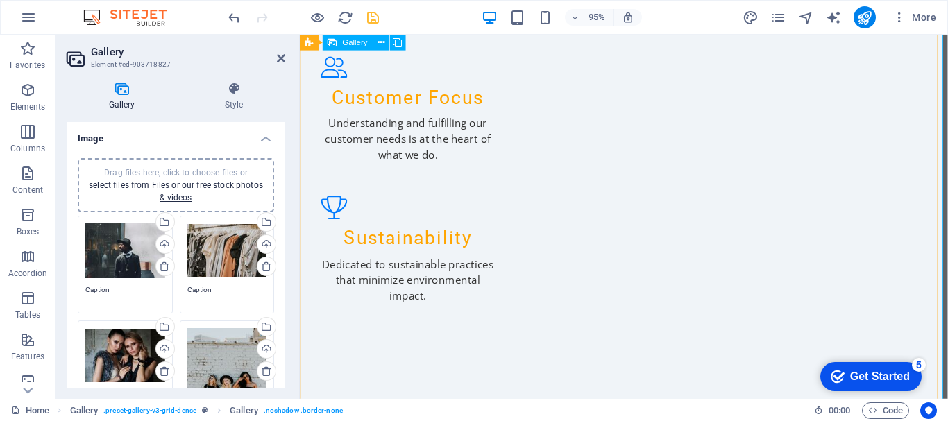
drag, startPoint x: 565, startPoint y: 405, endPoint x: 630, endPoint y: 276, distance: 144.4
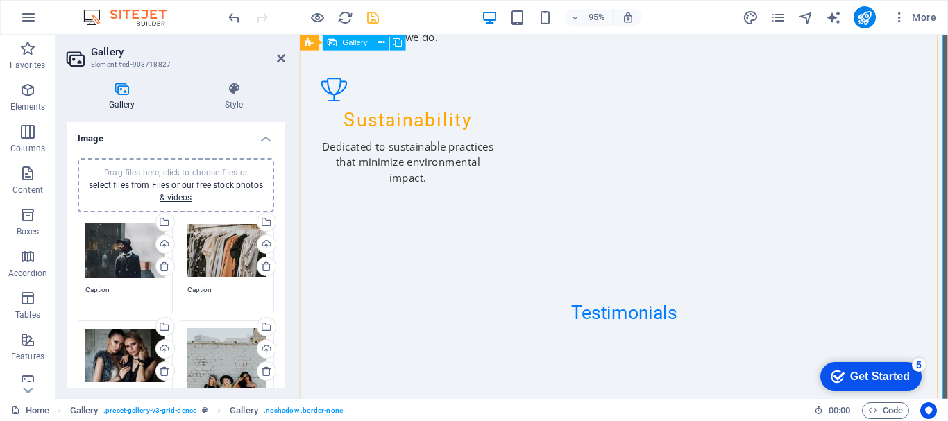
scroll to position [2304, 0]
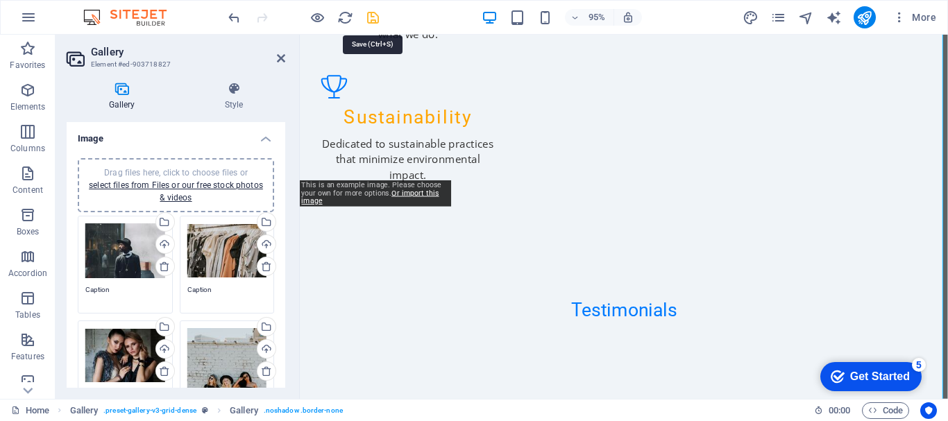
click at [373, 14] on icon "save" at bounding box center [373, 18] width 16 height 16
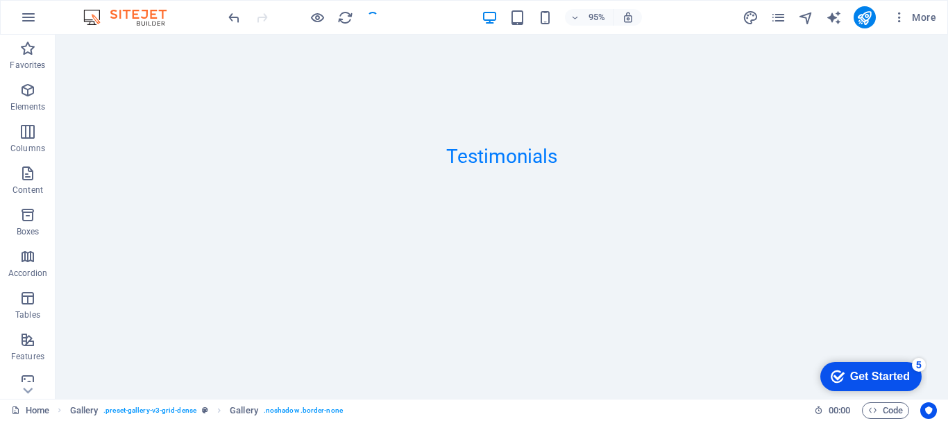
scroll to position [2283, 0]
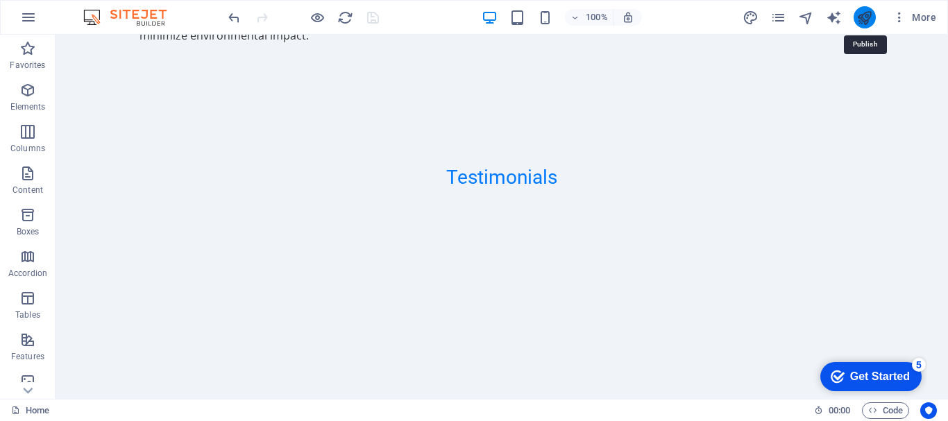
click at [865, 17] on icon "publish" at bounding box center [865, 18] width 16 height 16
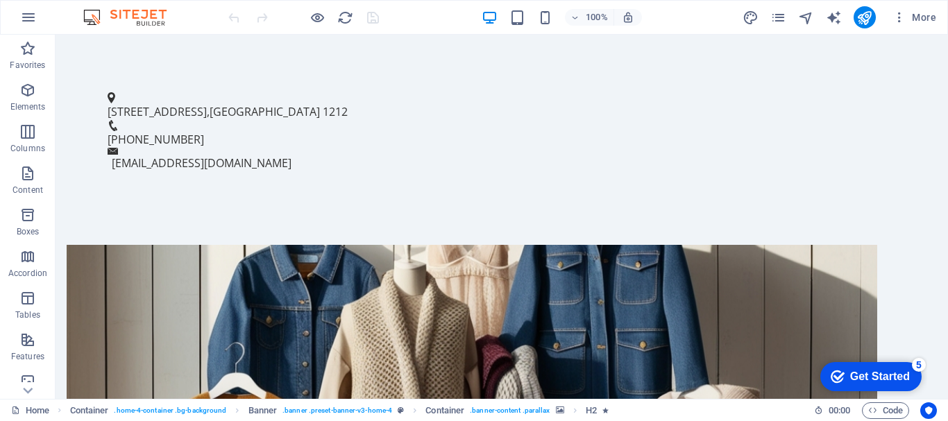
scroll to position [582, 0]
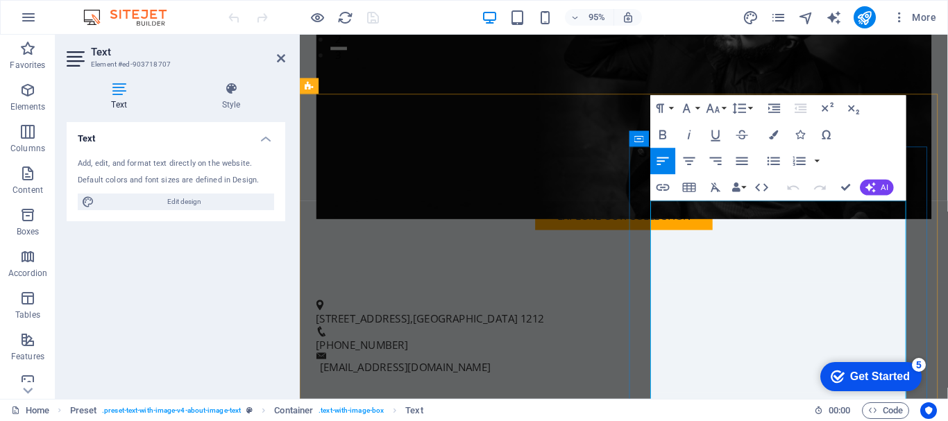
scroll to position [412, 0]
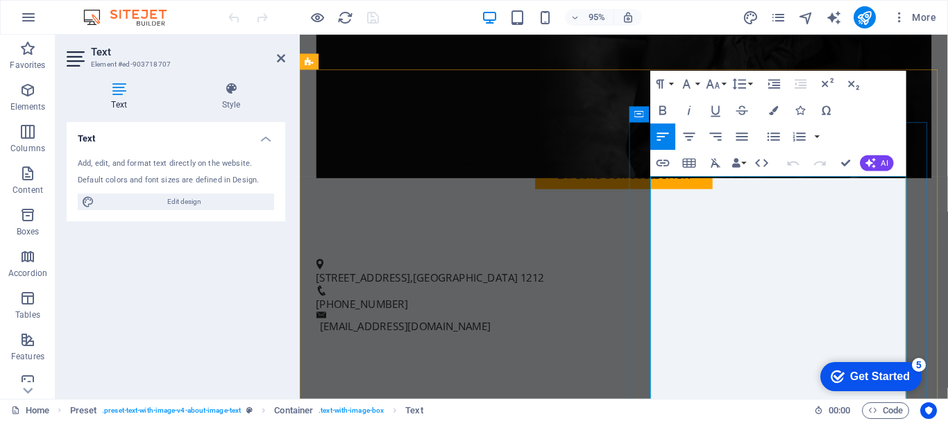
drag, startPoint x: 836, startPoint y: 343, endPoint x: 672, endPoint y: 345, distance: 164.5
click at [664, 110] on icon "button" at bounding box center [662, 110] width 7 height 9
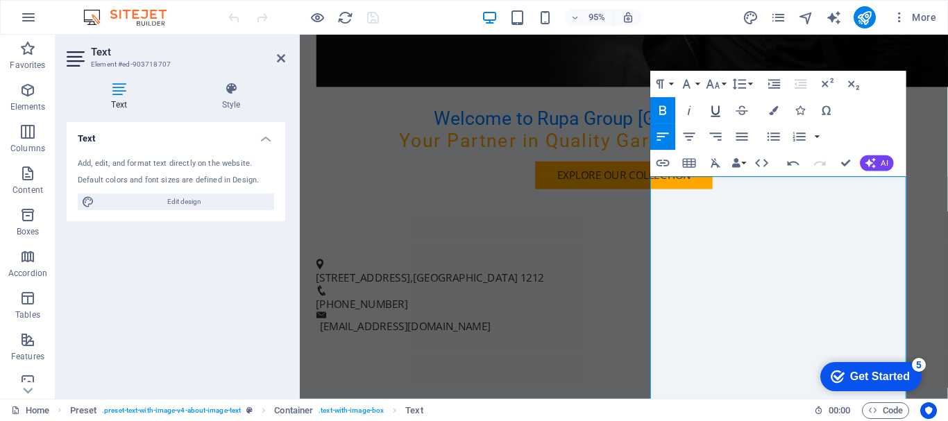
click at [717, 111] on icon "button" at bounding box center [716, 110] width 16 height 16
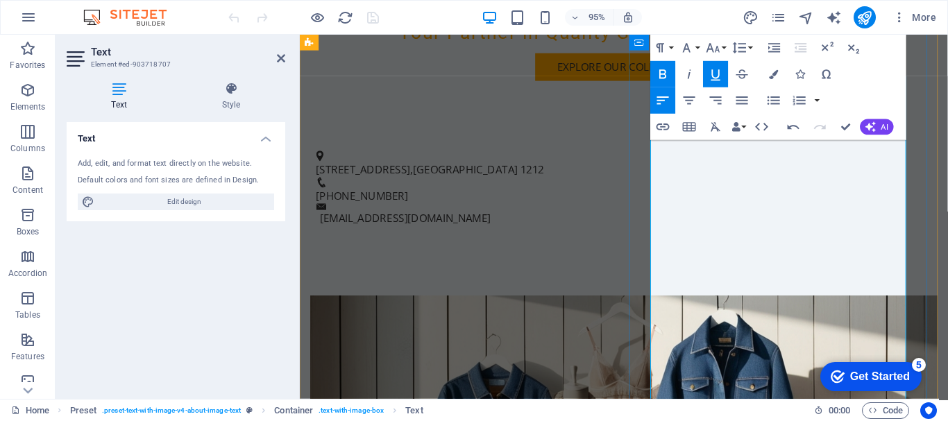
scroll to position [533, 0]
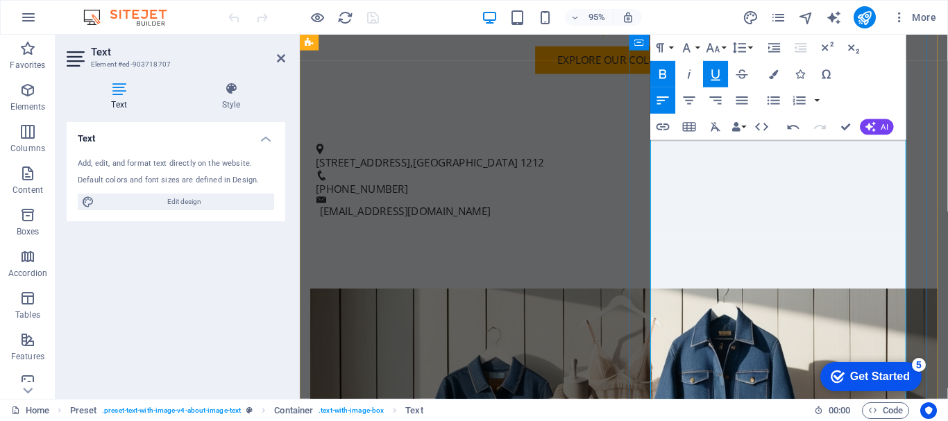
drag, startPoint x: 762, startPoint y: 252, endPoint x: 664, endPoint y: 258, distance: 97.3
click at [773, 101] on icon "button" at bounding box center [774, 100] width 12 height 8
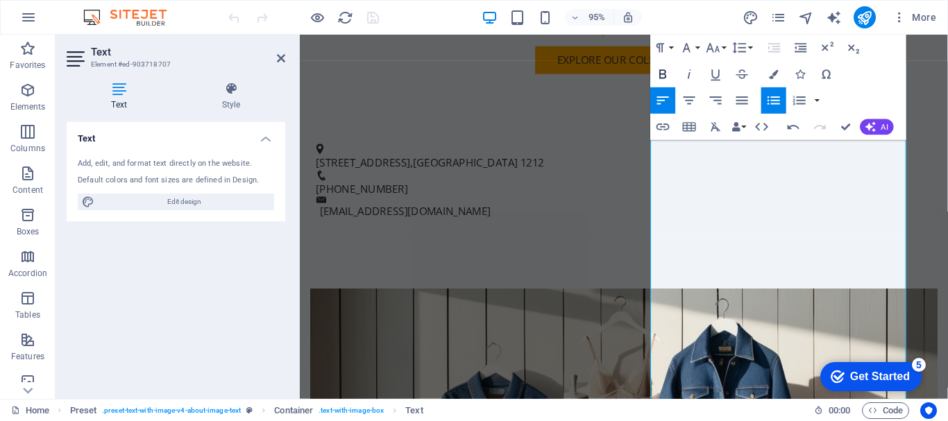
click at [665, 74] on icon "button" at bounding box center [662, 73] width 7 height 9
drag, startPoint x: 693, startPoint y: 319, endPoint x: 673, endPoint y: 319, distance: 20.1
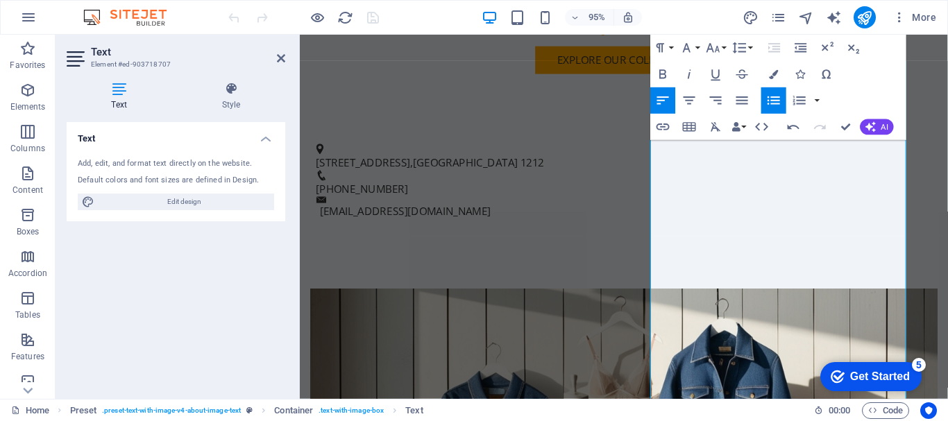
click at [771, 98] on icon "button" at bounding box center [774, 100] width 12 height 8
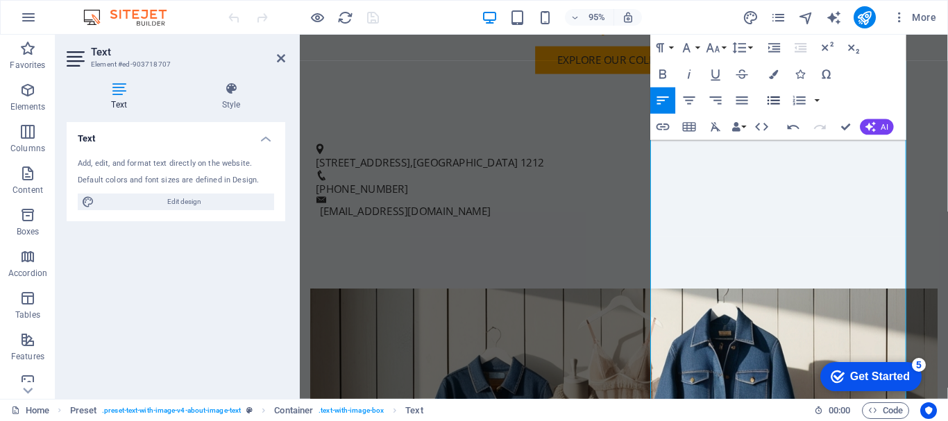
click at [771, 98] on icon "button" at bounding box center [774, 100] width 12 height 8
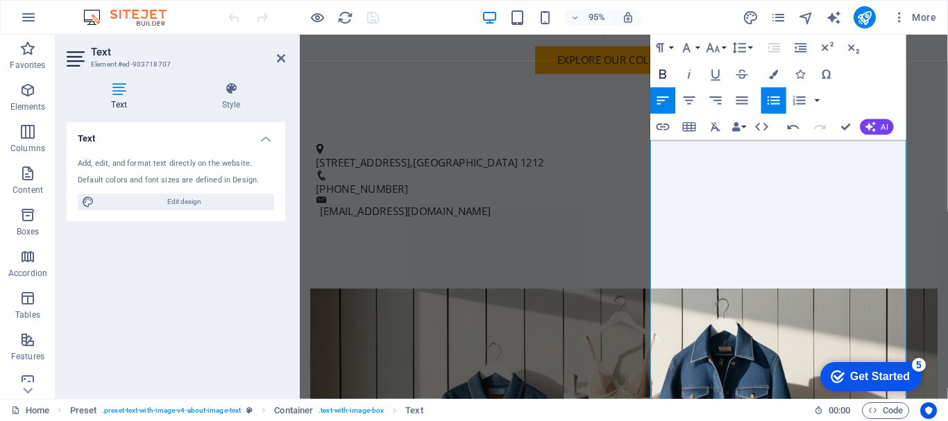
click at [664, 74] on icon "button" at bounding box center [662, 73] width 7 height 9
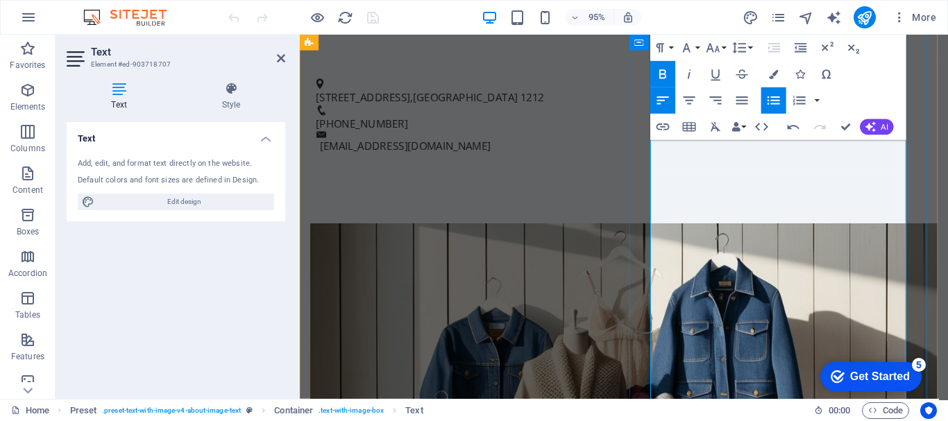
scroll to position [618, 0]
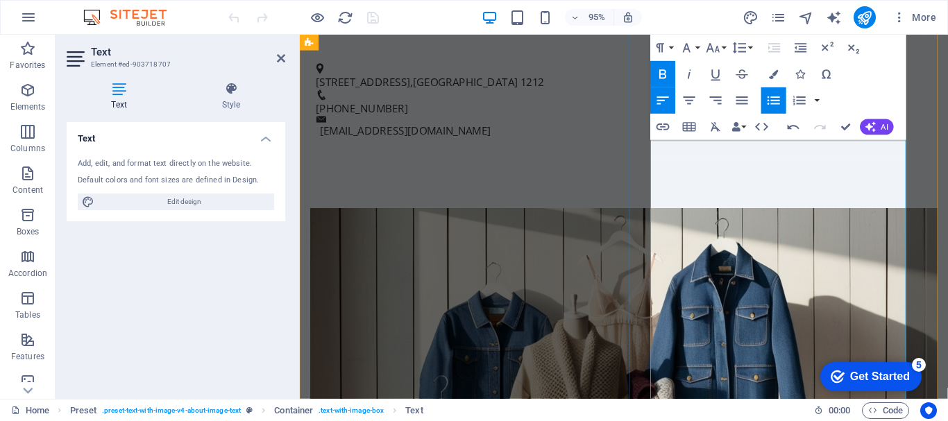
drag, startPoint x: 695, startPoint y: 320, endPoint x: 678, endPoint y: 317, distance: 17.7
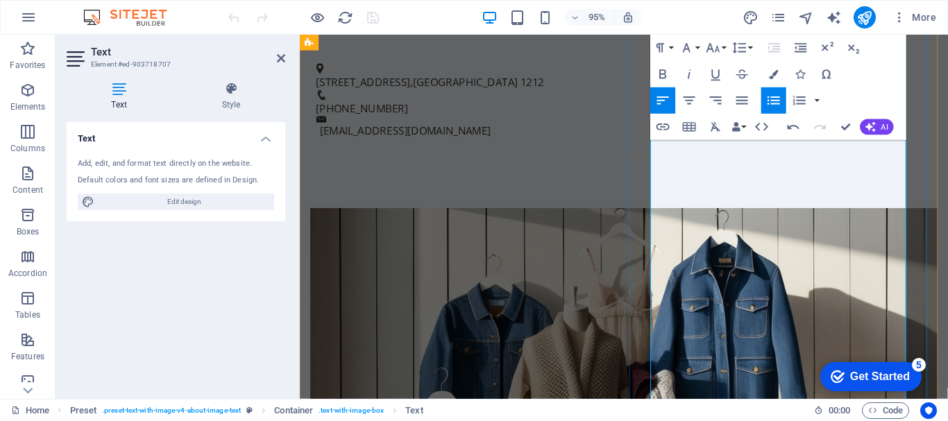
click at [662, 71] on icon "button" at bounding box center [662, 73] width 7 height 9
drag, startPoint x: 779, startPoint y: 385, endPoint x: 769, endPoint y: 385, distance: 9.7
drag, startPoint x: 691, startPoint y: 386, endPoint x: 677, endPoint y: 386, distance: 14.6
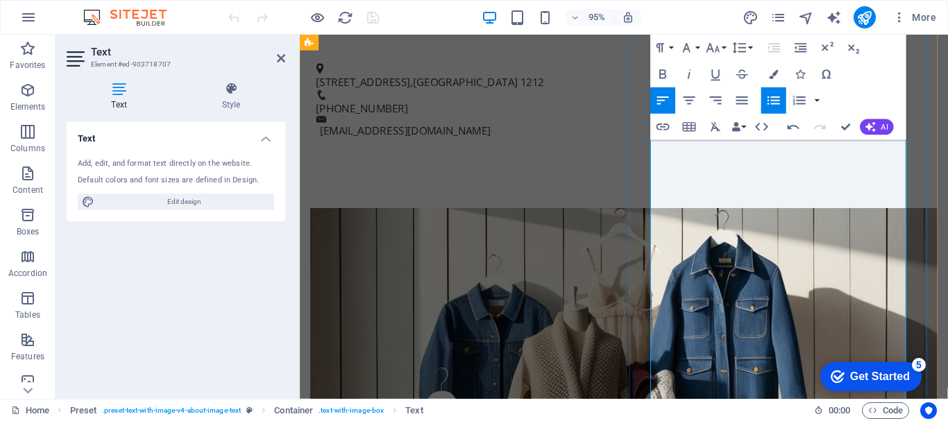
click at [662, 78] on icon "button" at bounding box center [662, 73] width 7 height 9
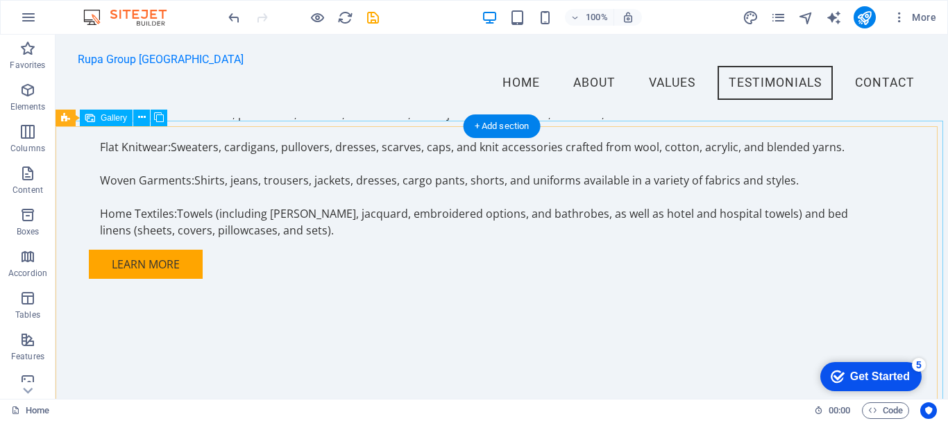
scroll to position [1365, 0]
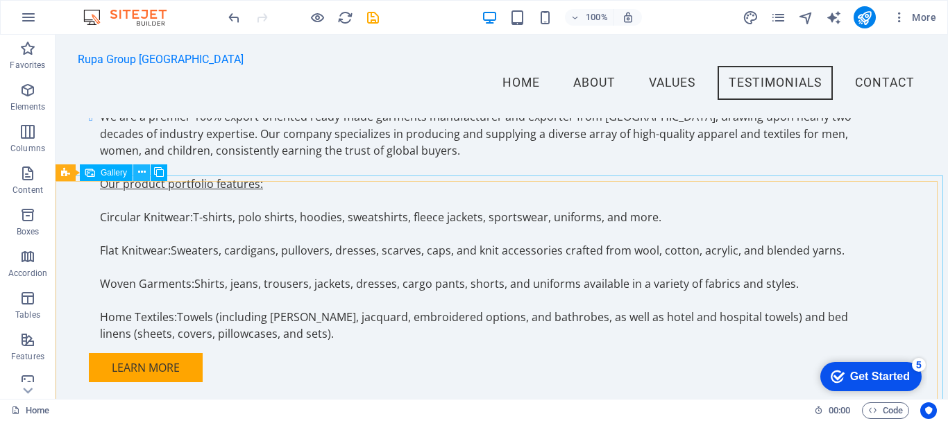
click at [143, 170] on icon at bounding box center [142, 172] width 8 height 15
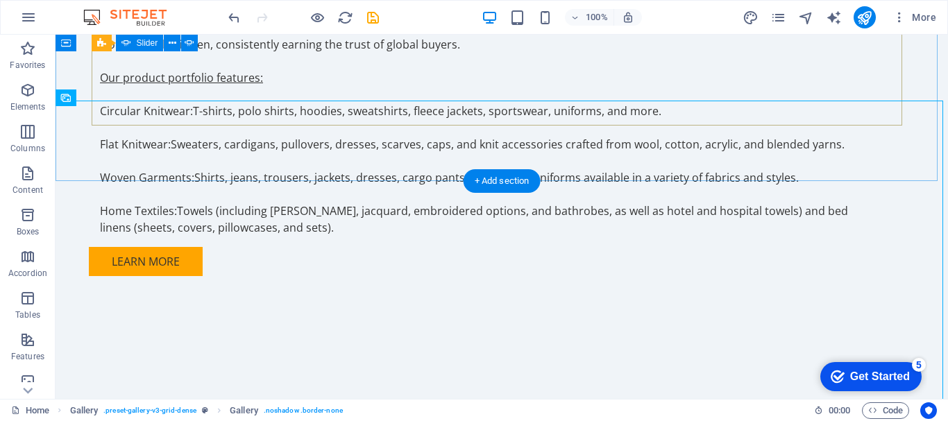
scroll to position [1447, 0]
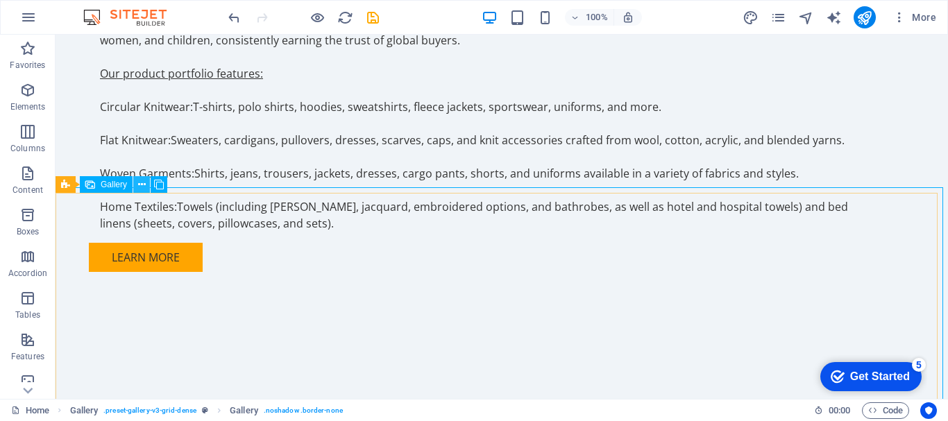
click at [140, 185] on icon at bounding box center [142, 185] width 8 height 15
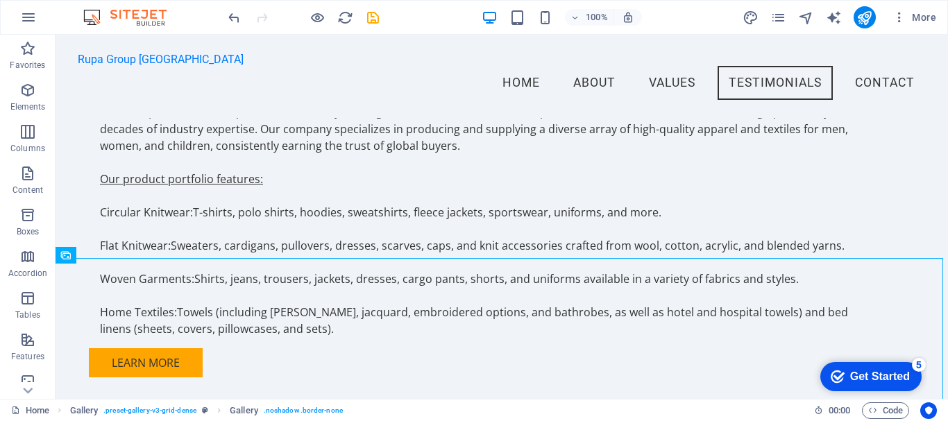
click at [180, 19] on img at bounding box center [132, 17] width 104 height 17
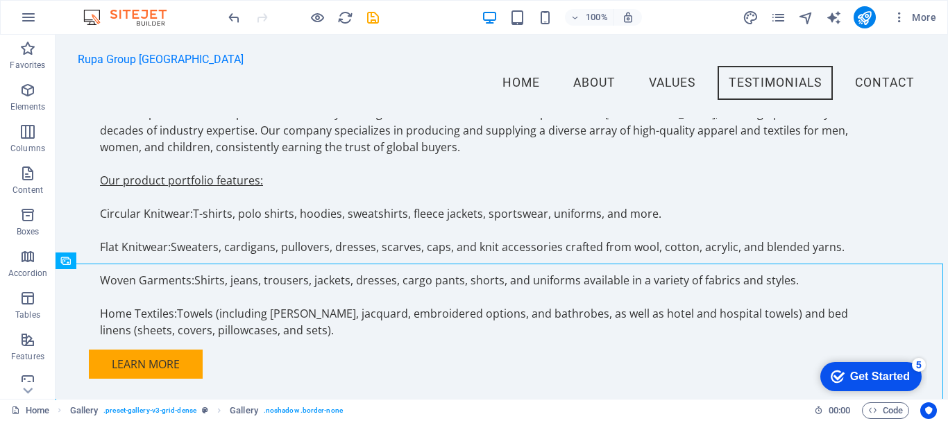
scroll to position [1365, 0]
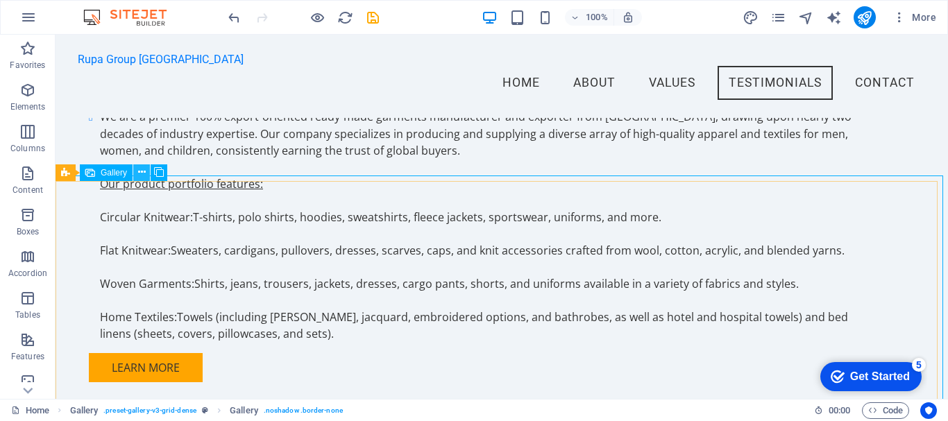
click at [140, 167] on icon at bounding box center [142, 172] width 8 height 15
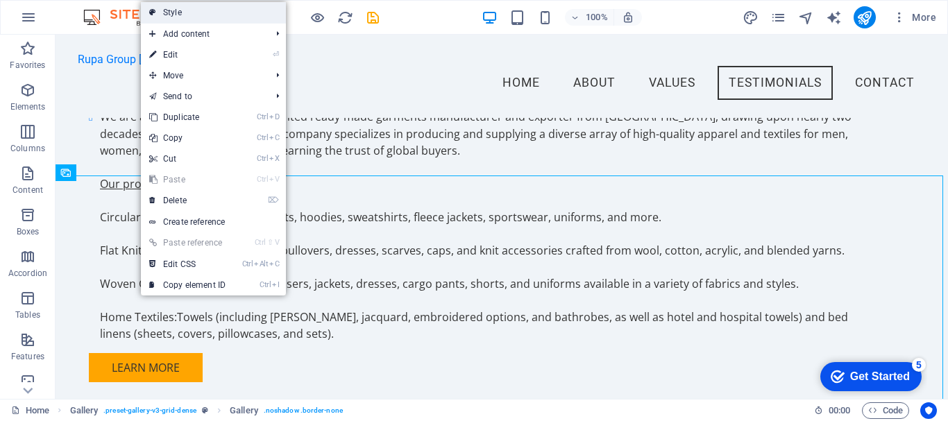
click at [178, 15] on link "Style" at bounding box center [213, 12] width 145 height 21
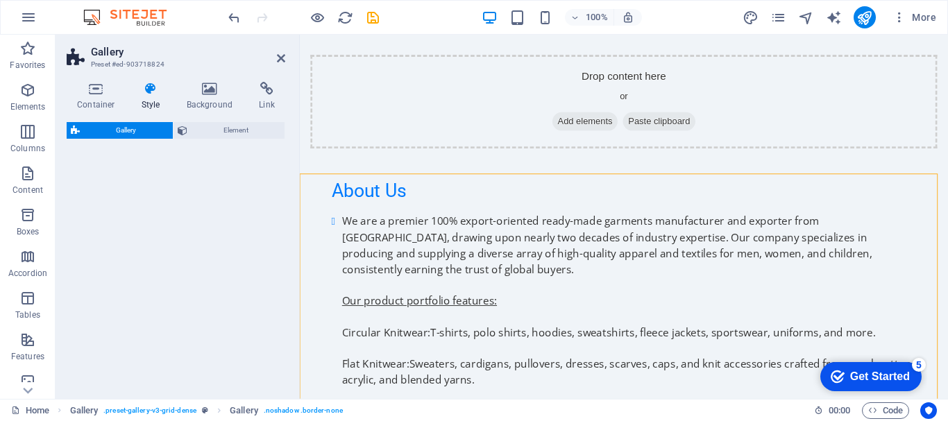
select select "rem"
select select "preset-gallery-v3-grid-dense"
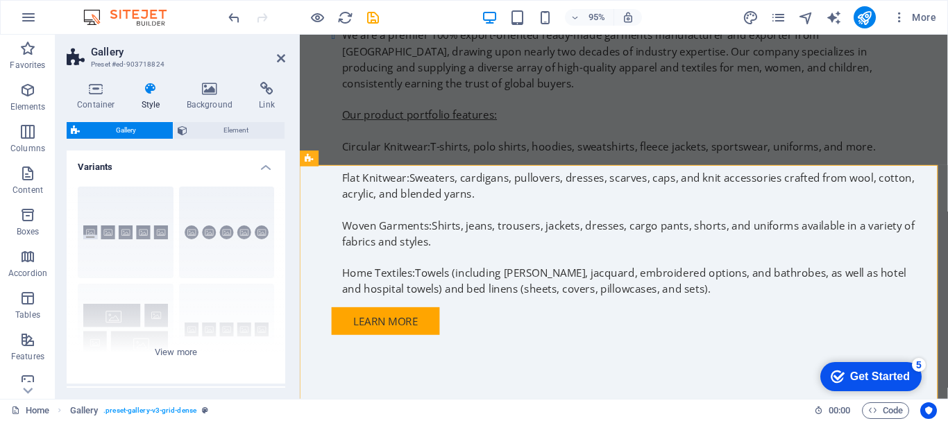
scroll to position [1563, 0]
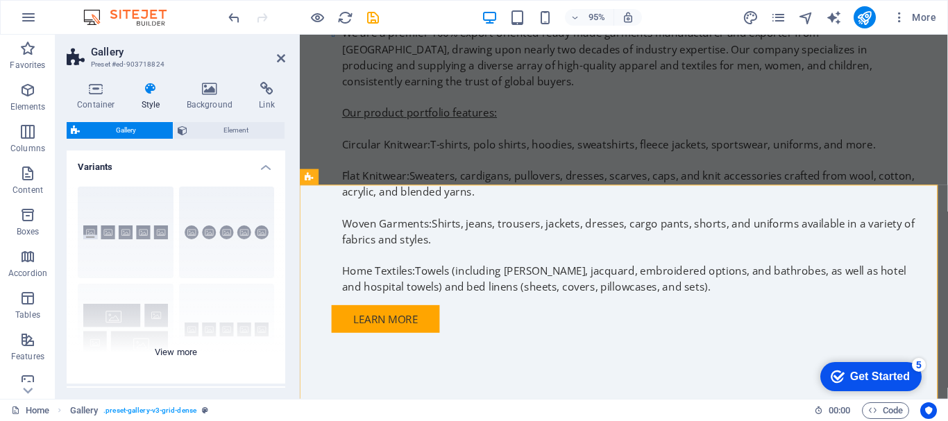
click at [168, 358] on div "Captions Circle Collage Default Grid Grid shifted" at bounding box center [176, 280] width 219 height 208
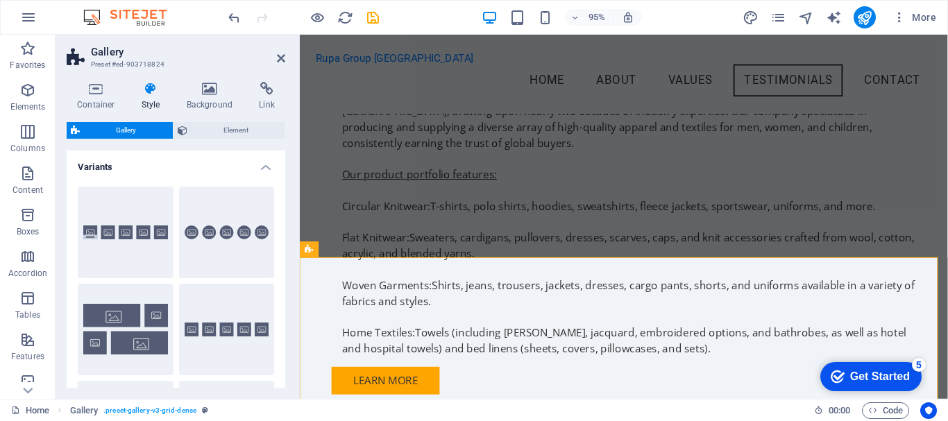
scroll to position [1482, 0]
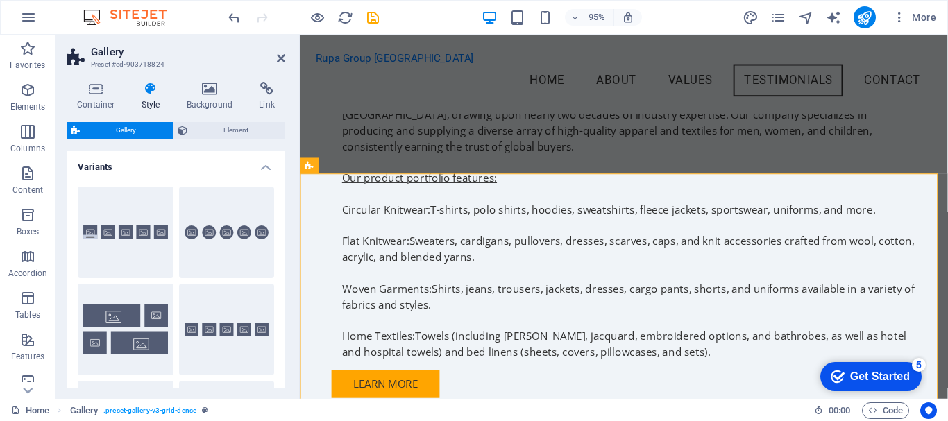
drag, startPoint x: 282, startPoint y: 197, endPoint x: 279, endPoint y: 244, distance: 46.6
click at [279, 244] on div "Captions Circle Collage Default Grid Grid shifted" at bounding box center [176, 330] width 219 height 308
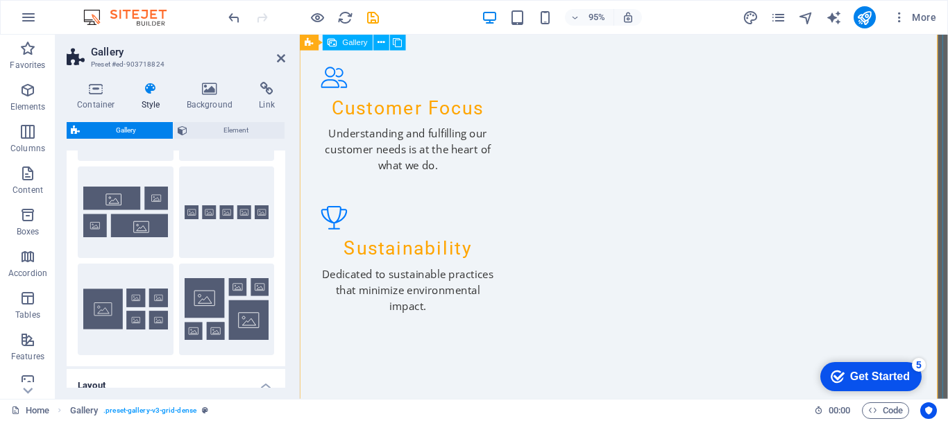
scroll to position [2198, 0]
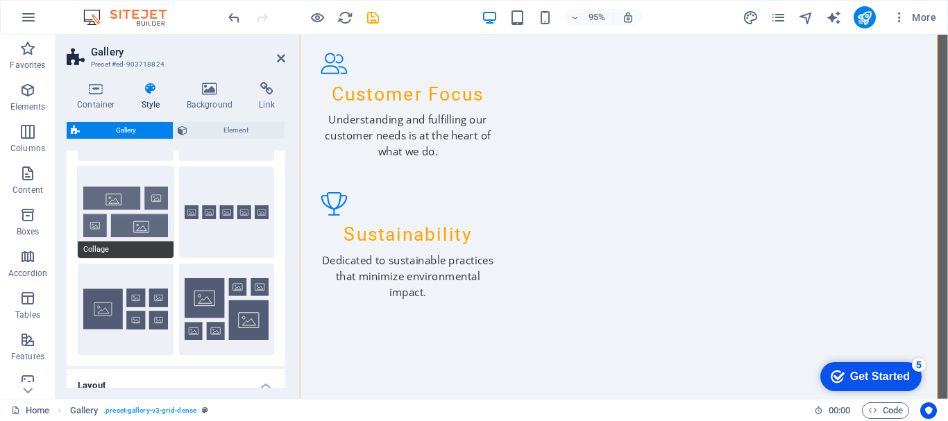
click at [140, 228] on button "Collage" at bounding box center [126, 213] width 96 height 92
type input "2"
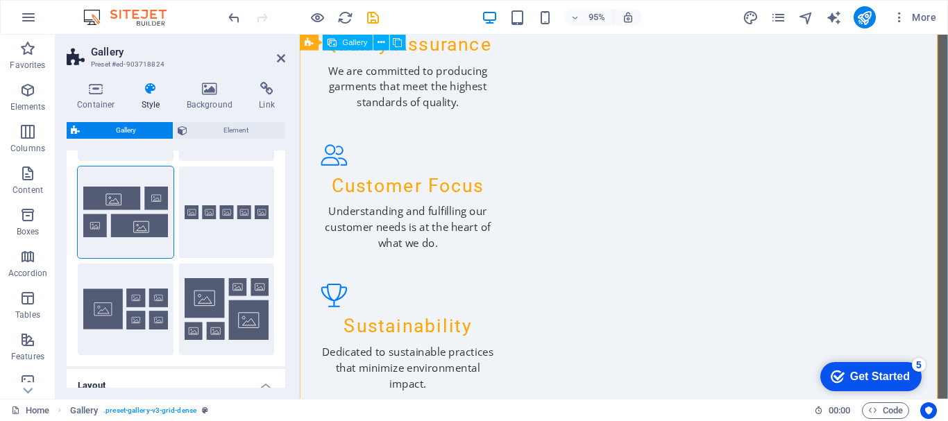
scroll to position [2135, 0]
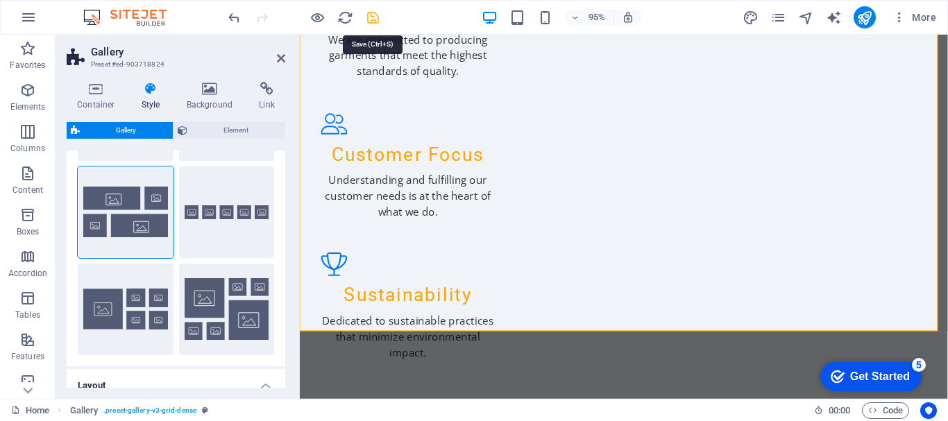
click at [373, 17] on icon "save" at bounding box center [373, 18] width 16 height 16
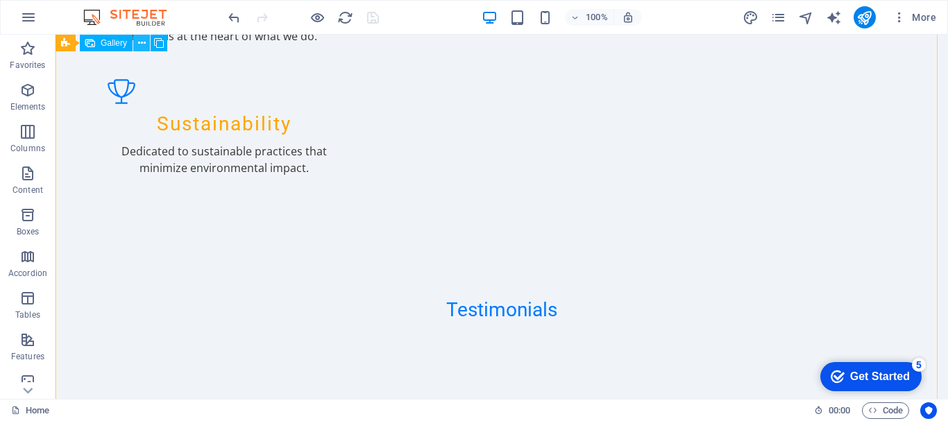
click at [142, 44] on icon at bounding box center [142, 43] width 8 height 15
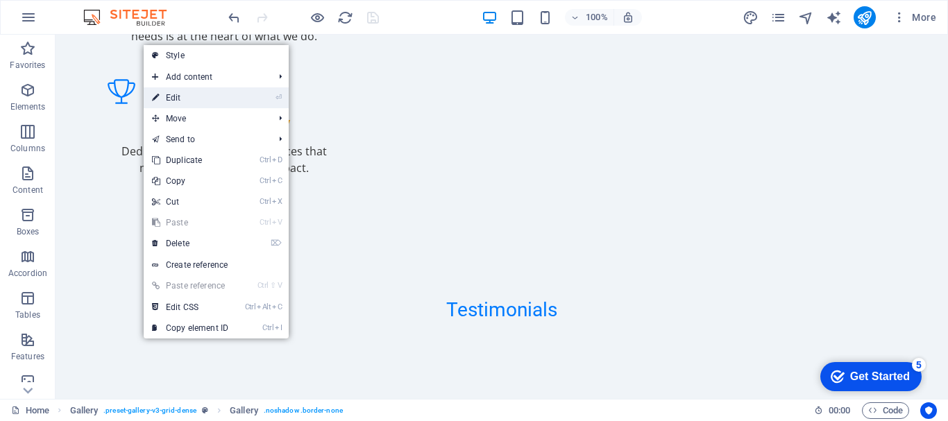
click at [180, 101] on link "⏎ Edit" at bounding box center [190, 97] width 93 height 21
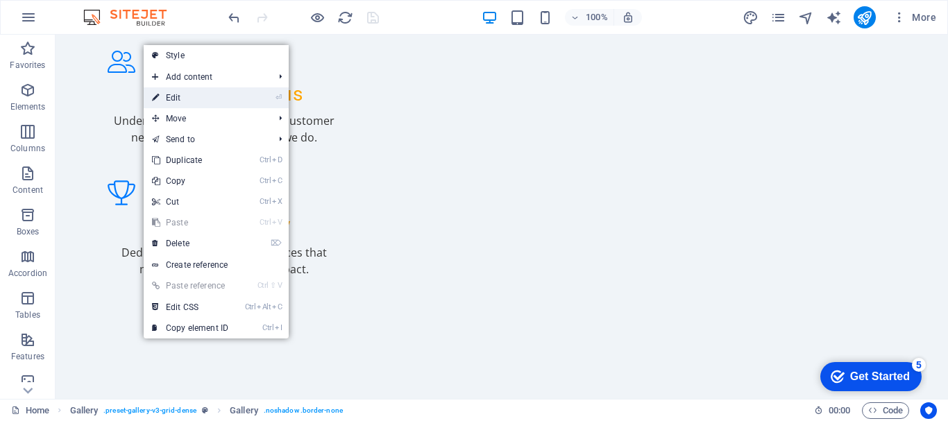
select select "px"
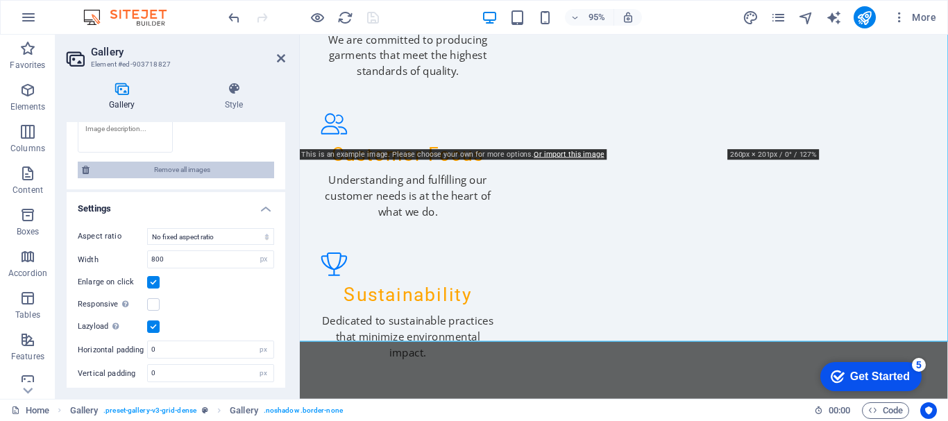
scroll to position [610, 0]
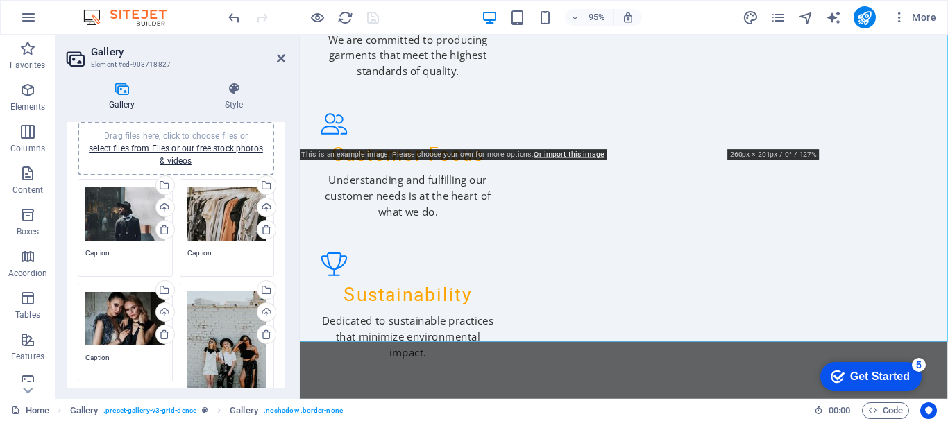
scroll to position [35, 0]
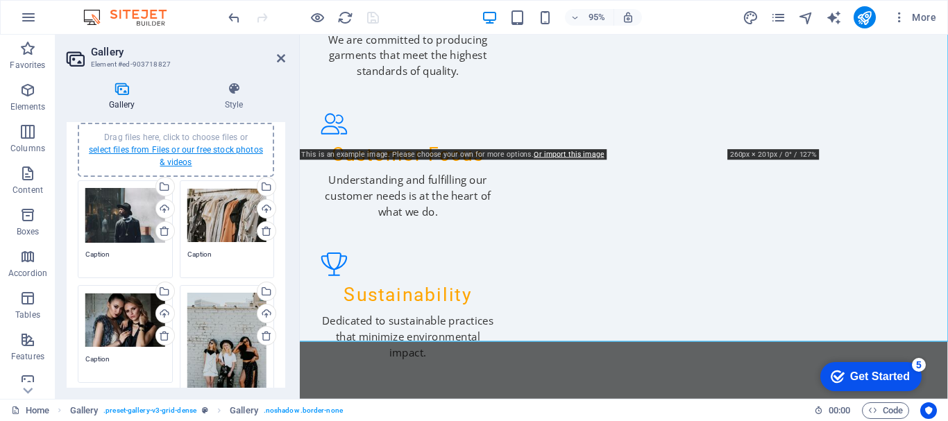
click at [190, 151] on link "select files from Files or our free stock photos & videos" at bounding box center [176, 156] width 174 height 22
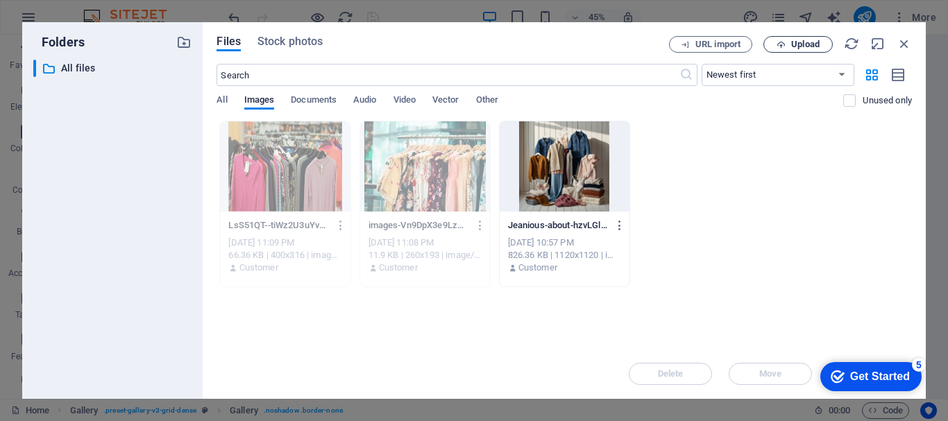
click at [793, 45] on span "Upload" at bounding box center [805, 44] width 28 height 8
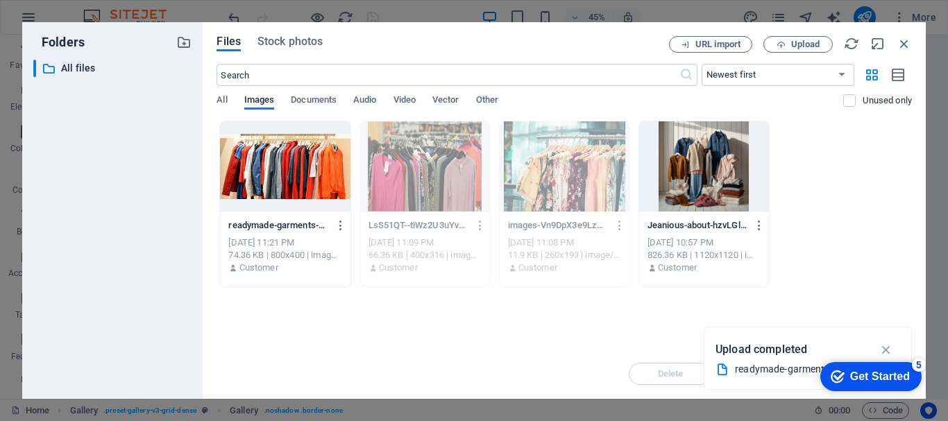
click at [274, 171] on div at bounding box center [285, 166] width 130 height 90
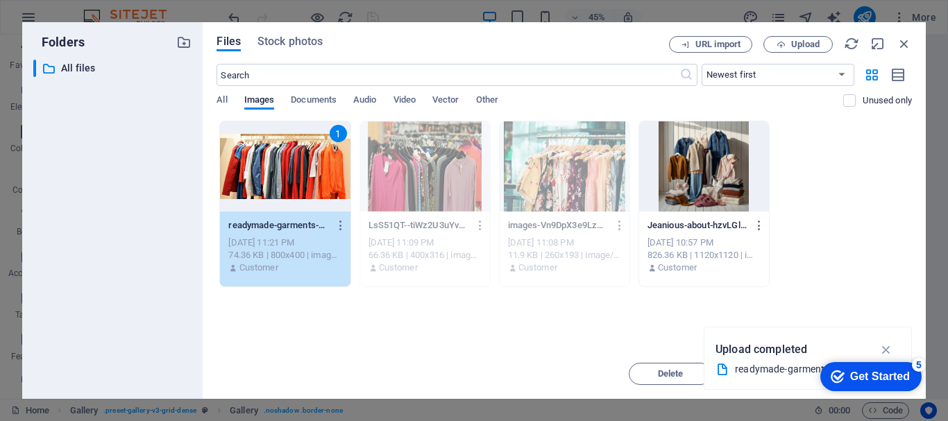
click at [274, 171] on div "1" at bounding box center [285, 166] width 130 height 90
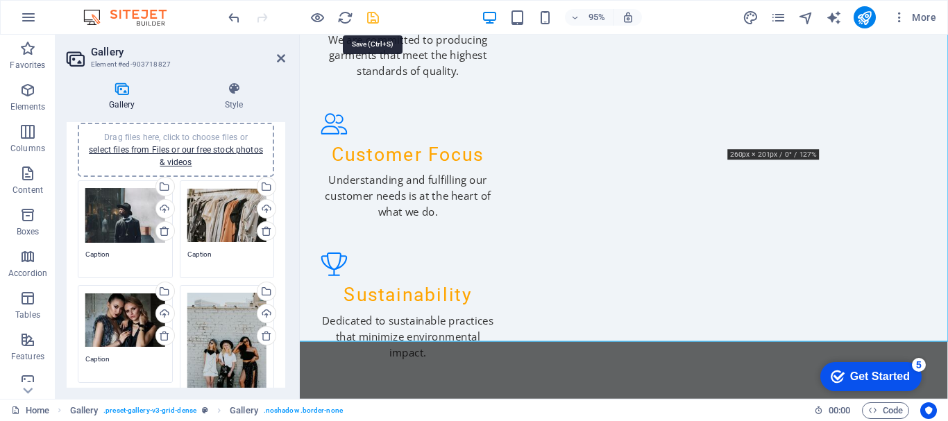
click at [375, 18] on icon "save" at bounding box center [373, 18] width 16 height 16
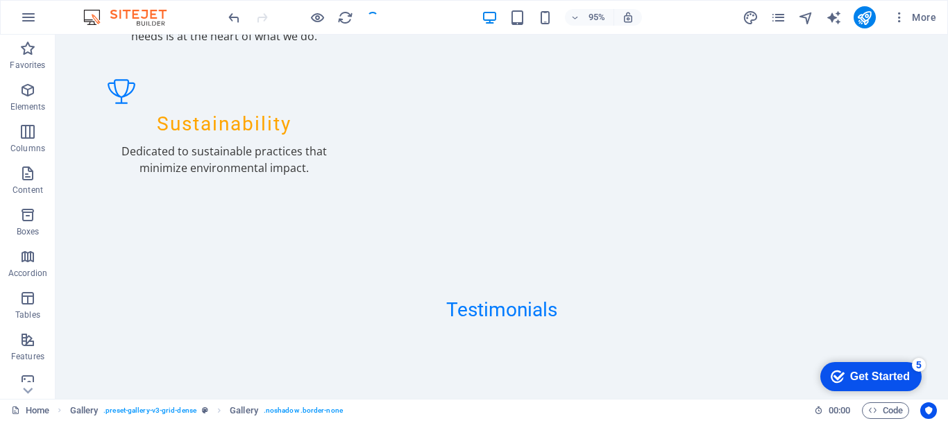
scroll to position [2019, 0]
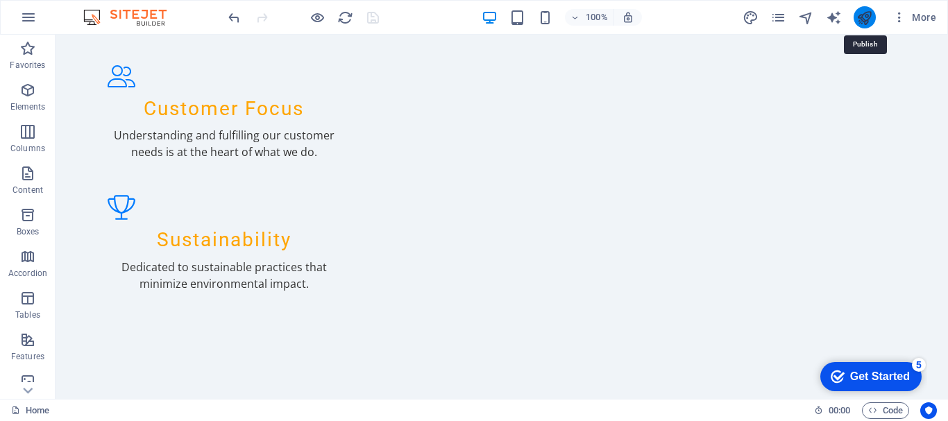
click at [864, 15] on icon "publish" at bounding box center [865, 18] width 16 height 16
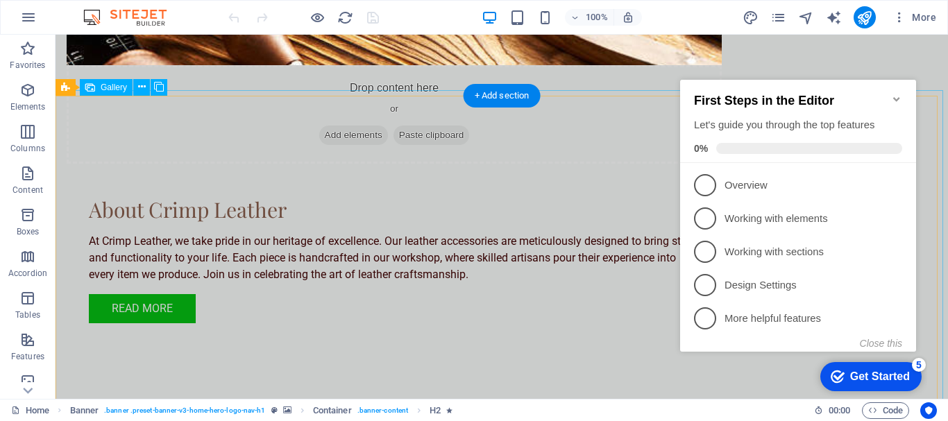
scroll to position [964, 0]
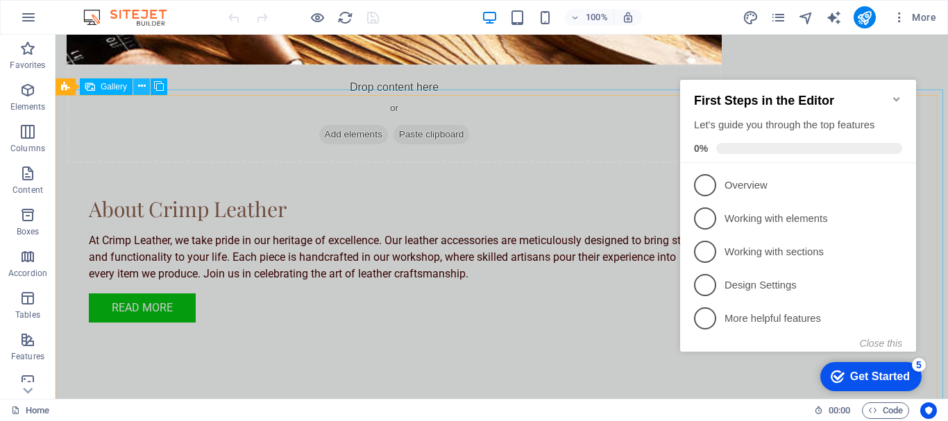
click at [139, 84] on icon at bounding box center [142, 86] width 8 height 15
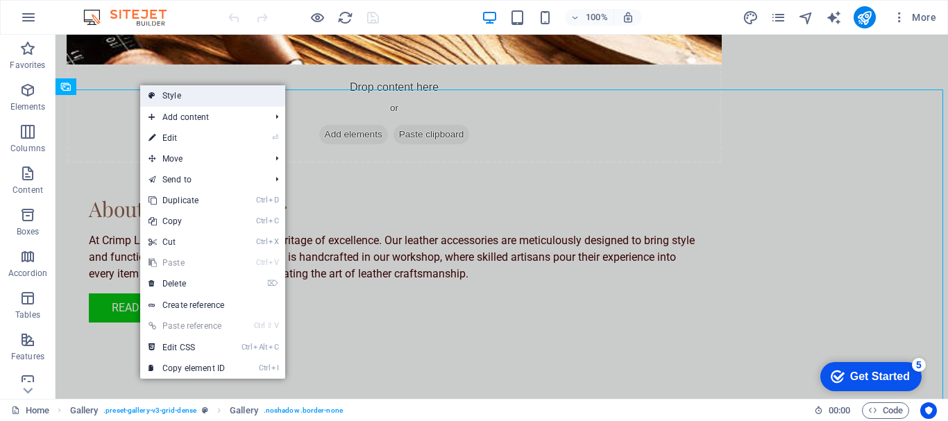
click at [163, 91] on link "Style" at bounding box center [212, 95] width 145 height 21
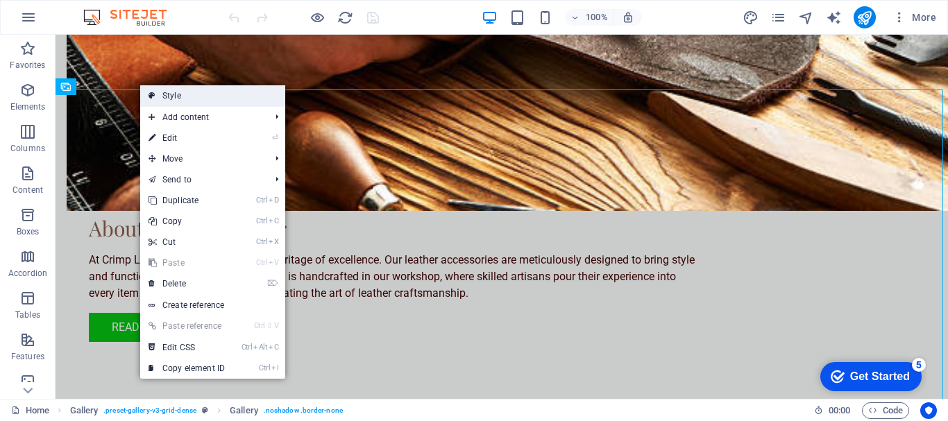
select select "rem"
select select "preset-gallery-v3-grid-dense"
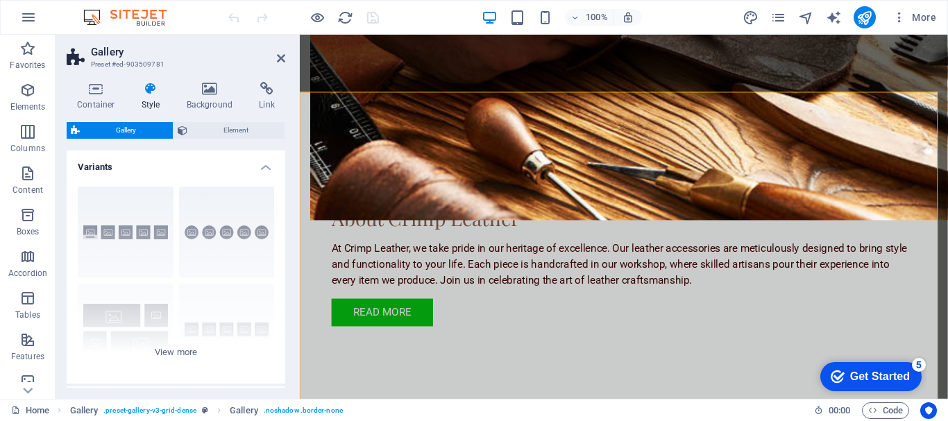
scroll to position [983, 0]
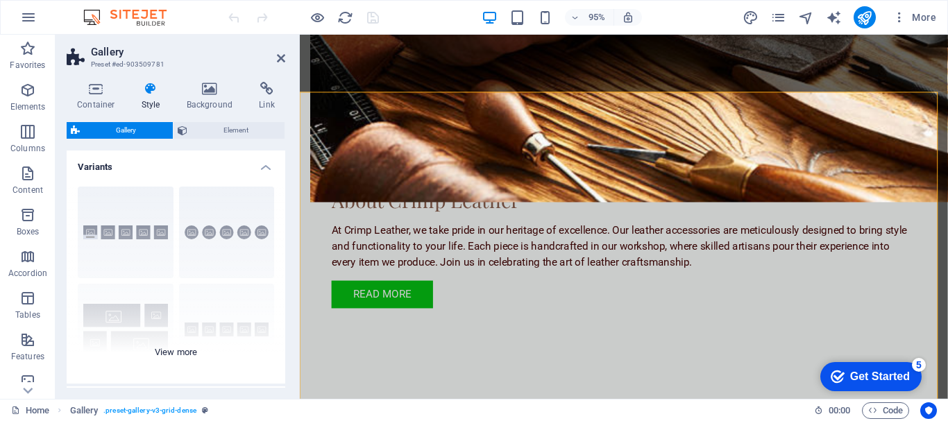
click at [183, 352] on div "Captions Circle Collage Default Grid Grid shifted" at bounding box center [176, 280] width 219 height 208
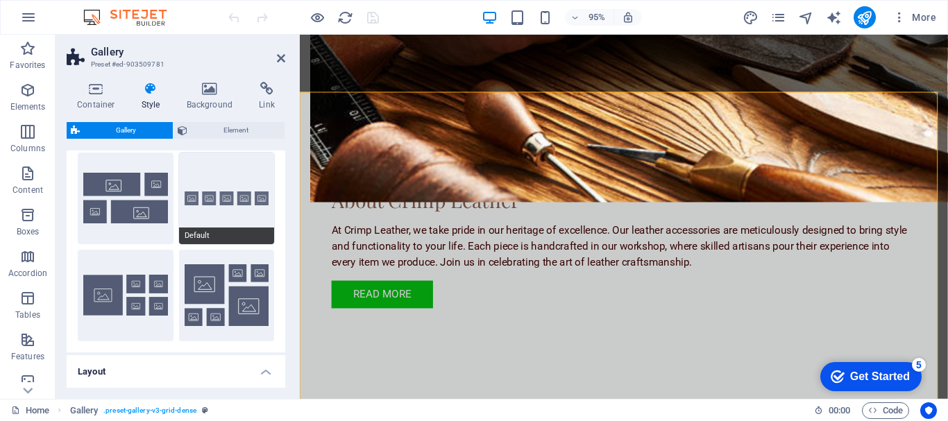
scroll to position [132, 0]
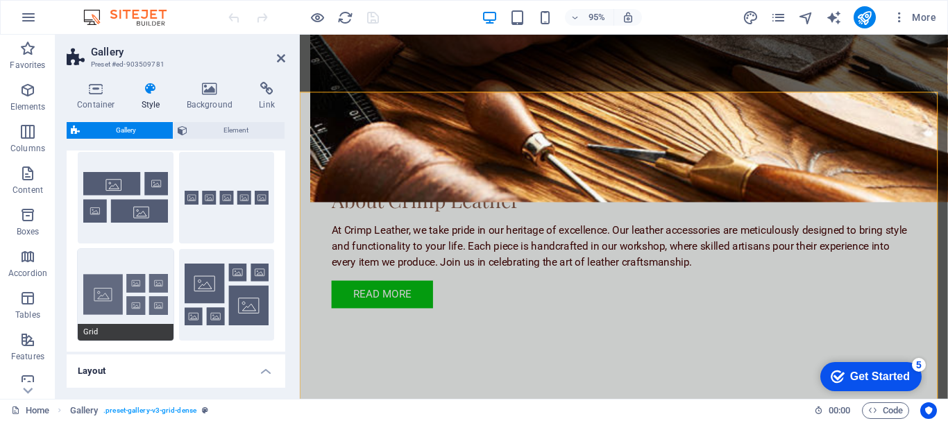
click at [154, 301] on button "Grid" at bounding box center [126, 295] width 96 height 92
type input "2"
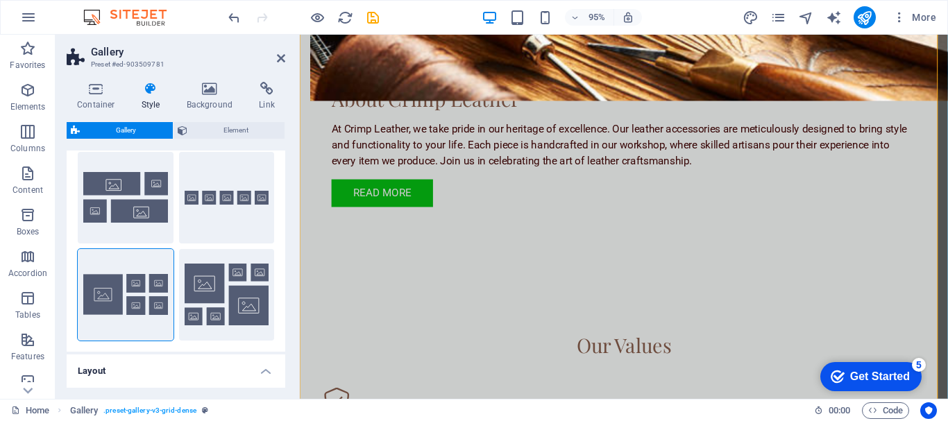
scroll to position [1090, 0]
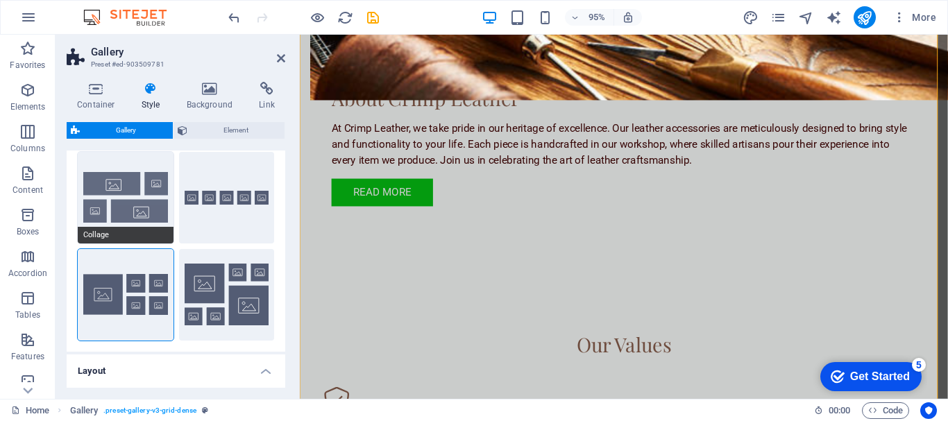
click at [145, 202] on button "Collage" at bounding box center [126, 198] width 96 height 92
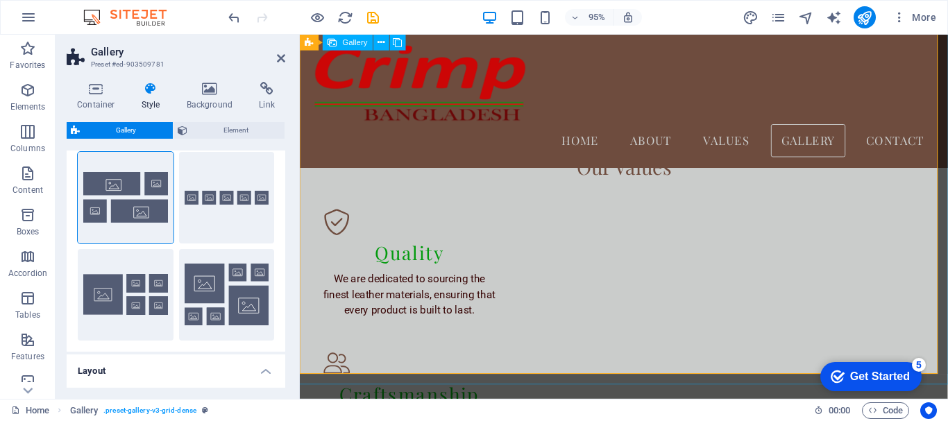
scroll to position [1242, 0]
click at [373, 23] on icon "save" at bounding box center [373, 18] width 16 height 16
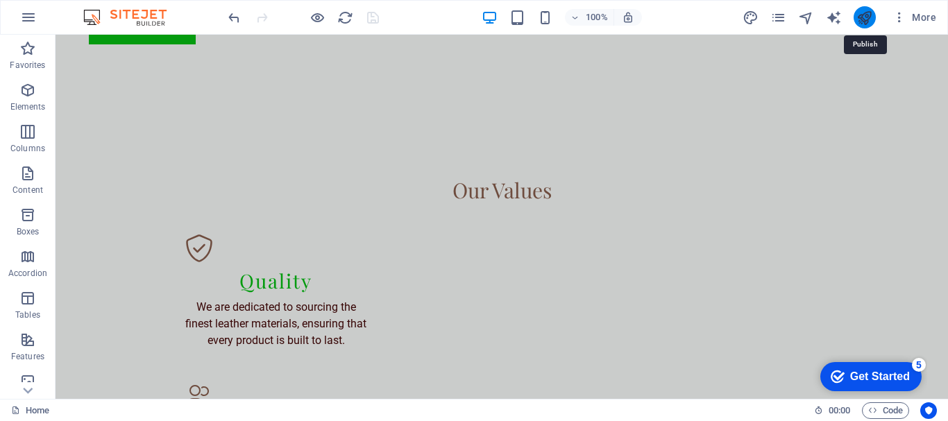
click at [861, 15] on icon "publish" at bounding box center [865, 18] width 16 height 16
